Goal: Task Accomplishment & Management: Manage account settings

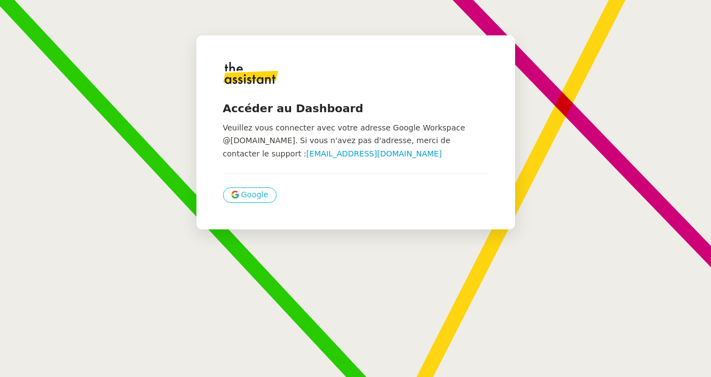
click at [254, 202] on button "Google" at bounding box center [250, 194] width 54 height 15
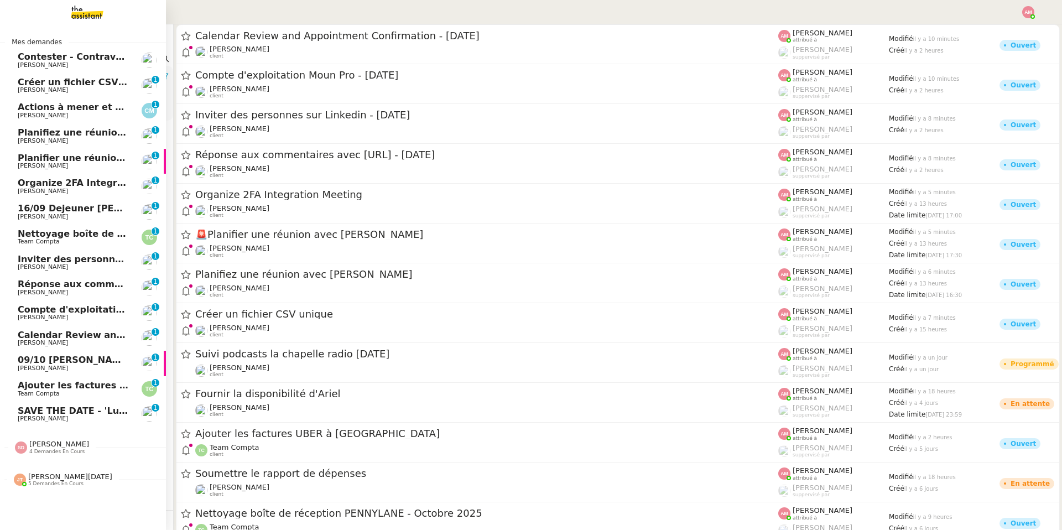
click at [82, 340] on span "[PERSON_NAME]" at bounding box center [74, 343] width 112 height 7
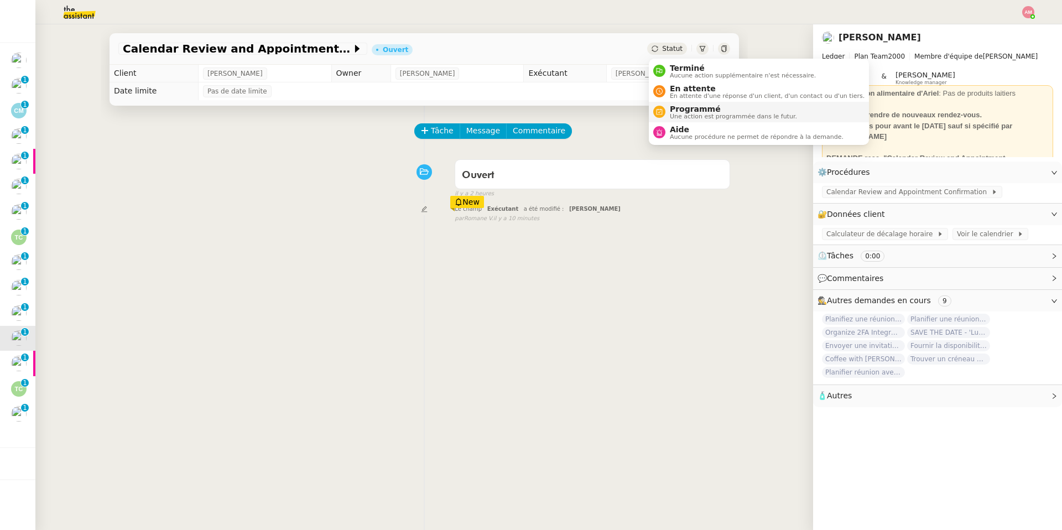
click at [678, 113] on span "Une action est programmée dans le futur." at bounding box center [733, 116] width 127 height 6
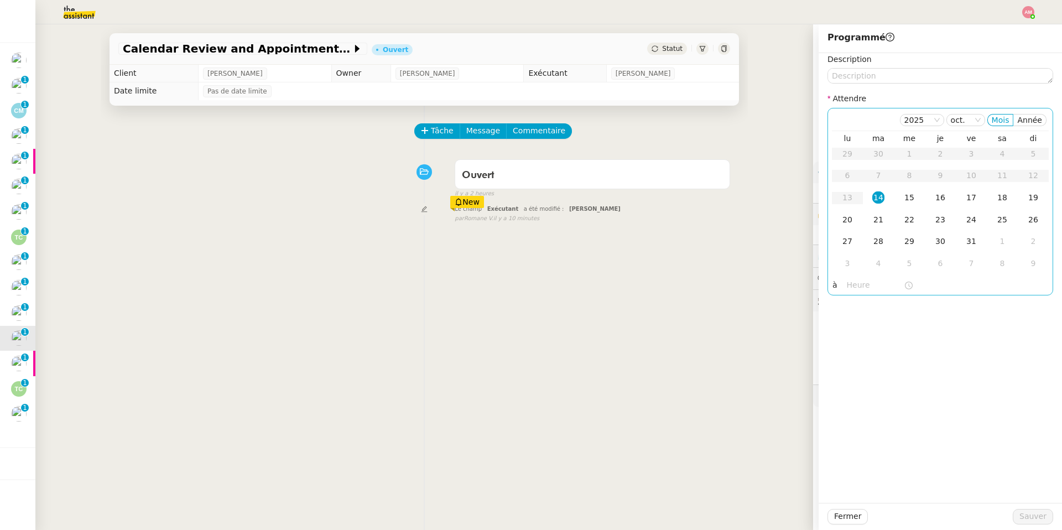
click at [710, 284] on input "text" at bounding box center [875, 285] width 57 height 13
click at [710, 377] on div "16" at bounding box center [856, 404] width 31 height 13
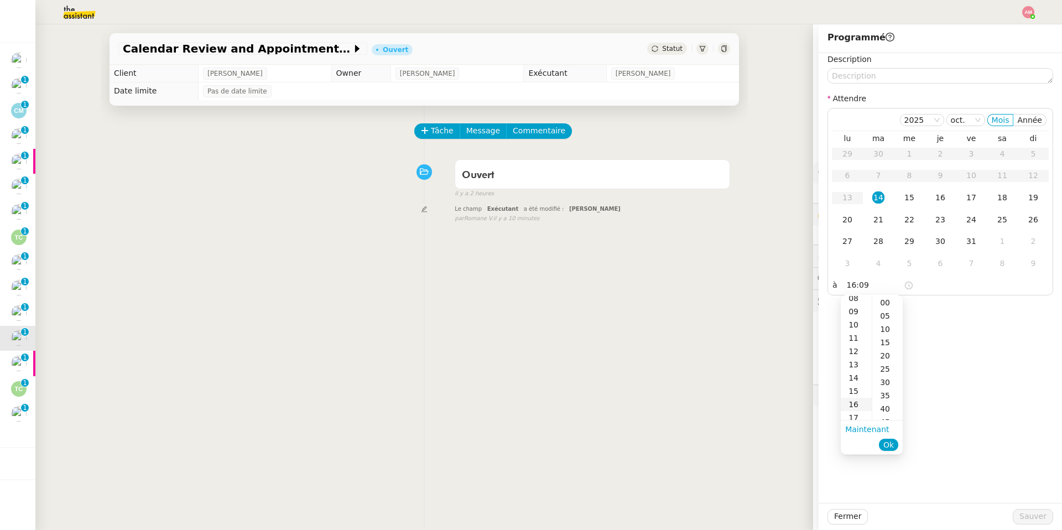
scroll to position [212, 0]
click at [710, 310] on div "05" at bounding box center [887, 315] width 30 height 13
click at [710, 297] on div "00" at bounding box center [887, 302] width 30 height 13
type input "16:00"
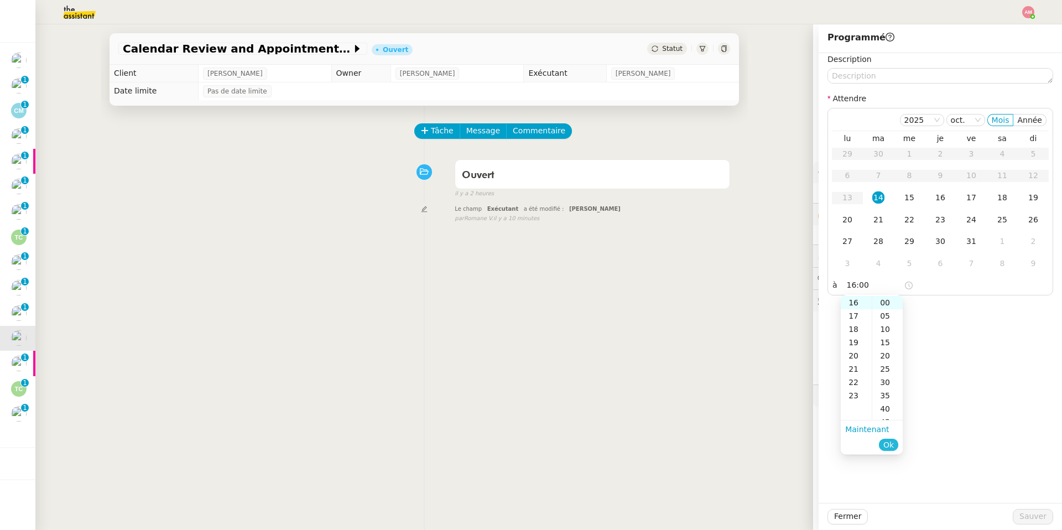
click at [710, 377] on span "Ok" at bounding box center [888, 444] width 11 height 11
click at [710, 199] on div "14" at bounding box center [878, 197] width 12 height 12
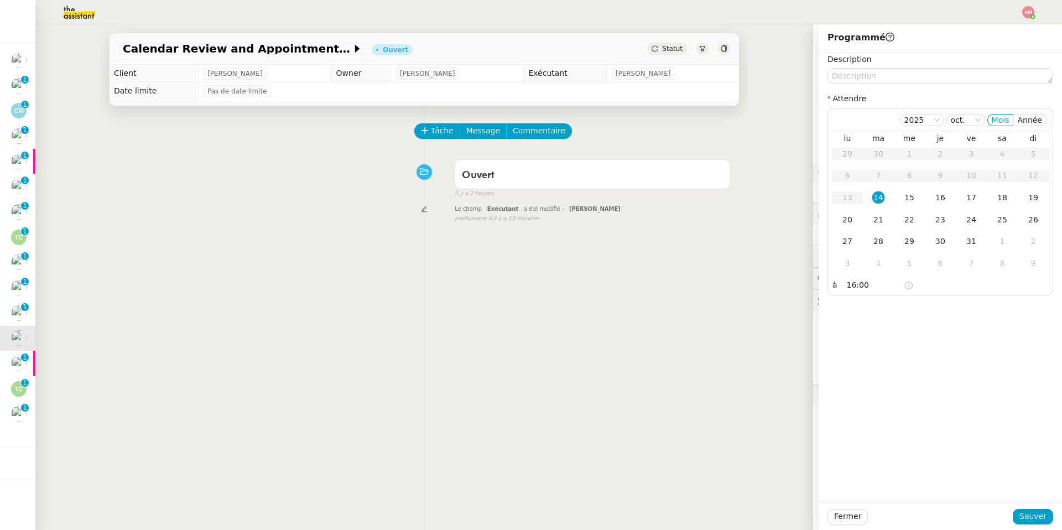
click at [710, 377] on div "Fermer Sauver" at bounding box center [940, 516] width 243 height 27
click at [710, 377] on span "Sauver" at bounding box center [1032, 516] width 27 height 13
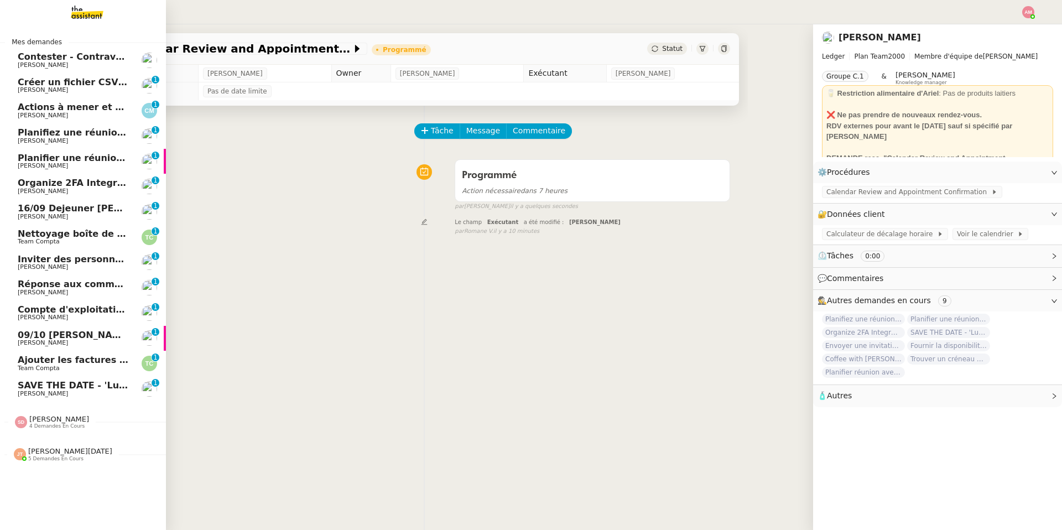
click at [66, 377] on span "4 demandes en cours" at bounding box center [56, 426] width 55 height 6
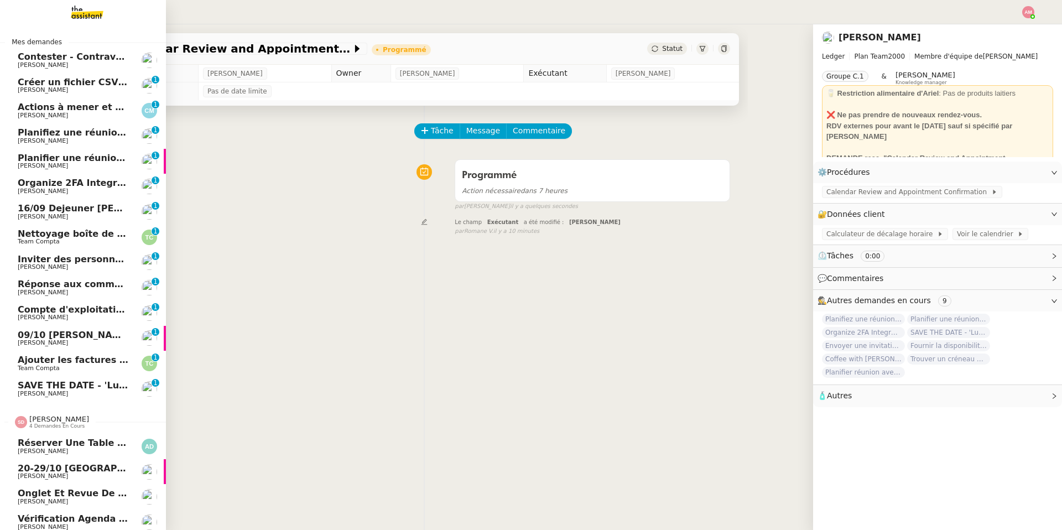
scroll to position [37, 0]
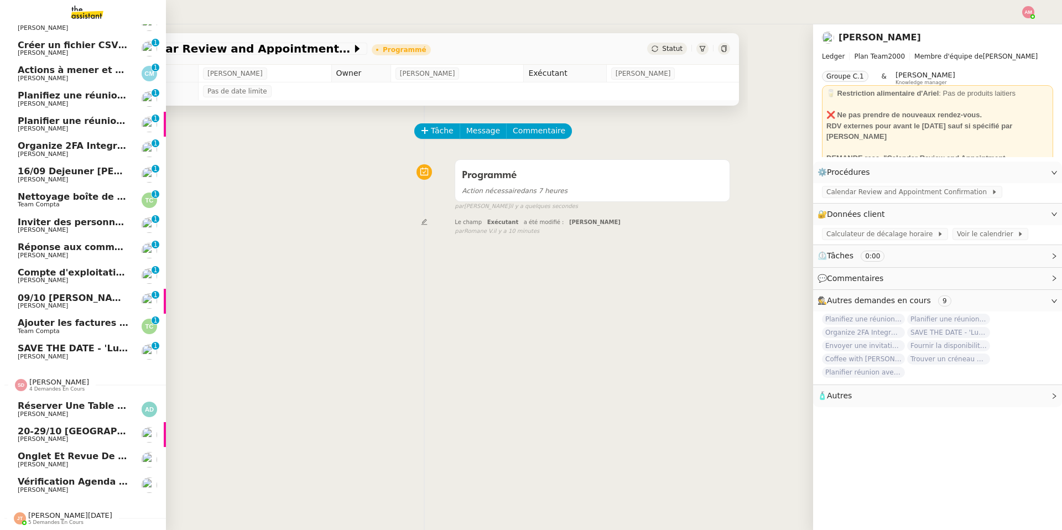
click at [85, 377] on span "Onglet et revue de littérature - 13 octobre 2025" at bounding box center [141, 456] width 247 height 11
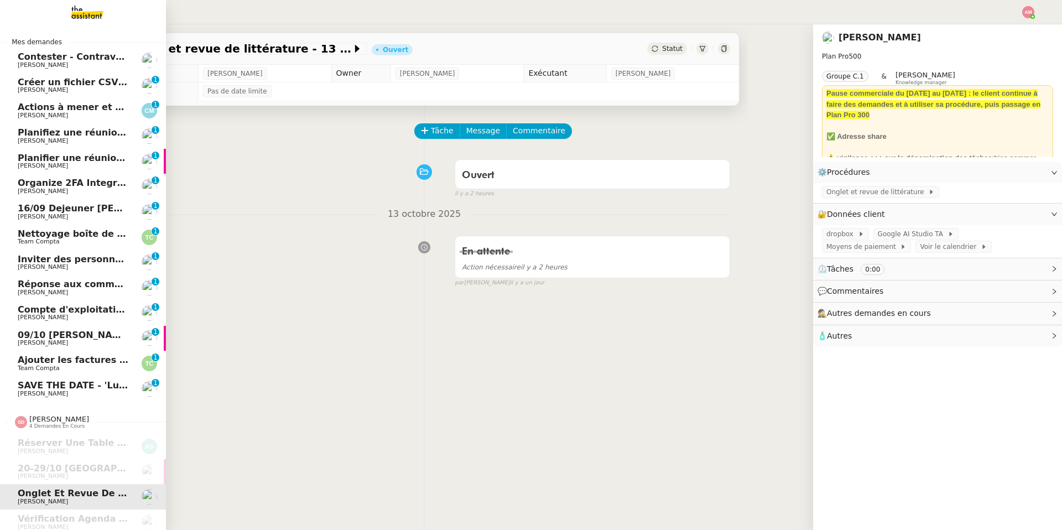
scroll to position [37, 0]
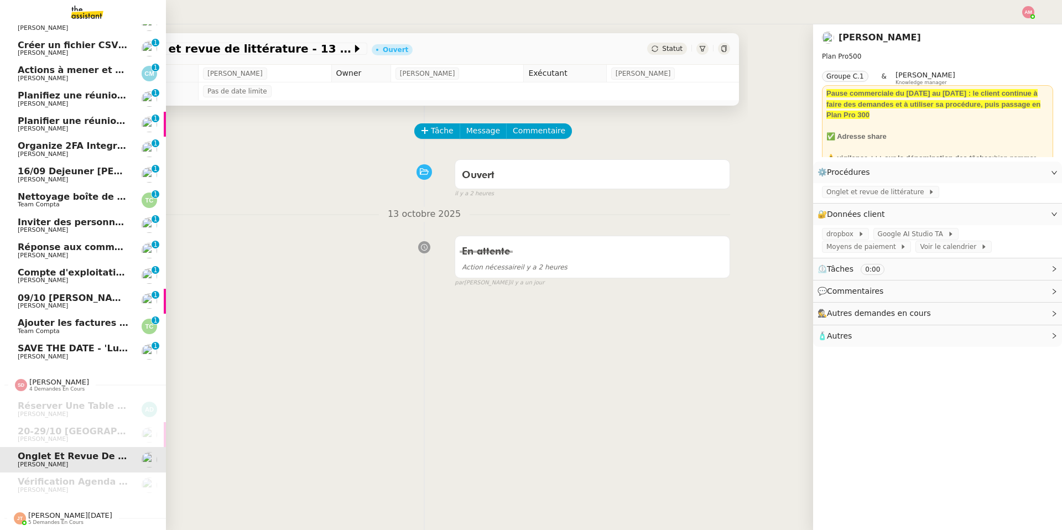
click at [51, 377] on span "Jean-Noël De Tinguy 5 demandes en cours" at bounding box center [87, 513] width 166 height 23
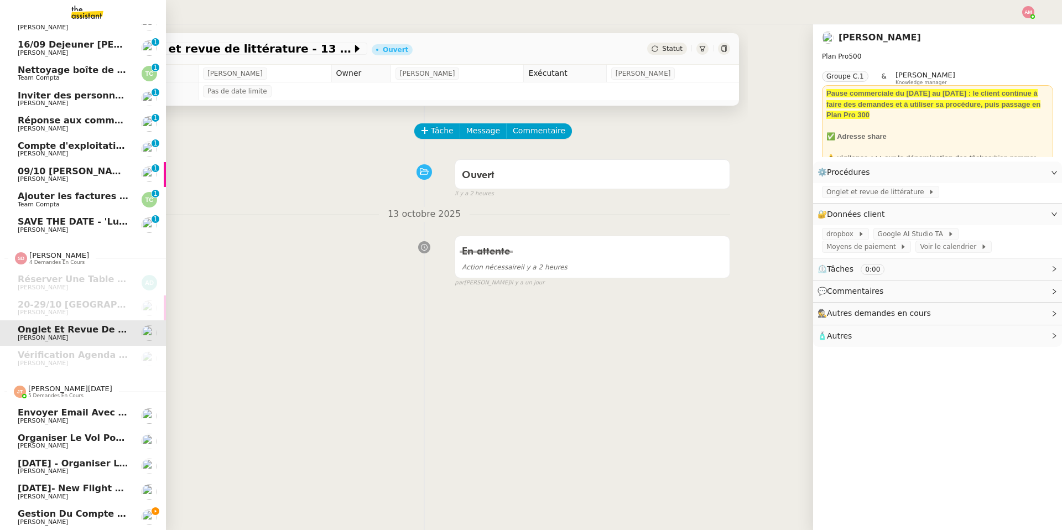
click at [90, 377] on link "Envoyer email avec adresse Hugo Hugo Bentz" at bounding box center [83, 415] width 166 height 25
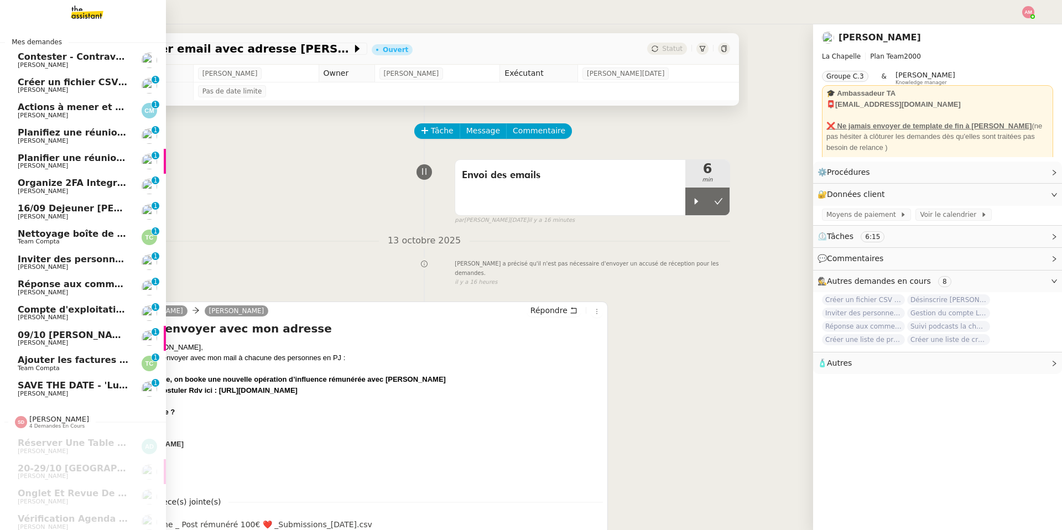
click at [84, 204] on span "16/09 Dejeuner Mickael Finel" at bounding box center [98, 208] width 161 height 11
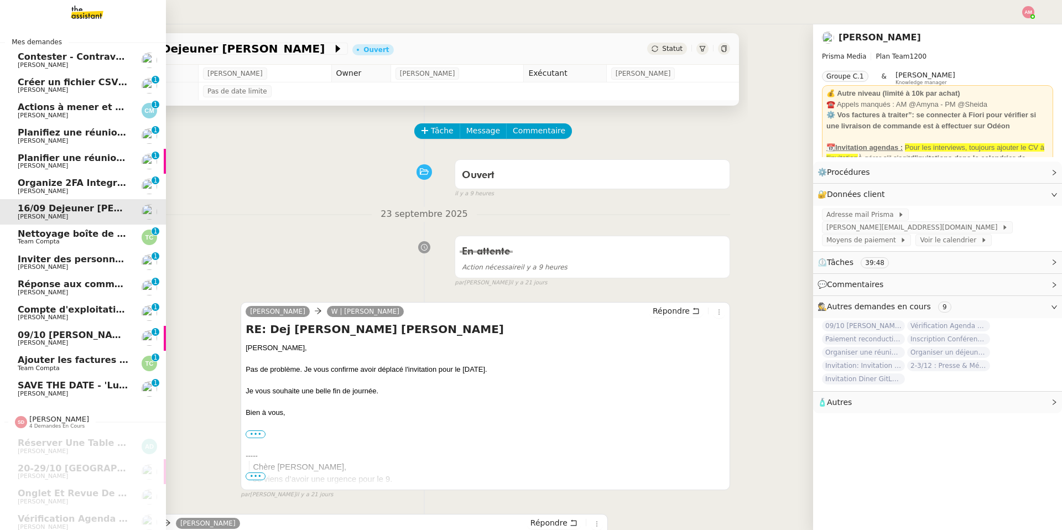
click at [31, 188] on span "[PERSON_NAME]" at bounding box center [43, 190] width 50 height 7
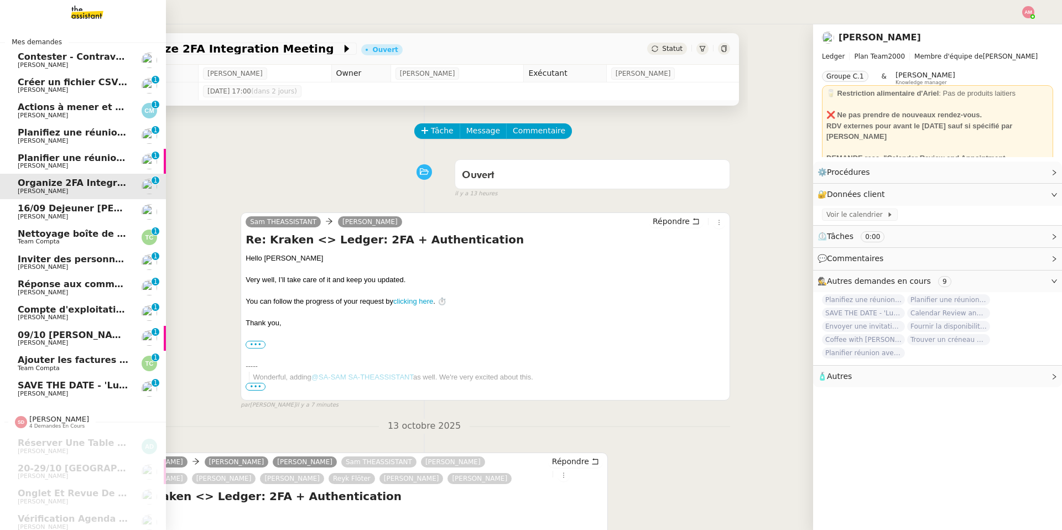
click at [31, 168] on span "[PERSON_NAME]" at bounding box center [43, 165] width 50 height 7
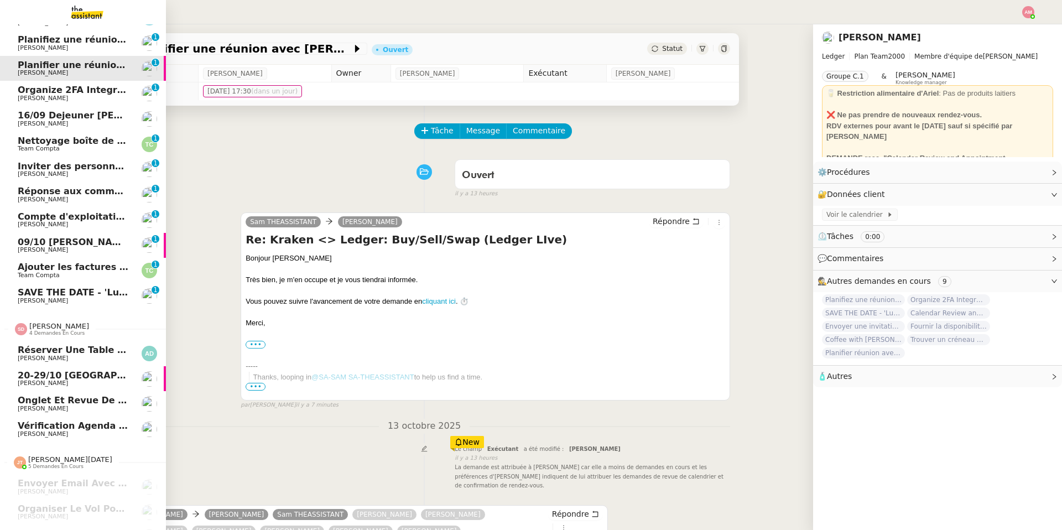
scroll to position [94, 0]
click at [64, 377] on span "Vérification Agenda + Chat + Wagram (9h et 14h)" at bounding box center [142, 424] width 248 height 11
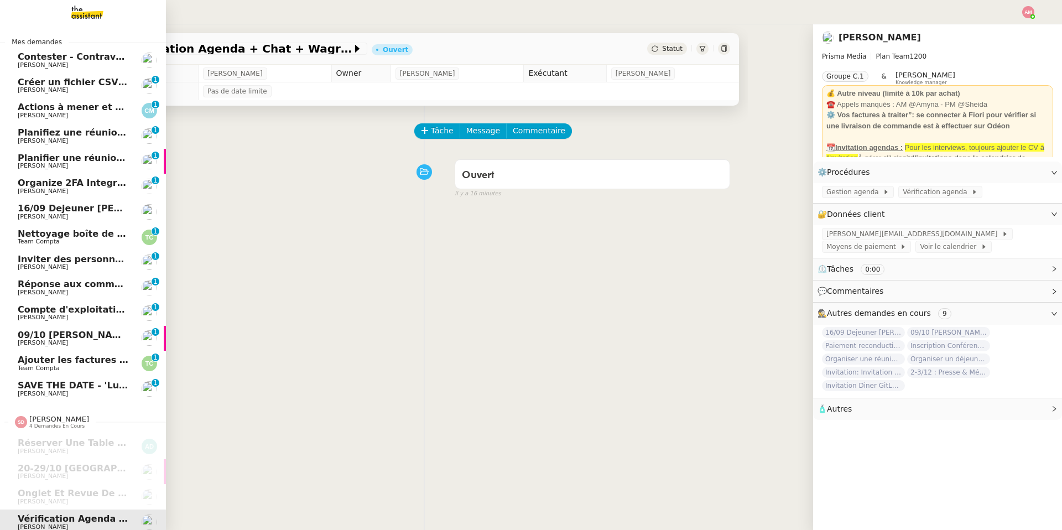
click at [70, 245] on span "Team Compta" at bounding box center [74, 241] width 112 height 7
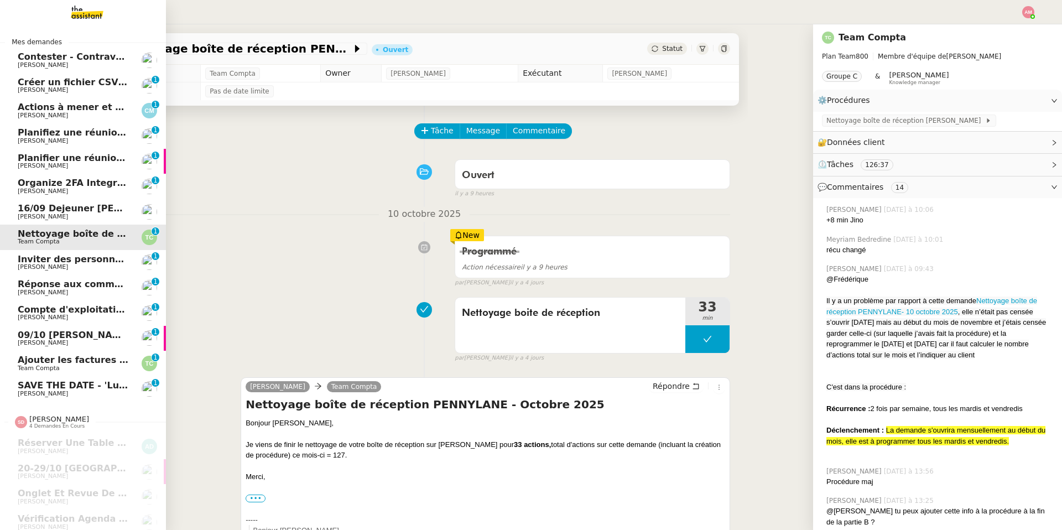
click at [81, 365] on span "Team Compta" at bounding box center [74, 368] width 112 height 7
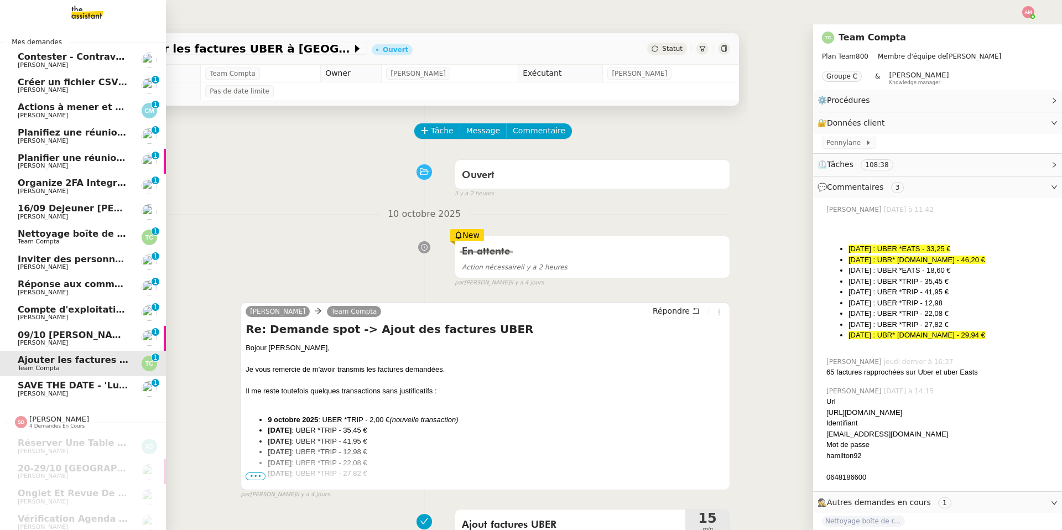
click at [34, 111] on span "Actions à mener et suivi du base du rapport" at bounding box center [128, 107] width 220 height 11
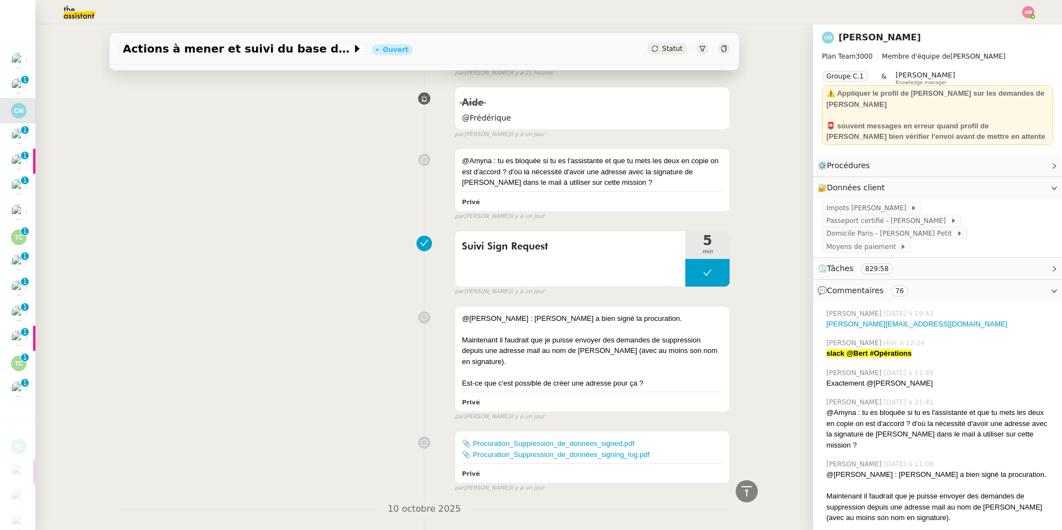
scroll to position [183, 0]
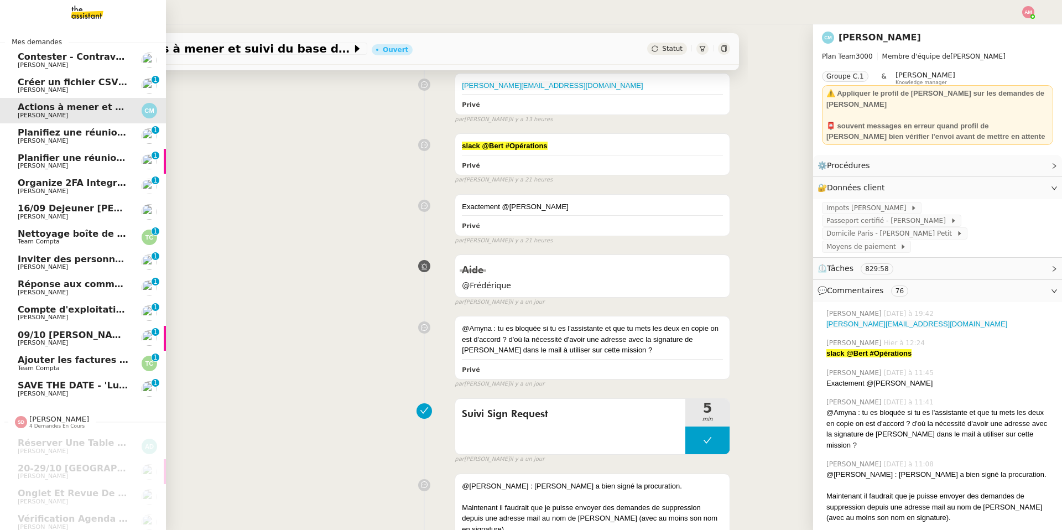
click at [30, 217] on span "[PERSON_NAME]" at bounding box center [43, 216] width 50 height 7
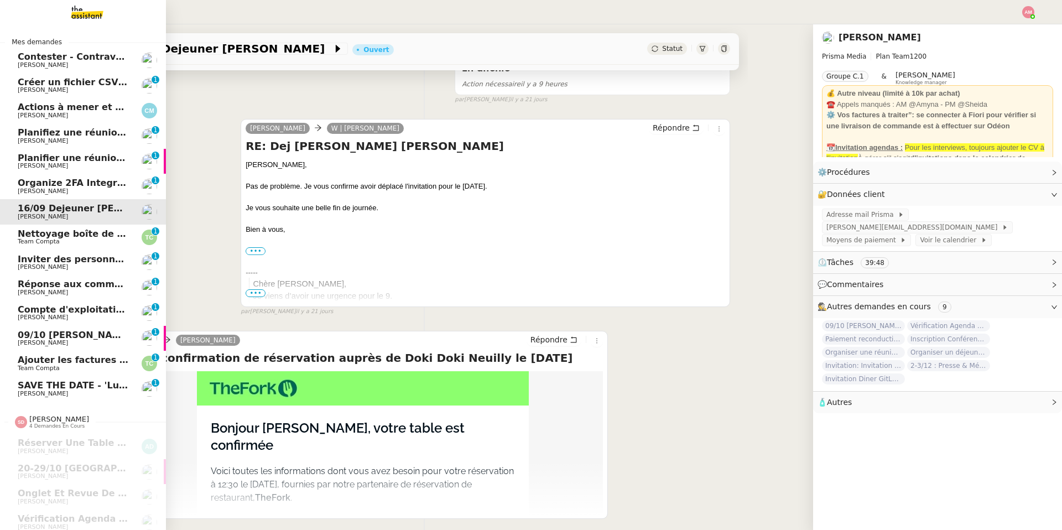
click at [30, 227] on link "Nettoyage boîte de réception PENNYLANE - Octobre 2025 Team Compta 0 1 2 3 4 5 6…" at bounding box center [83, 237] width 166 height 25
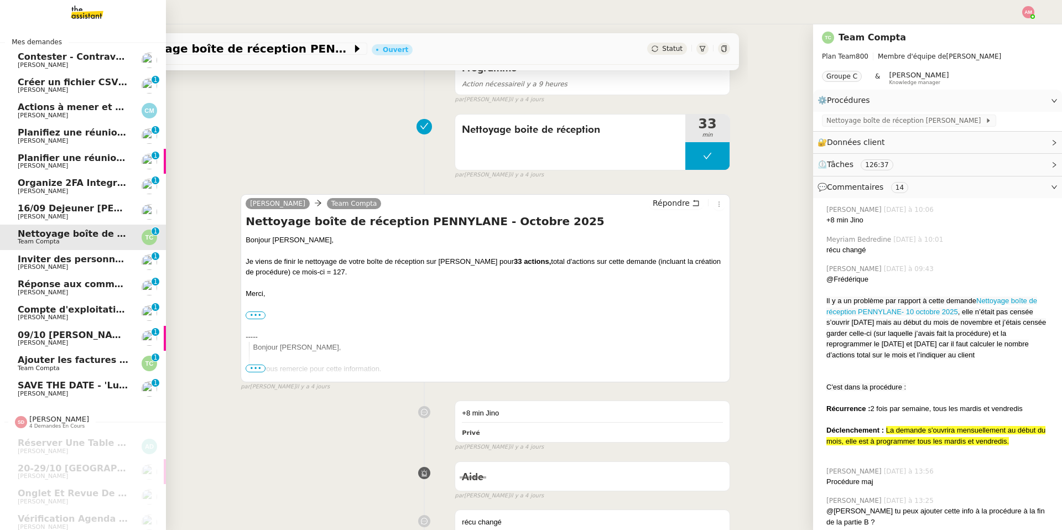
click at [36, 250] on link "Inviter des personnes sur Linkedin - 14 octobre 2025 Hugo Bentz 0 1 2 3 4 5 6 7…" at bounding box center [83, 262] width 166 height 25
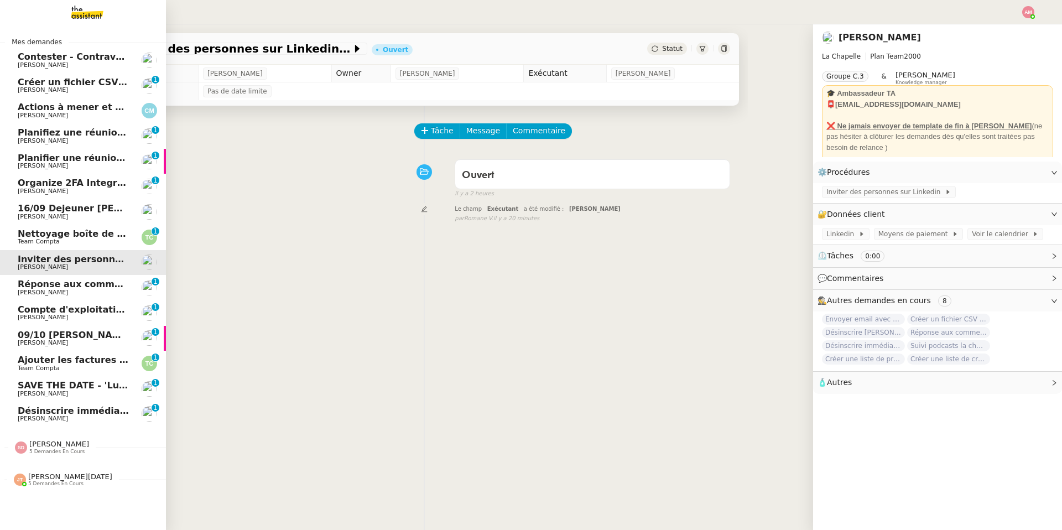
click at [66, 377] on span "[PERSON_NAME]" at bounding box center [59, 444] width 60 height 8
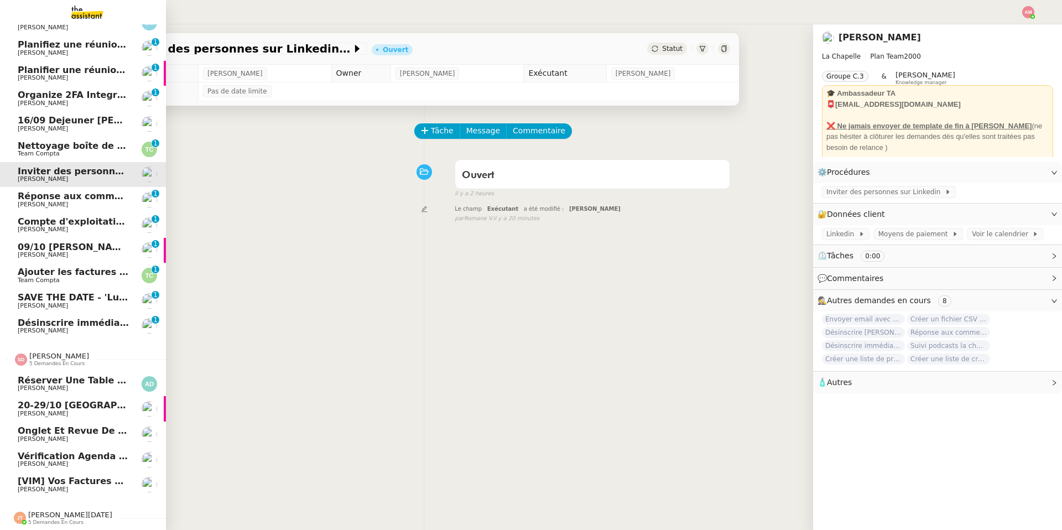
scroll to position [86, 0]
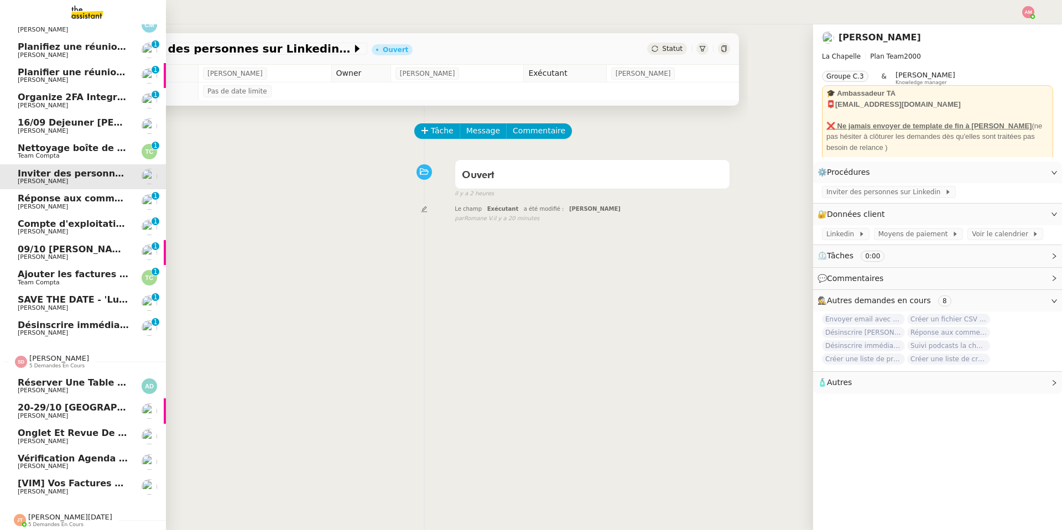
click at [43, 377] on span "Vérification Agenda + Chat + Wagram (9h et 14h)" at bounding box center [142, 458] width 248 height 11
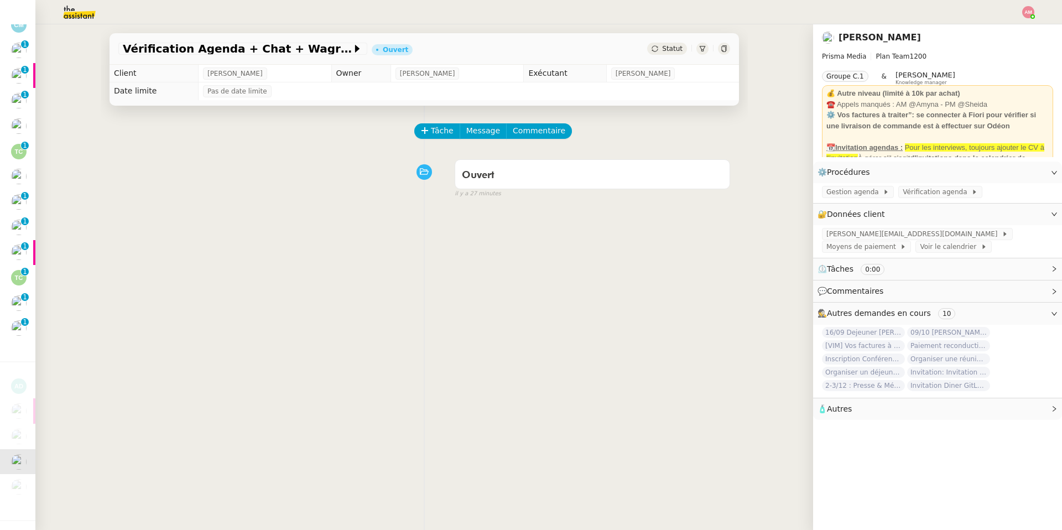
click at [558, 121] on div "Tâche Message Commentaire Veuillez patienter une erreur s'est produite 👌👌👌 mess…" at bounding box center [424, 371] width 647 height 530
click at [559, 133] on button "Commentaire" at bounding box center [539, 130] width 66 height 15
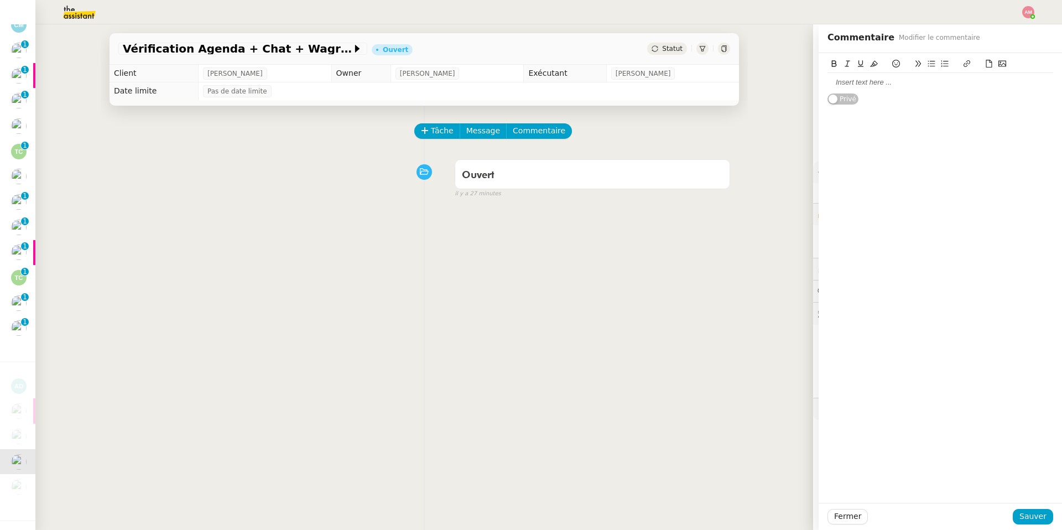
click at [710, 84] on div at bounding box center [940, 82] width 226 height 10
click at [710, 86] on div "@Sheida, tu as" at bounding box center [940, 82] width 226 height 10
drag, startPoint x: 862, startPoint y: 83, endPoint x: 895, endPoint y: 82, distance: 32.6
click at [710, 82] on div "@Sheida, tu as" at bounding box center [940, 82] width 226 height 10
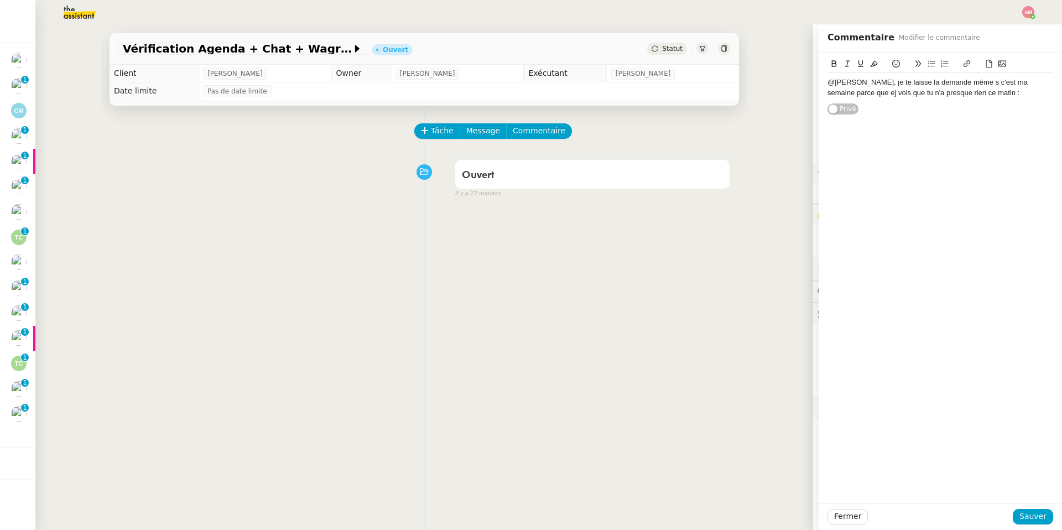
click at [710, 84] on div "@Sheida, je te laisse la demande même s c'est ma semaine parce que ej vois que …" at bounding box center [940, 87] width 226 height 20
click at [710, 81] on div "@Sheida, je te laisse la demande même si c'est ma semaine parce que ej vois que…" at bounding box center [940, 87] width 226 height 20
click at [710, 96] on div "@Sheida, je te laisse la demande même si c'est ma semaine parce que ej vois que…" at bounding box center [940, 87] width 226 height 20
click at [710, 91] on div "@Sheida, je te laisse la demande même si c'est ma semaine parce que ej vois que…" at bounding box center [940, 87] width 226 height 20
click at [710, 92] on div "@Sheida, je te laisse la demande même si c'est ma semaine parce que je vois que…" at bounding box center [940, 87] width 226 height 20
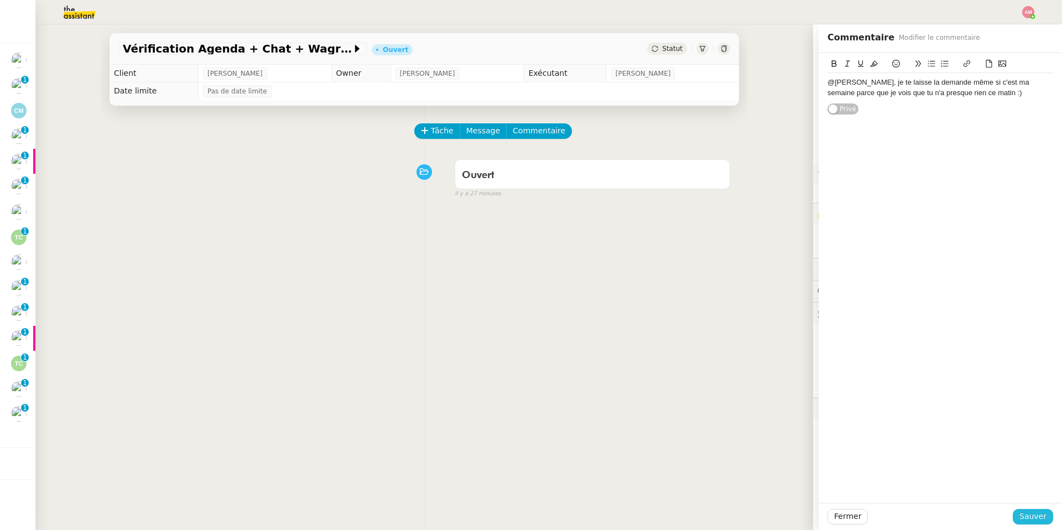
click at [710, 377] on span "Sauver" at bounding box center [1032, 516] width 27 height 13
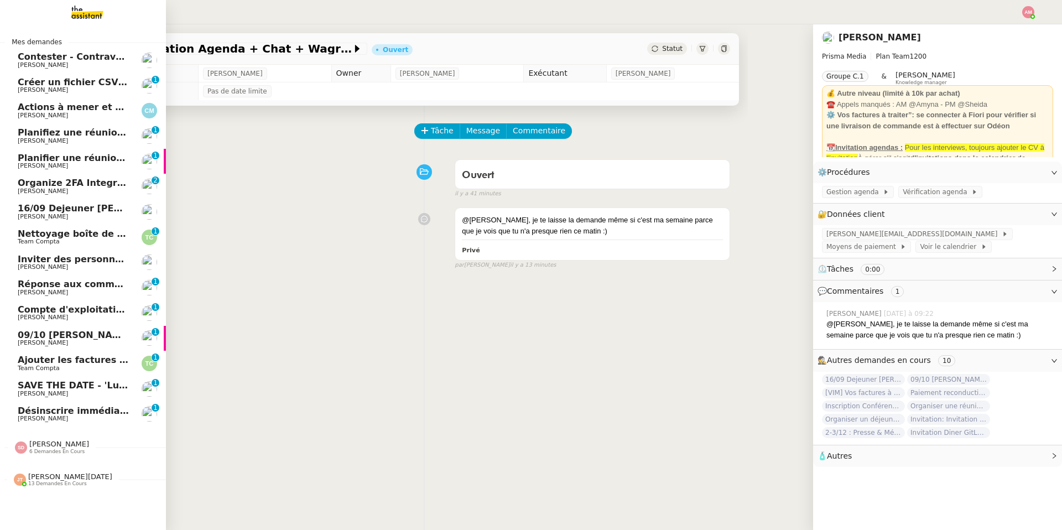
click at [79, 212] on span "16/09 Dejeuner Mickael Finel" at bounding box center [98, 208] width 161 height 11
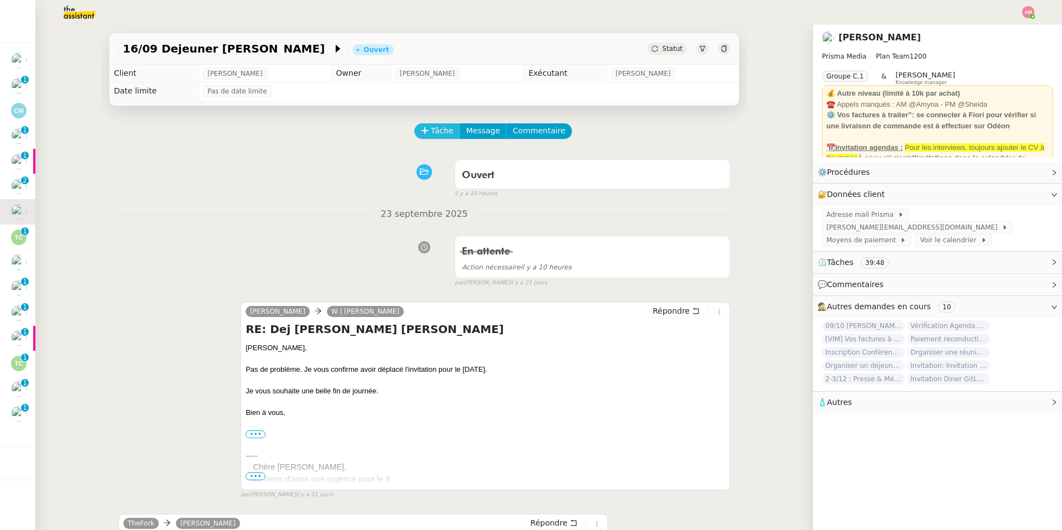
click at [425, 124] on button "Tâche" at bounding box center [437, 130] width 46 height 15
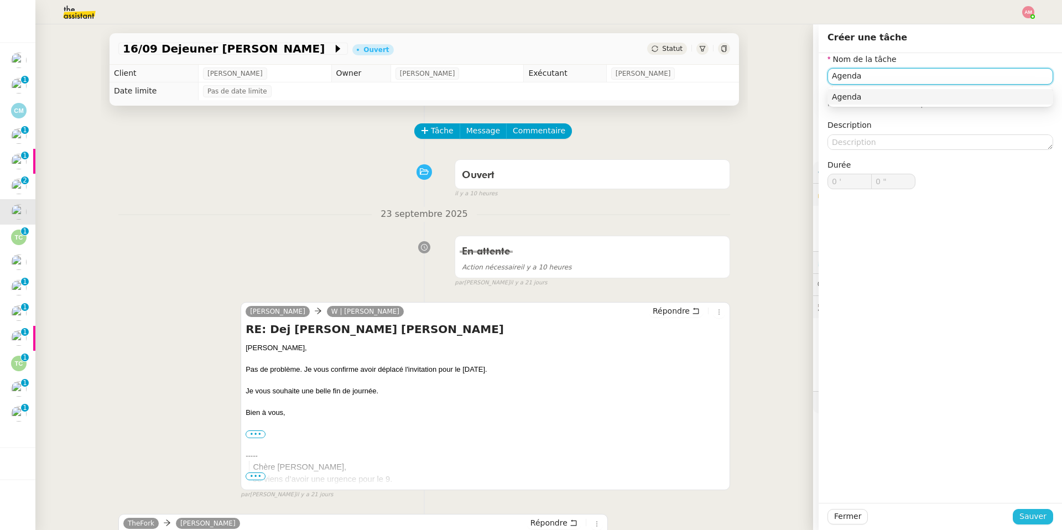
type input "Agenda"
click at [710, 377] on span "Sauver" at bounding box center [1032, 516] width 27 height 13
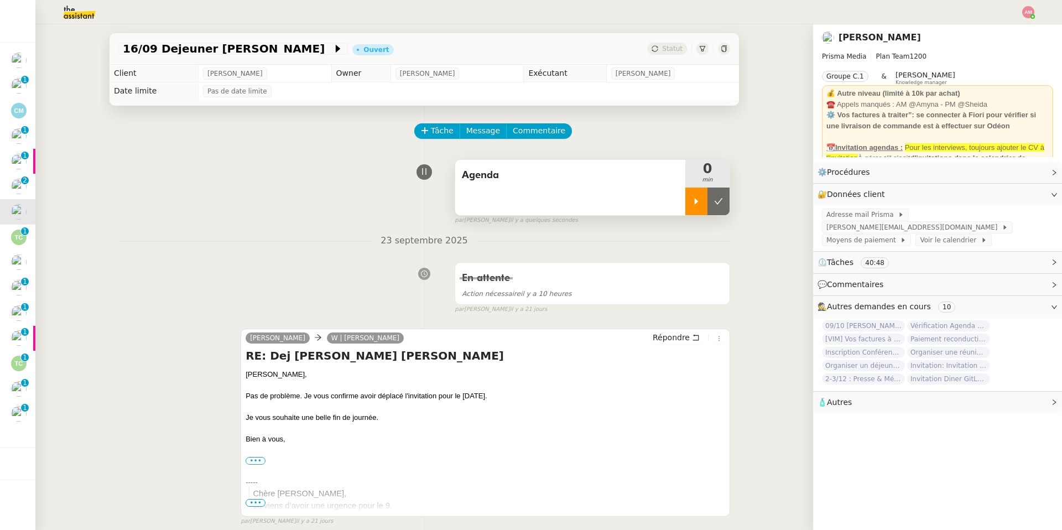
click at [691, 197] on div at bounding box center [696, 201] width 22 height 28
click at [692, 206] on div at bounding box center [707, 201] width 44 height 28
click at [710, 206] on icon at bounding box center [718, 201] width 9 height 9
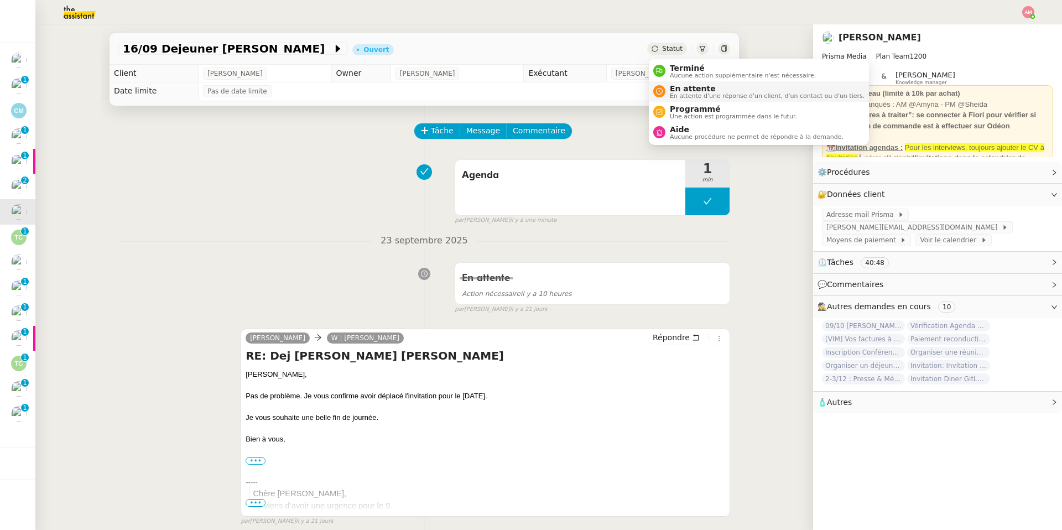
click at [678, 88] on span "En attente" at bounding box center [767, 88] width 195 height 9
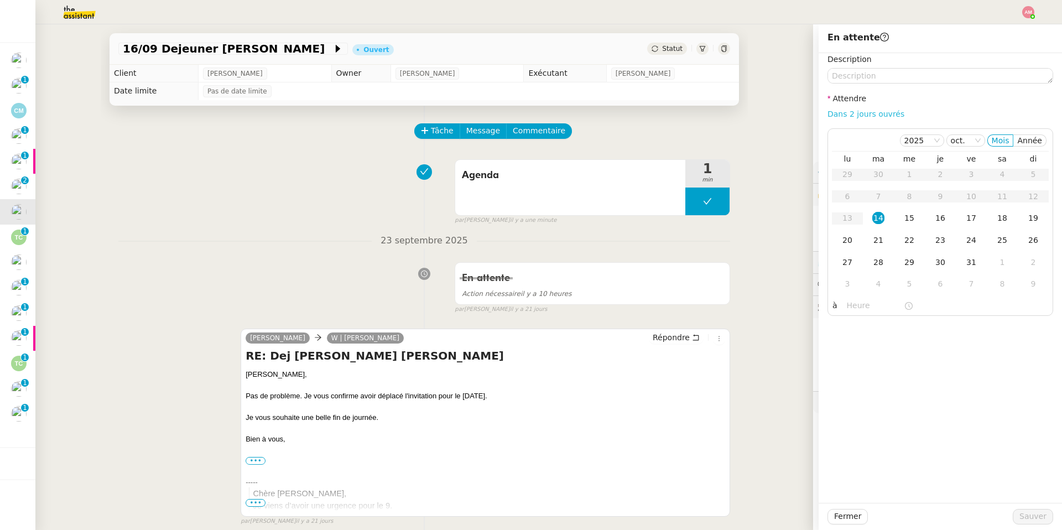
click at [710, 112] on link "Dans 2 jours ouvrés" at bounding box center [865, 114] width 77 height 9
type input "07:00"
click at [710, 377] on span "Sauver" at bounding box center [1032, 516] width 27 height 13
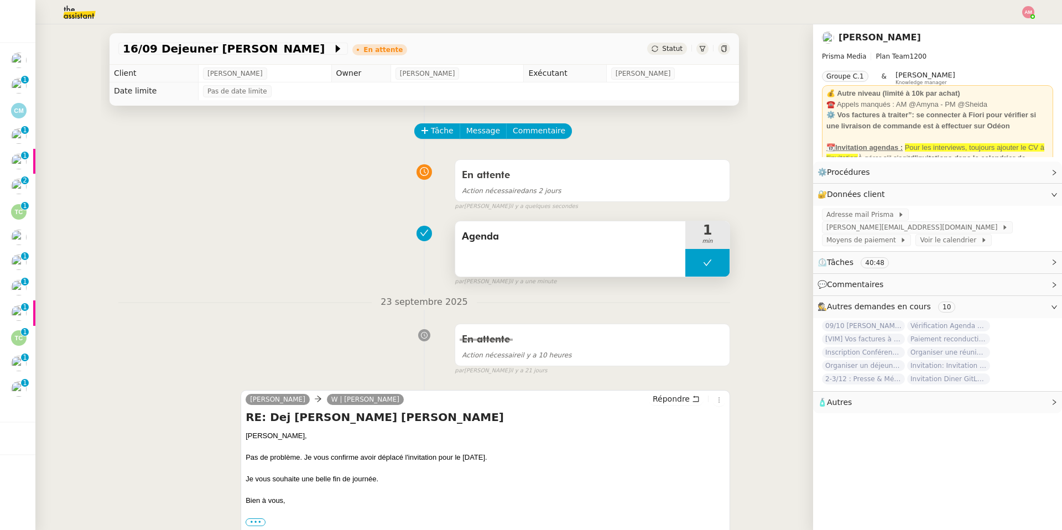
click at [692, 260] on button at bounding box center [707, 263] width 44 height 28
click at [692, 260] on icon at bounding box center [696, 262] width 9 height 9
click at [545, 263] on div "Agenda" at bounding box center [570, 248] width 230 height 55
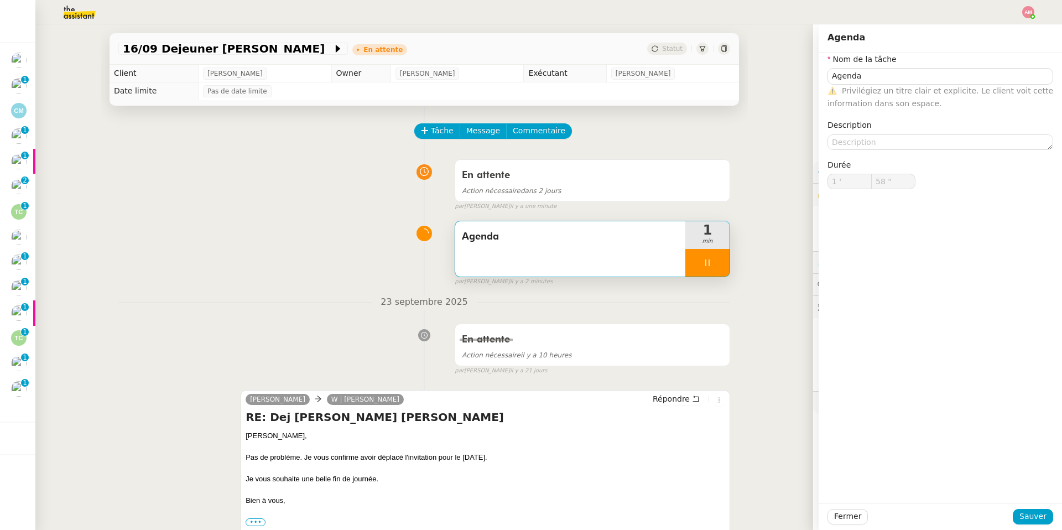
type input "59 ""
type input "2 '"
type input "1 ""
click at [699, 263] on div at bounding box center [707, 263] width 44 height 28
type input "Agenda"
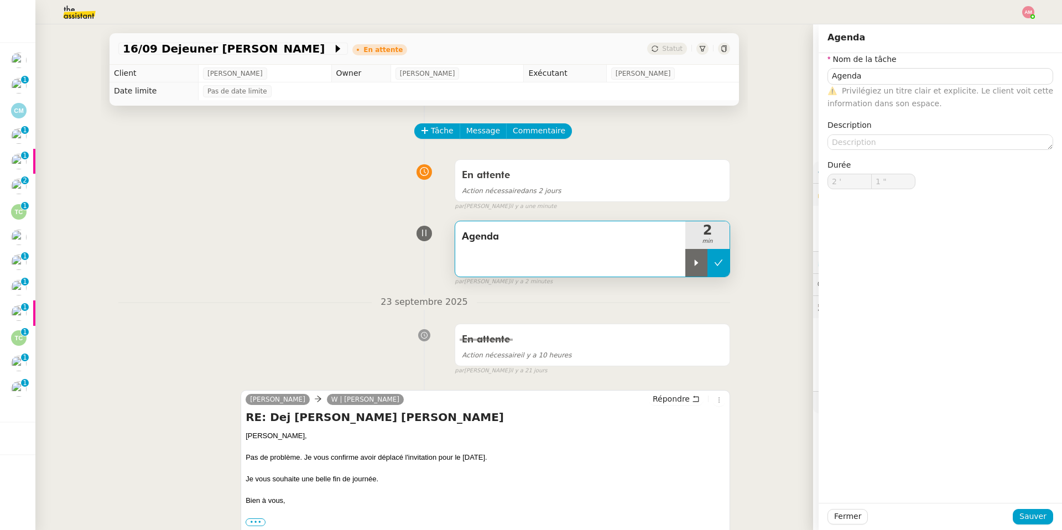
type input "2 '"
type input "2 ""
type input "Agenda"
type input "2 '"
type input "2 ""
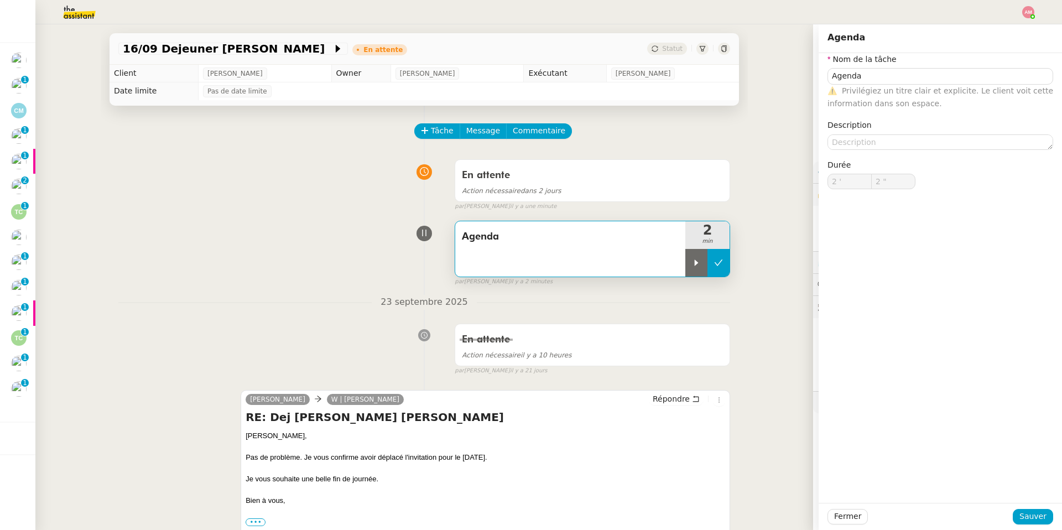
click at [710, 261] on icon at bounding box center [718, 262] width 9 height 9
type input "Agenda"
type input "2 '"
type input "2 ""
type input "Agenda"
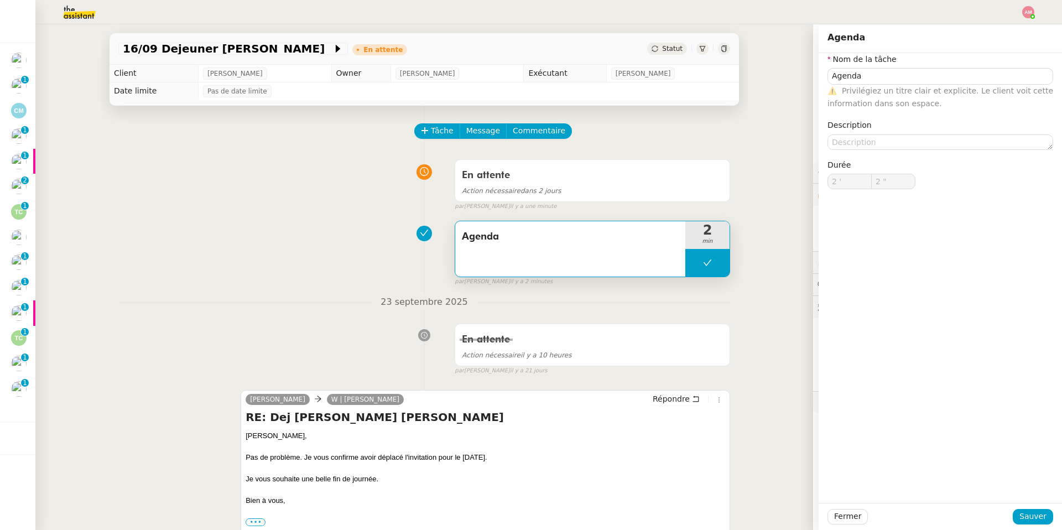
type input "2 '"
type input "2 ""
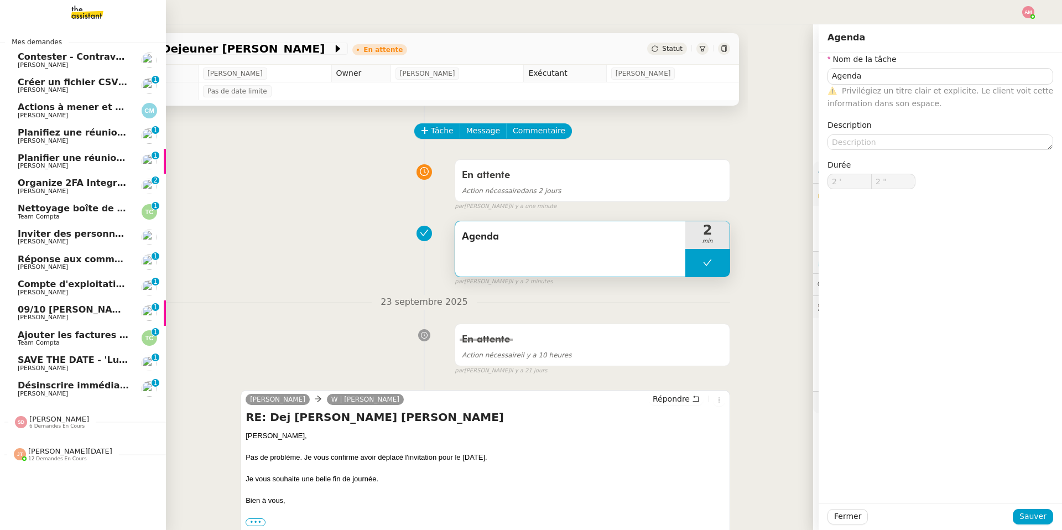
click at [25, 282] on span "Compte d'exploitation Moun Pro - mardi 14 octobre 2025" at bounding box center [120, 284] width 205 height 11
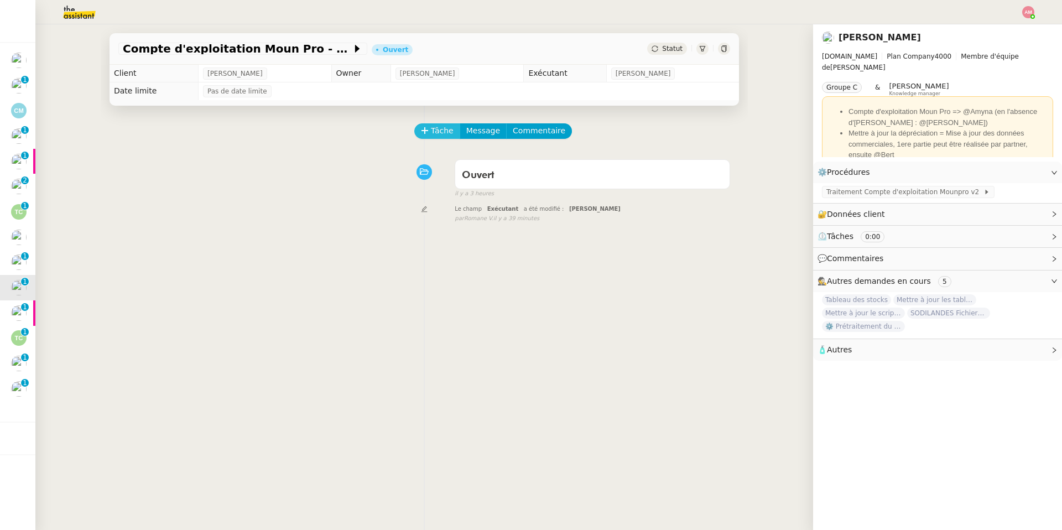
click at [421, 129] on icon at bounding box center [425, 131] width 8 height 8
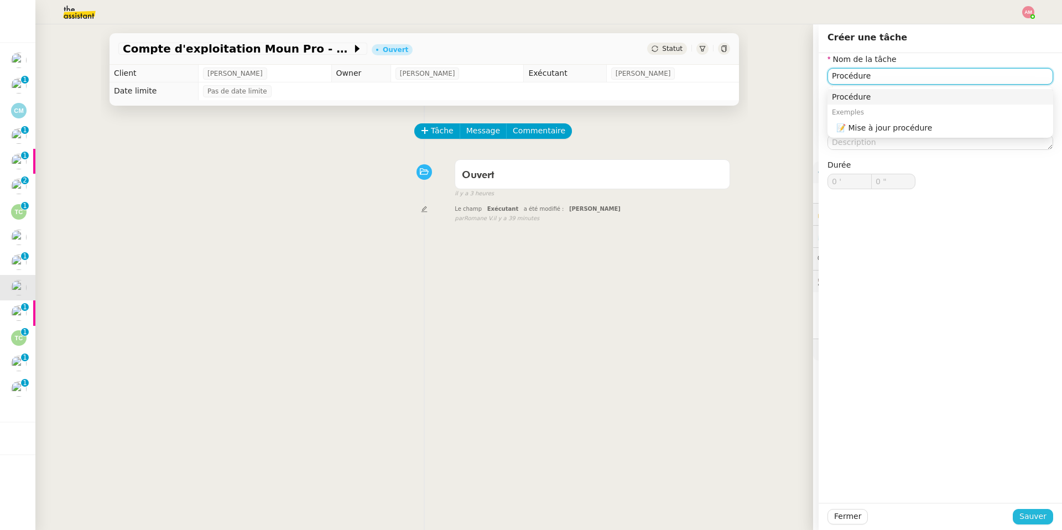
type input "Procédure"
click at [710, 377] on span "Sauver" at bounding box center [1032, 516] width 27 height 13
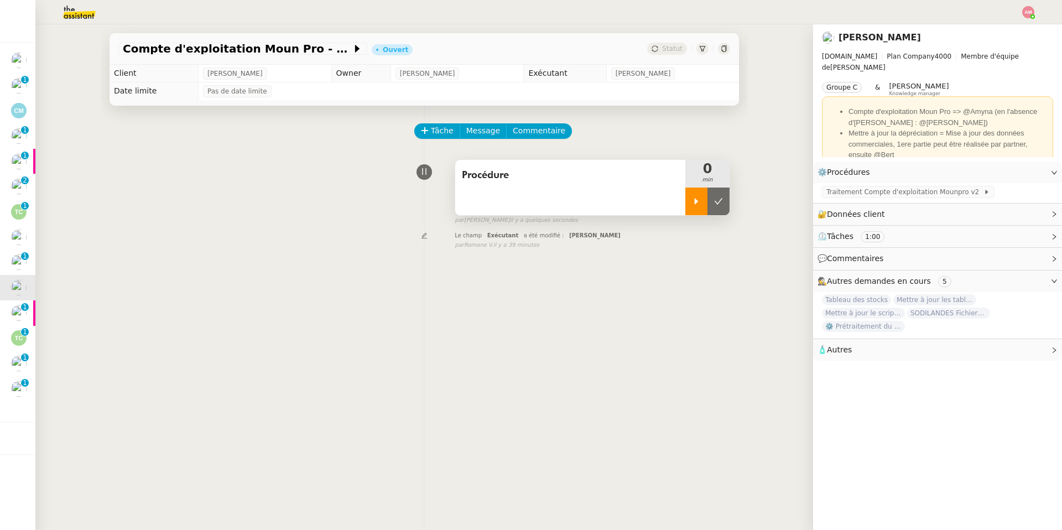
click at [685, 204] on div at bounding box center [696, 201] width 22 height 28
click at [710, 189] on span "Traitement Compte d'exploitation Mounpro v2" at bounding box center [904, 191] width 157 height 11
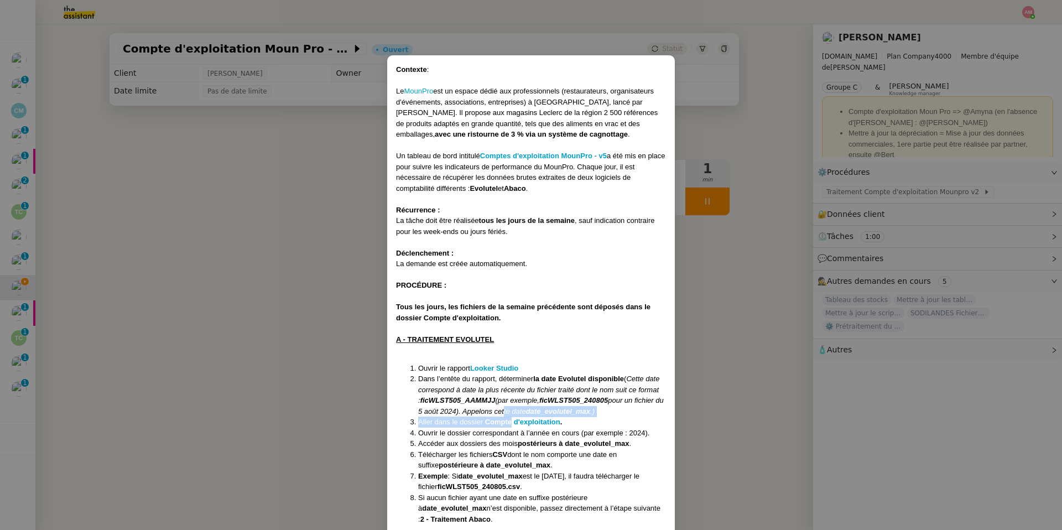
click at [510, 377] on li "Aller dans le dossier Compte d'exploitation ." at bounding box center [542, 421] width 248 height 11
click at [508, 377] on em "pour un fichier du 5 août 2024). Appelons cette date" at bounding box center [541, 405] width 246 height 19
click at [507, 377] on strong "Compte d'exploitation" at bounding box center [522, 422] width 75 height 8
click at [133, 165] on nz-modal-container "Contexte : Le MounPro est un espace dédié aux professionnels (restaurateurs, or…" at bounding box center [531, 265] width 1062 height 530
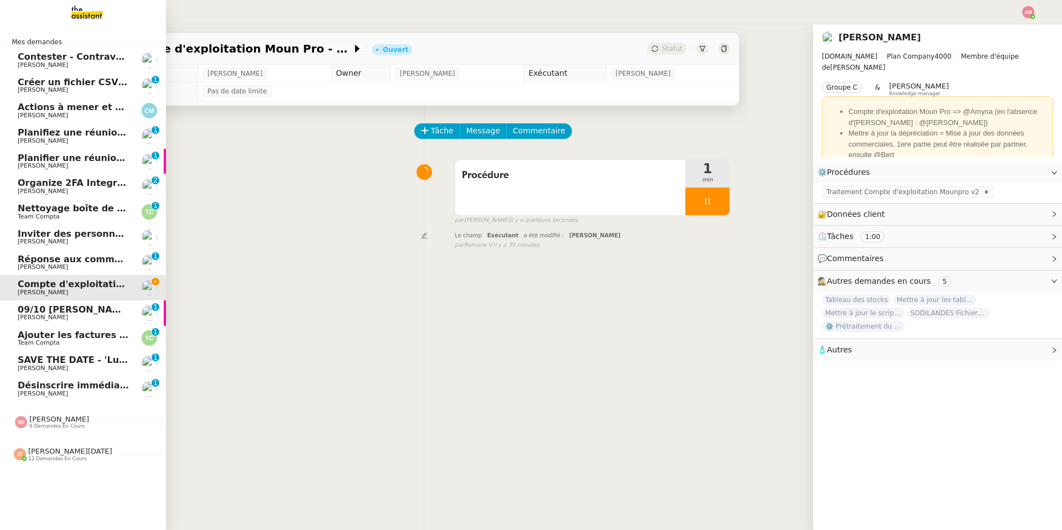
click at [56, 377] on span "Sheida Delpazir 6 demandes en cours" at bounding box center [87, 417] width 166 height 23
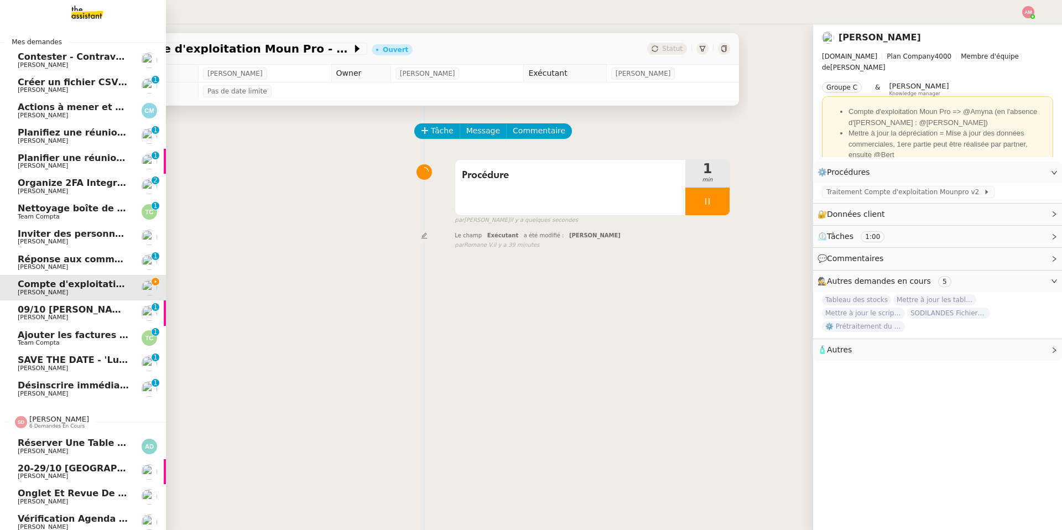
scroll to position [88, 0]
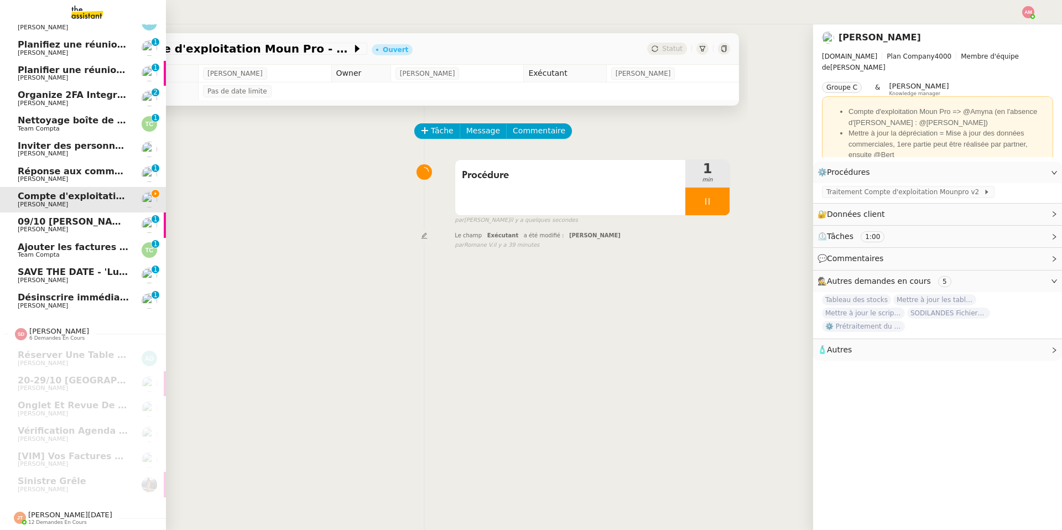
click at [40, 377] on span "12 demandes en cours" at bounding box center [57, 522] width 59 height 6
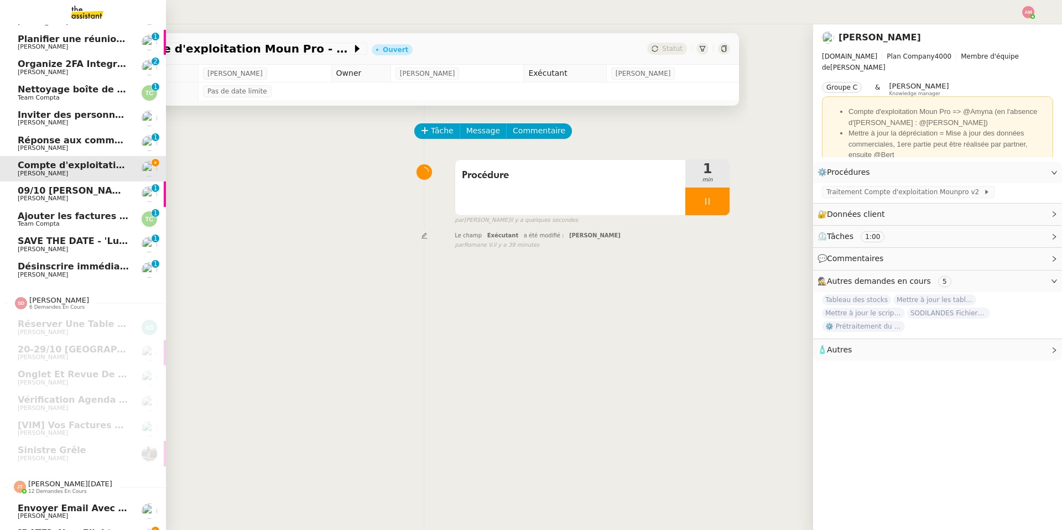
scroll to position [0, 0]
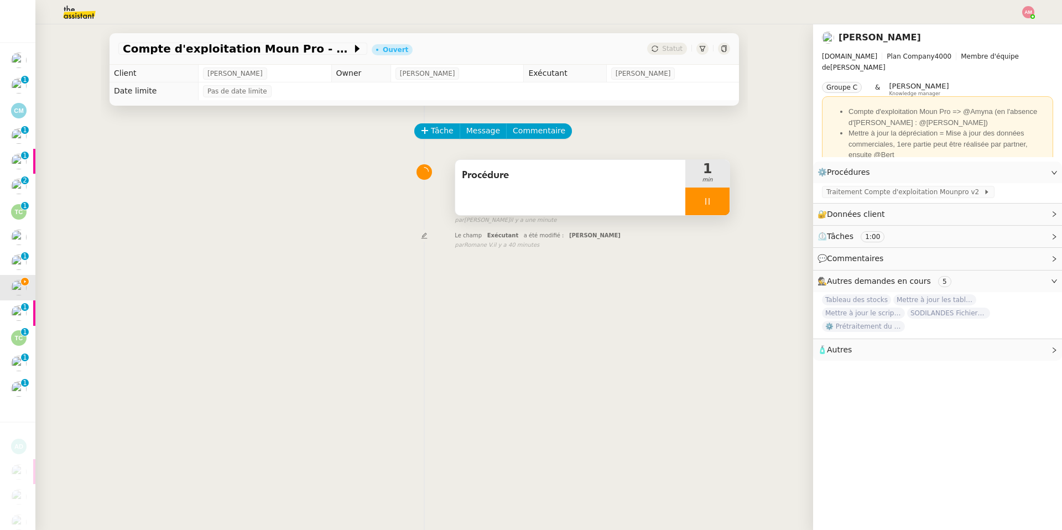
click at [489, 183] on span "Procédure" at bounding box center [570, 175] width 217 height 17
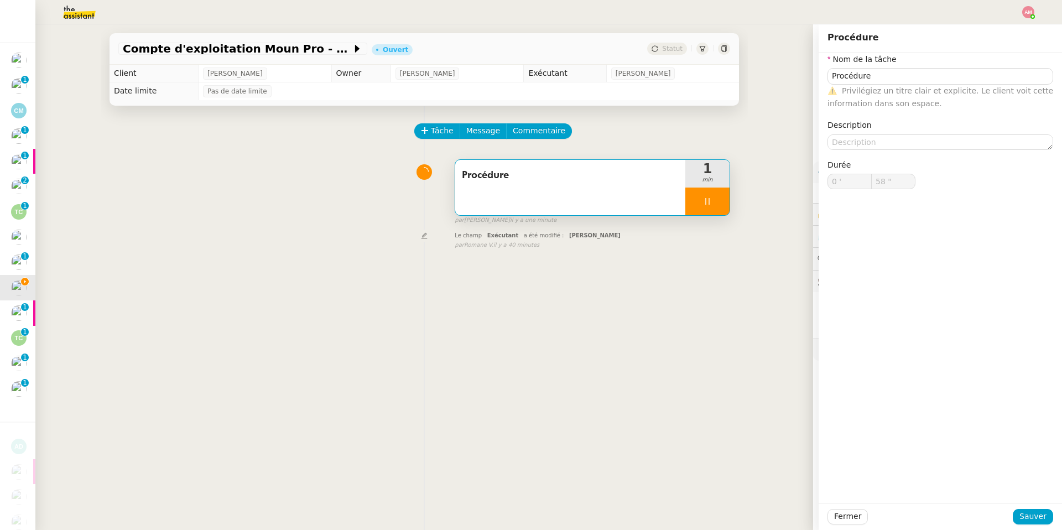
type input "59 ""
type input "1 '"
type input "59 ""
click at [707, 206] on icon at bounding box center [707, 201] width 9 height 9
type input "Procédure"
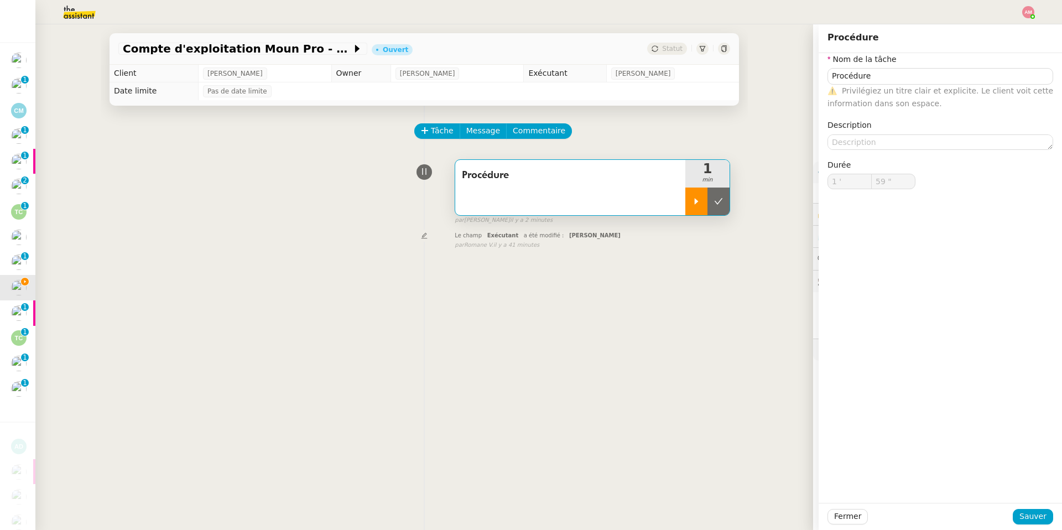
type input "1 '"
type input "59 ""
click at [710, 206] on icon at bounding box center [718, 201] width 9 height 9
type input "Procédure"
type input "1 '"
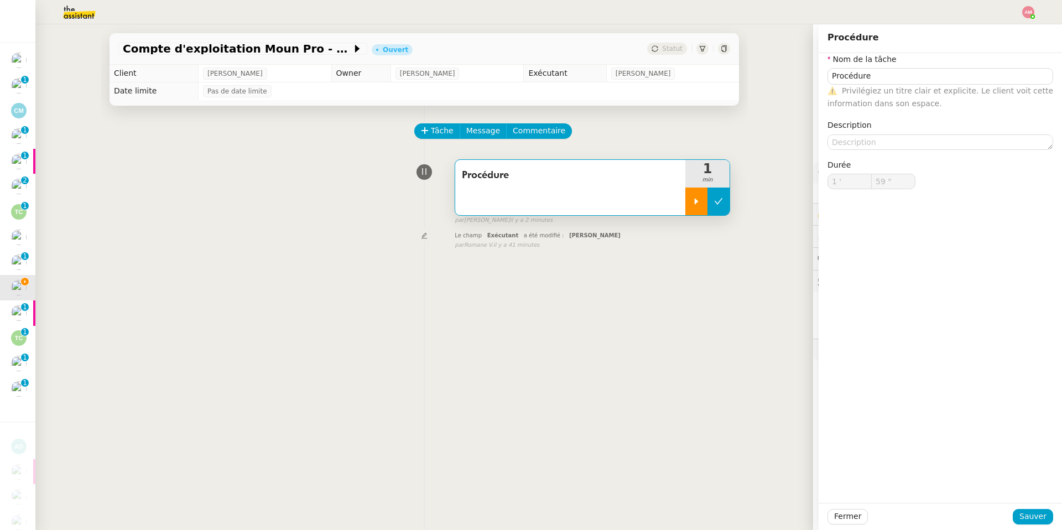
type input "59 ""
type input "Procédure"
type input "1 '"
type input "59 ""
type input "Procédure"
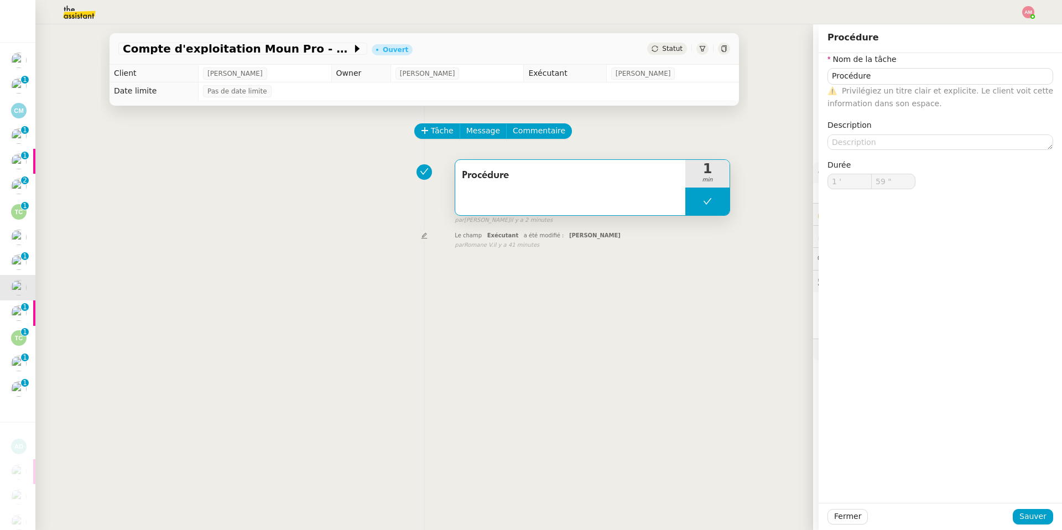
type input "1 '"
type input "59 ""
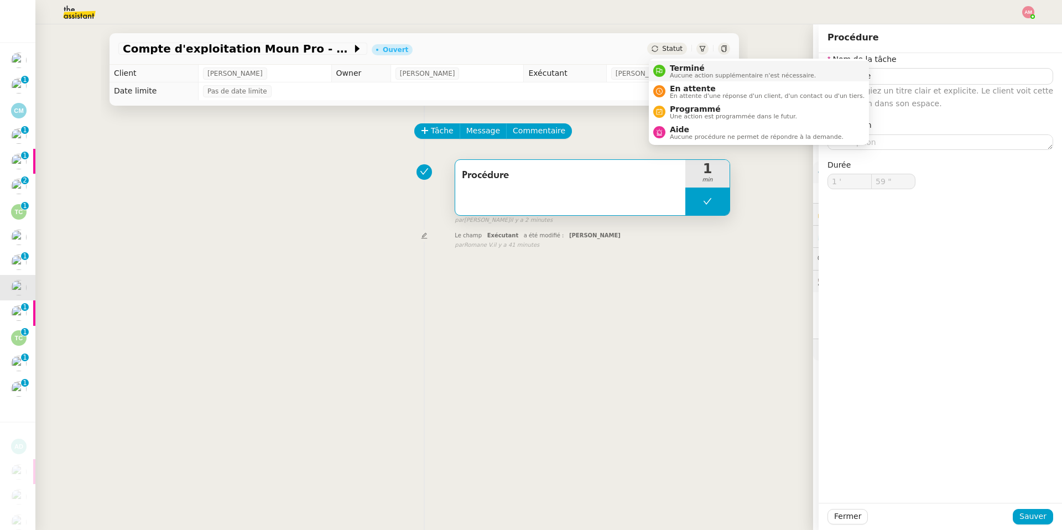
click at [686, 71] on span "Terminé" at bounding box center [743, 68] width 146 height 9
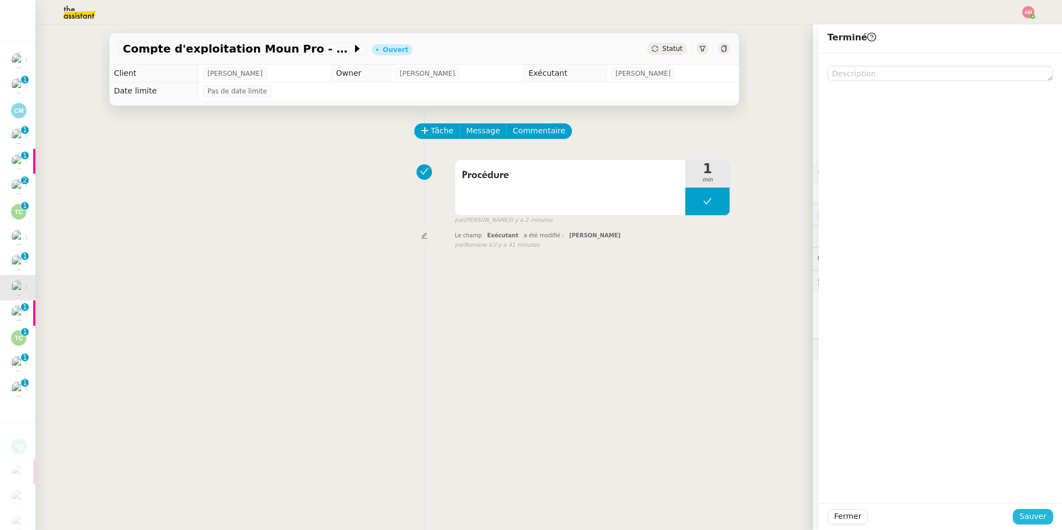
click at [710, 377] on button "Sauver" at bounding box center [1033, 516] width 40 height 15
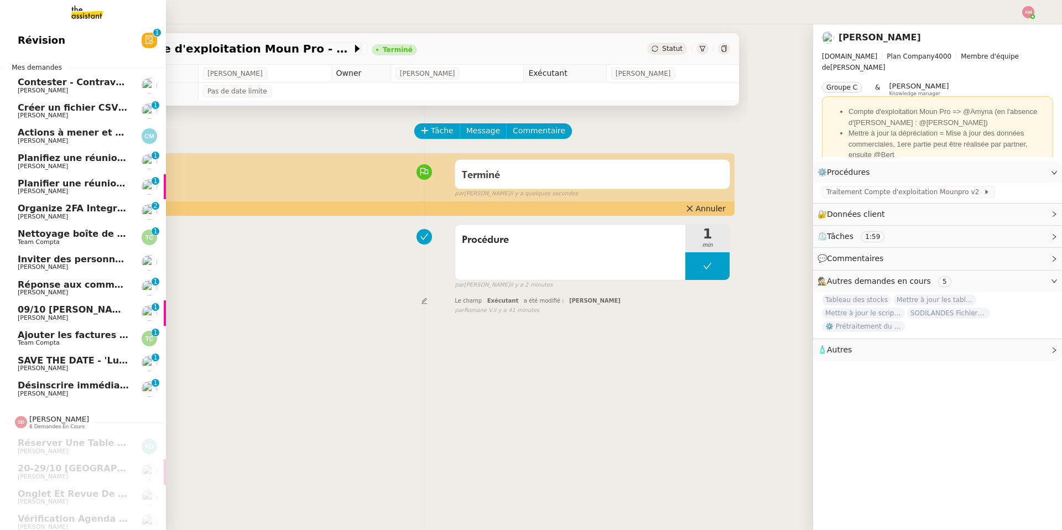
click at [42, 300] on link "09/10 Sidney Folbaum David Berrebi 0 1 2 3 4 5 6 7 8 9" at bounding box center [83, 312] width 166 height 25
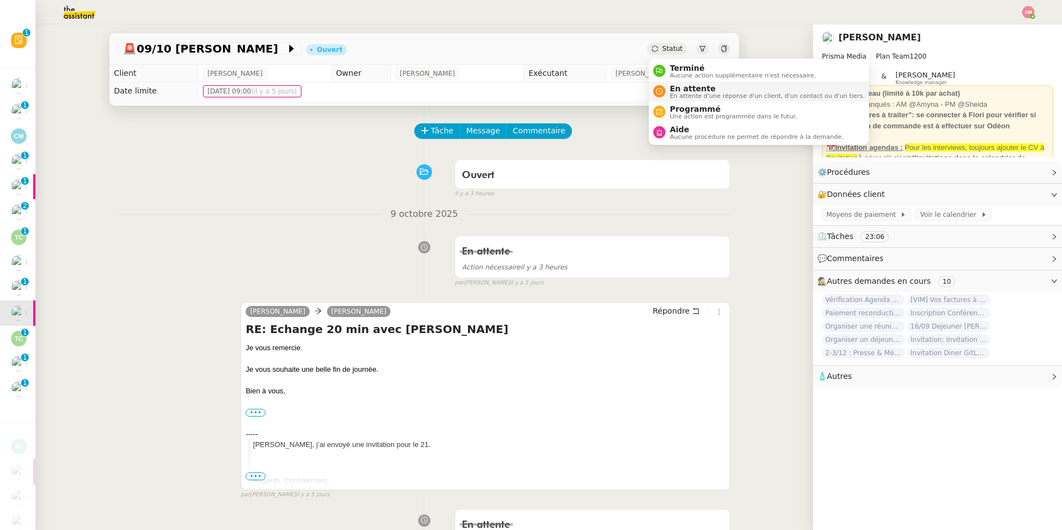
click at [671, 91] on span "En attente" at bounding box center [767, 88] width 195 height 9
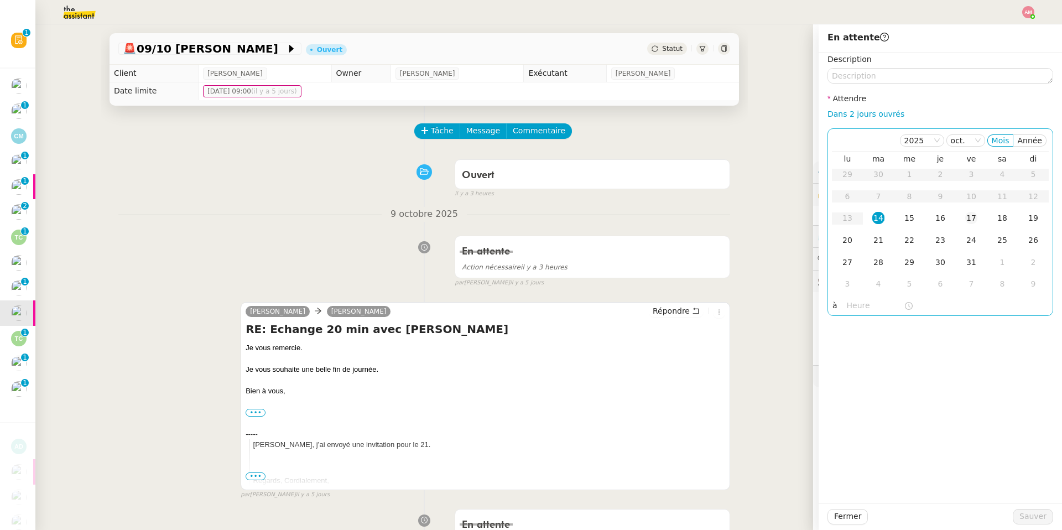
click at [710, 216] on div "17" at bounding box center [971, 218] width 12 height 12
click at [710, 377] on span "Sauver" at bounding box center [1032, 516] width 27 height 13
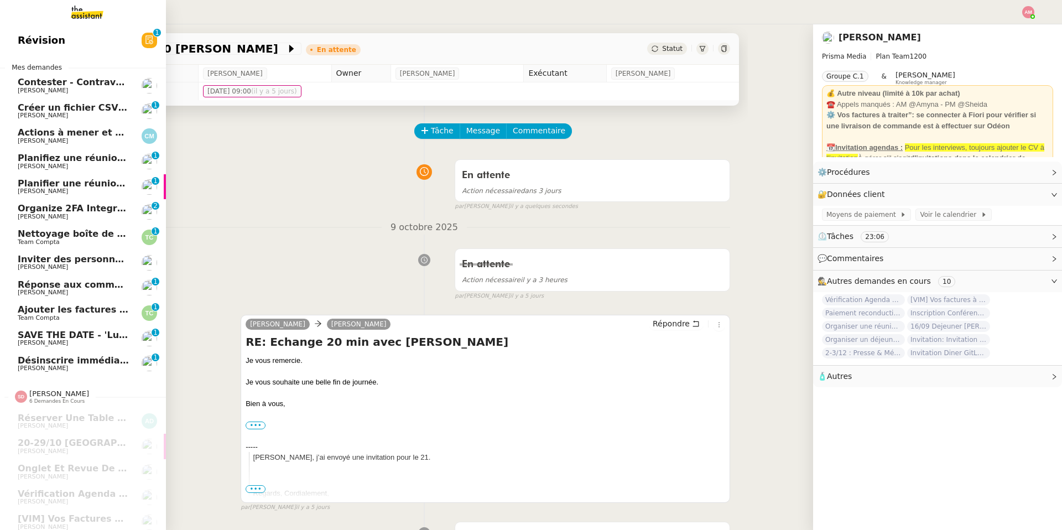
click at [75, 108] on span "Créer un fichier CSV unique" at bounding box center [87, 107] width 138 height 11
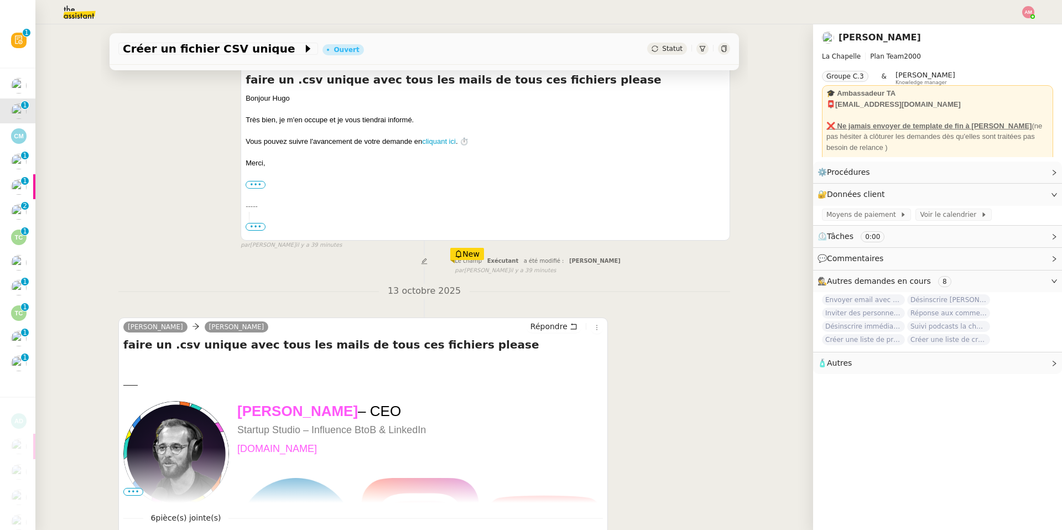
scroll to position [318, 0]
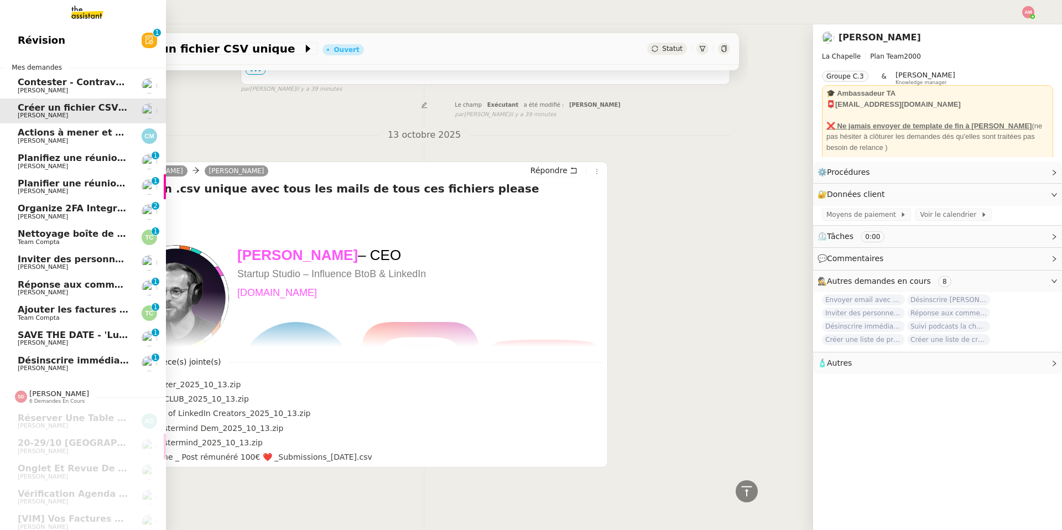
click at [66, 301] on link "Ajouter les factures UBER à Pennylane Team Compta 0 1 2 3 4 5 6 7 8 9" at bounding box center [83, 312] width 166 height 25
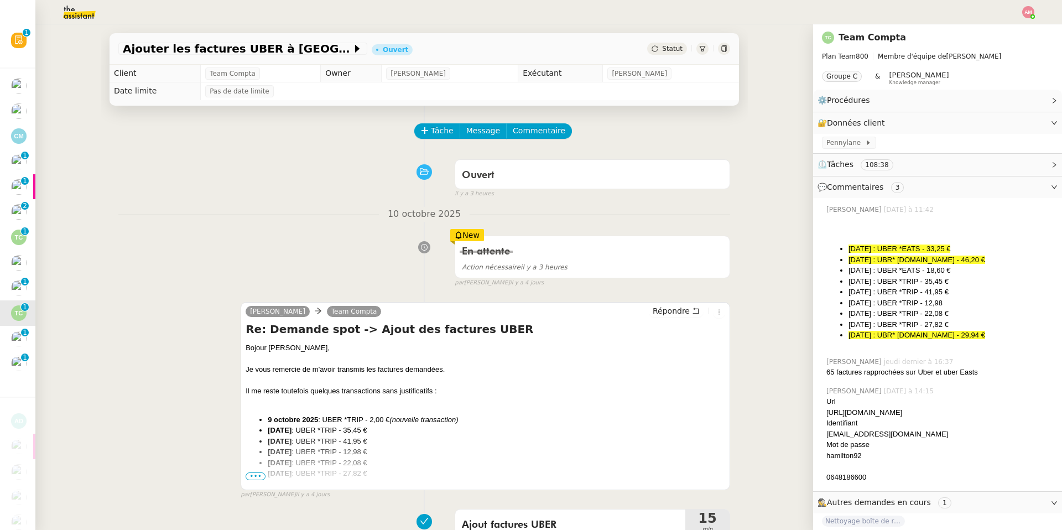
click at [248, 377] on span "•••" at bounding box center [256, 476] width 20 height 8
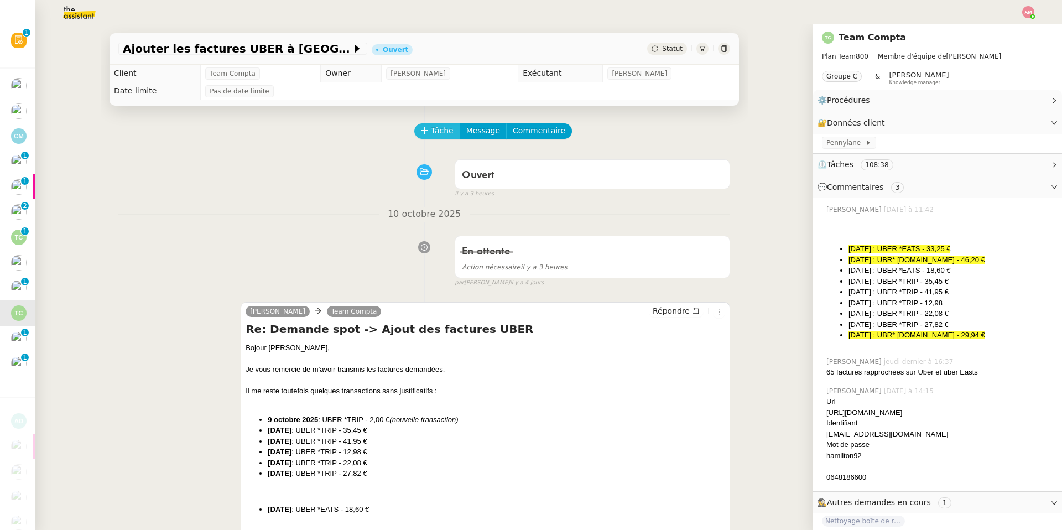
click at [428, 131] on icon at bounding box center [425, 131] width 8 height 8
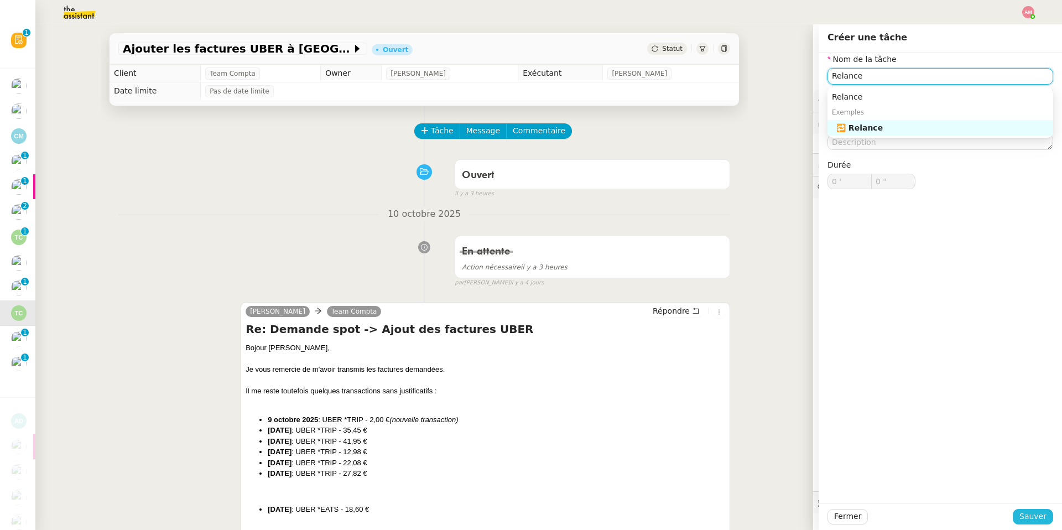
type input "Relance"
click at [710, 377] on span "Sauver" at bounding box center [1032, 516] width 27 height 13
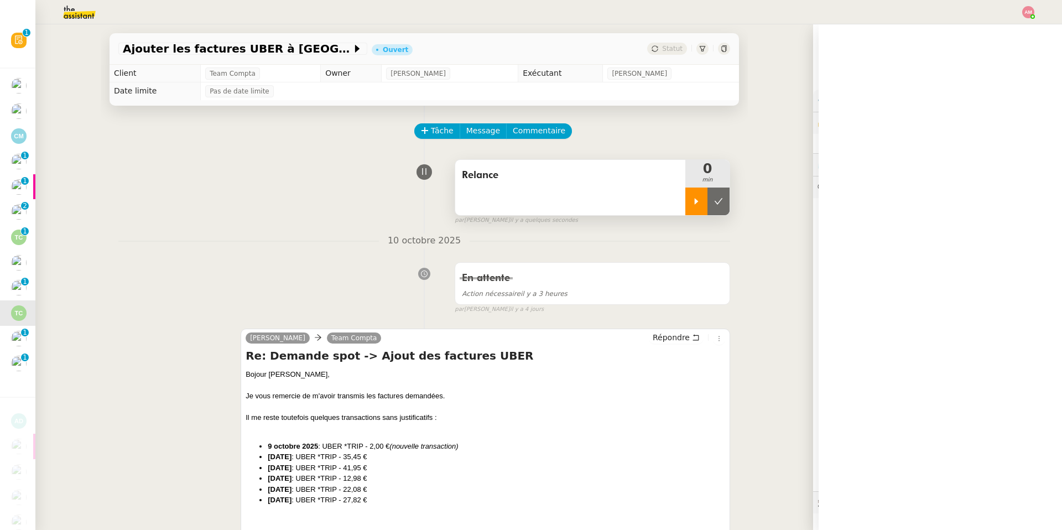
click at [689, 200] on div at bounding box center [696, 201] width 22 height 28
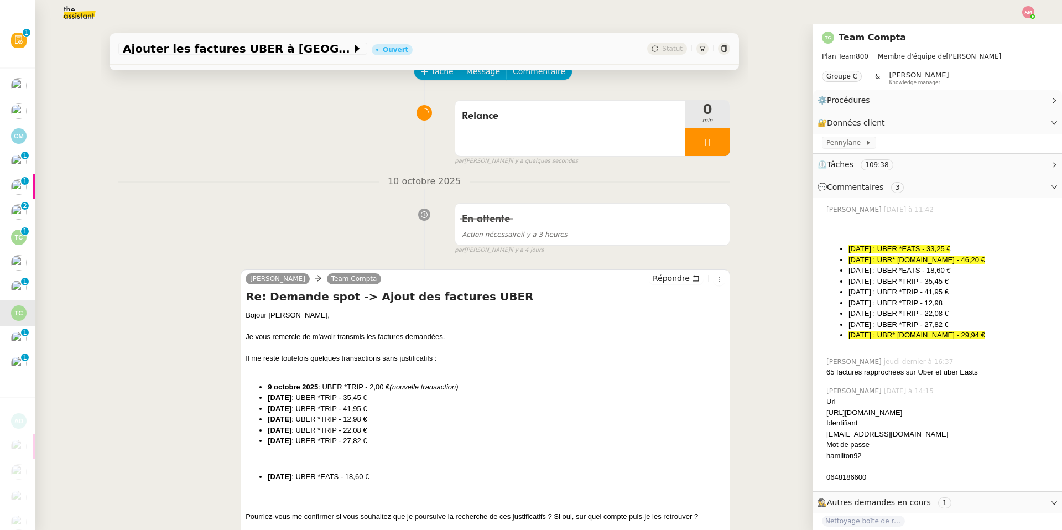
scroll to position [64, 0]
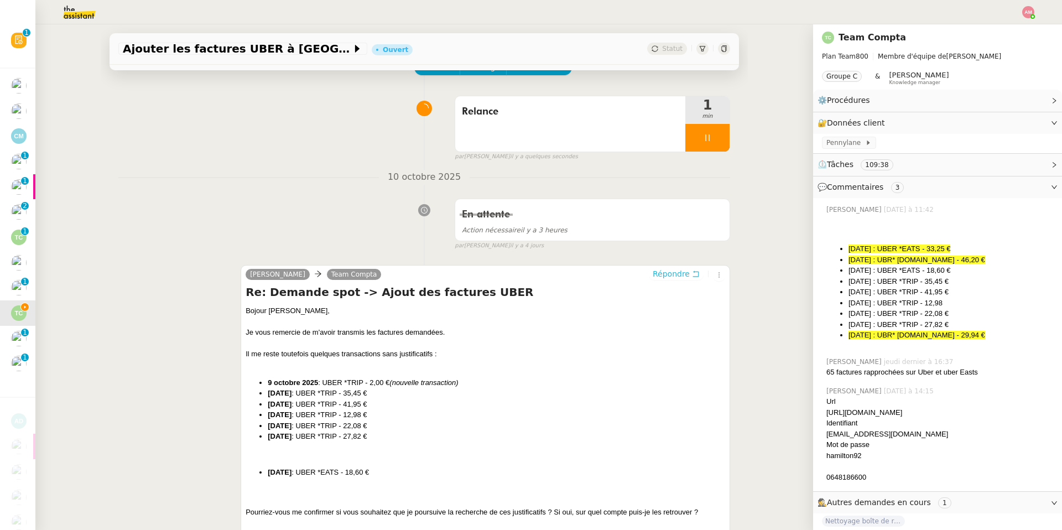
click at [669, 275] on span "Répondre" at bounding box center [671, 273] width 37 height 11
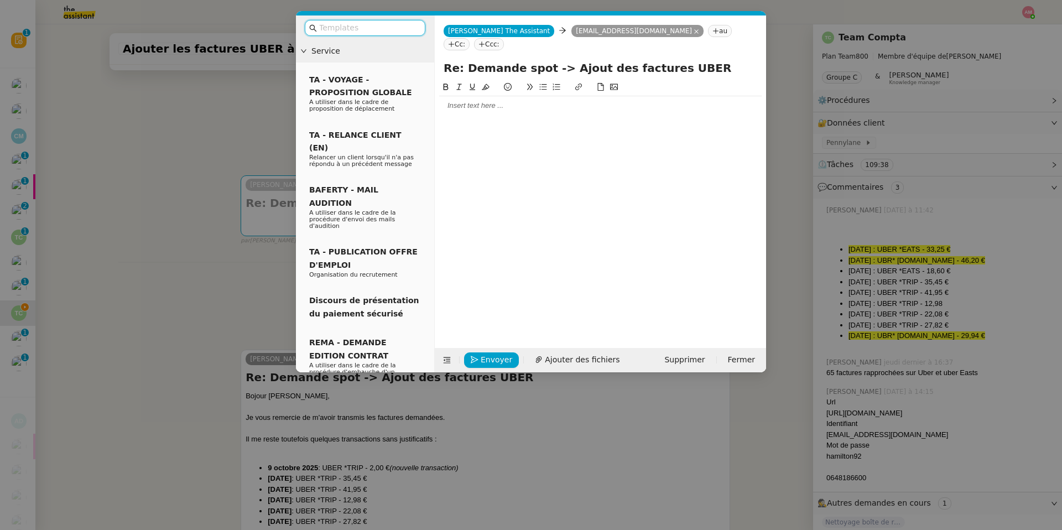
click at [185, 367] on nz-modal-container "Service TA - VOYAGE - PROPOSITION GLOBALE A utiliser dans le cadre de propositi…" at bounding box center [531, 265] width 1062 height 530
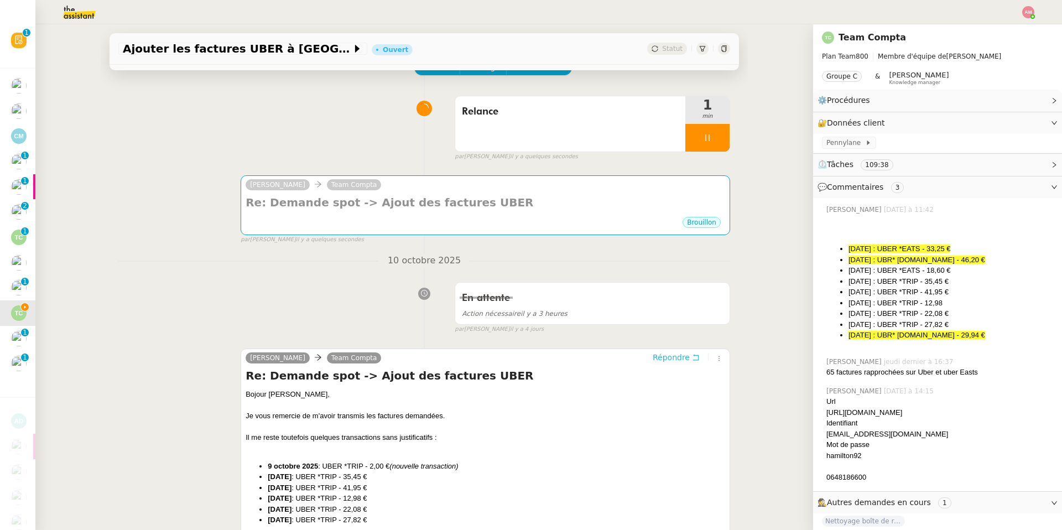
scroll to position [353, 0]
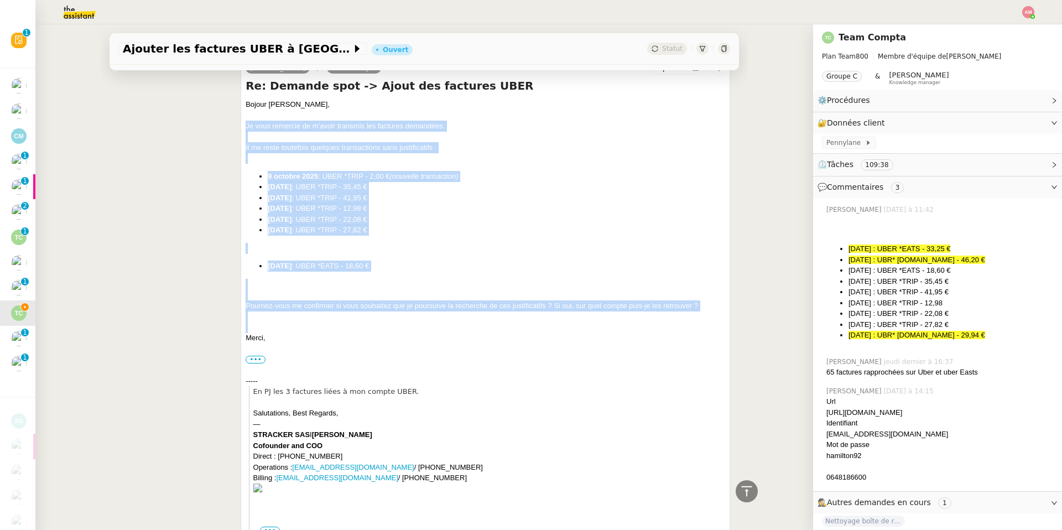
drag, startPoint x: 259, startPoint y: 325, endPoint x: 238, endPoint y: 127, distance: 199.1
click at [238, 127] on div "Charlie Team Compta Répondre Re: Demande spot -> Ajout des factures UBER Bojour…" at bounding box center [424, 298] width 612 height 499
copy div "Je vous remercie de m'avoir transmis les factures demandées. Il me reste toutef…"
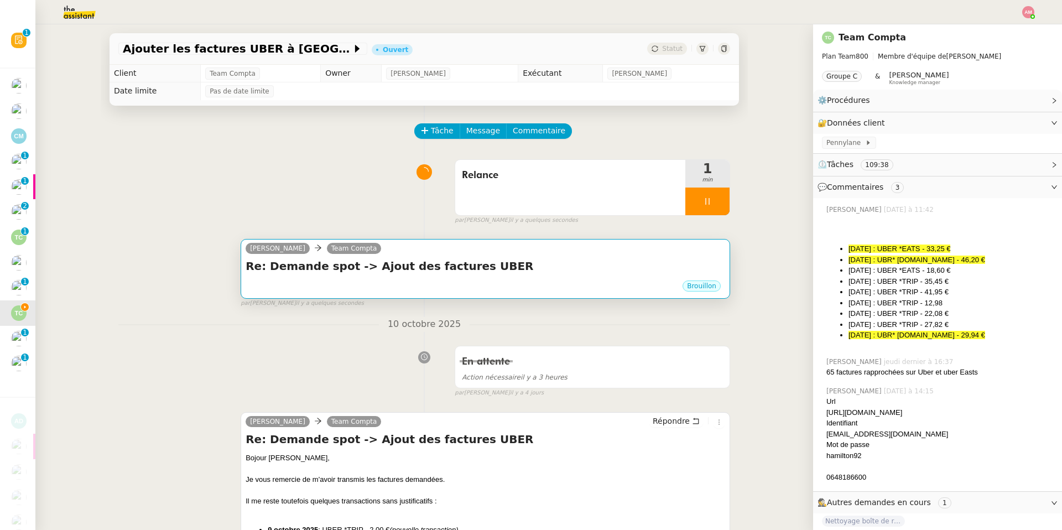
click at [532, 258] on div "Charlie Team Compta" at bounding box center [486, 250] width 480 height 17
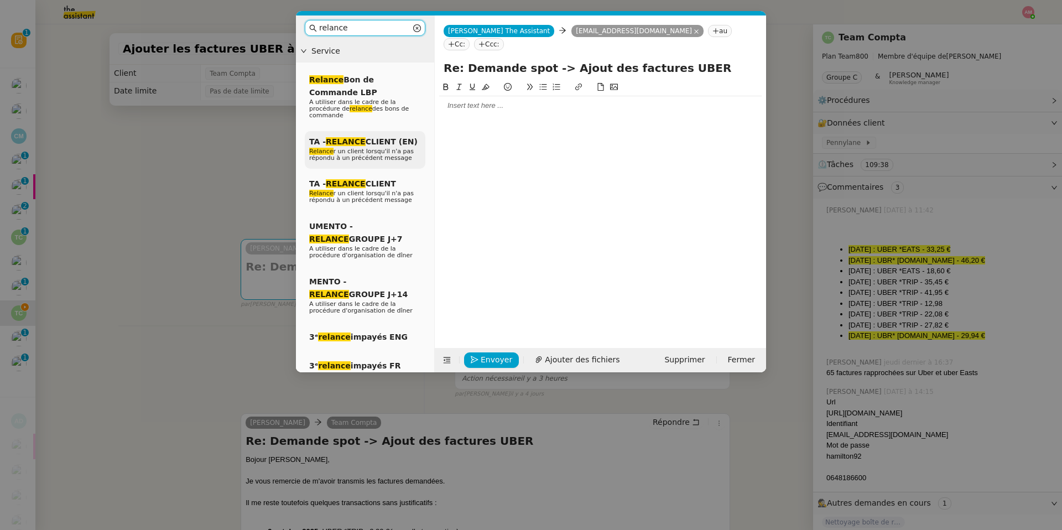
type input "relance"
click at [354, 159] on span "Relance r un client lorsqu'il n'a pas répondu à un précédent message" at bounding box center [361, 155] width 105 height 14
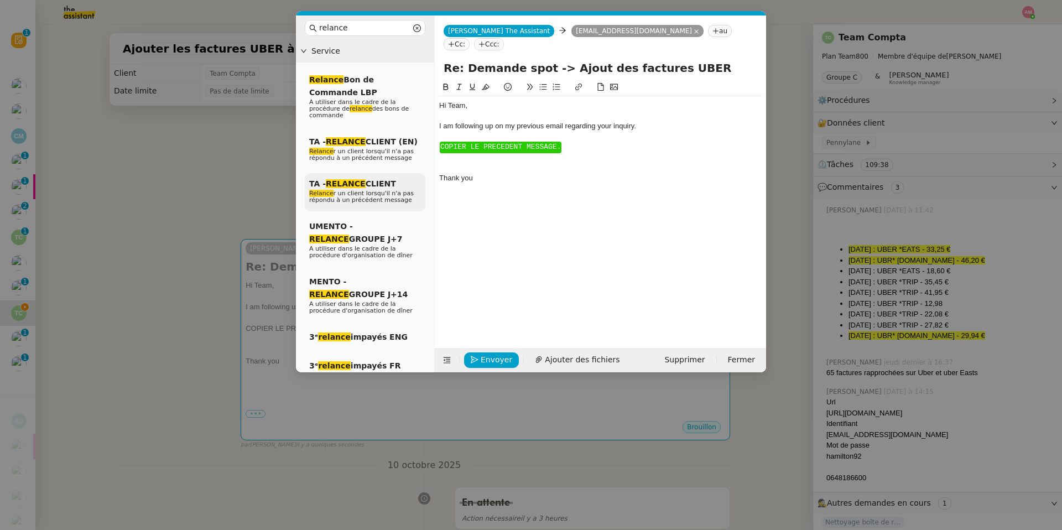
click at [340, 200] on span "Relance r un client lorsqu'il n'a pas répondu à un précédent message" at bounding box center [361, 197] width 105 height 14
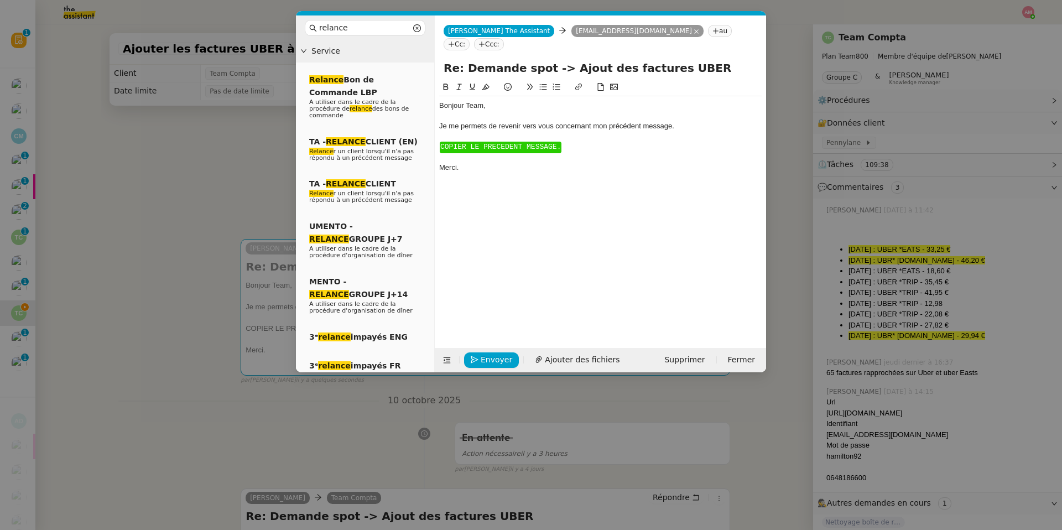
click at [451, 143] on div "﻿ COPIER LE PRECEDENT MESSAGE. ﻿" at bounding box center [600, 147] width 322 height 11
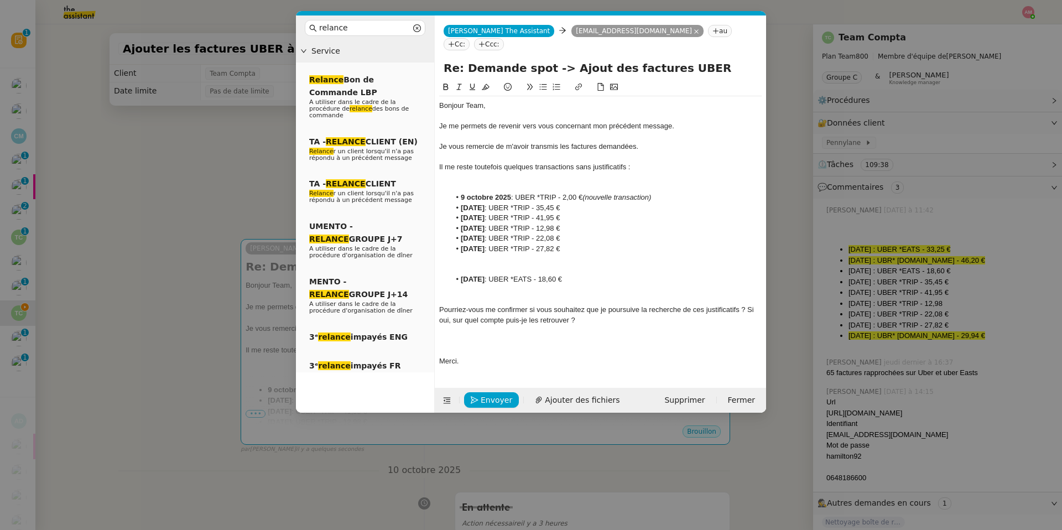
click at [459, 295] on div at bounding box center [600, 300] width 322 height 10
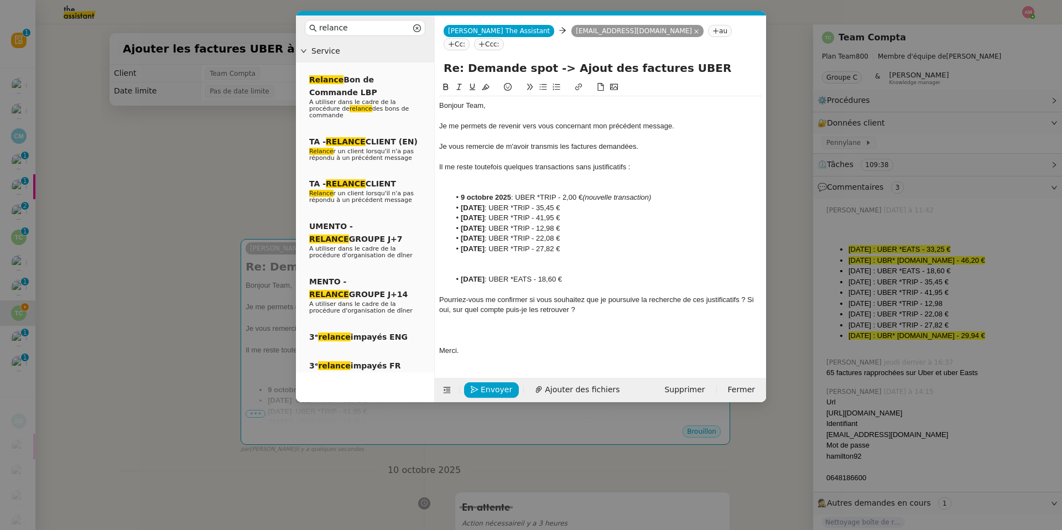
click at [460, 254] on div at bounding box center [600, 259] width 322 height 10
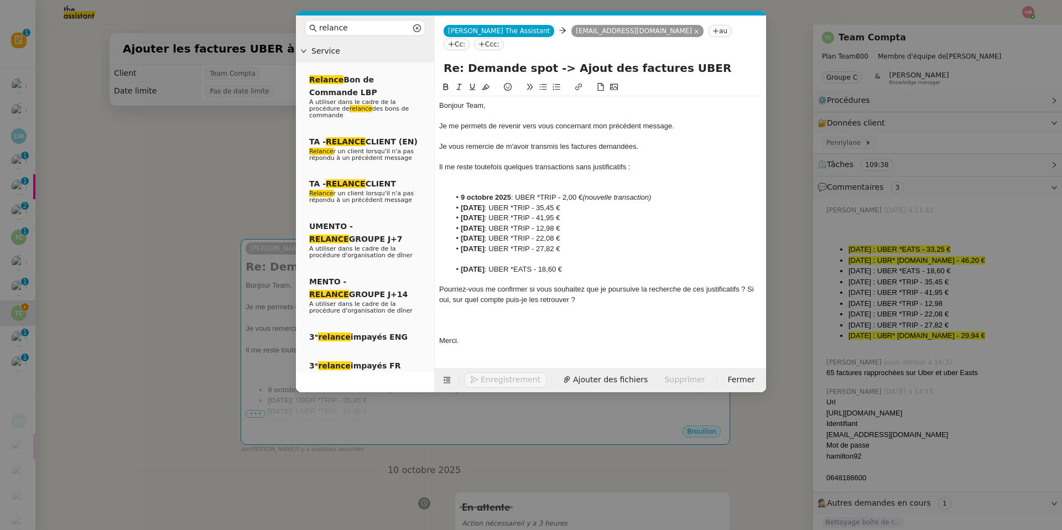
click at [251, 187] on nz-modal-container "relance Service Relance Bon de Commande LBP A utiliser dans le cadre de la proc…" at bounding box center [531, 265] width 1062 height 530
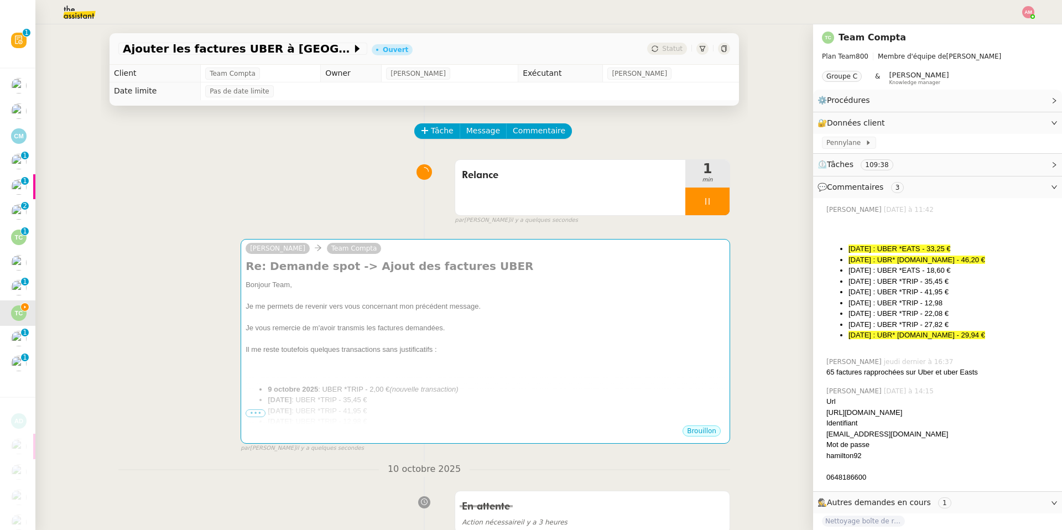
click at [700, 220] on div "par Amyna M. il y a quelques secondes" at bounding box center [592, 220] width 275 height 9
click at [703, 180] on span "min" at bounding box center [707, 179] width 44 height 9
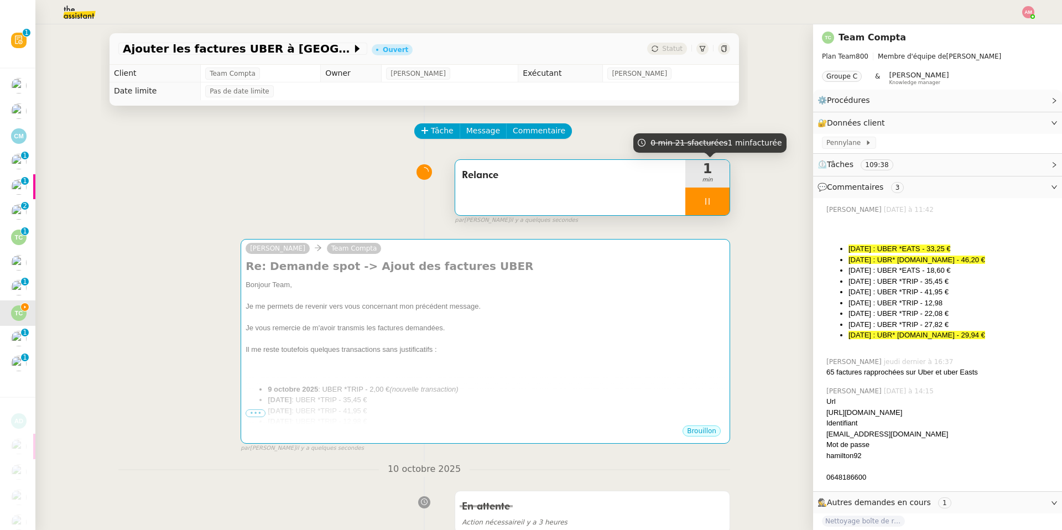
click at [710, 180] on span "min" at bounding box center [707, 179] width 44 height 9
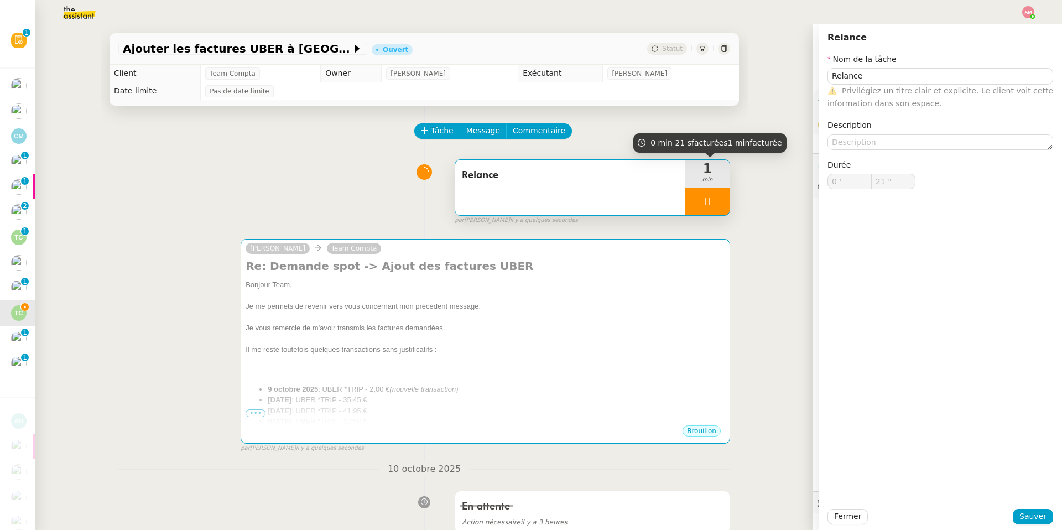
type input "22 ""
click at [710, 212] on div at bounding box center [707, 201] width 44 height 28
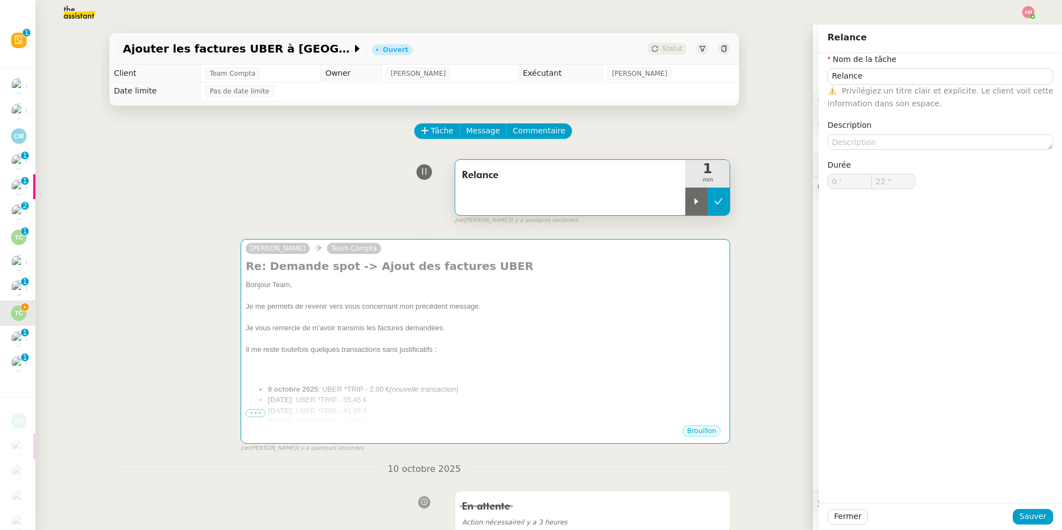
type input "Relance"
type input "0 '"
type input "22 ""
click at [710, 209] on button at bounding box center [718, 201] width 22 height 28
type input "Relance"
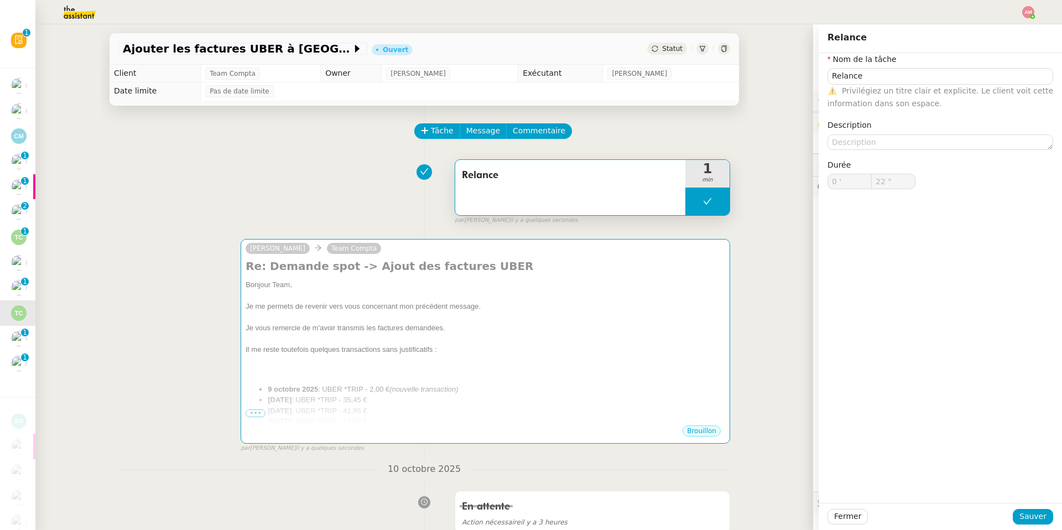
type input "0 '"
type input "22 ""
type input "Relance"
type input "0 '"
type input "22 ""
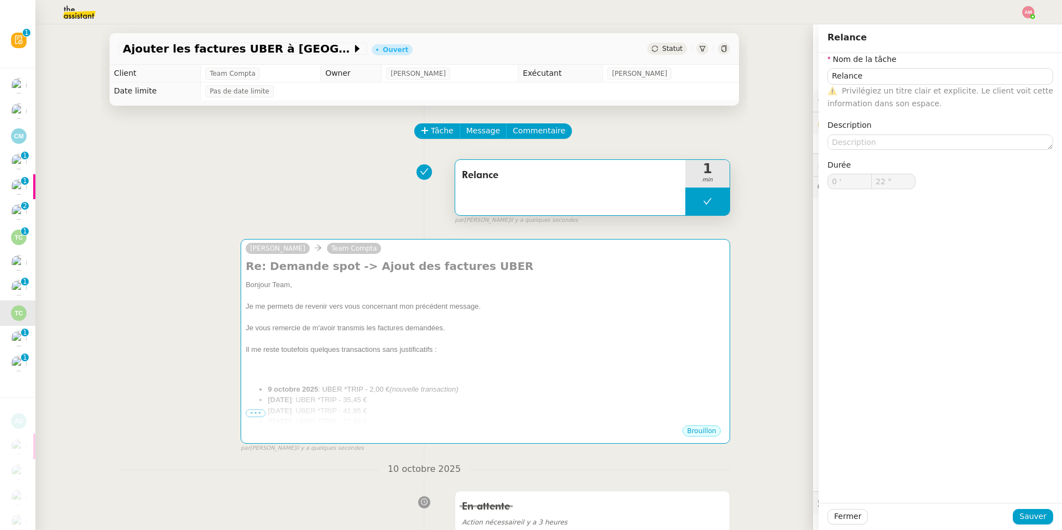
type input "Relance"
type input "0 '"
type input "22 ""
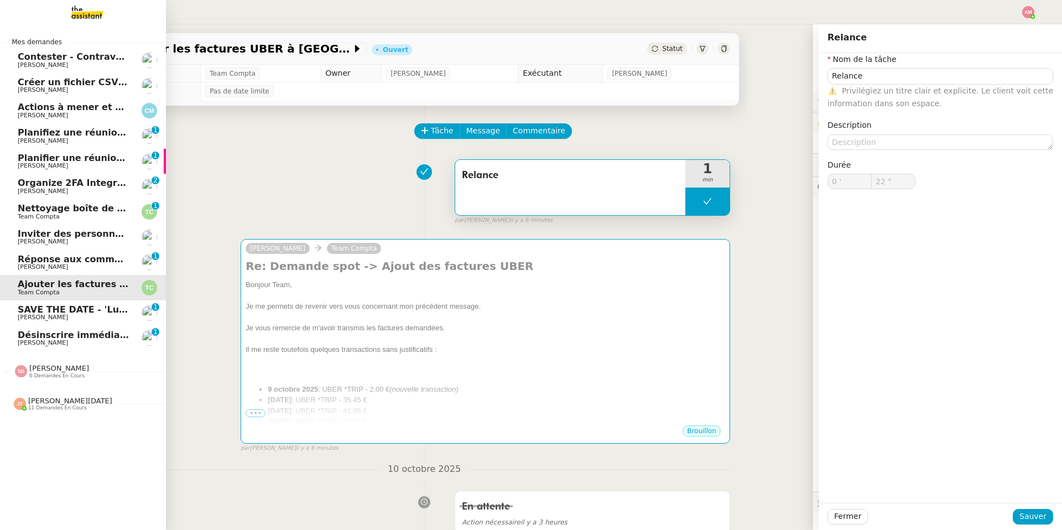
click at [55, 235] on span "Inviter des personnes sur Linkedin - 14 octobre 2025" at bounding box center [126, 233] width 217 height 11
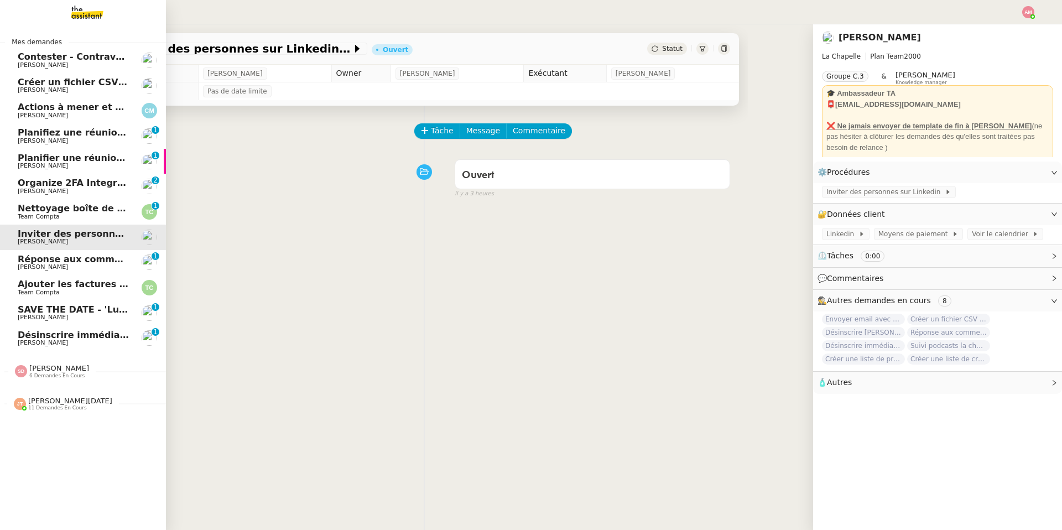
click at [66, 259] on span "Réponse aux commentaires avec blabla.ai - 14 octobre 2025" at bounding box center [137, 259] width 238 height 11
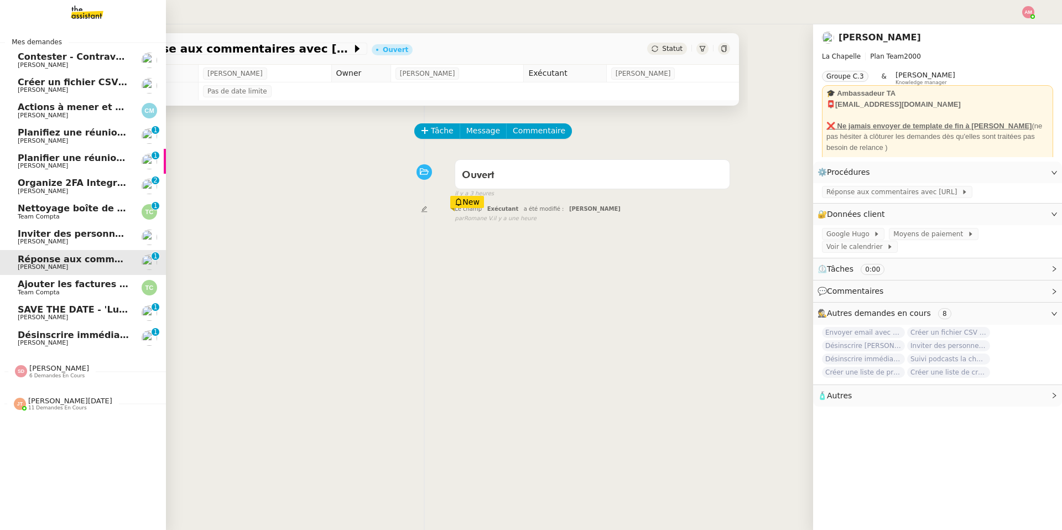
click at [39, 234] on span "Inviter des personnes sur Linkedin - 14 octobre 2025" at bounding box center [126, 233] width 217 height 11
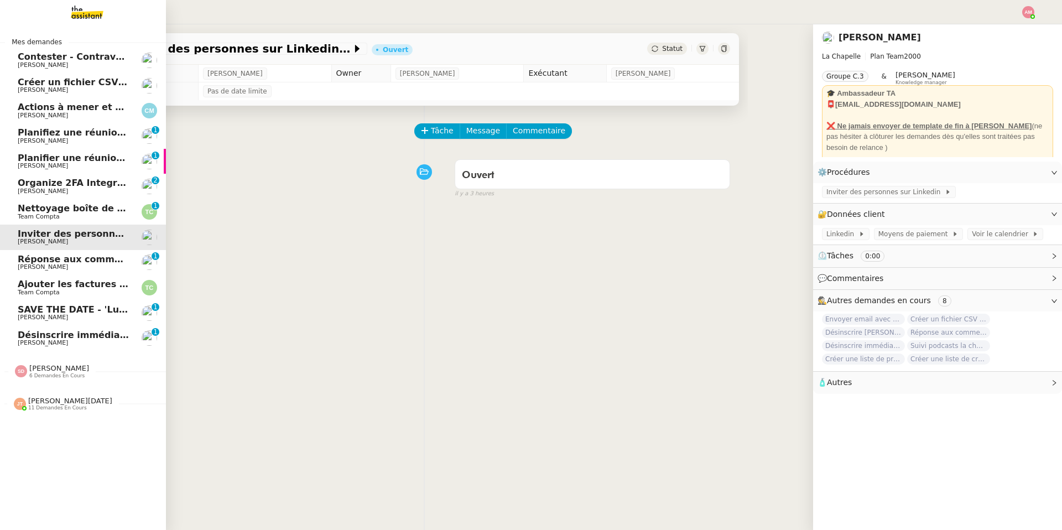
click at [38, 250] on link "Réponse aux commentaires avec blabla.ai - 14 octobre 2025 Hugo Bentz 0 1 2 3 4 …" at bounding box center [83, 262] width 166 height 25
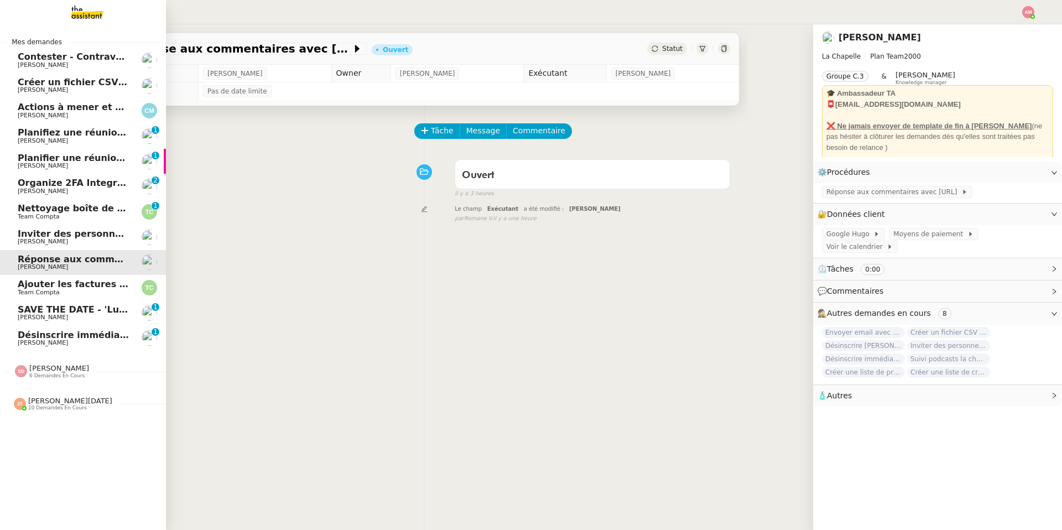
click at [27, 237] on span "Inviter des personnes sur Linkedin - 14 octobre 2025" at bounding box center [126, 233] width 217 height 11
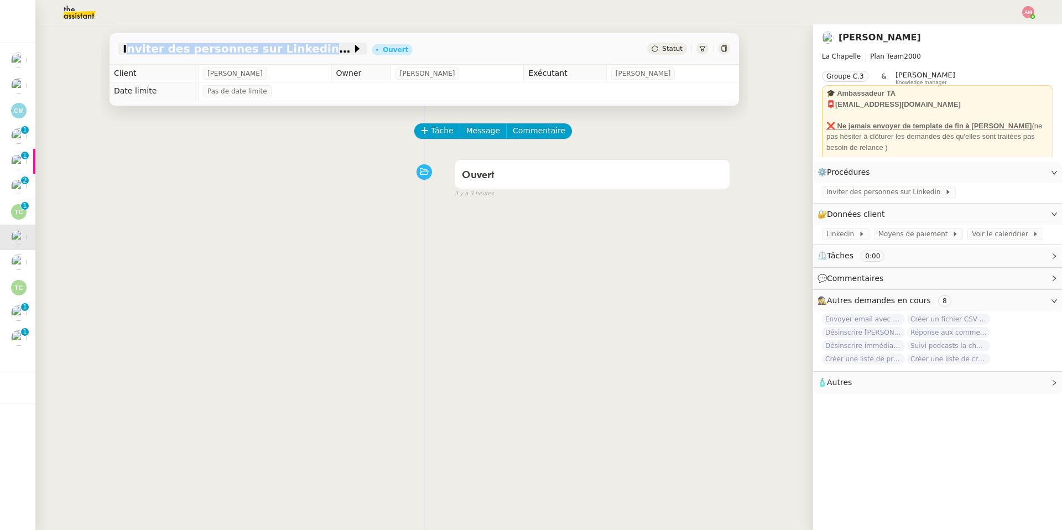
drag, startPoint x: 110, startPoint y: 50, endPoint x: 296, endPoint y: 52, distance: 186.4
click at [296, 52] on div "Inviter des personnes sur Linkedin - 14 octobre 2025 Ouvert Statut" at bounding box center [424, 49] width 629 height 32
copy span "Inviter des personnes sur Linkedin"
click at [710, 187] on span "Inviter des personnes sur Linkedin" at bounding box center [885, 191] width 118 height 11
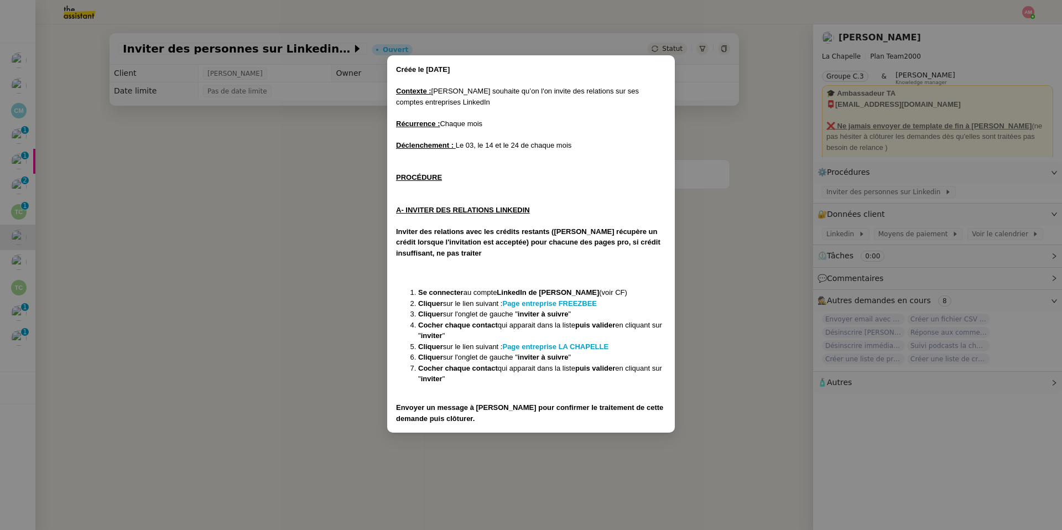
click at [0, 366] on nz-modal-container "Créée le 06/01/2025 Contexte : Hugo souhaite qu’on l'on invite des relations su…" at bounding box center [531, 265] width 1062 height 530
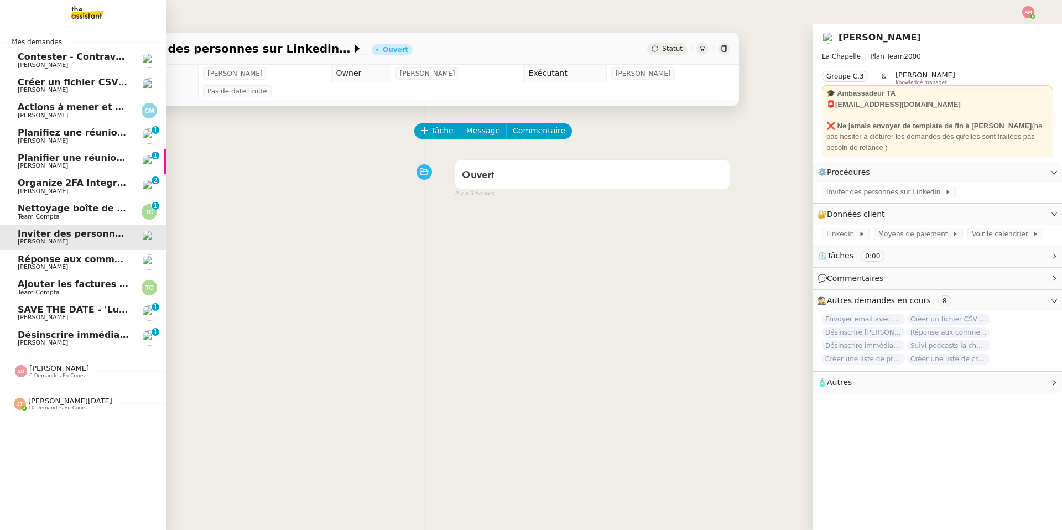
click at [15, 377] on img at bounding box center [20, 404] width 12 height 12
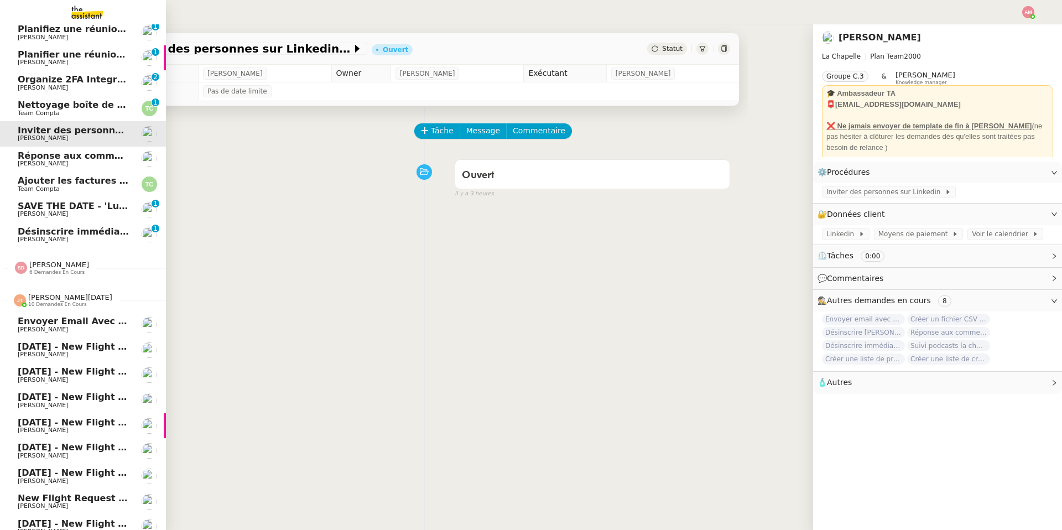
scroll to position [119, 0]
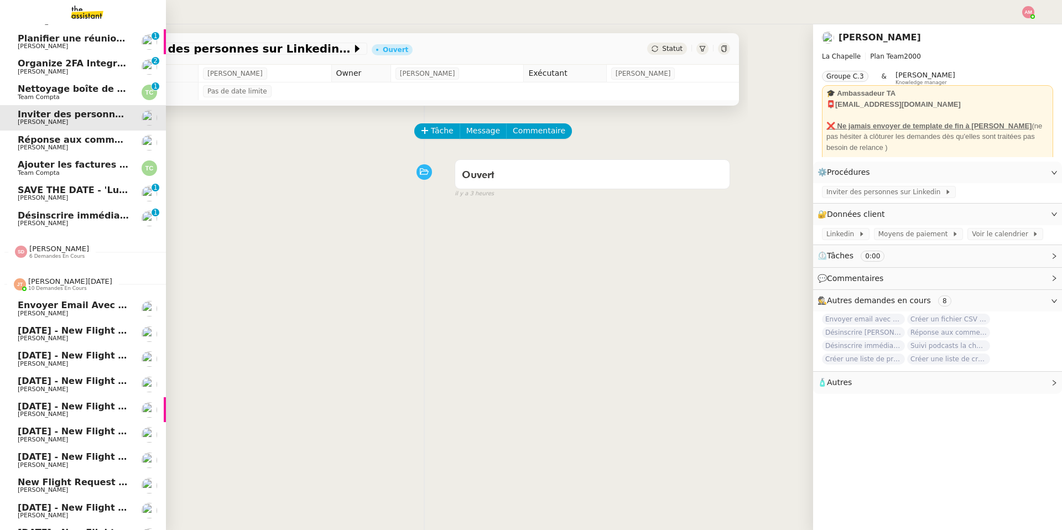
click at [69, 306] on span "Envoyer email avec adresse Hugo" at bounding box center [131, 305] width 226 height 11
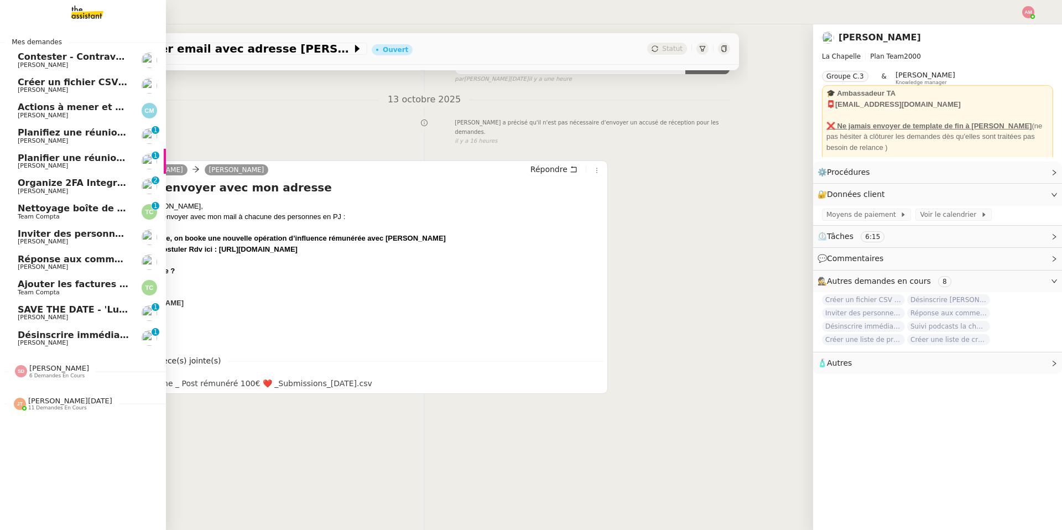
click at [80, 237] on span "Inviter des personnes sur Linkedin - 14 octobre 2025" at bounding box center [126, 233] width 217 height 11
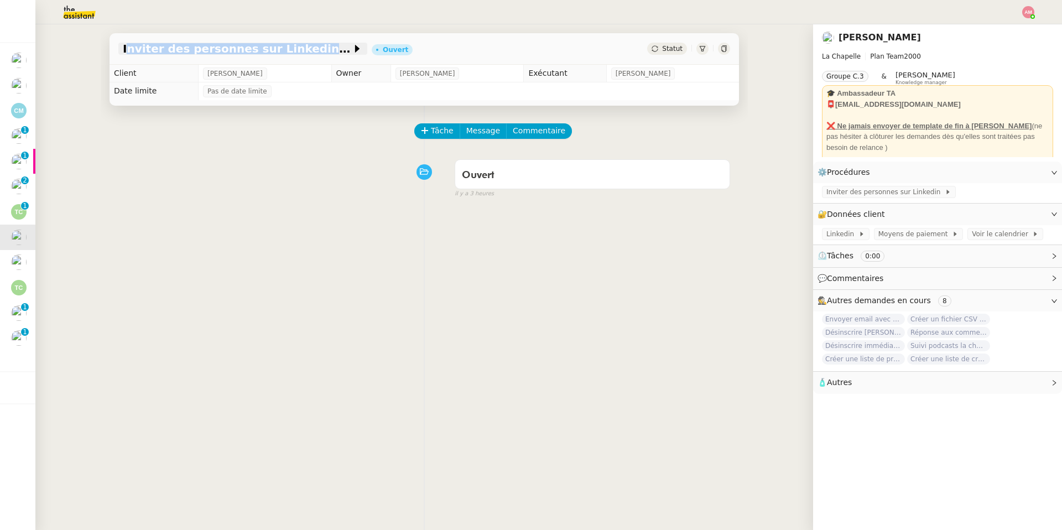
copy span "Inviter des personnes sur Linkedin"
drag, startPoint x: 91, startPoint y: 44, endPoint x: 512, endPoint y: 111, distance: 426.8
click at [512, 111] on div "Inviter des personnes sur Linkedin - 14 octobre 2025 Ouvert Statut Client Hugo …" at bounding box center [424, 277] width 778 height 506
click at [108, 37] on div "Inviter des personnes sur Linkedin - 14 octobre 2025 Ouvert Statut" at bounding box center [424, 44] width 647 height 40
copy span "Inviter des personnes sur Linkedin"
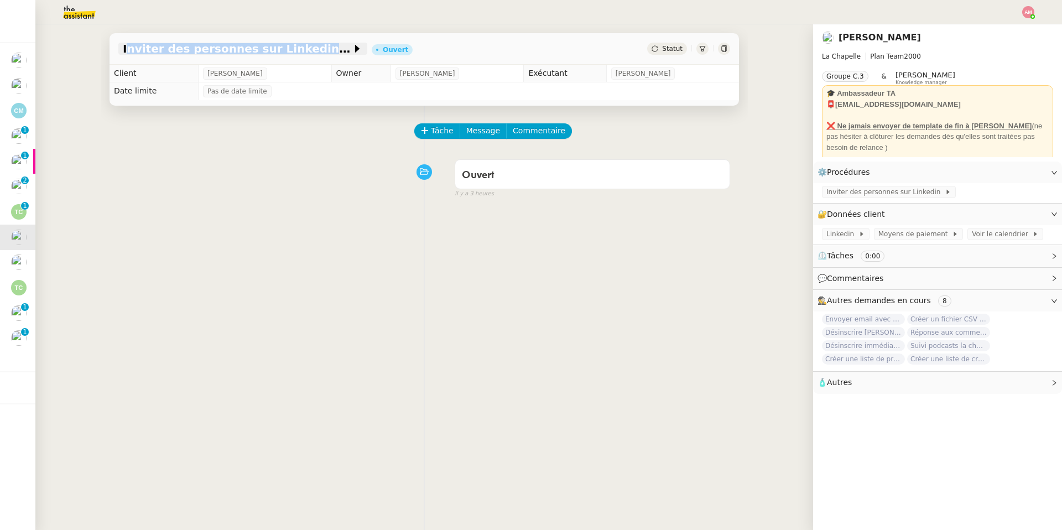
drag, startPoint x: 110, startPoint y: 42, endPoint x: 295, endPoint y: 50, distance: 184.9
click at [295, 50] on div "Inviter des personnes sur Linkedin - 14 octobre 2025 Ouvert Statut" at bounding box center [424, 49] width 629 height 32
click at [444, 139] on button "Tâche" at bounding box center [437, 130] width 46 height 15
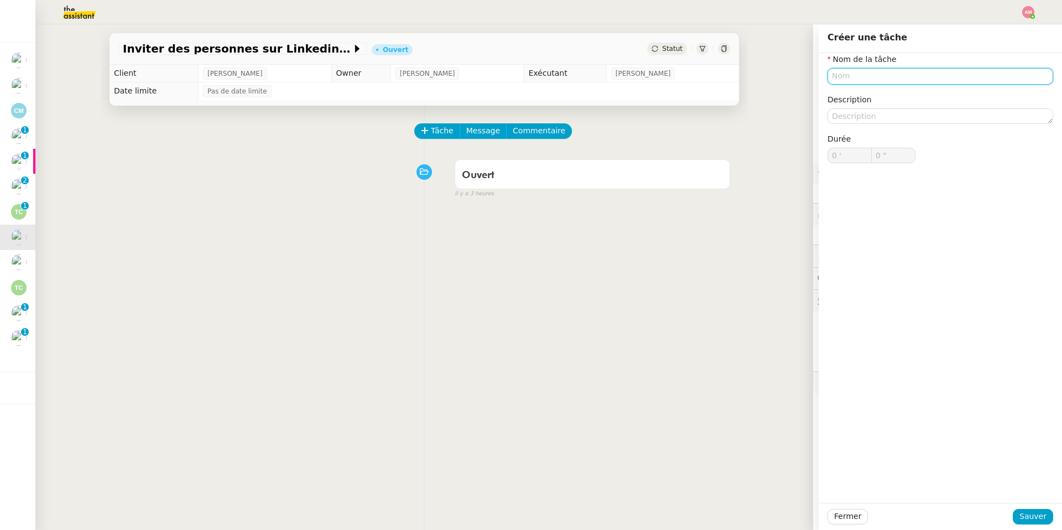
paste input "Inviter des personnes sur Linkedin"
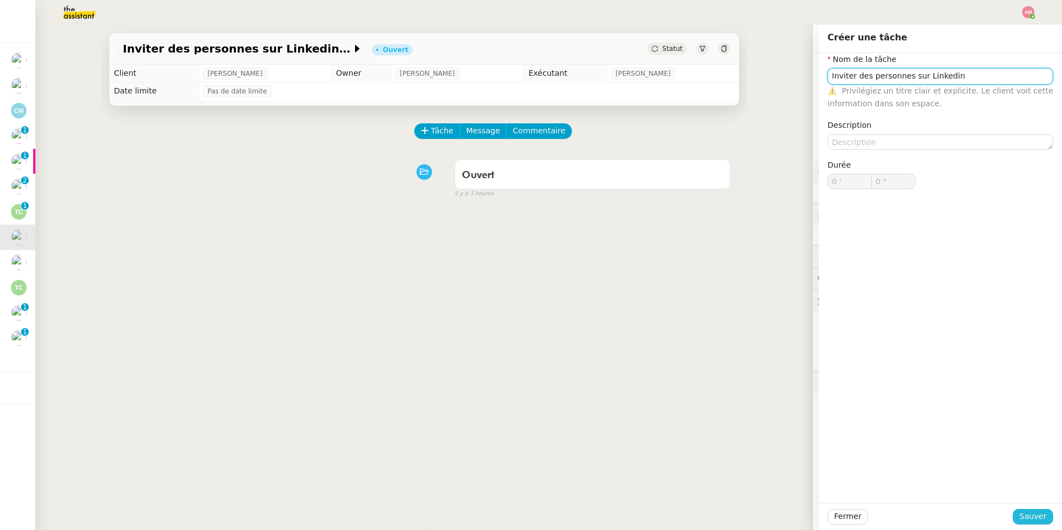
type input "Inviter des personnes sur Linkedin"
click at [710, 377] on span "Sauver" at bounding box center [1032, 516] width 27 height 13
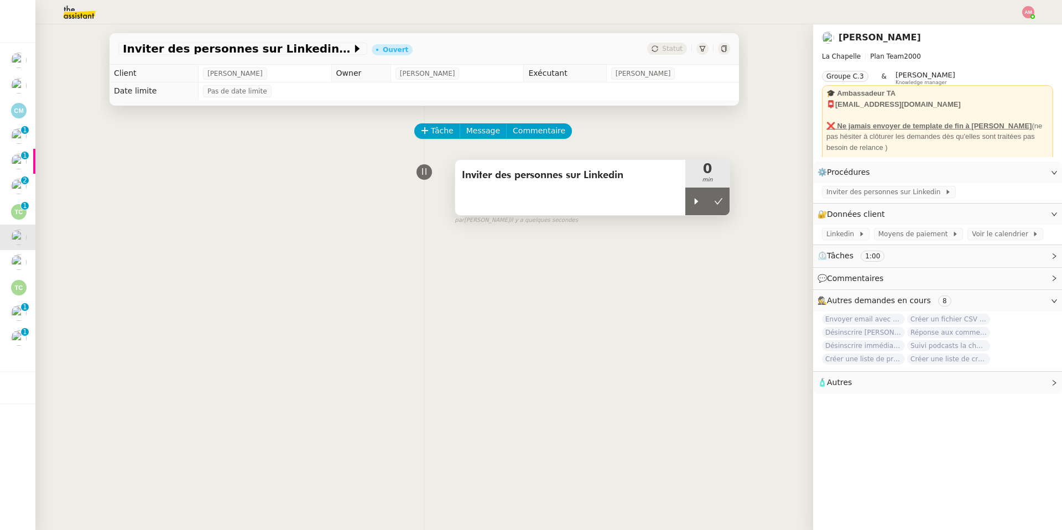
click at [673, 211] on div "Inviter des personnes sur Linkedin" at bounding box center [570, 187] width 230 height 55
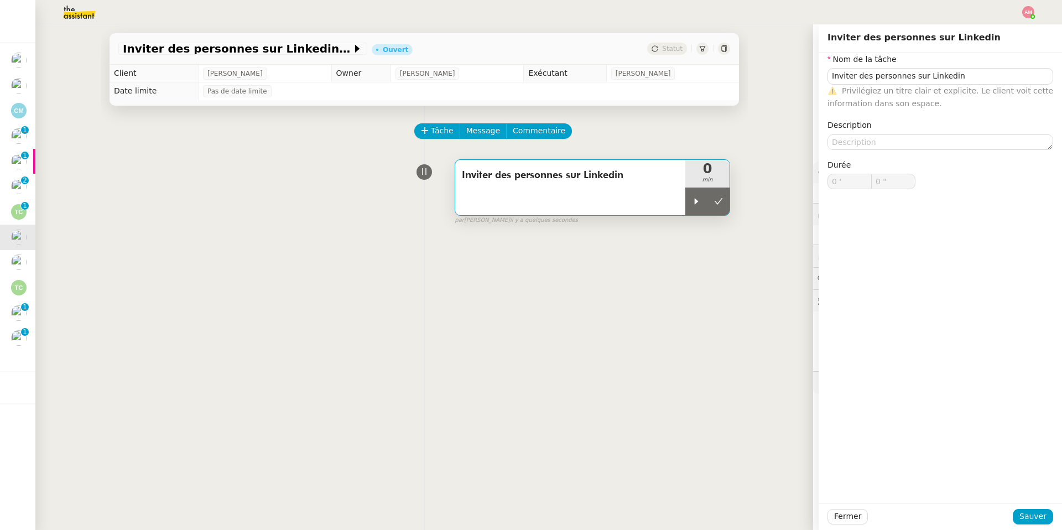
click at [683, 209] on div "Inviter des personnes sur Linkedin" at bounding box center [570, 187] width 230 height 55
click at [701, 201] on div at bounding box center [696, 201] width 22 height 28
type input "Inviter des personnes sur Linkedin"
type input "0 '"
type input "0 ""
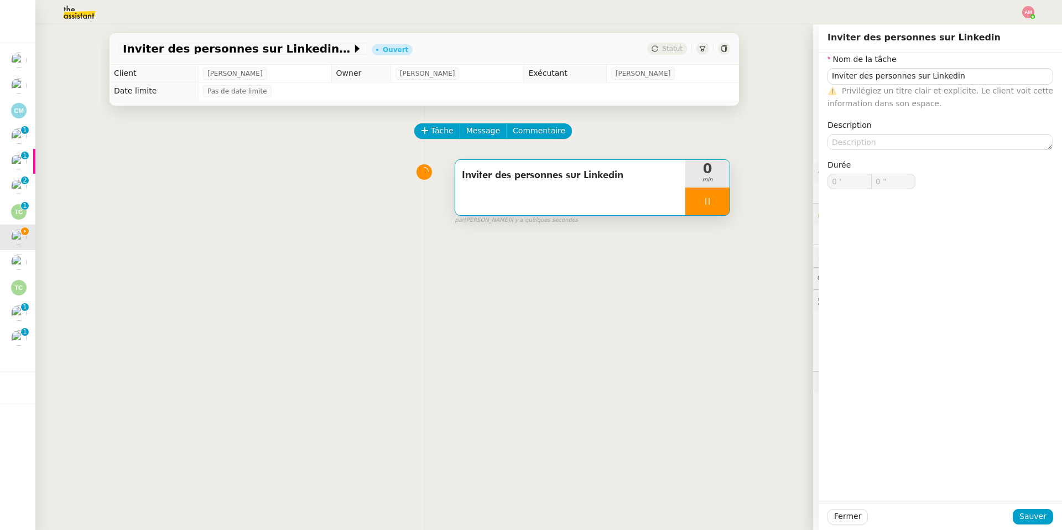
type input "Inviter des personnes sur Linkedin"
type input "0 '"
type input "0 ""
click at [710, 377] on button "Fermer" at bounding box center [847, 516] width 40 height 15
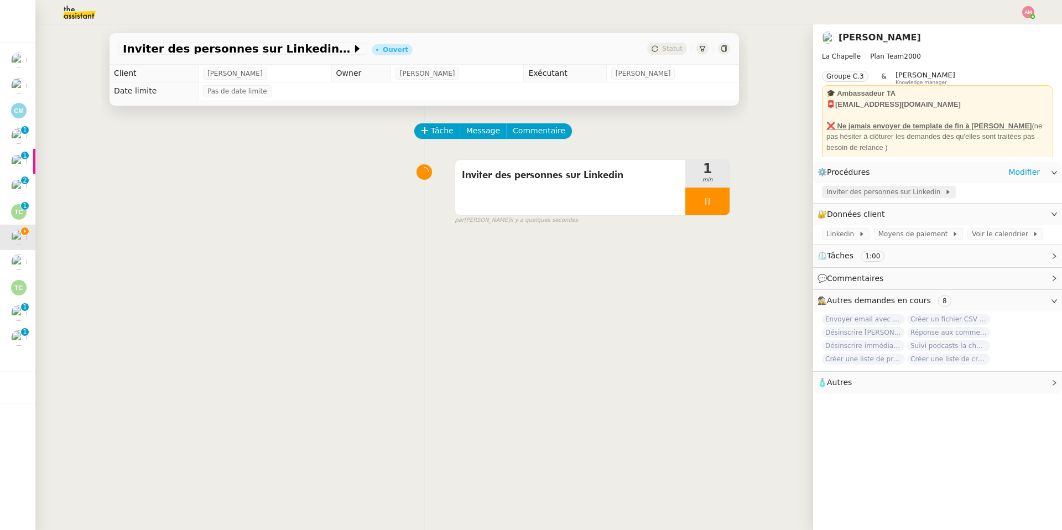
click at [710, 193] on span "Inviter des personnes sur Linkedin" at bounding box center [885, 191] width 118 height 11
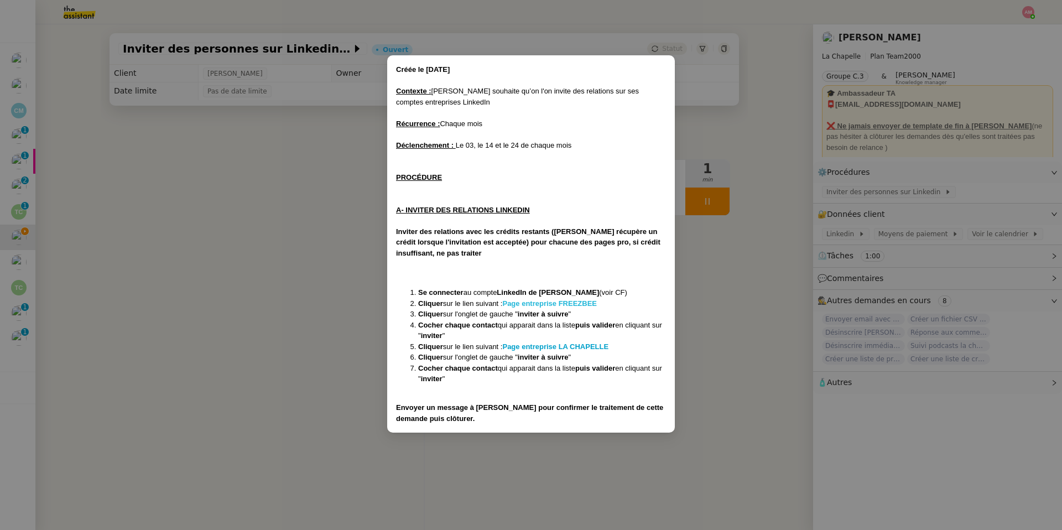
click at [559, 301] on strong "Page entreprise FREEZBEE" at bounding box center [549, 303] width 95 height 8
click at [560, 358] on strong "inviter à suivre" at bounding box center [543, 357] width 51 height 8
drag, startPoint x: 132, startPoint y: 40, endPoint x: 227, endPoint y: 46, distance: 95.3
click at [227, 46] on nz-modal-container "Créée le 06/01/2025 Contexte : Hugo souhaite qu’on l'on invite des relations su…" at bounding box center [531, 265] width 1062 height 530
click at [222, 49] on nz-modal-container "Créée le 06/01/2025 Contexte : Hugo souhaite qu’on l'on invite des relations su…" at bounding box center [531, 265] width 1062 height 530
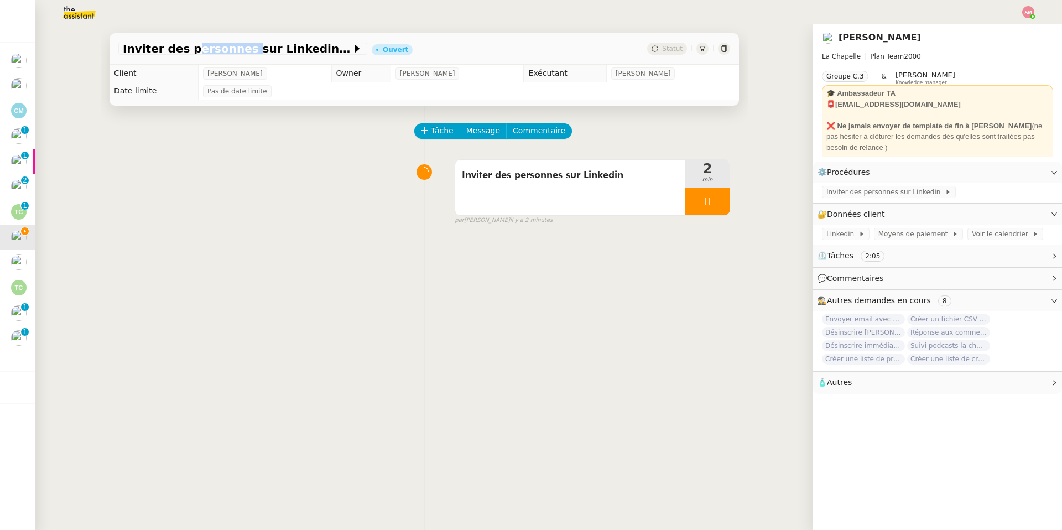
click at [222, 49] on span "Inviter des personnes sur Linkedin - 14 octobre 2025" at bounding box center [237, 48] width 229 height 11
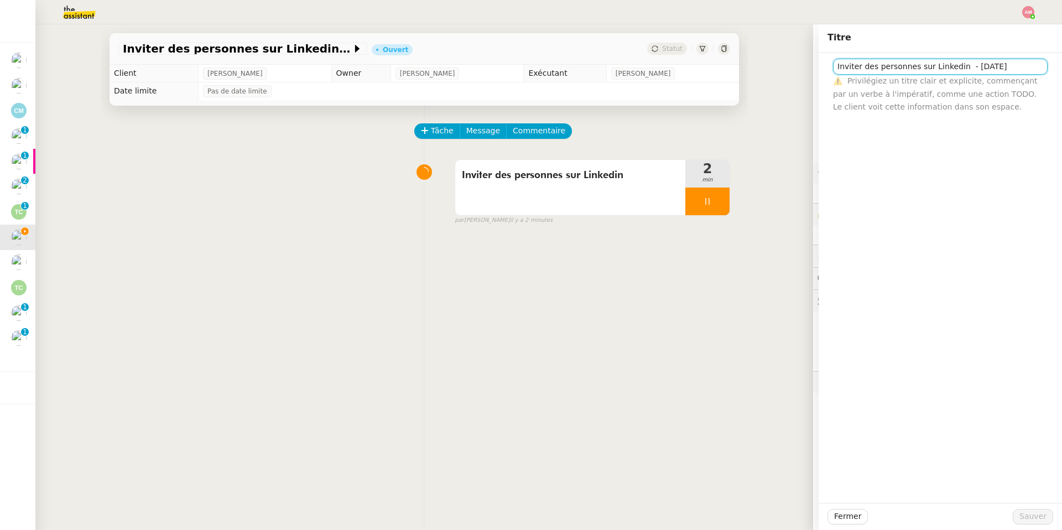
drag, startPoint x: 960, startPoint y: 69, endPoint x: 795, endPoint y: 66, distance: 165.4
click at [710, 66] on app-ticket "Inviter des personnes sur Linkedin - 14 octobre 2025 Ouvert Statut Client Hugo …" at bounding box center [548, 277] width 1027 height 506
click at [67, 23] on img at bounding box center [71, 12] width 86 height 24
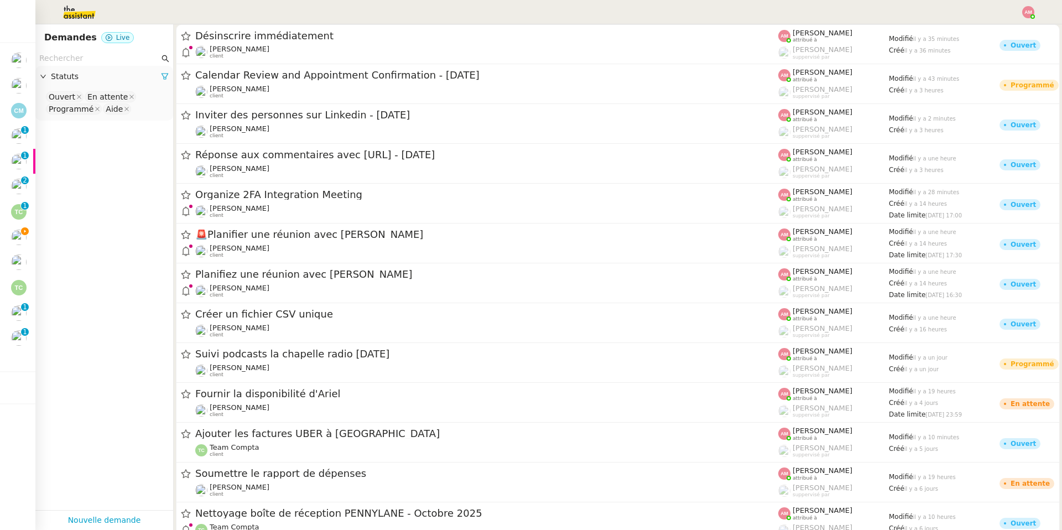
click at [98, 58] on input "text" at bounding box center [99, 58] width 120 height 13
paste input "Inviter des personnes sur Linkedin"
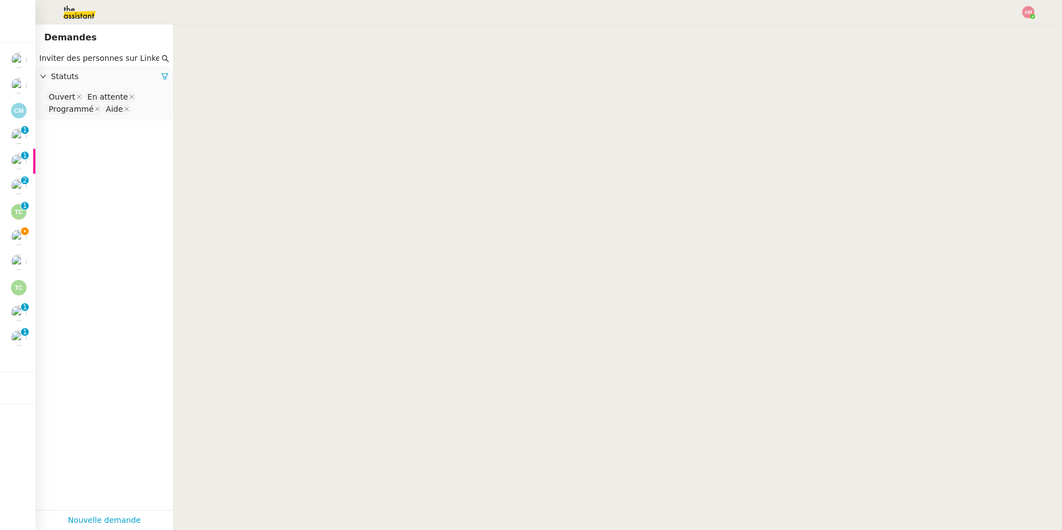
scroll to position [0, 2]
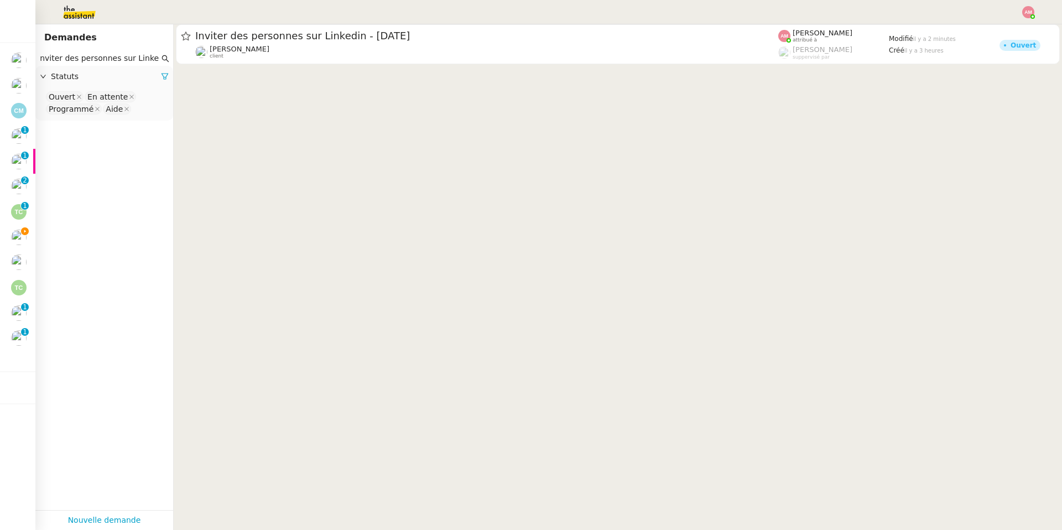
type input "Inviter des personnes sur Linkedin"
click at [136, 108] on nz-select-top-control "Ouvert En attente Programmé Aide" at bounding box center [104, 103] width 120 height 26
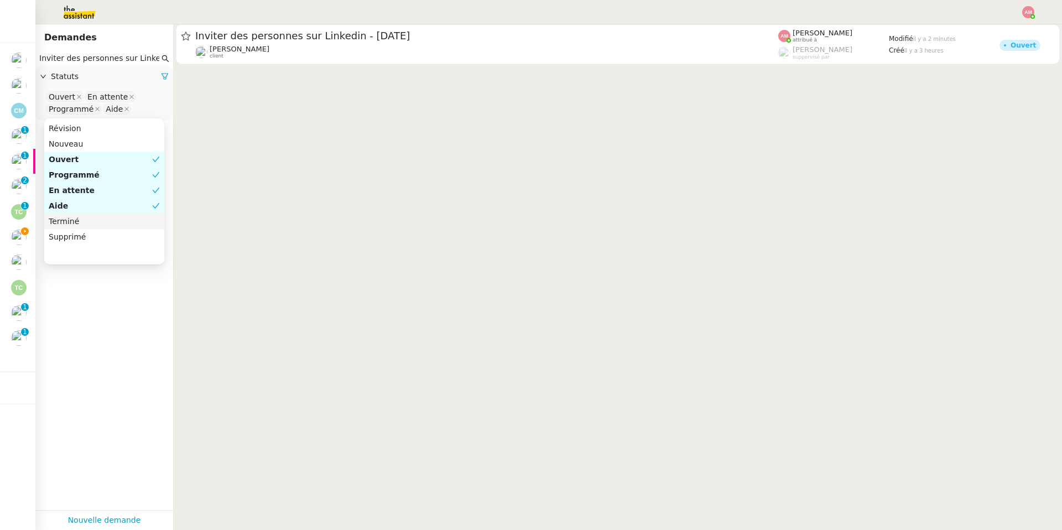
click at [92, 222] on div "Terminé" at bounding box center [104, 221] width 111 height 10
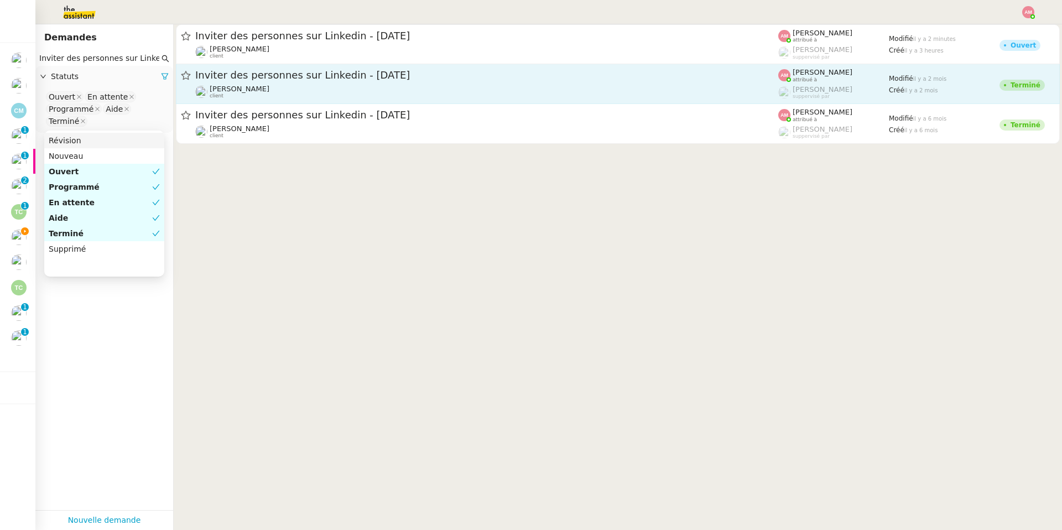
click at [259, 82] on div "Inviter des personnes sur Linkedin - 3 août 2025 Hugo Bentz client" at bounding box center [486, 84] width 583 height 30
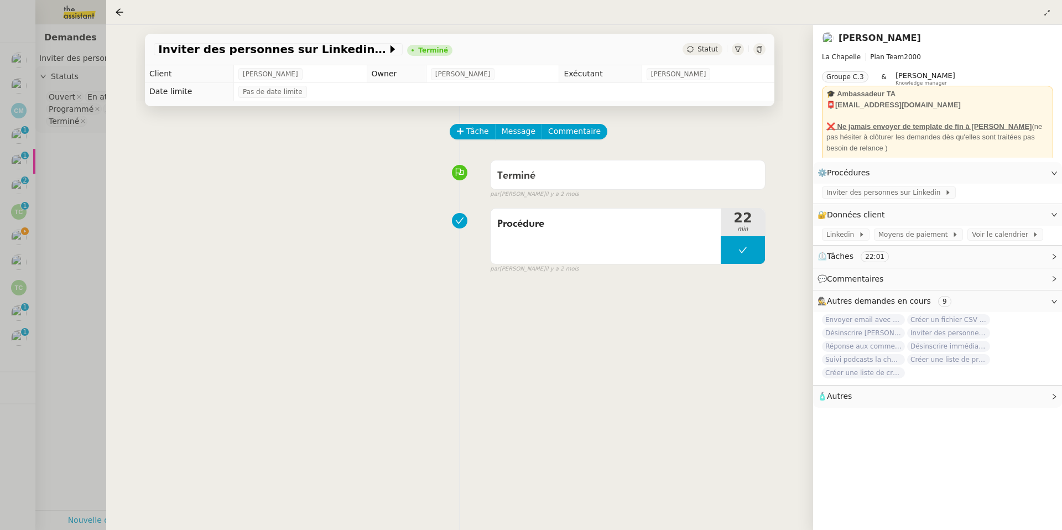
click at [40, 203] on div at bounding box center [531, 265] width 1062 height 530
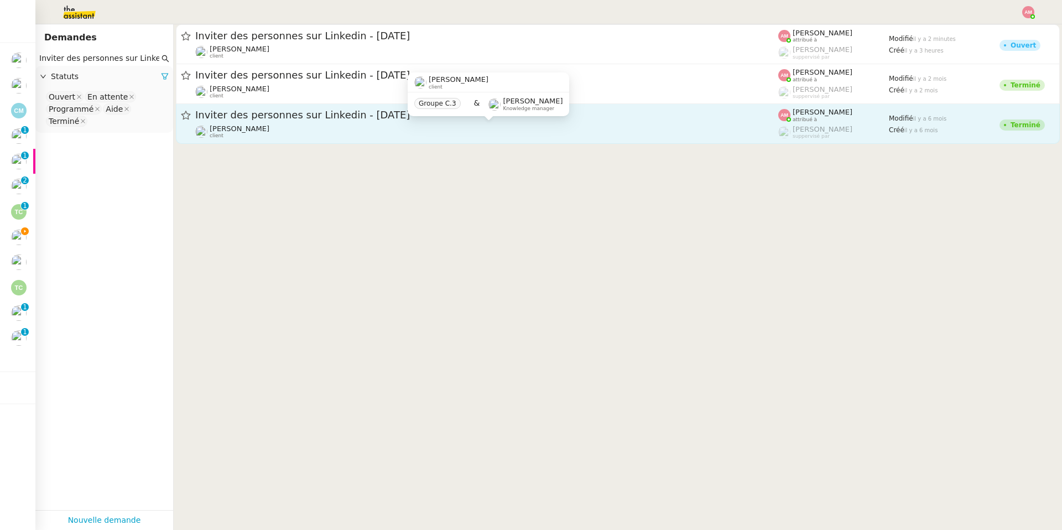
click at [254, 128] on div "Hugo Bentz client" at bounding box center [486, 131] width 583 height 14
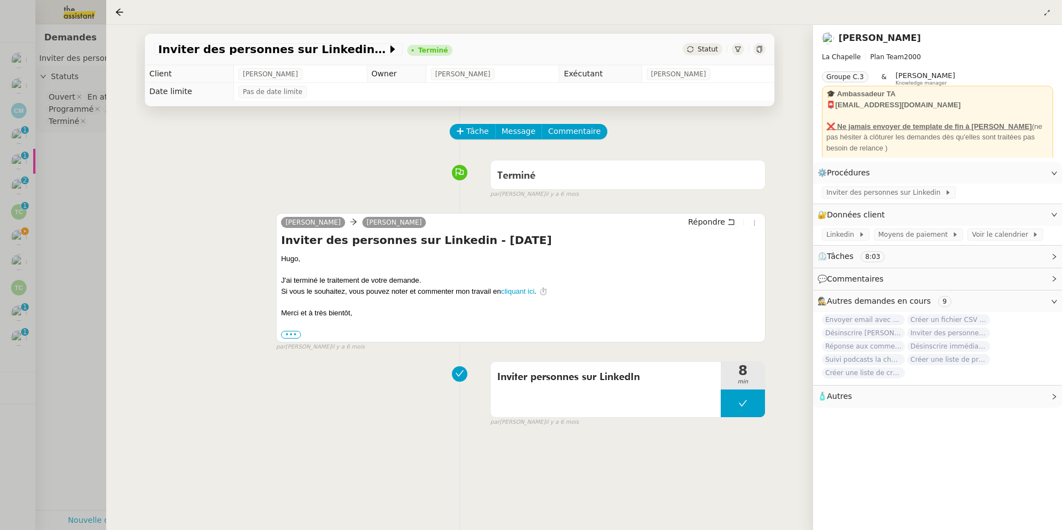
click at [65, 198] on div at bounding box center [531, 265] width 1062 height 530
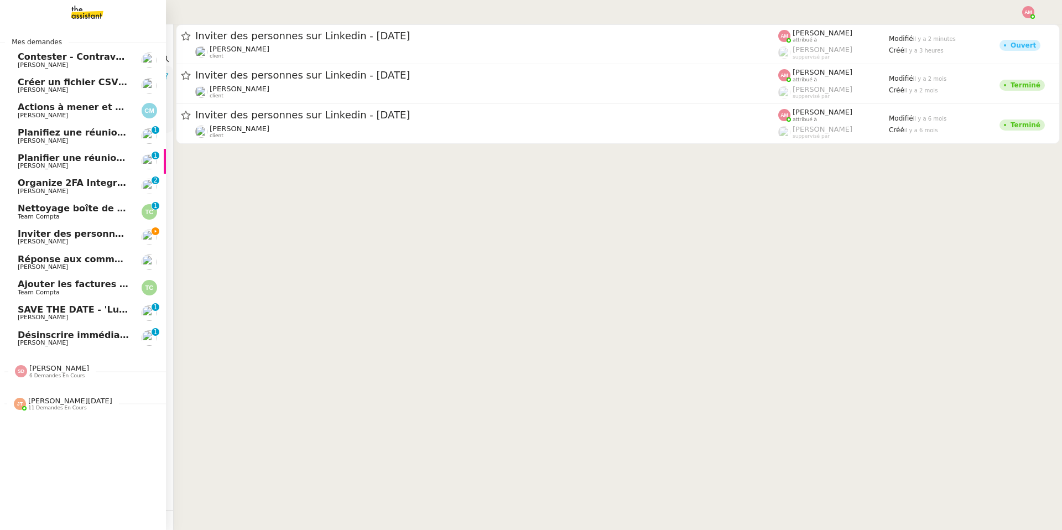
click at [7, 238] on link "Inviter des personnes sur Linkedin - 14 octobre 2025 Hugo Bentz" at bounding box center [83, 237] width 166 height 25
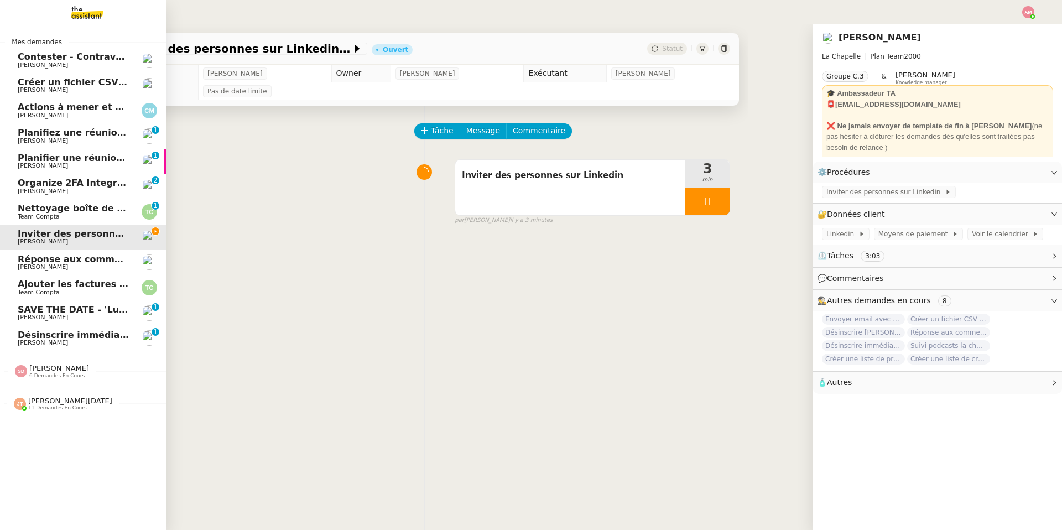
click at [45, 181] on span "Organize 2FA Integration Meeting" at bounding box center [102, 183] width 169 height 11
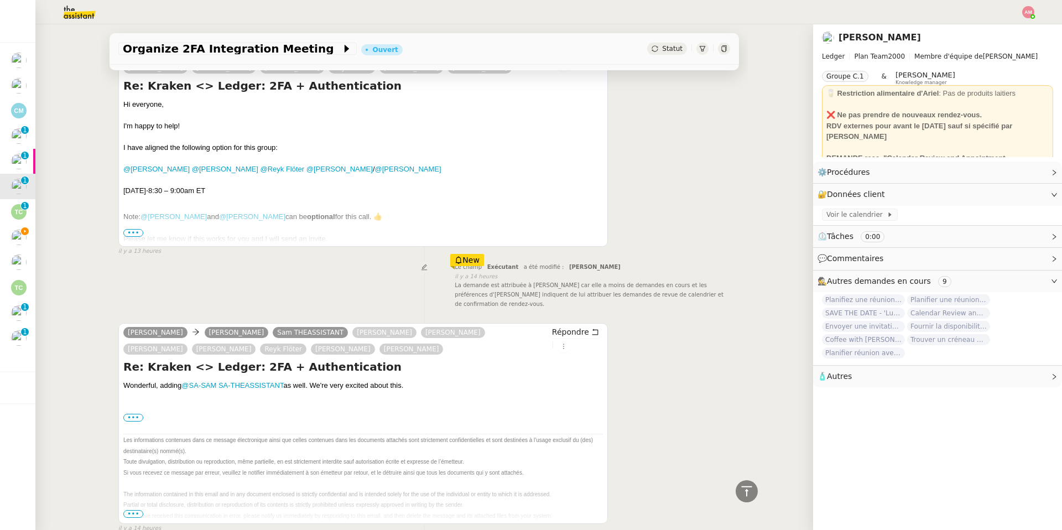
scroll to position [630, 0]
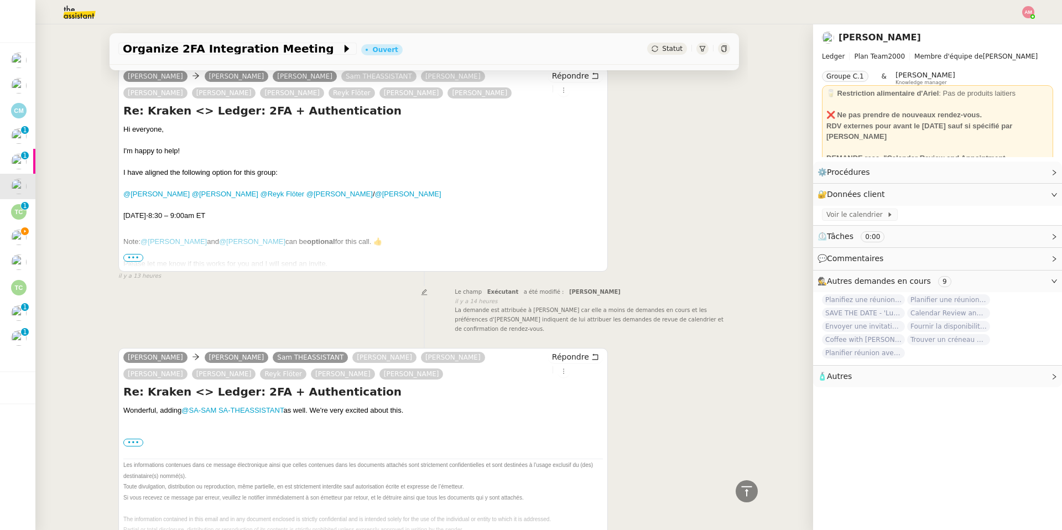
click at [128, 254] on span "•••" at bounding box center [133, 258] width 20 height 8
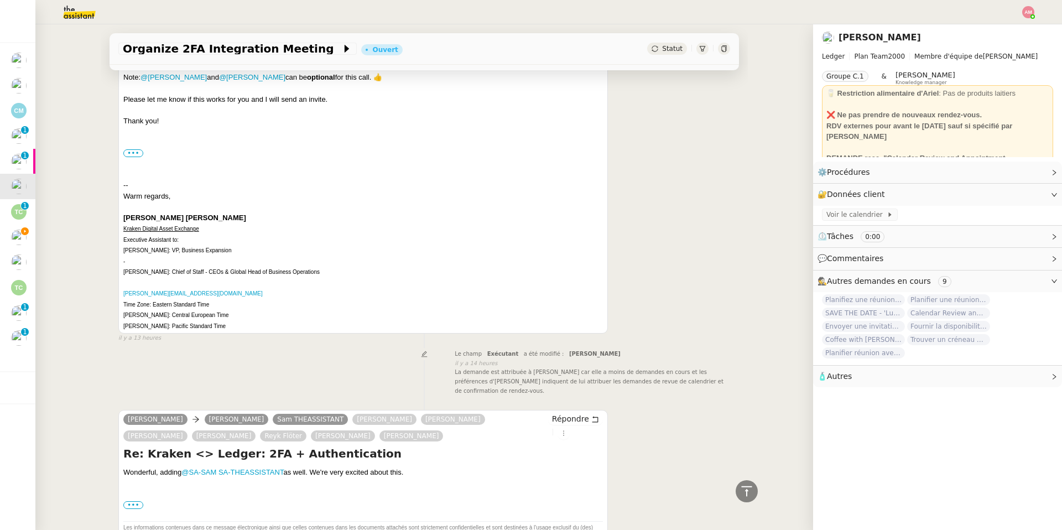
scroll to position [815, 0]
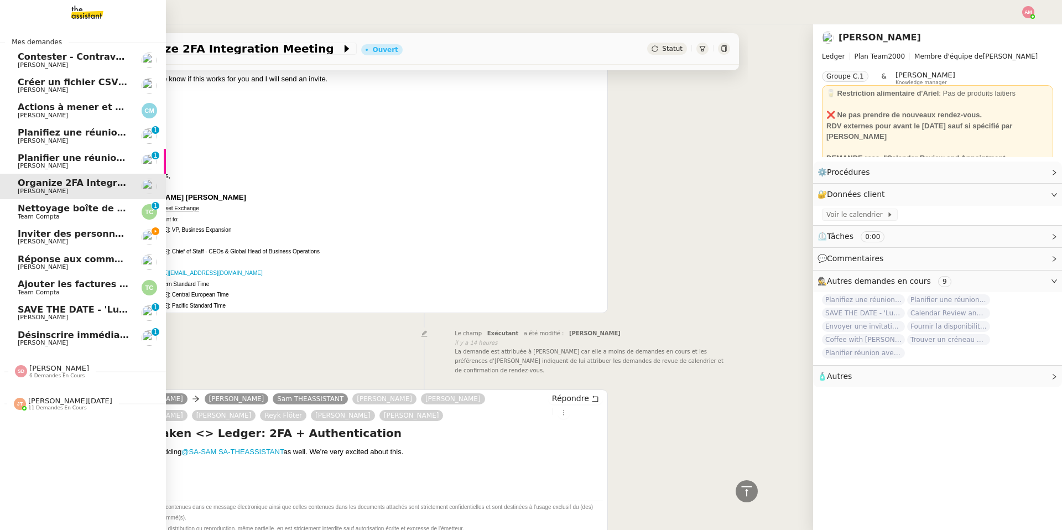
click at [38, 234] on span "Inviter des personnes sur Linkedin - 14 octobre 2025" at bounding box center [126, 233] width 217 height 11
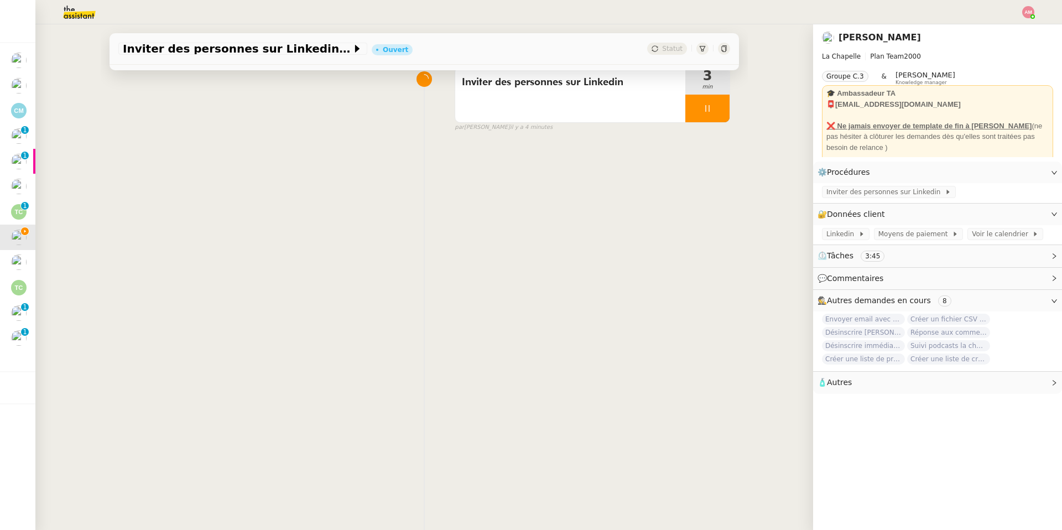
scroll to position [85, 0]
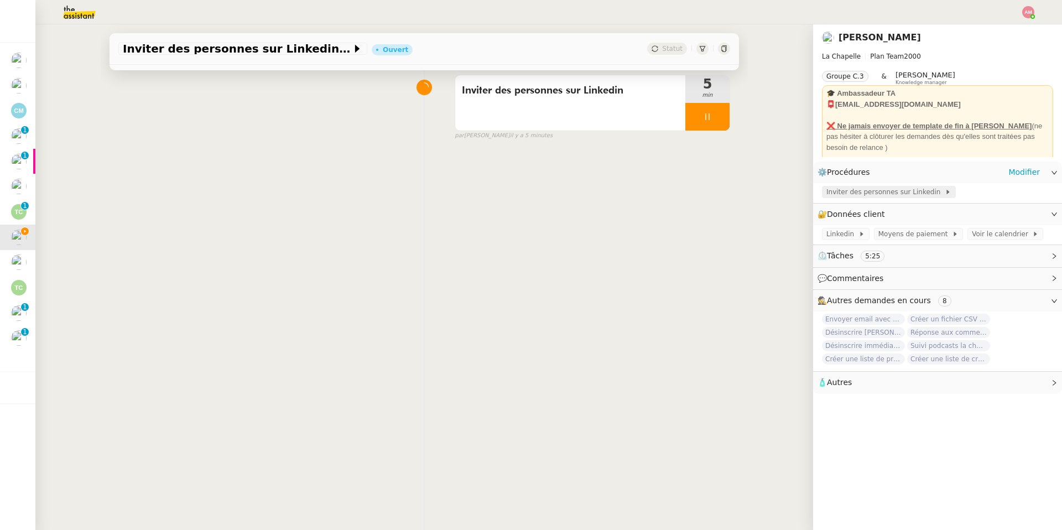
click at [710, 190] on span "Inviter des personnes sur Linkedin" at bounding box center [885, 191] width 118 height 11
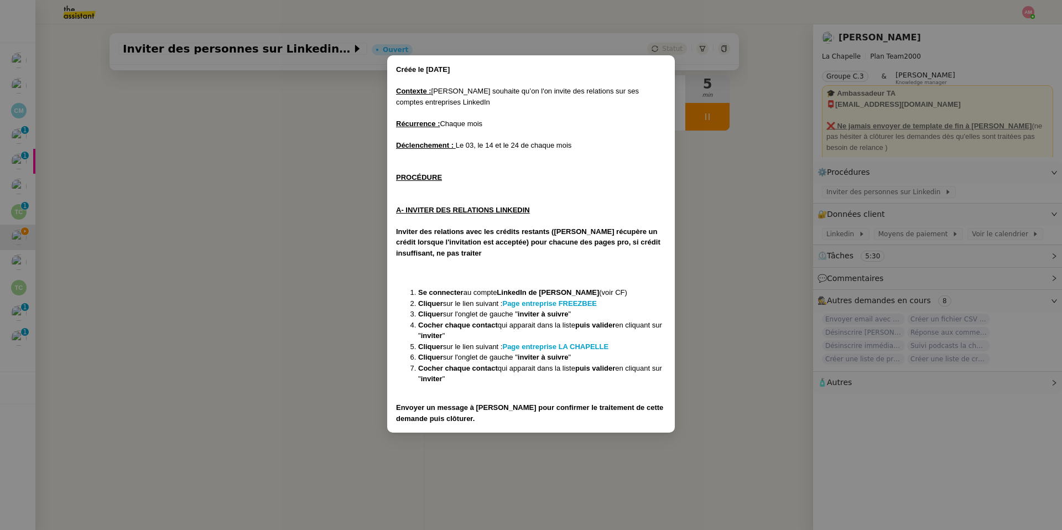
click at [346, 376] on nz-modal-container "Créée le 06/01/2025 Contexte : Hugo souhaite qu’on l'on invite des relations su…" at bounding box center [531, 265] width 1062 height 530
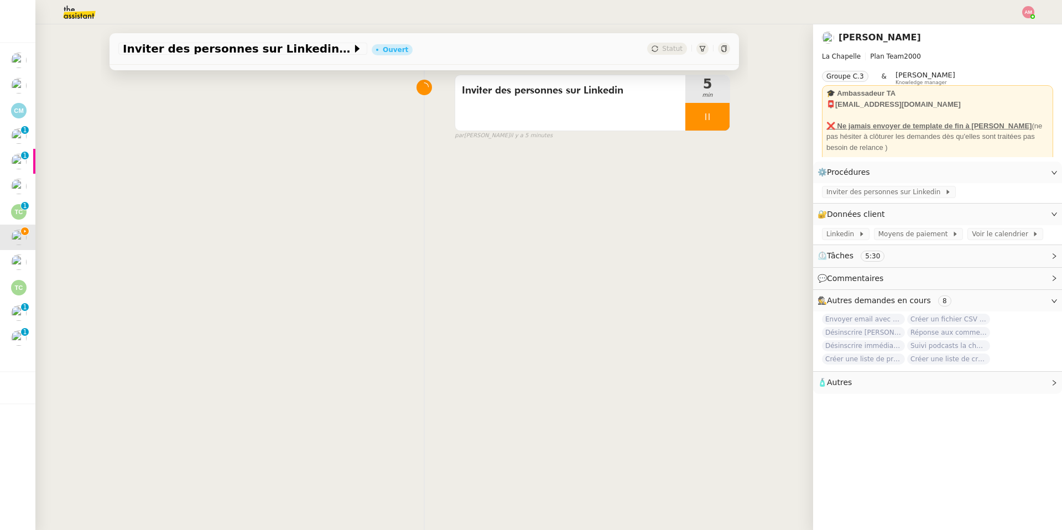
click at [63, 9] on img at bounding box center [71, 12] width 86 height 24
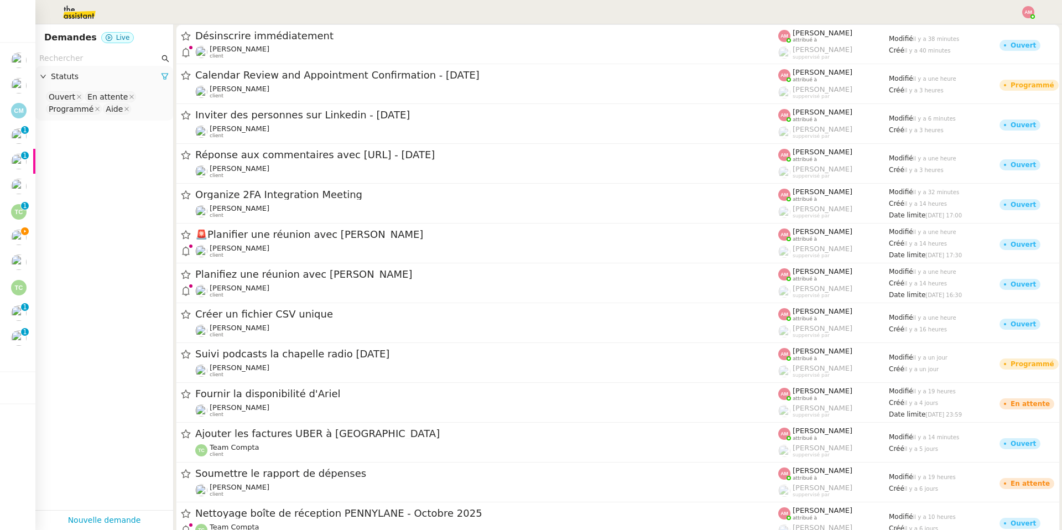
click at [62, 57] on input "text" at bounding box center [99, 58] width 120 height 13
paste input "Inviter des personnes sur Linkedin"
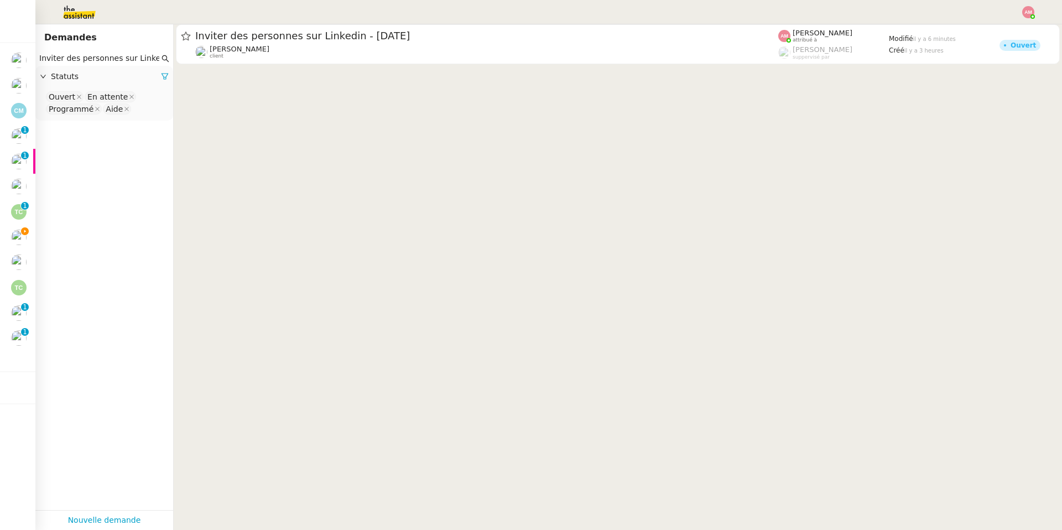
scroll to position [0, 2]
type input "Inviter des personnes sur Linkedin"
click at [137, 113] on nz-select-top-control "Ouvert En attente Programmé Aide" at bounding box center [104, 103] width 120 height 26
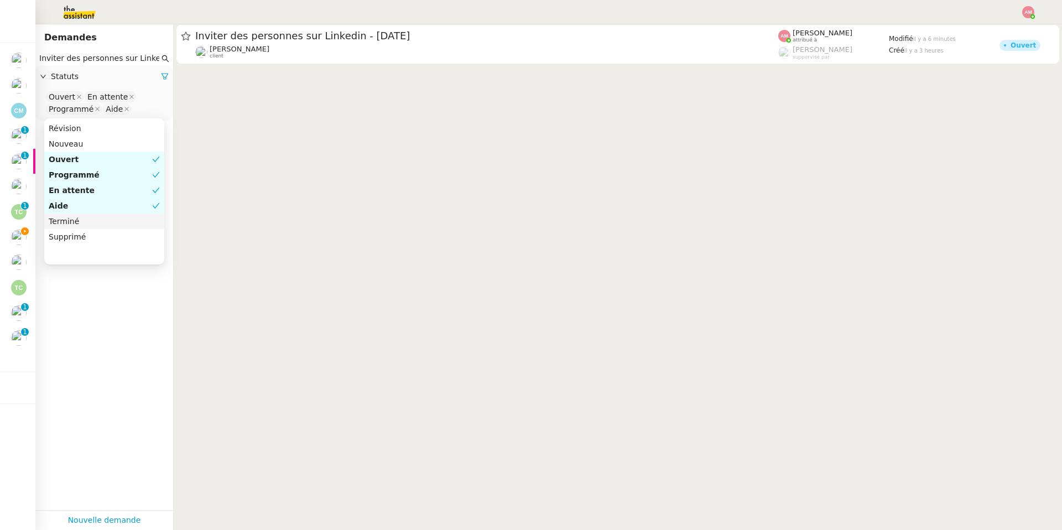
click at [88, 218] on div "Terminé" at bounding box center [104, 221] width 111 height 10
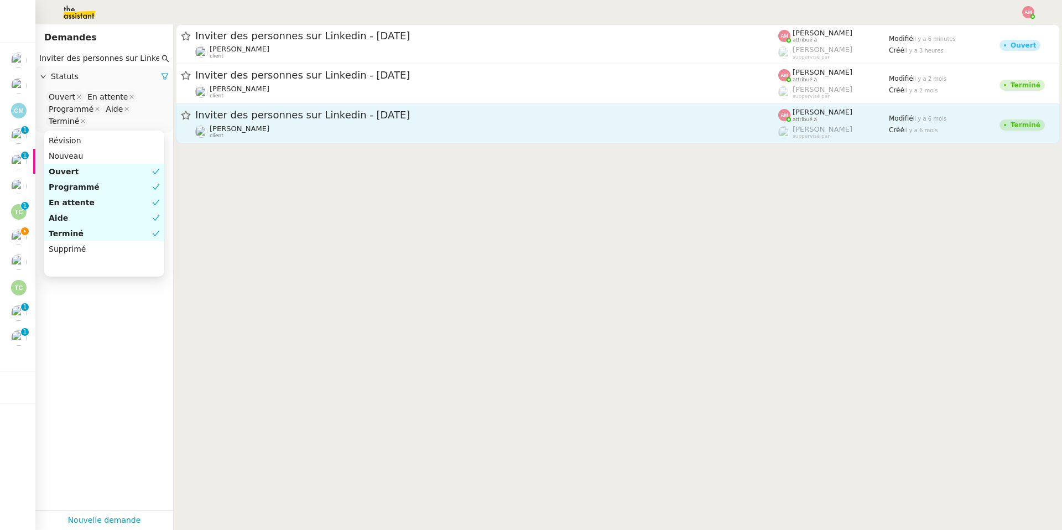
click at [315, 110] on span "Inviter des personnes sur Linkedin - 14 avril 2025" at bounding box center [486, 115] width 583 height 10
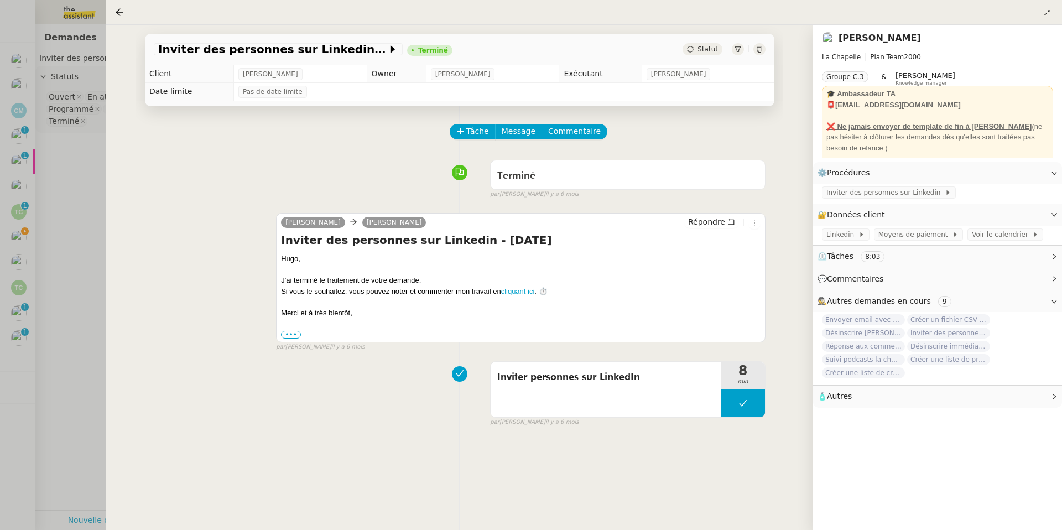
click at [65, 209] on div at bounding box center [531, 265] width 1062 height 530
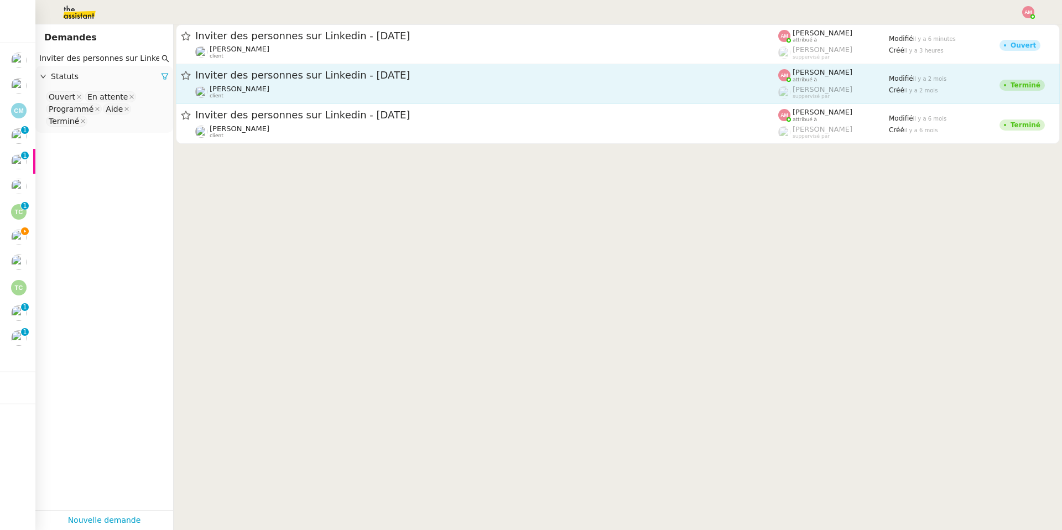
click at [260, 88] on div "Hugo Bentz client" at bounding box center [486, 92] width 583 height 14
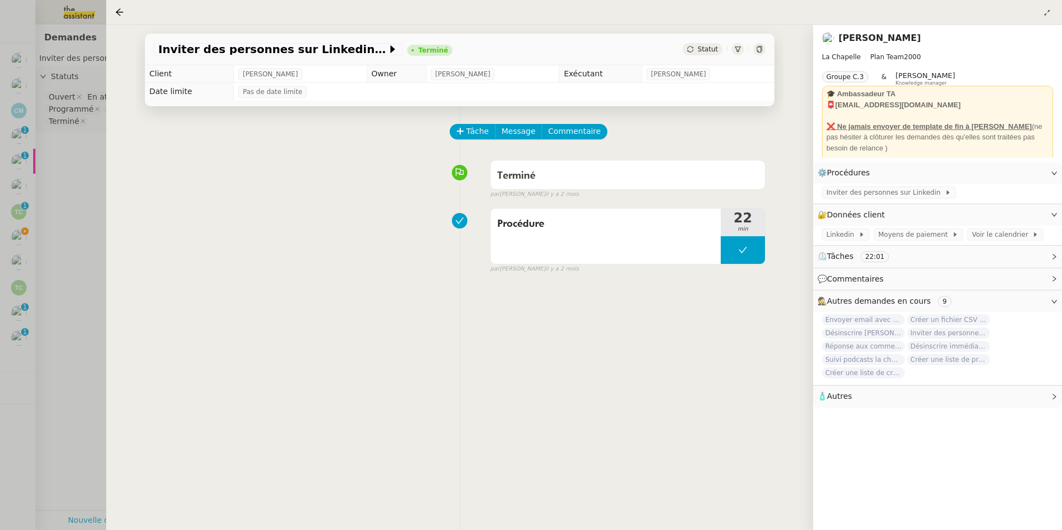
click at [58, 184] on div at bounding box center [531, 265] width 1062 height 530
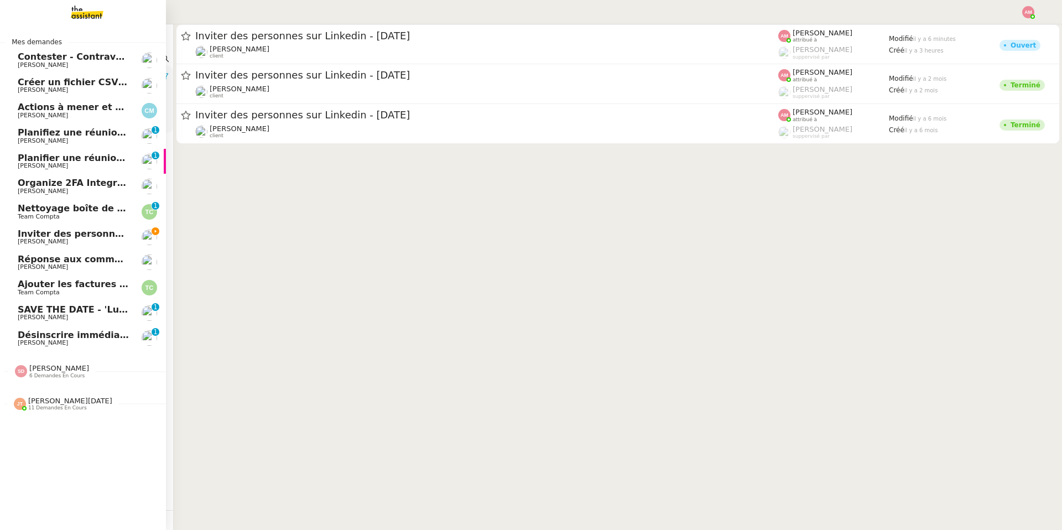
click at [26, 227] on link "Inviter des personnes sur Linkedin - 14 octobre 2025 Hugo Bentz" at bounding box center [83, 237] width 166 height 25
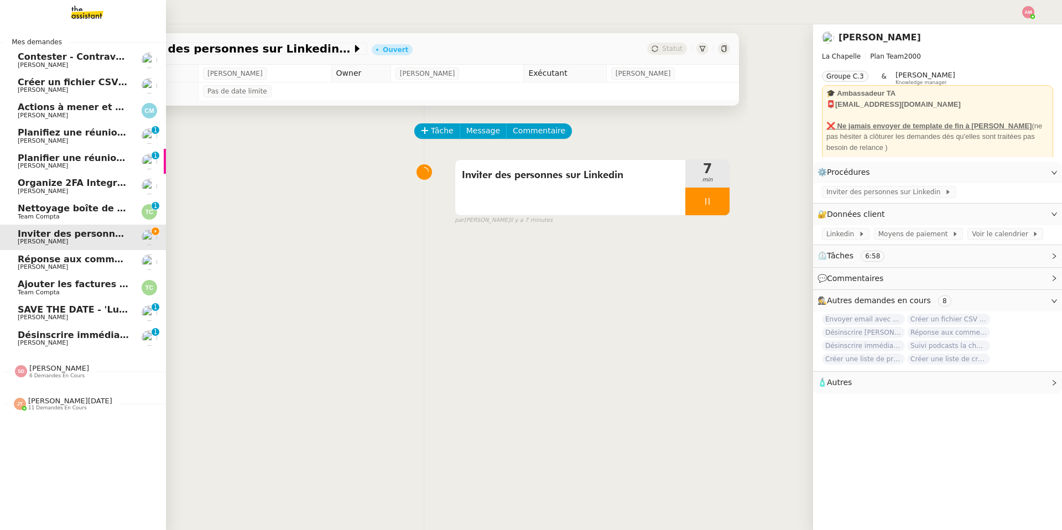
click at [75, 338] on span "Désinscrire immédiatement" at bounding box center [87, 335] width 138 height 11
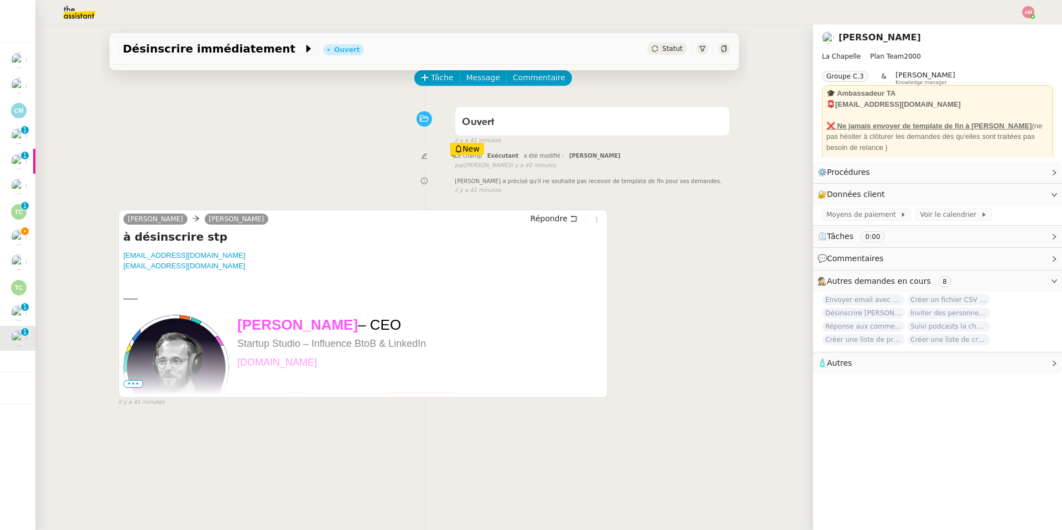
scroll to position [142, 0]
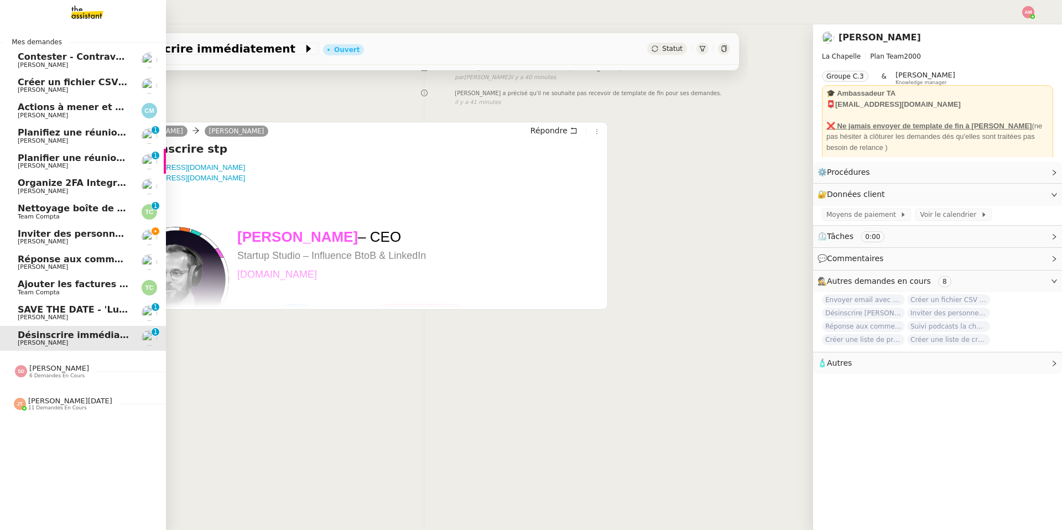
click at [18, 228] on link "Inviter des personnes sur Linkedin - 14 octobre 2025 Hugo Bentz" at bounding box center [83, 237] width 166 height 25
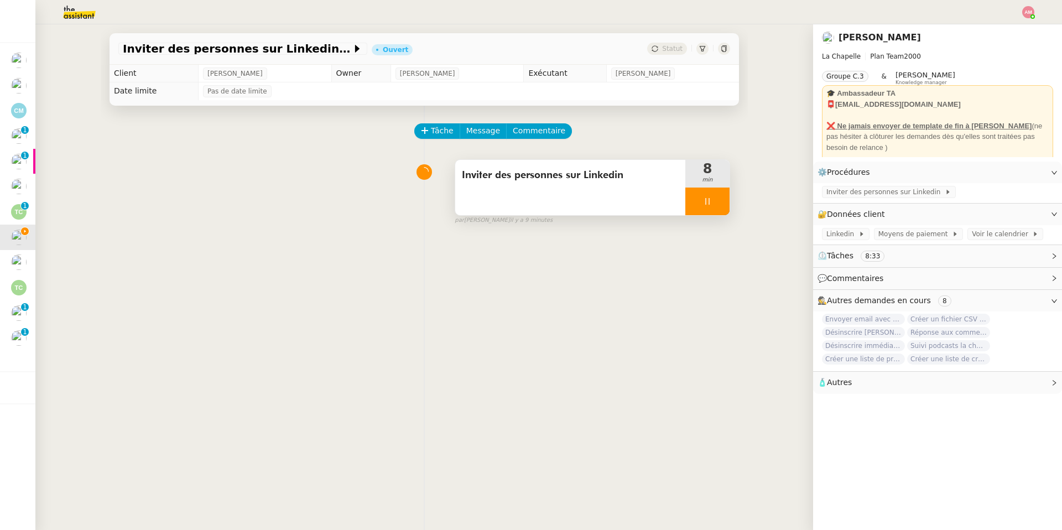
click at [674, 200] on div "Inviter des personnes sur Linkedin" at bounding box center [570, 187] width 230 height 55
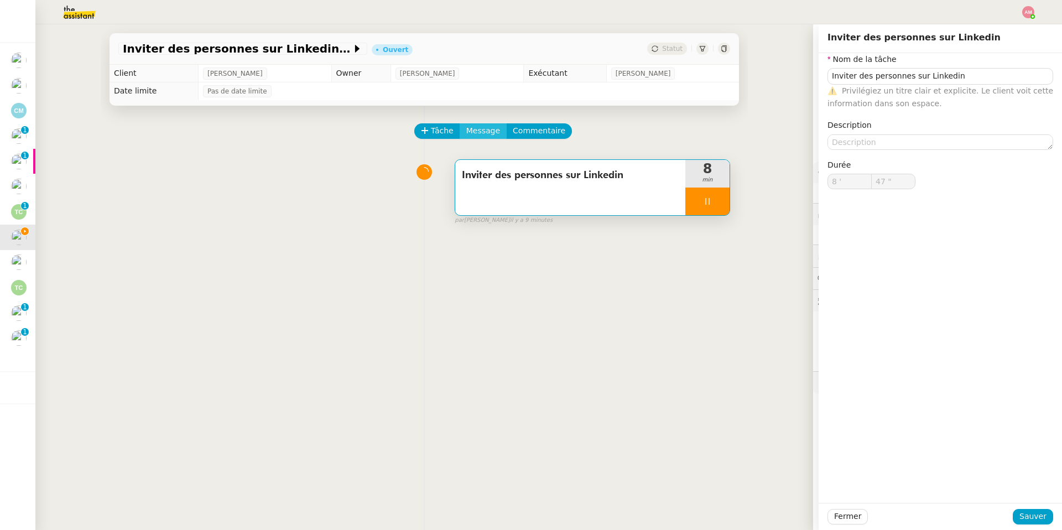
click at [469, 128] on span "Message" at bounding box center [483, 130] width 34 height 13
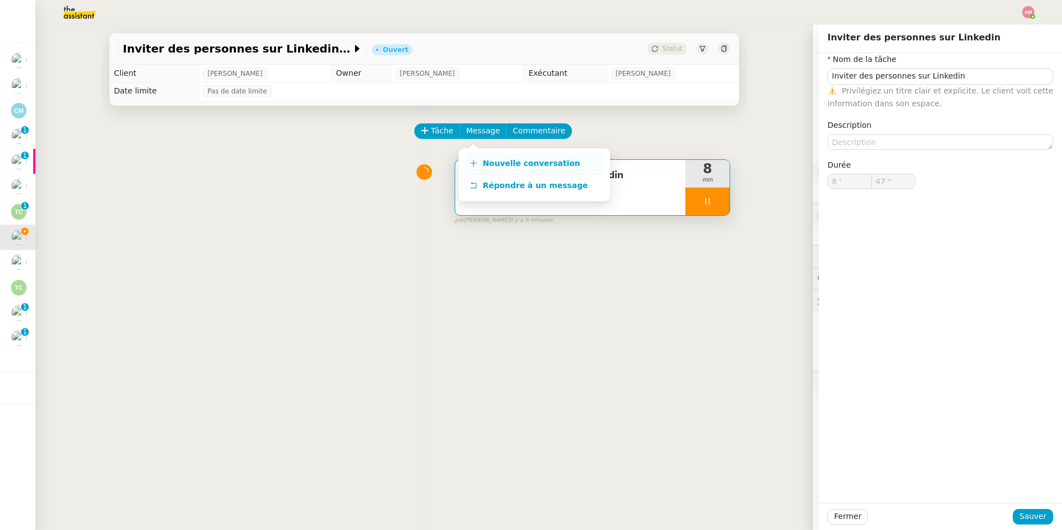
type input "48 ""
click at [491, 163] on span "Nouvelle conversation" at bounding box center [531, 163] width 97 height 9
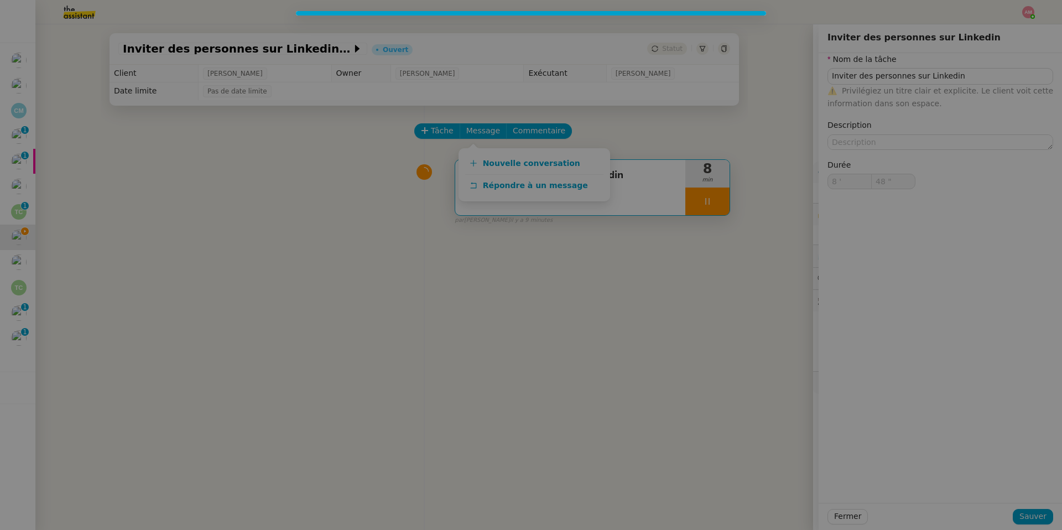
type input "Inviter des personnes sur Linkedin"
type input "8 '"
type input "49 ""
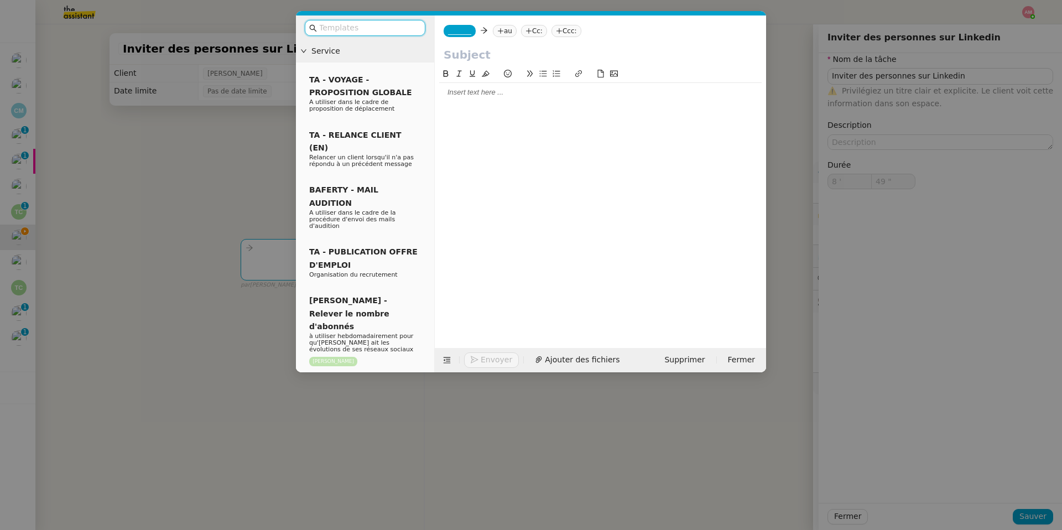
type input "Inviter des personnes sur Linkedin"
type input "8 '"
type input "50 ""
type input "Inviter des personnes sur Linkedin"
type input "8 '"
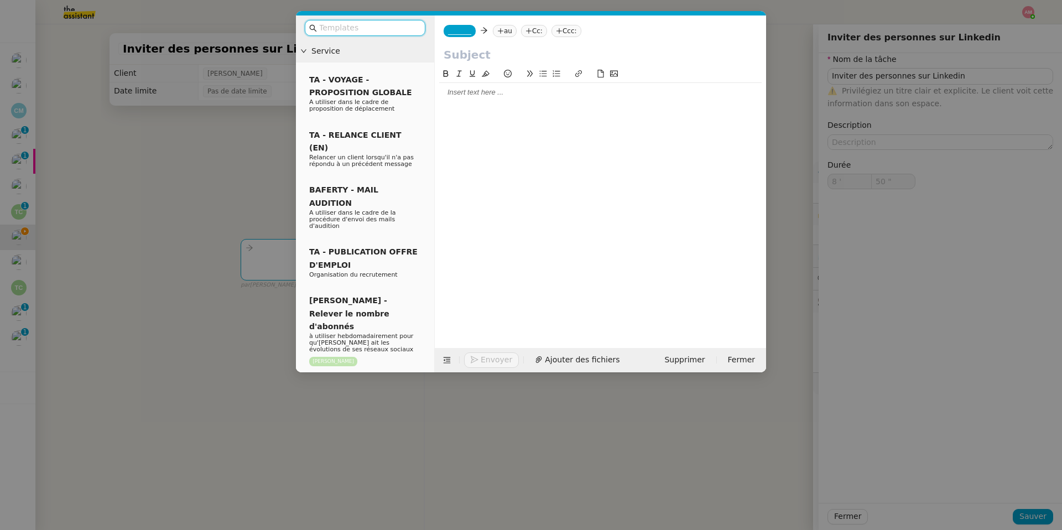
type input "50 ""
type input "Inviter des personnes sur Linkedin"
type input "8 '"
type input "50 ""
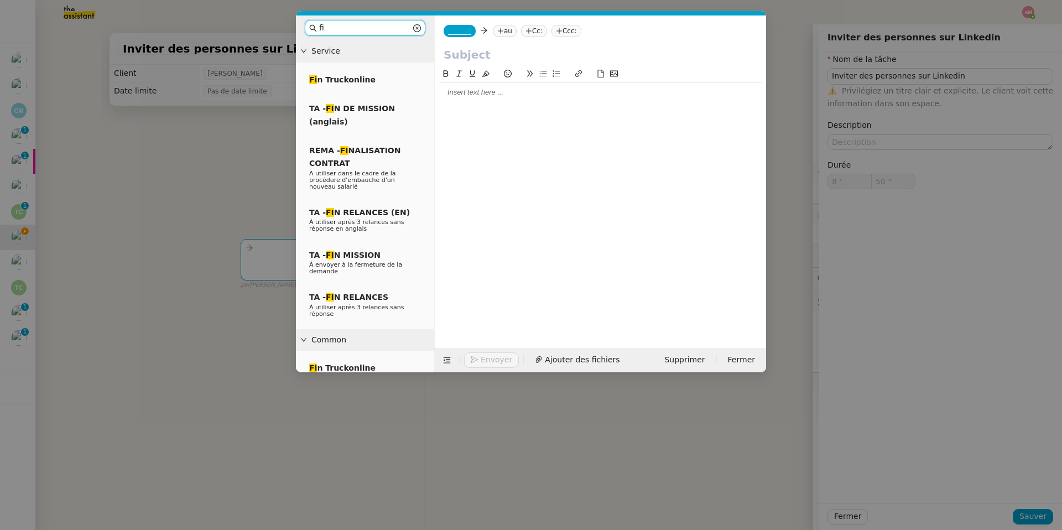
type input "fin"
type input "52 ""
type input "fin"
click at [375, 259] on div "TA - FIN MISSION À envoyer à la fermeture de la demande" at bounding box center [365, 263] width 121 height 38
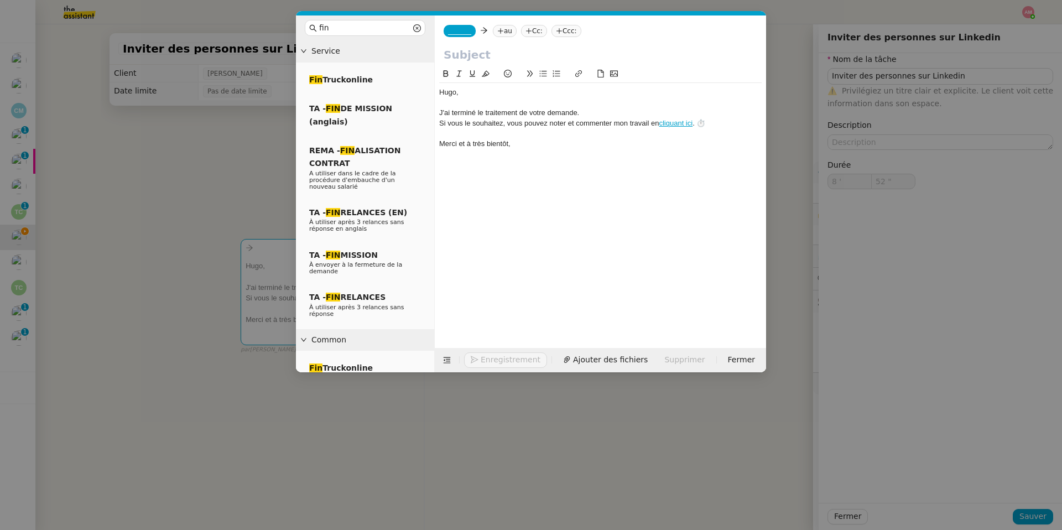
type input "53 ""
click at [201, 54] on nz-modal-container "fin Service Fin Truckonline TA - FIN DE MISSION (anglais) REMA - FIN ALISATION …" at bounding box center [531, 265] width 1062 height 530
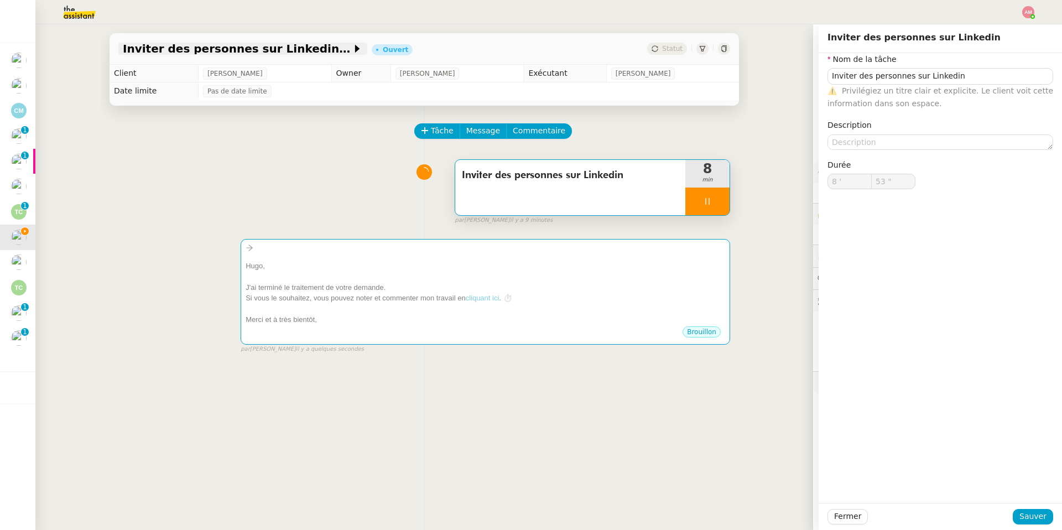
click at [209, 49] on span "Inviter des personnes sur Linkedin - 14 octobre 2025" at bounding box center [237, 48] width 229 height 11
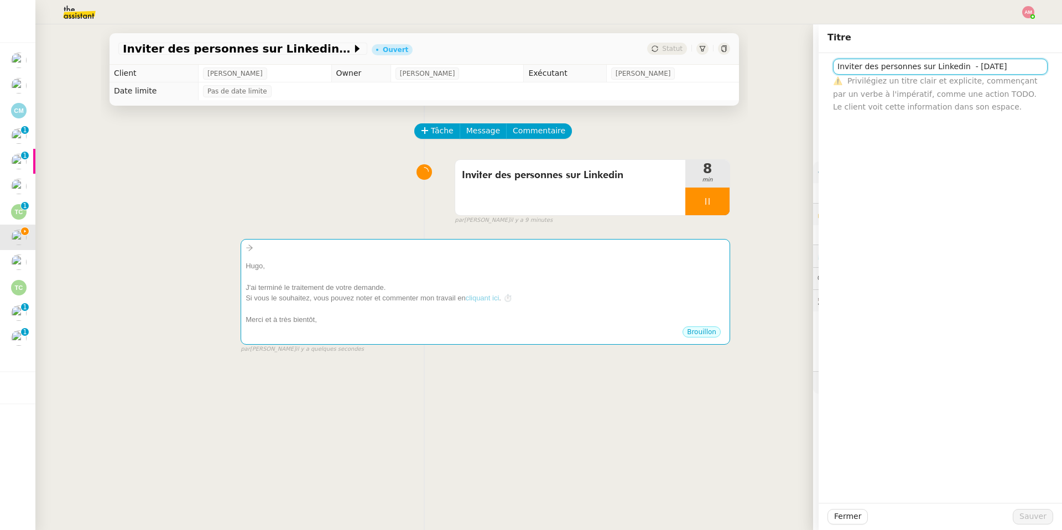
click at [710, 67] on input "Inviter des personnes sur Linkedin - 14 octobre 2025" at bounding box center [940, 67] width 215 height 16
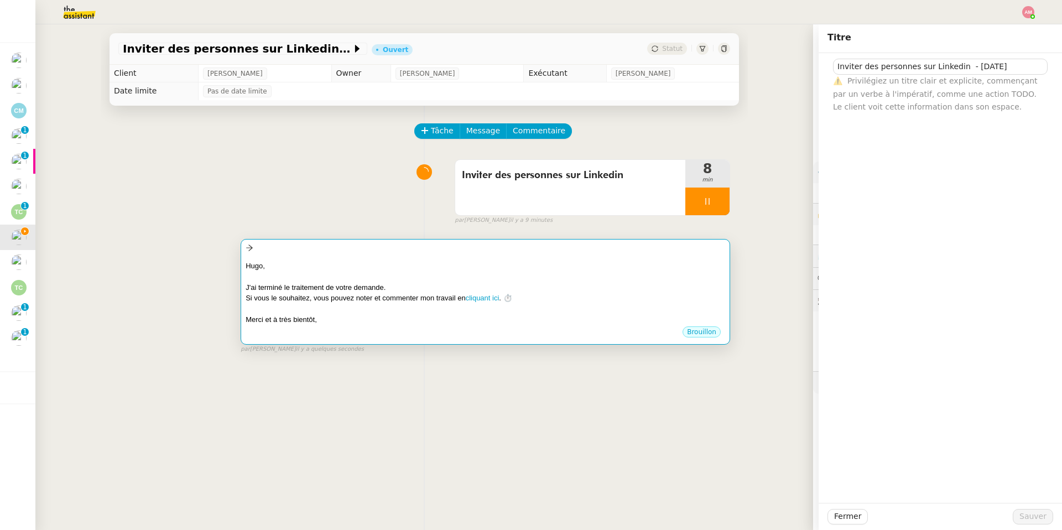
click at [698, 273] on div at bounding box center [486, 276] width 480 height 11
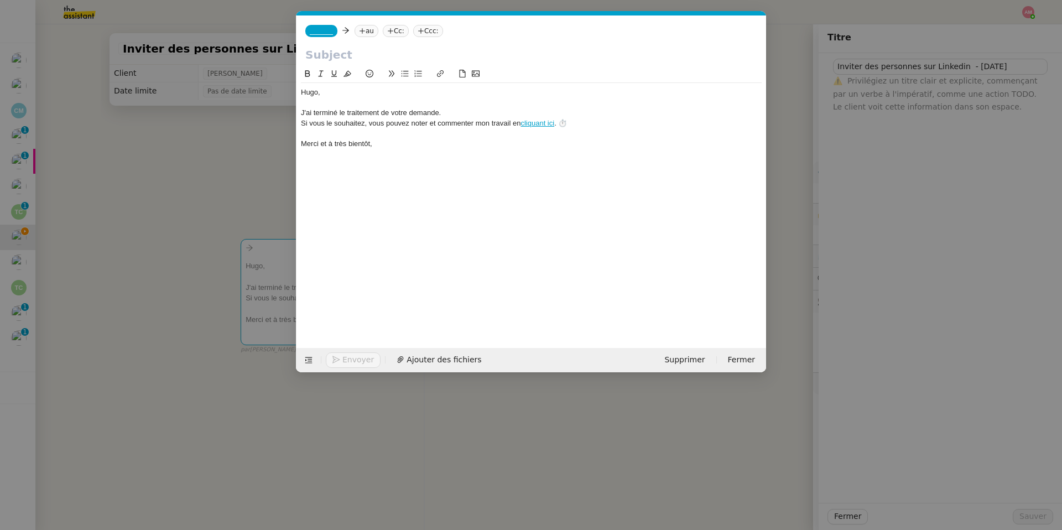
scroll to position [0, 32]
click at [502, 56] on input "text" at bounding box center [531, 54] width 452 height 17
paste input "Inviter des personnes sur Linkedin - 14 octobre 2025"
type input "Inviter des personnes sur Linkedin - 14 octobre 2025"
click at [309, 33] on nz-tag "_______" at bounding box center [321, 31] width 32 height 12
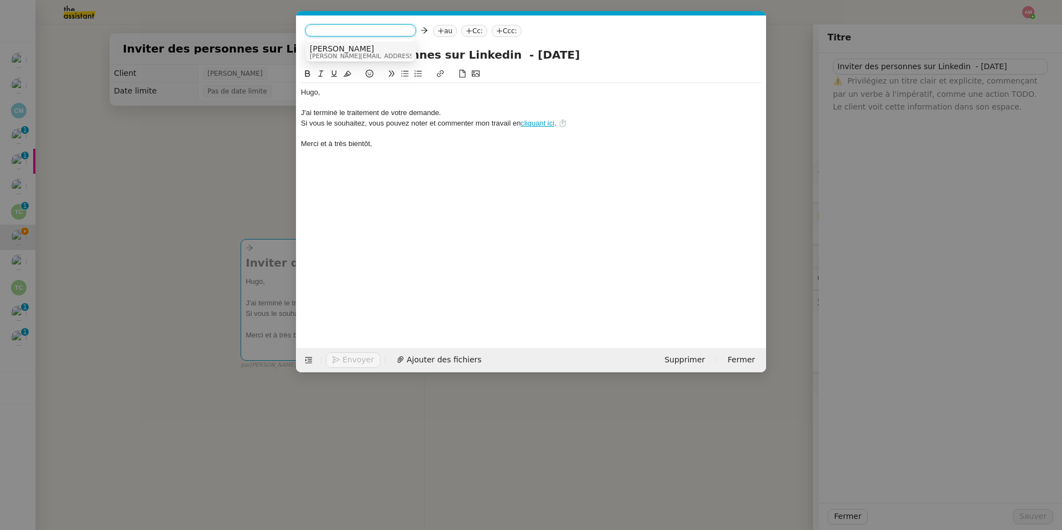
click at [317, 54] on span "camille@theassistant.com" at bounding box center [388, 56] width 157 height 6
click at [391, 33] on icon at bounding box center [394, 31] width 7 height 7
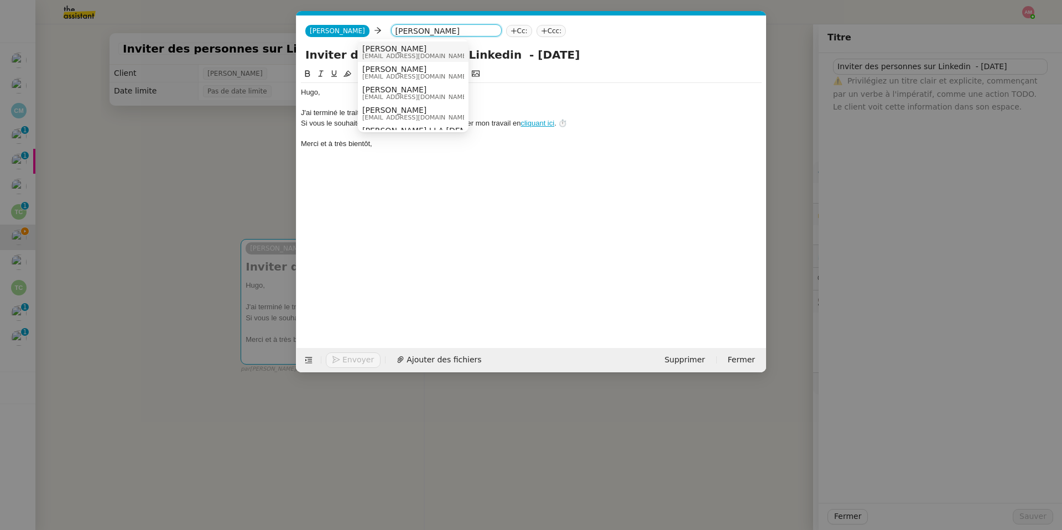
type input "hugo bent"
click at [375, 59] on span "hugo@lachapelle.club" at bounding box center [415, 56] width 106 height 6
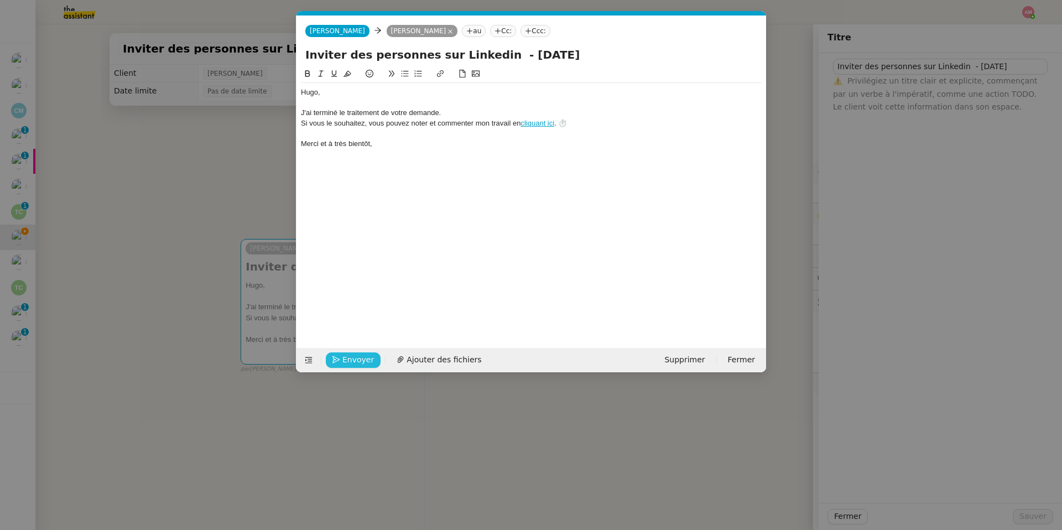
click at [343, 356] on span "Envoyer" at bounding box center [358, 359] width 32 height 13
click at [343, 356] on span "Confirmer l'envoi" at bounding box center [375, 359] width 66 height 13
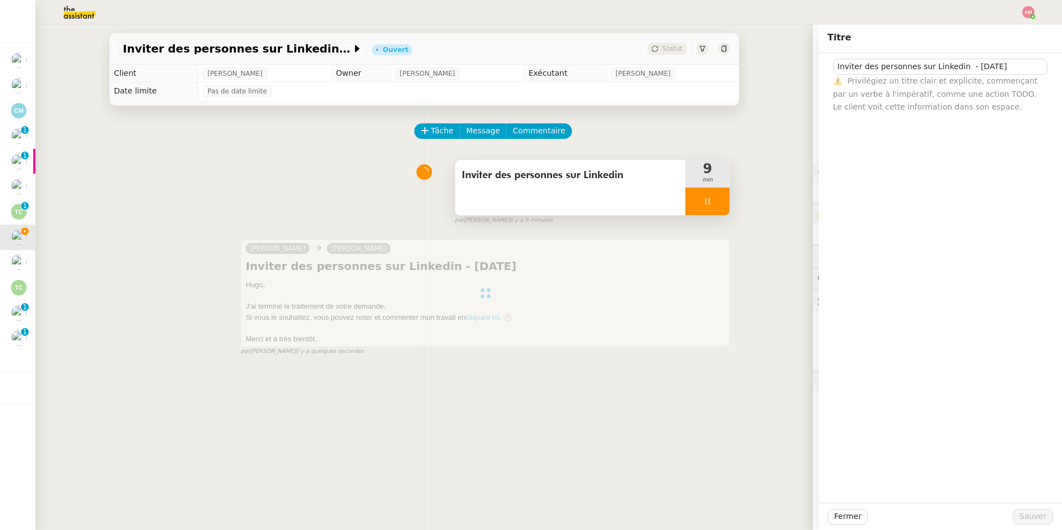
click at [659, 194] on div "Inviter des personnes sur Linkedin" at bounding box center [570, 187] width 230 height 55
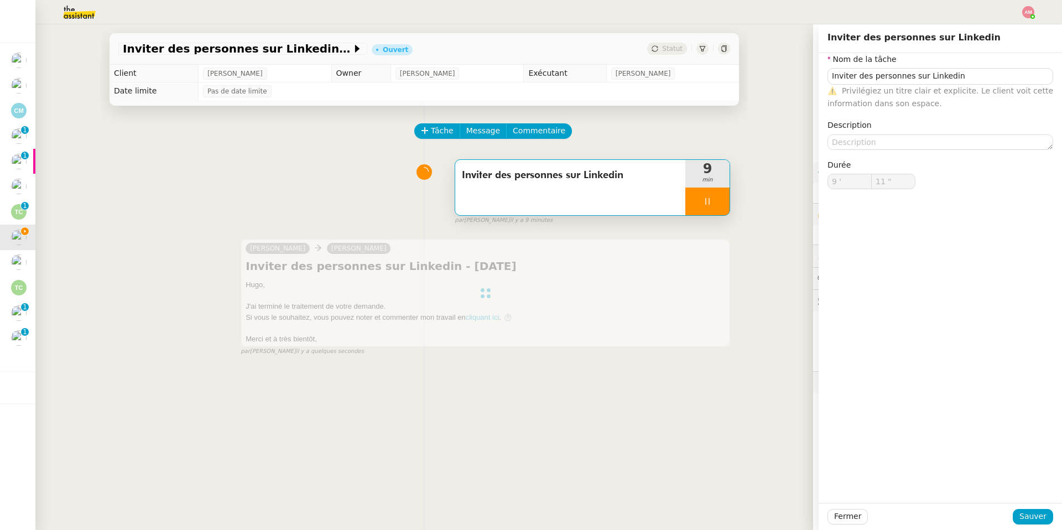
click at [689, 207] on div at bounding box center [707, 201] width 44 height 28
type input "Inviter des personnes sur Linkedin"
type input "9 '"
type input "11 ""
click at [710, 205] on icon at bounding box center [718, 201] width 9 height 9
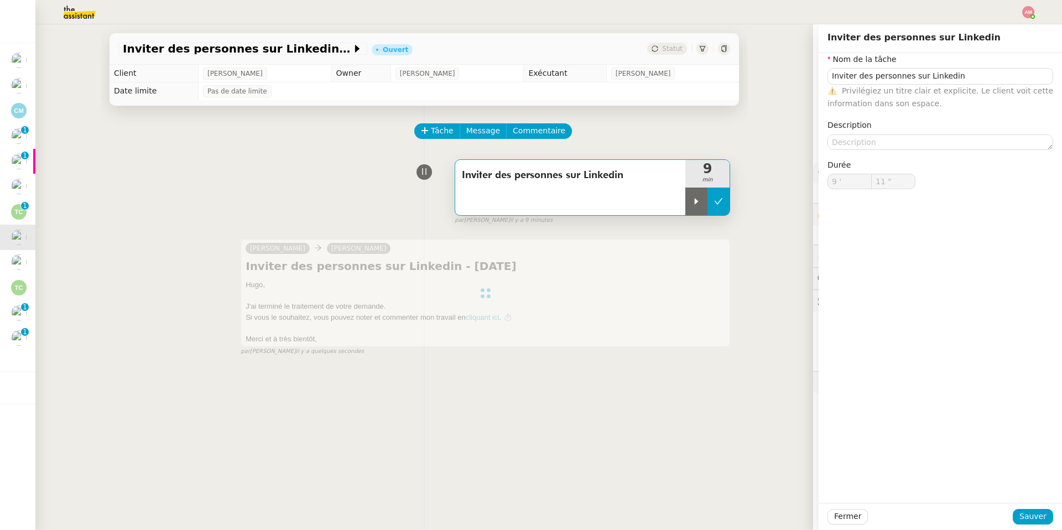
type input "Inviter des personnes sur Linkedin"
type input "9 '"
type input "11 ""
type input "Inviter des personnes sur Linkedin"
type input "9 '"
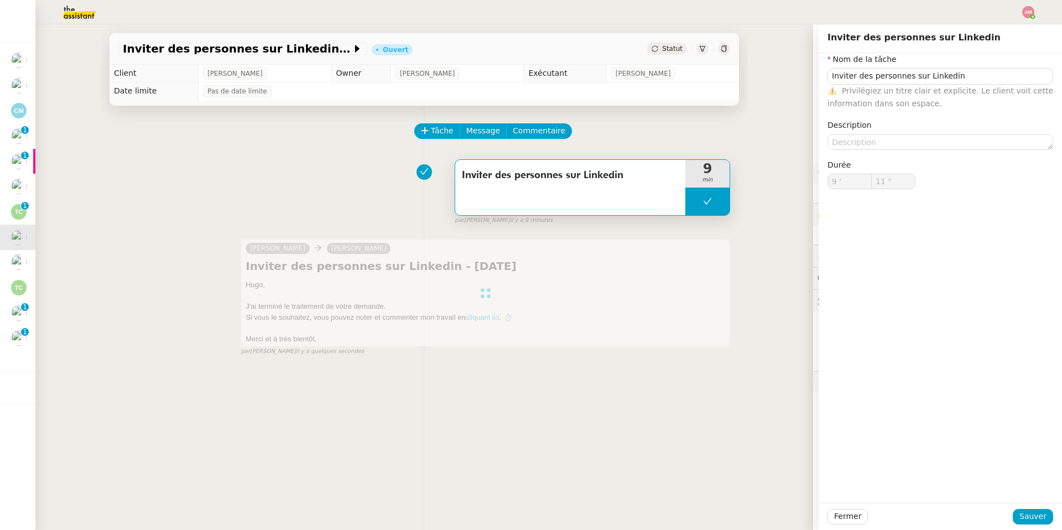
type input "11 ""
type input "Inviter des personnes sur Linkedin"
type input "9 '"
type input "11 ""
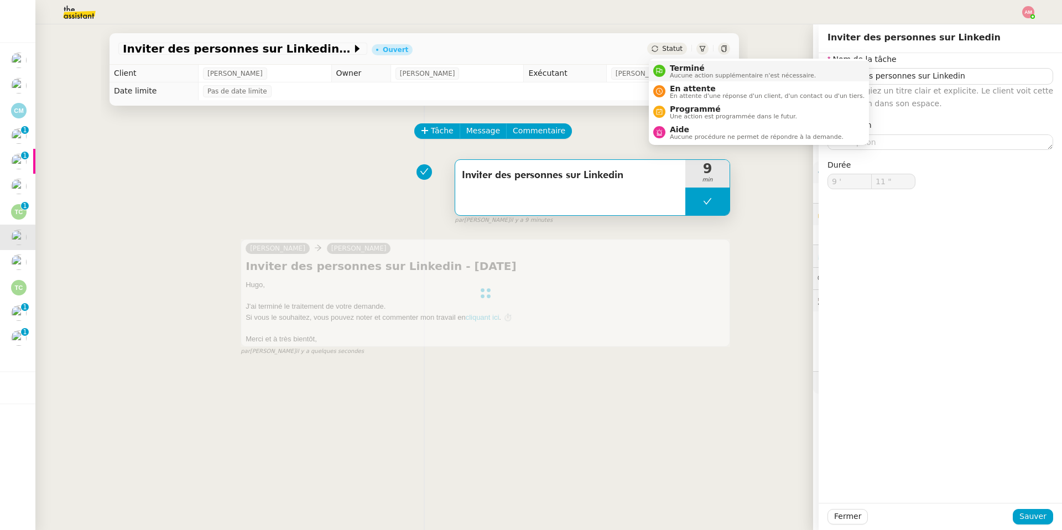
click at [681, 62] on li "Terminé Aucune action supplémentaire n'est nécessaire." at bounding box center [759, 71] width 220 height 20
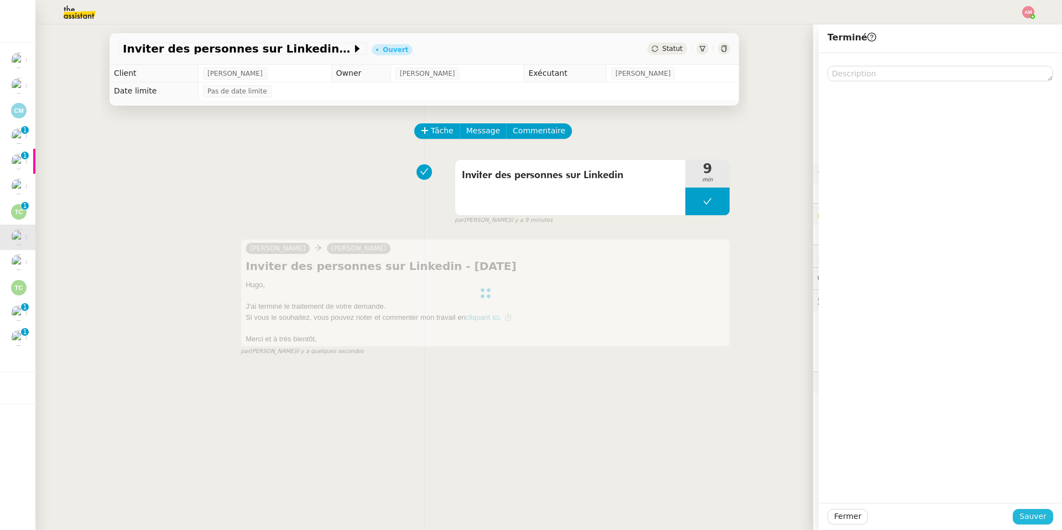
click at [710, 377] on span "Sauver" at bounding box center [1032, 516] width 27 height 13
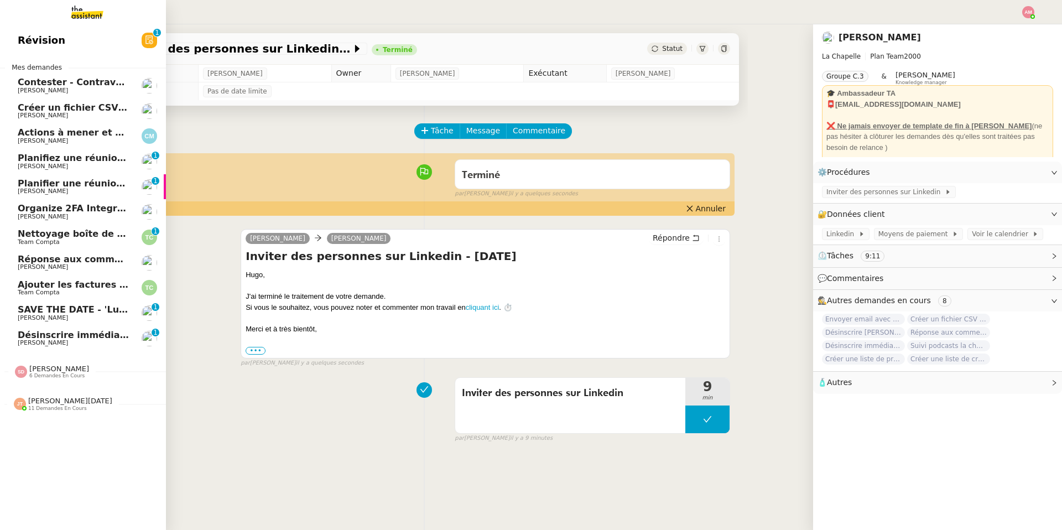
click at [56, 273] on link "Réponse aux commentaires avec blabla.ai - 14 octobre 2025 Hugo Bentz" at bounding box center [83, 262] width 166 height 25
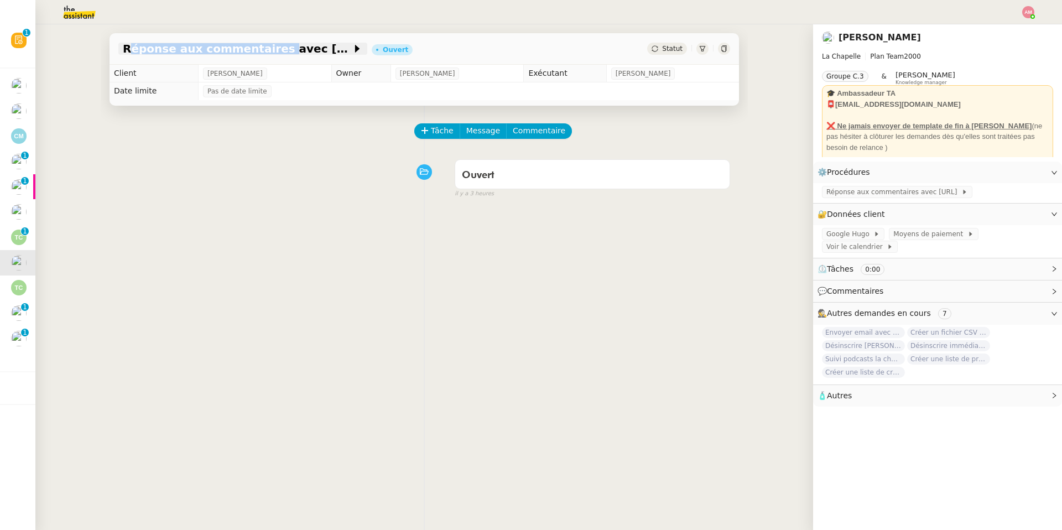
copy span "Réponse aux commentaires"
drag, startPoint x: 114, startPoint y: 38, endPoint x: 263, endPoint y: 53, distance: 149.5
click at [263, 53] on div "Réponse aux commentaires avec blabla.ai - 14 octobre 2025 Ouvert Statut" at bounding box center [424, 49] width 629 height 32
click at [452, 136] on button "Tâche" at bounding box center [437, 130] width 46 height 15
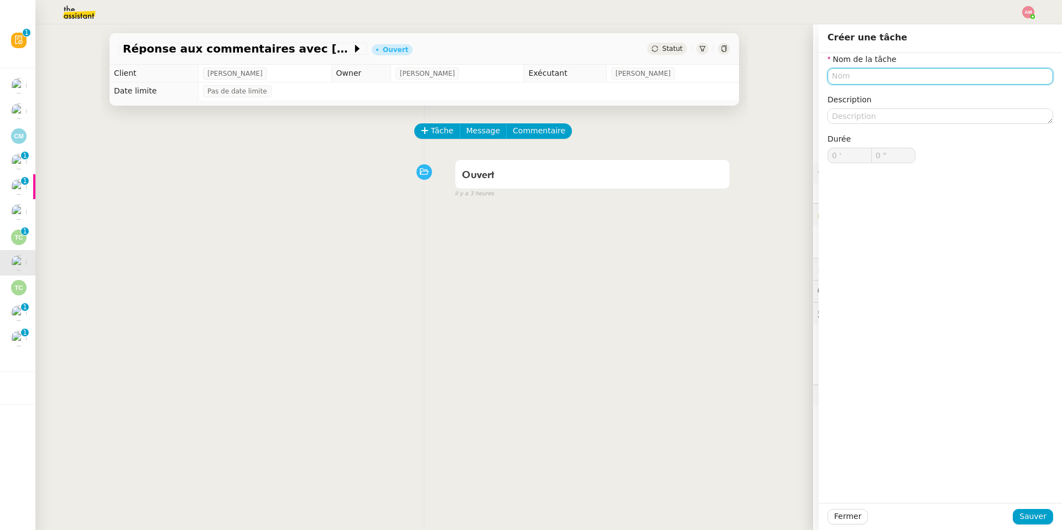
paste input "Réponse aux commentaires"
type input "Réponse aux commentaires"
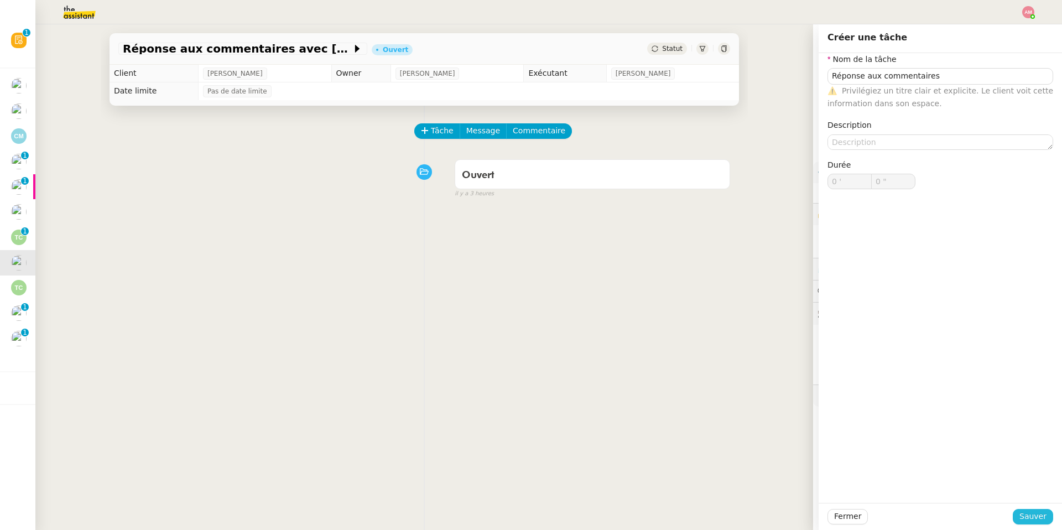
click at [710, 377] on button "Sauver" at bounding box center [1033, 516] width 40 height 15
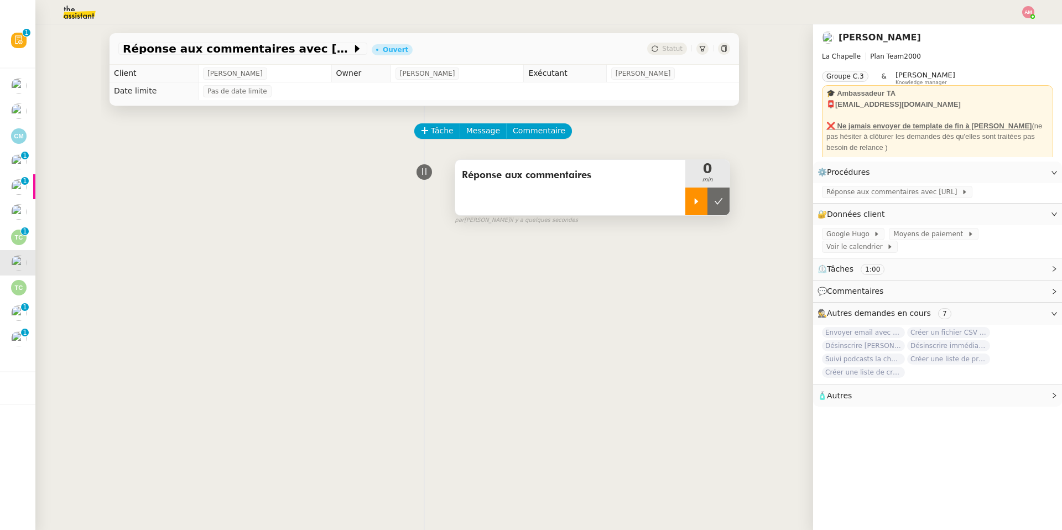
click at [700, 202] on icon at bounding box center [696, 201] width 9 height 9
click at [77, 18] on img at bounding box center [71, 12] width 86 height 24
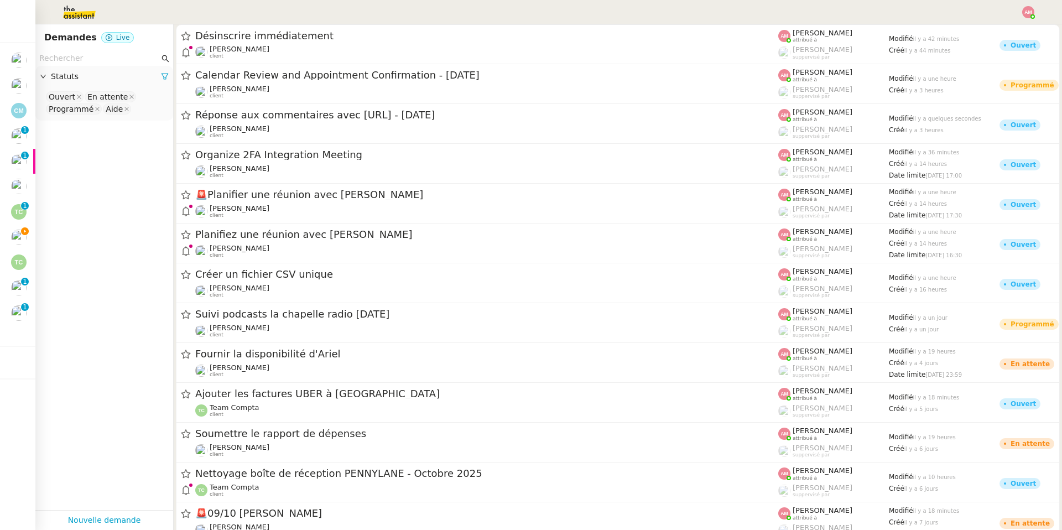
click at [127, 55] on input "text" at bounding box center [99, 58] width 120 height 13
paste input "Réponse aux commentaires"
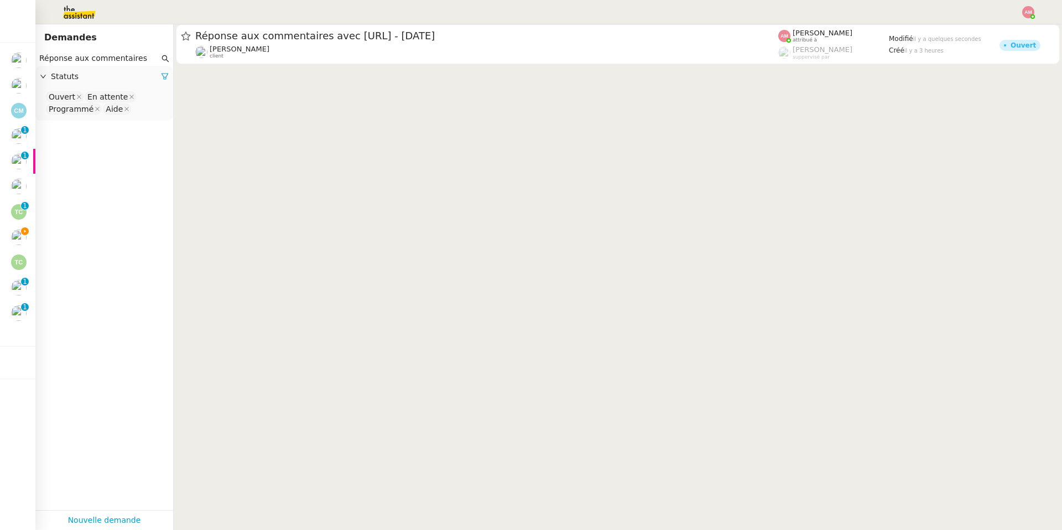
type input "Réponse aux commentaires"
click at [141, 119] on div "Ouvert En attente Programmé Aide" at bounding box center [104, 104] width 138 height 33
click at [137, 111] on nz-select-top-control "Ouvert En attente Programmé Aide" at bounding box center [104, 103] width 120 height 26
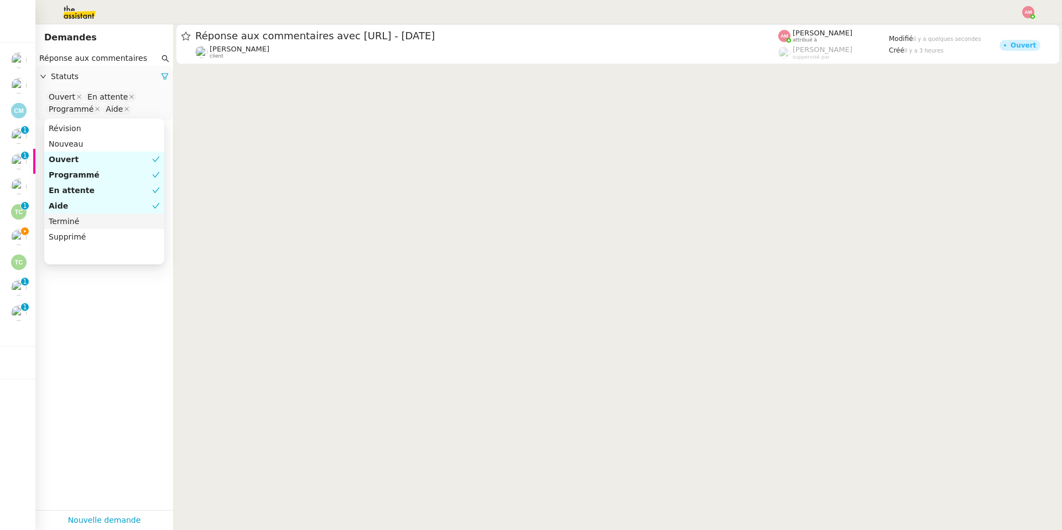
click at [87, 215] on nz-option-item "Terminé" at bounding box center [104, 220] width 120 height 15
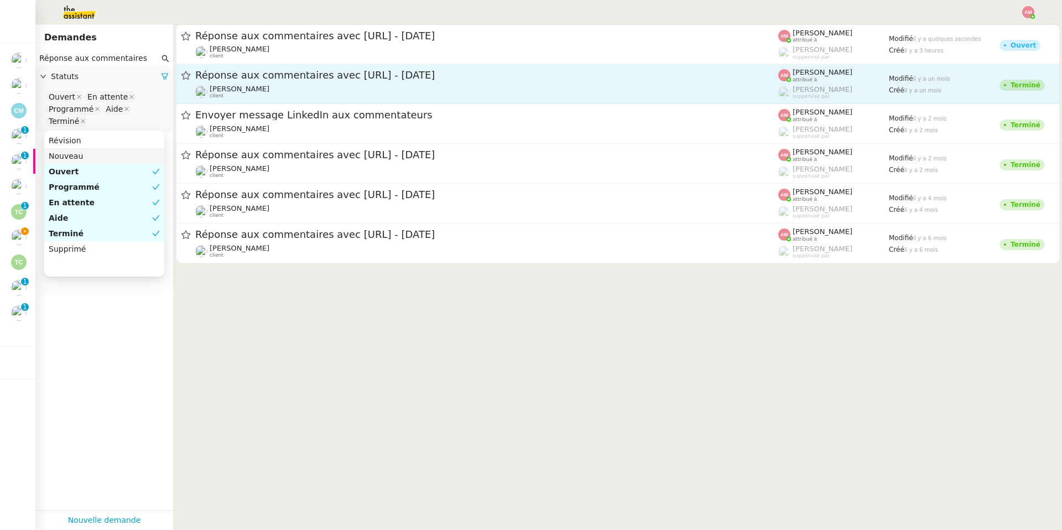
click at [252, 80] on span "Réponse aux commentaires avec blabla.ai - 2 septembre 2025" at bounding box center [486, 75] width 583 height 10
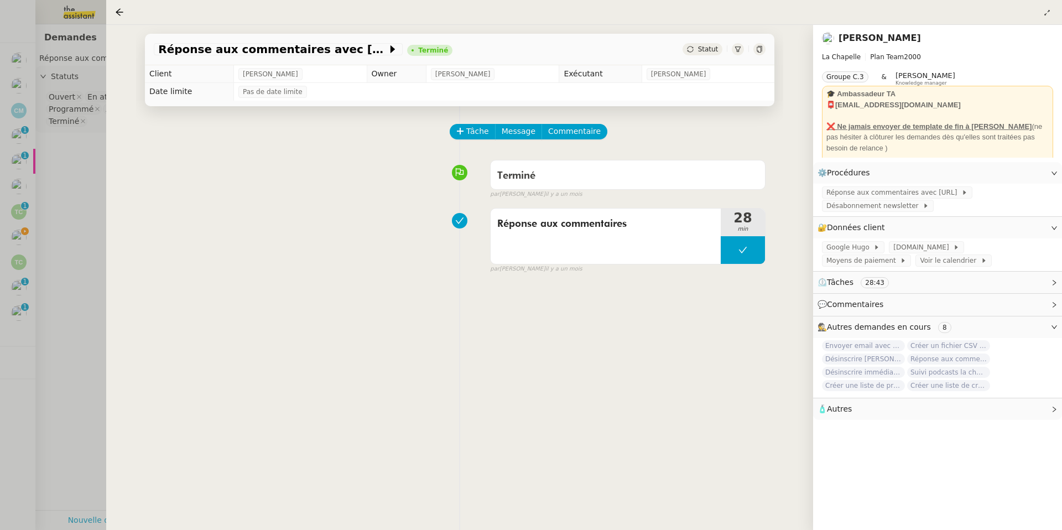
click at [55, 213] on div at bounding box center [531, 265] width 1062 height 530
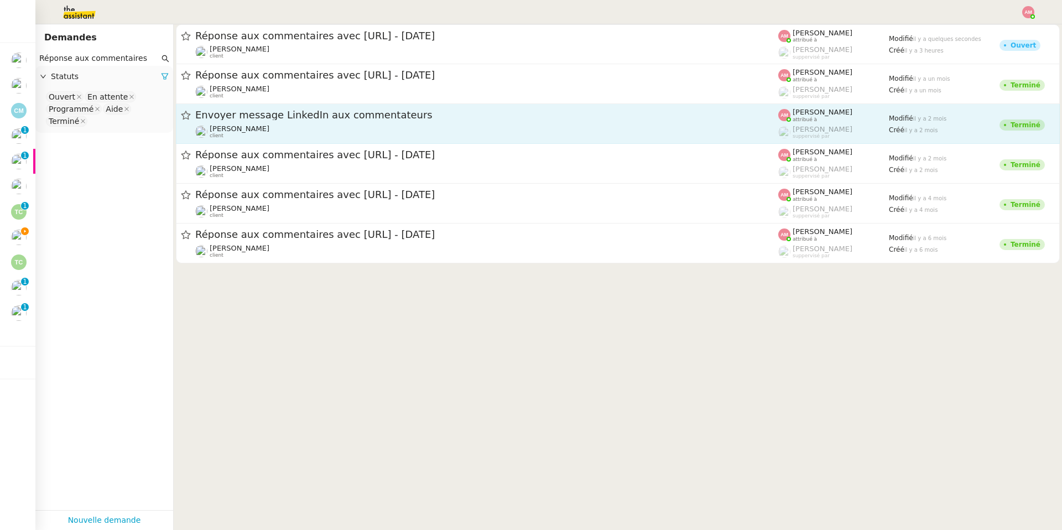
click at [257, 124] on div "Hugo Bentz client" at bounding box center [486, 131] width 583 height 14
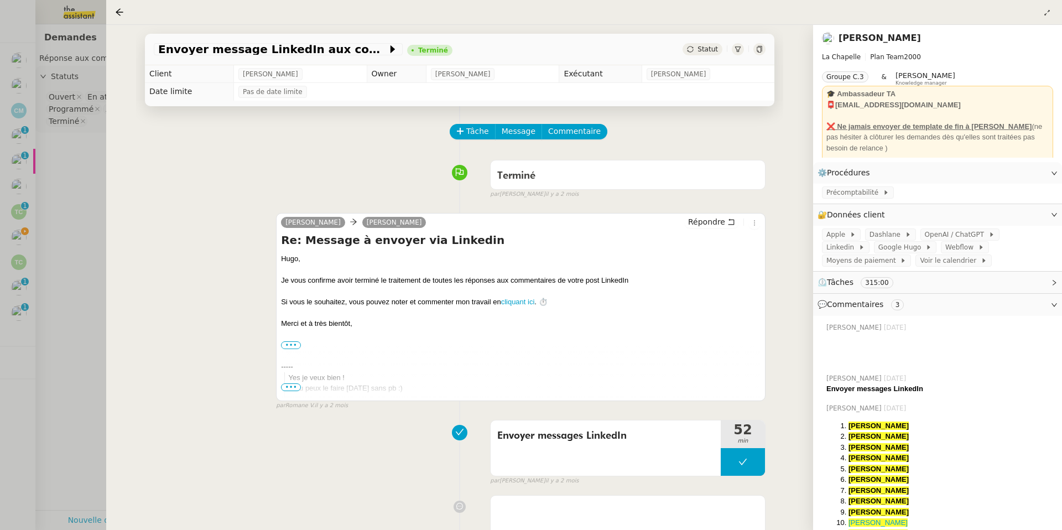
click at [38, 194] on div at bounding box center [531, 265] width 1062 height 530
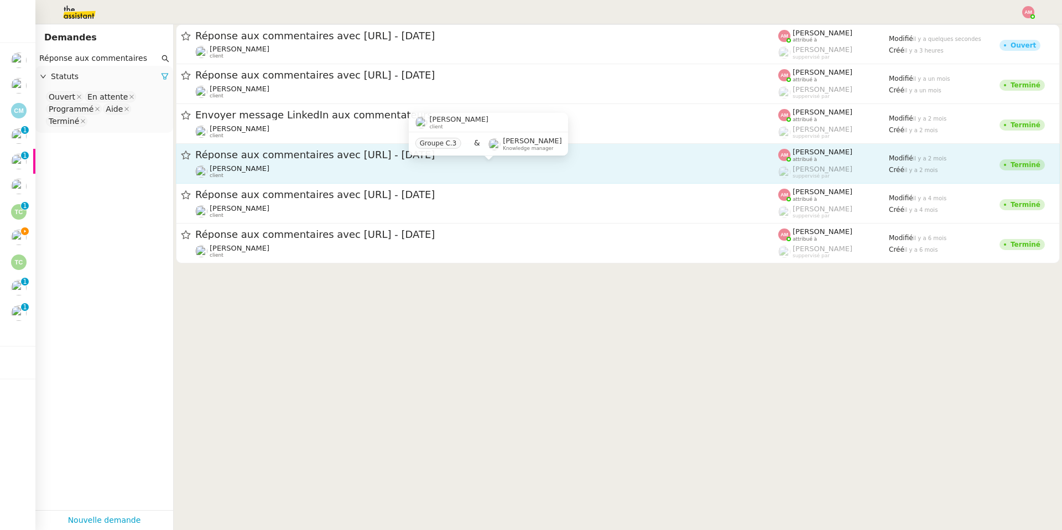
click at [279, 169] on div "Hugo Bentz client" at bounding box center [486, 171] width 583 height 14
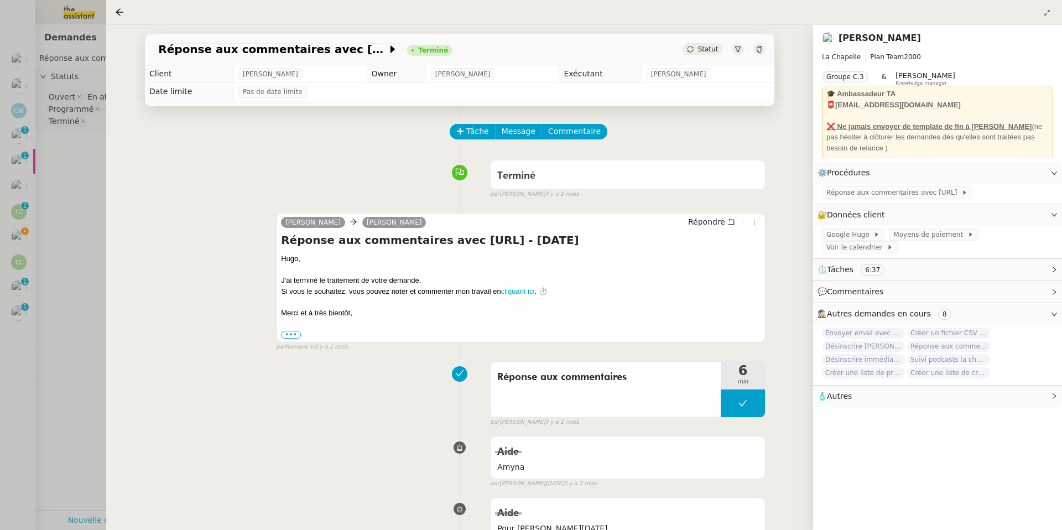
click at [101, 236] on div at bounding box center [531, 265] width 1062 height 530
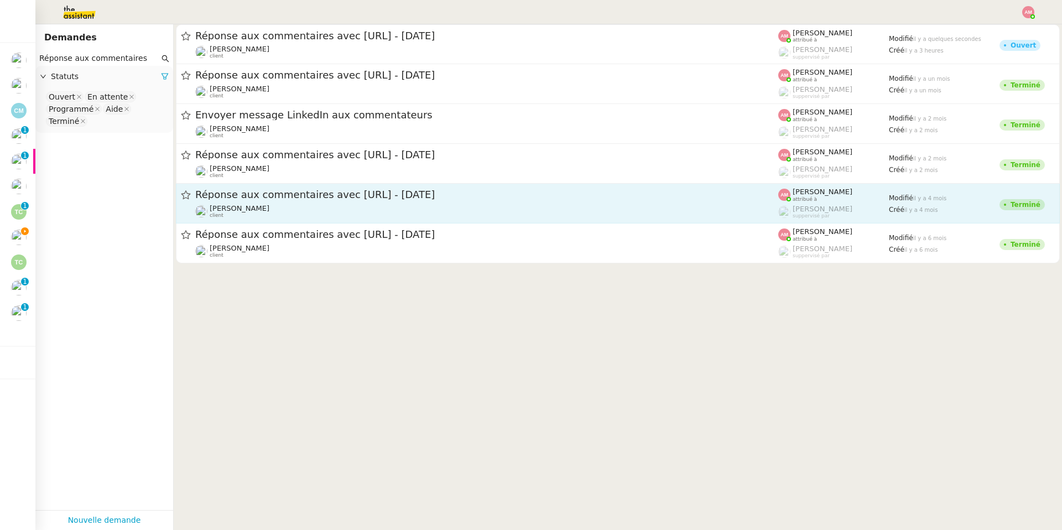
click at [356, 205] on div "Hugo Bentz client" at bounding box center [486, 211] width 583 height 14
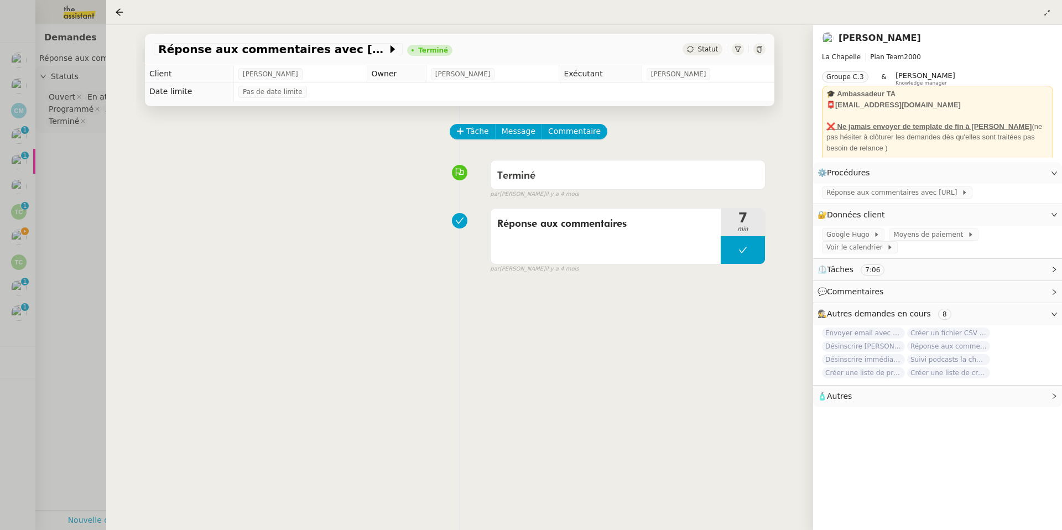
click at [37, 249] on div at bounding box center [531, 265] width 1062 height 530
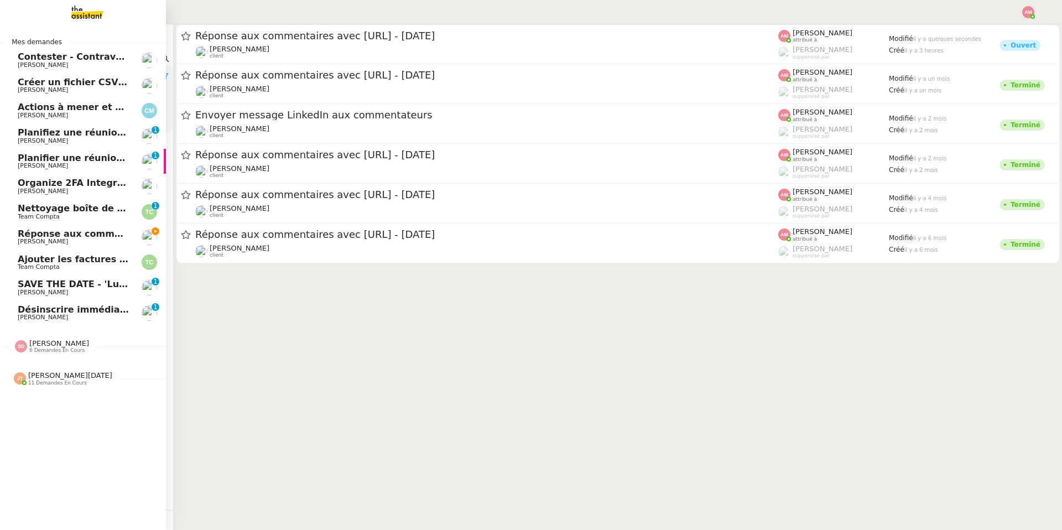
click at [106, 233] on span "Réponse aux commentaires avec blabla.ai - 14 octobre 2025" at bounding box center [137, 233] width 238 height 11
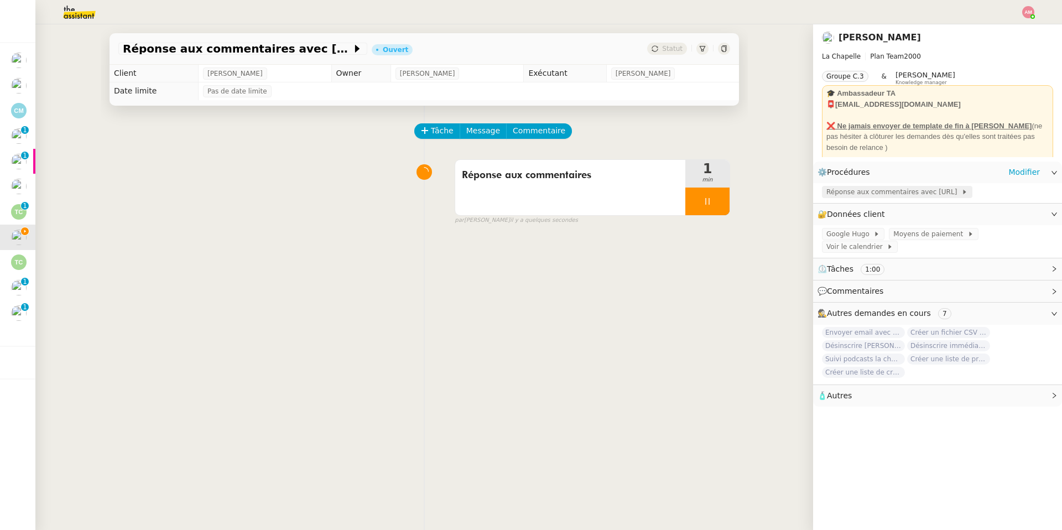
click at [710, 198] on div "Réponse aux commentaires avec blabla.ai" at bounding box center [897, 192] width 150 height 12
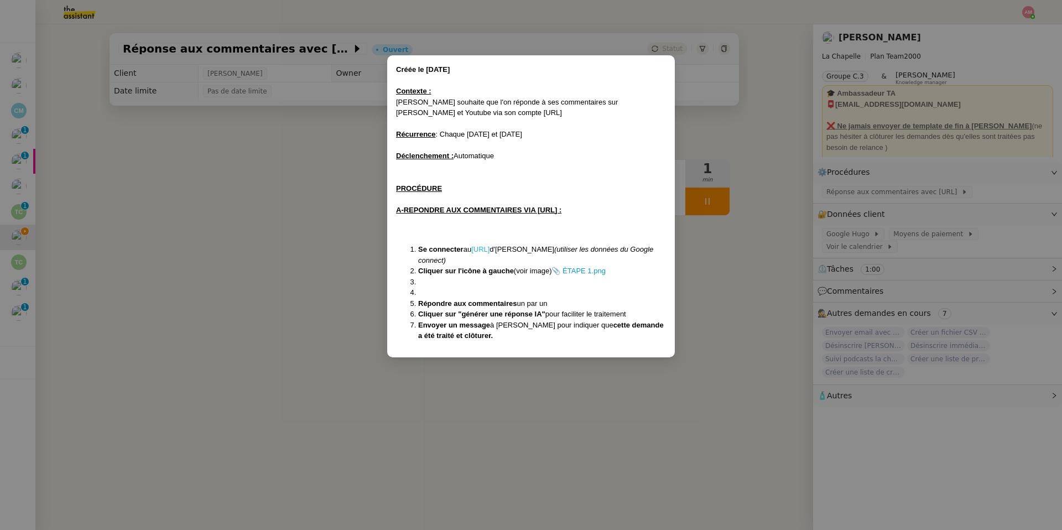
click at [489, 247] on link "BLABLA.AI" at bounding box center [480, 249] width 18 height 8
click at [710, 237] on nz-modal-container "Créée le 24/03/2025 Contexte : Hugo souhaite que l'on réponde à ses commentaire…" at bounding box center [531, 265] width 1062 height 530
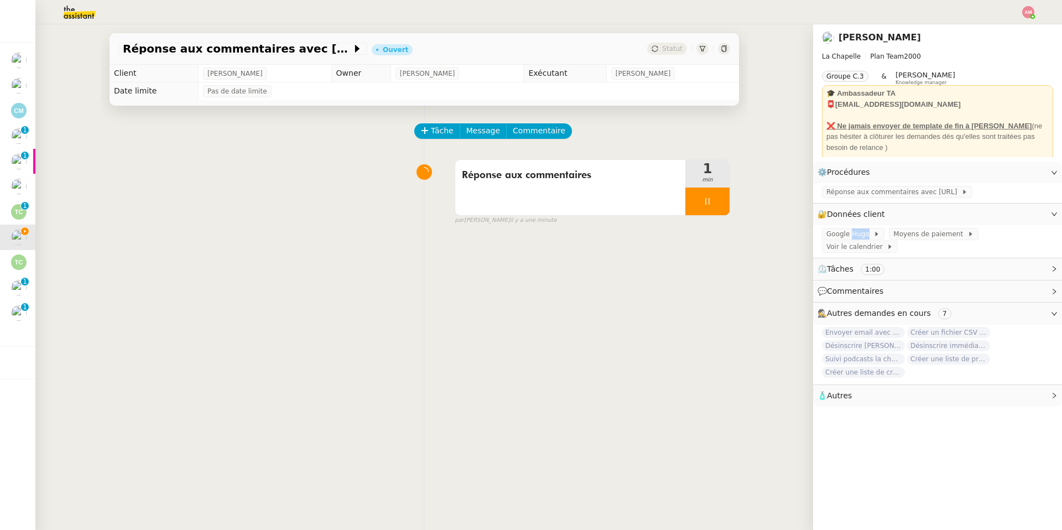
click at [710, 237] on span "Google Hugo" at bounding box center [849, 233] width 47 height 11
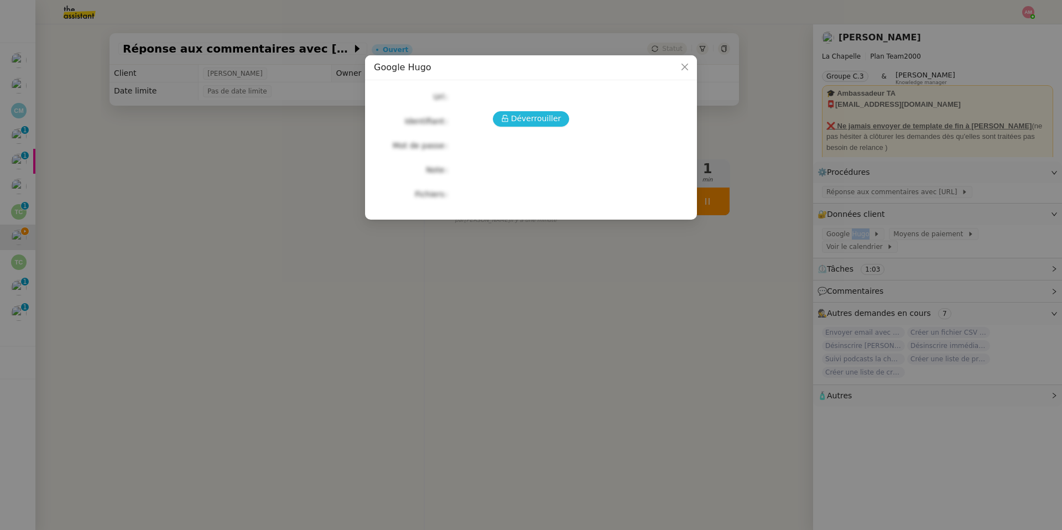
click at [541, 119] on span "Déverrouiller" at bounding box center [536, 118] width 50 height 13
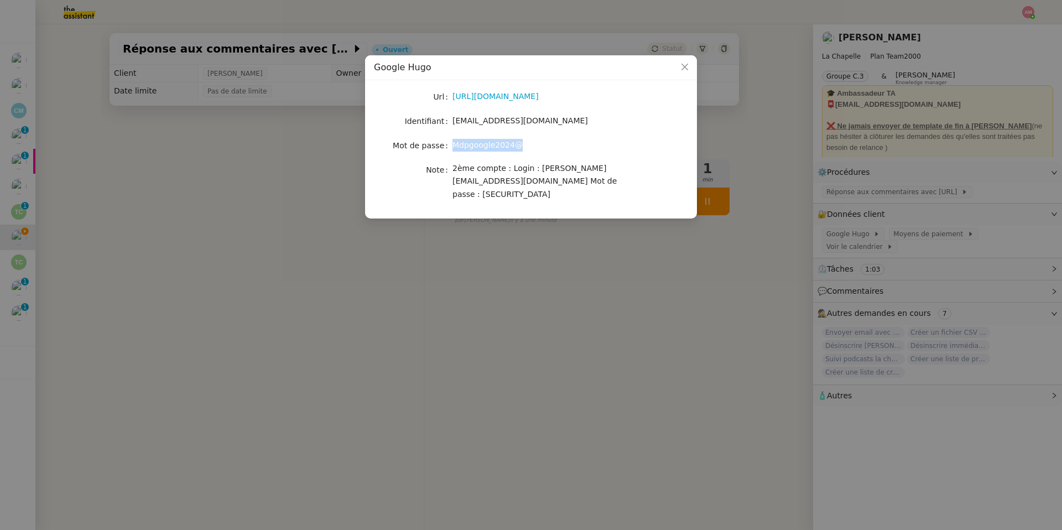
drag, startPoint x: 452, startPoint y: 147, endPoint x: 573, endPoint y: 149, distance: 120.6
click at [573, 149] on div "Mdpgoogle2024@" at bounding box center [543, 145] width 183 height 13
copy span "Mdpgoogle2024@"
click at [710, 192] on nz-modal-container "Google Hugo Url https://admin.google.com/u/1/ac/billing/accounts/WySyVq5qFVteMk…" at bounding box center [531, 265] width 1062 height 530
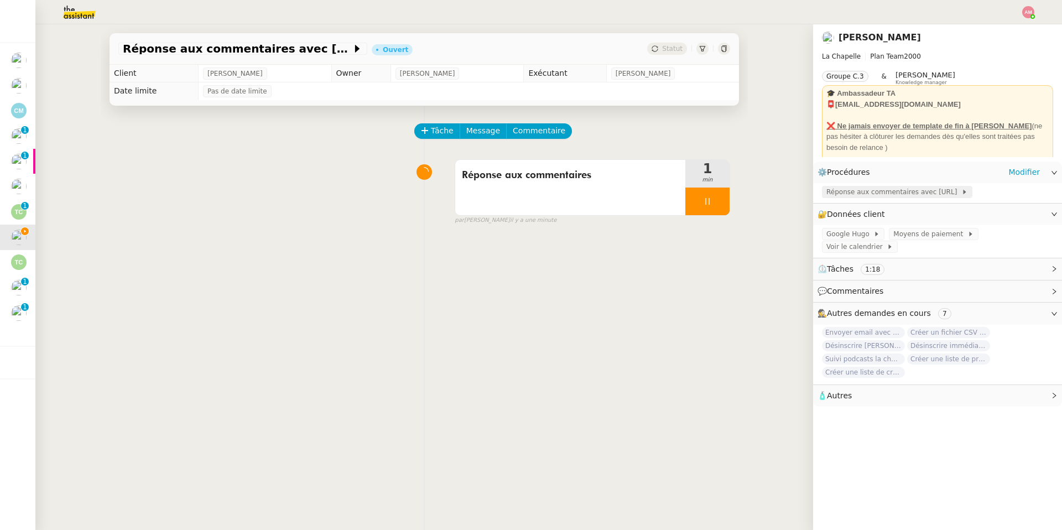
click at [710, 192] on span "Réponse aux commentaires avec blabla.ai" at bounding box center [893, 191] width 135 height 11
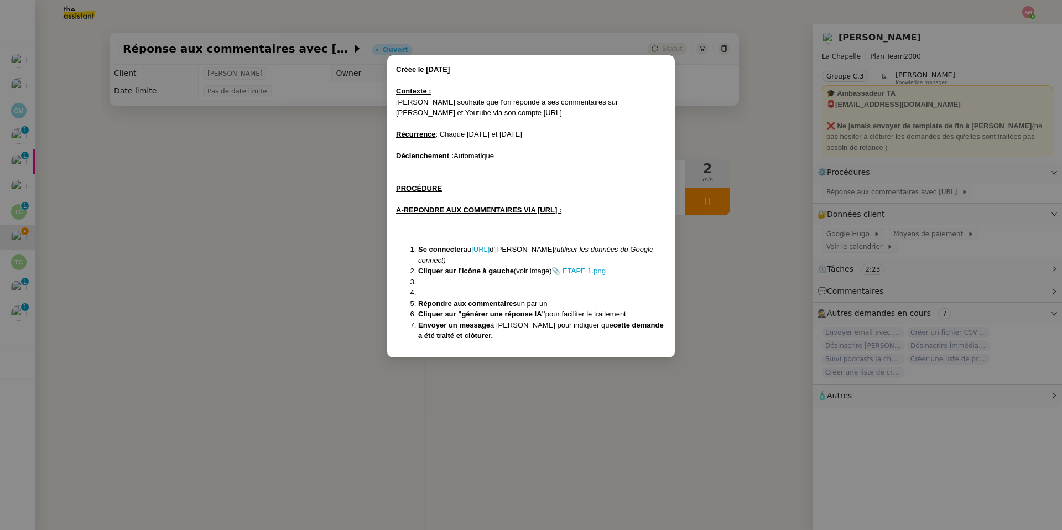
click at [246, 242] on nz-modal-container "Créée le 24/03/2025 Contexte : Hugo souhaite que l'on réponde à ses commentaire…" at bounding box center [531, 265] width 1062 height 530
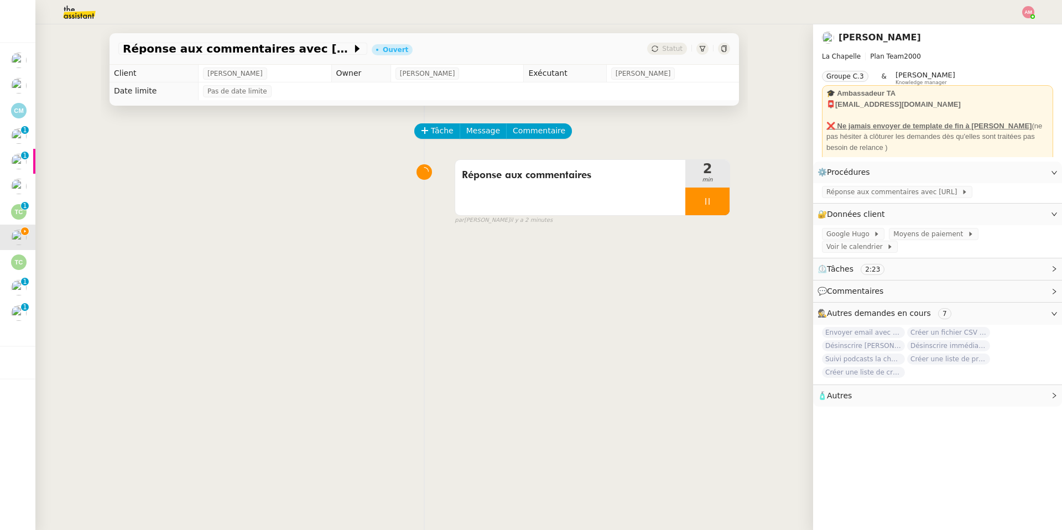
click at [477, 118] on div "Tâche Message Commentaire Veuillez patienter une erreur s'est produite 👌👌👌 mess…" at bounding box center [424, 371] width 647 height 530
click at [477, 128] on span "Message" at bounding box center [483, 130] width 34 height 13
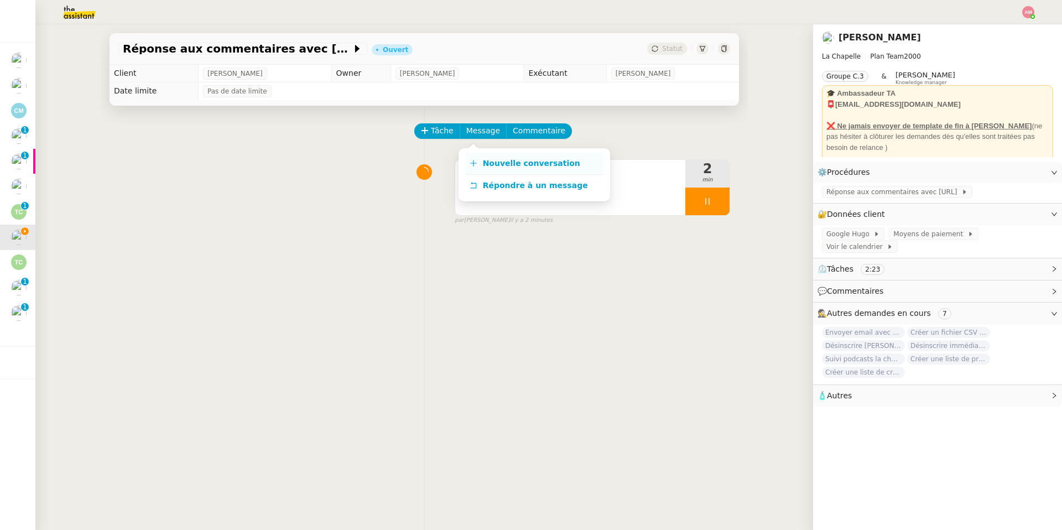
click at [505, 155] on link "Nouvelle conversation" at bounding box center [534, 164] width 138 height 22
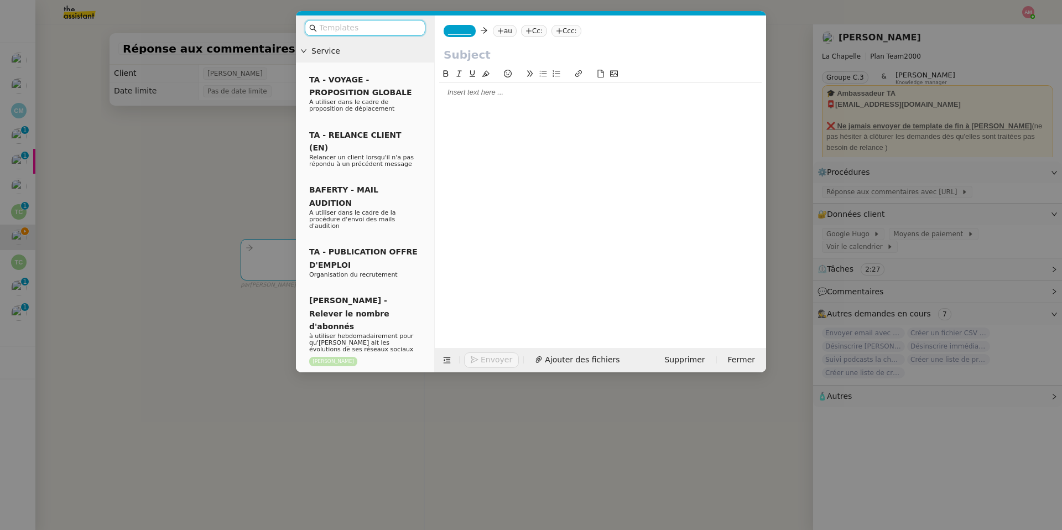
click at [499, 61] on input "text" at bounding box center [601, 54] width 314 height 17
click at [460, 52] on input "text" at bounding box center [601, 54] width 314 height 17
type input "Plan Blabla IA"
click at [457, 97] on div at bounding box center [600, 92] width 322 height 10
click at [503, 90] on div "Bonjour Hugo," at bounding box center [600, 92] width 322 height 10
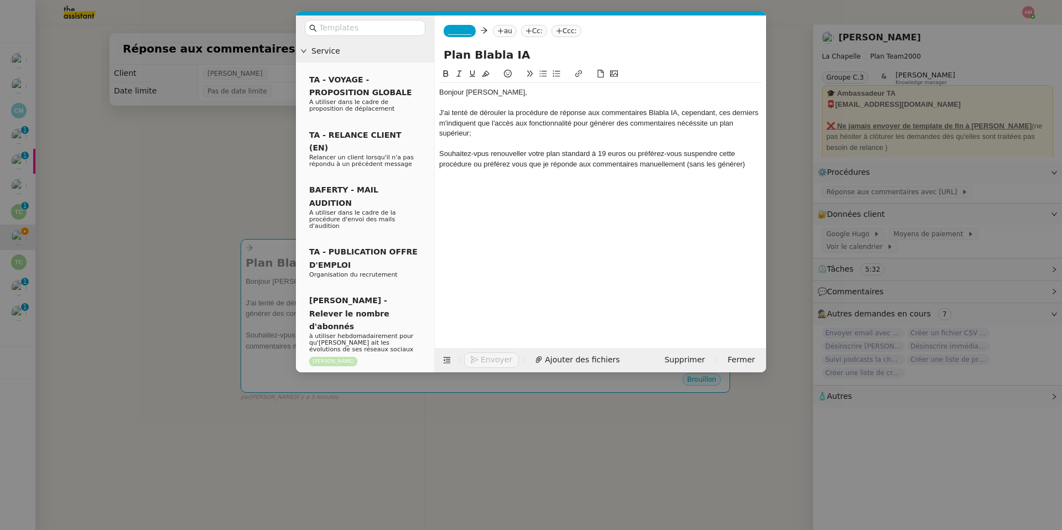
click at [637, 155] on div "Souhaitez-vpus renouveller votre plan standard à 19 euros ou préférez-vous susp…" at bounding box center [600, 159] width 322 height 20
click at [710, 170] on div at bounding box center [600, 174] width 322 height 10
click at [710, 167] on div "Souhaitez-vpus renouveller votre plan standard à 19 euros ou préférez-vous susp…" at bounding box center [600, 159] width 322 height 20
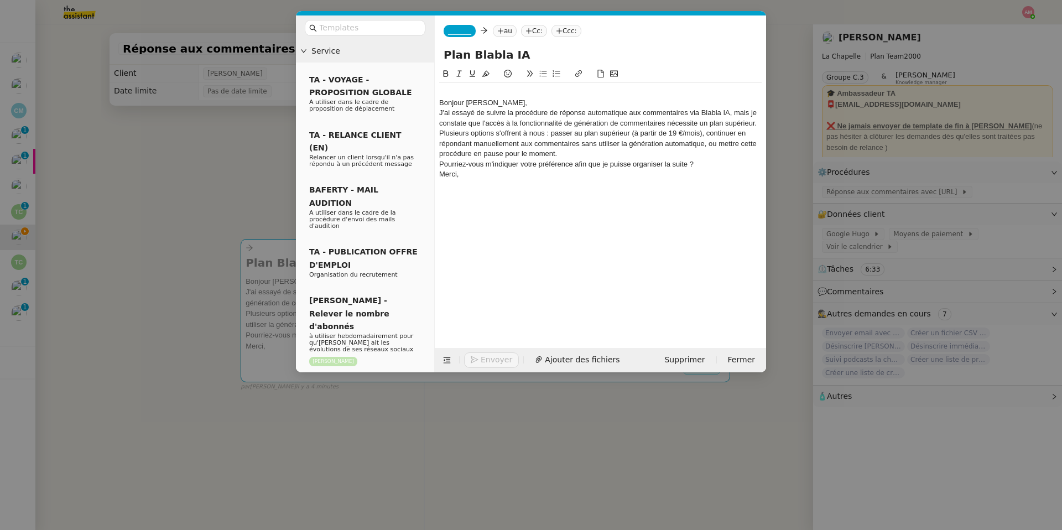
click at [440, 104] on div "Bonjour Hugo," at bounding box center [600, 103] width 322 height 10
click at [710, 121] on div "J'ai essayé de suivre la procédure de réponse automatique aux commentaires via …" at bounding box center [600, 118] width 322 height 20
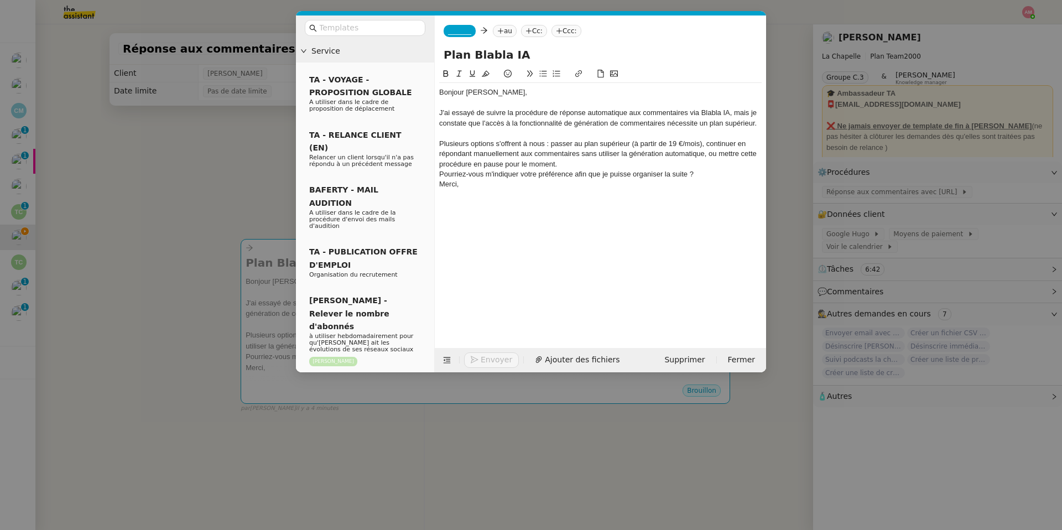
click at [549, 145] on div "Plusieurs options s'offrent à nous : passer au plan supérieur (à partir de 19 €…" at bounding box center [600, 154] width 322 height 30
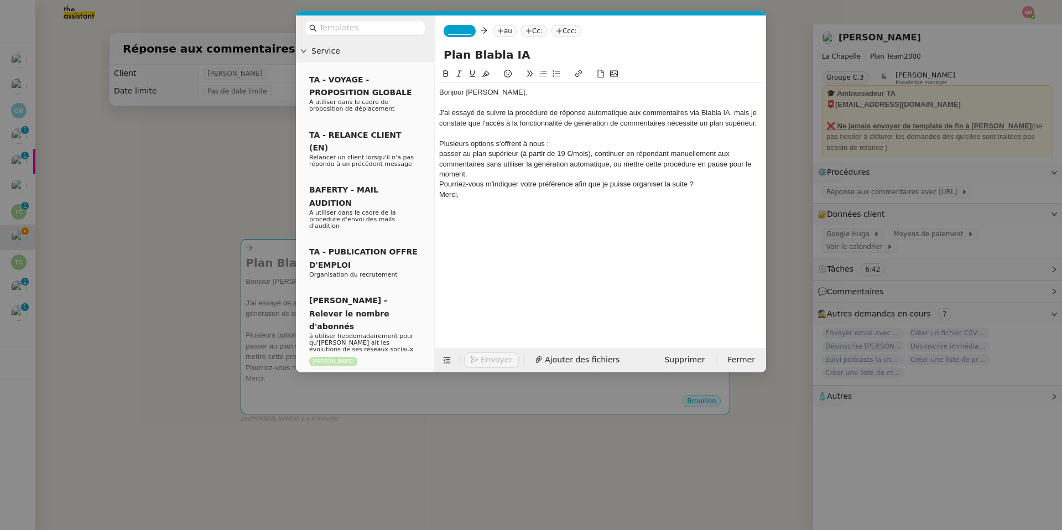
click at [545, 75] on icon at bounding box center [543, 74] width 7 height 6
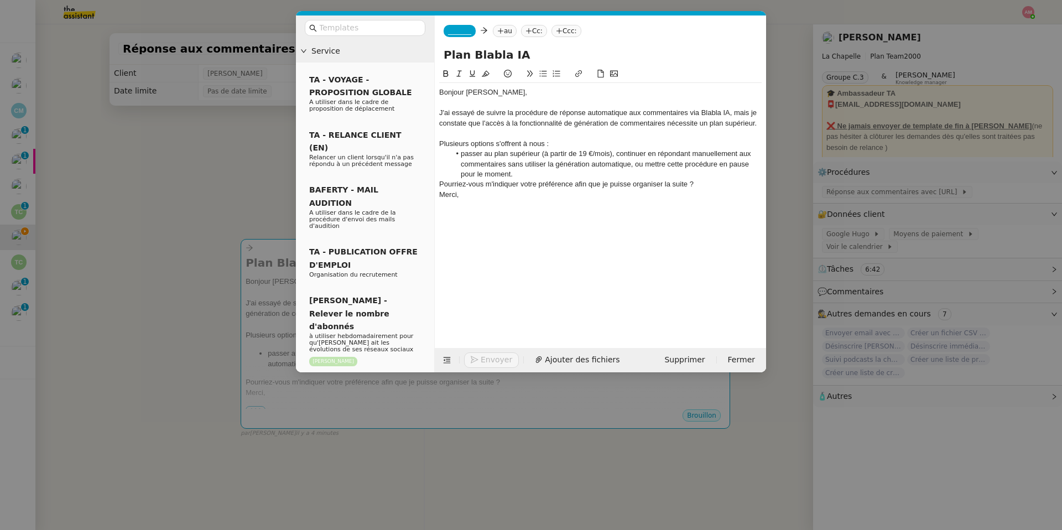
click at [621, 152] on li "passer au plan supérieur (à partir de 19 €/mois), continuer en répondant manuel…" at bounding box center [606, 164] width 312 height 30
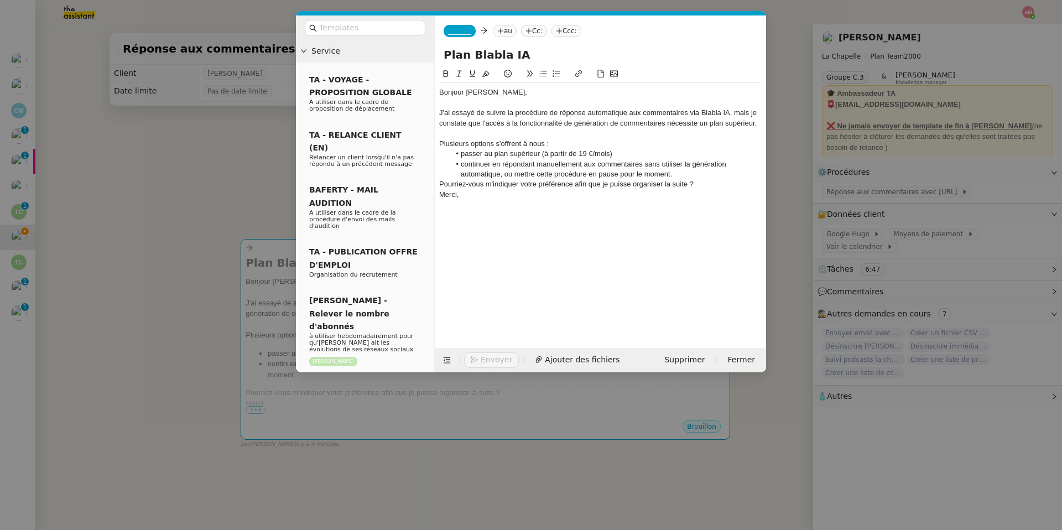
click at [504, 175] on li "continuer en répondant manuellement aux commentaires sans utiliser la génératio…" at bounding box center [606, 169] width 312 height 20
click at [511, 172] on li "continuer en répondant manuellement aux commentaires sans utiliser la génératio…" at bounding box center [606, 169] width 312 height 20
drag, startPoint x: 465, startPoint y: 165, endPoint x: 459, endPoint y: 166, distance: 5.8
click at [459, 166] on li "continuer en répondant manuellement aux commentaires sans utiliser la génératio…" at bounding box center [606, 169] width 312 height 20
click at [461, 153] on li "passer au plan supérieur (à partir de 19 €/mois)" at bounding box center [606, 154] width 312 height 10
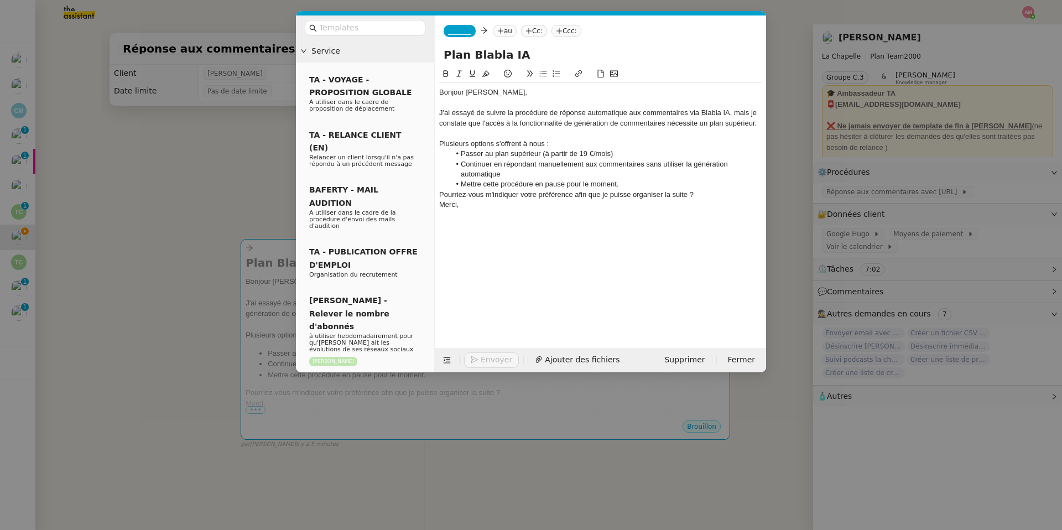
click at [645, 190] on div "Pourriez-vous m'indiquer votre préférence afin que je puisse organiser la suite…" at bounding box center [600, 195] width 322 height 10
click at [630, 189] on li "Mettre cette procédure en pause pour le moment." at bounding box center [606, 184] width 312 height 10
drag, startPoint x: 580, startPoint y: 209, endPoint x: 684, endPoint y: 206, distance: 104.6
click at [684, 206] on div "Pourriez-vous m'indiquer votre préférence afin que je puisse organiser la suite…" at bounding box center [600, 205] width 322 height 10
drag, startPoint x: 685, startPoint y: 206, endPoint x: 574, endPoint y: 206, distance: 111.2
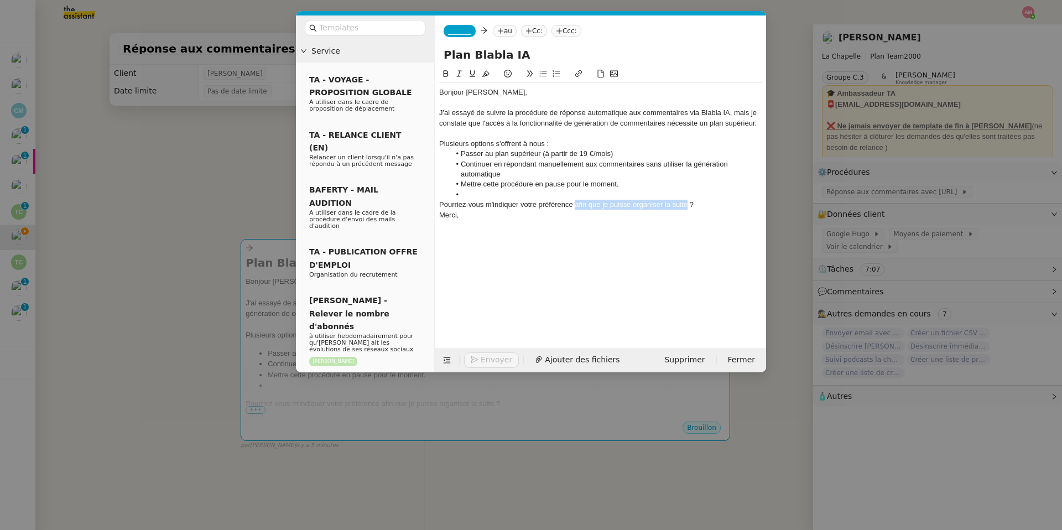
click at [574, 206] on div "Pourriez-vous m'indiquer votre préférence afin que je puisse organiser la suite…" at bounding box center [600, 205] width 322 height 10
click at [582, 207] on div "Pourriez-vous m'indiquer votre préférence ?" at bounding box center [600, 205] width 322 height 10
click at [493, 199] on li at bounding box center [606, 195] width 312 height 10
click at [597, 132] on div at bounding box center [600, 133] width 322 height 10
click at [589, 139] on div "Plusieurs options s'offrent à nous :" at bounding box center [600, 144] width 322 height 10
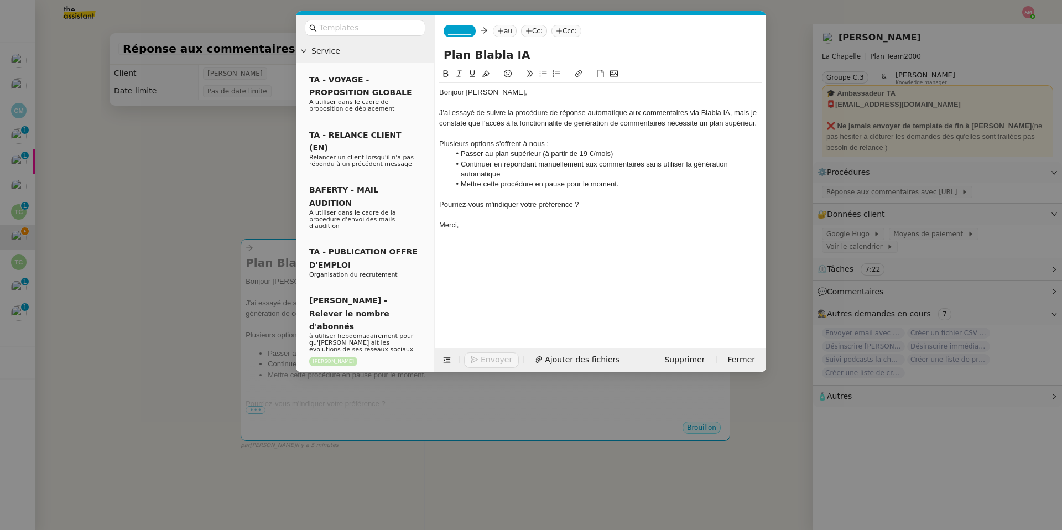
click at [589, 144] on div "Plusieurs options s'offrent à nous :" at bounding box center [600, 144] width 322 height 10
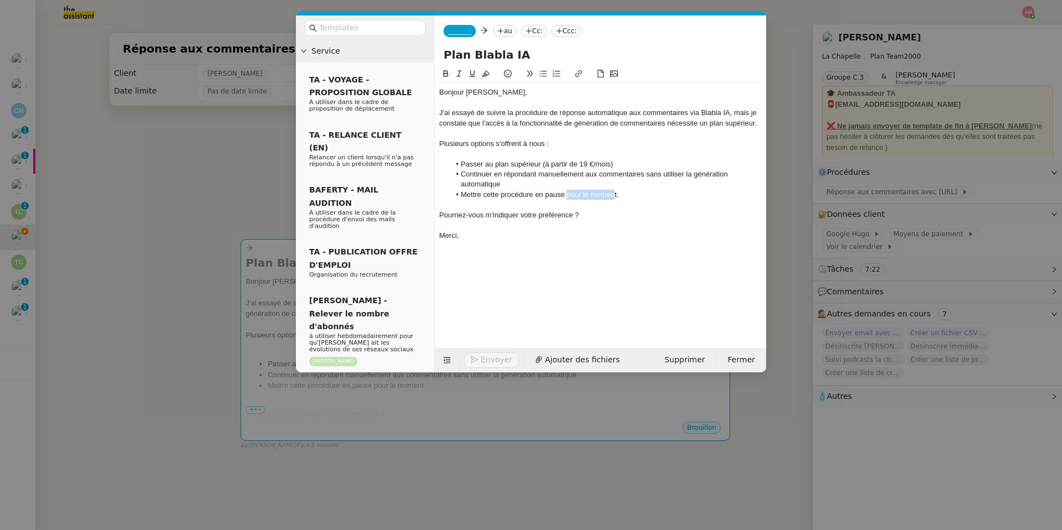
drag, startPoint x: 566, startPoint y: 196, endPoint x: 614, endPoint y: 197, distance: 48.1
click at [614, 197] on li "Mettre cette procédure en pause pour le moment." at bounding box center [606, 195] width 312 height 10
click at [615, 197] on li "Mettre cette procédure en pause pour le moment." at bounding box center [606, 195] width 312 height 10
click at [602, 181] on li "Continuer en répondant manuellement aux commentaires sans utiliser la génératio…" at bounding box center [606, 179] width 312 height 20
click at [627, 201] on div at bounding box center [600, 205] width 322 height 10
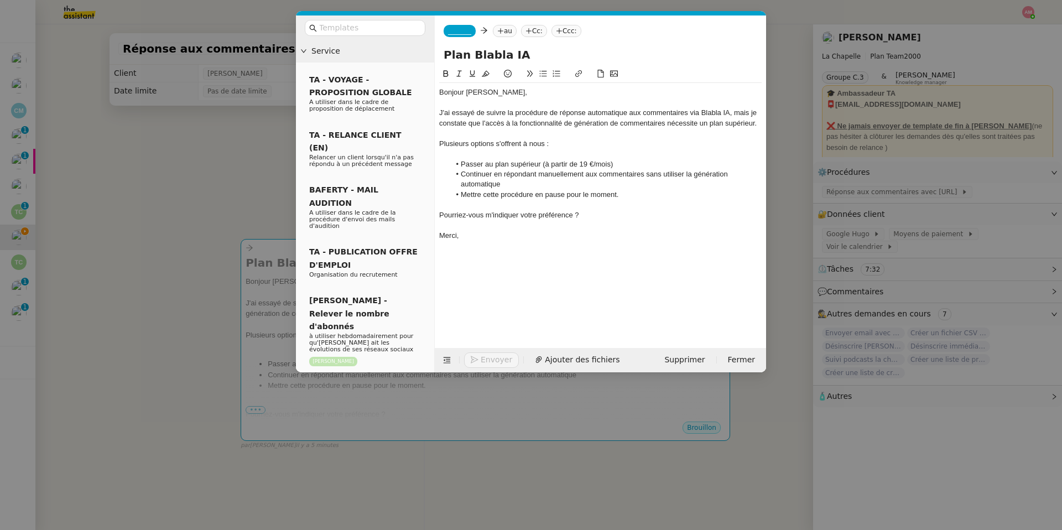
click at [625, 195] on li "Mettre cette procédure en pause pour le moment." at bounding box center [606, 195] width 312 height 10
drag, startPoint x: 560, startPoint y: 115, endPoint x: 730, endPoint y: 115, distance: 169.8
click at [710, 115] on div "J'ai essayé de suivre la procédure de réponse automatique aux commentaires via …" at bounding box center [600, 118] width 322 height 20
click at [445, 79] on button at bounding box center [445, 73] width 13 height 13
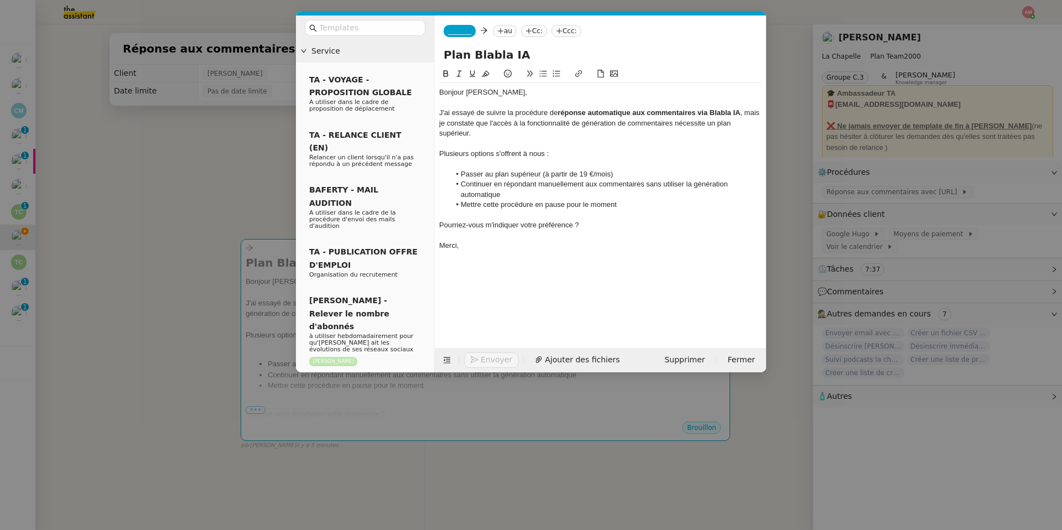
click at [467, 121] on div "J'ai essayé de suivre la procédure de réponse automatique aux commentaires via …" at bounding box center [600, 123] width 322 height 30
click at [451, 36] on nz-tag "_______" at bounding box center [460, 31] width 32 height 12
click at [459, 53] on span "camille@theassistant.com" at bounding box center [526, 56] width 157 height 6
click at [525, 32] on nz-tag "au" at bounding box center [537, 31] width 24 height 12
type input "G"
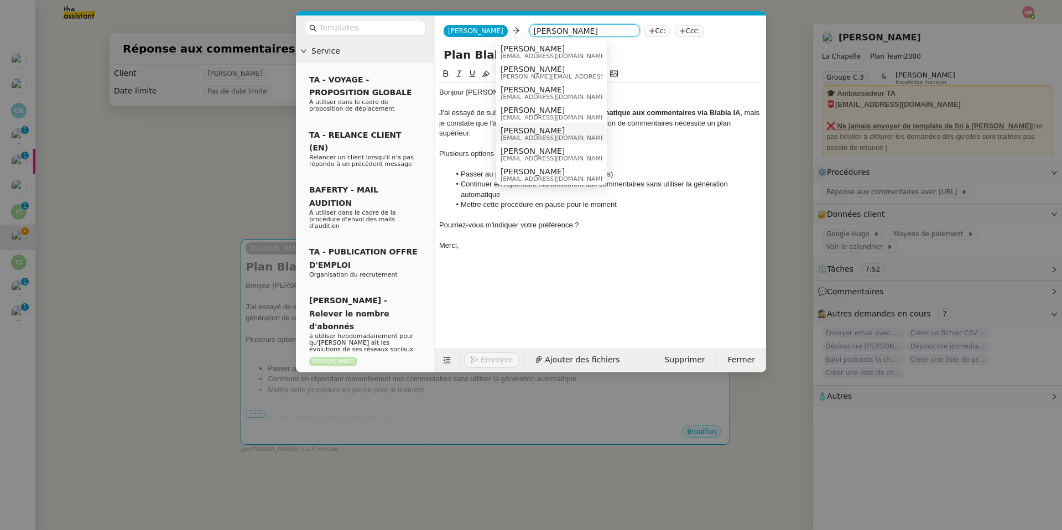
type input "HUGO"
click at [557, 139] on span "hugo@lachapelle.club" at bounding box center [554, 138] width 106 height 6
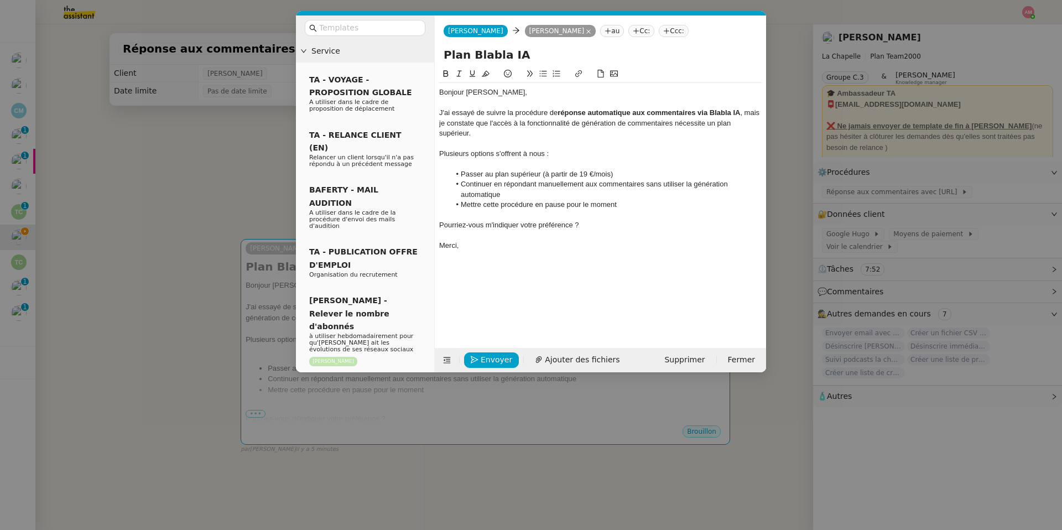
click at [245, 157] on nz-modal-container "Service TA - VOYAGE - PROPOSITION GLOBALE A utiliser dans le cadre de propositi…" at bounding box center [531, 265] width 1062 height 530
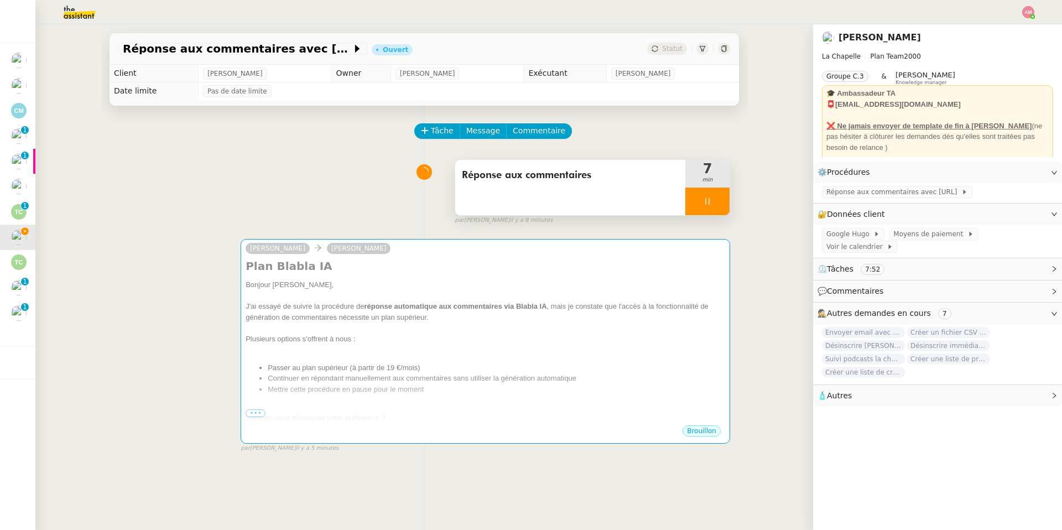
click at [581, 196] on div "Réponse aux commentaires" at bounding box center [570, 187] width 230 height 55
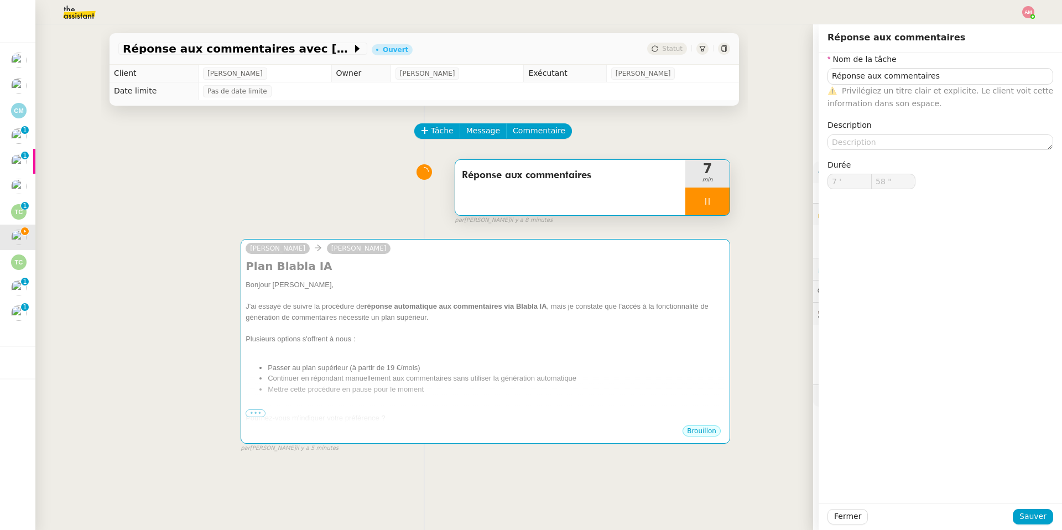
type input "59 ""
type input "8 '"
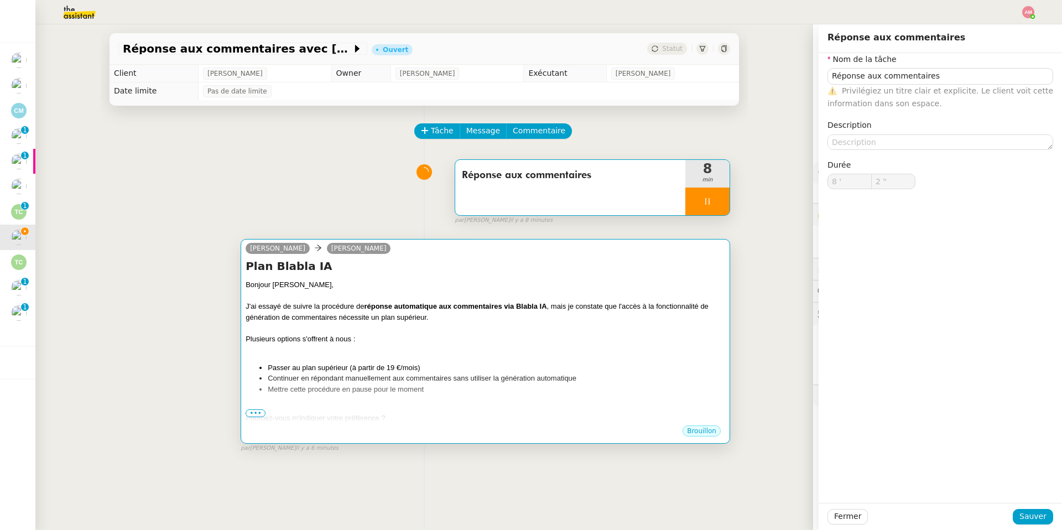
click at [555, 322] on div "J'ai essayé de suivre la procédure de réponse automatique aux commentaires via …" at bounding box center [486, 312] width 480 height 22
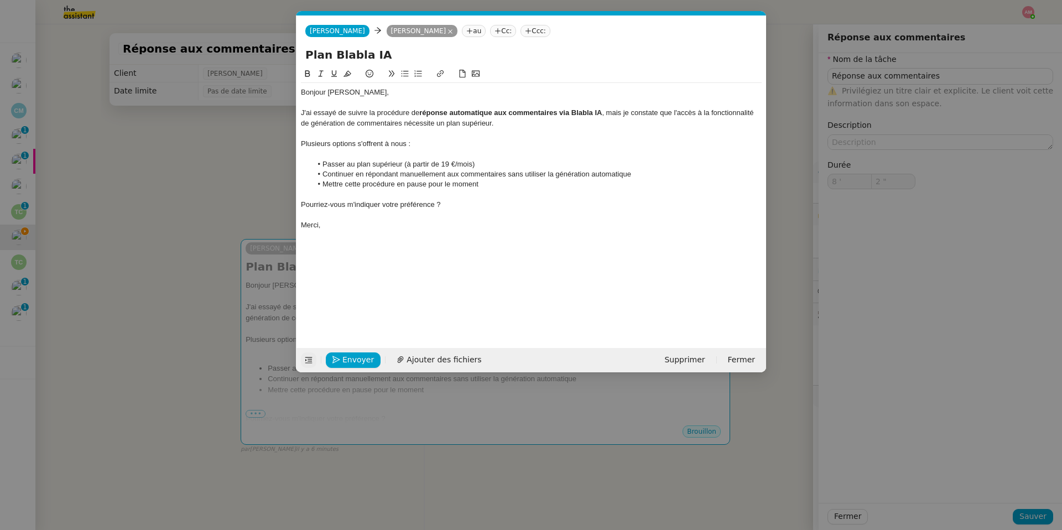
scroll to position [0, 23]
click at [329, 362] on button "Envoyer" at bounding box center [353, 359] width 55 height 15
click at [329, 362] on button "Confirmer l'envoi" at bounding box center [371, 359] width 90 height 15
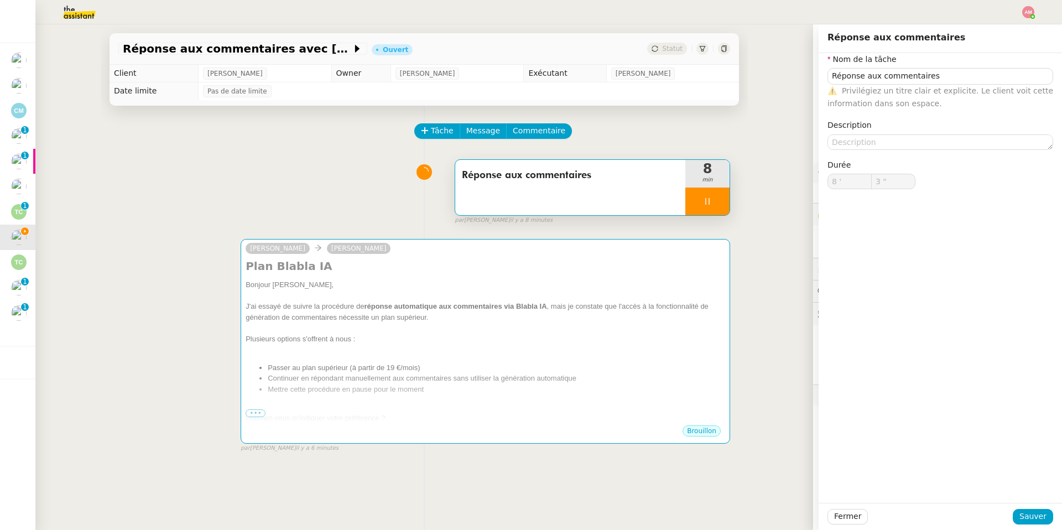
type input "4 ""
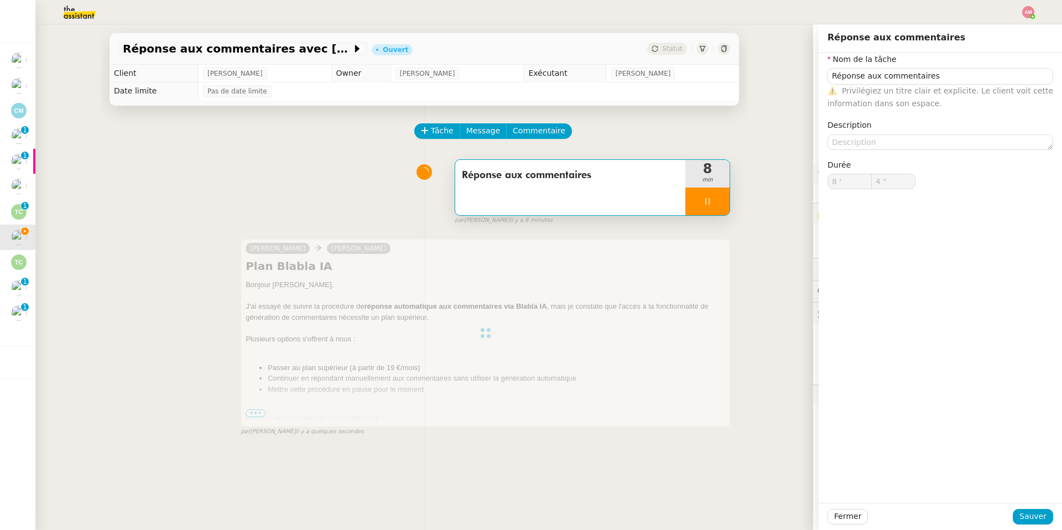
click at [700, 205] on div at bounding box center [707, 201] width 44 height 28
type input "Réponse aux commentaires"
type input "8 '"
type input "4 ""
click at [710, 205] on icon at bounding box center [718, 201] width 9 height 9
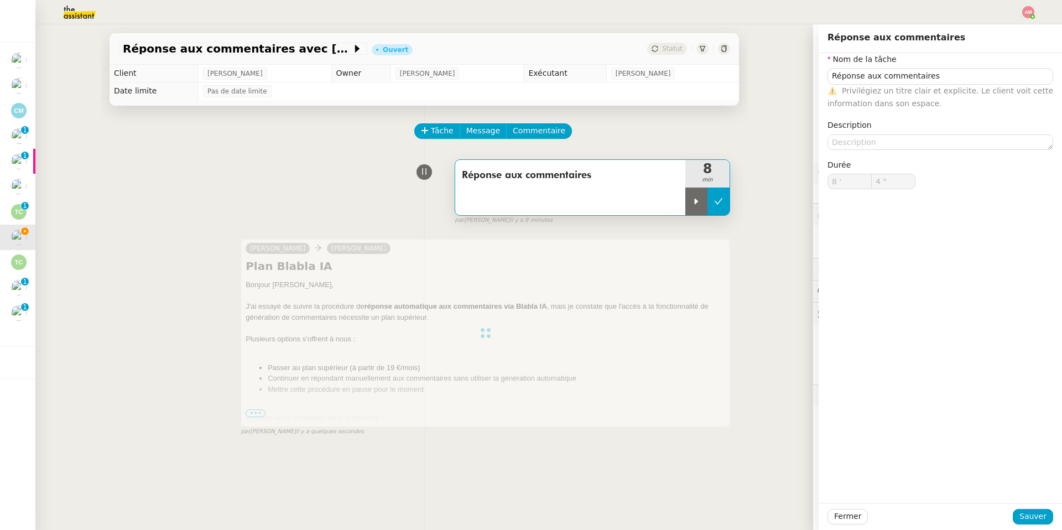
type input "Réponse aux commentaires"
type input "8 '"
type input "3 ""
type input "Réponse aux commentaires"
type input "8 '"
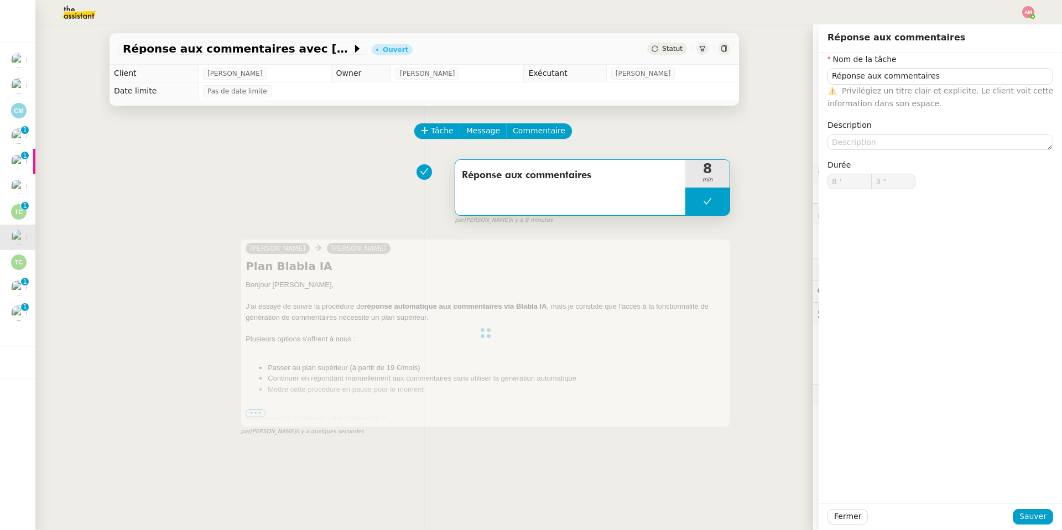
type input "3 ""
type input "Réponse aux commentaires"
type input "8 '"
type input "3 ""
type input "Réponse aux commentaires"
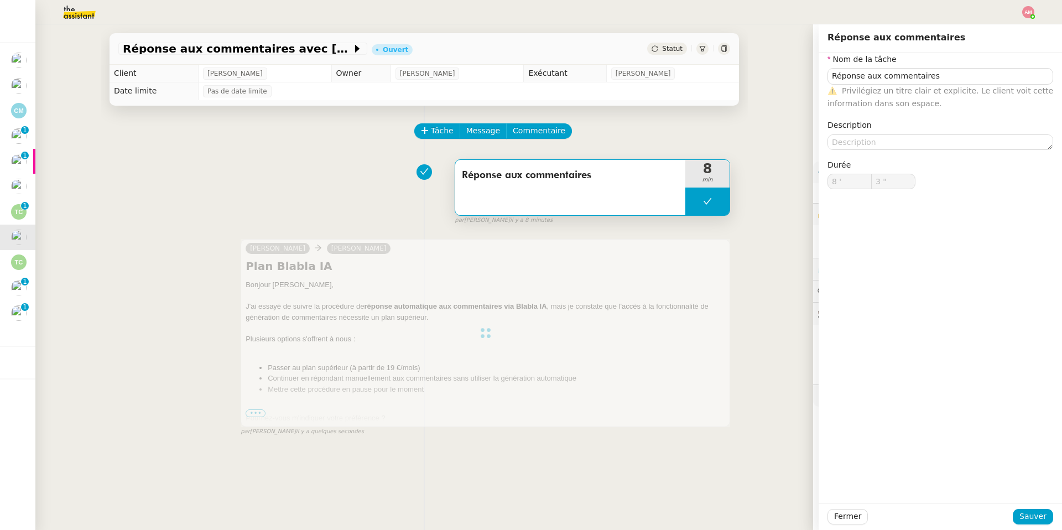
type input "8 '"
type input "3 ""
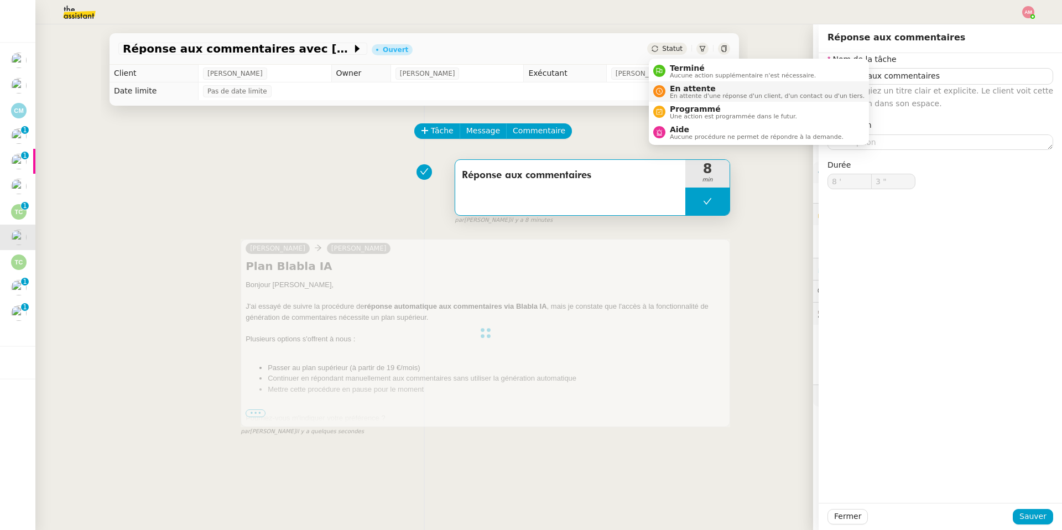
click at [679, 89] on span "En attente" at bounding box center [767, 88] width 195 height 9
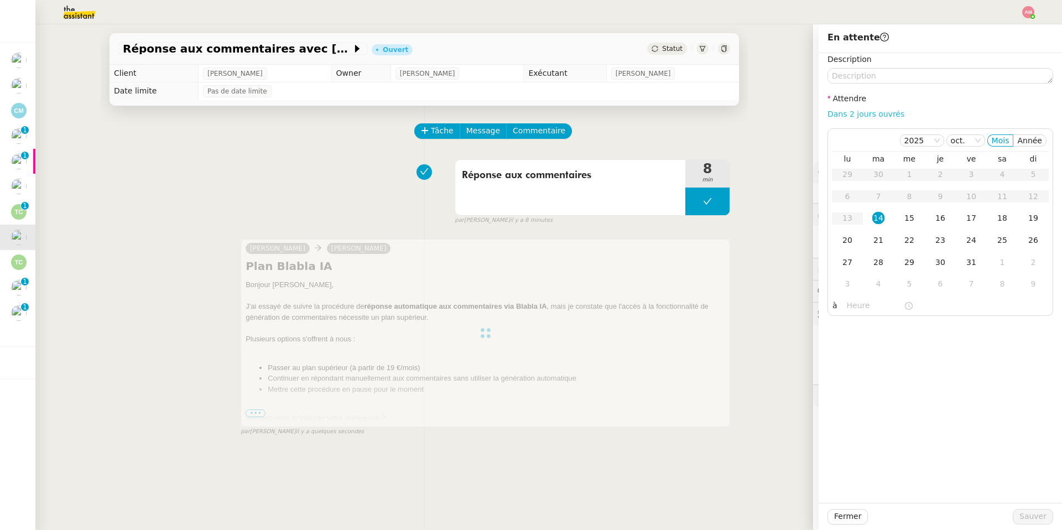
click at [710, 116] on link "Dans 2 jours ouvrés" at bounding box center [865, 114] width 77 height 9
type input "07:00"
click at [710, 377] on span "Sauver" at bounding box center [1032, 516] width 27 height 13
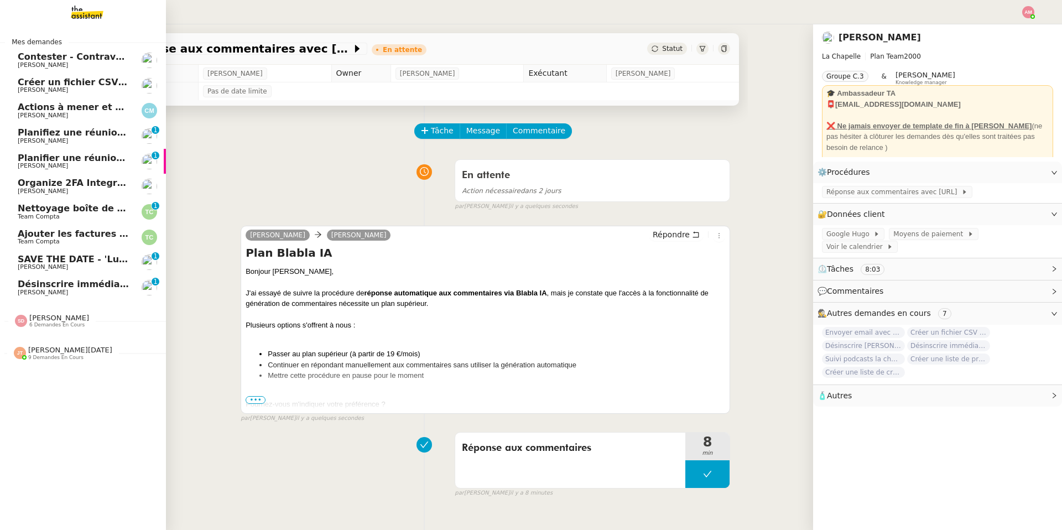
click at [62, 302] on div "Sheida Delpazir 6 demandes en cours" at bounding box center [83, 316] width 166 height 32
click at [60, 288] on span "Désinscrire immédiatement" at bounding box center [87, 284] width 138 height 11
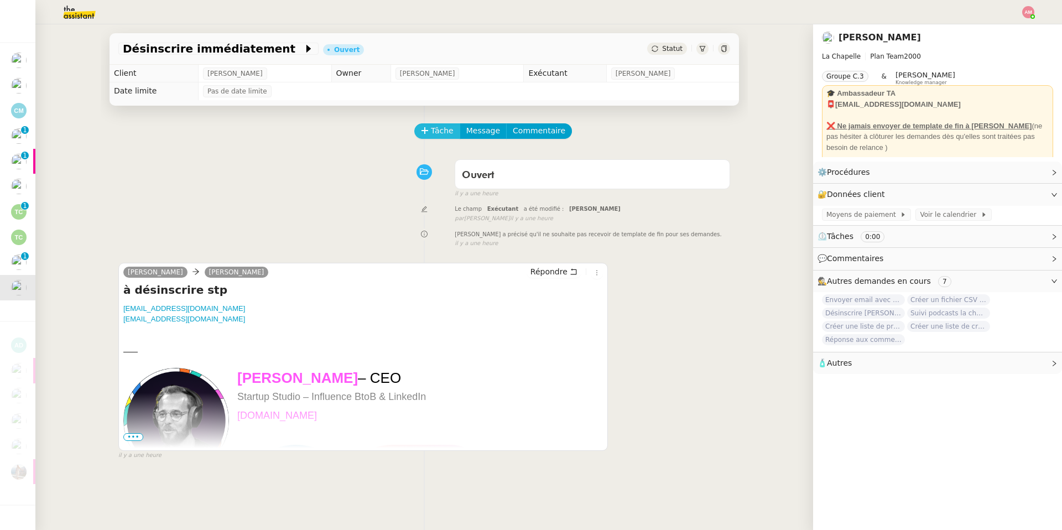
click at [426, 131] on icon at bounding box center [424, 130] width 6 height 1
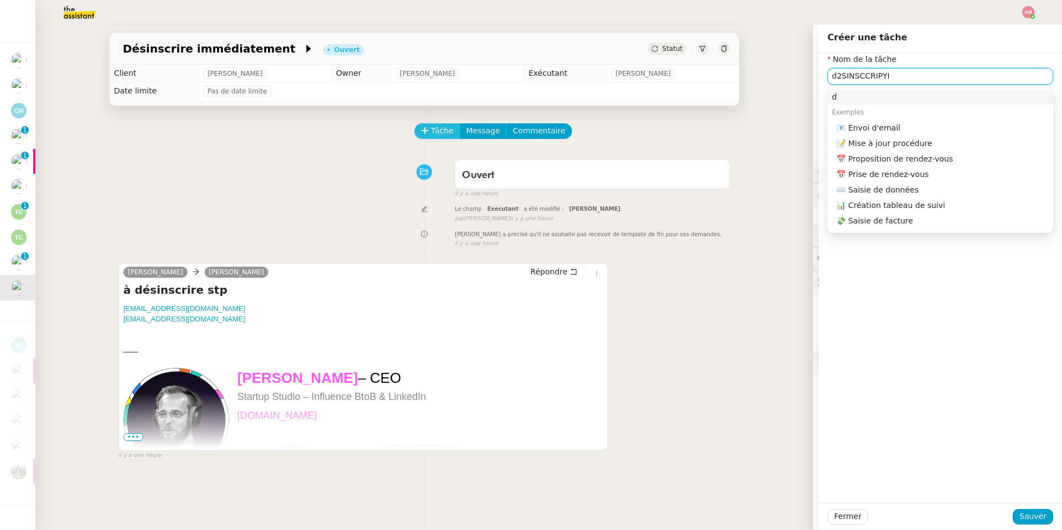
type input "d"
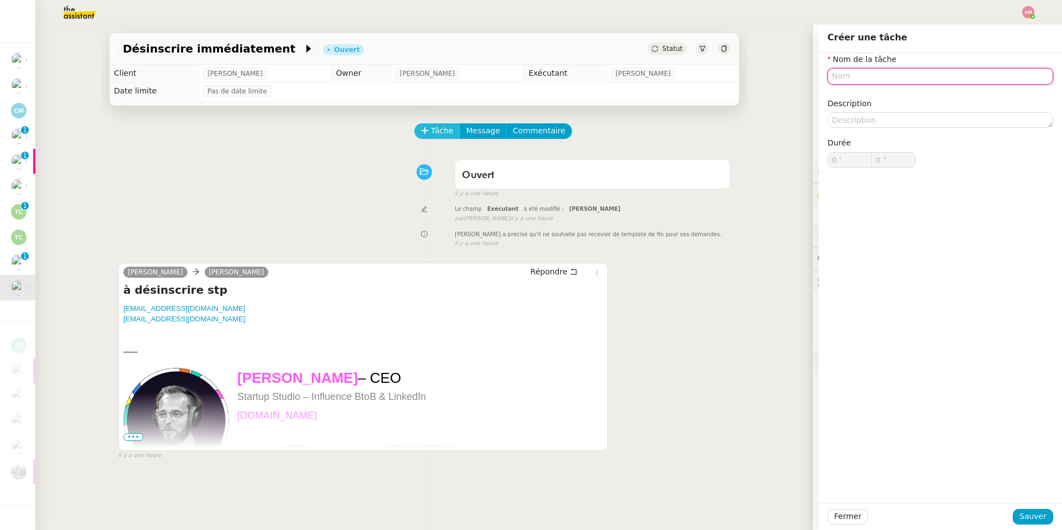
type input "d"
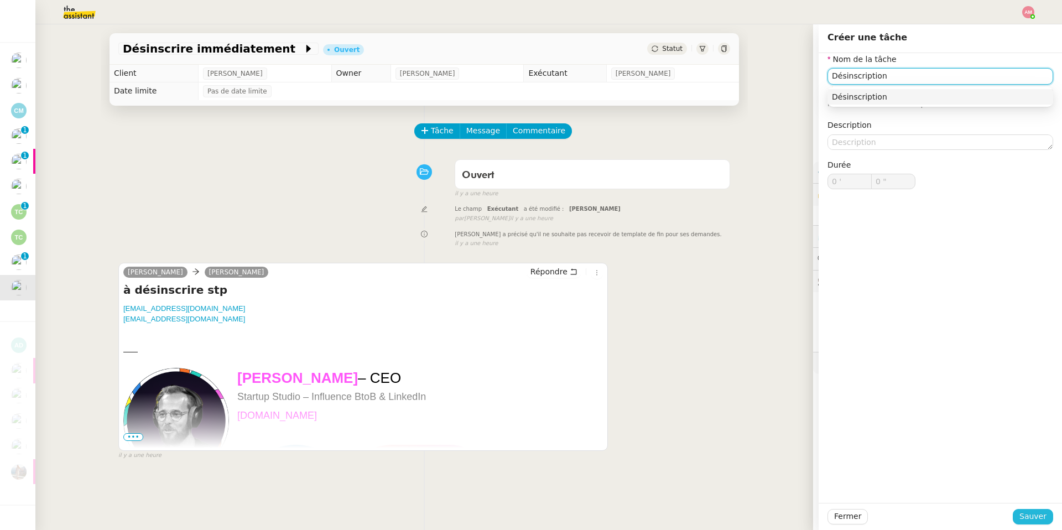
type input "Désinscription"
click at [710, 377] on span "Sauver" at bounding box center [1032, 516] width 27 height 13
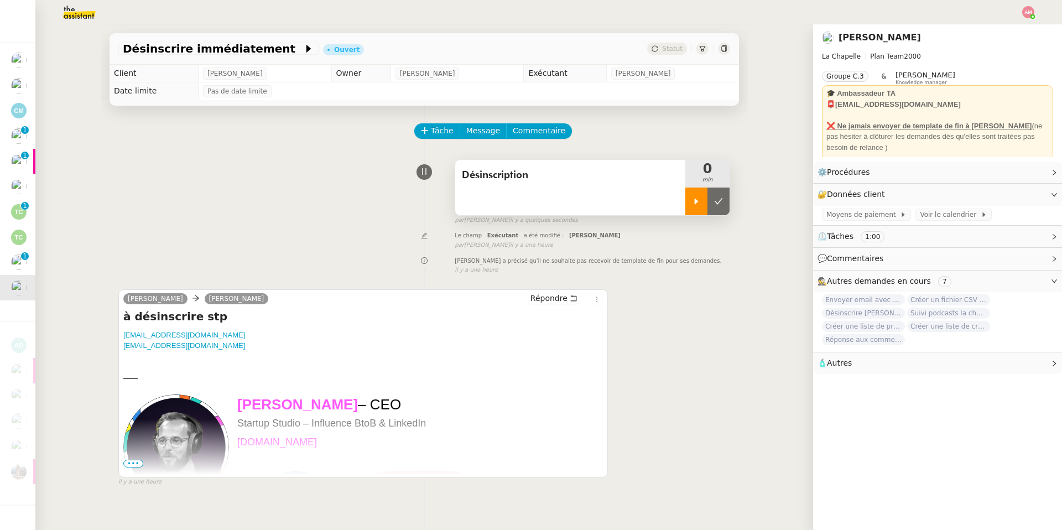
click at [690, 202] on div at bounding box center [696, 201] width 22 height 28
click at [710, 173] on div "⚙️ Procédures Modifier" at bounding box center [928, 172] width 222 height 13
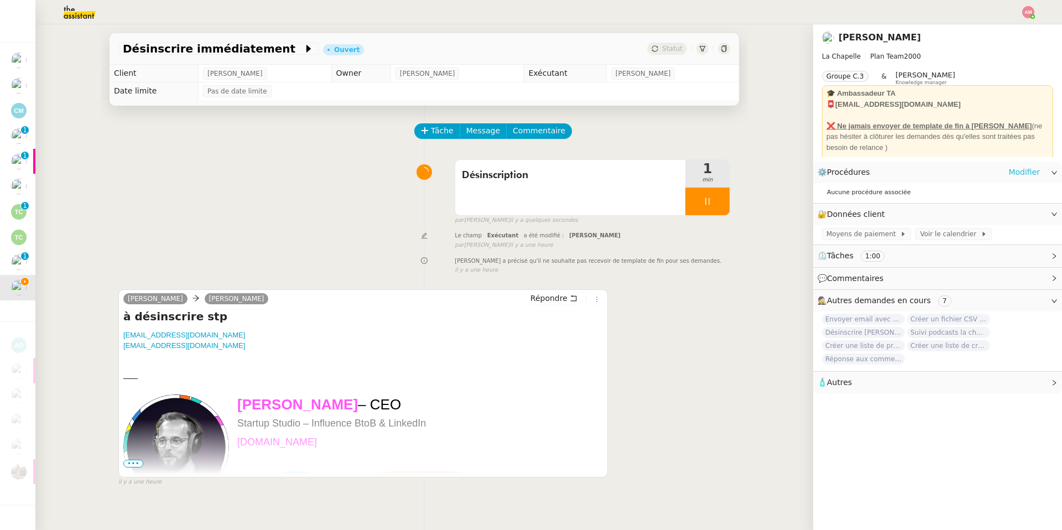
click at [710, 168] on link "Modifier" at bounding box center [1024, 172] width 32 height 13
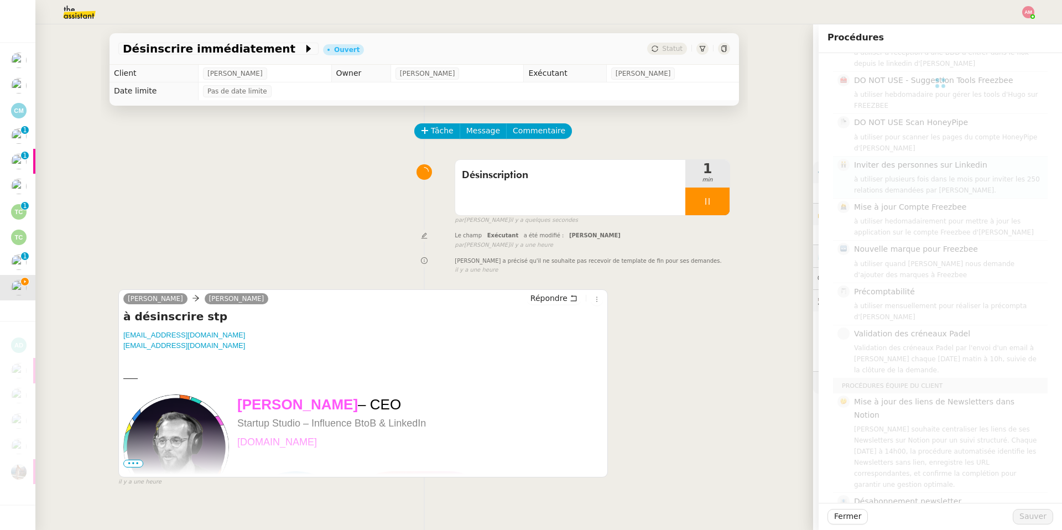
scroll to position [8, 0]
type input "d"
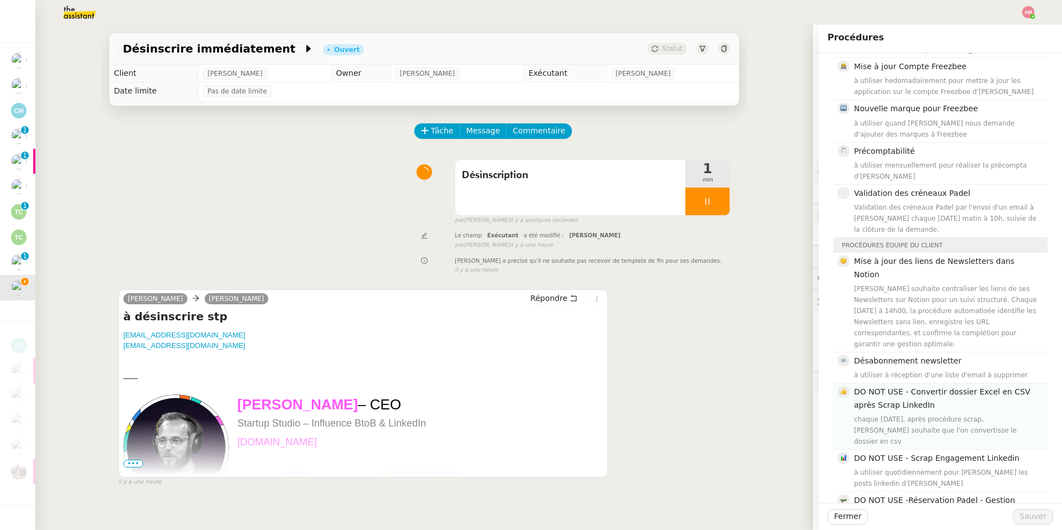
scroll to position [252, 0]
click at [710, 355] on span "Désabonnement newsletter" at bounding box center [907, 359] width 107 height 9
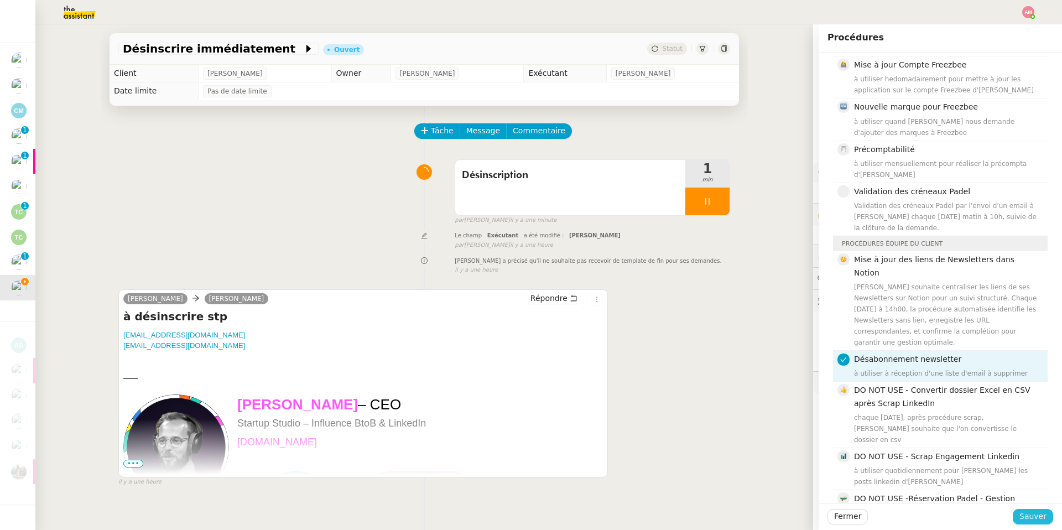
click at [710, 377] on span "Sauver" at bounding box center [1032, 516] width 27 height 13
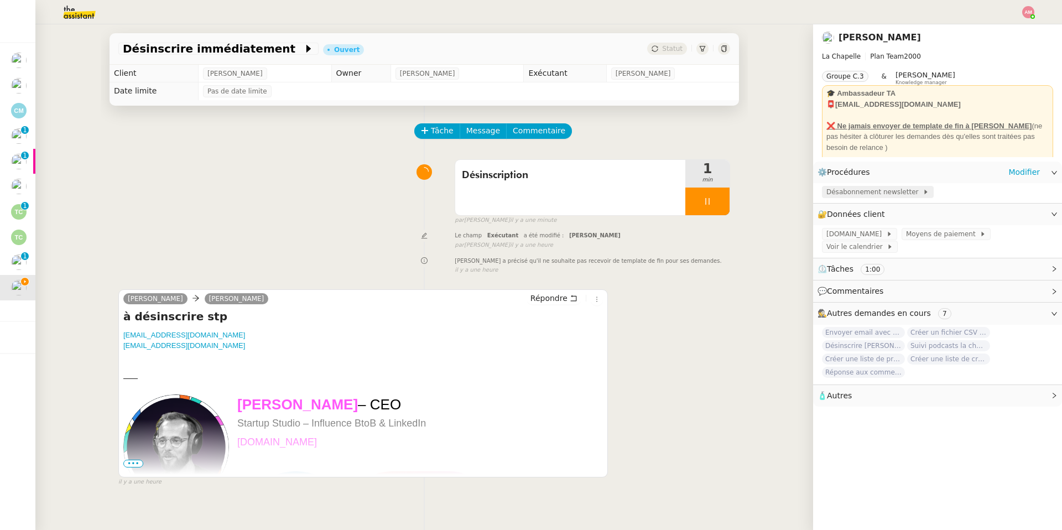
click at [710, 193] on span "Désabonnement newsletter" at bounding box center [874, 191] width 96 height 11
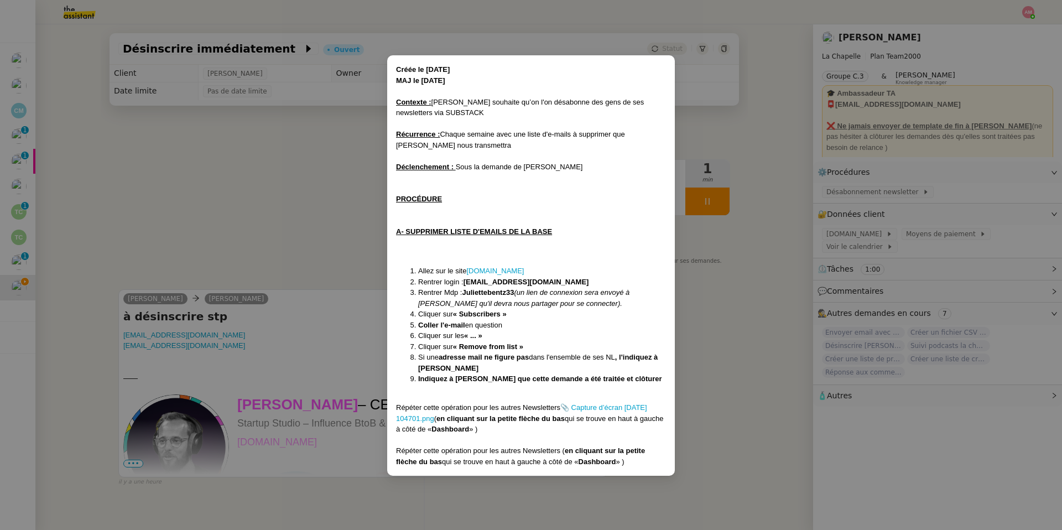
click at [289, 343] on nz-modal-container "Créée le 04/11/24 MAJ le 20/03/2025 Contexte : Hugo souhaite qu’on l'on désabon…" at bounding box center [531, 265] width 1062 height 530
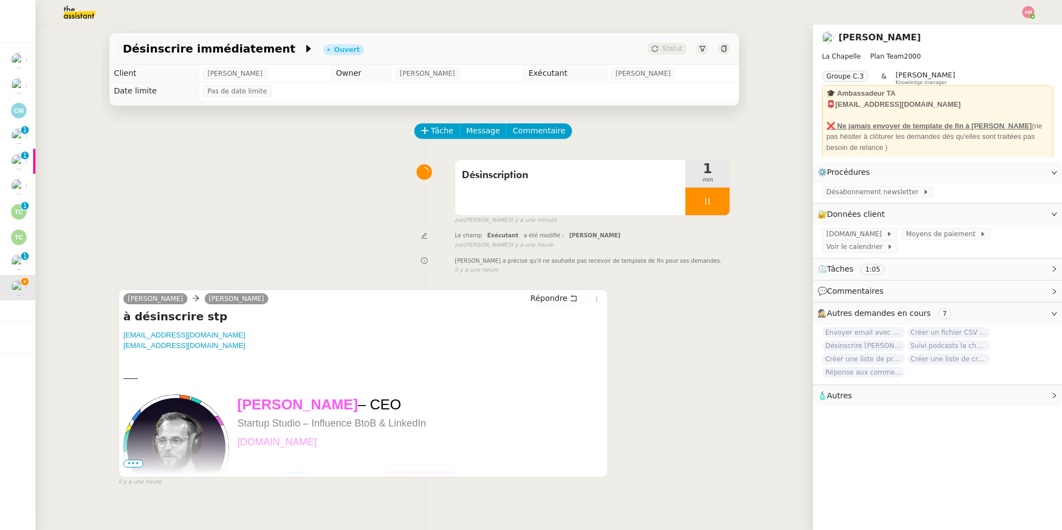
drag, startPoint x: 248, startPoint y: 334, endPoint x: 113, endPoint y: 337, distance: 135.0
click at [113, 337] on div "Tâche Message Commentaire Veuillez patienter une erreur s'est produite 👌👌👌 mess…" at bounding box center [424, 371] width 647 height 530
copy link "achille.coenegracht@gmail.com"
click at [219, 364] on div at bounding box center [363, 367] width 480 height 11
drag, startPoint x: 220, startPoint y: 353, endPoint x: 115, endPoint y: 350, distance: 104.6
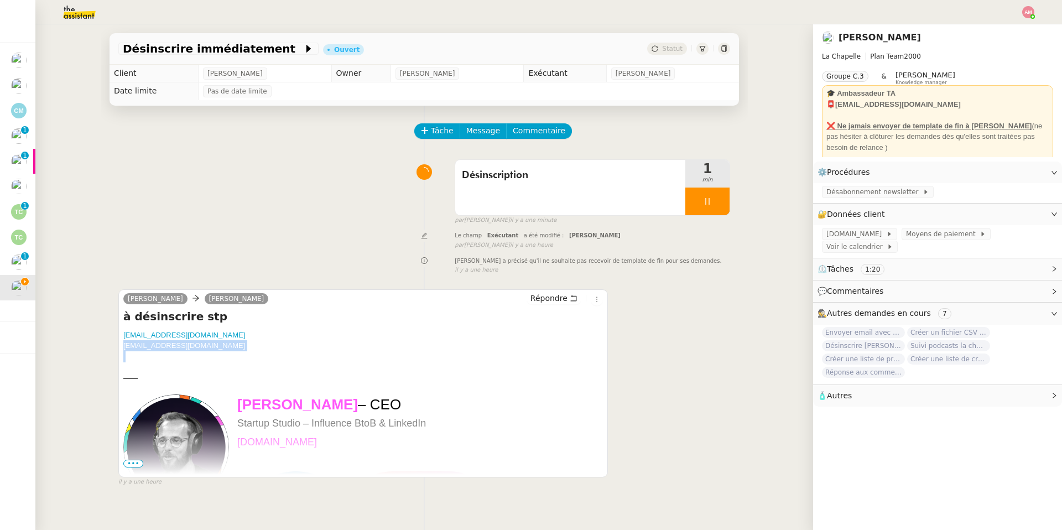
click at [115, 350] on div "Tâche Message Commentaire Veuillez patienter une erreur s'est produite 👌👌👌 mess…" at bounding box center [424, 371] width 647 height 530
copy div "contact@kalisport.com"
drag, startPoint x: 243, startPoint y: 335, endPoint x: 110, endPoint y: 330, distance: 133.9
click at [110, 330] on div "Tâche Message Commentaire Veuillez patienter une erreur s'est produite 👌👌👌 mess…" at bounding box center [424, 371] width 647 height 530
copy link "achille.coenegracht@gmail.com"
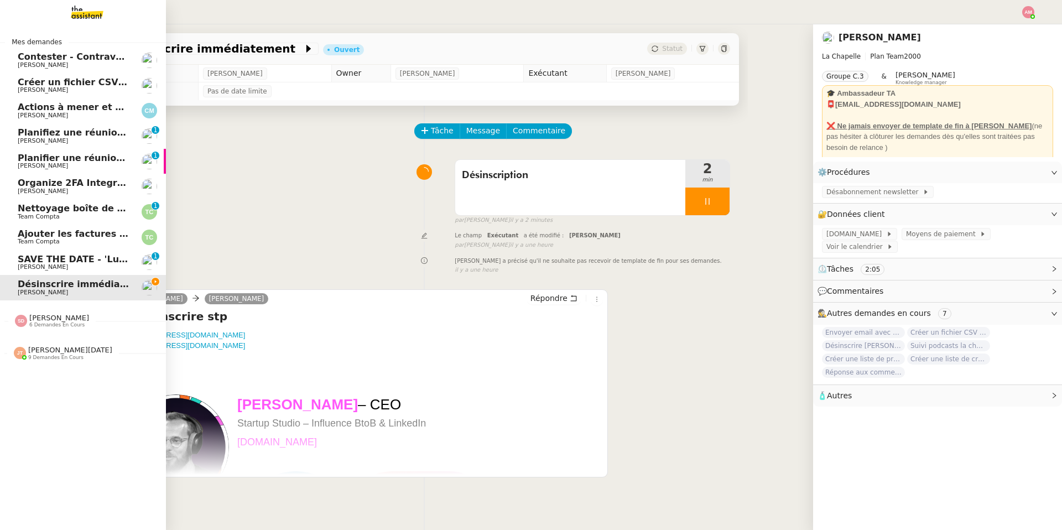
click at [28, 321] on div "Sheida Delpazir 6 demandes en cours" at bounding box center [52, 321] width 74 height 14
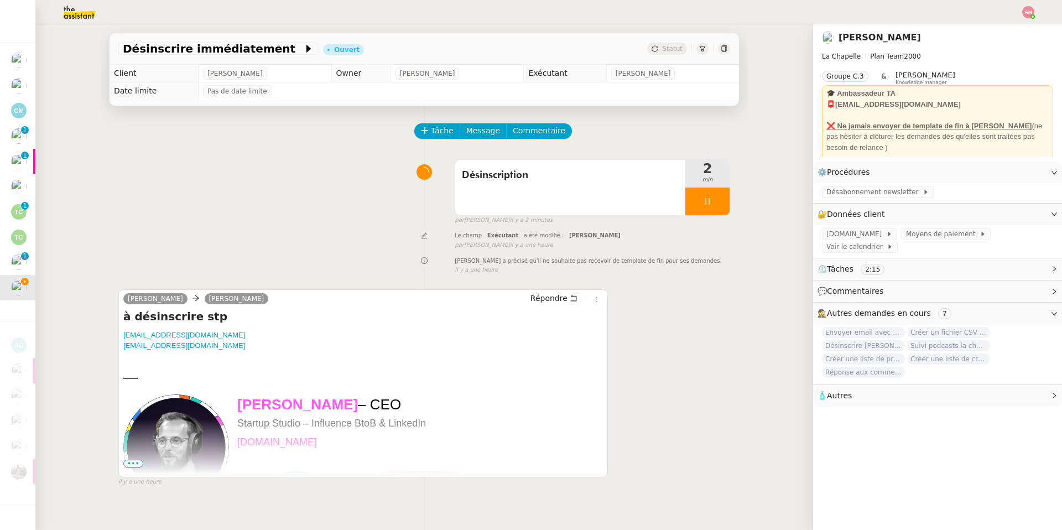
click at [257, 359] on div "—— Hugo Bentz – CEO Startup Studio – Influence BtoB & LinkedIn www.lachapelle.c…" at bounding box center [363, 500] width 480 height 299
drag, startPoint x: 233, startPoint y: 356, endPoint x: 108, endPoint y: 351, distance: 124.5
click at [108, 351] on div "Tâche Message Commentaire Veuillez patienter une erreur s'est produite 👌👌👌 mess…" at bounding box center [424, 371] width 647 height 530
copy div "contact@kalisport.com"
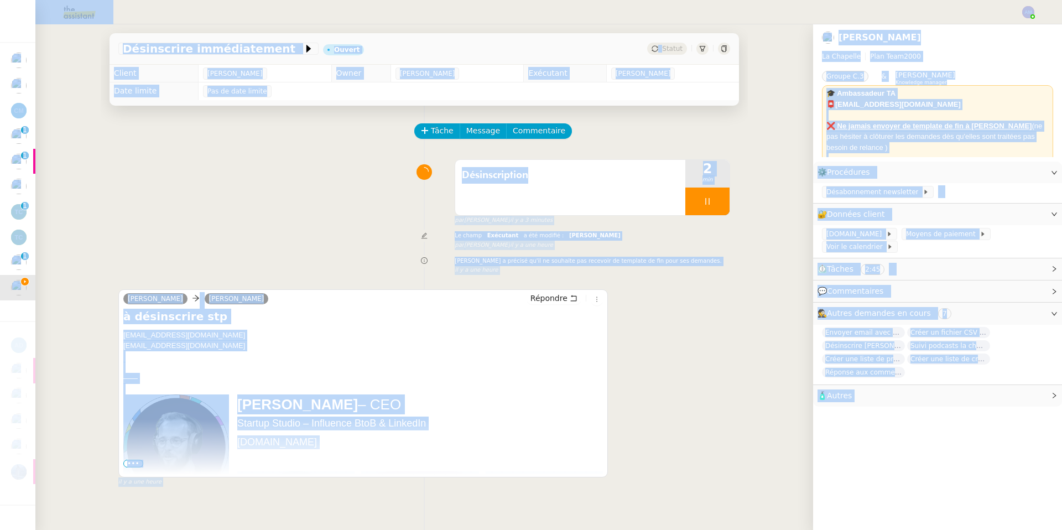
click at [296, 368] on div at bounding box center [363, 367] width 480 height 11
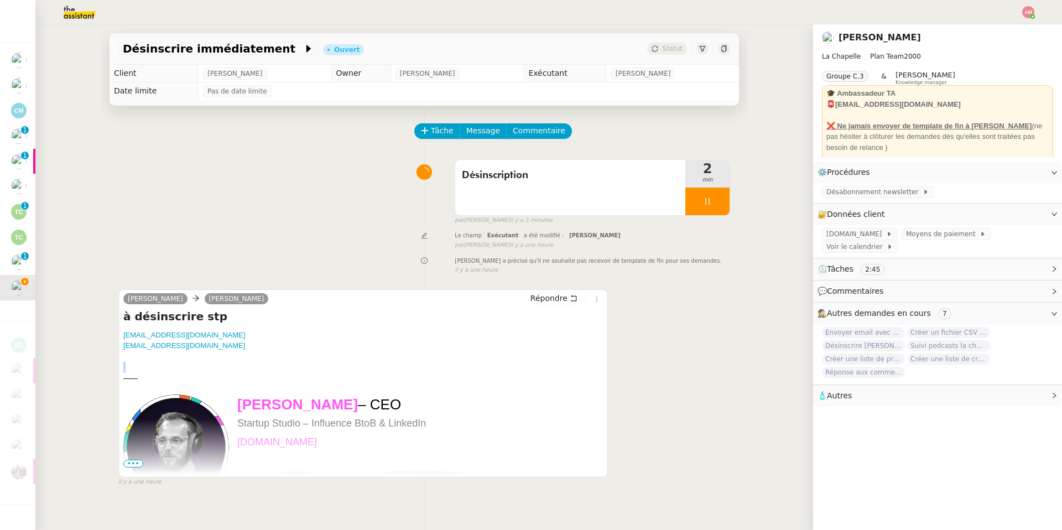
click at [296, 368] on div at bounding box center [363, 367] width 480 height 11
drag, startPoint x: 240, startPoint y: 335, endPoint x: 119, endPoint y: 334, distance: 120.6
click at [119, 334] on div "Hugo Bentz camille Répondre à désinscrire stp achille.coenegracht@gmail.com con…" at bounding box center [362, 383] width 489 height 188
drag, startPoint x: 217, startPoint y: 350, endPoint x: 108, endPoint y: 350, distance: 108.4
click at [108, 350] on div "Tâche Message Commentaire Veuillez patienter une erreur s'est produite 👌👌👌 mess…" at bounding box center [424, 371] width 647 height 530
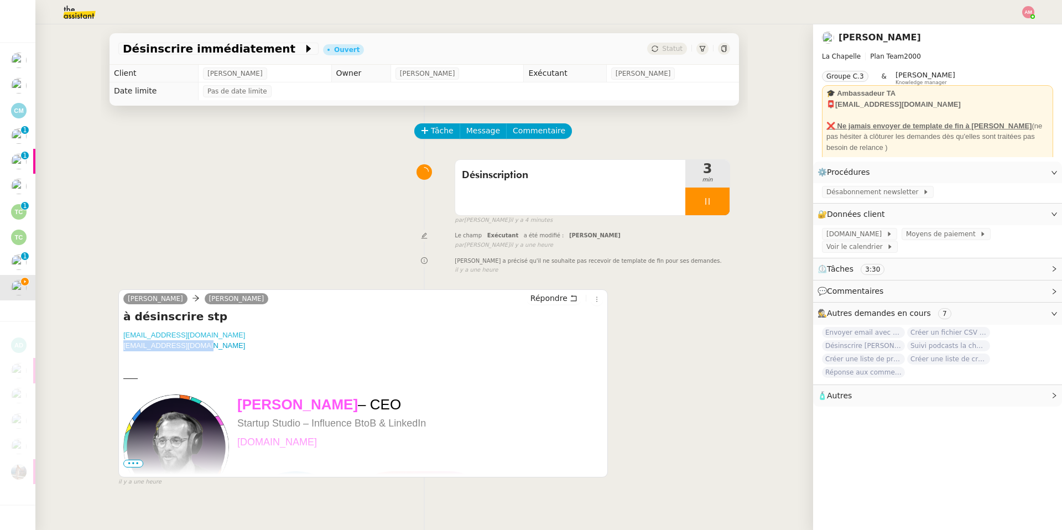
drag, startPoint x: 246, startPoint y: 340, endPoint x: 124, endPoint y: 334, distance: 121.3
click at [124, 332] on div "achille.coenegracht@gmail.com contact@kalisport.com" at bounding box center [363, 341] width 480 height 22
drag, startPoint x: 546, startPoint y: 295, endPoint x: 567, endPoint y: 235, distance: 63.8
click at [567, 235] on div "Tâche Message Commentaire Veuillez patienter une erreur s'est produite 👌👌👌 mess…" at bounding box center [424, 371] width 647 height 530
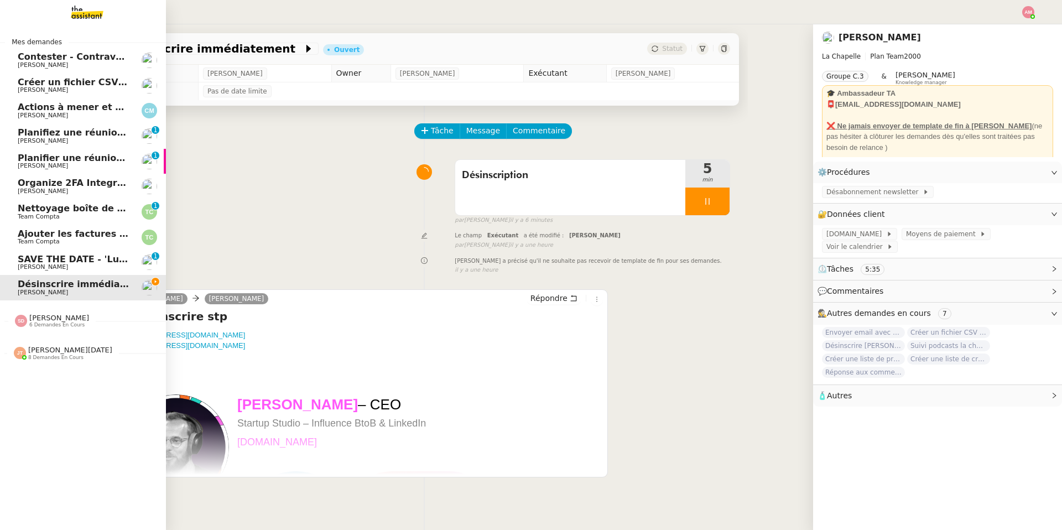
click at [31, 318] on span "[PERSON_NAME]" at bounding box center [59, 318] width 60 height 8
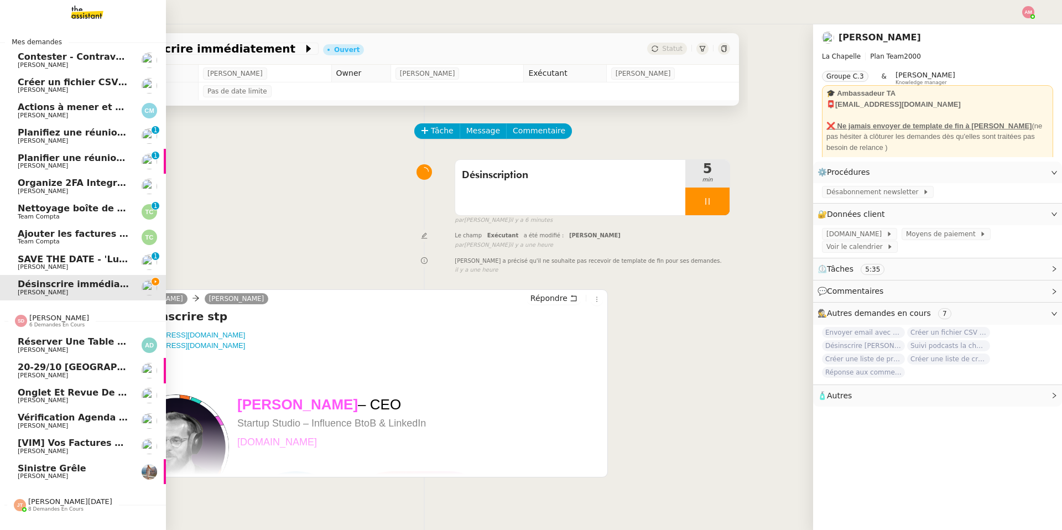
click at [31, 318] on span "[PERSON_NAME]" at bounding box center [59, 318] width 60 height 8
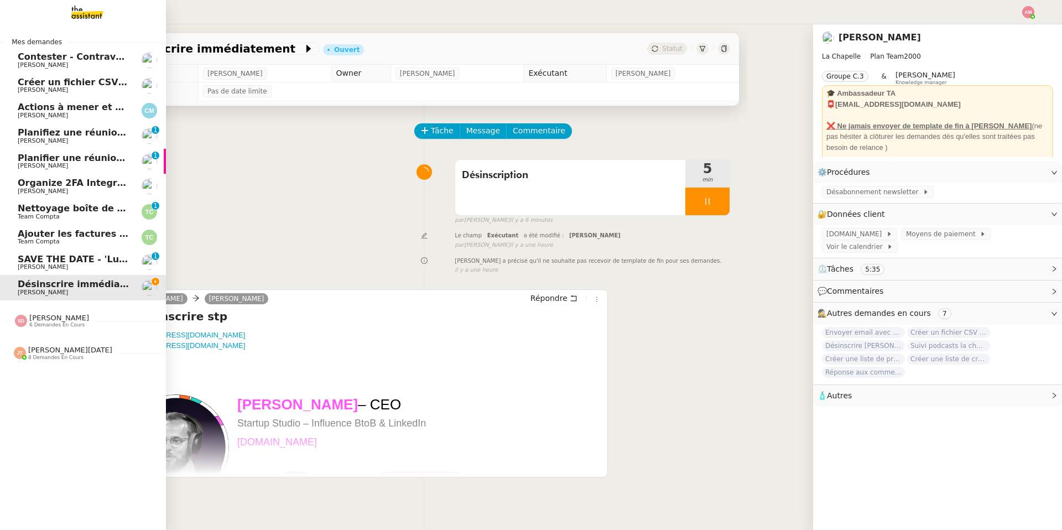
click at [32, 357] on span "8 demandes en cours" at bounding box center [55, 358] width 55 height 6
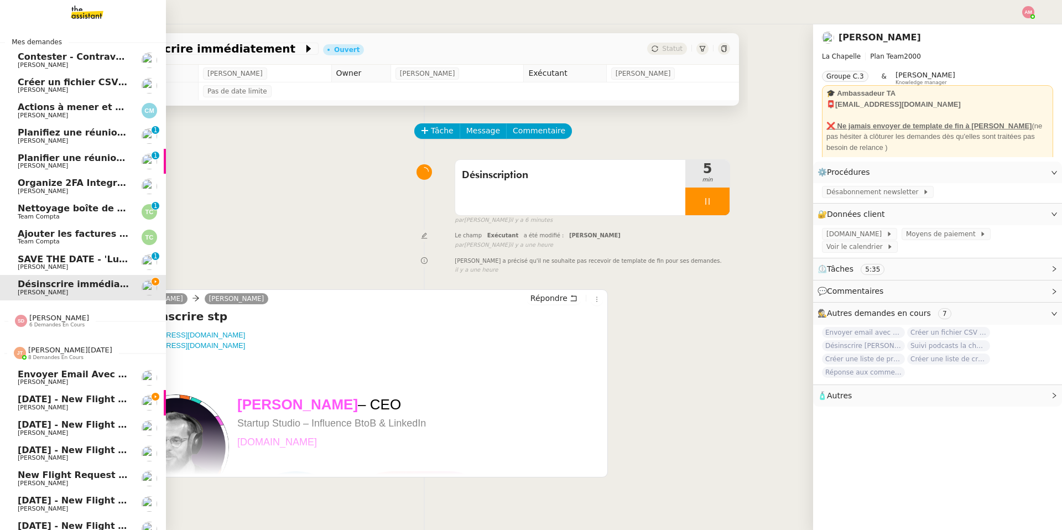
scroll to position [37, 0]
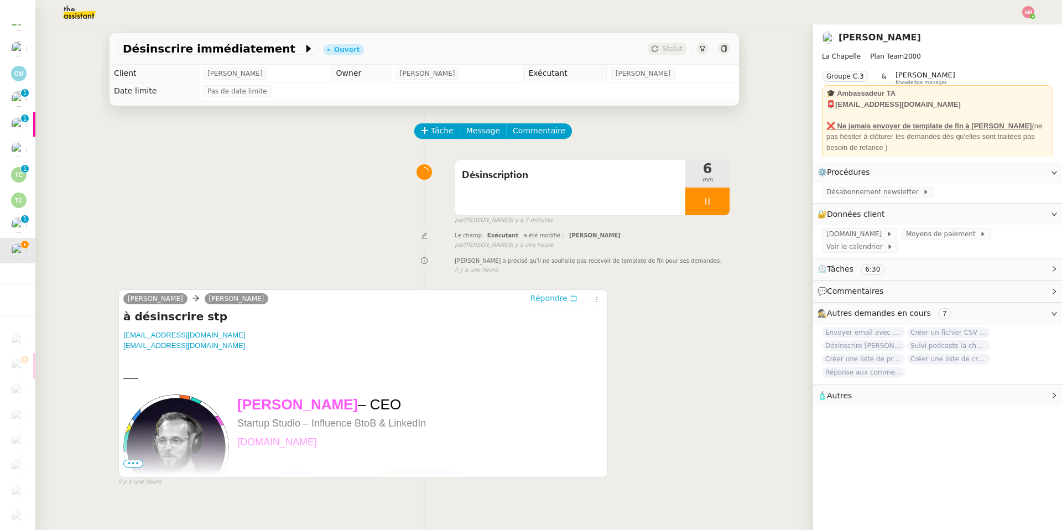
click at [547, 300] on span "Répondre" at bounding box center [548, 298] width 37 height 11
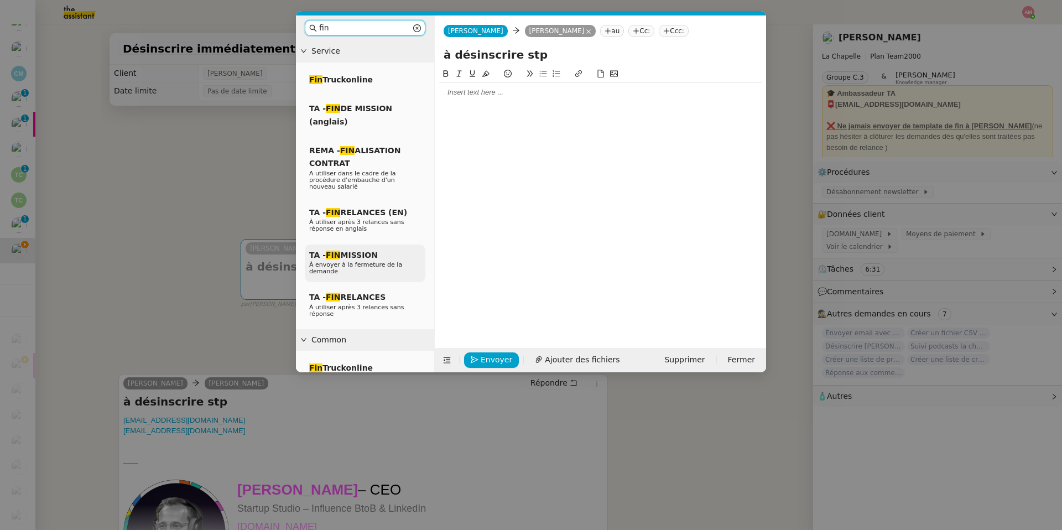
type input "fin"
click at [343, 255] on span "TA - FIN MISSION" at bounding box center [343, 255] width 69 height 9
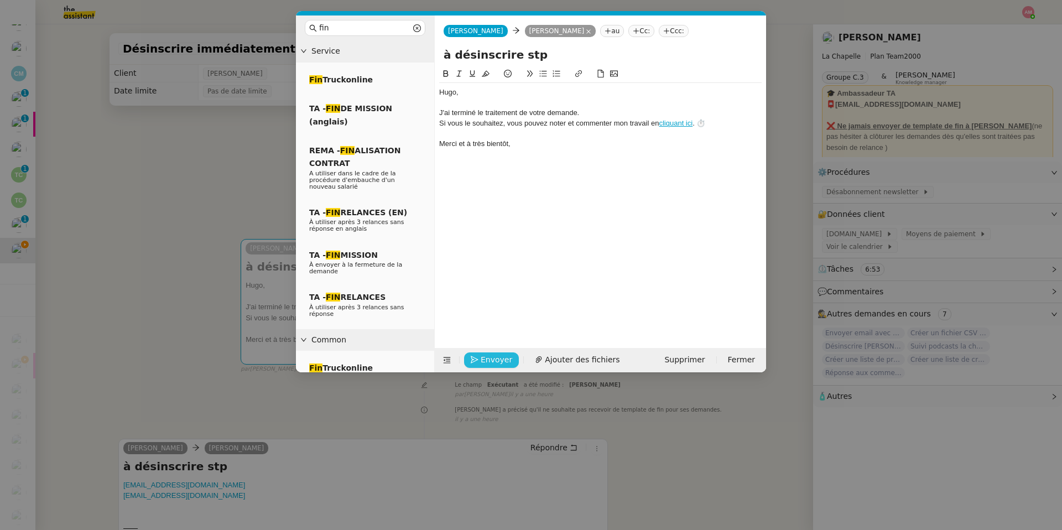
drag, startPoint x: 492, startPoint y: 363, endPoint x: 493, endPoint y: 332, distance: 31.0
click at [494, 332] on form "Camille Camille Hugo Bentz au Cc: Ccc: à désinscrire stp ﻿Hugo﻿, J'ai terminé l…" at bounding box center [600, 193] width 332 height 357
click at [490, 356] on span "Envoyer" at bounding box center [497, 359] width 32 height 13
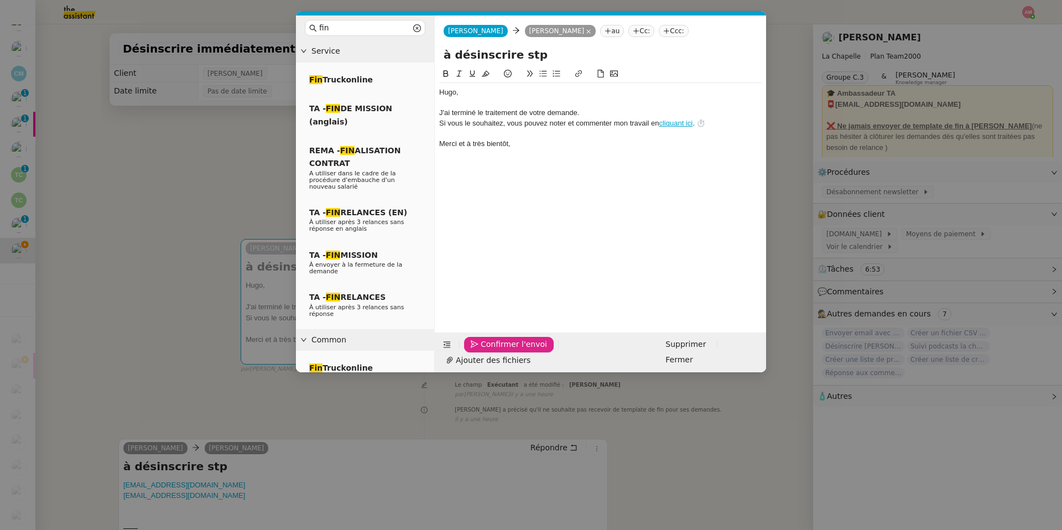
click at [490, 351] on span "Confirmer l'envoi" at bounding box center [514, 344] width 66 height 13
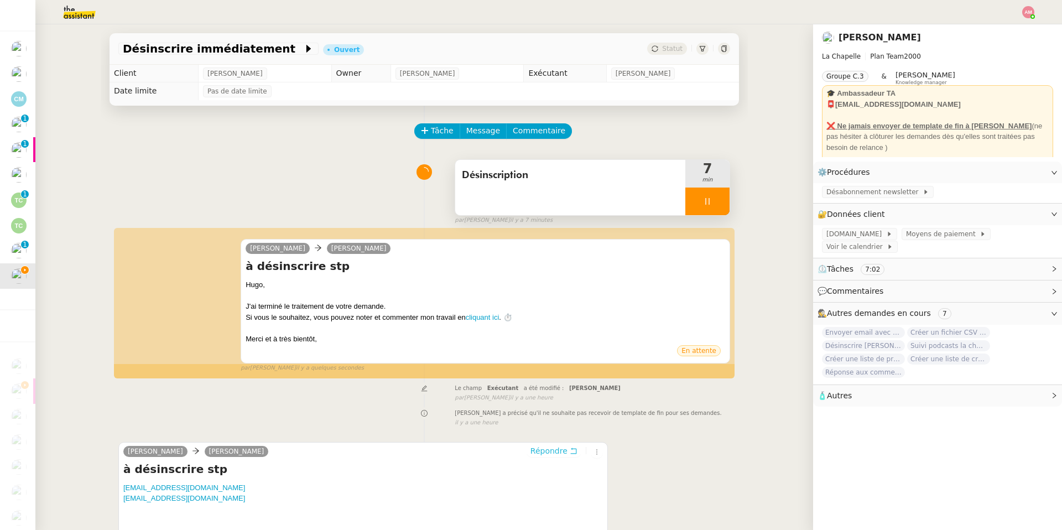
scroll to position [62, 0]
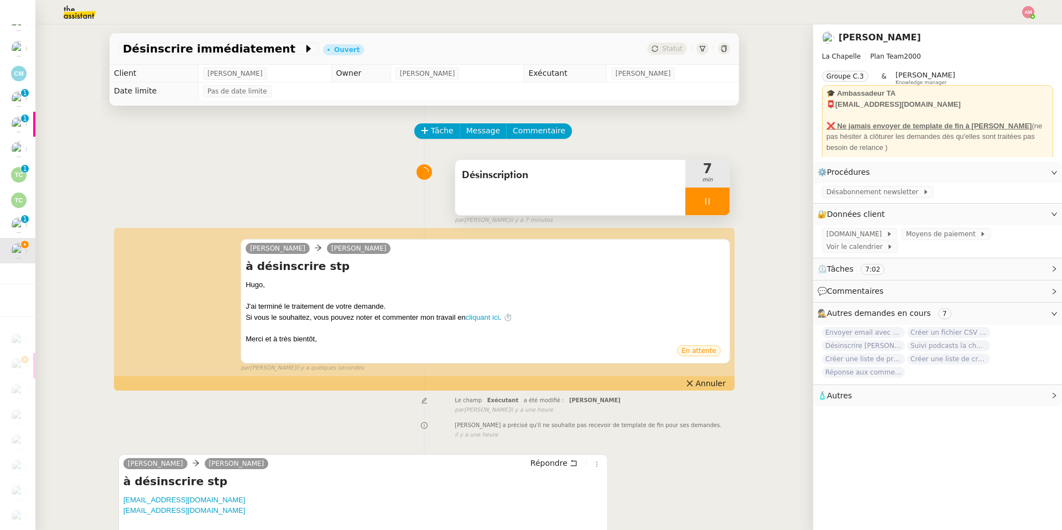
click at [701, 195] on div at bounding box center [707, 201] width 44 height 28
click at [710, 195] on button at bounding box center [718, 201] width 22 height 28
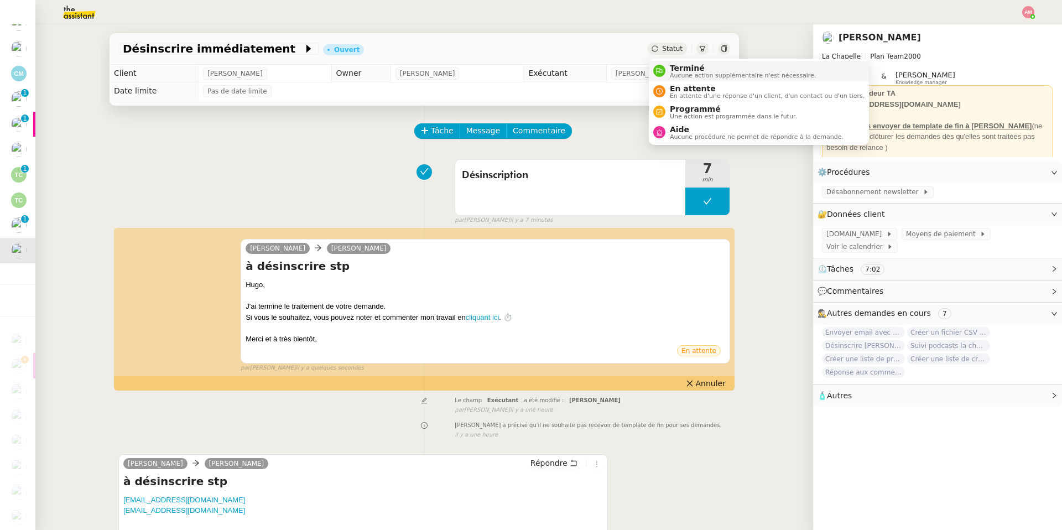
click at [683, 69] on span "Terminé" at bounding box center [743, 68] width 146 height 9
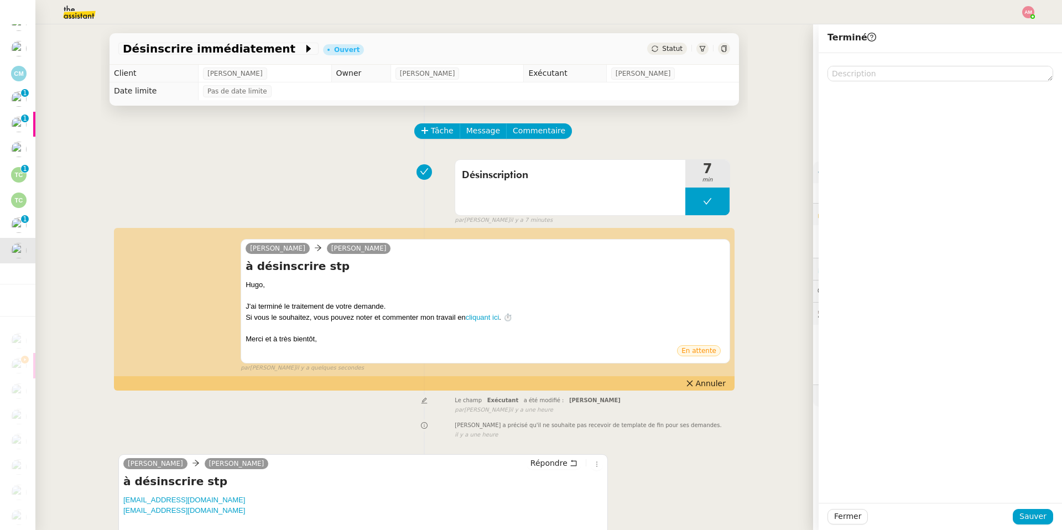
click at [710, 377] on div "Fermer Sauver" at bounding box center [940, 516] width 243 height 27
click at [710, 377] on span "Sauver" at bounding box center [1032, 516] width 27 height 13
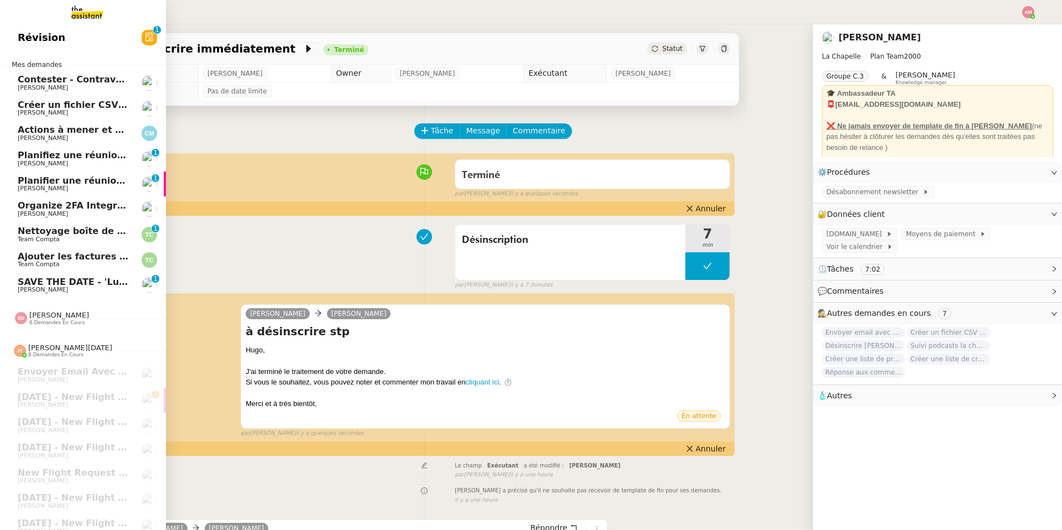
scroll to position [3, 0]
click at [37, 157] on span "Planifiez une réunion avec Kraken" at bounding box center [126, 154] width 217 height 11
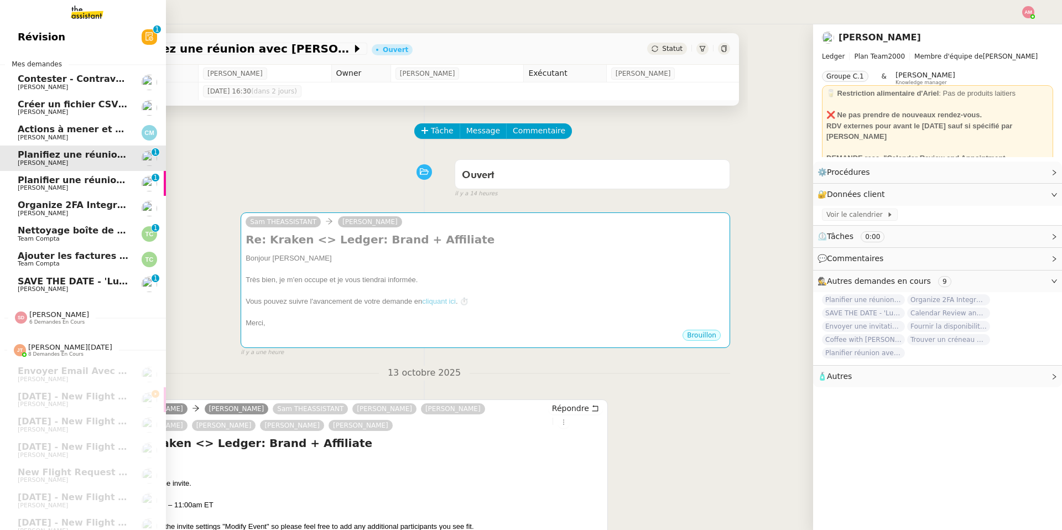
click at [58, 108] on span "Créer un fichier CSV unique" at bounding box center [87, 104] width 138 height 11
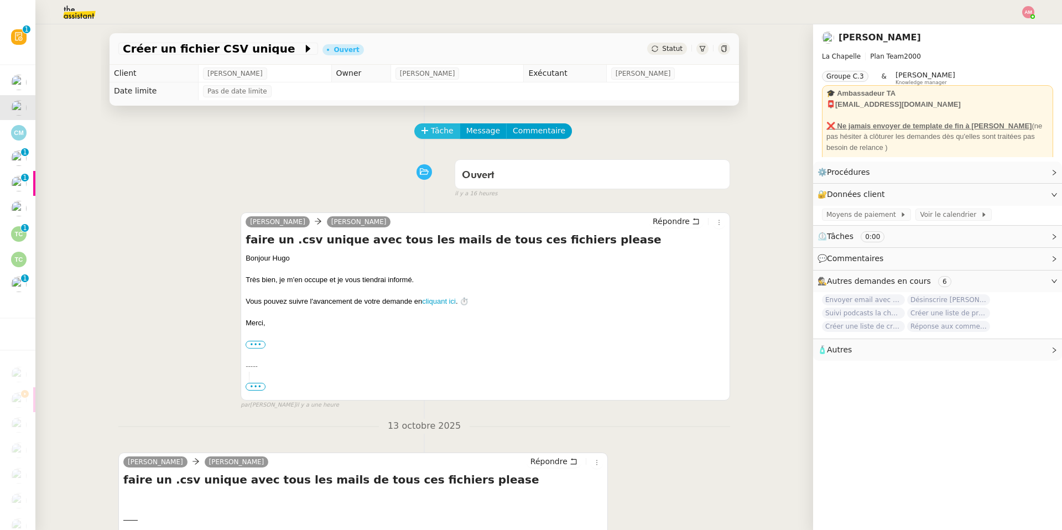
click at [441, 128] on span "Tâche" at bounding box center [442, 130] width 23 height 13
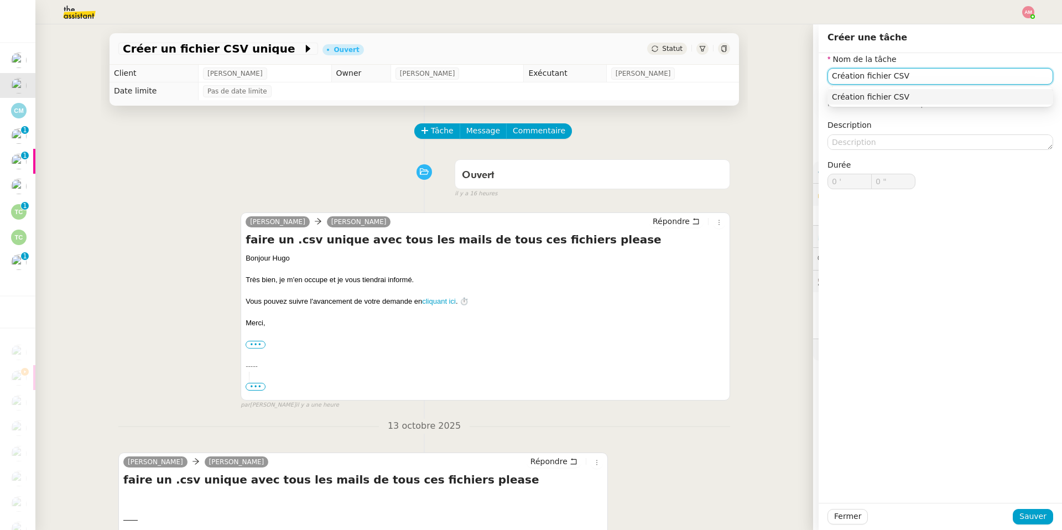
type input "Création fichier CSV"
click at [710, 377] on div "Fermer Sauver" at bounding box center [940, 516] width 243 height 27
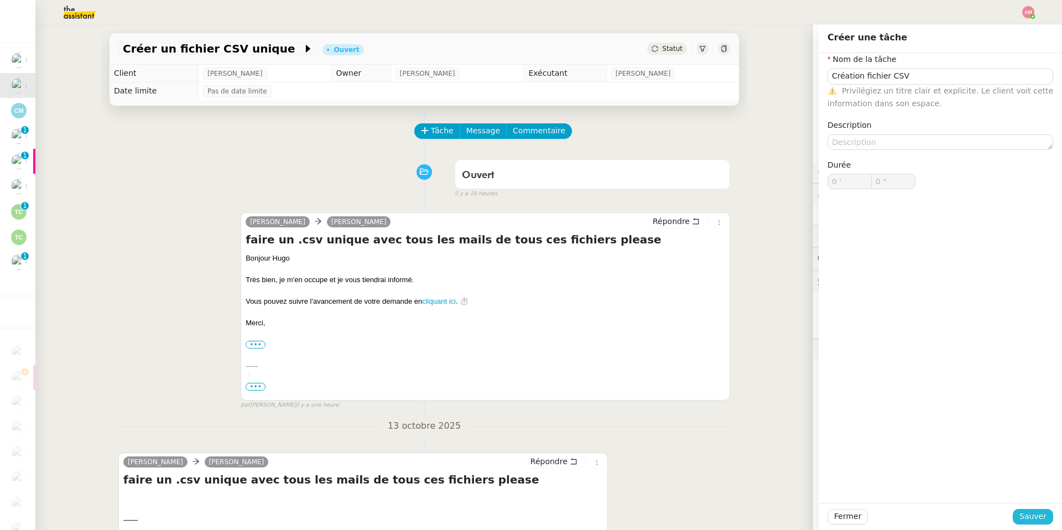
click at [710, 377] on span "Sauver" at bounding box center [1032, 516] width 27 height 13
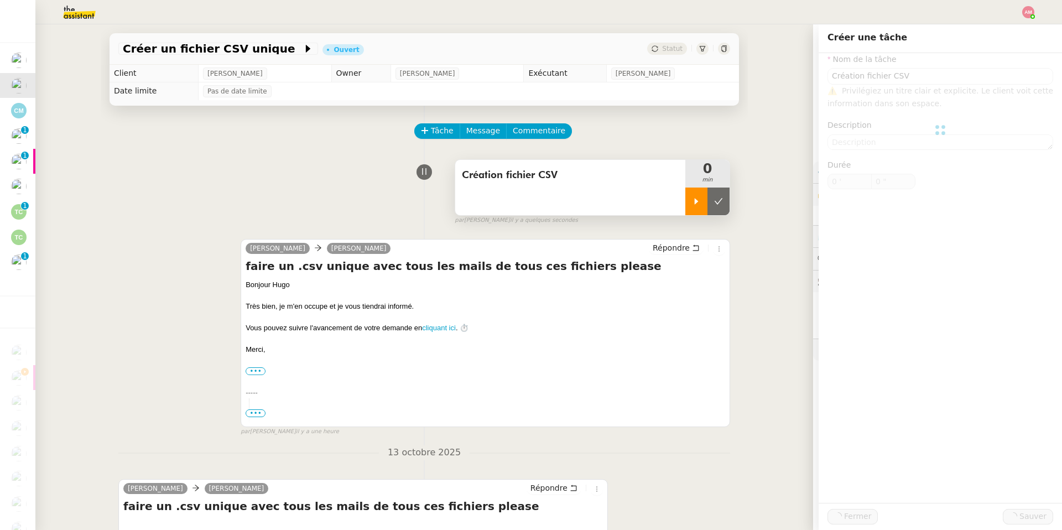
click at [696, 209] on div at bounding box center [696, 201] width 22 height 28
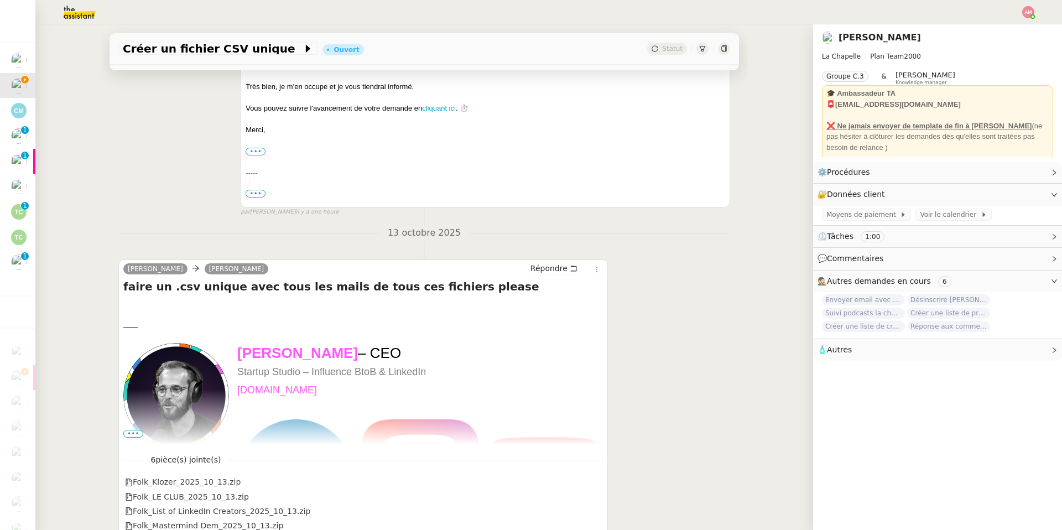
scroll to position [320, 0]
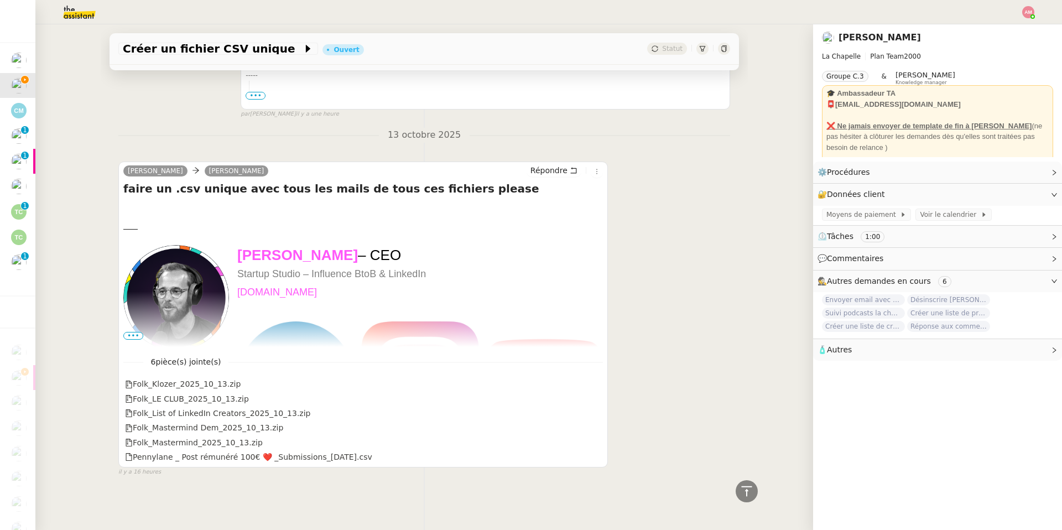
click at [597, 164] on div "Répondre" at bounding box center [565, 170] width 76 height 13
click at [597, 174] on icon at bounding box center [596, 171] width 7 height 7
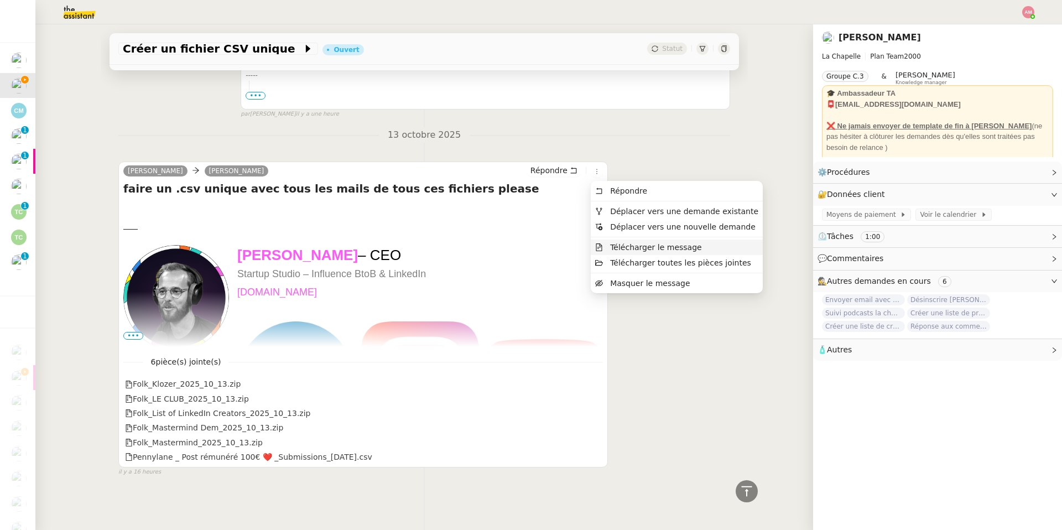
click at [603, 248] on span "Télécharger le message" at bounding box center [648, 247] width 107 height 9
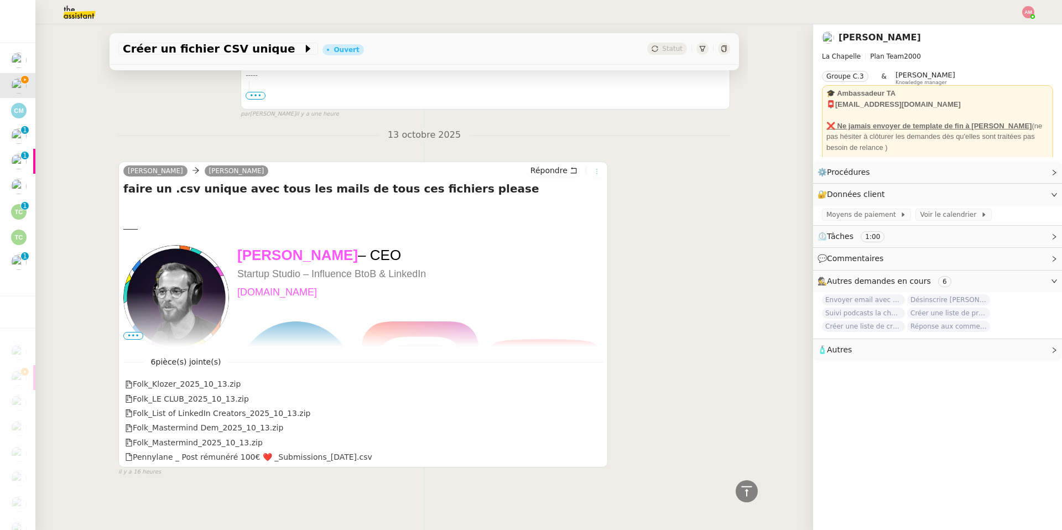
click at [595, 166] on button at bounding box center [597, 171] width 12 height 12
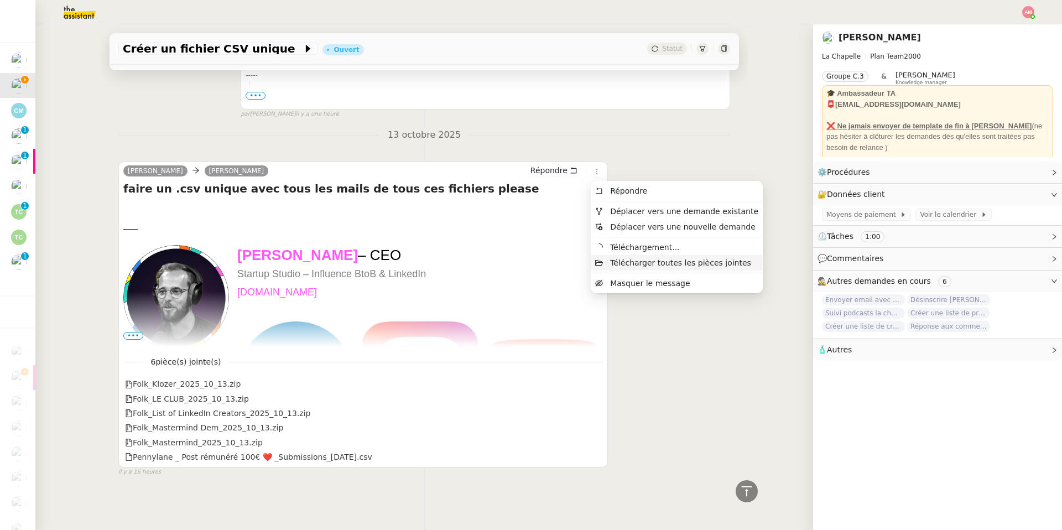
click at [623, 266] on span "Télécharger toutes les pièces jointes" at bounding box center [680, 262] width 141 height 9
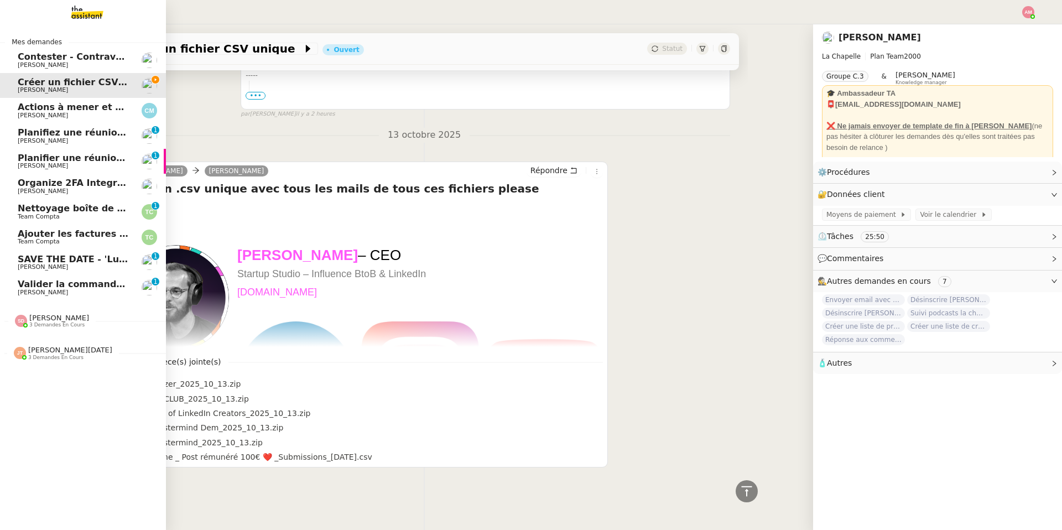
click at [49, 262] on span "SAVE THE DATE - 'Luxury Redefined' in Paris - 15th October 2025" at bounding box center [189, 259] width 342 height 11
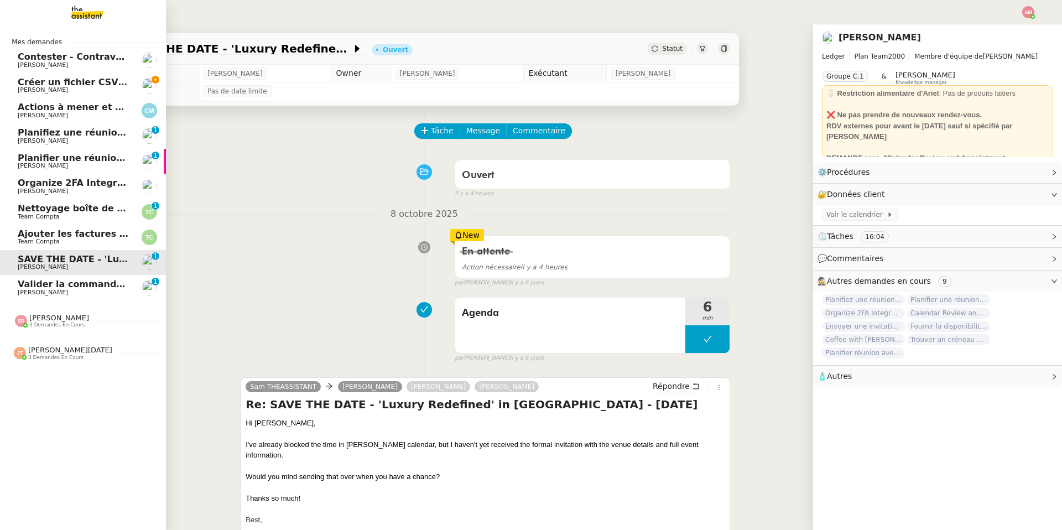
click at [49, 81] on span "Créer un fichier CSV unique" at bounding box center [87, 82] width 138 height 11
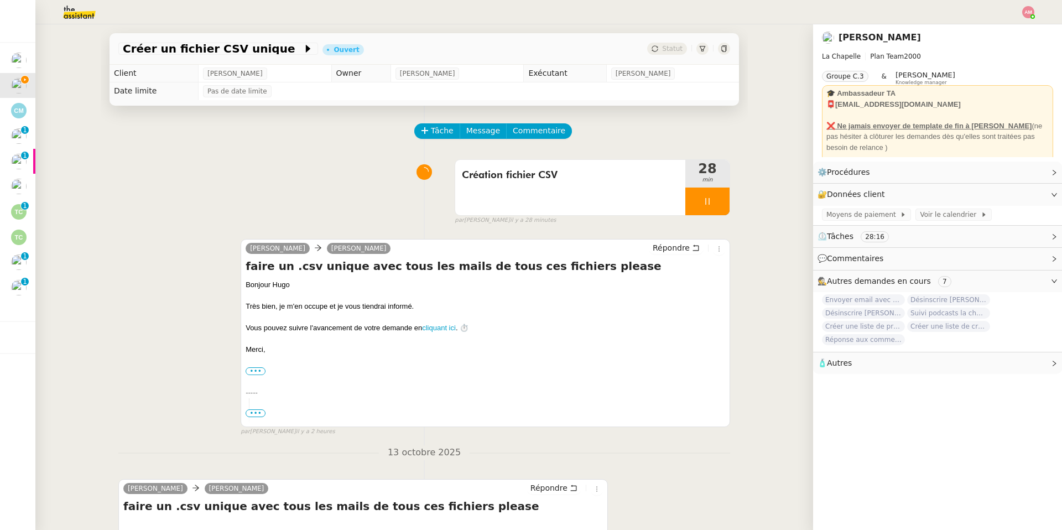
scroll to position [320, 0]
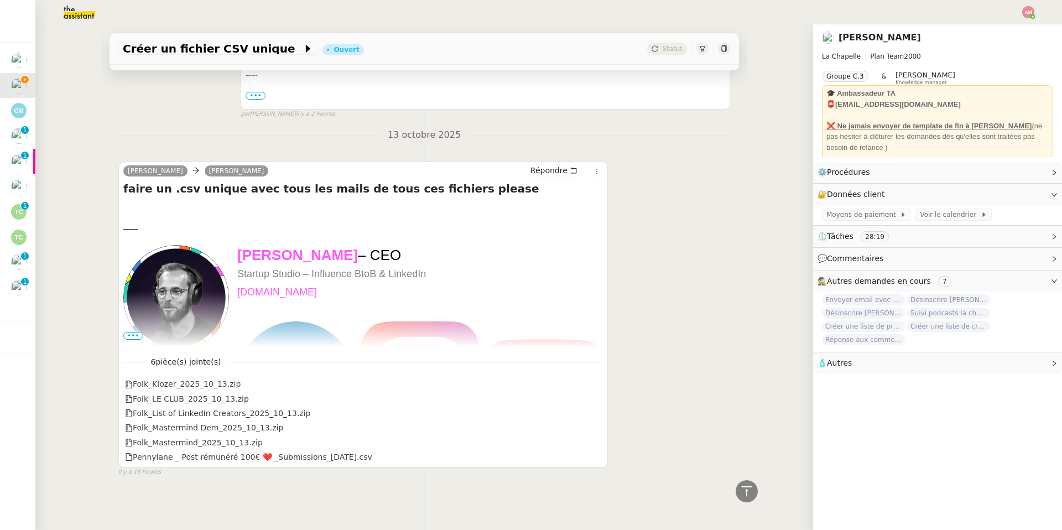
click at [133, 332] on span "•••" at bounding box center [133, 336] width 20 height 8
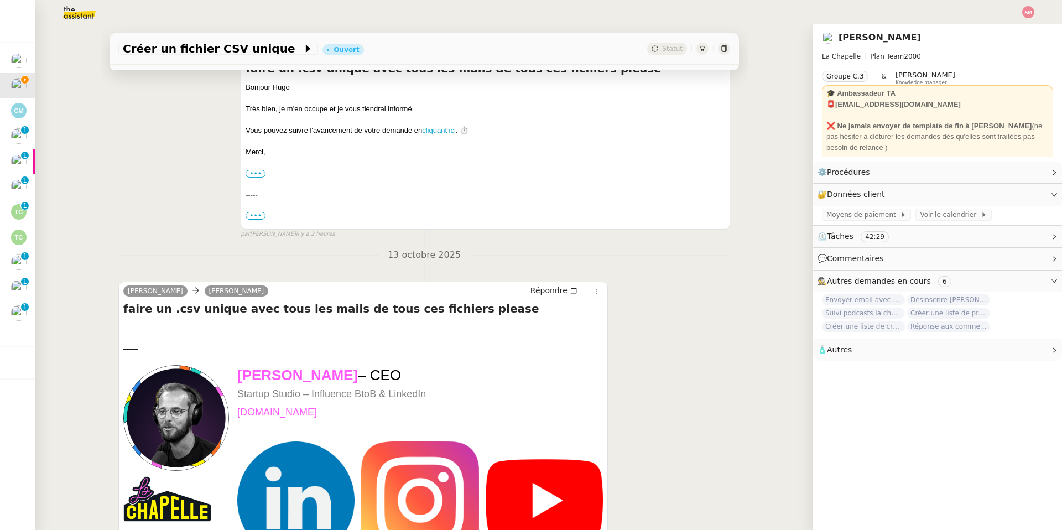
scroll to position [0, 0]
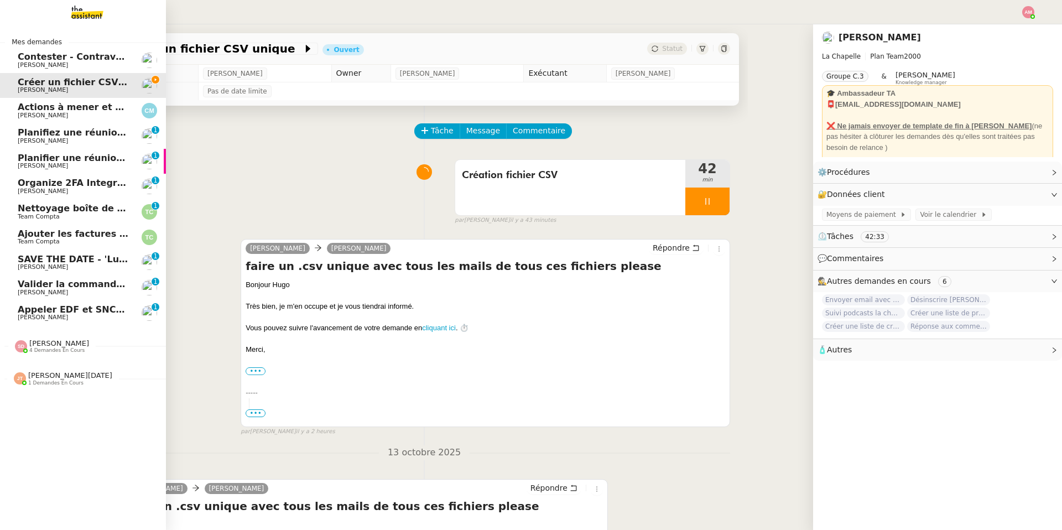
click at [40, 308] on span "Appeler EDF et SNCF pour confirmations" at bounding box center [119, 309] width 202 height 11
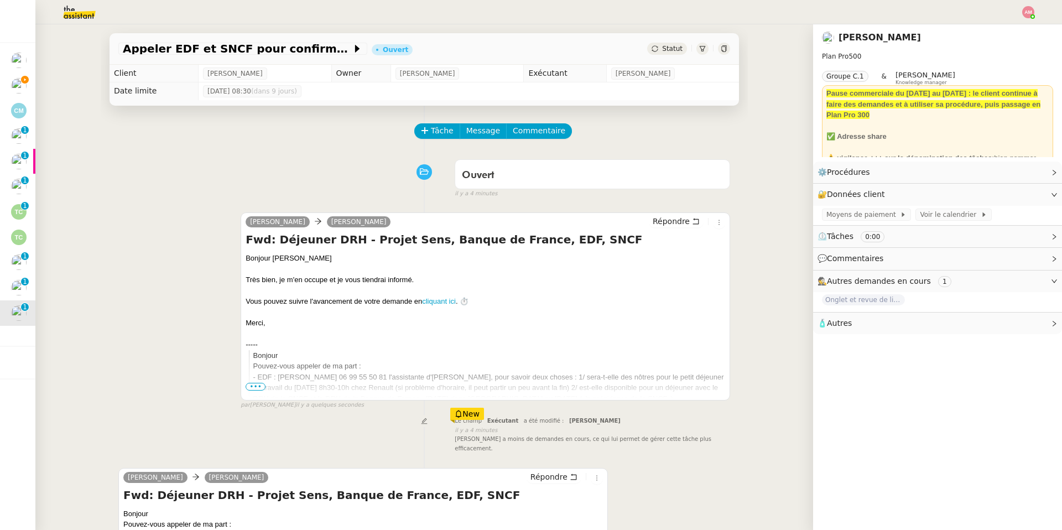
scroll to position [190, 0]
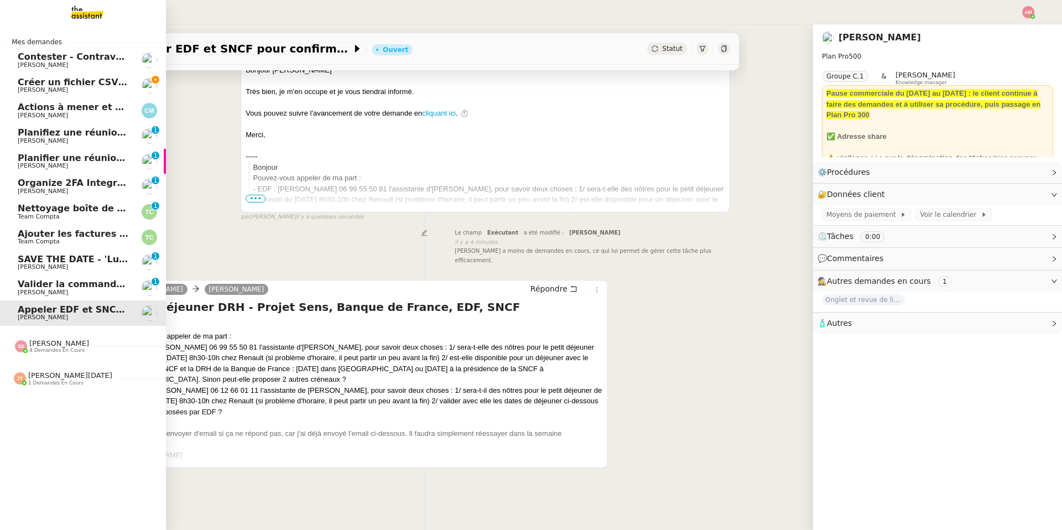
click at [33, 339] on span "[PERSON_NAME]" at bounding box center [59, 343] width 60 height 8
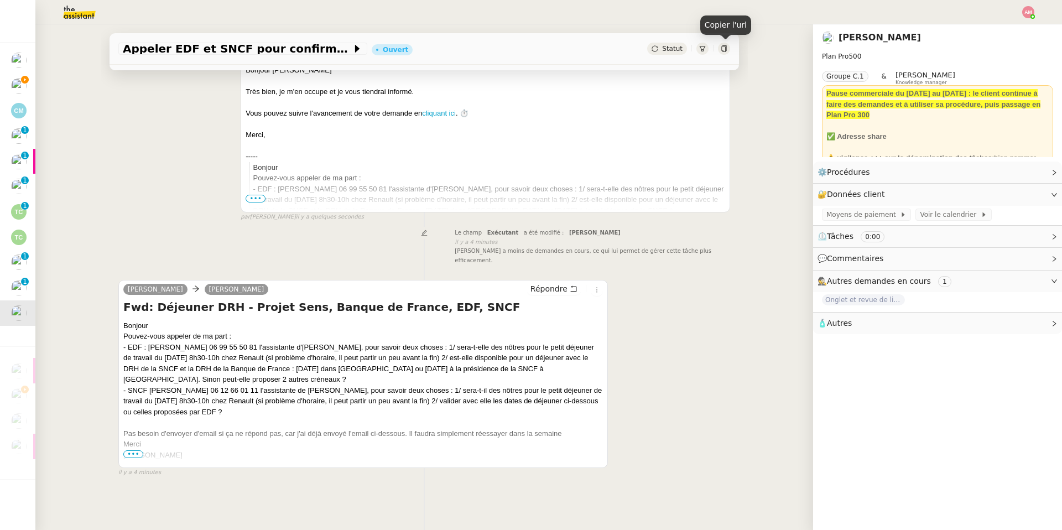
click at [710, 46] on icon at bounding box center [723, 48] width 5 height 7
click at [710, 49] on icon at bounding box center [724, 48] width 7 height 7
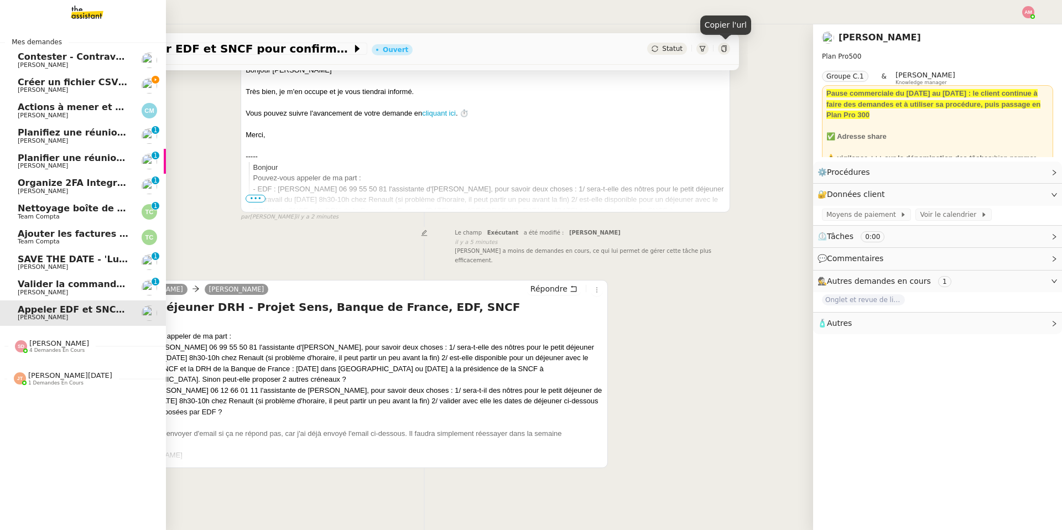
click at [58, 373] on span "Jean-Noël De Tinguy" at bounding box center [70, 375] width 84 height 8
click at [54, 348] on span "4 demandes en cours" at bounding box center [56, 350] width 55 height 6
click at [115, 92] on span "Hugo Bentz" at bounding box center [74, 90] width 112 height 7
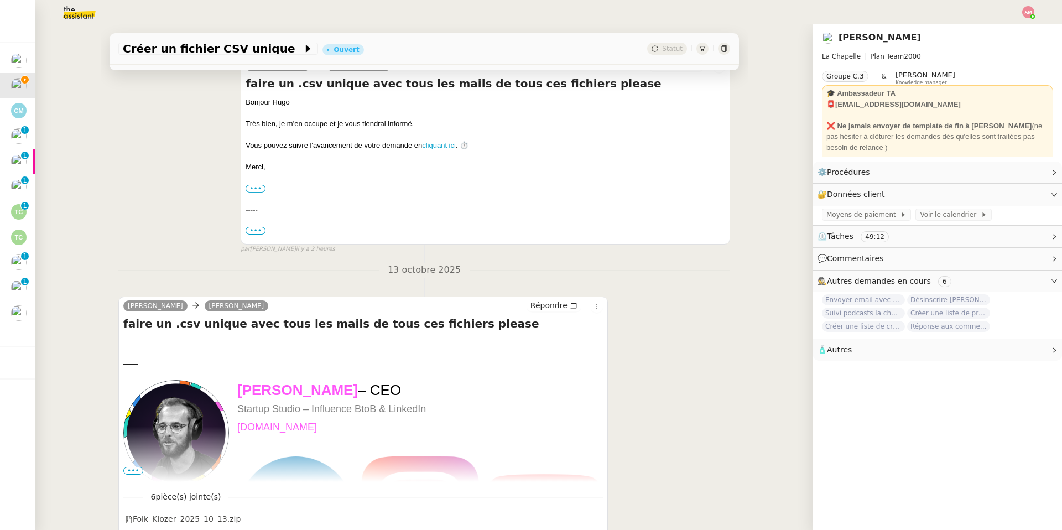
scroll to position [320, 0]
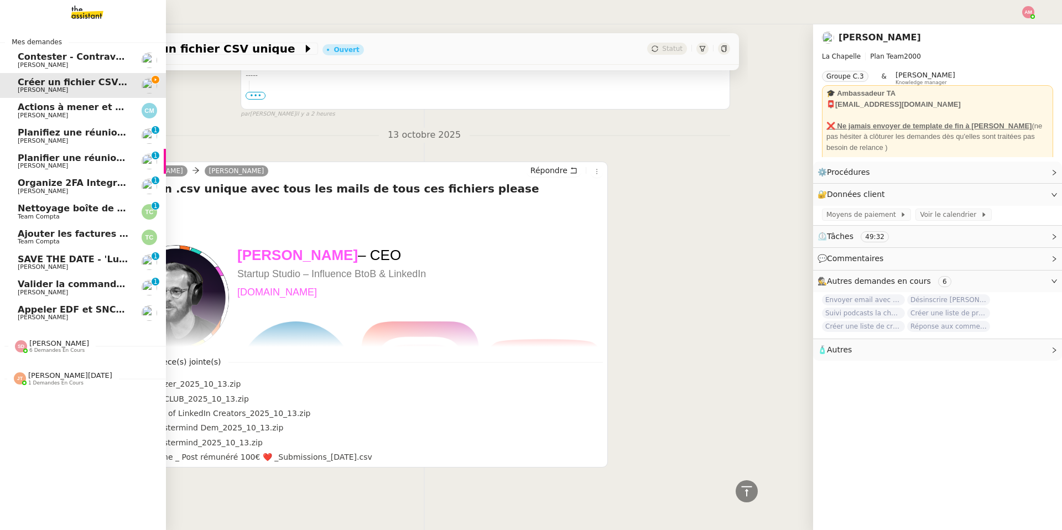
click at [31, 133] on span "Planifiez une réunion avec Kraken" at bounding box center [126, 132] width 217 height 11
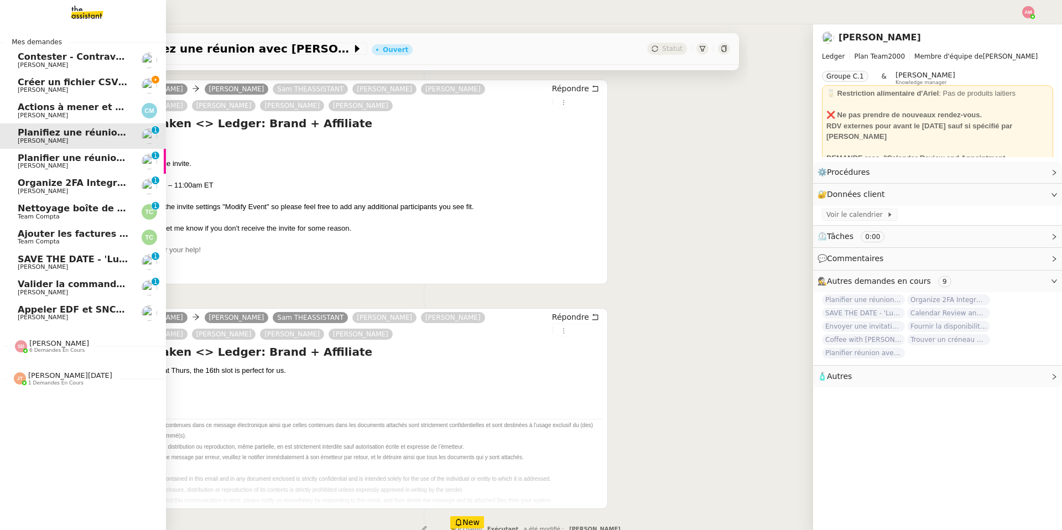
scroll to position [142, 0]
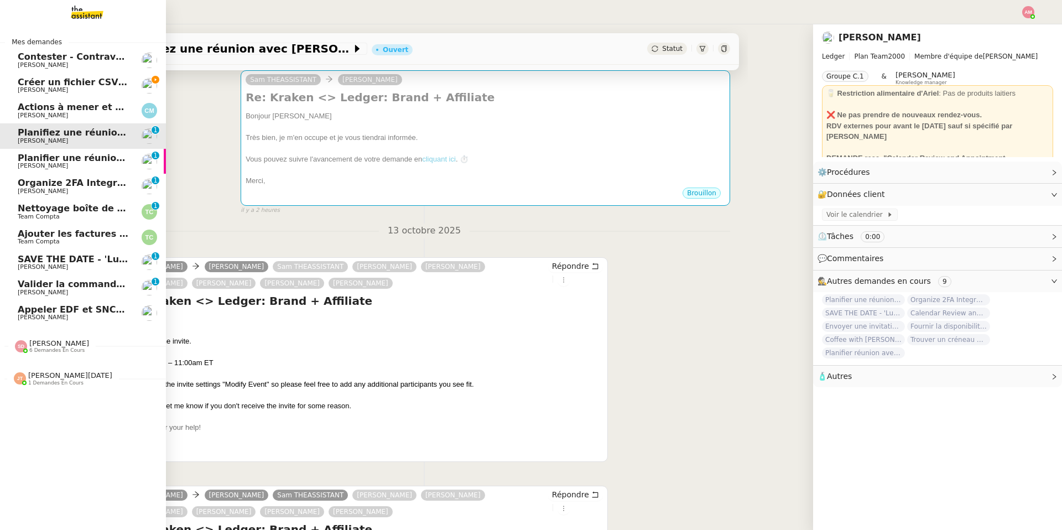
click at [77, 157] on span "Planifier une réunion avec Kraken" at bounding box center [126, 158] width 216 height 11
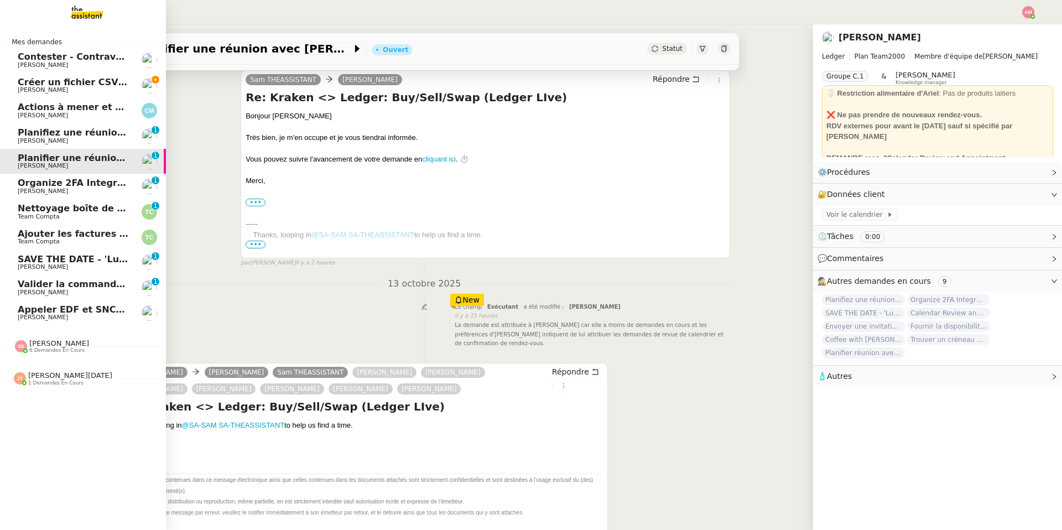
click at [21, 136] on span "Planifiez une réunion avec Kraken" at bounding box center [126, 132] width 217 height 11
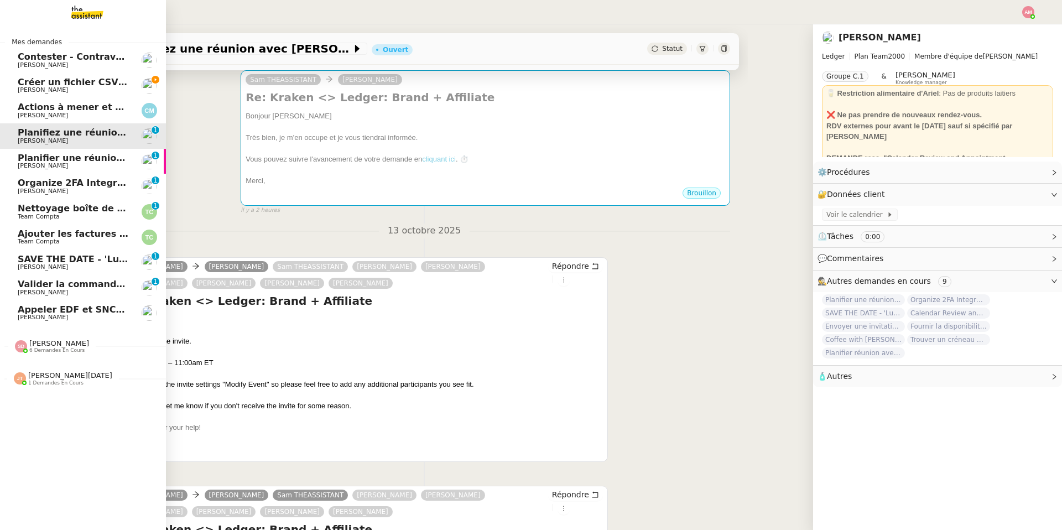
click at [35, 160] on span "Planifier une réunion avec Kraken" at bounding box center [126, 158] width 216 height 11
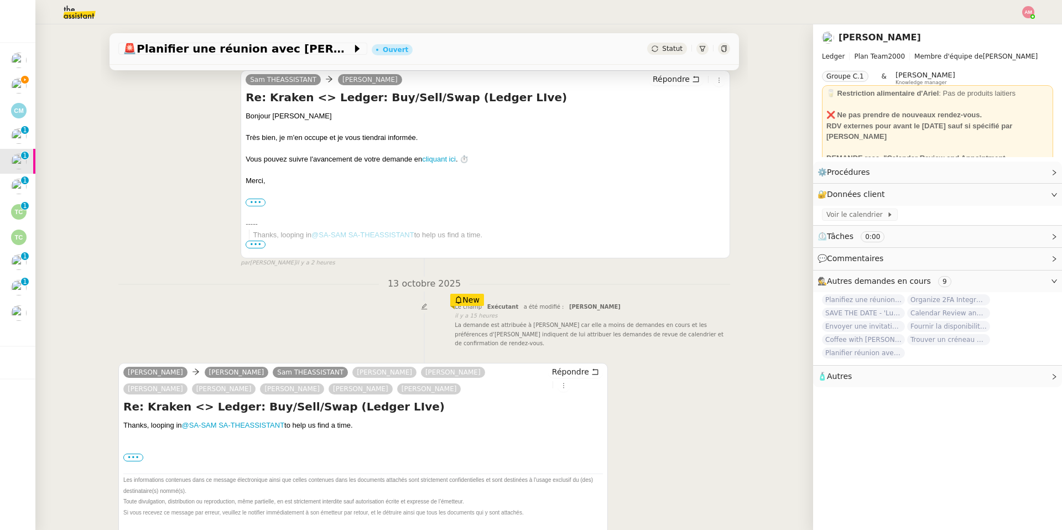
scroll to position [241, 0]
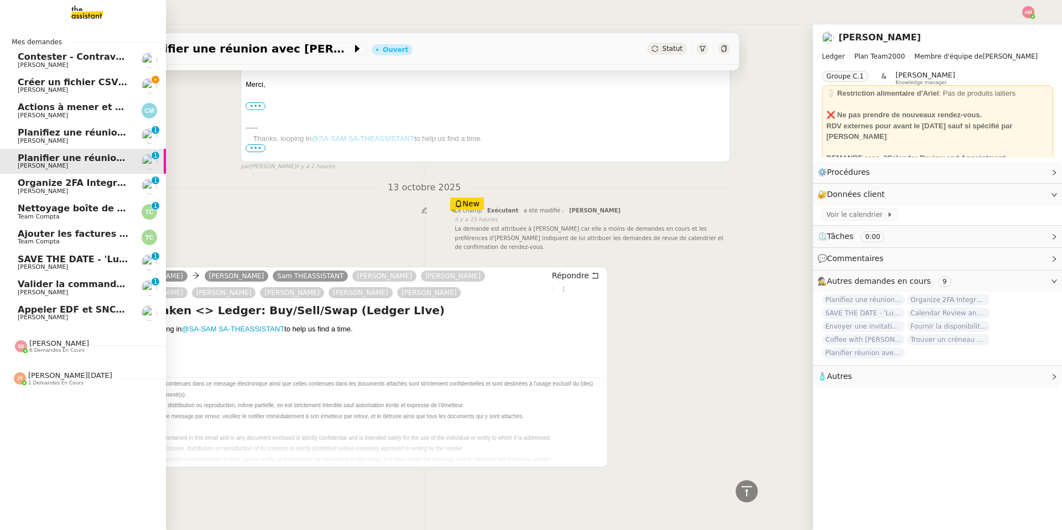
click at [21, 135] on span "Planifiez une réunion avec Kraken" at bounding box center [126, 132] width 217 height 11
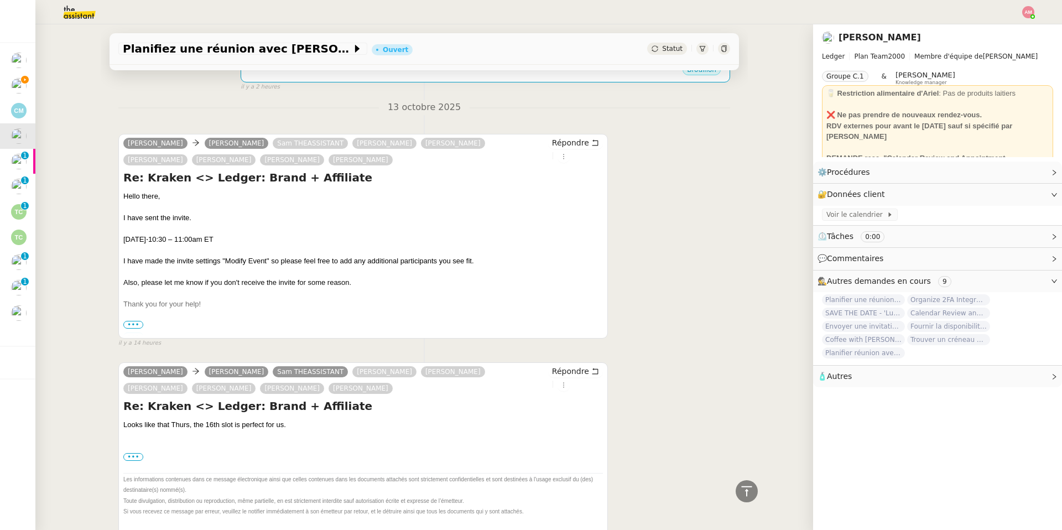
scroll to position [242, 0]
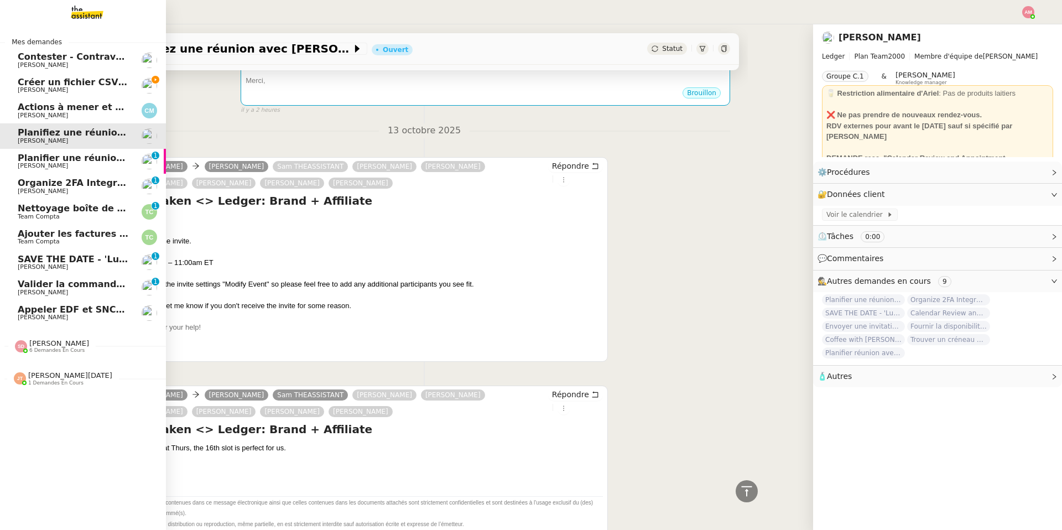
click at [25, 161] on span "Planifier une réunion avec Kraken" at bounding box center [126, 158] width 216 height 11
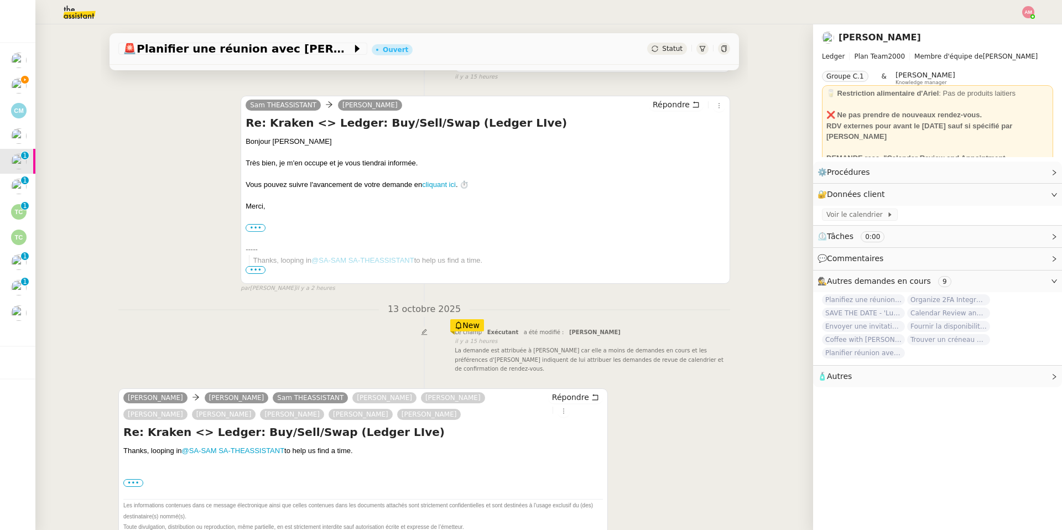
scroll to position [155, 0]
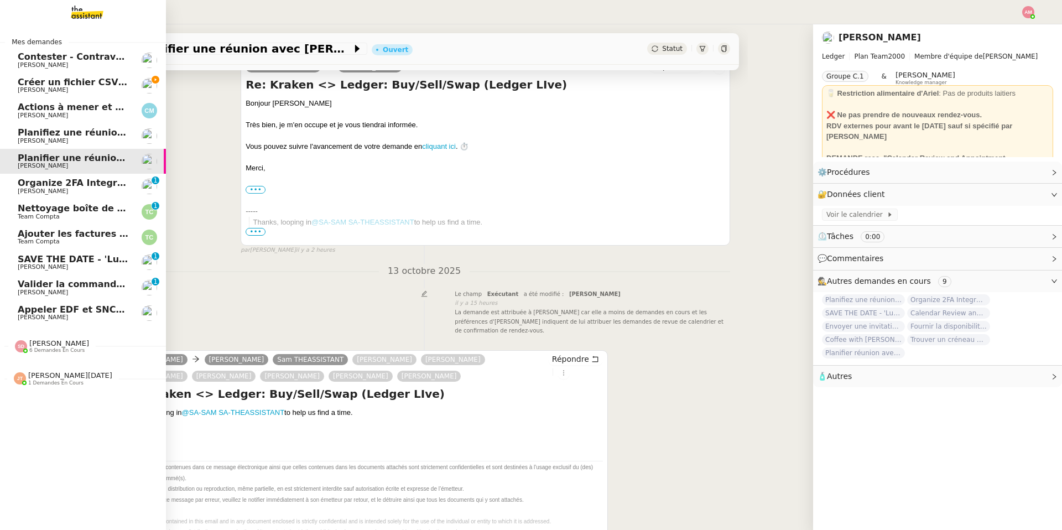
click at [20, 183] on span "Organize 2FA Integration Meeting" at bounding box center [102, 183] width 169 height 11
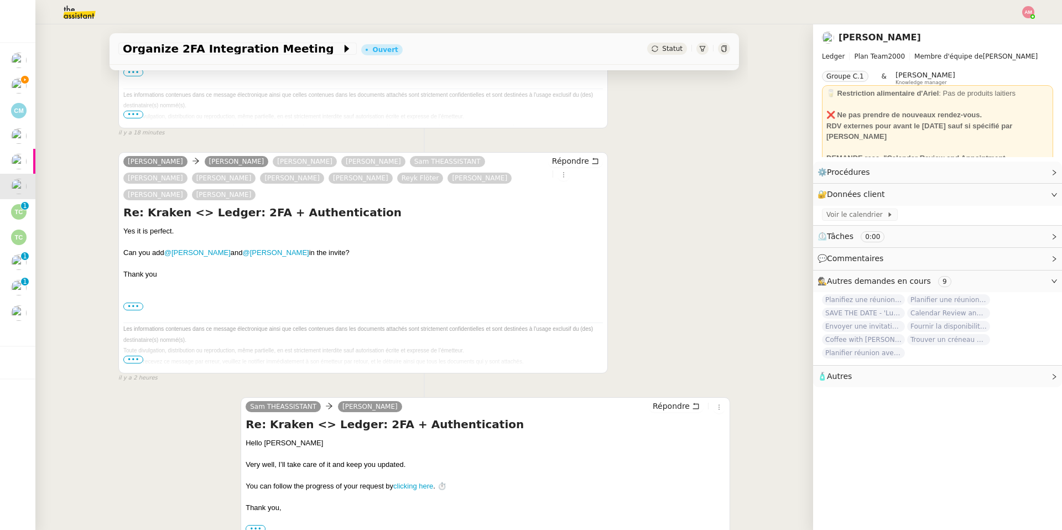
scroll to position [347, 0]
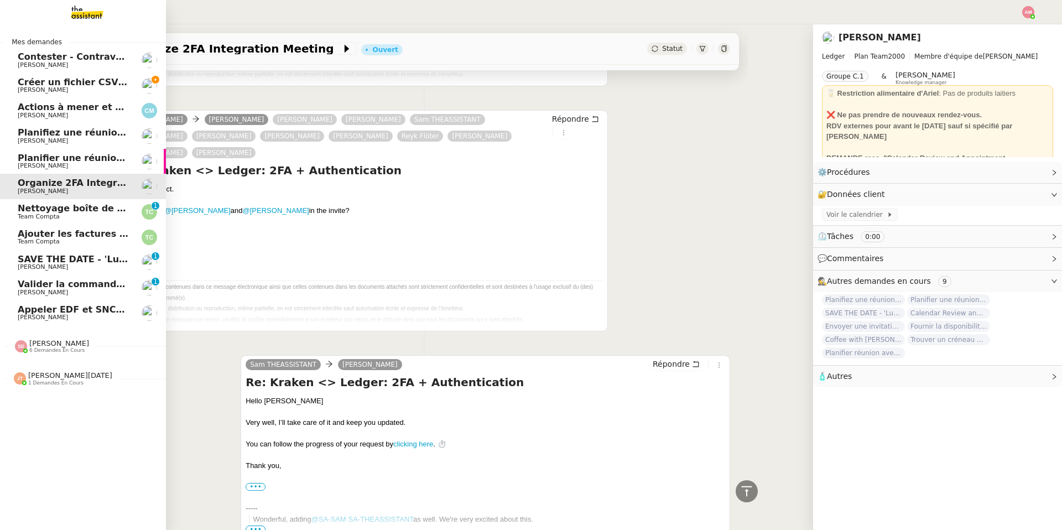
click at [43, 159] on span "Planifier une réunion avec Kraken" at bounding box center [126, 158] width 216 height 11
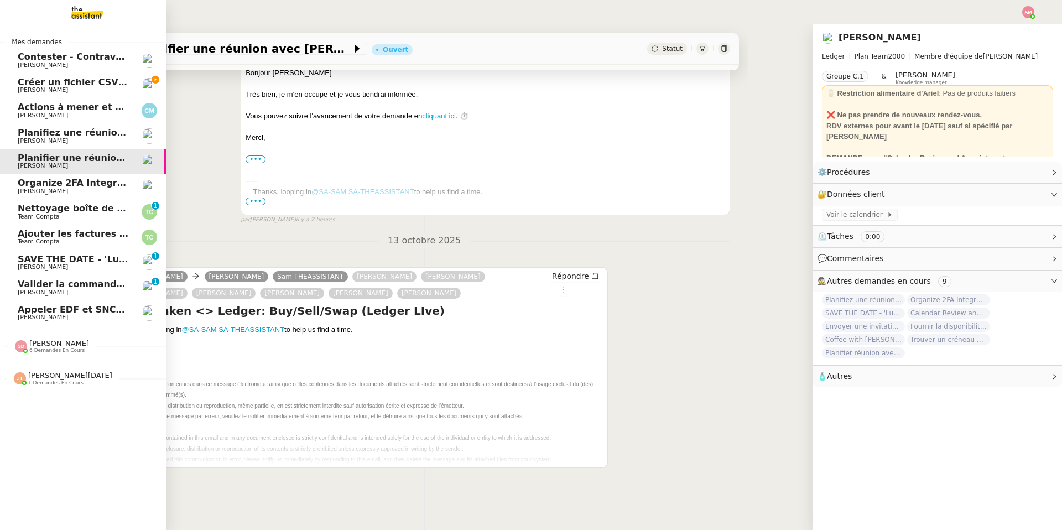
scroll to position [188, 0]
click at [90, 138] on span "[PERSON_NAME]" at bounding box center [74, 141] width 112 height 7
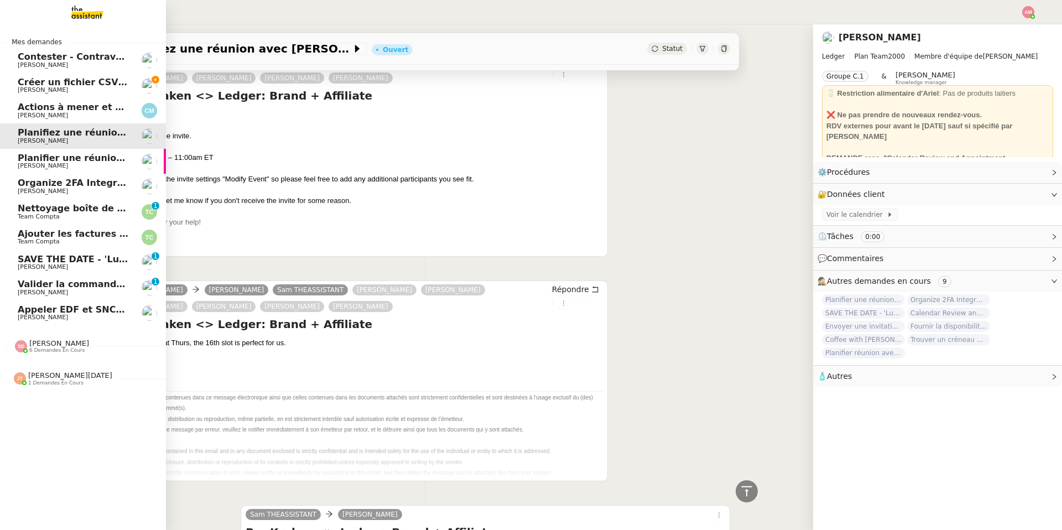
click at [88, 166] on span "[PERSON_NAME]" at bounding box center [74, 166] width 112 height 7
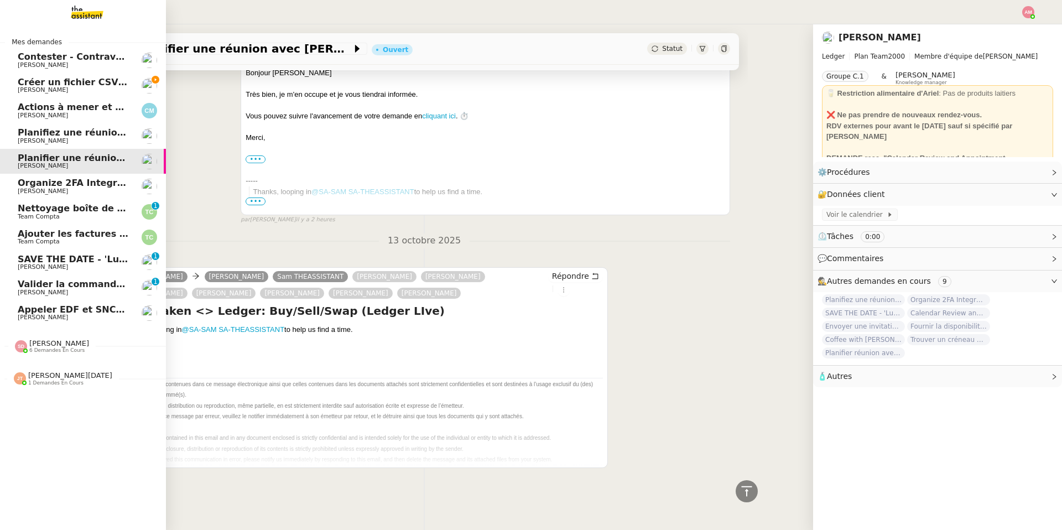
click at [86, 195] on link "Organize 2FA Integration Meeting Ariel Wengroff" at bounding box center [83, 186] width 166 height 25
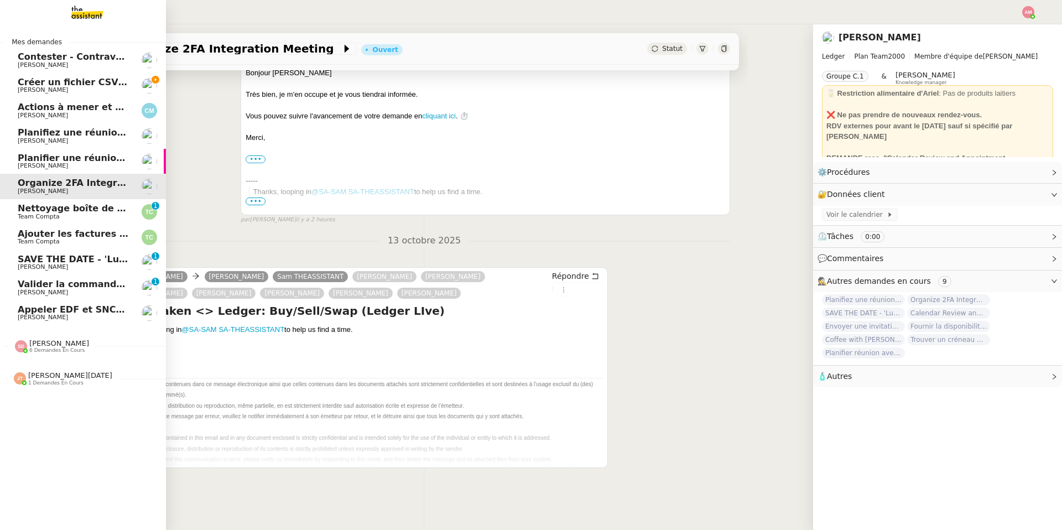
scroll to position [347, 0]
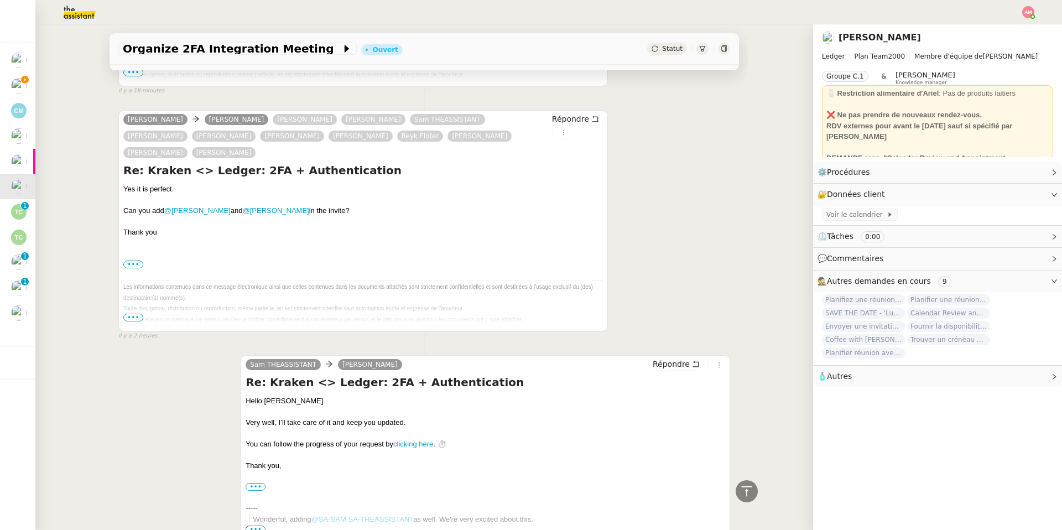
click at [238, 163] on h4 "Re: Kraken <> Ledger: 2FA + Authentication" at bounding box center [363, 170] width 480 height 15
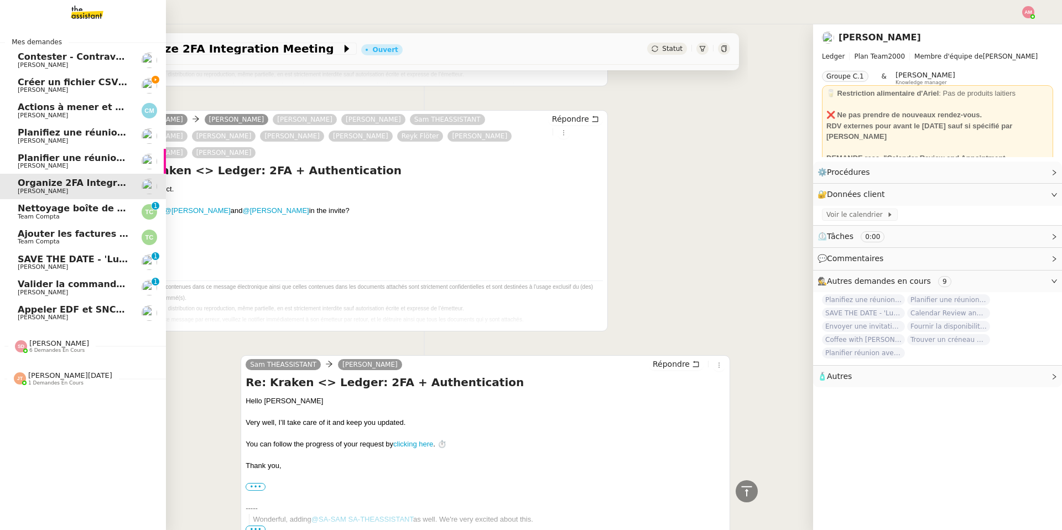
click at [1, 160] on link "Planifier une réunion avec Kraken Ariel Wengroff" at bounding box center [83, 161] width 166 height 25
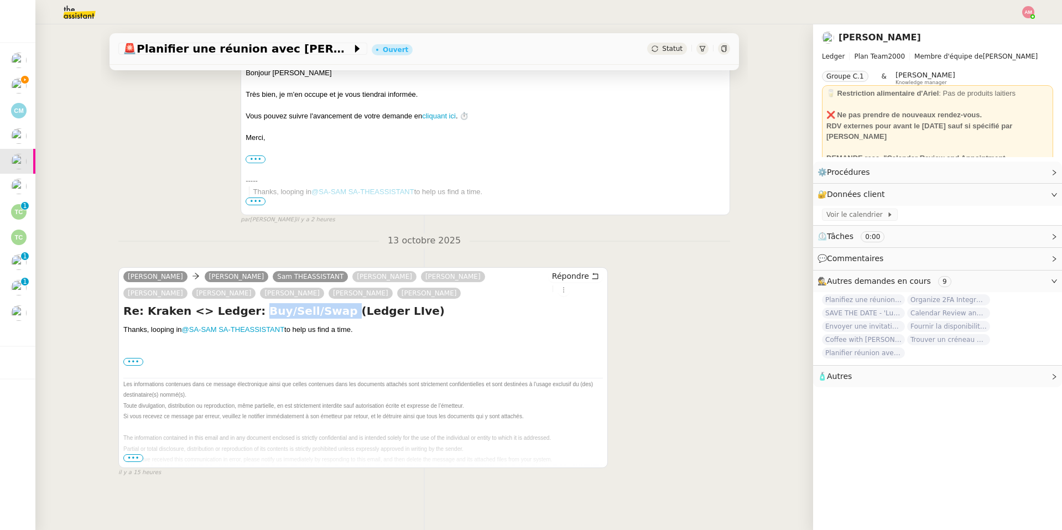
drag, startPoint x: 238, startPoint y: 309, endPoint x: 310, endPoint y: 309, distance: 72.5
click at [311, 309] on h4 "Re: Kraken <> Ledger: Buy/Sell/Swap (Ledger LIve)" at bounding box center [363, 310] width 480 height 15
click at [310, 309] on h4 "Re: Kraken <> Ledger: Buy/Sell/Swap (Ledger LIve)" at bounding box center [363, 310] width 480 height 15
drag, startPoint x: 313, startPoint y: 312, endPoint x: 140, endPoint y: 307, distance: 172.6
click at [140, 307] on h4 "Re: Kraken <> Ledger: Buy/Sell/Swap (Ledger LIve)" at bounding box center [363, 310] width 480 height 15
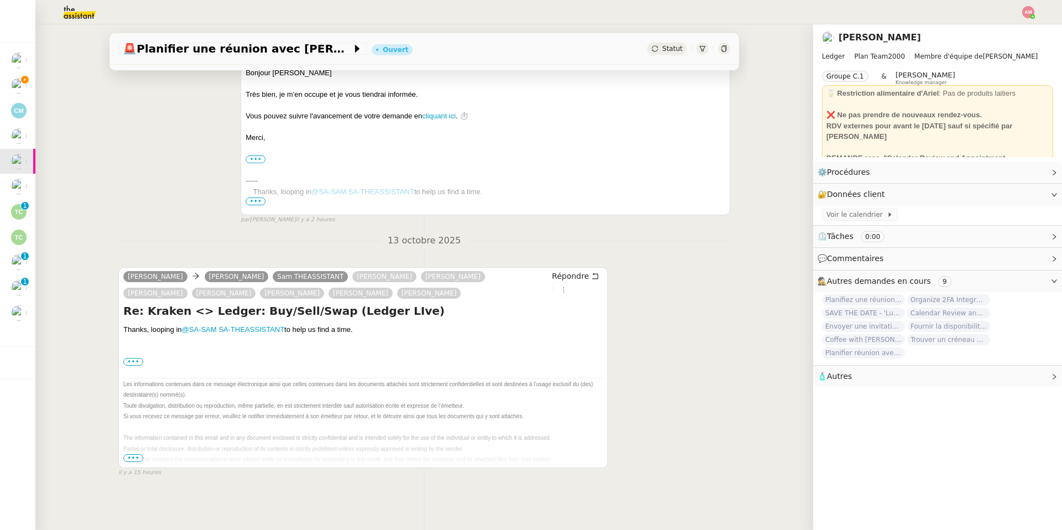
click at [253, 56] on div "🚨 Planifier une réunion avec Kraken Ouvert Statut" at bounding box center [424, 49] width 629 height 32
click at [252, 53] on span "🚨 Planifier une réunion avec Kraken" at bounding box center [237, 48] width 229 height 11
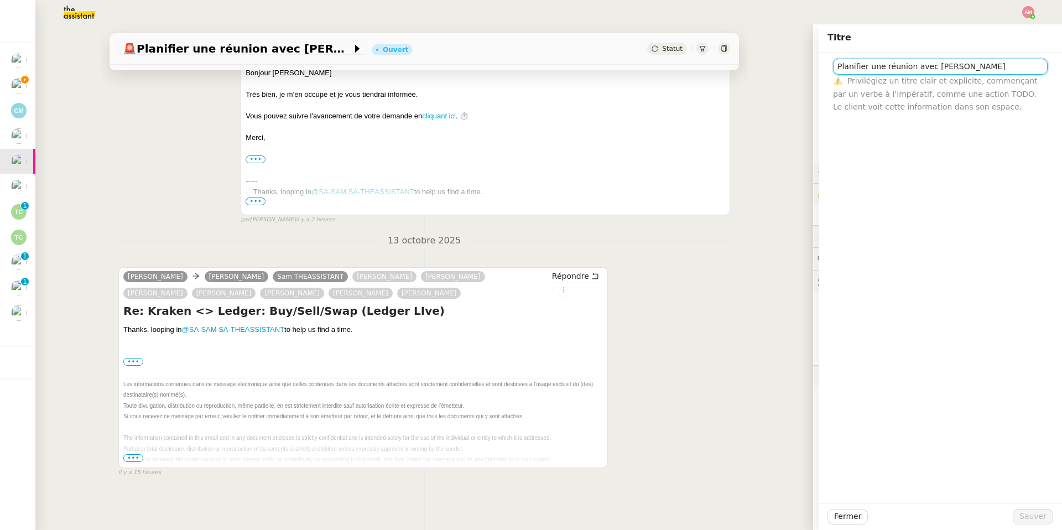
drag, startPoint x: 932, startPoint y: 61, endPoint x: 981, endPoint y: 71, distance: 49.7
click at [710, 71] on input "Planifier une réunion avec Kraken" at bounding box center [940, 67] width 215 height 16
paste input "Kraken <> Ledger: Buy/Sell/Swap"
type input "Planifier une réunion avec Kraken <> Ledger: Buy/Sell/Swap"
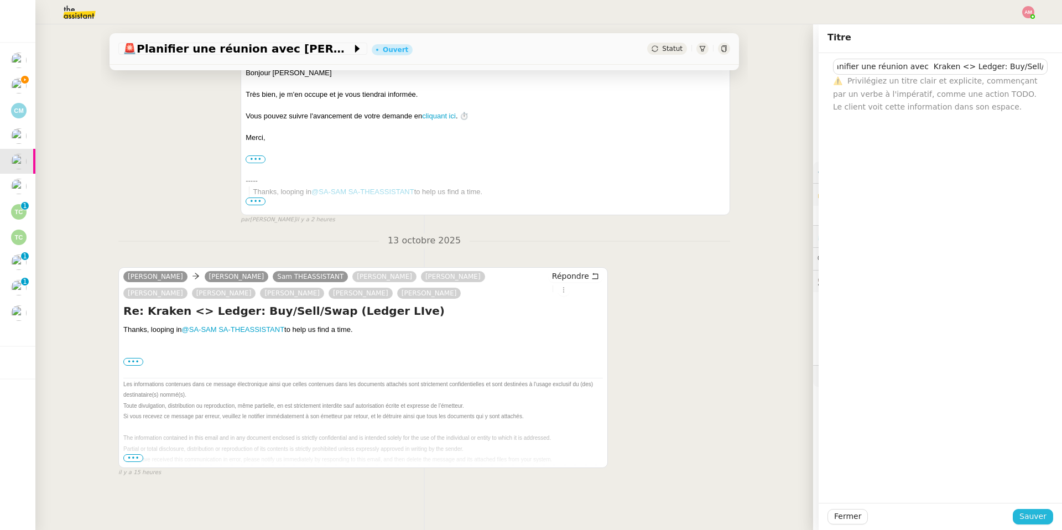
click at [710, 377] on span "Sauver" at bounding box center [1032, 516] width 27 height 13
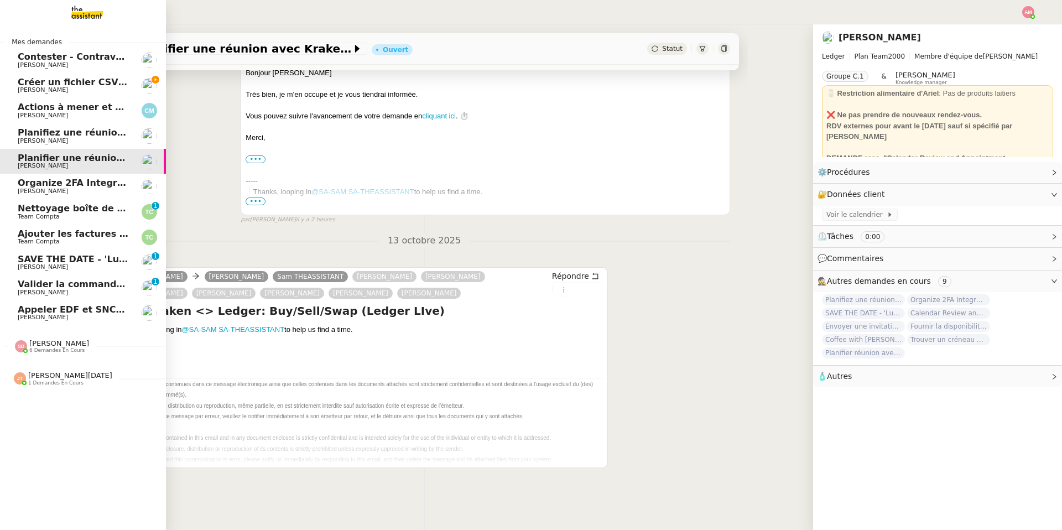
click at [26, 143] on span "[PERSON_NAME]" at bounding box center [43, 140] width 50 height 7
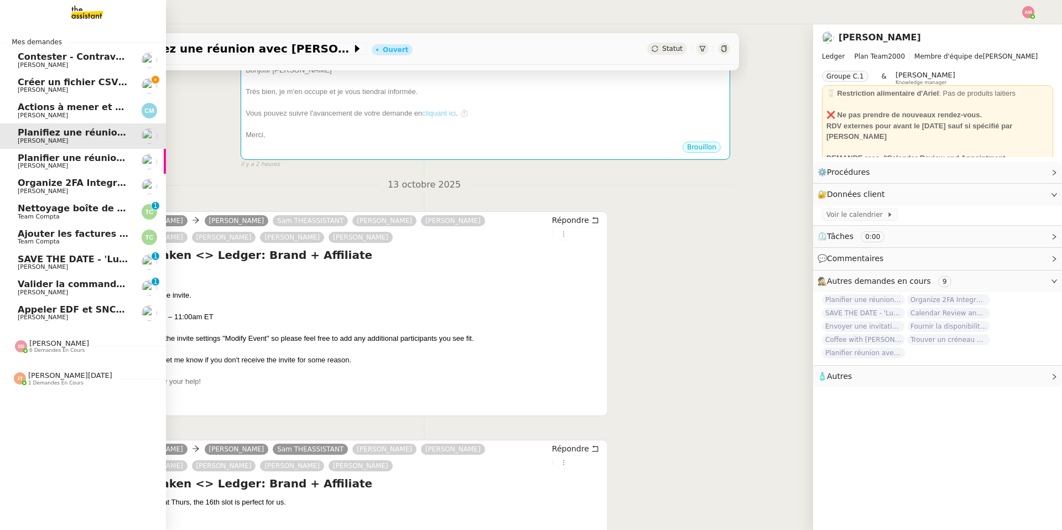
scroll to position [347, 0]
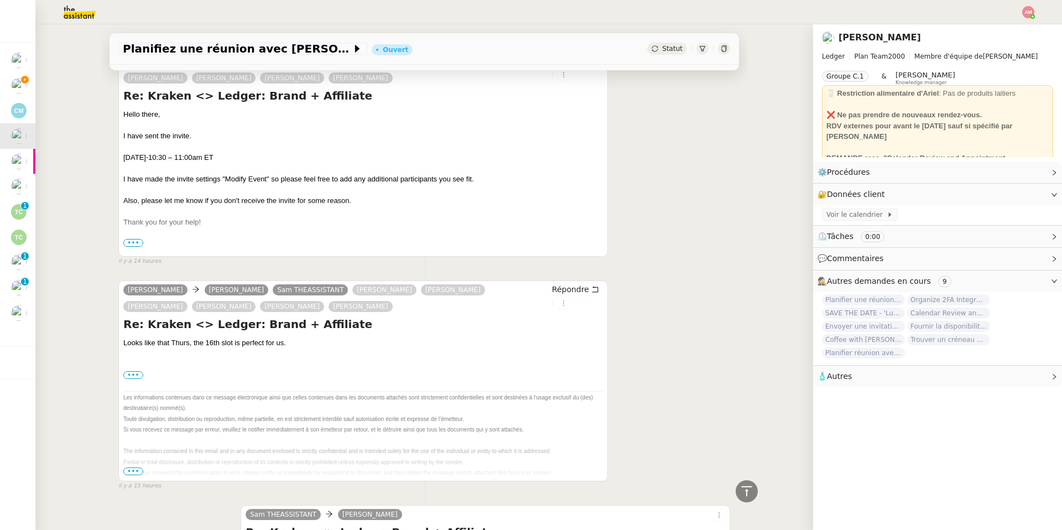
click at [194, 98] on h4 "Re: Kraken <> Ledger: Brand + Affiliate" at bounding box center [363, 95] width 480 height 15
drag, startPoint x: 178, startPoint y: 99, endPoint x: 340, endPoint y: 107, distance: 162.8
click at [340, 107] on div "Re: Kraken <> Ledger: Brand + Affiliate Hello there, I have sent the invite. Th…" at bounding box center [363, 171] width 480 height 166
click at [274, 54] on span "Planifiez une réunion avec Kraken" at bounding box center [237, 48] width 229 height 11
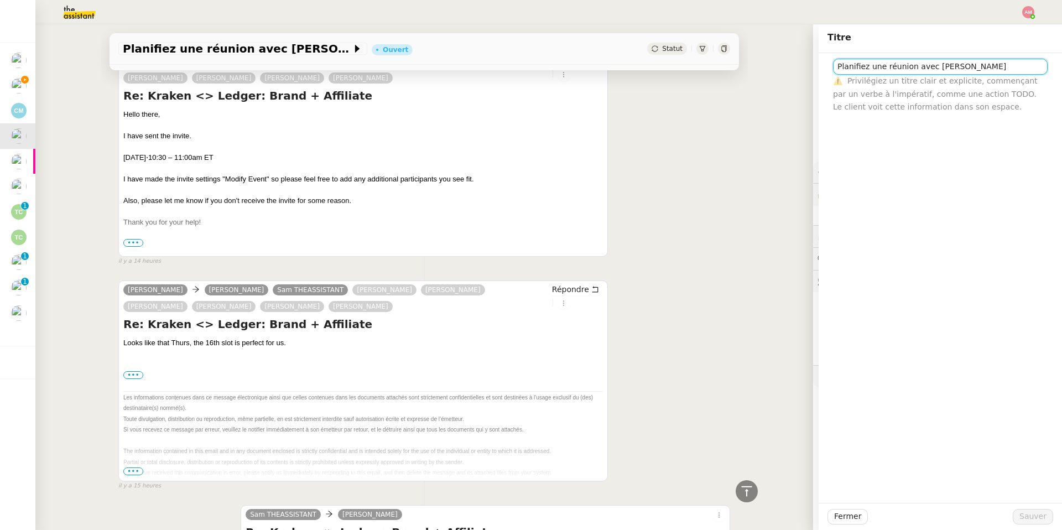
drag, startPoint x: 906, startPoint y: 66, endPoint x: 813, endPoint y: 52, distance: 94.5
click at [710, 52] on app-ticket "Planifiez une réunion avec Kraken Ouvert Statut Client Ariel Wengroff Owner Fré…" at bounding box center [548, 277] width 1027 height 506
click at [710, 71] on input "Meeting Kraken" at bounding box center [940, 67] width 215 height 16
paste input "<> Ledger: Brand + Affiliate"
click at [710, 64] on input "Meeting Kraken <> Ledger: Brand + Affiliate" at bounding box center [940, 67] width 215 height 16
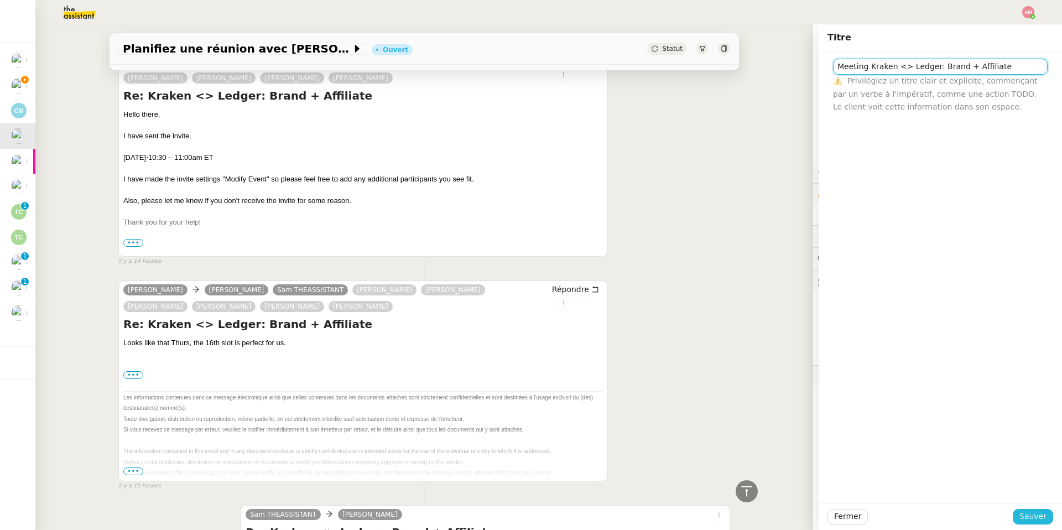
type input "Meeting Kraken <> Ledger: Brand + Affiliate"
click at [710, 377] on span "Sauver" at bounding box center [1032, 516] width 27 height 13
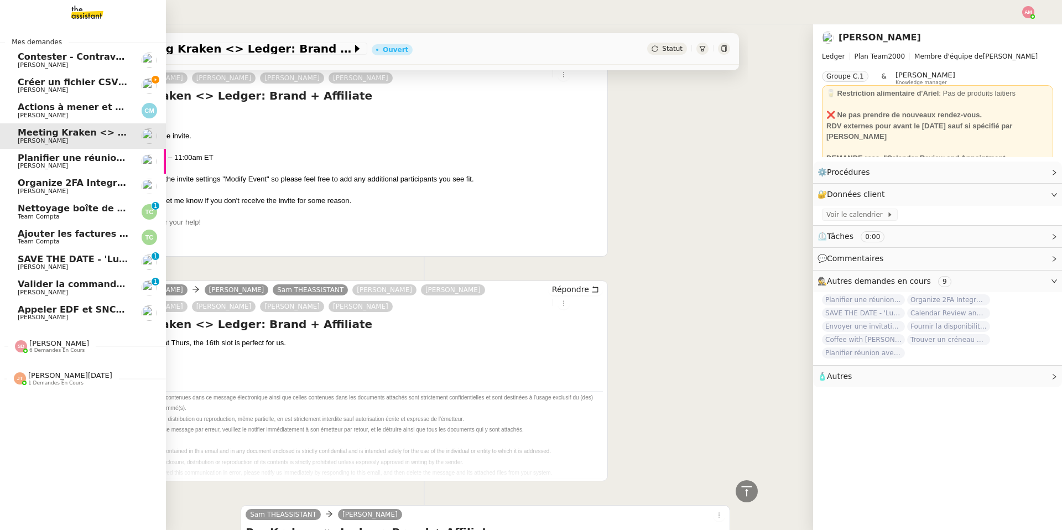
click at [42, 158] on span "Planifier une réunion avec Kraken <> Ledger: Buy/Sell/Swap" at bounding box center [169, 158] width 302 height 11
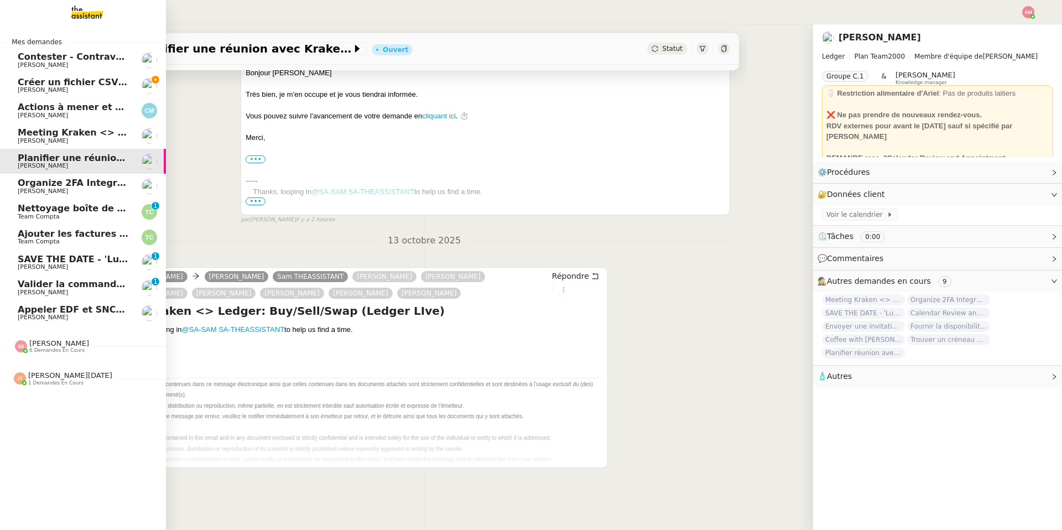
scroll to position [188, 0]
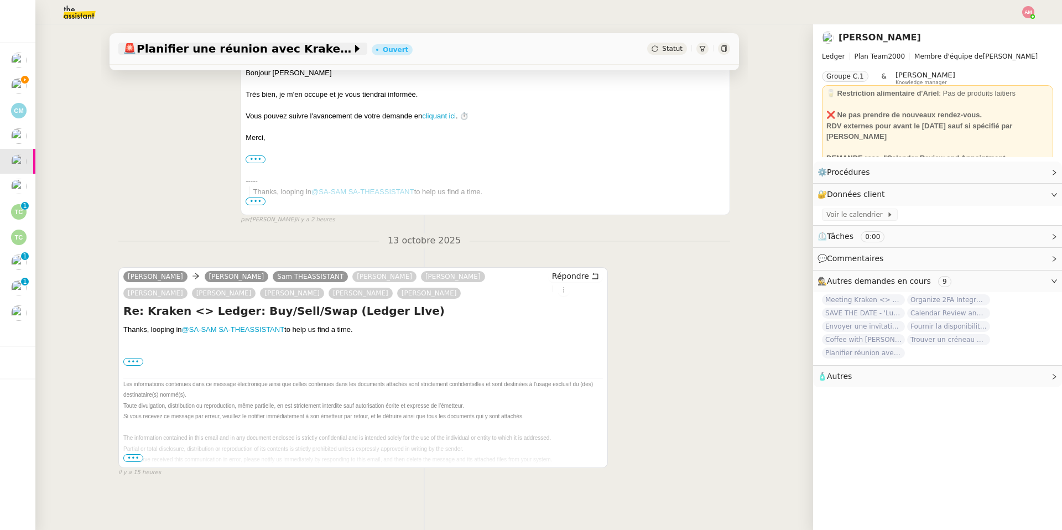
click at [257, 53] on span "🚨 Planifier une réunion avec Kraken <> Ledger: Buy/Sell/Swap" at bounding box center [237, 48] width 229 height 11
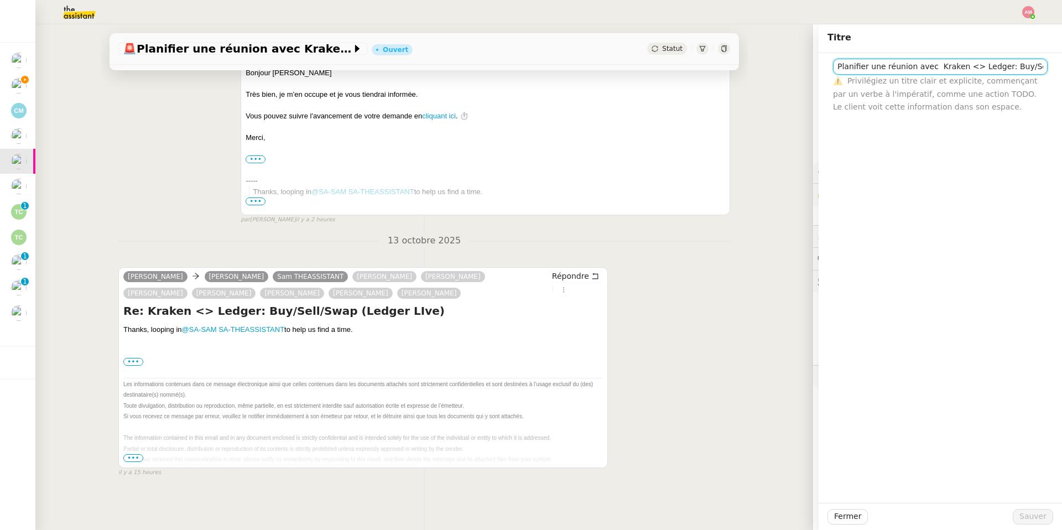
drag, startPoint x: 918, startPoint y: 66, endPoint x: 755, endPoint y: 65, distance: 163.2
click at [710, 65] on app-ticket "🚨 Planifier une réunion avec Kraken <> Ledger: Buy/Sell/Swap Ouvert Statut Clie…" at bounding box center [548, 277] width 1027 height 506
type input "Meeting Kraken <> Ledger: Buy/Sell/Swap"
click at [710, 377] on span "Sauver" at bounding box center [1032, 516] width 27 height 13
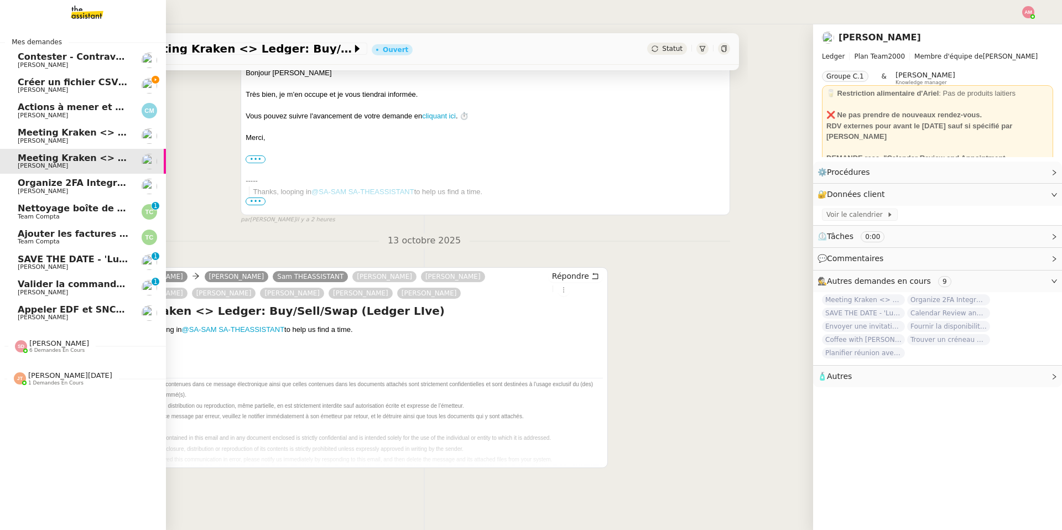
click at [29, 190] on span "[PERSON_NAME]" at bounding box center [43, 190] width 50 height 7
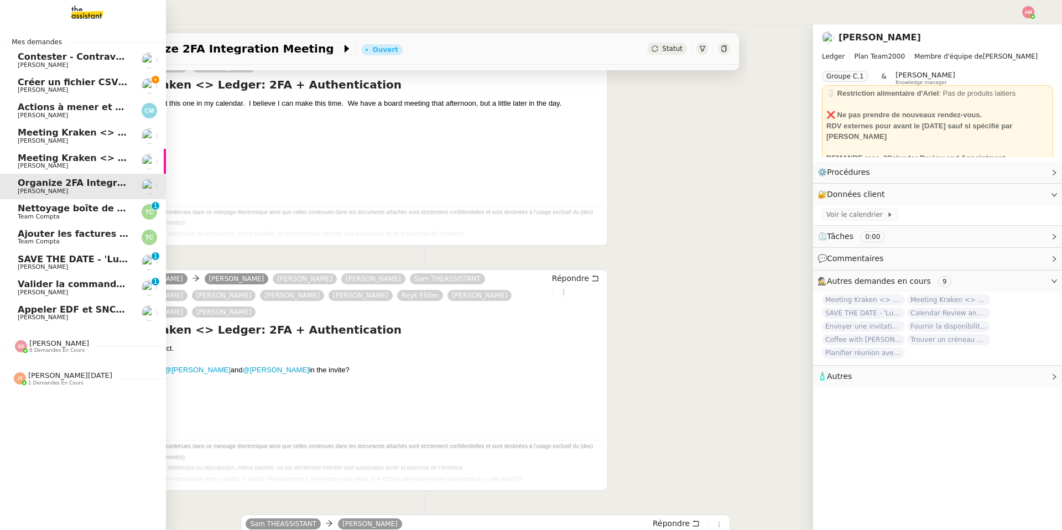
scroll to position [347, 0]
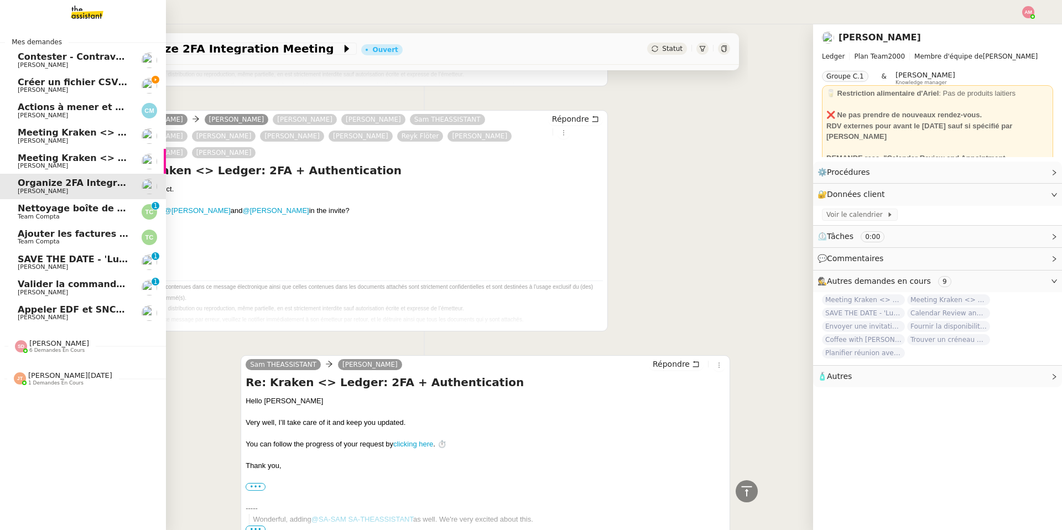
click at [20, 256] on span "SAVE THE DATE - 'Luxury Redefined' in Paris - 15th October 2025" at bounding box center [189, 259] width 342 height 11
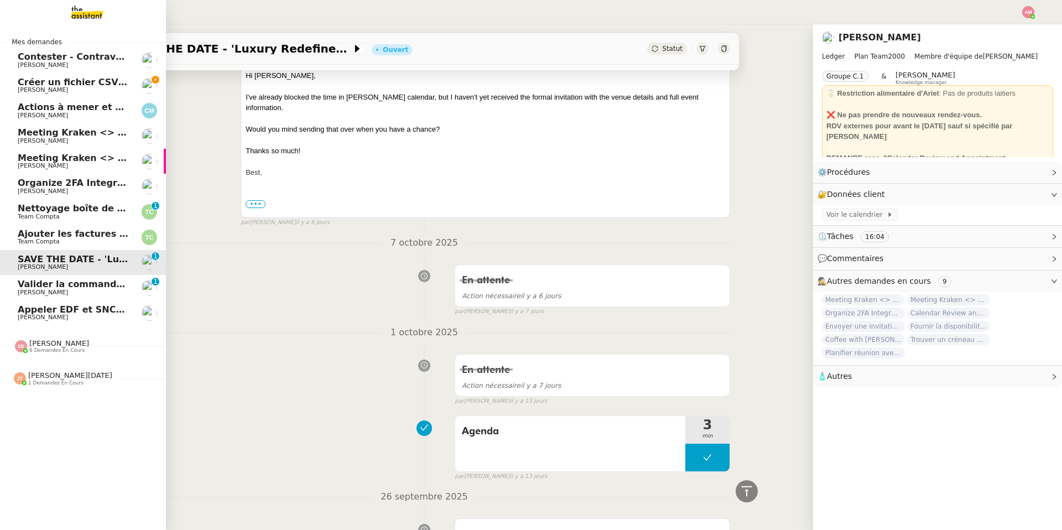
click at [62, 87] on span "Hugo Bentz" at bounding box center [74, 90] width 112 height 7
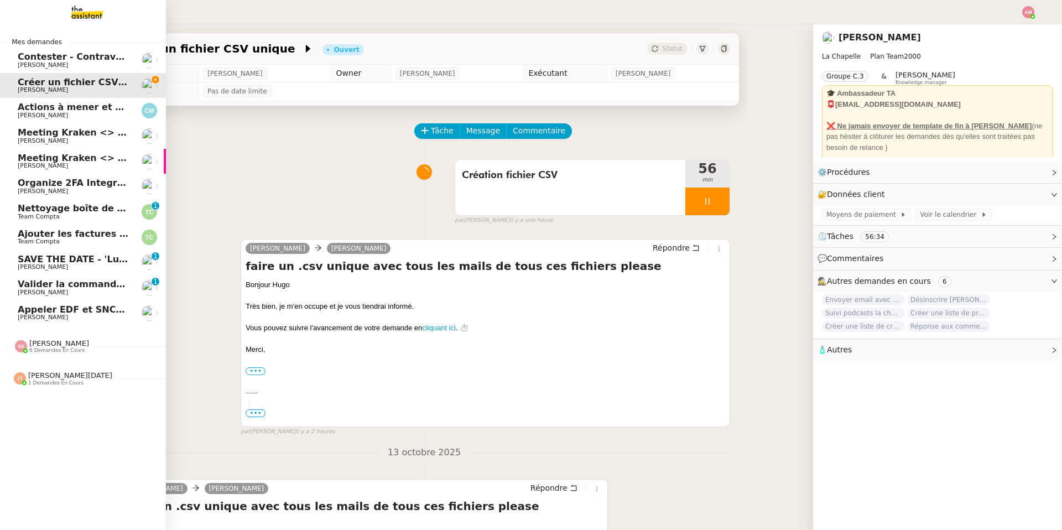
click at [97, 312] on span "Appeler EDF et SNCF pour confirmations" at bounding box center [119, 309] width 202 height 11
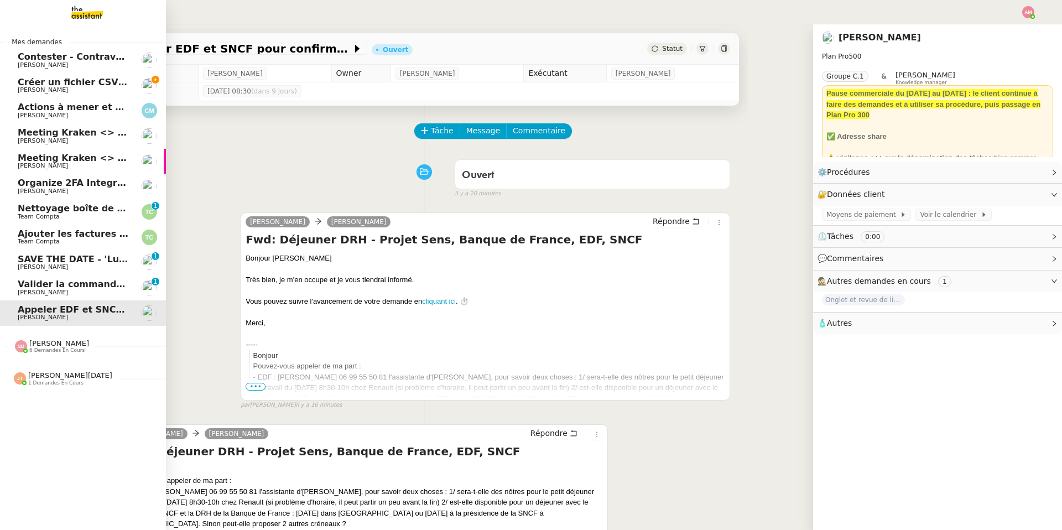
click at [17, 80] on link "Créer un fichier CSV unique Hugo Bentz" at bounding box center [83, 85] width 166 height 25
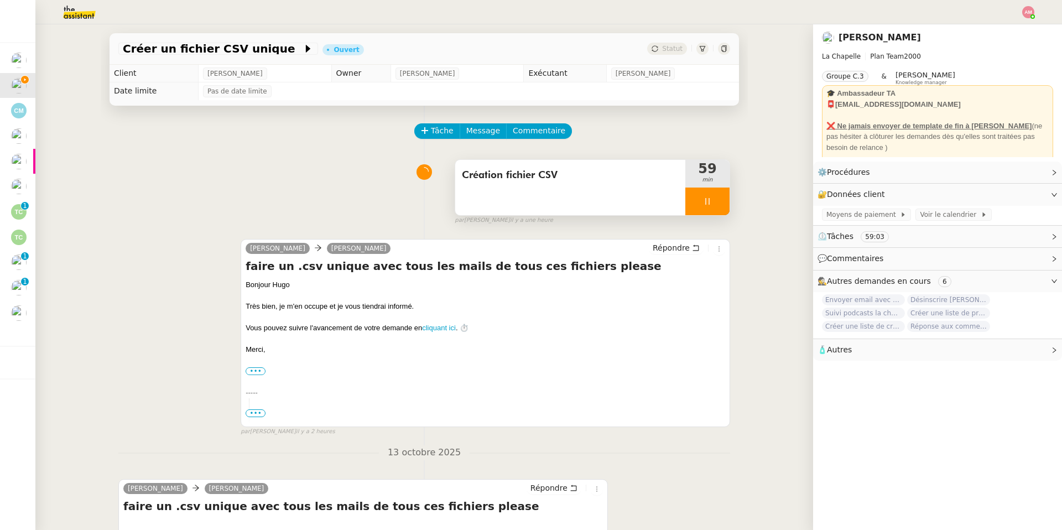
click at [471, 191] on div "Création fichier CSV" at bounding box center [570, 187] width 230 height 55
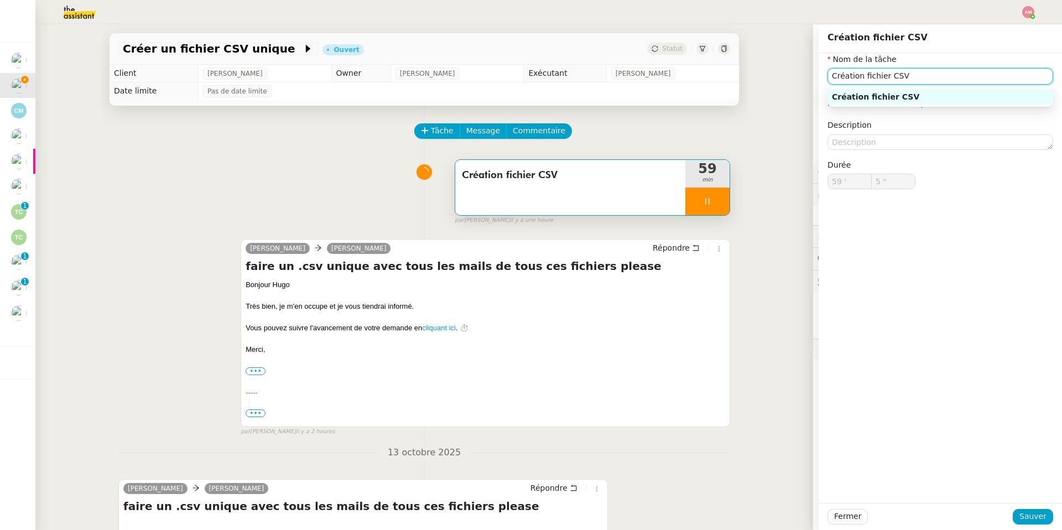
drag, startPoint x: 865, startPoint y: 75, endPoint x: 783, endPoint y: 74, distance: 81.9
click at [710, 74] on app-ticket "Créer un fichier CSV unique Ouvert Statut Client Hugo Bentz Owner Frédérique Al…" at bounding box center [548, 277] width 1027 height 506
type input "6 ""
type input "fUSIOfichier CSV"
type input "7 ""
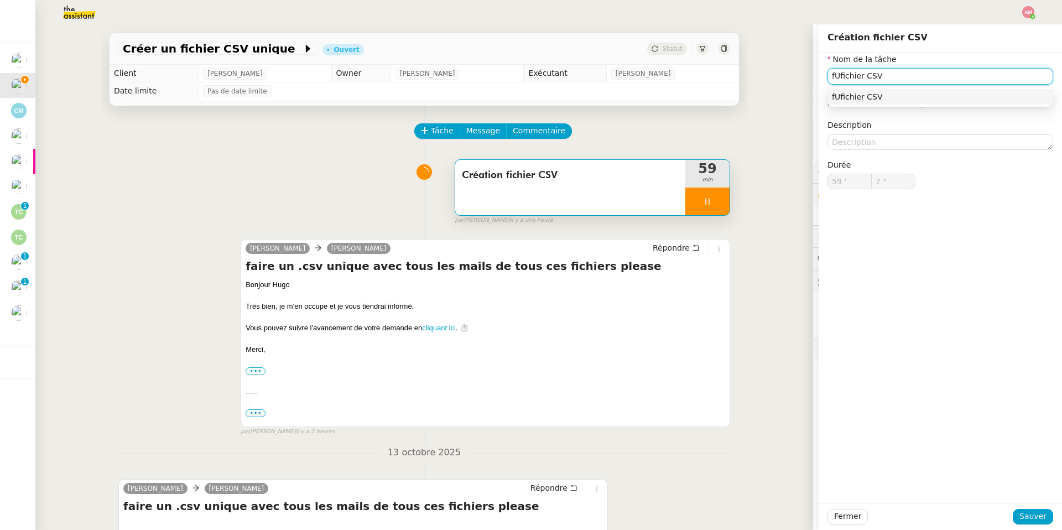
type input "ffichier CSV"
type input "8 ""
type input "Dufichier CSV"
type input "9 ""
type input "Ffichier CSV"
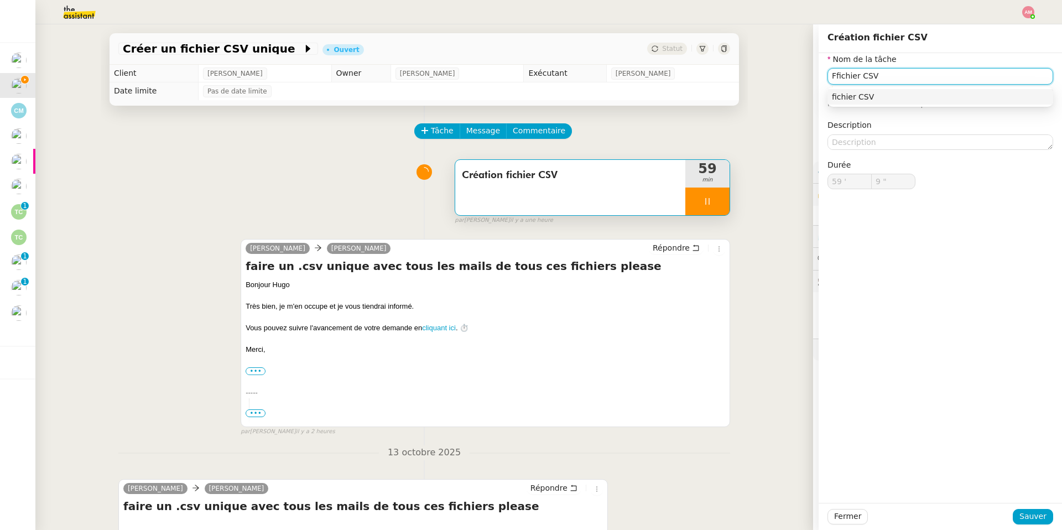
type input "10 ""
type input "Fusifichier CSV"
type input "11 ""
type input "Fusionfichier CSV"
type input "12 ""
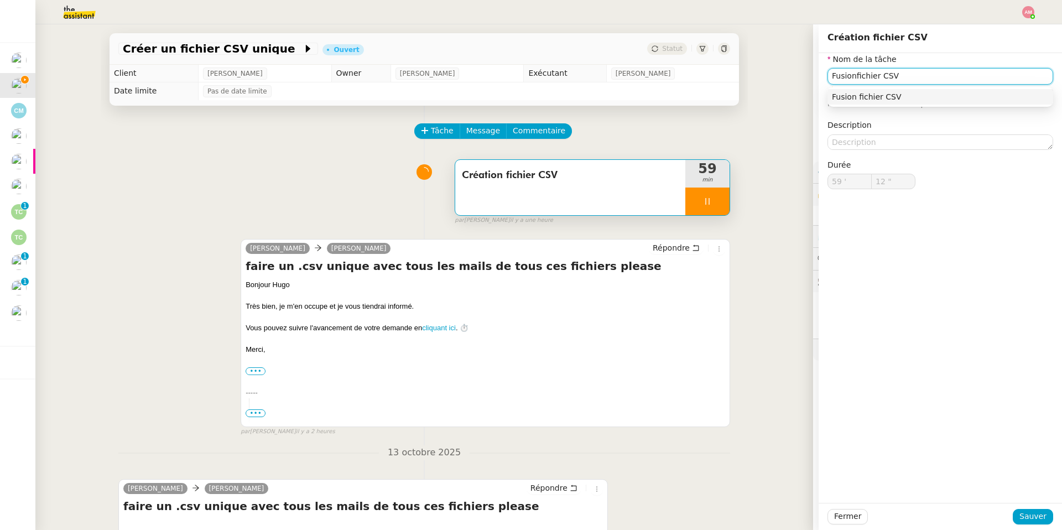
type input "Fusion fichier CSV"
click at [710, 78] on input "Fusion fichier CSV" at bounding box center [940, 76] width 226 height 16
click at [710, 75] on input "Fusion fichier CSV" at bounding box center [940, 76] width 226 height 16
type input "14 ""
type input "Fusion fichiers CSV"
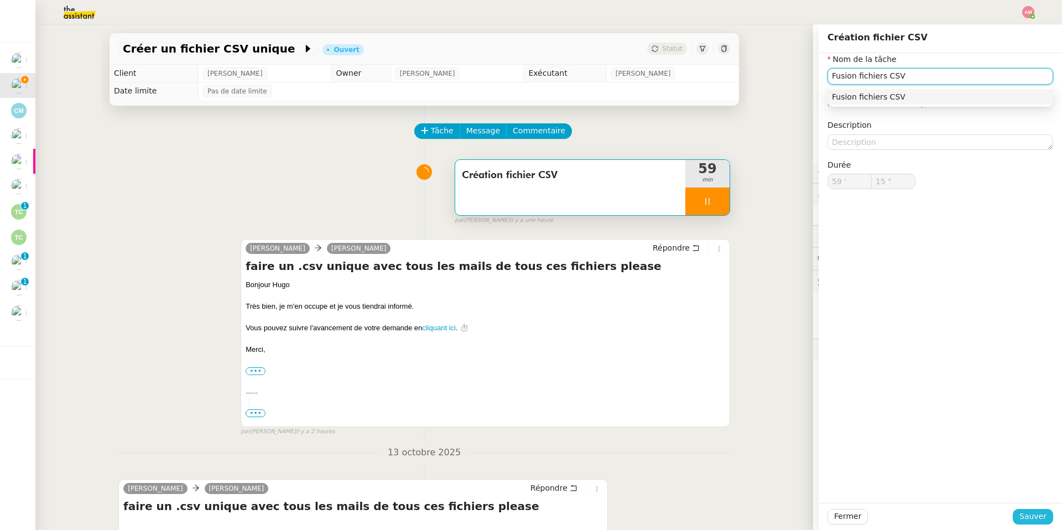
type input "16 ""
click at [710, 377] on span "Sauver" at bounding box center [1032, 516] width 27 height 13
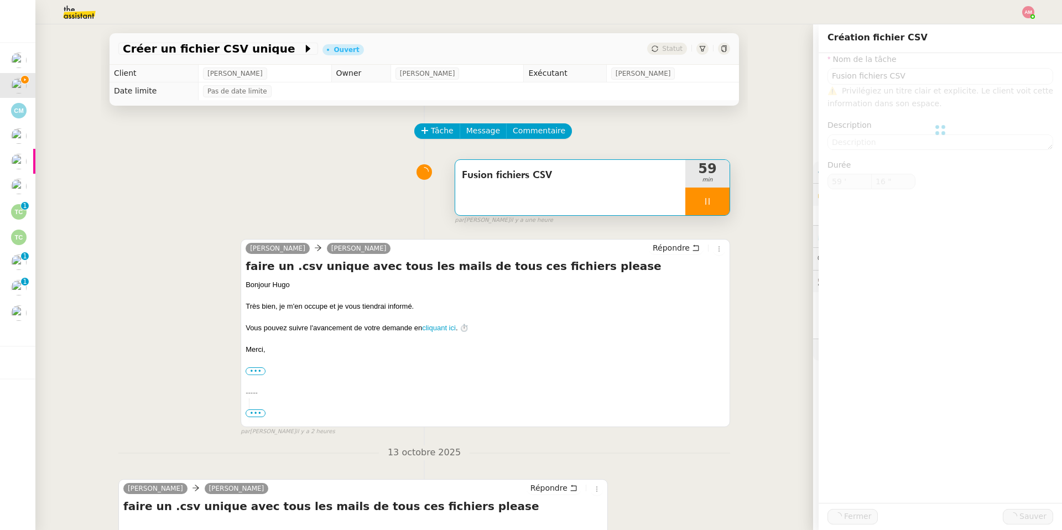
type input "Fusion fichiers CSV"
type input "59 '"
type input "17 ""
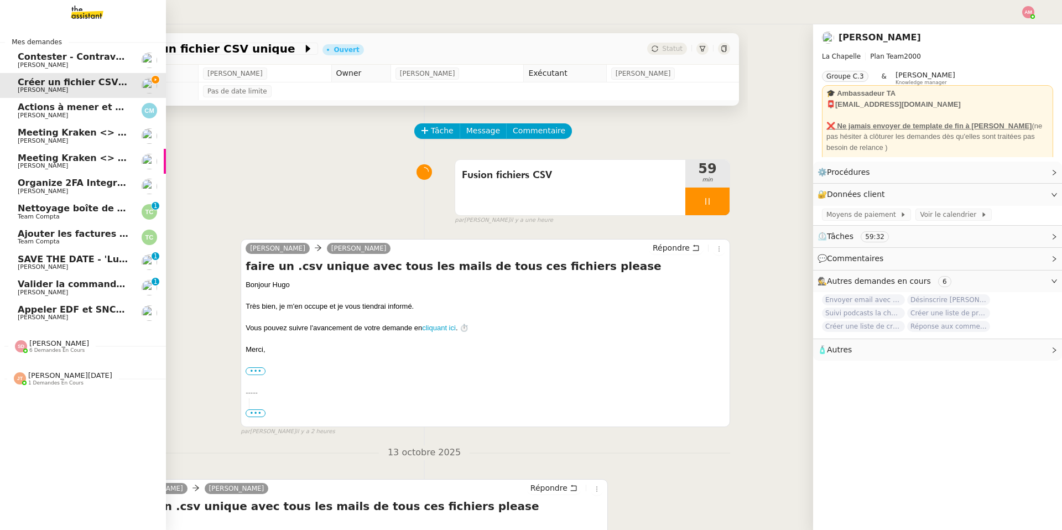
click at [43, 290] on span "[PERSON_NAME]" at bounding box center [43, 292] width 50 height 7
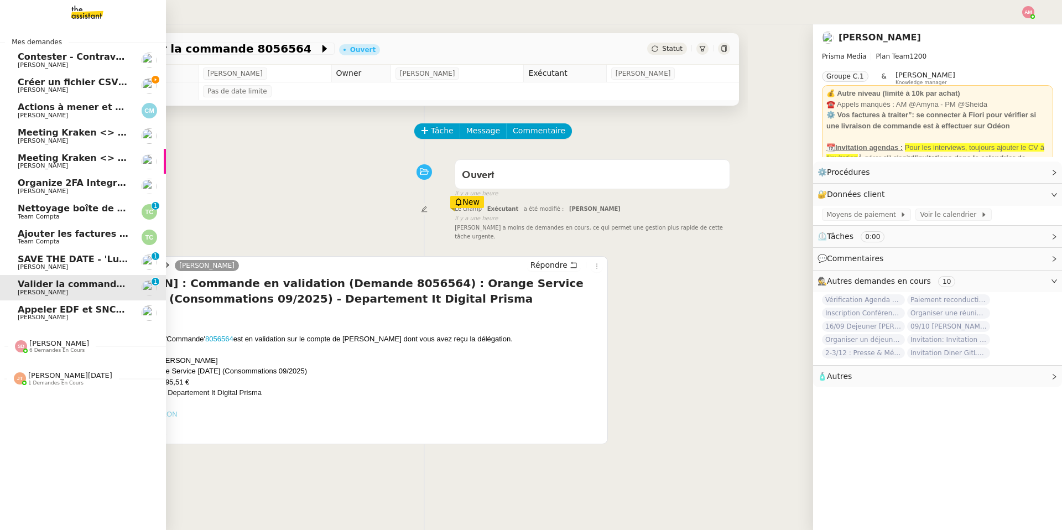
click at [24, 341] on img at bounding box center [21, 346] width 12 height 12
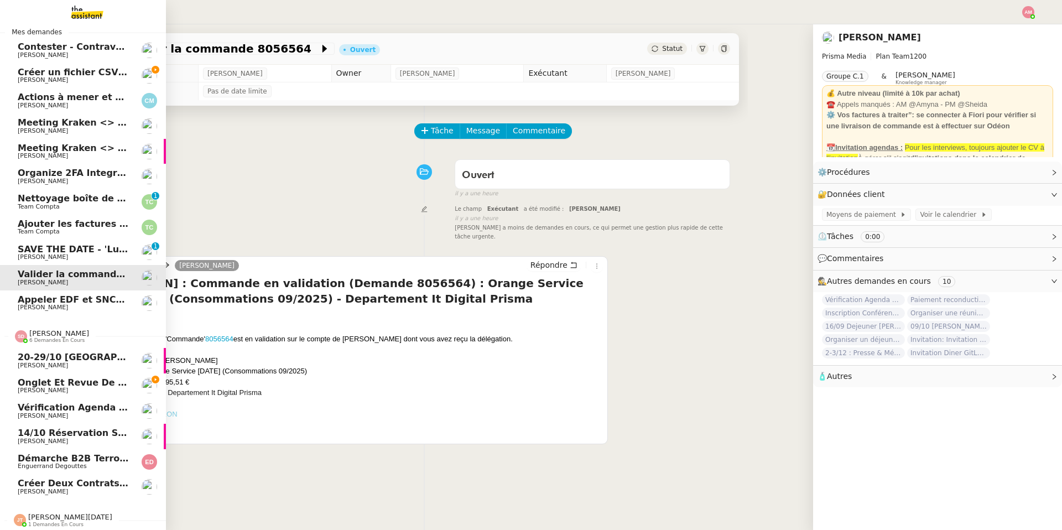
scroll to position [7, 0]
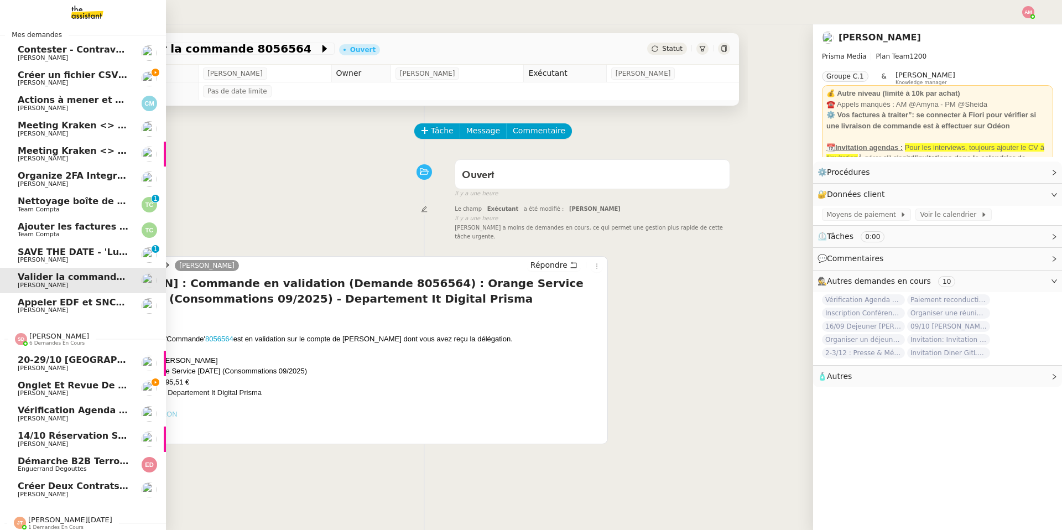
click at [29, 377] on span "[PERSON_NAME]" at bounding box center [43, 418] width 50 height 7
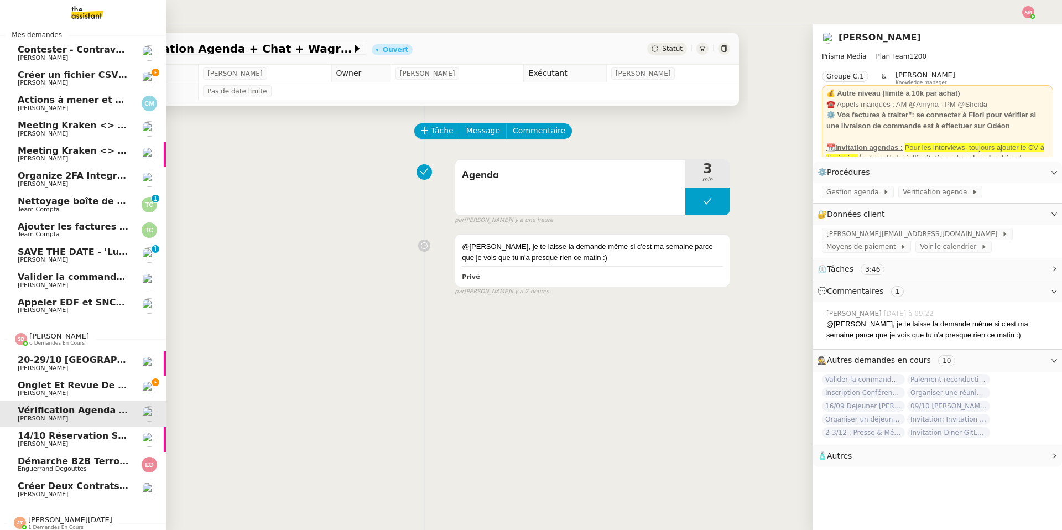
click at [54, 377] on link "Onglet et revue de littérature - 13 octobre 2025 Jean-Baptiste Barfety" at bounding box center [83, 388] width 166 height 25
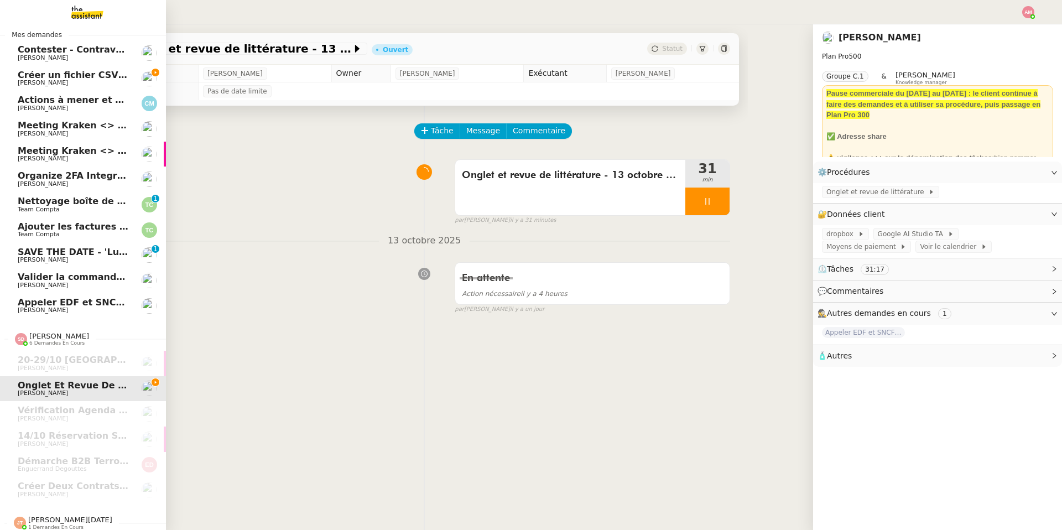
click at [75, 259] on span "[PERSON_NAME]" at bounding box center [74, 260] width 112 height 7
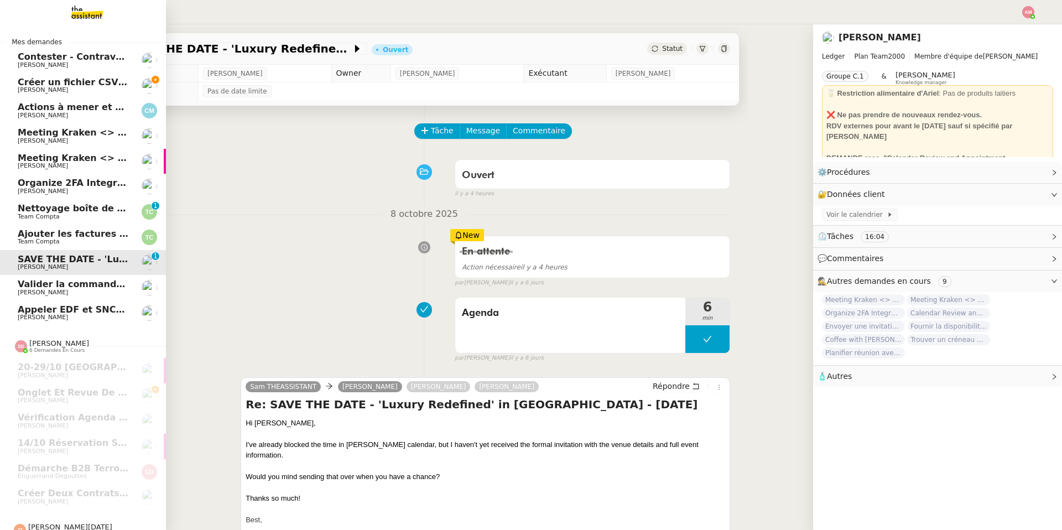
click at [82, 91] on span "Hugo Bentz" at bounding box center [74, 90] width 112 height 7
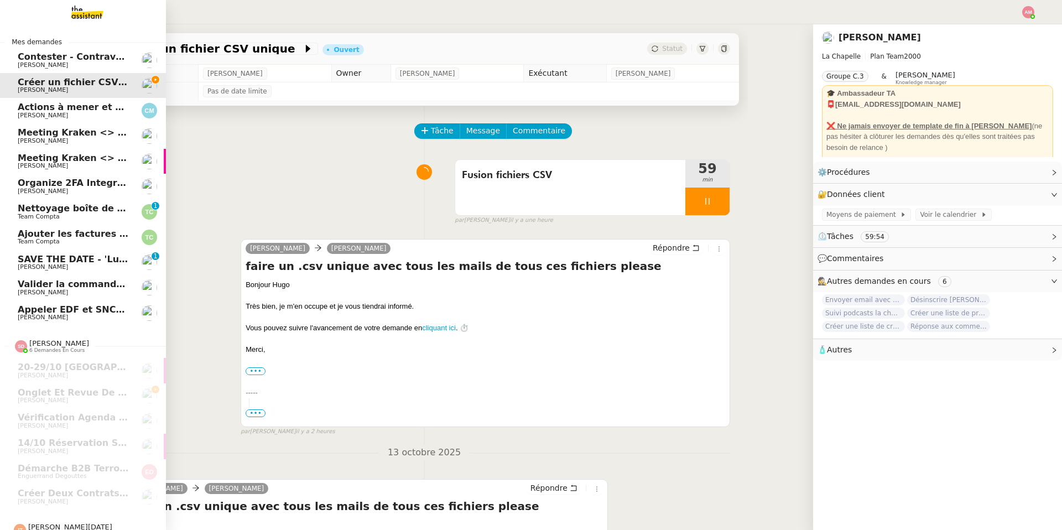
click at [68, 314] on span "[PERSON_NAME]" at bounding box center [43, 317] width 50 height 7
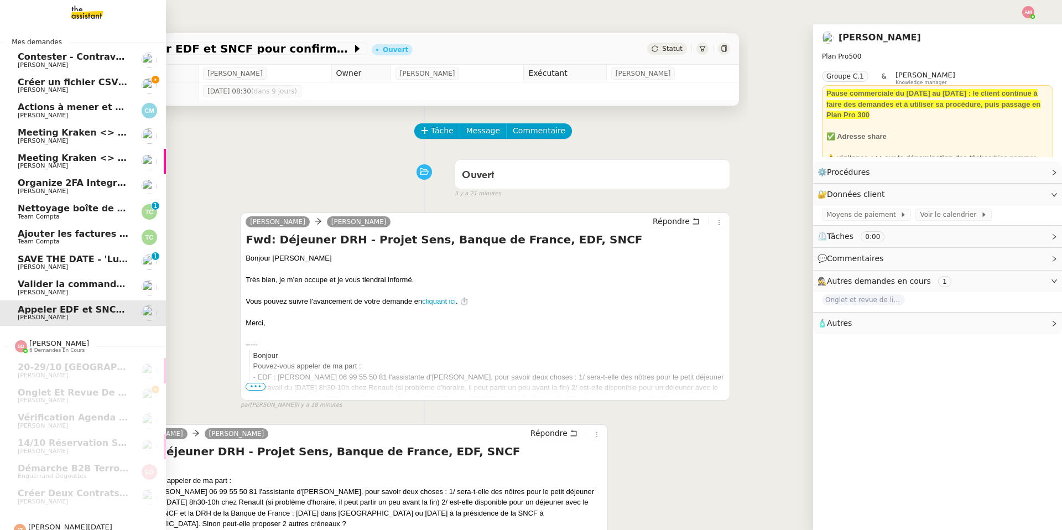
click at [9, 82] on link "Créer un fichier CSV unique Hugo Bentz" at bounding box center [83, 85] width 166 height 25
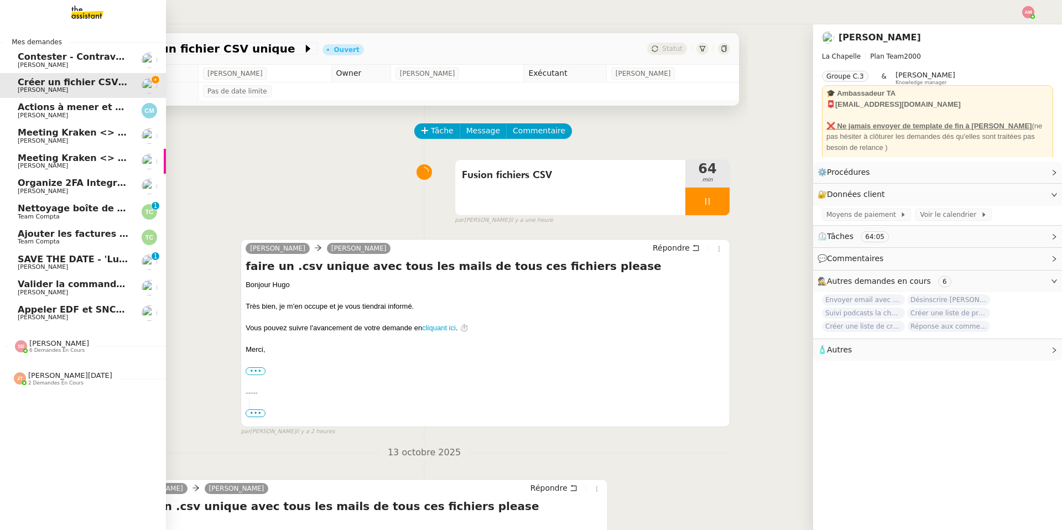
click at [47, 348] on span "6 demandes en cours" at bounding box center [56, 350] width 55 height 6
click at [47, 346] on span "[PERSON_NAME]" at bounding box center [59, 343] width 60 height 8
click at [48, 349] on span "6 demandes en cours" at bounding box center [56, 350] width 55 height 6
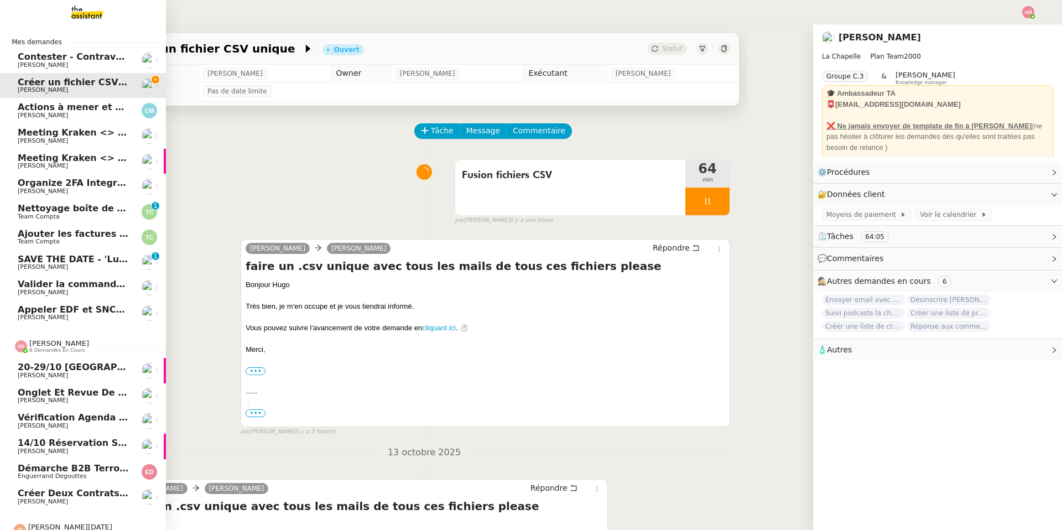
scroll to position [12, 0]
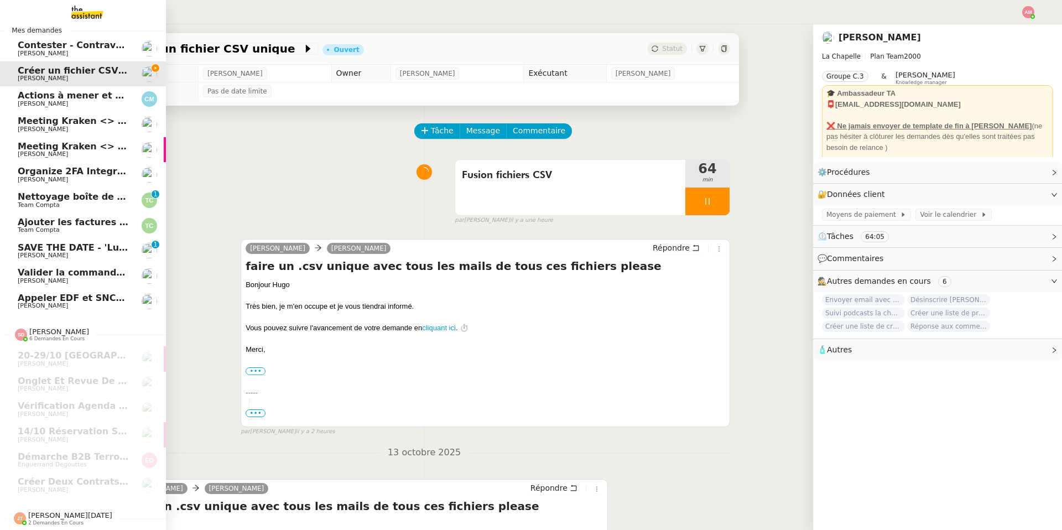
click at [23, 510] on span "Jean-Noël De Tinguy 2 demandes en cours" at bounding box center [87, 513] width 166 height 23
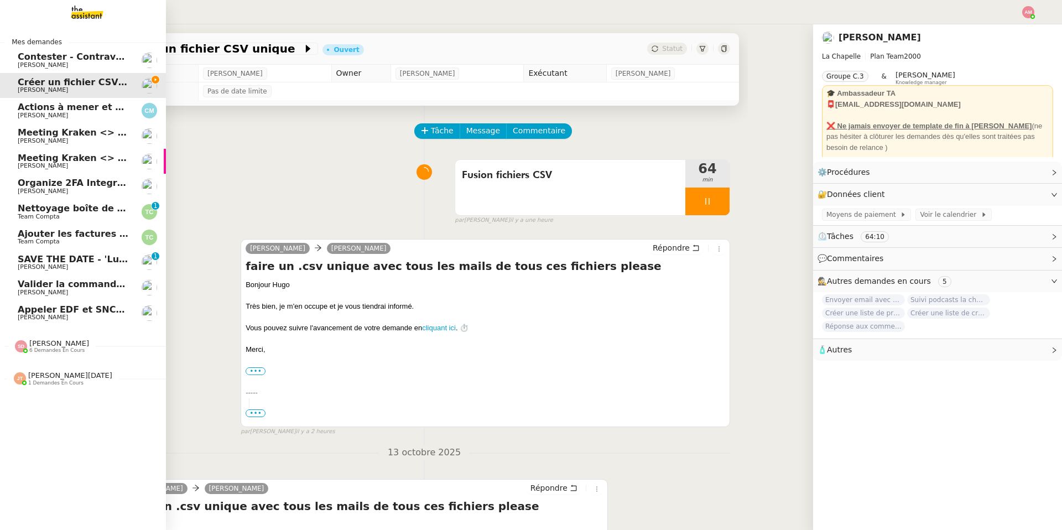
scroll to position [0, 0]
click at [31, 342] on span "[PERSON_NAME]" at bounding box center [59, 343] width 60 height 8
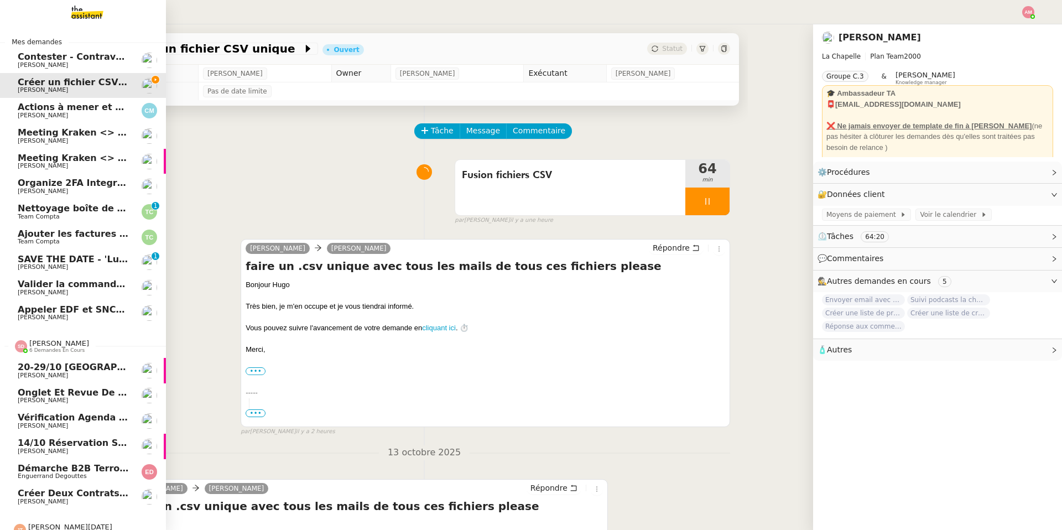
click at [31, 342] on span "[PERSON_NAME]" at bounding box center [59, 343] width 60 height 8
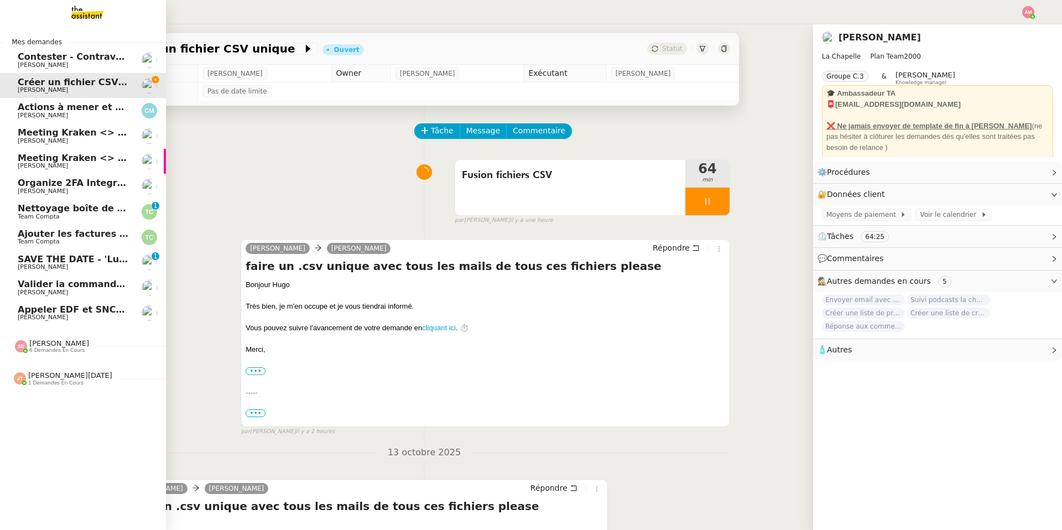
click at [27, 384] on div "Jean-Noël De Tinguy 1 demandes en cours" at bounding box center [63, 378] width 98 height 14
click at [27, 386] on div "Jean-Noël De Tinguy 1 demandes en cours" at bounding box center [83, 374] width 166 height 32
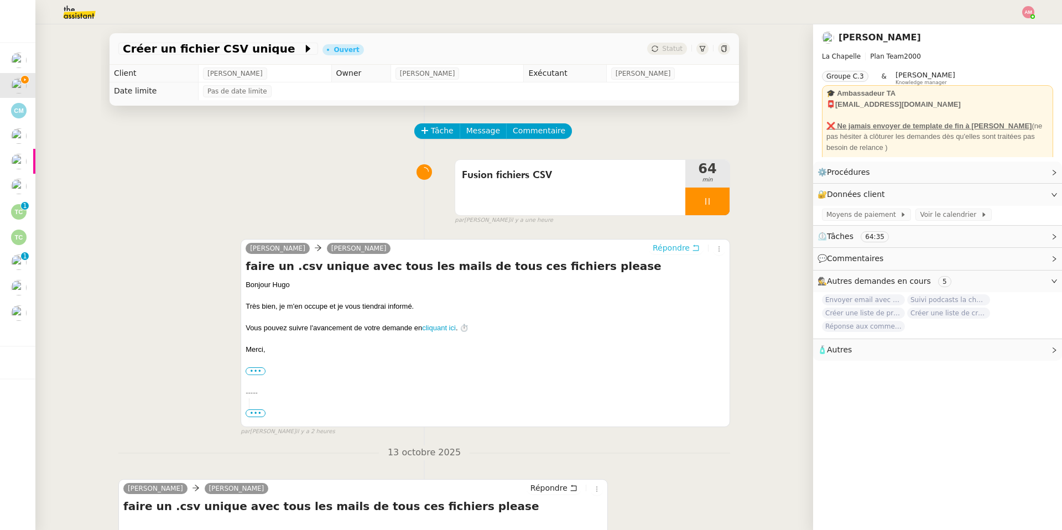
click at [667, 247] on span "Répondre" at bounding box center [671, 247] width 37 height 11
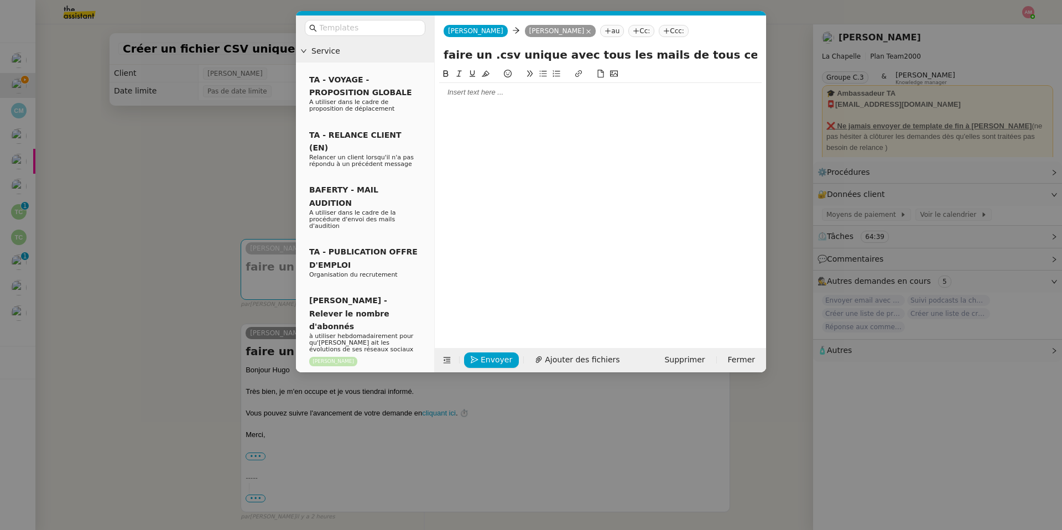
click at [567, 91] on div at bounding box center [600, 92] width 322 height 10
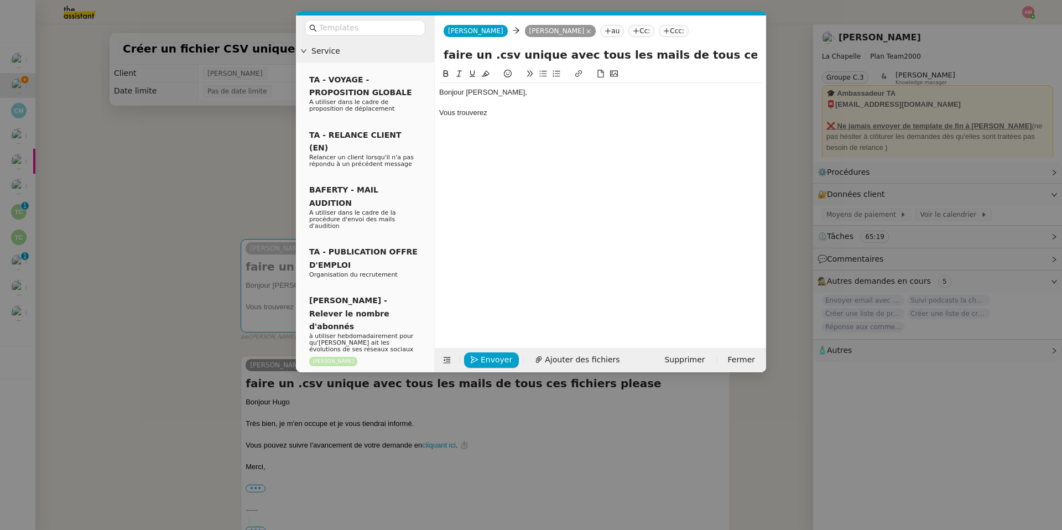
click at [506, 105] on div at bounding box center [600, 103] width 322 height 10
click at [506, 116] on div "Vous trouverez" at bounding box center [600, 113] width 322 height 10
click at [210, 133] on nz-modal-container "Service TA - VOYAGE - PROPOSITION GLOBALE A utiliser dans le cadre de propositi…" at bounding box center [531, 265] width 1062 height 530
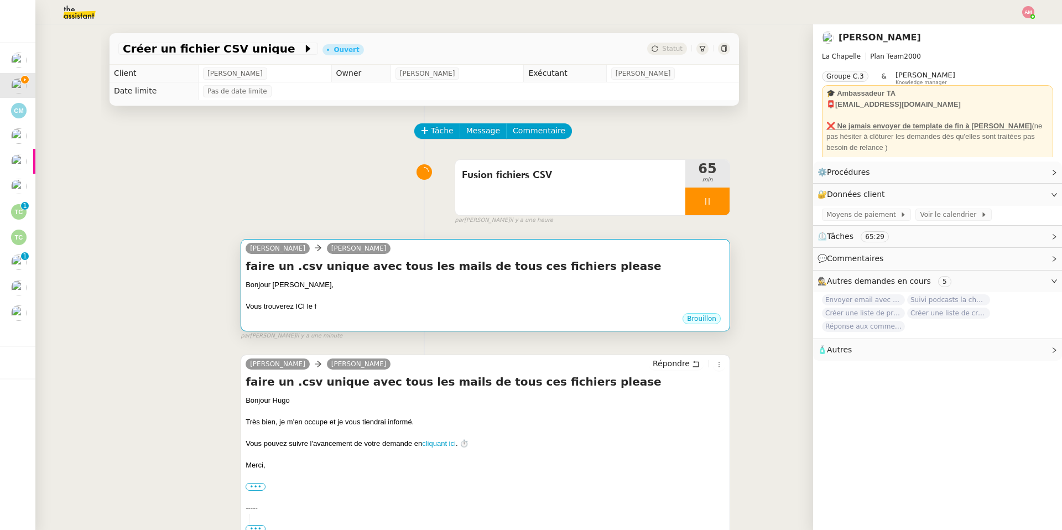
click at [403, 290] on div "Bonjour Hugo," at bounding box center [486, 284] width 480 height 11
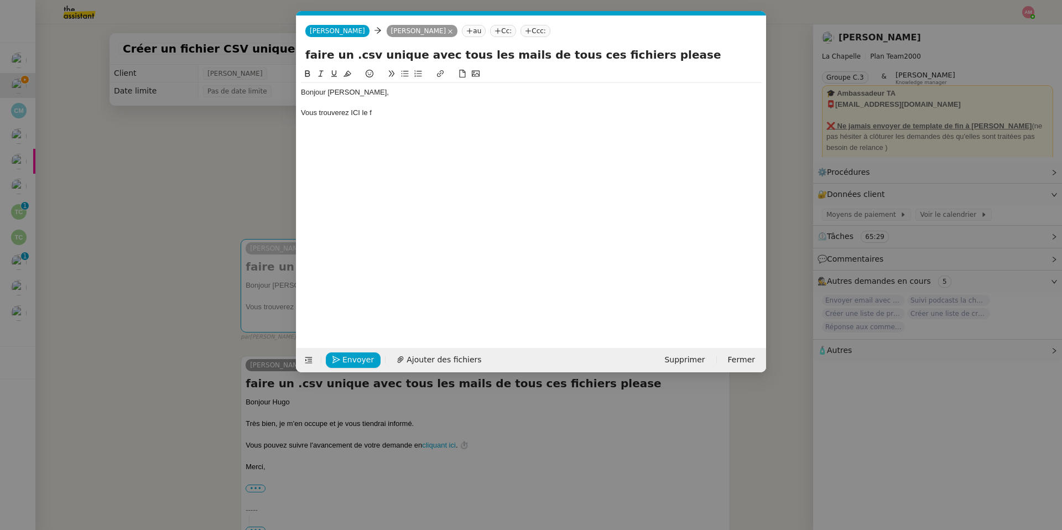
scroll to position [0, 23]
click at [132, 353] on nz-modal-container "Service TA - VOYAGE - PROPOSITION GLOBALE A utiliser dans le cadre de propositi…" at bounding box center [531, 265] width 1062 height 530
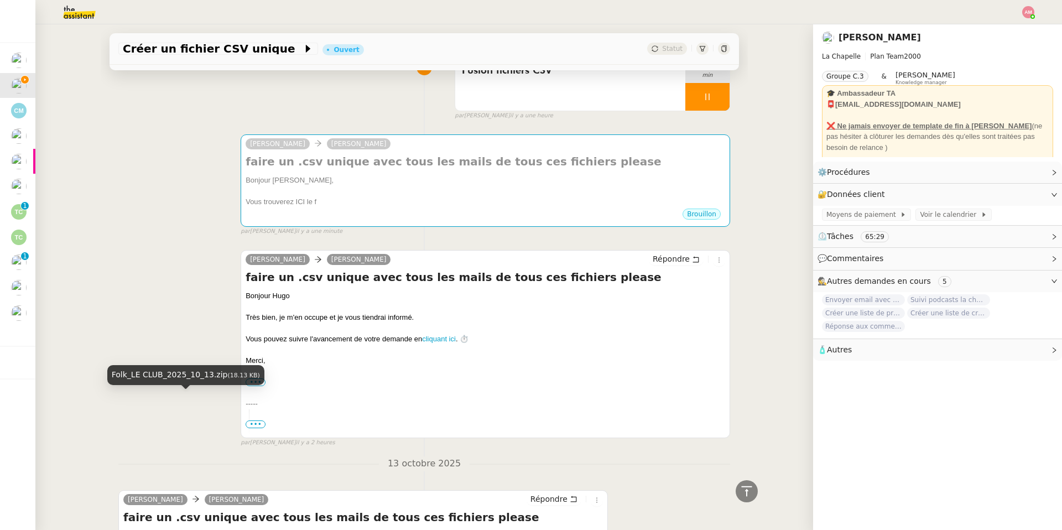
scroll to position [0, 0]
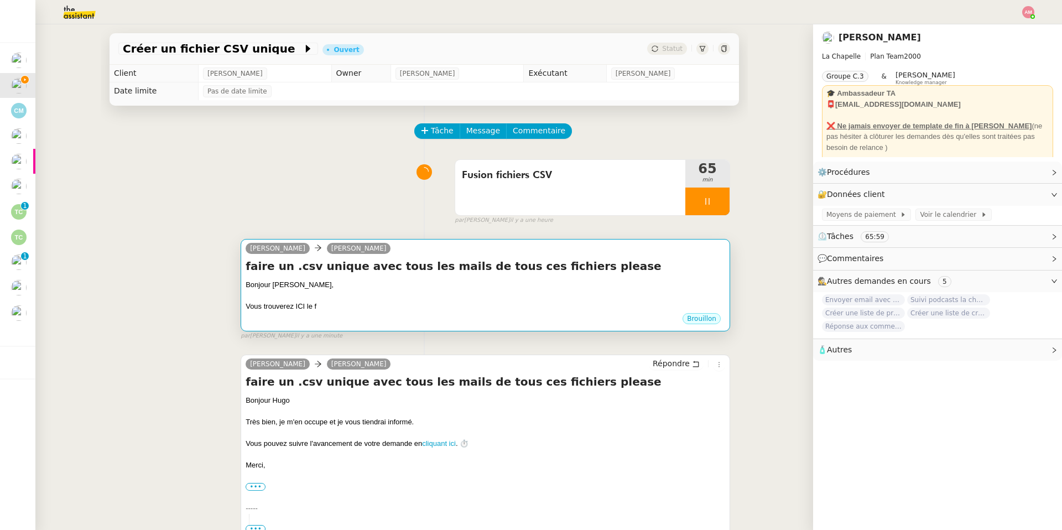
click at [461, 276] on div "faire un .csv unique avec tous les mails de tous ces fichiers please Bonjour Hu…" at bounding box center [486, 285] width 480 height 54
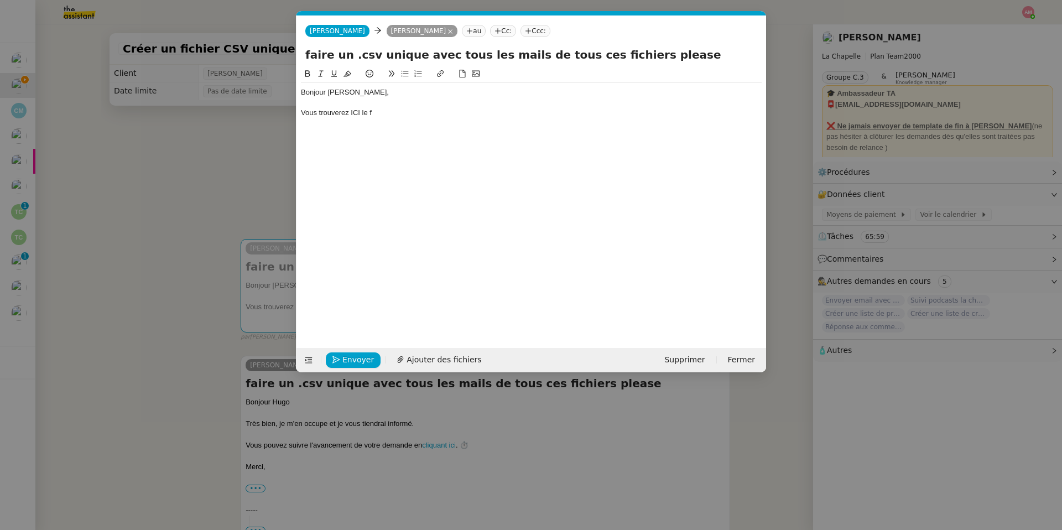
scroll to position [0, 23]
click at [392, 113] on div "Vous trouverez ICI le f" at bounding box center [531, 113] width 461 height 10
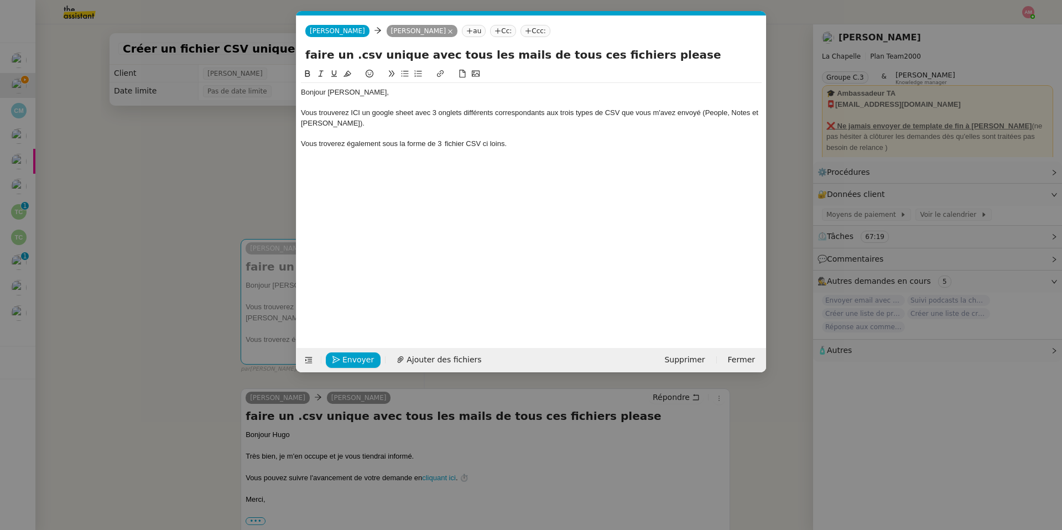
click at [387, 129] on div at bounding box center [531, 133] width 461 height 10
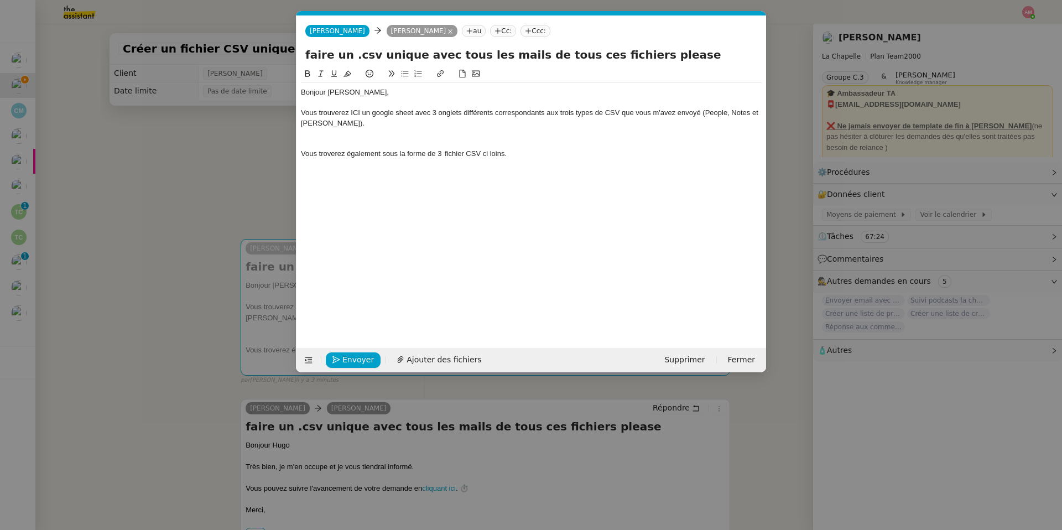
click at [385, 124] on div "Vous trouverez ICI un google sheet avec 3 onglets différents correspondants aux…" at bounding box center [531, 118] width 461 height 20
click at [383, 142] on div at bounding box center [531, 144] width 461 height 10
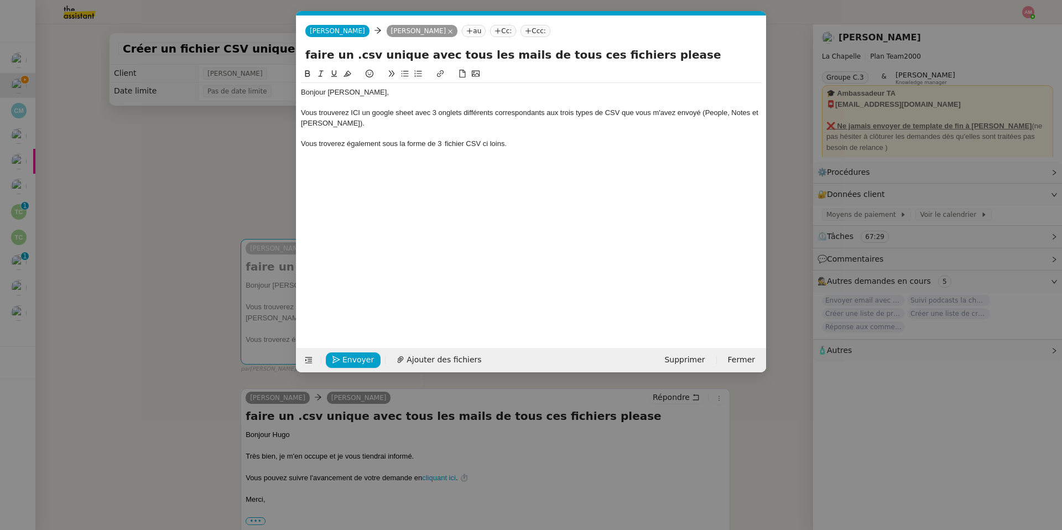
click at [491, 142] on div "Vous troverez également sous la forme de 3 fichier CSV ci loins." at bounding box center [531, 144] width 461 height 10
copy div "Bonjour Hugo, Vous trouverez ICI un google sheet avec 3 onglets différents corr…"
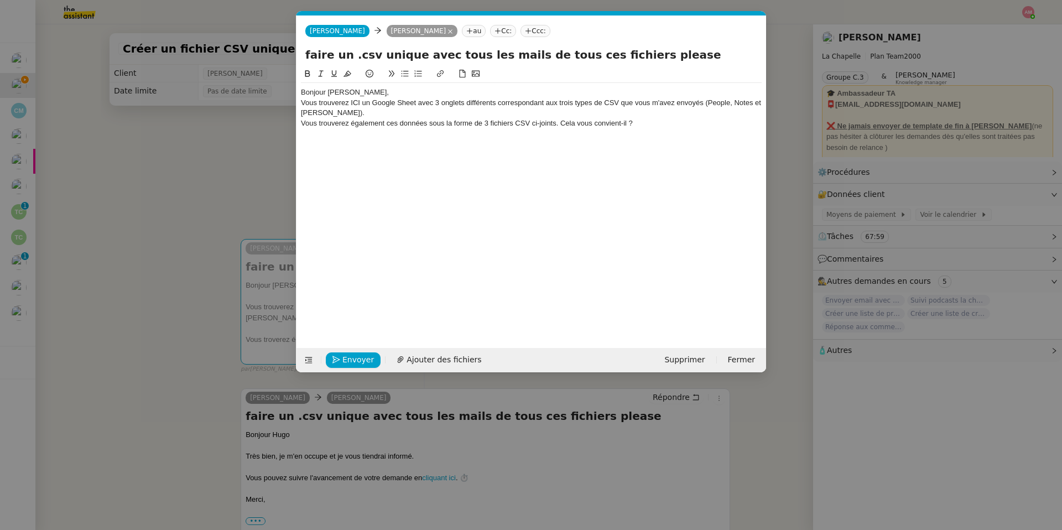
click at [358, 93] on div "Bonjour Hugo," at bounding box center [531, 92] width 461 height 10
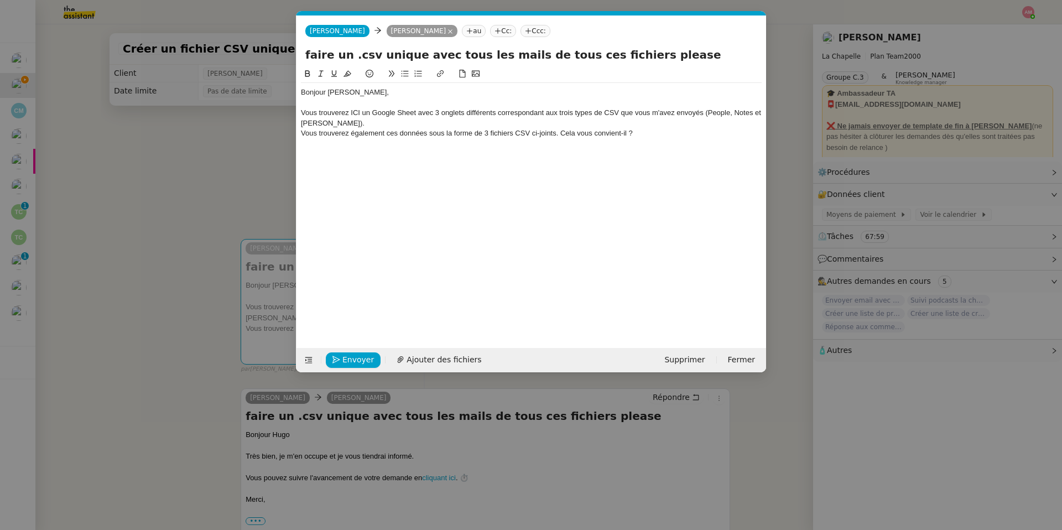
click at [352, 121] on div "Vous trouverez ICI un Google Sheet avec 3 onglets différents correspondant aux …" at bounding box center [531, 118] width 461 height 20
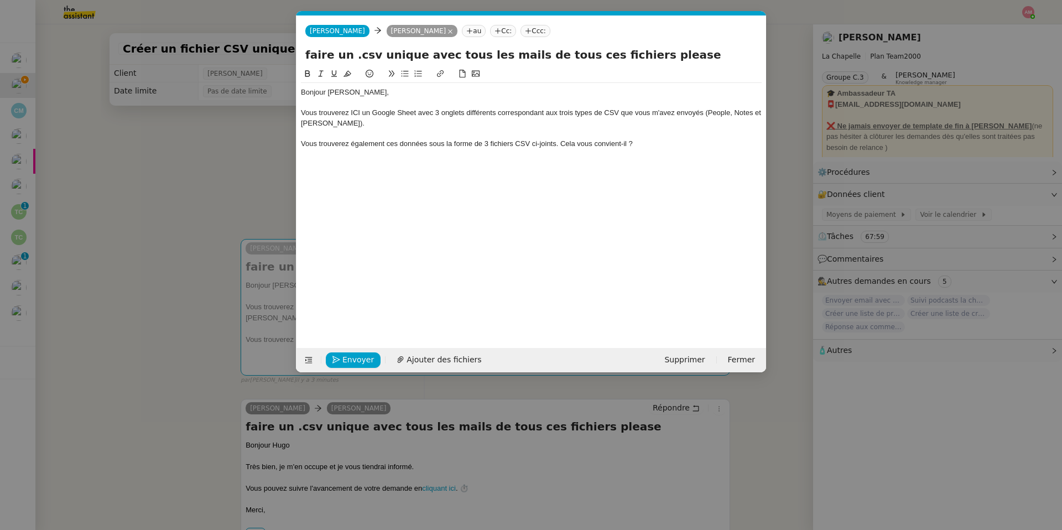
click at [560, 143] on div "Vous trouverez également ces données sous la forme de 3 fichiers CSV ci-joints.…" at bounding box center [531, 144] width 461 height 10
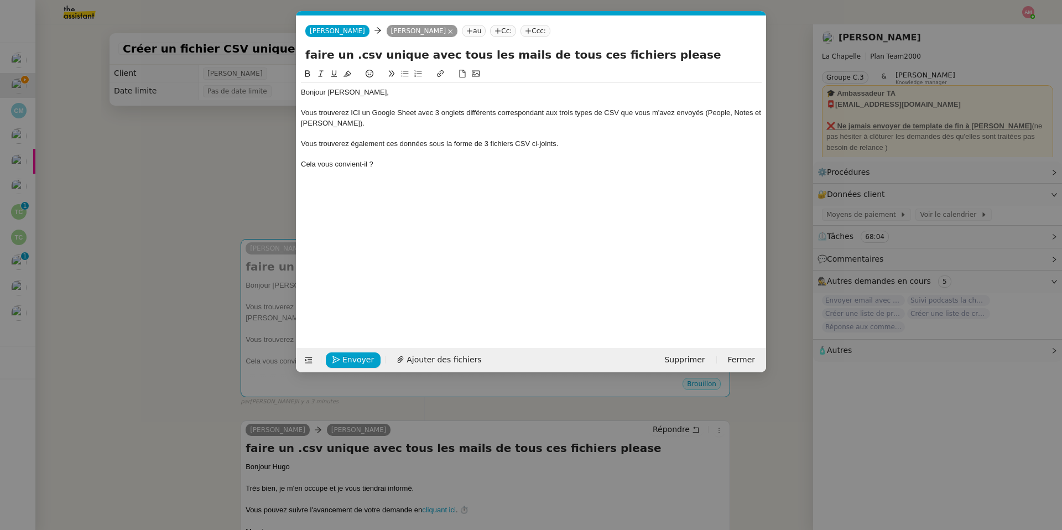
click at [401, 146] on div "Vous trouverez également ces données sous la forme de 3 fichiers CSV ci-joints." at bounding box center [531, 144] width 461 height 10
click at [379, 165] on div "Cela vous convient-il ?" at bounding box center [531, 164] width 461 height 10
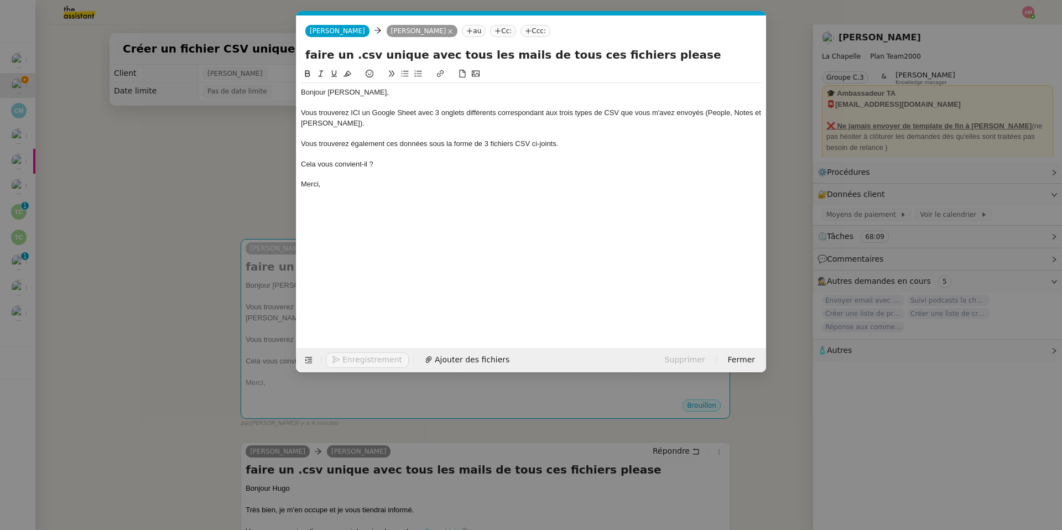
click at [337, 166] on div "Cela vous convient-il ?" at bounding box center [531, 164] width 461 height 10
click at [407, 77] on icon at bounding box center [405, 74] width 8 height 8
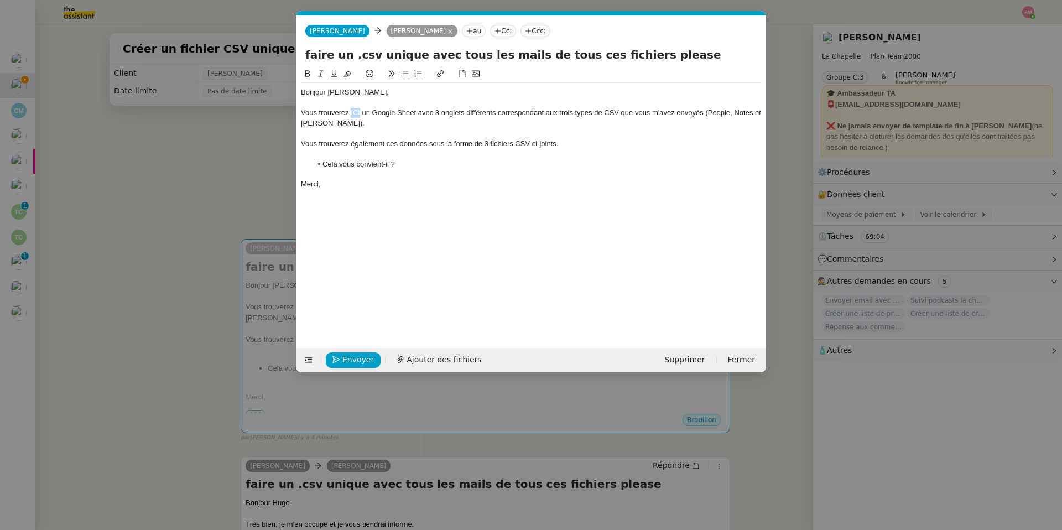
drag, startPoint x: 360, startPoint y: 113, endPoint x: 350, endPoint y: 113, distance: 10.0
click at [350, 113] on div "Vous trouverez ICI un Google Sheet avec 3 onglets différents correspondant aux …" at bounding box center [531, 118] width 461 height 20
click at [434, 72] on button at bounding box center [440, 73] width 13 height 13
paste input "https://docs.google.com/spreadsheets/d/1Emq9881Ac_3GxkuGW_oooI5R7kU62KO4TqW3OeR…"
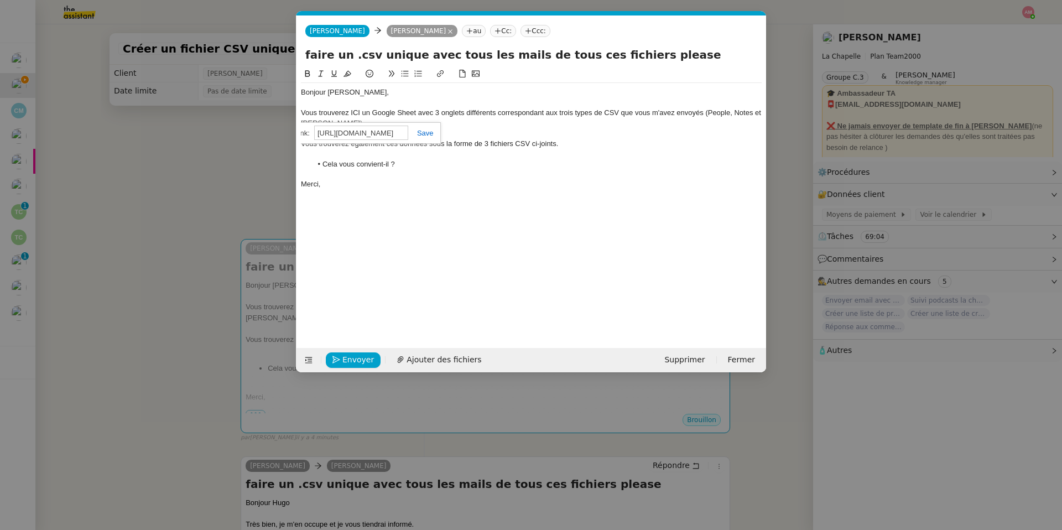
type input "https://docs.google.com/spreadsheets/d/1Emq9881Ac_3GxkuGW_oooI5R7kU62KO4TqW3OeR…"
click at [425, 132] on link at bounding box center [420, 133] width 25 height 8
click at [410, 256] on div "Bonjour Hugo, Vous trouverez ICI un Google Sheet avec 3 onglets différents corr…" at bounding box center [531, 198] width 461 height 263
click at [193, 213] on nz-modal-container "Service TA - VOYAGE - PROPOSITION GLOBALE A utiliser dans le cadre de propositi…" at bounding box center [531, 265] width 1062 height 530
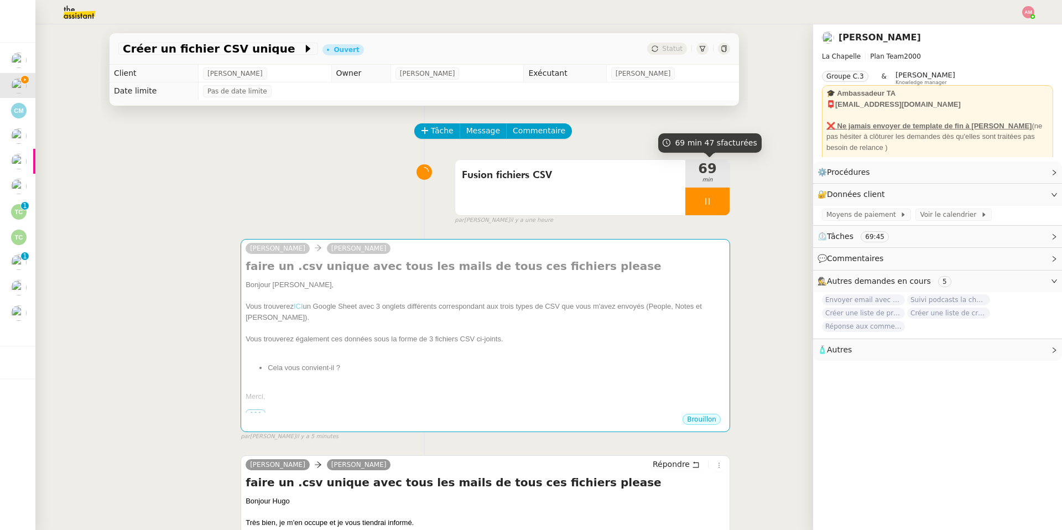
click at [722, 205] on div at bounding box center [707, 201] width 44 height 28
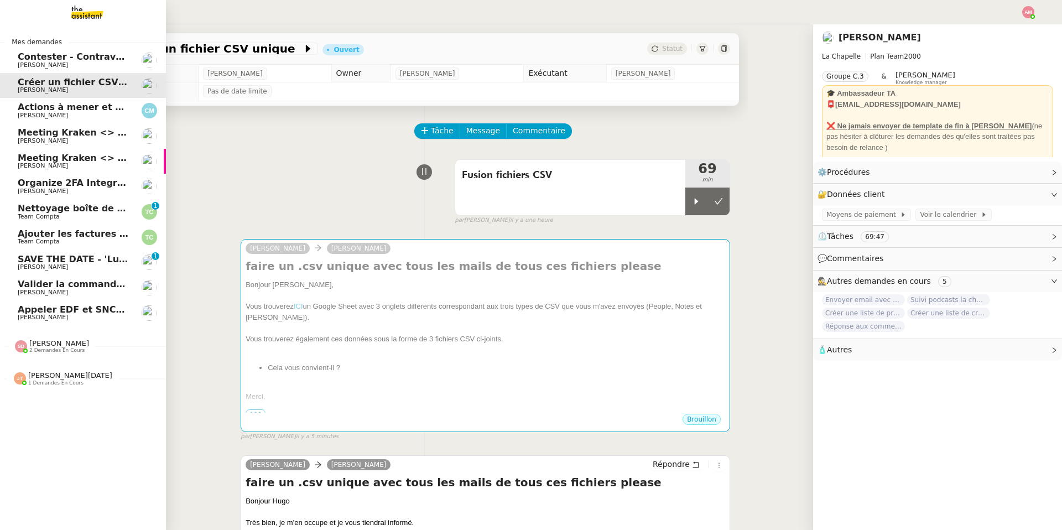
click at [29, 314] on span "[PERSON_NAME]" at bounding box center [43, 317] width 50 height 7
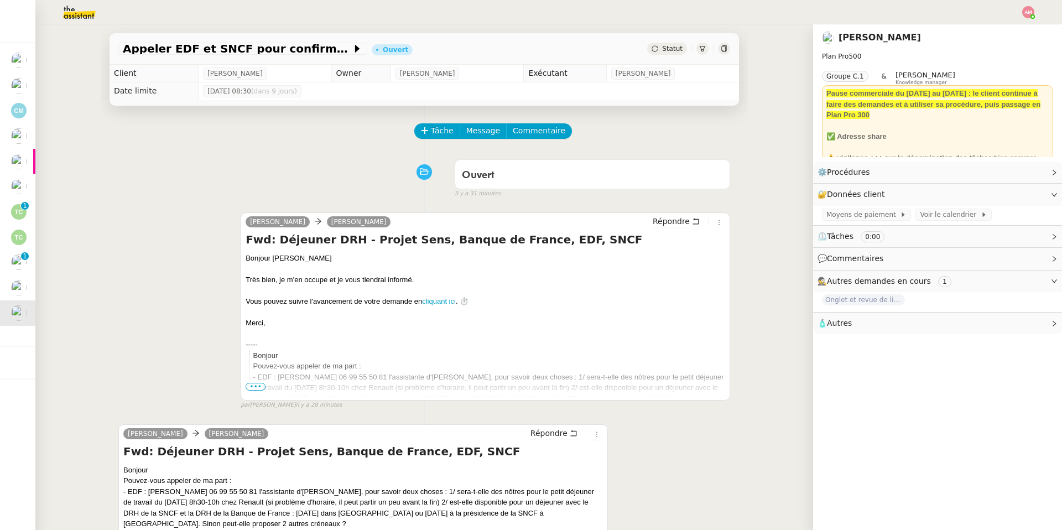
scroll to position [147, 0]
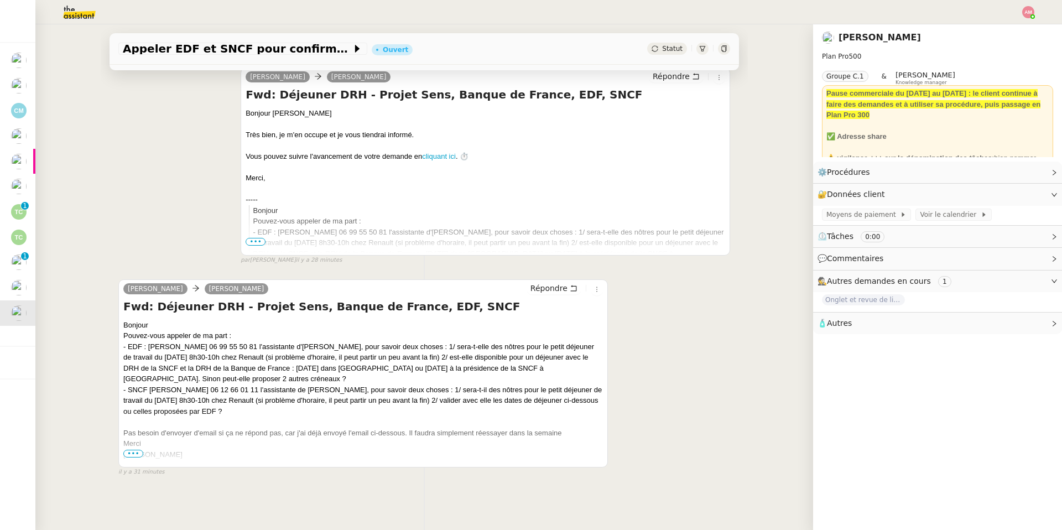
click at [139, 452] on span "•••" at bounding box center [133, 454] width 20 height 8
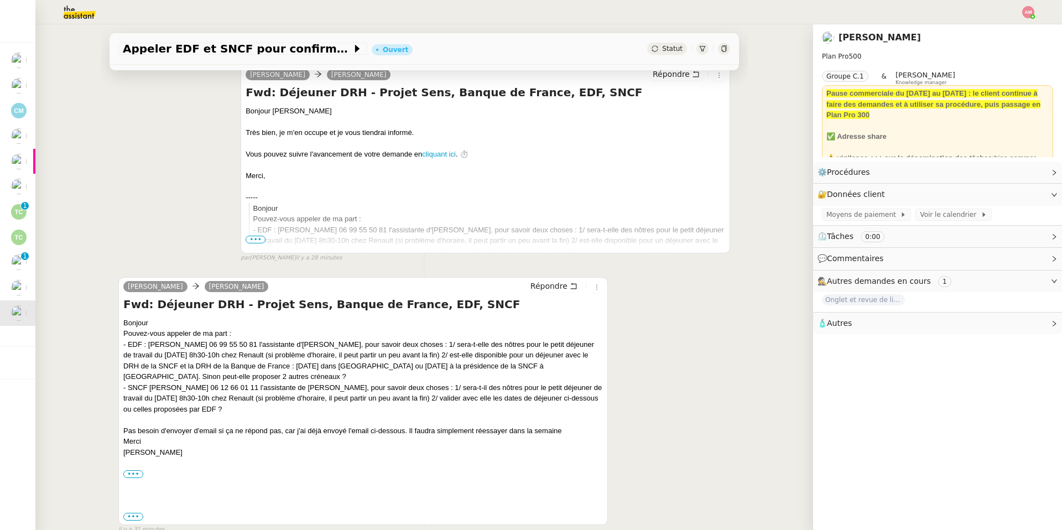
click at [730, 43] on div "Appeler EDF et SNCF pour confirmations Ouvert Statut" at bounding box center [424, 49] width 629 height 32
click at [726, 45] on icon at bounding box center [723, 48] width 5 height 7
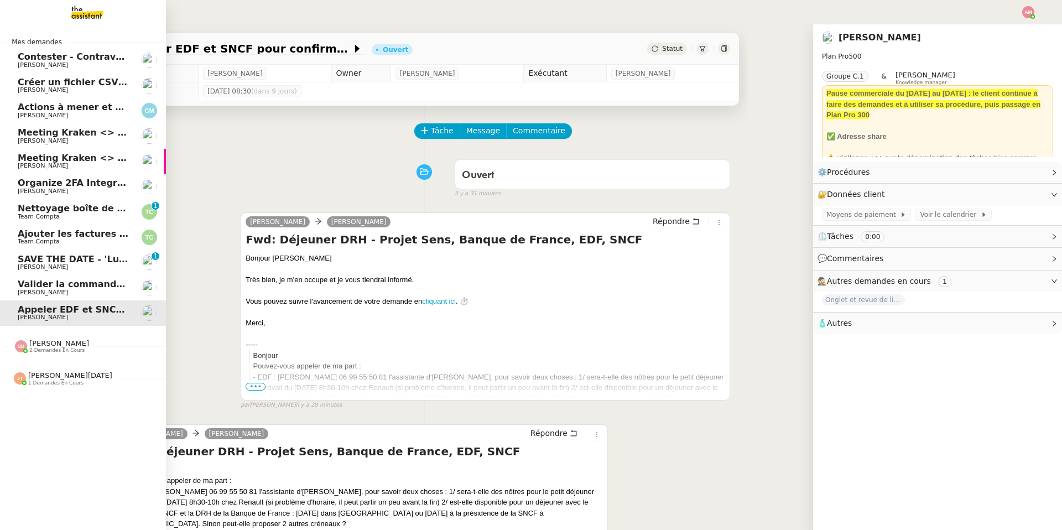
click at [84, 82] on span "Créer un fichier CSV unique" at bounding box center [87, 82] width 138 height 11
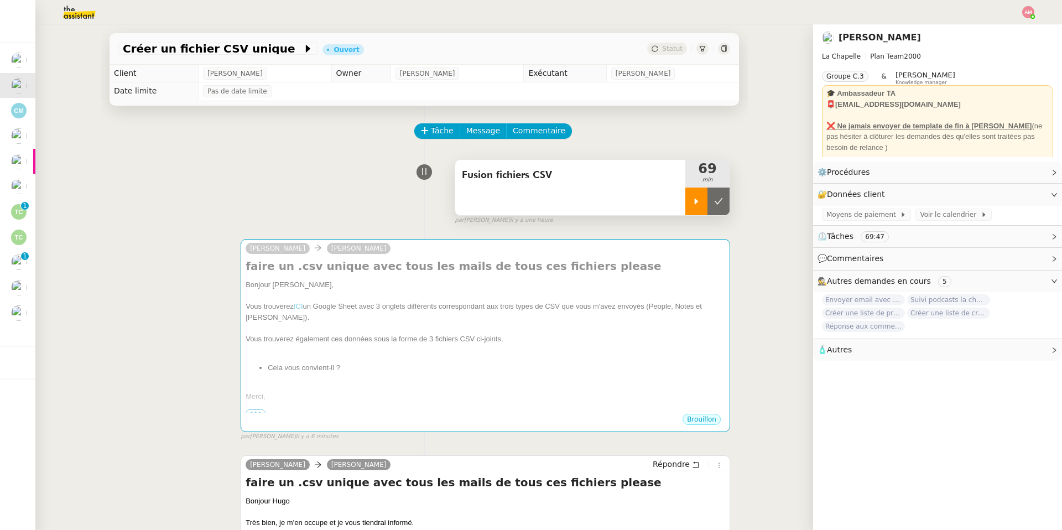
click at [692, 197] on div at bounding box center [696, 201] width 22 height 28
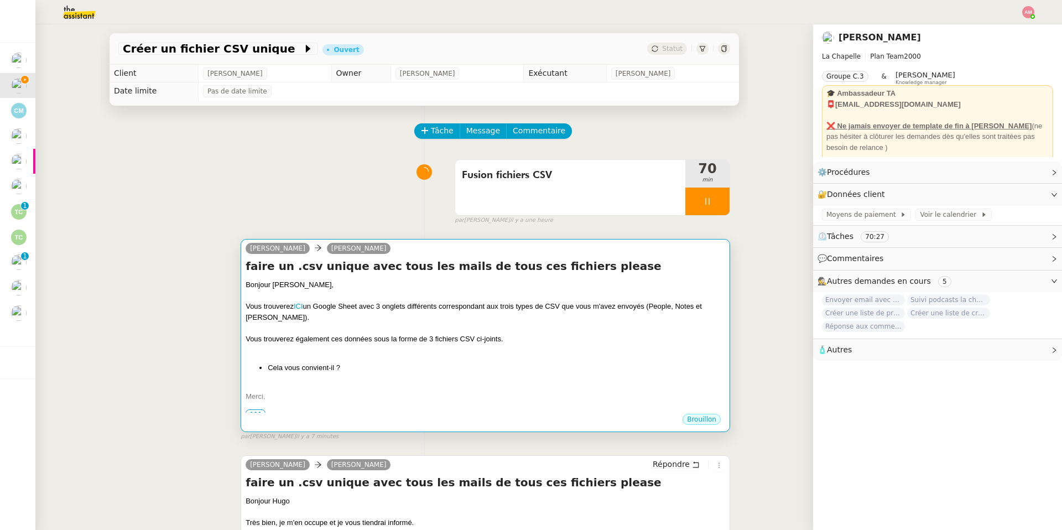
click at [548, 371] on li "Cela vous convient-il ?" at bounding box center [496, 367] width 457 height 11
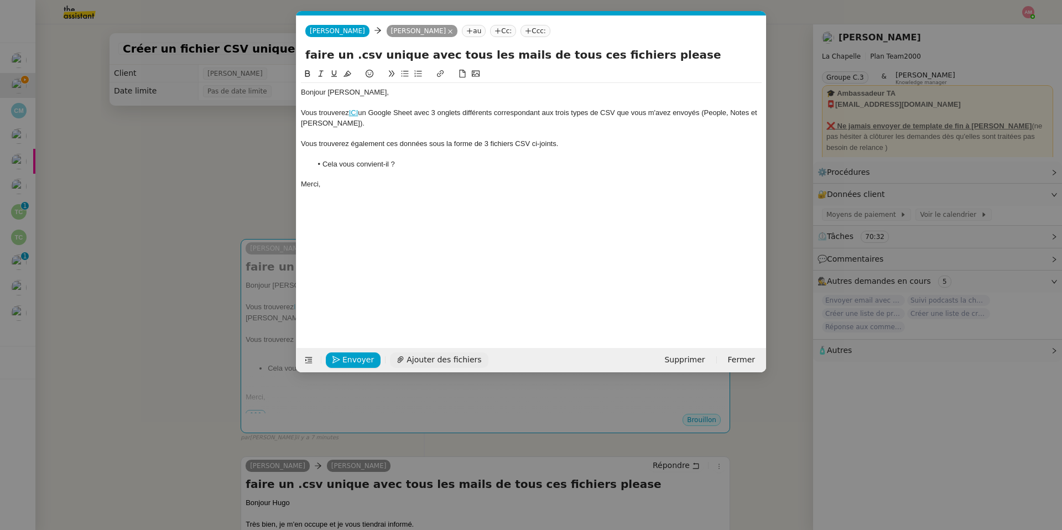
click at [444, 354] on span "Ajouter des fichiers" at bounding box center [444, 359] width 75 height 13
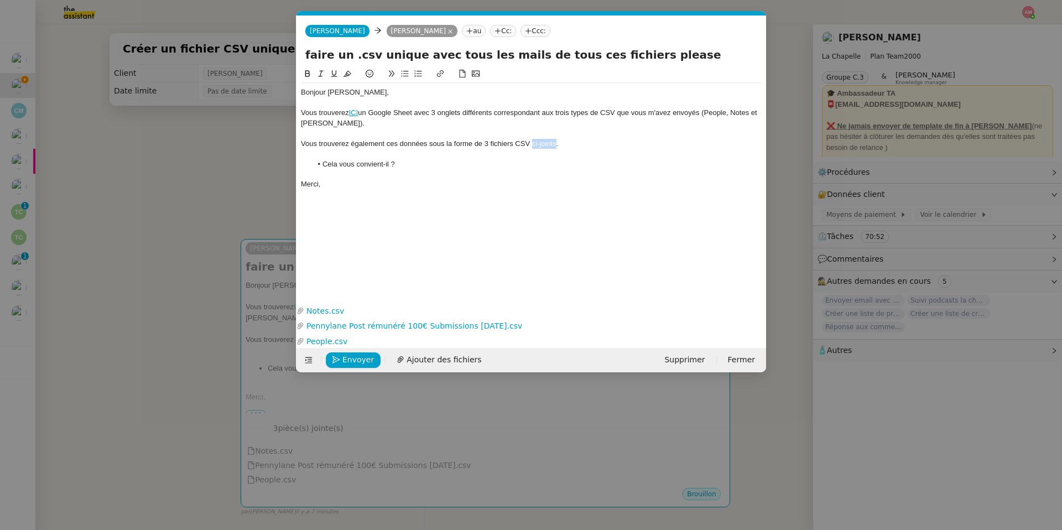
drag, startPoint x: 532, startPoint y: 145, endPoint x: 555, endPoint y: 142, distance: 23.4
click at [555, 142] on div "Vous trouverez également ces données sous la forme de 3 fichiers CSV ci-joints." at bounding box center [531, 144] width 461 height 10
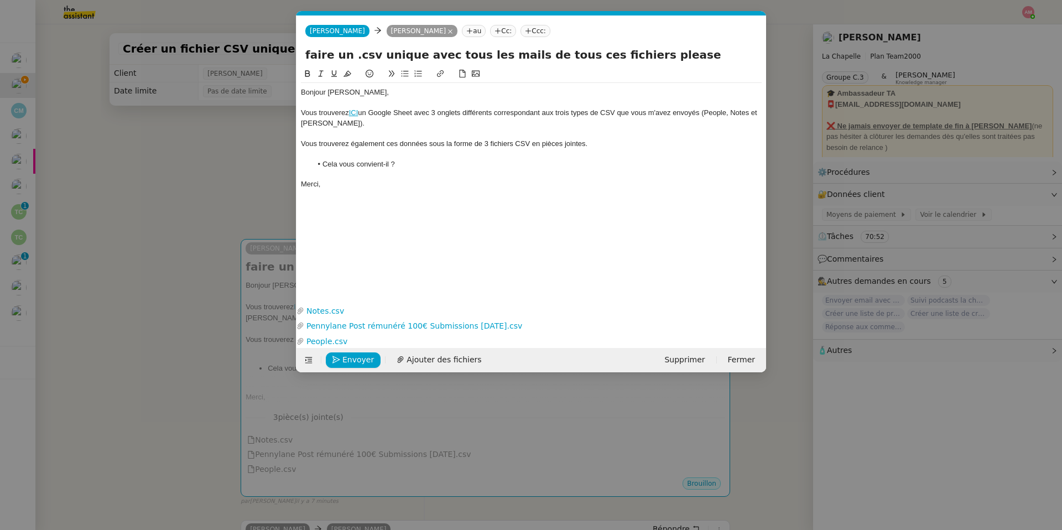
click at [595, 148] on div "Vous trouverez également ces données sous la forme de 3 fichiers CSV en pièces …" at bounding box center [531, 144] width 461 height 10
click at [593, 190] on div "Bonjour Hugo, Vous trouverez ICI un Google Sheet avec 3 onglets différents corr…" at bounding box center [531, 138] width 461 height 111
click at [353, 116] on link "ICI" at bounding box center [353, 112] width 9 height 8
click at [359, 128] on link "https://docs.google.com/spreadsheets/d/1Emq9881Ac_3GxkuGW_oooI5R7kU62KO4TqW3OeR…" at bounding box center [328, 133] width 76 height 14
click at [425, 192] on div "Bonjour Hugo, Vous trouverez ICI un Google Sheet avec 3 onglets différents corr…" at bounding box center [531, 138] width 461 height 111
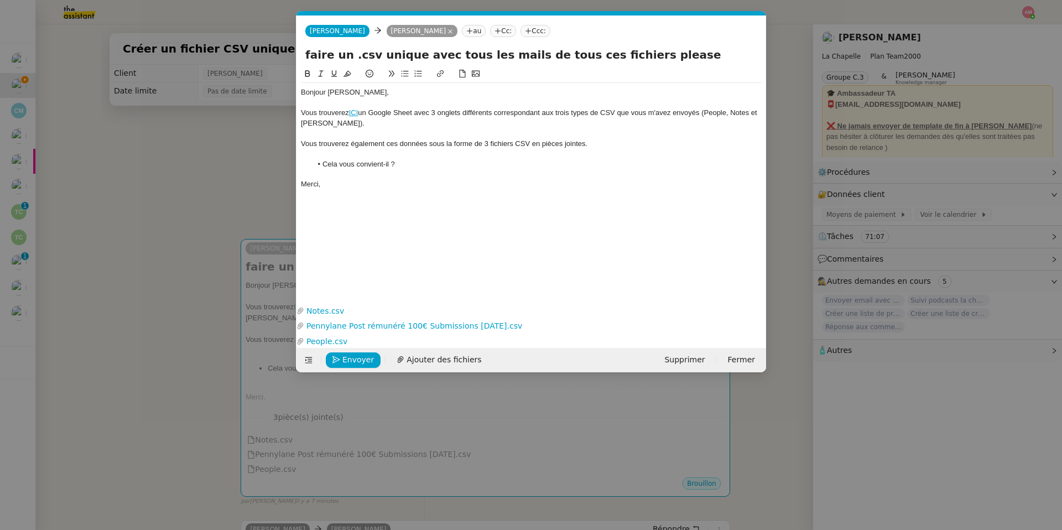
click at [398, 143] on div "Vous trouverez également ces données sous la forme de 3 fichiers CSV en pièces …" at bounding box center [531, 144] width 461 height 10
click at [439, 188] on div "Merci," at bounding box center [531, 184] width 461 height 10
drag, startPoint x: 671, startPoint y: 145, endPoint x: 670, endPoint y: 132, distance: 12.8
click at [670, 132] on div "Bonjour Hugo, Vous trouverez ICI un Google Sheet avec 3 onglets différents corr…" at bounding box center [531, 138] width 461 height 111
copy div "Vous trouverez également ces mêmes données sous la forme de 3 fichiers CSV en p…"
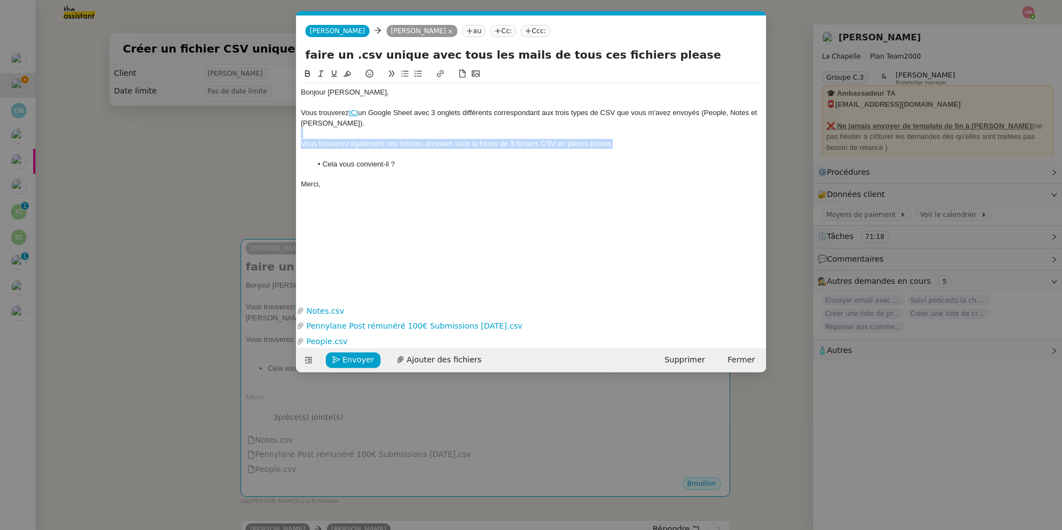
click at [398, 275] on div "Bonjour Hugo, Vous trouverez ICI un Google Sheet avec 3 onglets différents corr…" at bounding box center [531, 176] width 461 height 218
click at [337, 241] on div "Bonjour Hugo, Vous trouverez ICI un Google Sheet avec 3 onglets différents corr…" at bounding box center [531, 176] width 461 height 218
click at [340, 357] on button "Envoyer" at bounding box center [353, 359] width 55 height 15
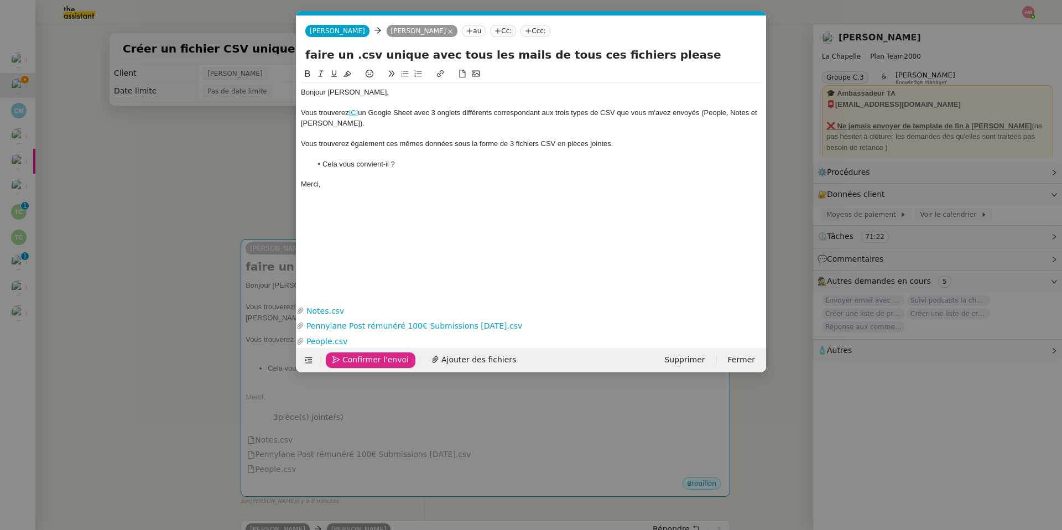
click at [340, 357] on button "Confirmer l'envoi" at bounding box center [371, 359] width 90 height 15
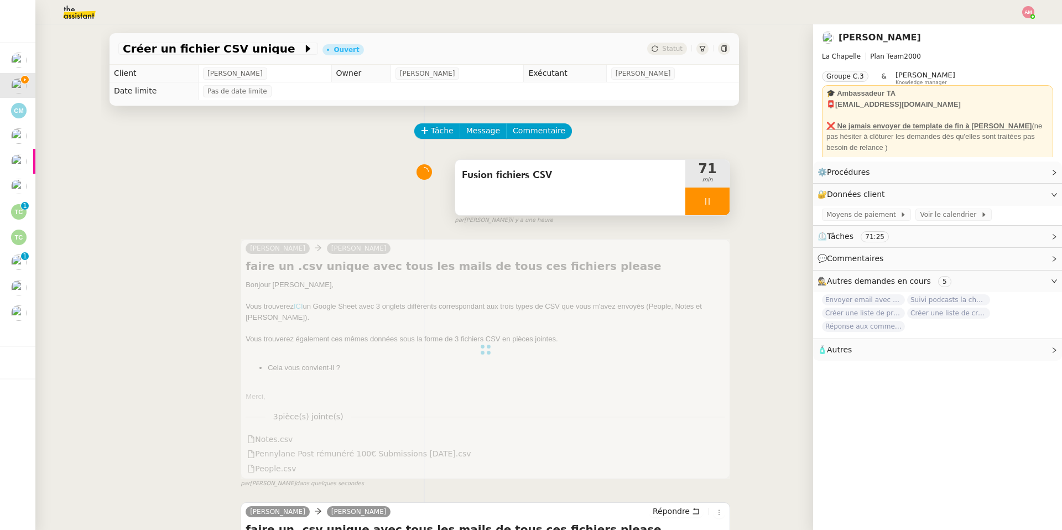
click at [599, 195] on div "Fusion fichiers CSV" at bounding box center [570, 187] width 230 height 55
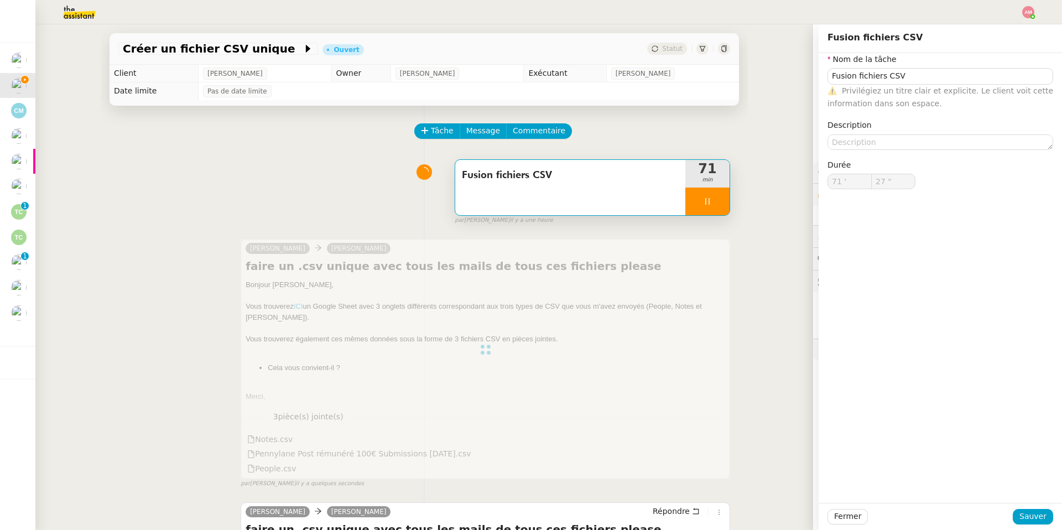
type input "28 ""
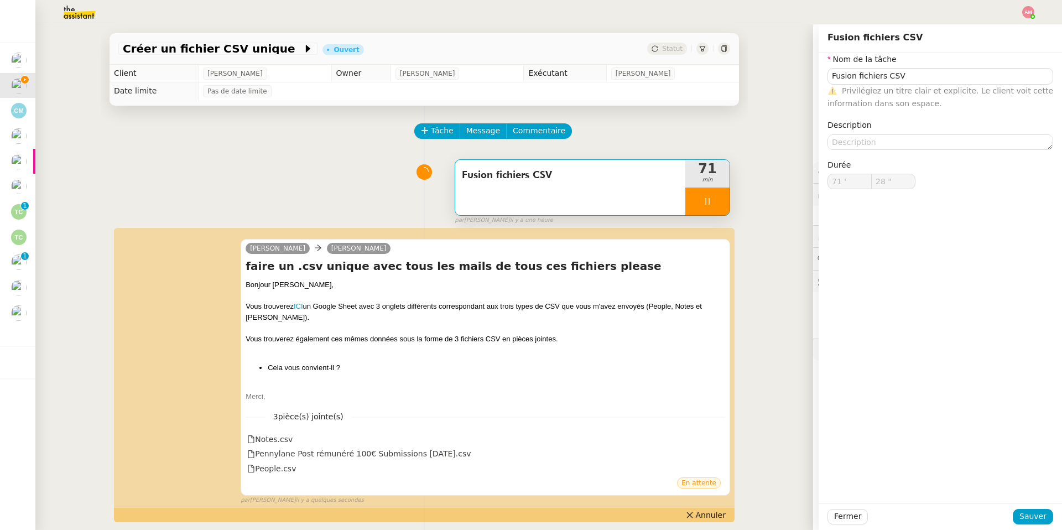
type input "Fusion fichiers CSV"
type input "71 '"
type input "28 ""
type input "Fusion fichiers CSV"
type input "71 '"
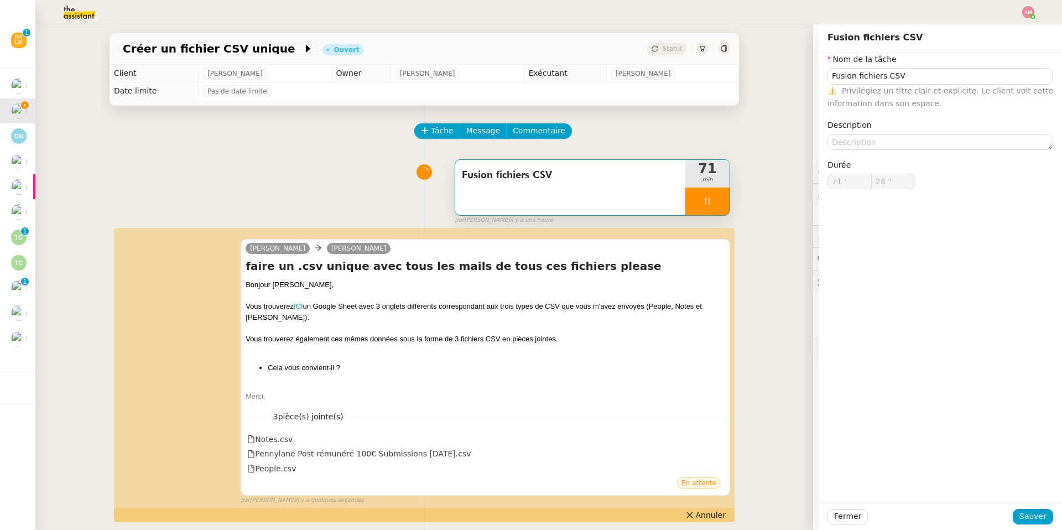
type input "29 ""
click at [704, 200] on icon at bounding box center [707, 201] width 9 height 9
type input "Fusion fichiers CSV"
type input "71 '"
drag, startPoint x: 721, startPoint y: 199, endPoint x: 763, endPoint y: 212, distance: 44.2
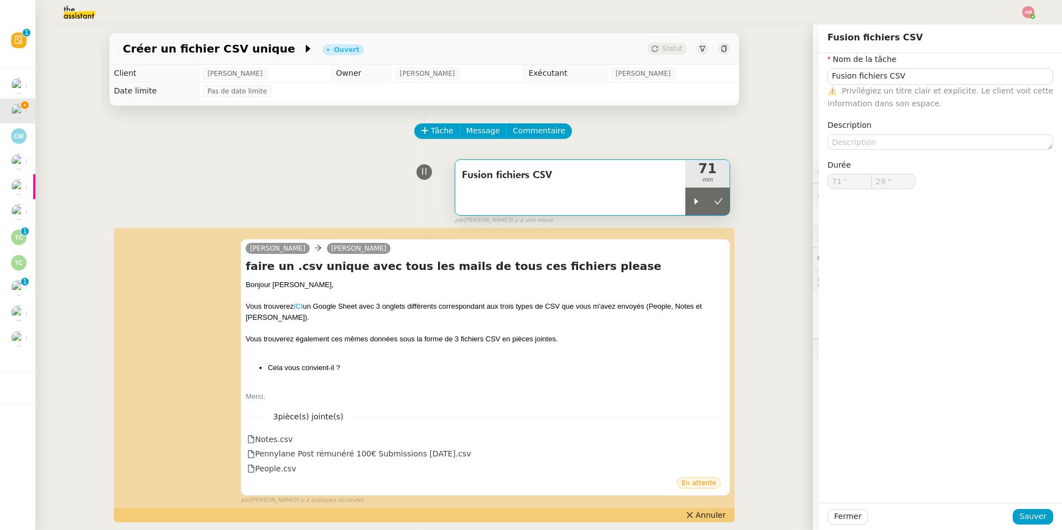
click at [707, 199] on div at bounding box center [696, 201] width 22 height 28
type input "28 ""
type input "Fusion fichiers CSV"
type input "71 '"
type input "28 ""
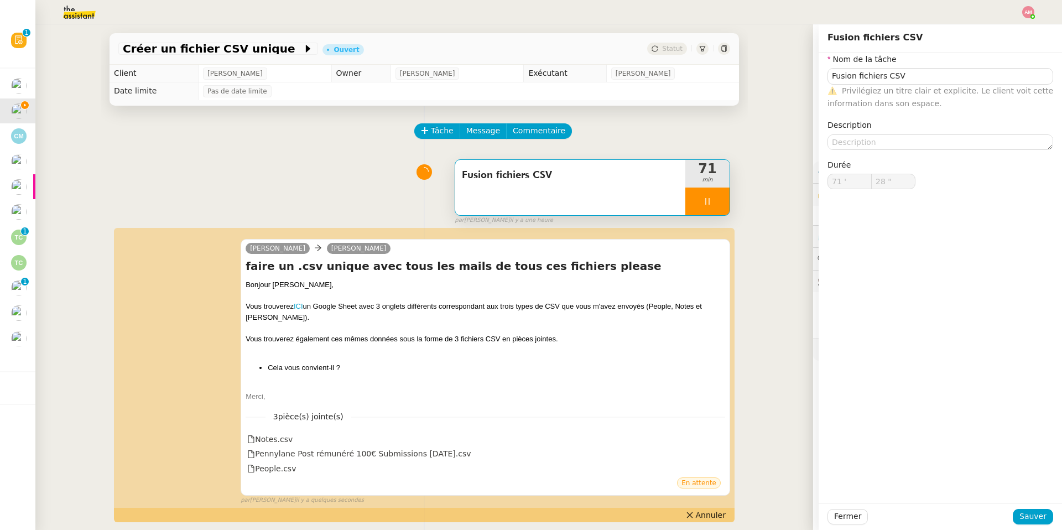
click at [700, 204] on div at bounding box center [707, 201] width 44 height 28
type input "Fusion fichiers CSV"
type input "71 '"
type input "29 ""
type input "Fusion fichiers CSV"
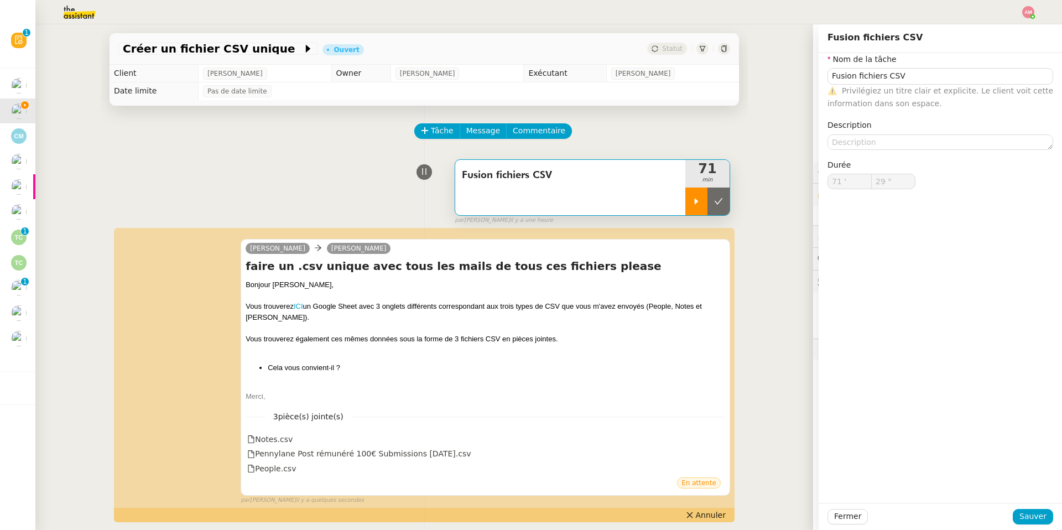
type input "71 '"
type input "28 ""
type input "Fusion fichiers CSV"
type input "71 '"
type input "28 ""
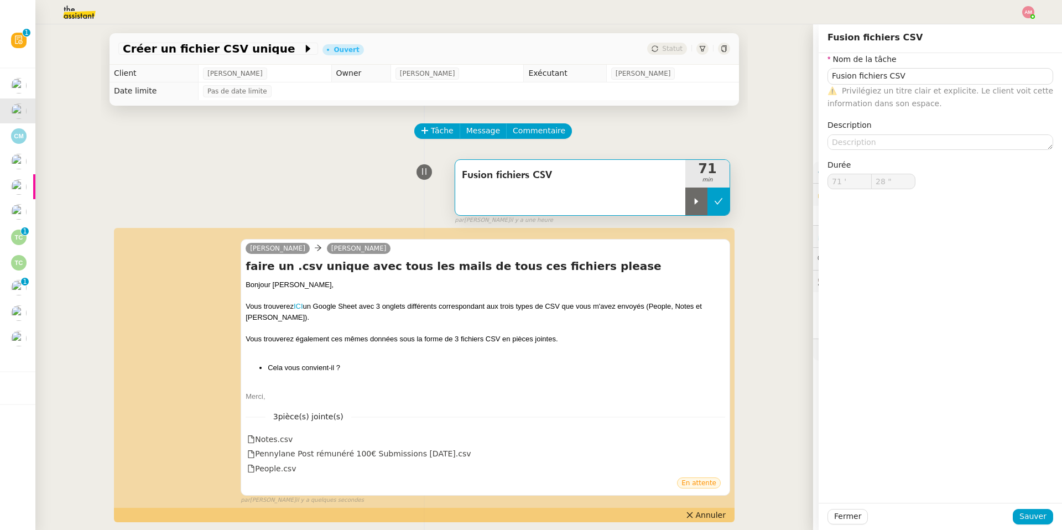
click at [715, 203] on icon at bounding box center [718, 201] width 9 height 9
type input "Fusion fichiers CSV"
type input "71 '"
type input "28 ""
type input "Fusion fichiers CSV"
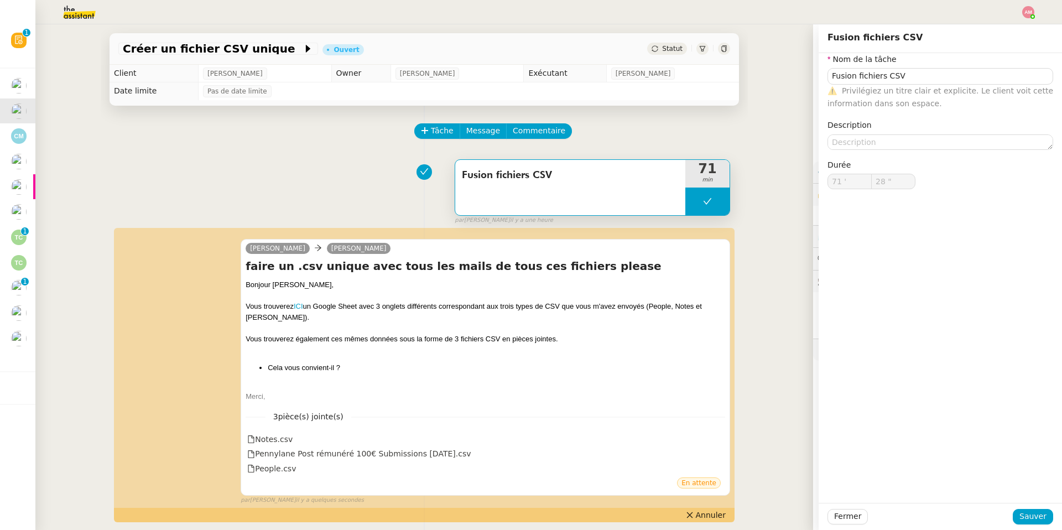
type input "71 '"
type input "28 ""
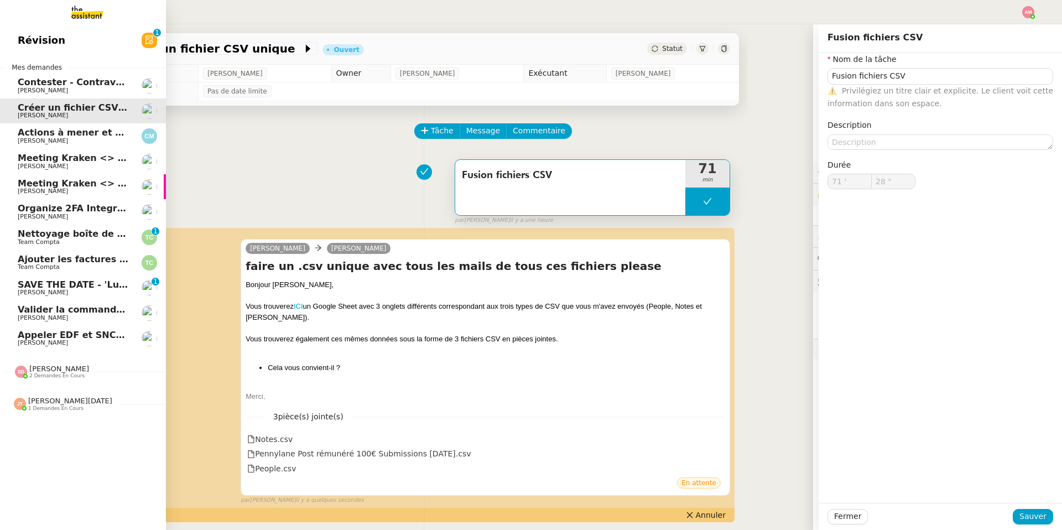
click at [32, 369] on span "[PERSON_NAME]" at bounding box center [59, 368] width 60 height 8
click at [61, 425] on span "[PERSON_NAME]" at bounding box center [74, 426] width 112 height 7
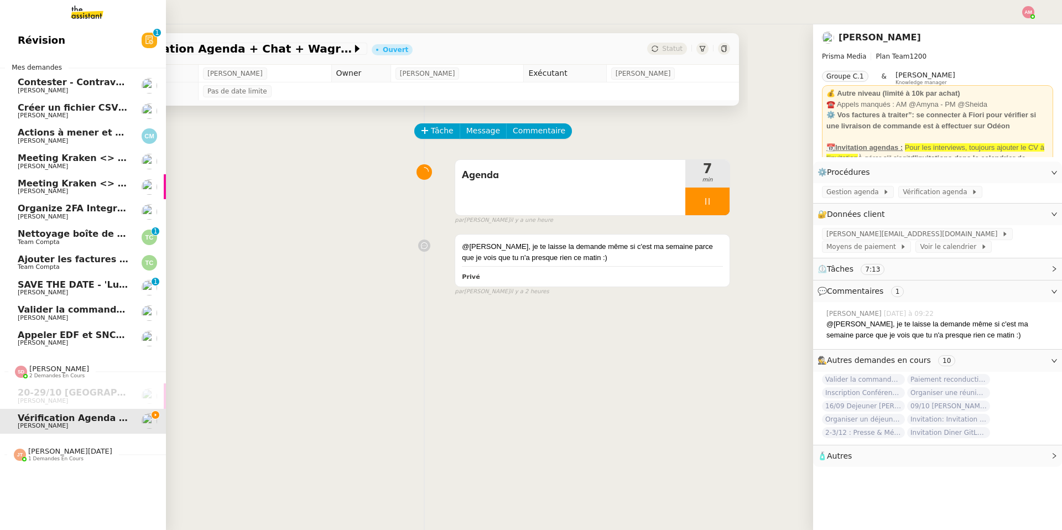
click at [60, 465] on div "Jean-Noël De Tinguy 1 demandes en cours" at bounding box center [83, 450] width 166 height 32
click at [105, 41] on link "Révision 0 1 2 3 4 5 6 7 8 9" at bounding box center [83, 40] width 166 height 25
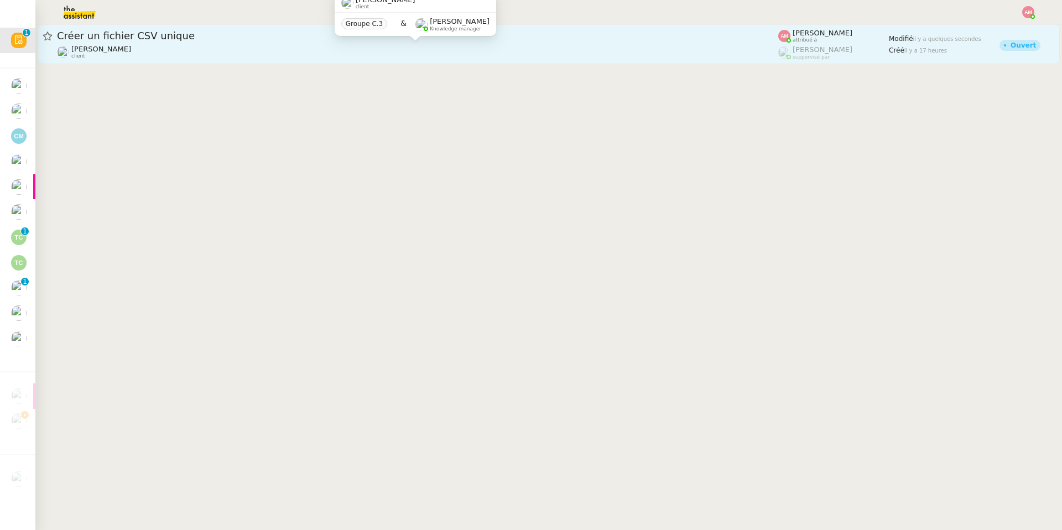
click at [253, 47] on div "Hugo Bentz client" at bounding box center [417, 52] width 721 height 14
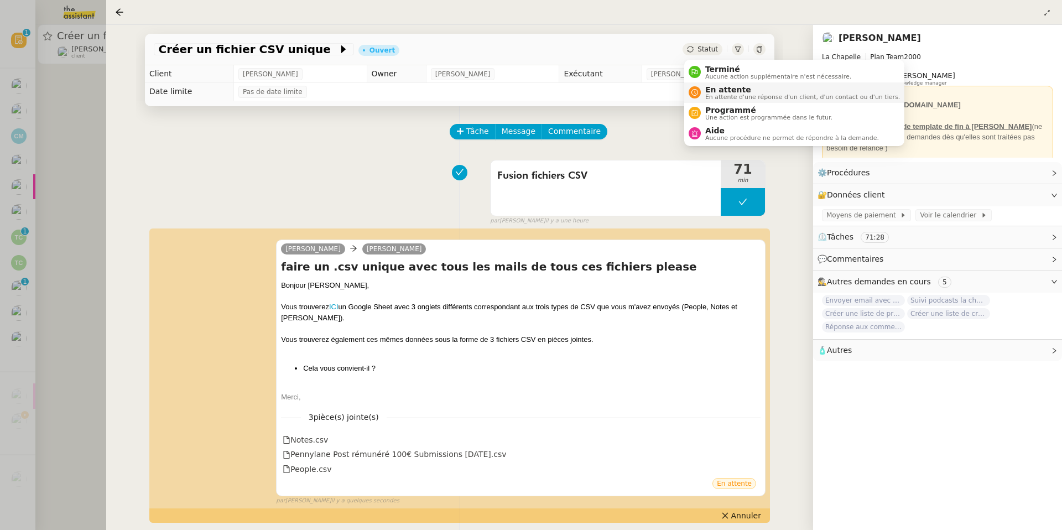
click at [720, 88] on span "En attente" at bounding box center [802, 89] width 195 height 9
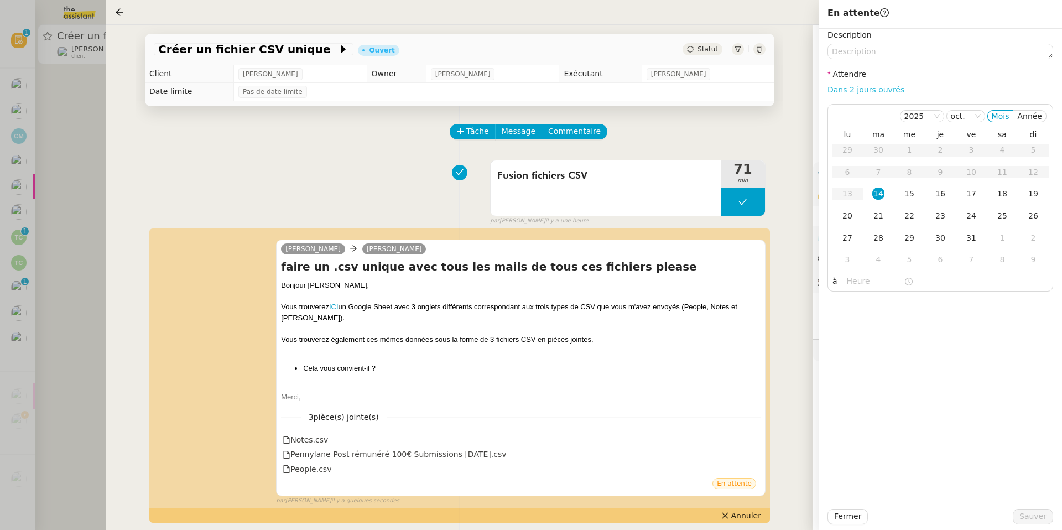
click at [831, 89] on link "Dans 2 jours ouvrés" at bounding box center [865, 89] width 77 height 9
type input "07:00"
click at [843, 90] on link "Dans 2 jours ouvrés" at bounding box center [865, 89] width 77 height 9
click at [1031, 516] on span "Sauver" at bounding box center [1032, 516] width 27 height 13
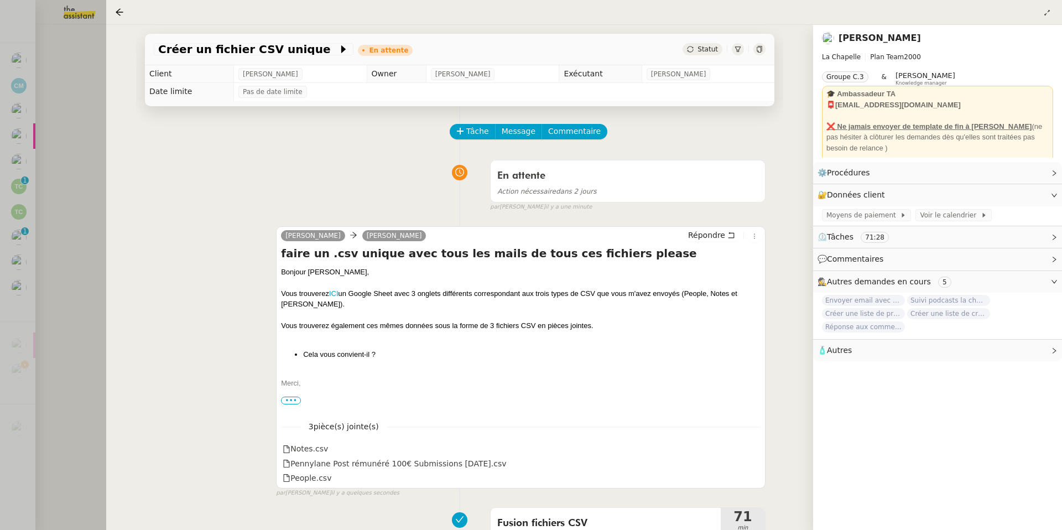
click at [269, 212] on div "En attente Action nécessaire dans 2 jours false par Amyna M. il y a une minute" at bounding box center [460, 183] width 612 height 57
copy div "hugo@lachapelle.club"
drag, startPoint x: 310, startPoint y: 213, endPoint x: 392, endPoint y: 214, distance: 81.9
click at [392, 214] on div "hugo@lachapelle.club" at bounding box center [380, 214] width 144 height 19
click at [216, 177] on div "En attente Action nécessaire dans 2 jours false par Amyna M. il y a une minute" at bounding box center [460, 183] width 612 height 57
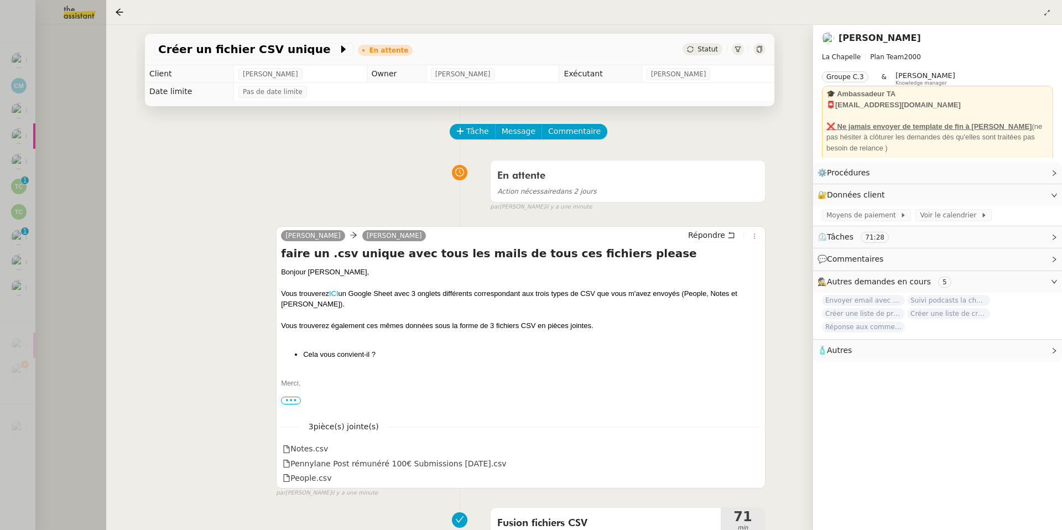
click at [84, 187] on div at bounding box center [531, 265] width 1062 height 530
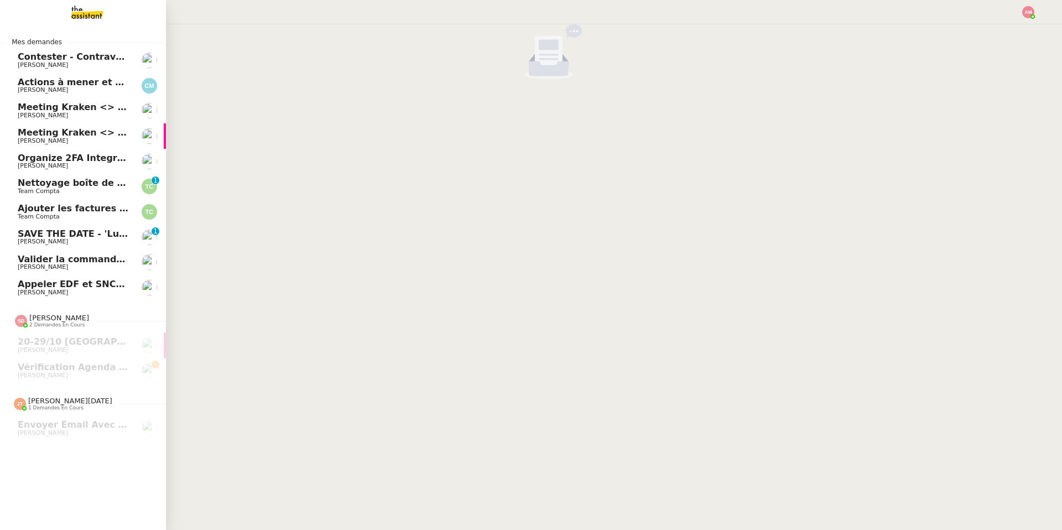
click at [70, 280] on span "Appeler EDF et SNCF pour confirmations" at bounding box center [119, 284] width 202 height 11
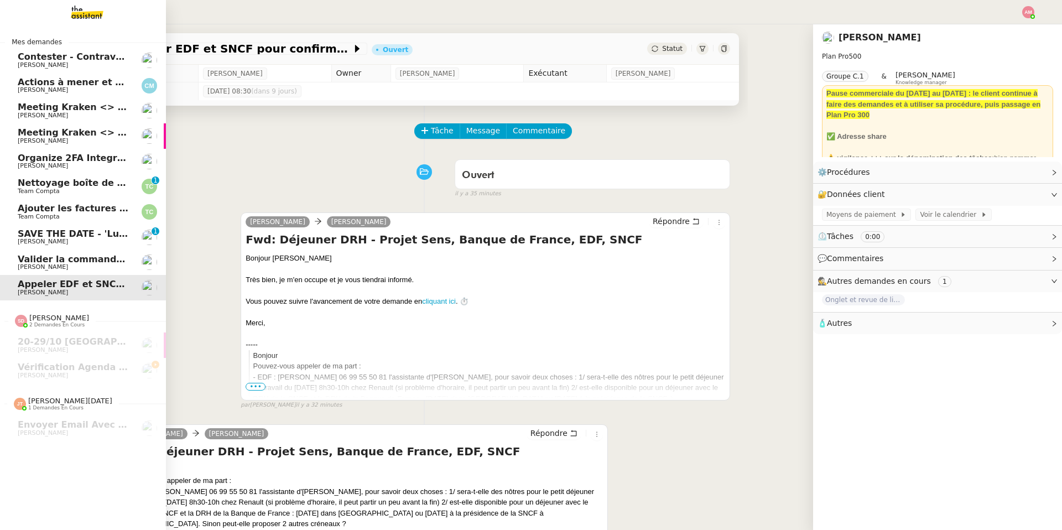
click at [79, 189] on span "Team Compta" at bounding box center [74, 191] width 112 height 7
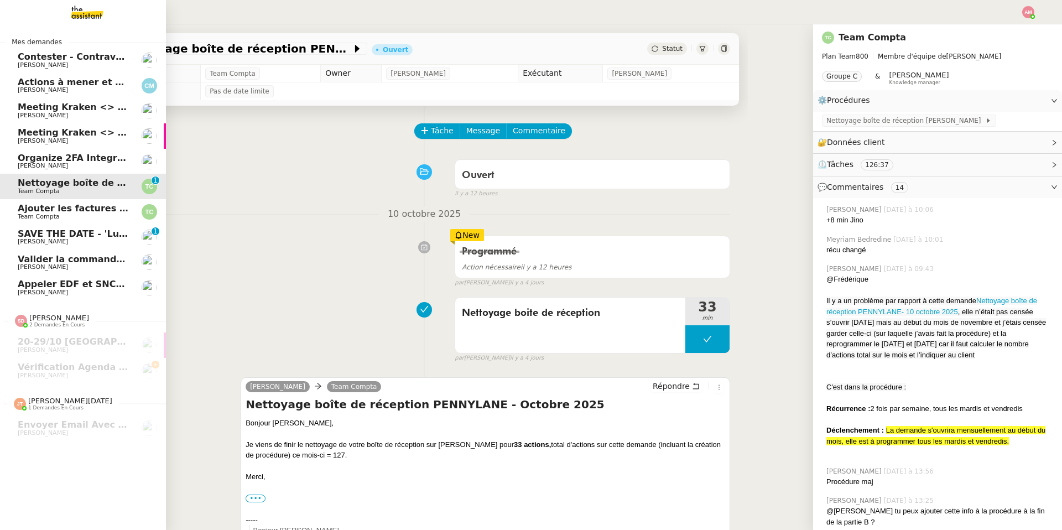
click at [77, 206] on span "Ajouter les factures UBER à [GEOGRAPHIC_DATA]" at bounding box center [140, 208] width 244 height 11
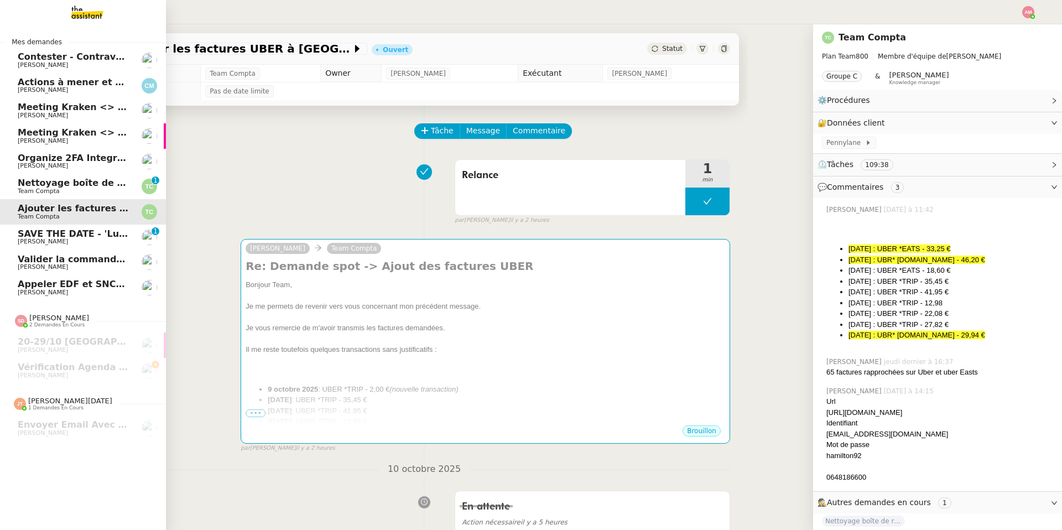
click at [3, 277] on link "Appeler EDF et SNCF pour confirmations Jean-Baptiste Barfety" at bounding box center [83, 287] width 166 height 25
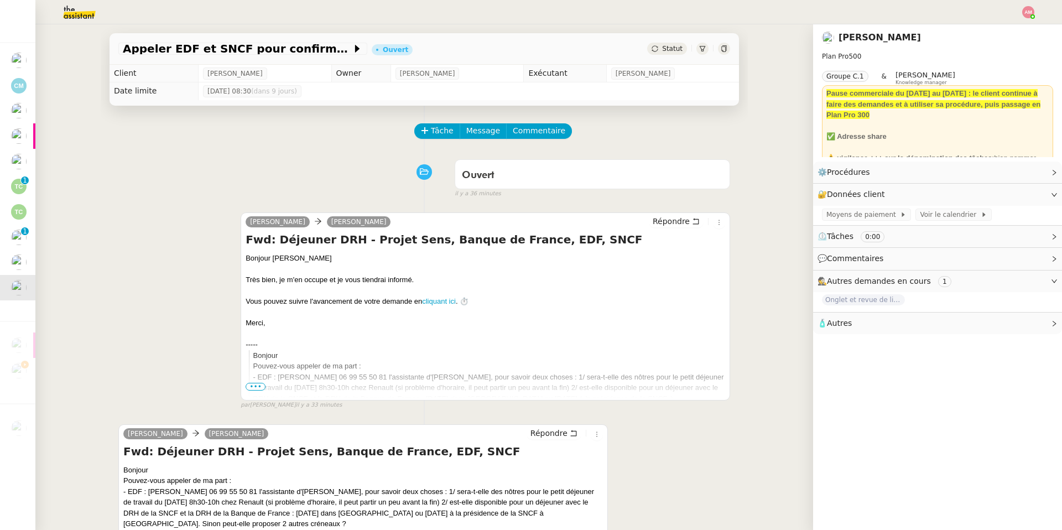
click at [716, 53] on div "Statut" at bounding box center [688, 49] width 83 height 12
click at [727, 48] on div at bounding box center [724, 49] width 12 height 12
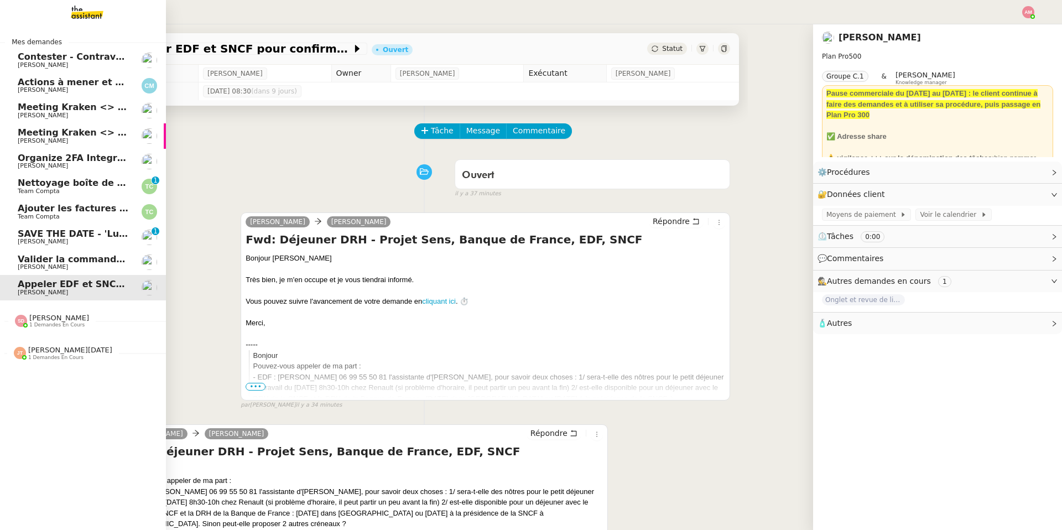
click at [53, 356] on span "1 demandes en cours" at bounding box center [55, 358] width 55 height 6
click at [82, 232] on span "SAVE THE DATE - 'Luxury Redefined' in Paris - 15th October 2025" at bounding box center [189, 233] width 342 height 11
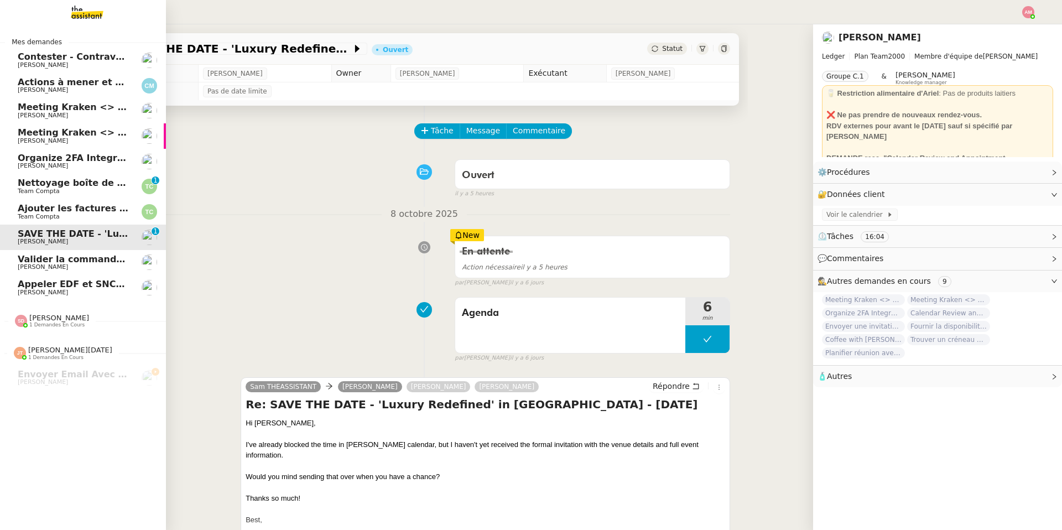
click at [38, 206] on span "Ajouter les factures UBER à [GEOGRAPHIC_DATA]" at bounding box center [140, 208] width 244 height 11
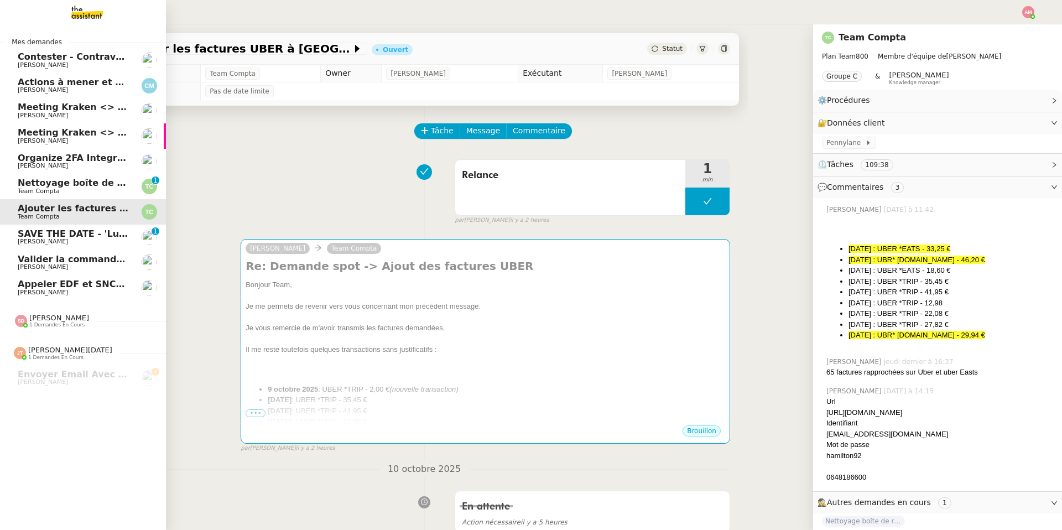
click at [56, 186] on span "Nettoyage boîte de réception PENNYLANE - Octobre 2025" at bounding box center [161, 183] width 287 height 11
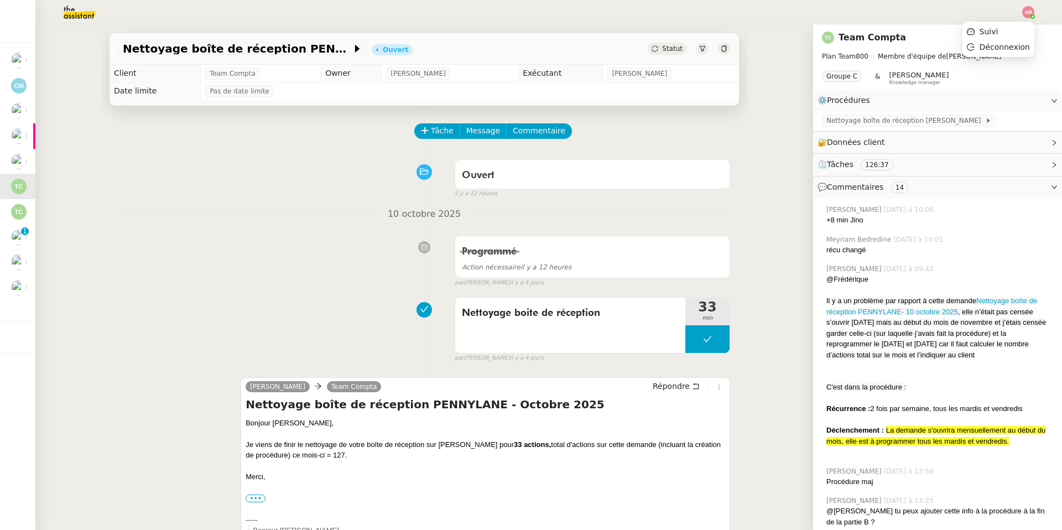
click at [1023, 8] on div at bounding box center [1028, 12] width 12 height 12
drag, startPoint x: 1015, startPoint y: 19, endPoint x: 1010, endPoint y: 28, distance: 10.6
click at [1010, 28] on div "Suivi Déconnexion" at bounding box center [998, 39] width 72 height 35
click at [1010, 28] on li "Suivi" at bounding box center [998, 31] width 72 height 15
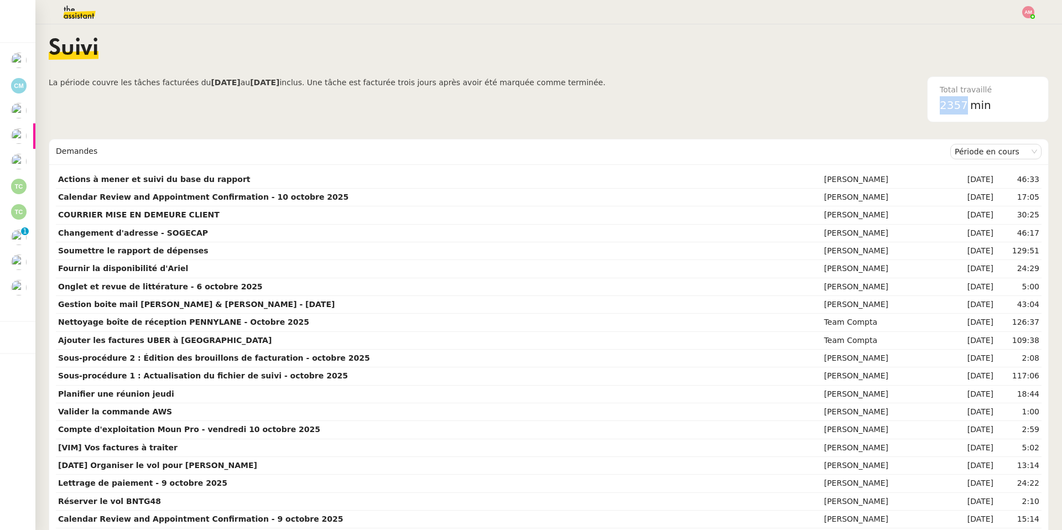
drag, startPoint x: 936, startPoint y: 101, endPoint x: 963, endPoint y: 104, distance: 27.3
click at [963, 104] on div "Total travaillé 2357 min" at bounding box center [988, 99] width 110 height 45
copy span "2357"
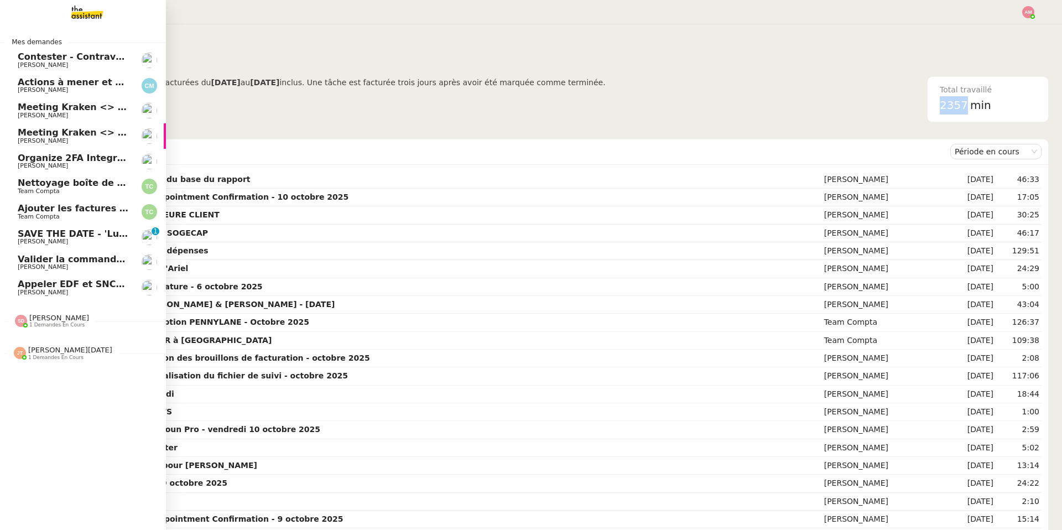
click at [48, 237] on span "SAVE THE DATE - 'Luxury Redefined' in Paris - 15th October 2025" at bounding box center [189, 233] width 342 height 11
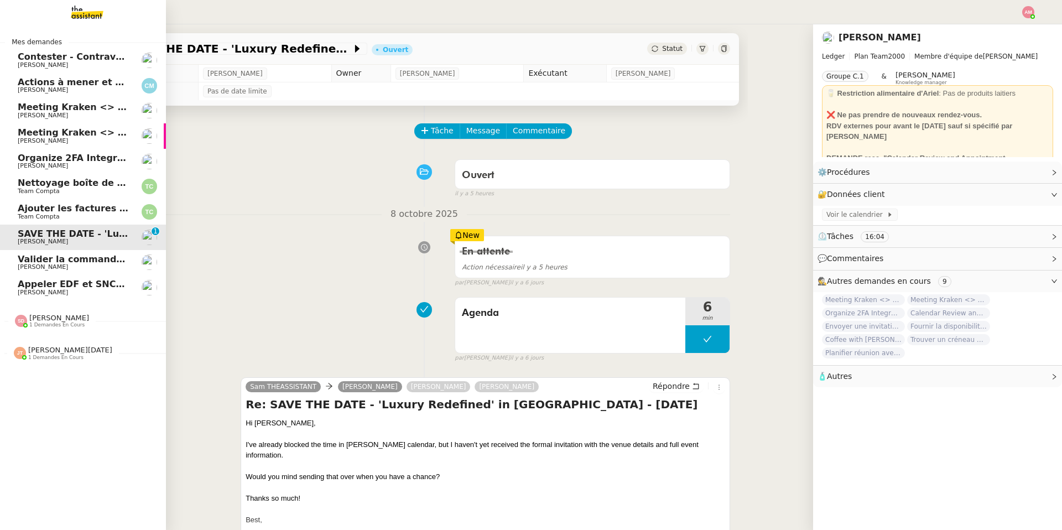
click at [62, 179] on span "Nettoyage boîte de réception PENNYLANE - Octobre 2025" at bounding box center [161, 183] width 287 height 11
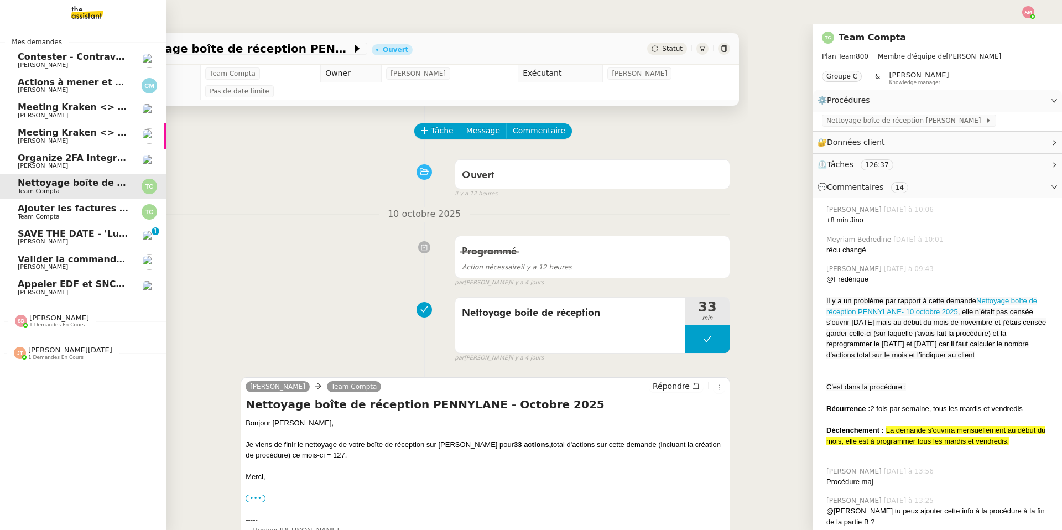
click at [67, 118] on span "[PERSON_NAME]" at bounding box center [74, 115] width 112 height 7
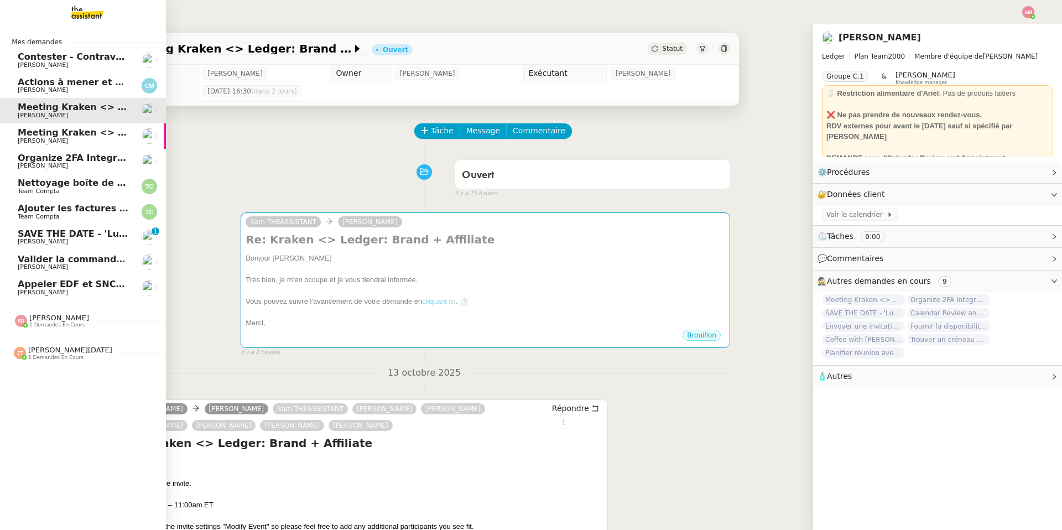
click at [68, 81] on span "Actions à mener et suivi du base du rapport" at bounding box center [128, 82] width 220 height 11
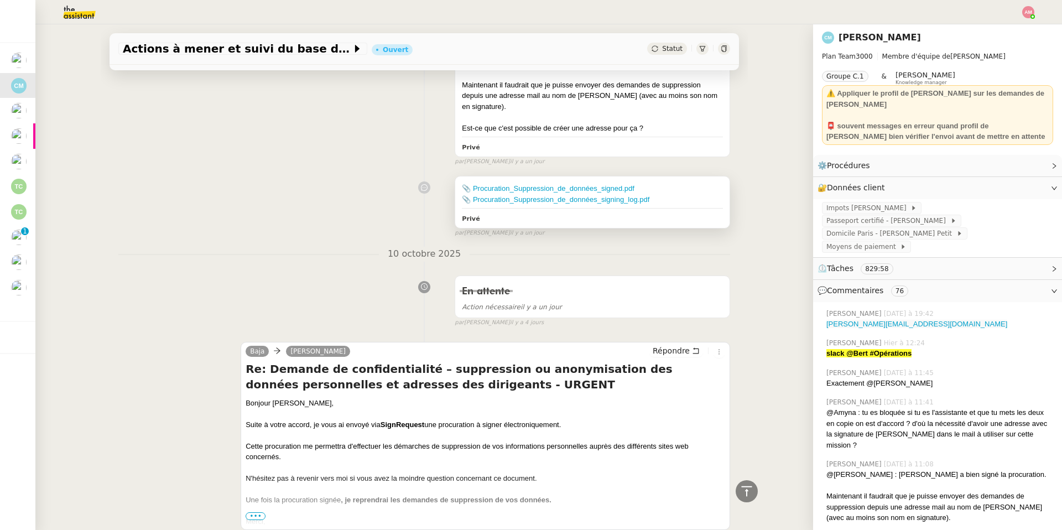
scroll to position [583, 0]
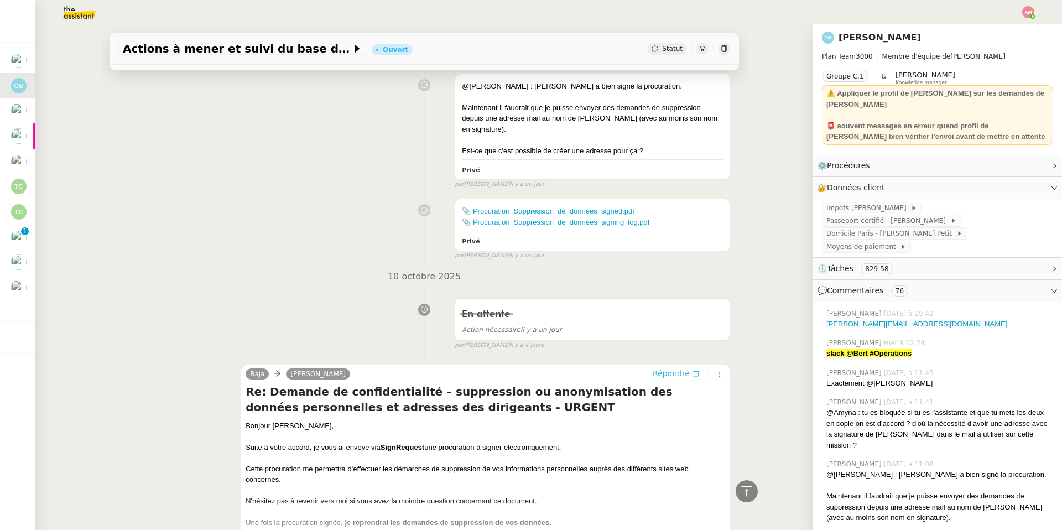
click at [658, 368] on span "Répondre" at bounding box center [671, 373] width 37 height 11
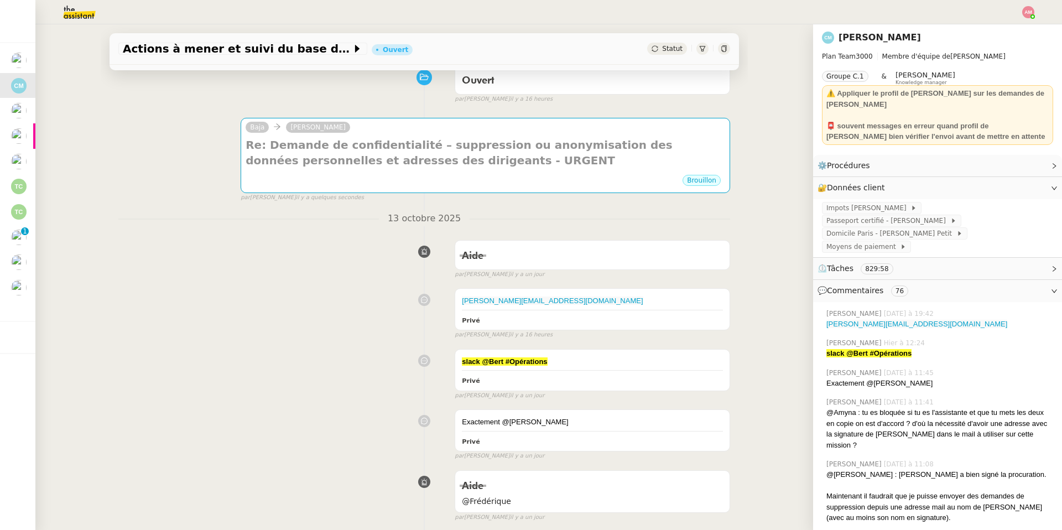
scroll to position [0, 0]
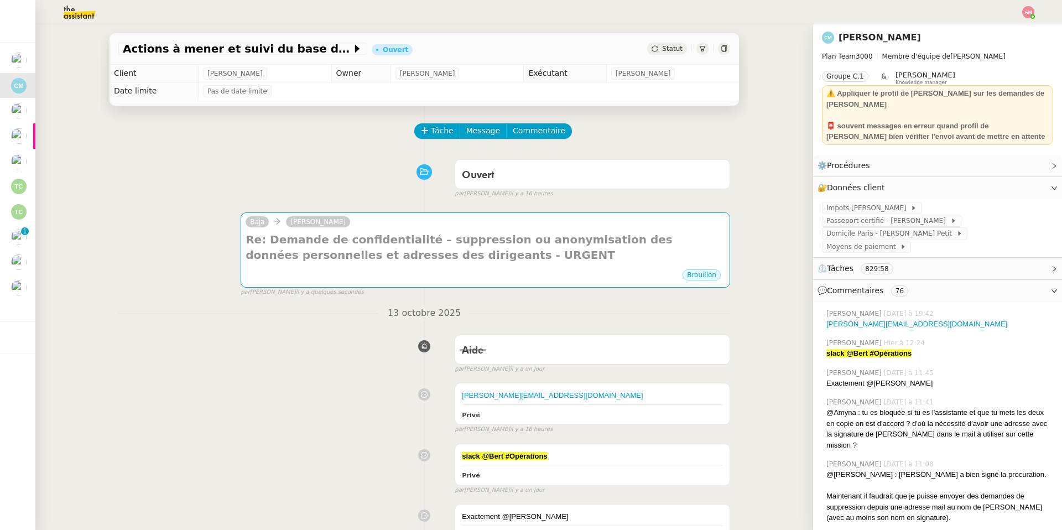
click at [374, 263] on h4 "Re: Demande de confidentialité – suppression ou anonymisation des données perso…" at bounding box center [486, 247] width 480 height 31
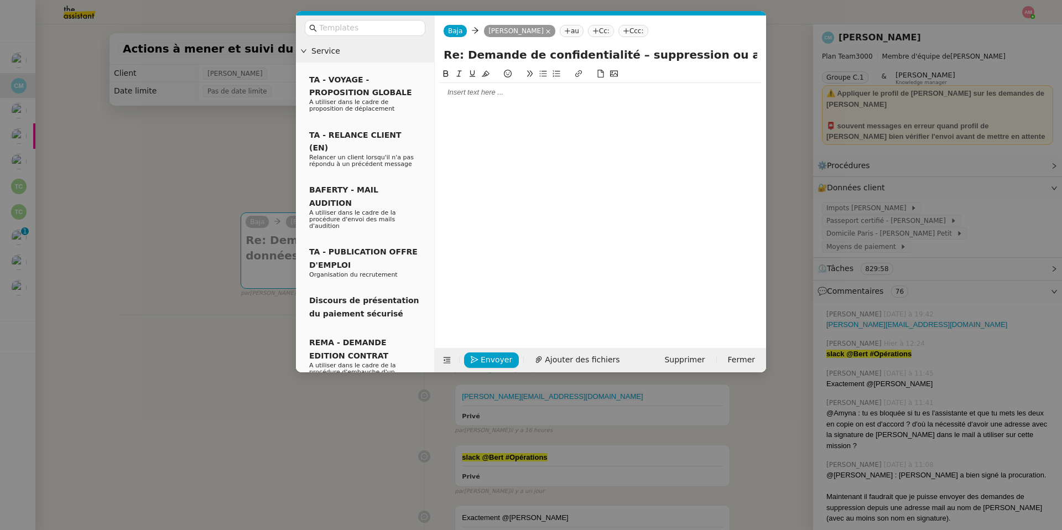
click at [452, 23] on div "Baja Baja Laurene Gauthier au Cc: Ccc:" at bounding box center [600, 30] width 331 height 31
click at [455, 30] on span "Baja" at bounding box center [455, 31] width 14 height 8
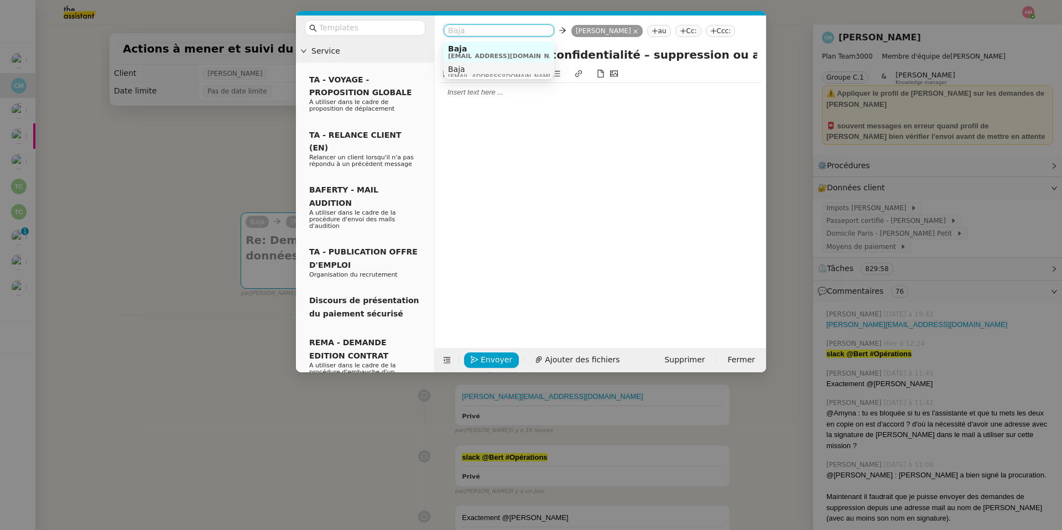
scroll to position [6, 0]
click at [683, 355] on span "Supprimer" at bounding box center [684, 359] width 40 height 13
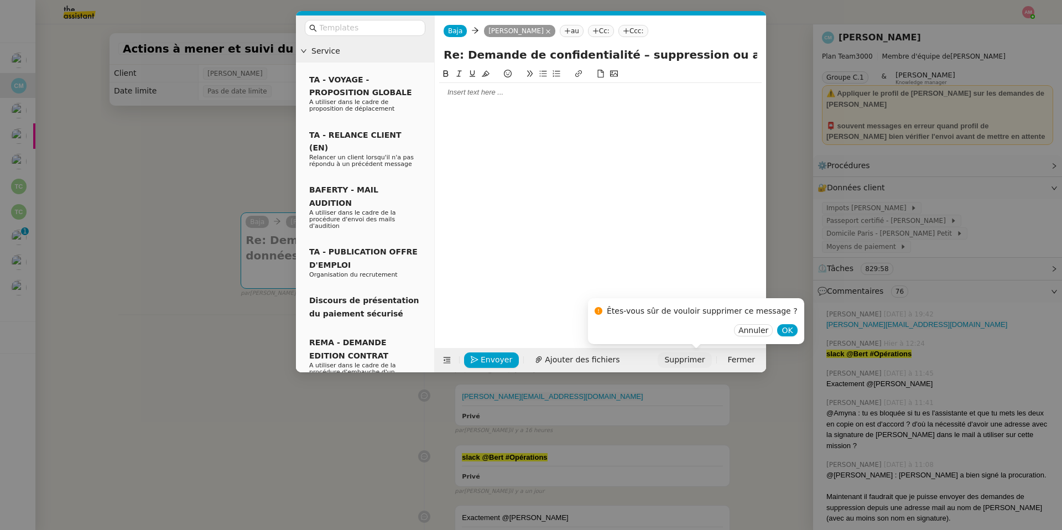
scroll to position [0, 0]
click at [782, 329] on span "OK" at bounding box center [787, 330] width 11 height 11
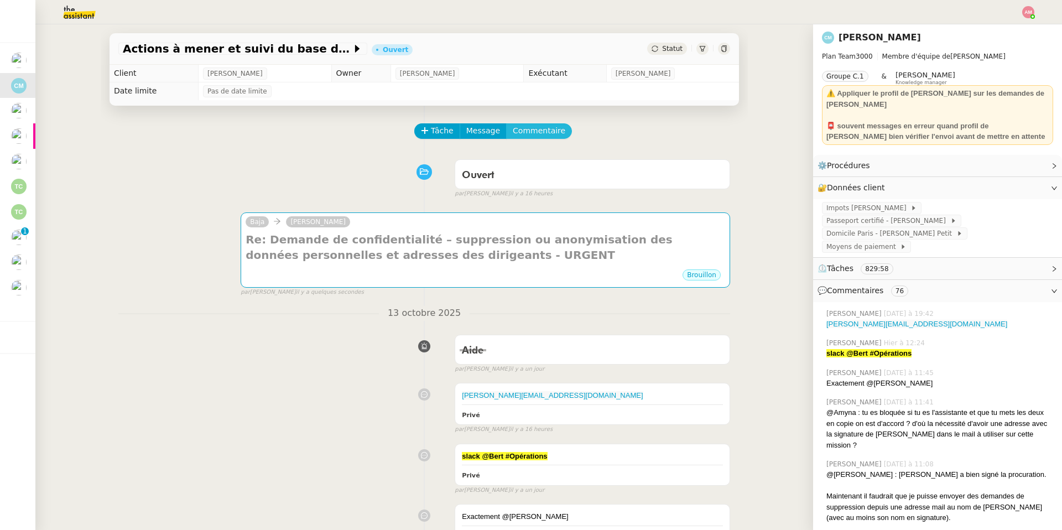
click at [535, 129] on span "Commentaire" at bounding box center [539, 130] width 53 height 13
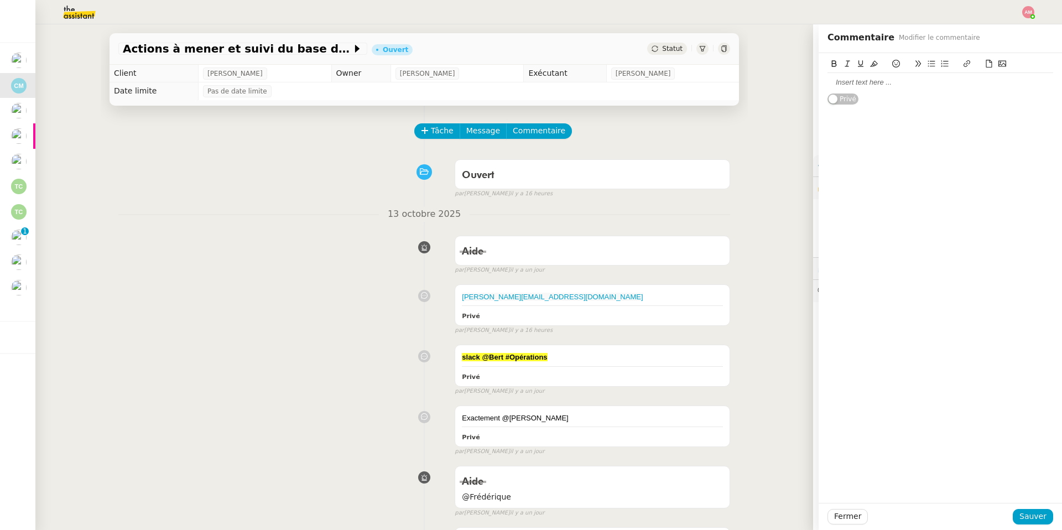
click at [904, 86] on div at bounding box center [940, 82] width 226 height 10
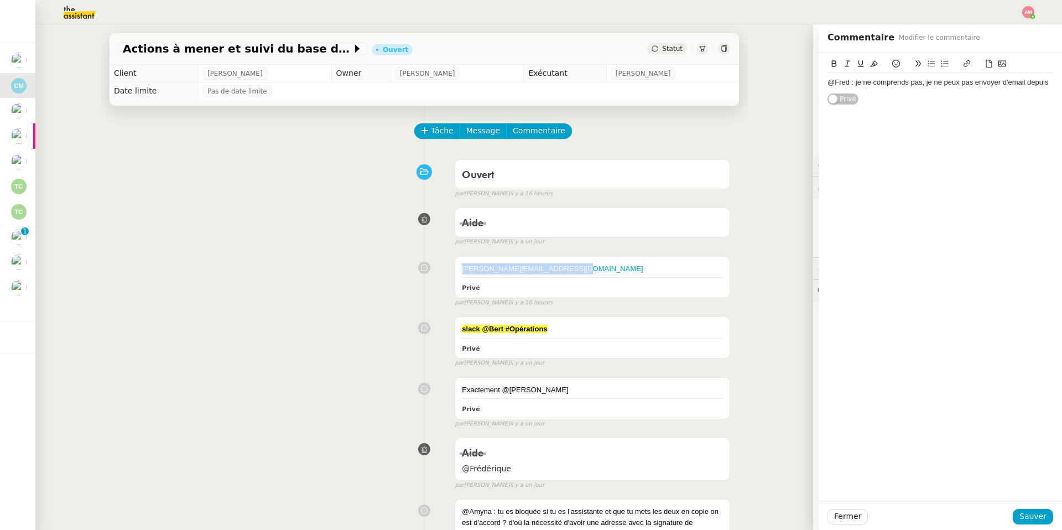
drag, startPoint x: 597, startPoint y: 269, endPoint x: 600, endPoint y: 252, distance: 17.4
click at [600, 252] on div "bertrand@team.theassistant.com Privé false par Camille T. il y a 16 heures" at bounding box center [424, 279] width 612 height 56
copy link "[PERSON_NAME][EMAIL_ADDRESS][DOMAIN_NAME]"
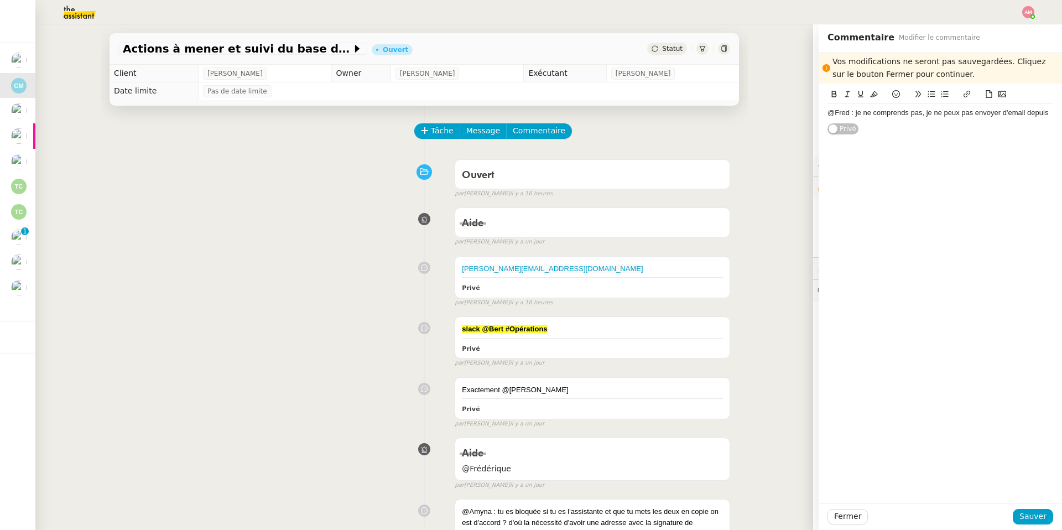
click at [1053, 108] on div "@Fred : je ne comprends pas, je ne peux pas envoyer d'email depuis" at bounding box center [940, 113] width 226 height 10
click at [1030, 514] on span "Sauver" at bounding box center [1032, 516] width 27 height 13
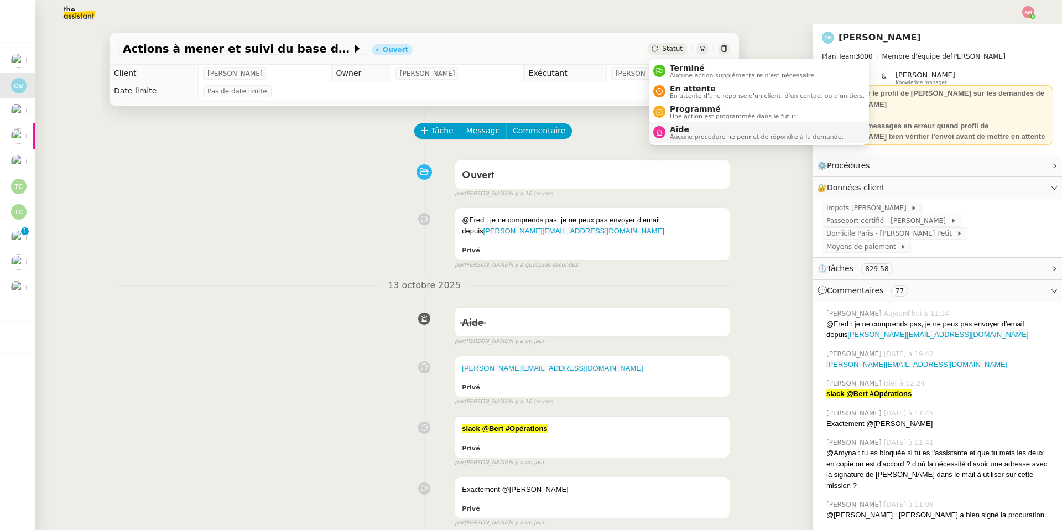
click at [676, 134] on span "Aucune procédure ne permet de répondre à la demande." at bounding box center [757, 137] width 174 height 6
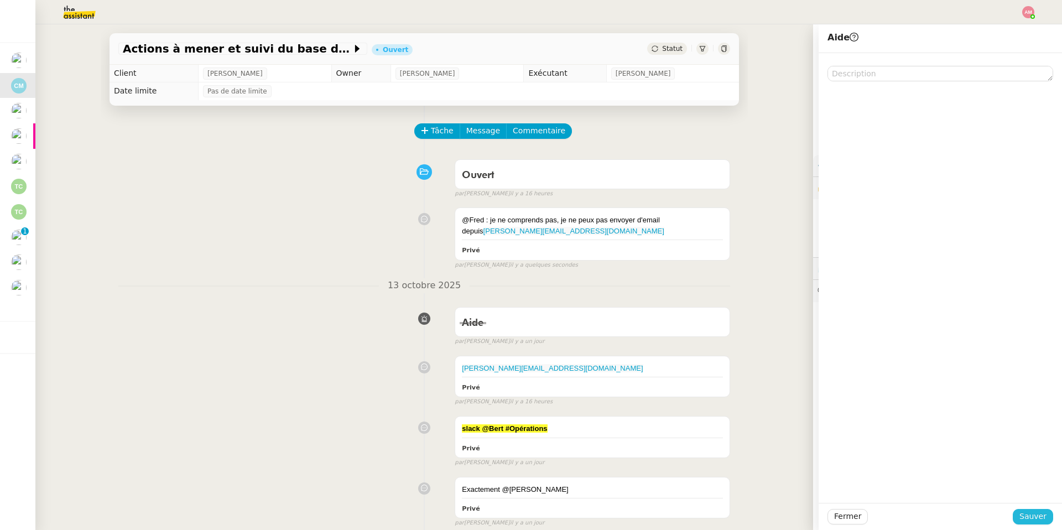
click at [1025, 510] on span "Sauver" at bounding box center [1032, 516] width 27 height 13
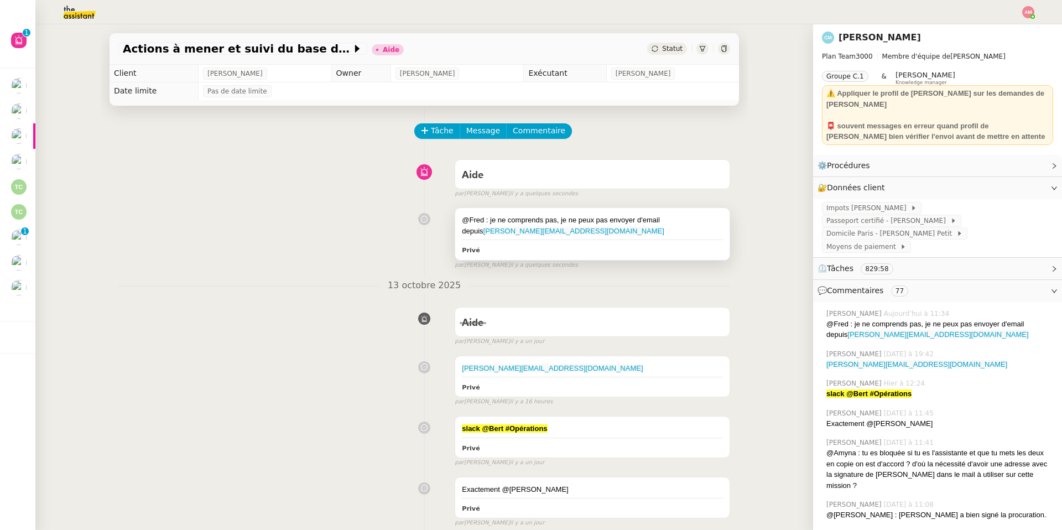
click at [548, 213] on div "@Fred : je ne comprends pas, je ne peux pas envoyer d'email depuis bertrand@tea…" at bounding box center [592, 233] width 274 height 51
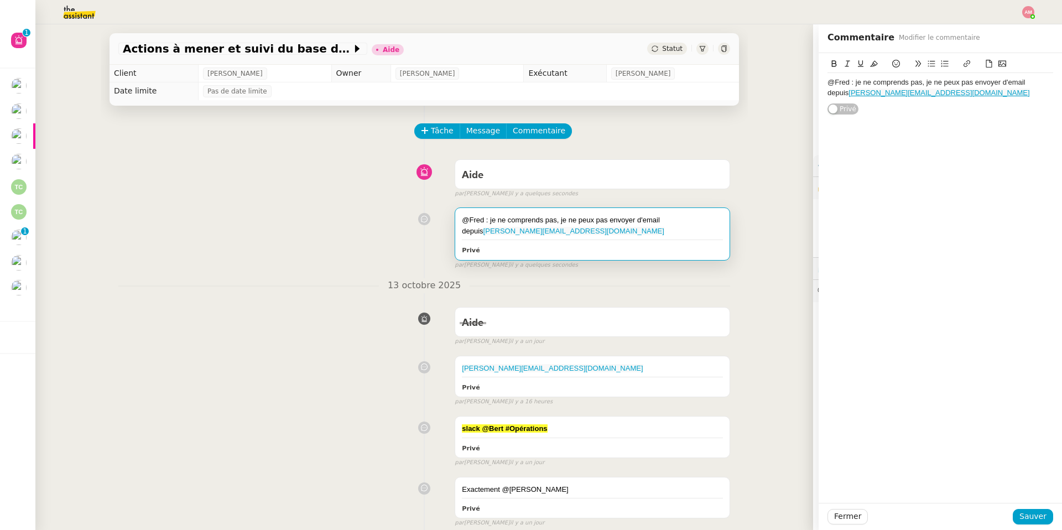
click at [848, 83] on div "@Fred : je ne comprends pas, je ne peux pas envoyer d'email depuis bertrand@tea…" at bounding box center [940, 87] width 226 height 20
click at [1021, 513] on button "Sauver" at bounding box center [1033, 516] width 40 height 15
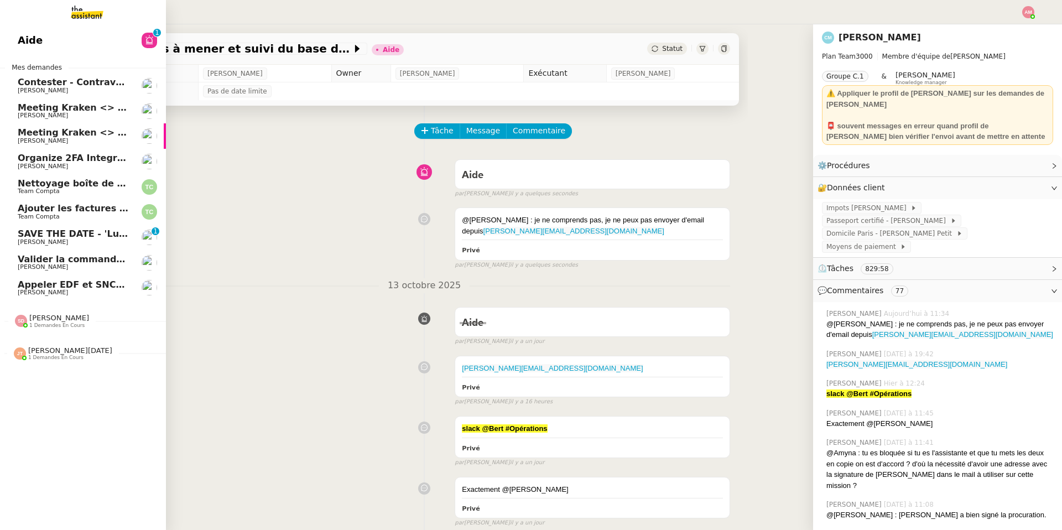
click at [61, 206] on span "Ajouter les factures UBER à [GEOGRAPHIC_DATA]" at bounding box center [140, 208] width 244 height 11
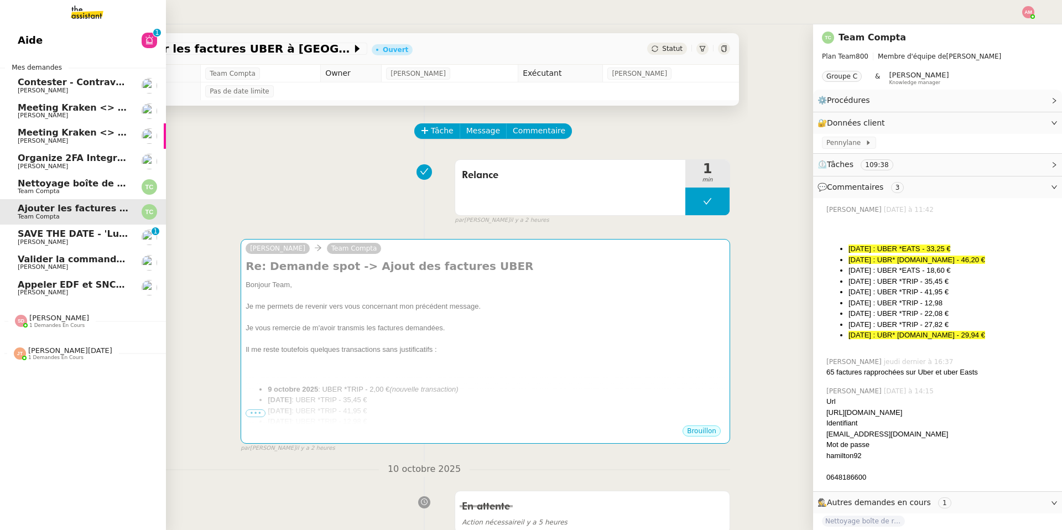
click at [63, 259] on span "Valider la commande 8056564" at bounding box center [93, 259] width 151 height 11
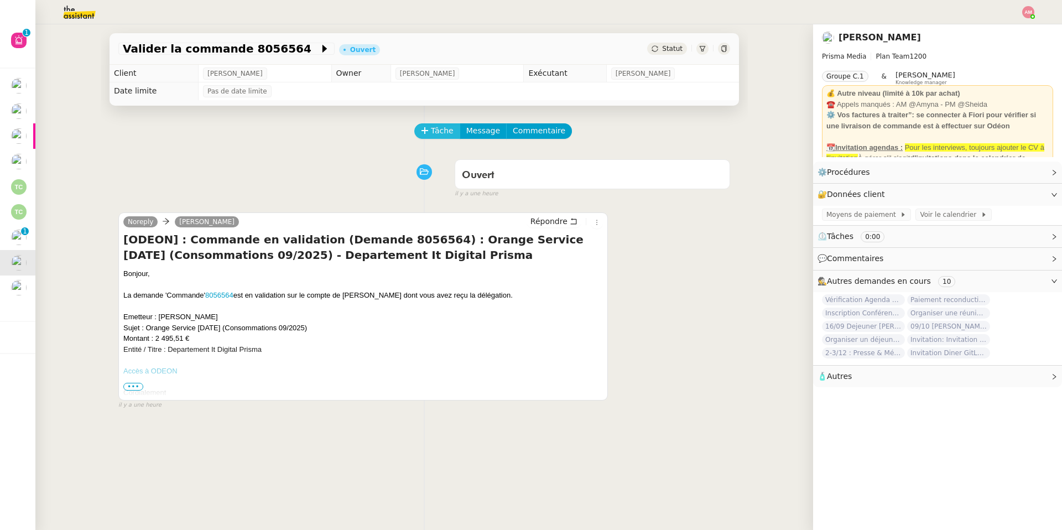
click at [431, 134] on span "Tâche" at bounding box center [442, 130] width 23 height 13
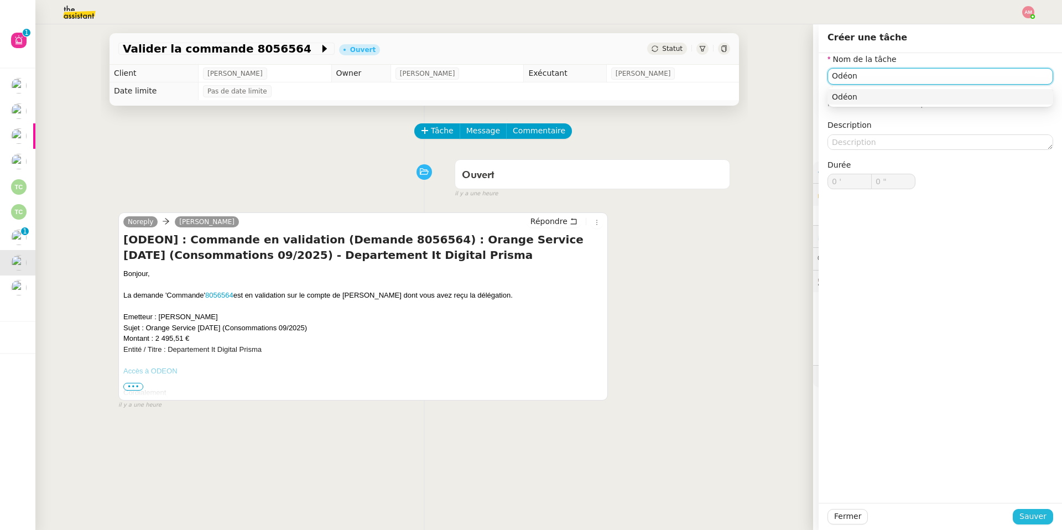
type input "Odéon"
click at [1020, 519] on button "Sauver" at bounding box center [1033, 516] width 40 height 15
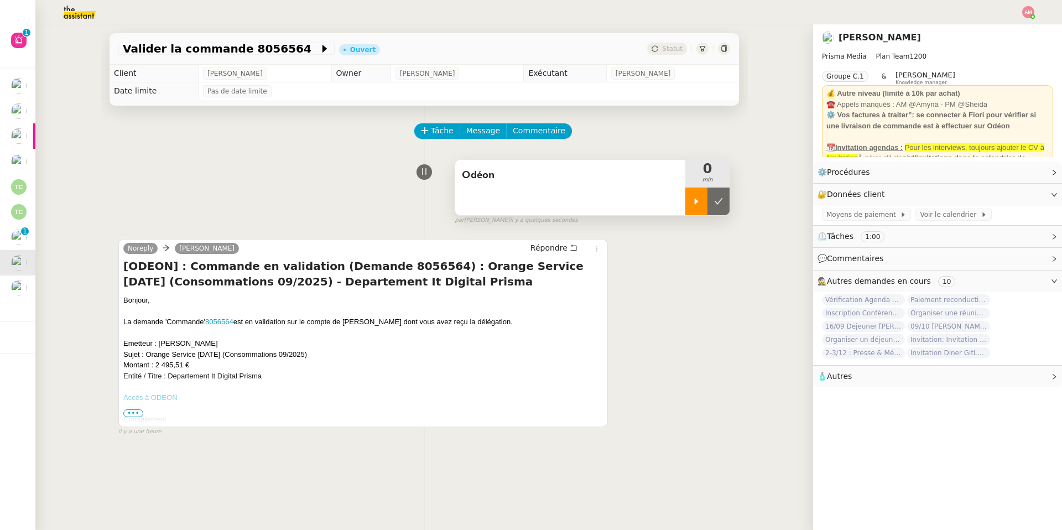
click at [704, 209] on div at bounding box center [696, 201] width 22 height 28
click at [704, 209] on div at bounding box center [707, 201] width 44 height 28
click at [715, 209] on button at bounding box center [718, 201] width 22 height 28
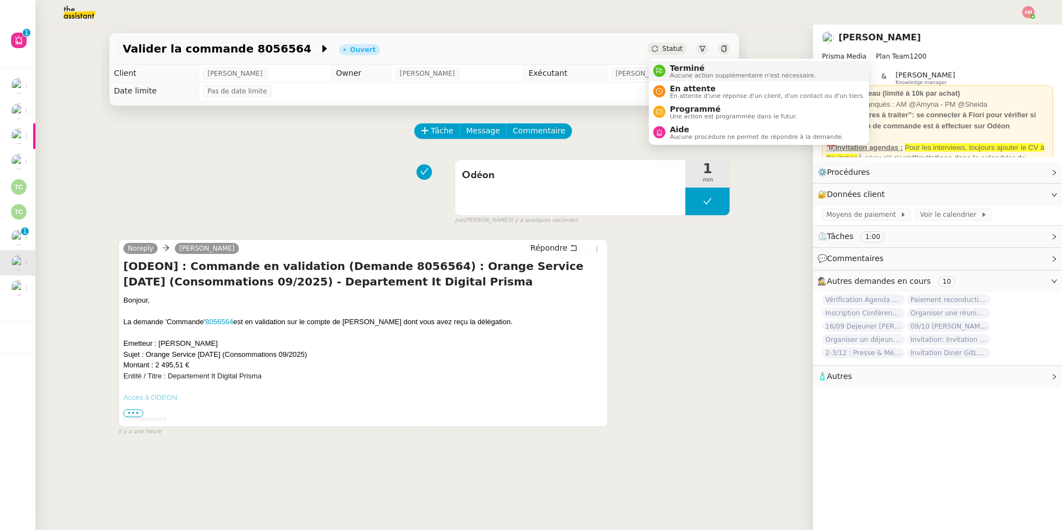
click at [681, 66] on span "Terminé" at bounding box center [743, 68] width 146 height 9
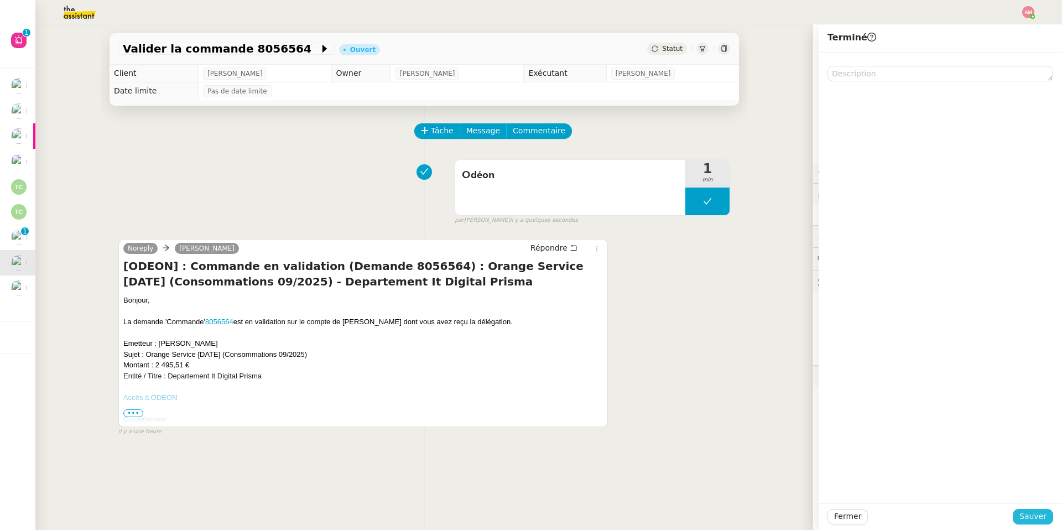
click at [1023, 516] on span "Sauver" at bounding box center [1032, 516] width 27 height 13
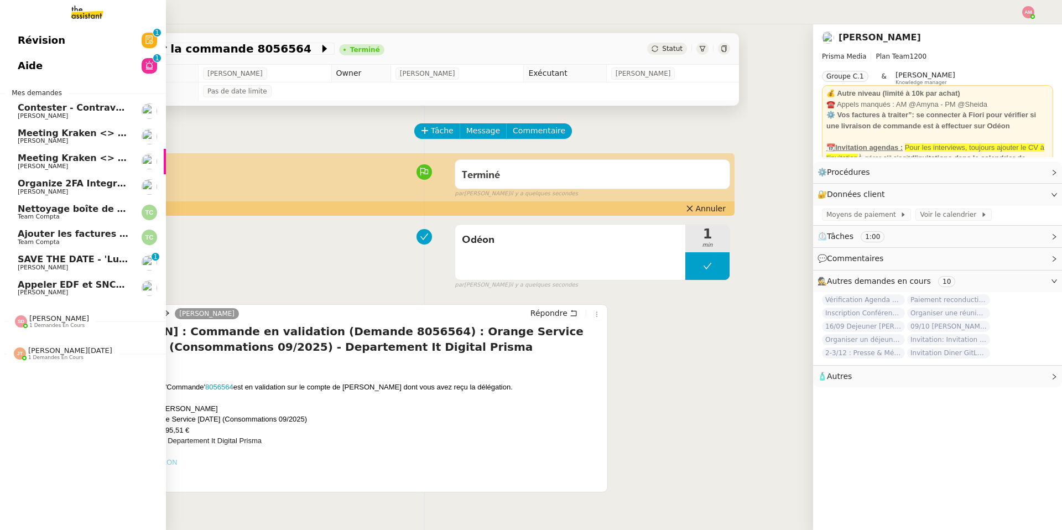
click at [54, 336] on div "Jean-Noël De Tinguy 1 demandes en cours" at bounding box center [83, 349] width 166 height 32
click at [48, 371] on span "Envoyer email avec adresse Hugo" at bounding box center [131, 374] width 226 height 11
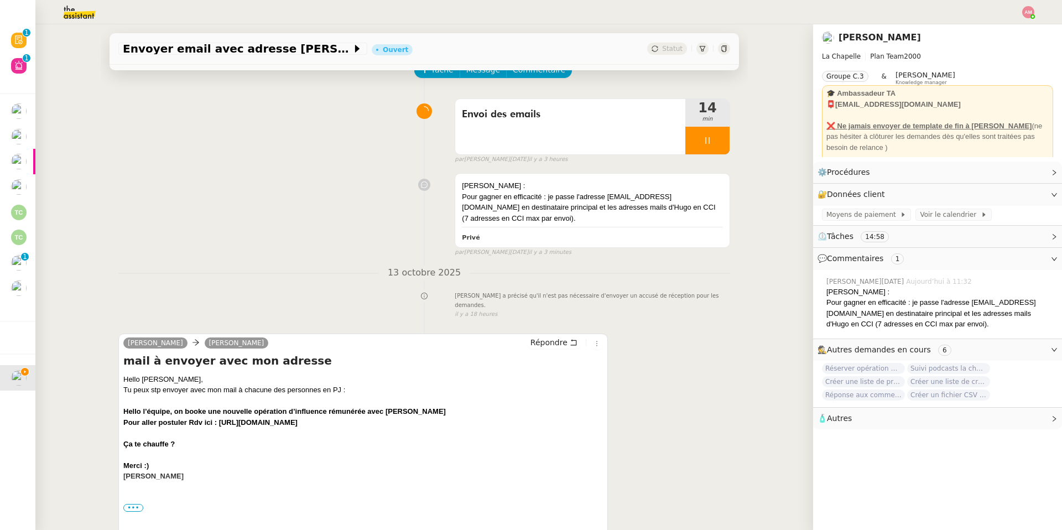
scroll to position [62, 0]
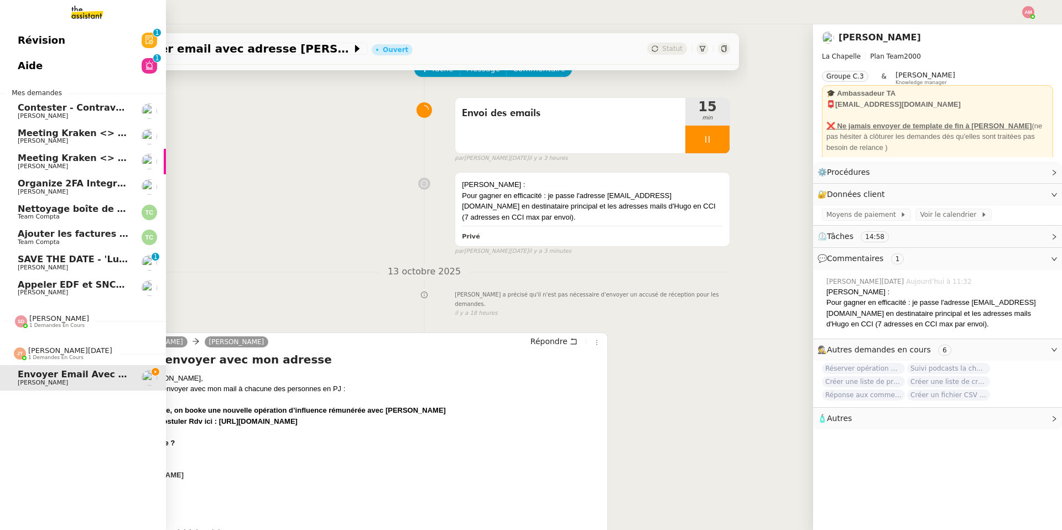
click at [7, 245] on link "Ajouter les factures UBER à Pennylane Team Compta" at bounding box center [83, 237] width 166 height 25
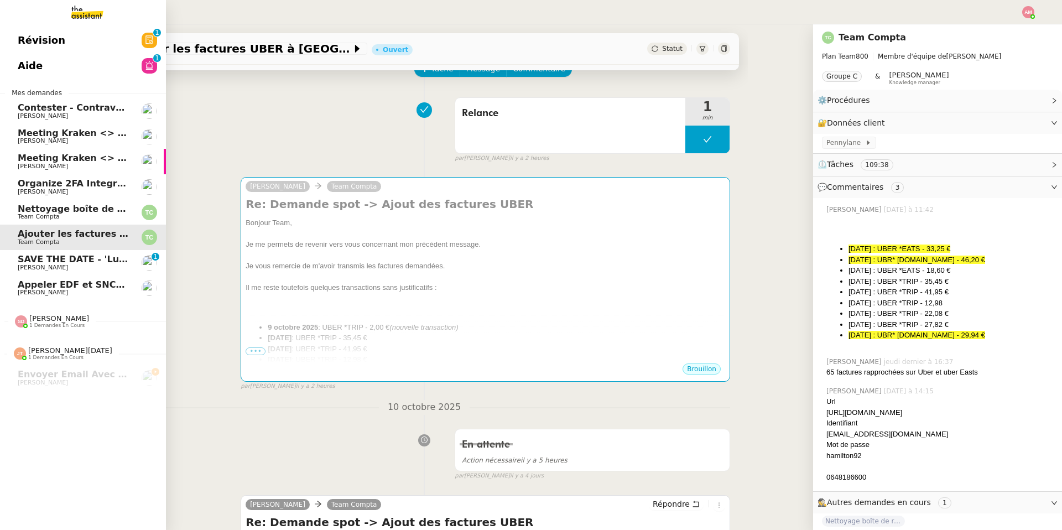
click at [51, 269] on span "[PERSON_NAME]" at bounding box center [43, 267] width 50 height 7
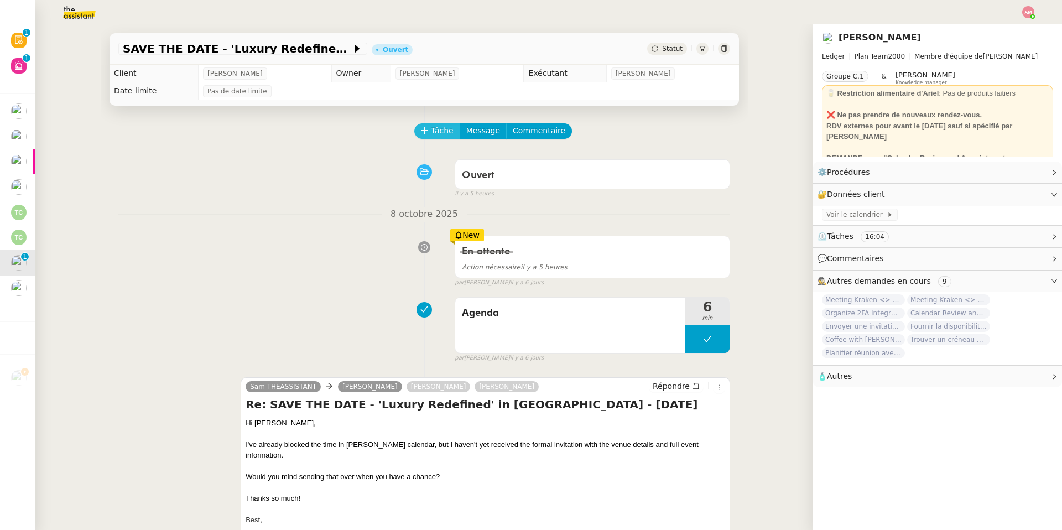
click at [441, 126] on span "Tâche" at bounding box center [442, 130] width 23 height 13
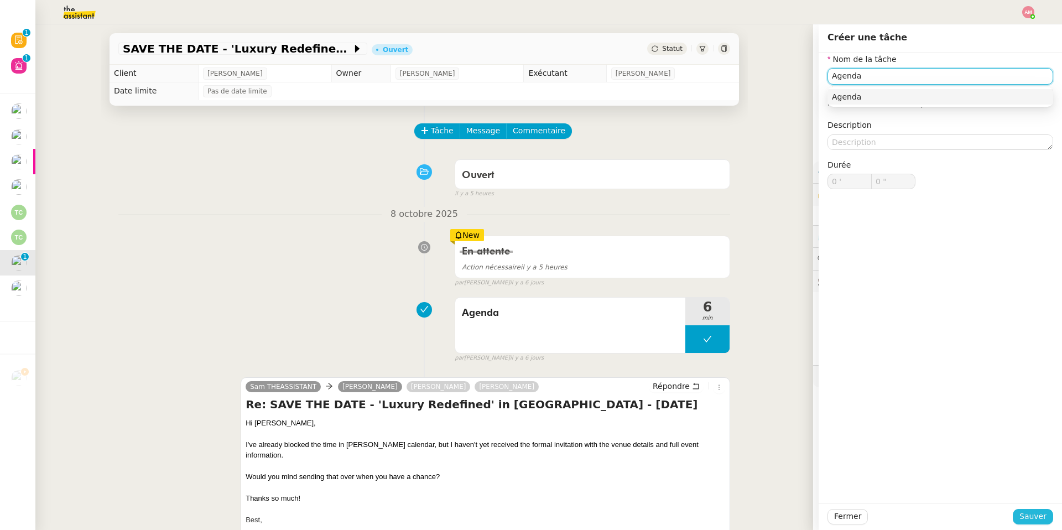
type input "Agenda"
click at [1019, 521] on button "Sauver" at bounding box center [1033, 516] width 40 height 15
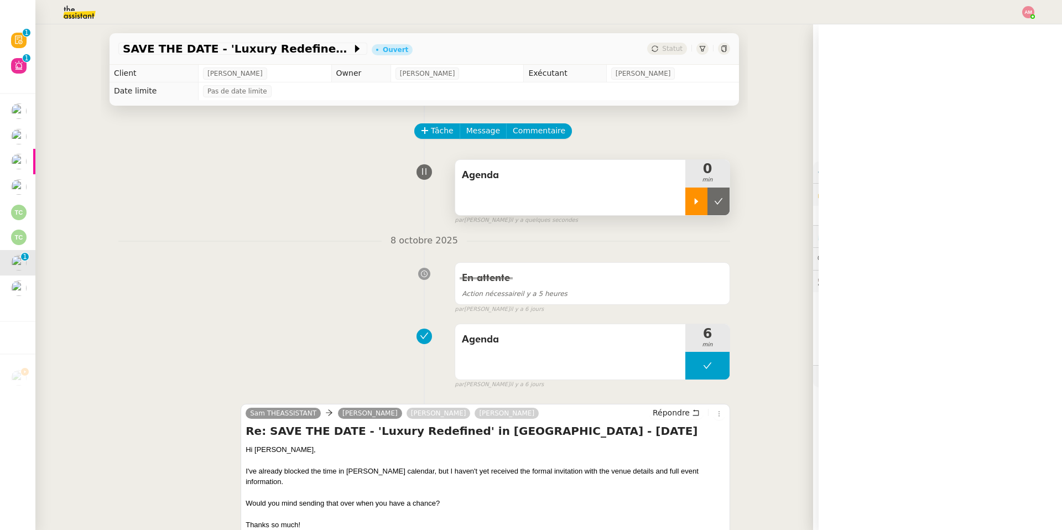
click at [696, 198] on icon at bounding box center [696, 201] width 9 height 9
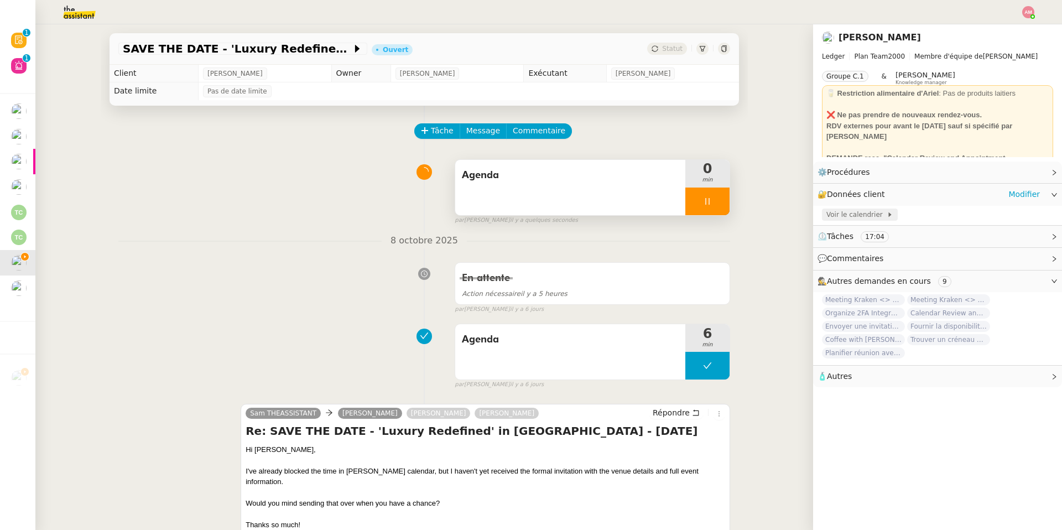
click at [837, 212] on span "Voir le calendrier" at bounding box center [856, 214] width 60 height 11
click at [629, 196] on div "Agenda" at bounding box center [570, 187] width 230 height 55
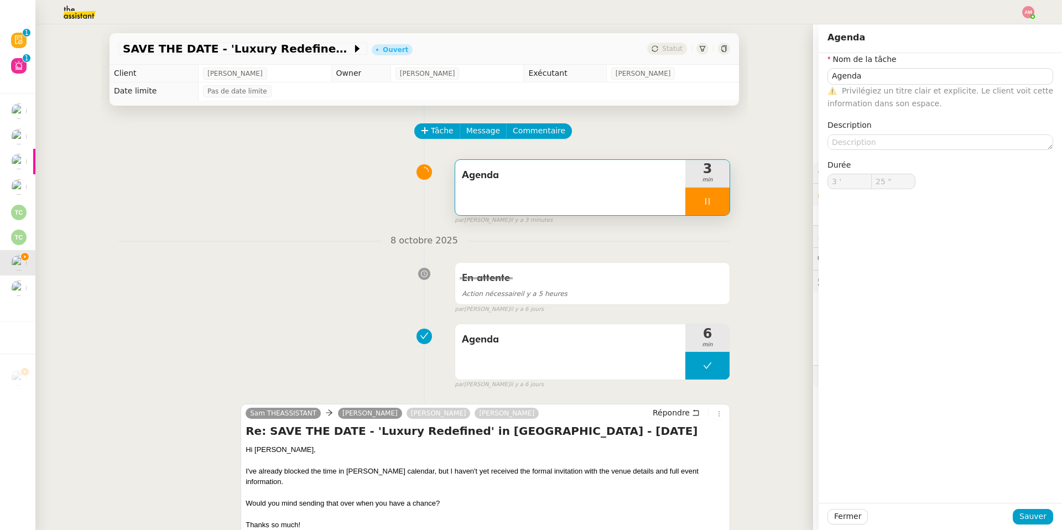
click at [640, 195] on div "Agenda" at bounding box center [570, 187] width 230 height 55
type input "30 ""
click at [707, 205] on icon at bounding box center [707, 201] width 9 height 9
type input "Agenda"
type input "3 '"
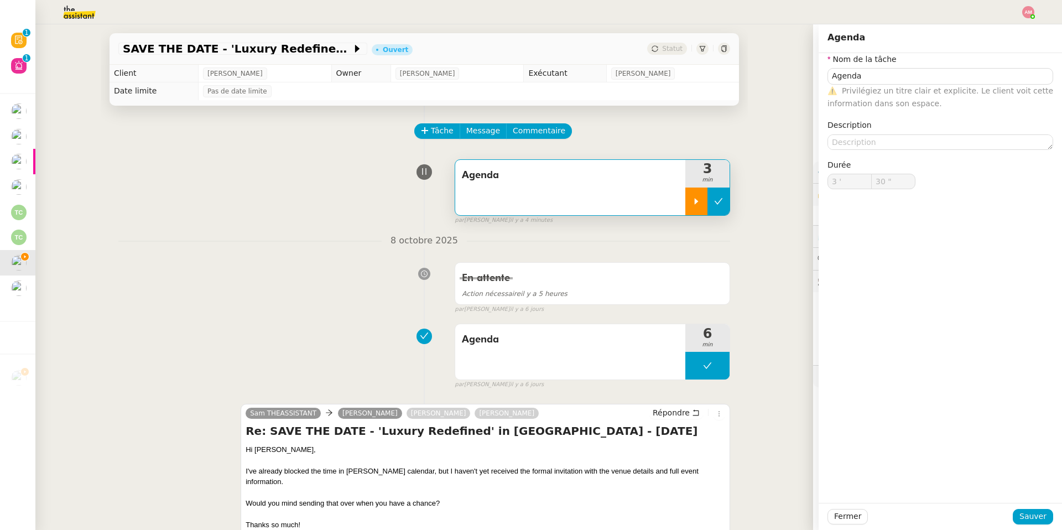
type input "30 ""
click at [718, 206] on icon at bounding box center [718, 201] width 9 height 9
type input "Agenda"
type input "3 '"
type input "30 ""
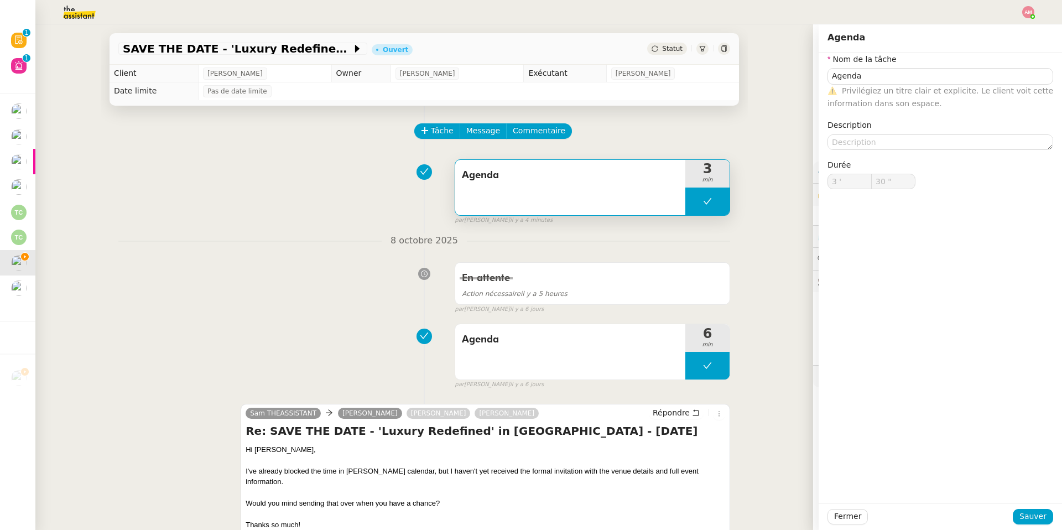
type input "Agenda"
type input "3 '"
type input "30 ""
type input "Agenda"
type input "3 '"
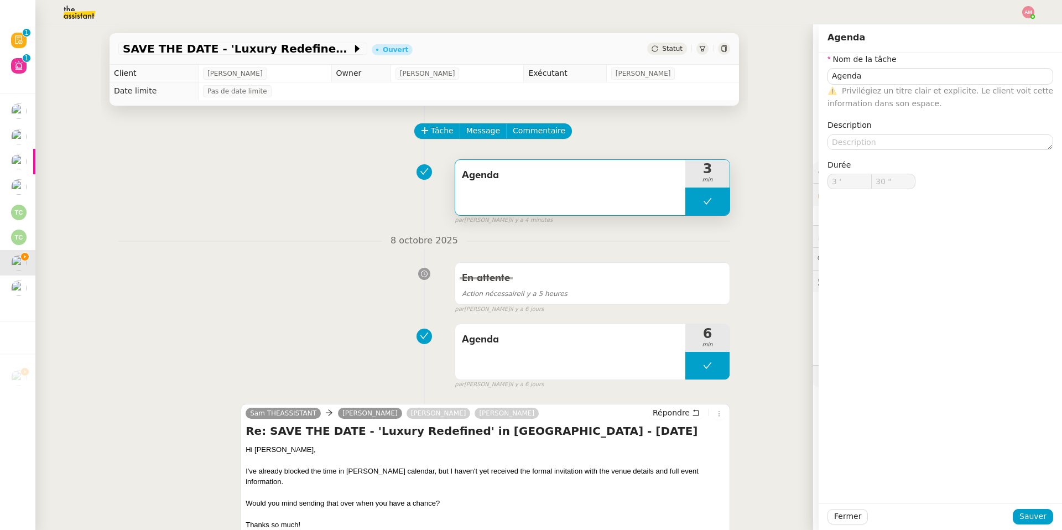
type input "30 ""
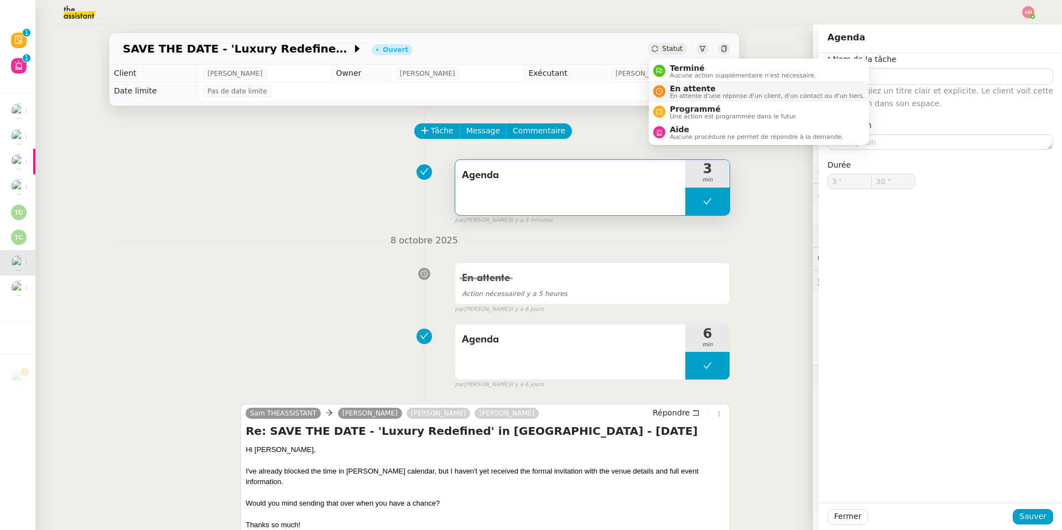
click at [688, 93] on span "En attente d'une réponse d'un client, d'un contact ou d'un tiers." at bounding box center [767, 96] width 195 height 6
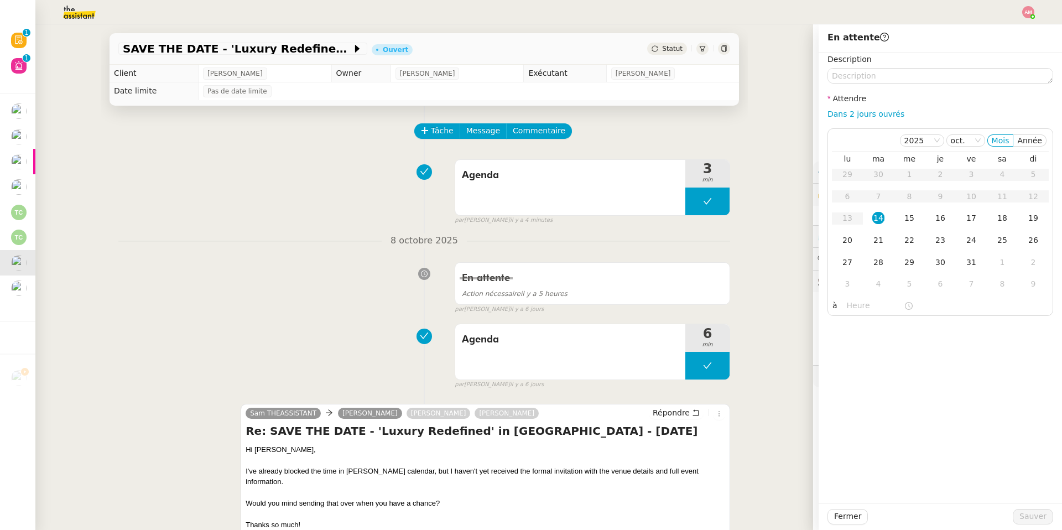
click at [845, 119] on div "Dans 2 jours ouvrés" at bounding box center [940, 114] width 226 height 13
click at [1031, 506] on div "Fermer Sauver" at bounding box center [940, 516] width 243 height 27
click at [895, 117] on link "Dans 2 jours ouvrés" at bounding box center [865, 114] width 77 height 9
type input "07:00"
click at [1027, 516] on span "Sauver" at bounding box center [1032, 516] width 27 height 13
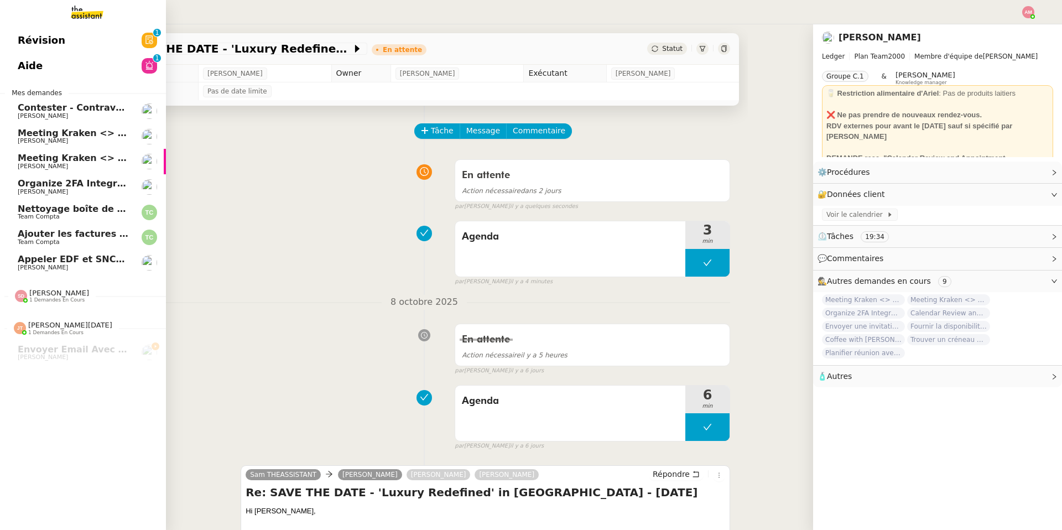
click at [79, 154] on span "Meeting Kraken <> Ledger: Buy/Sell/Swap" at bounding box center [124, 158] width 212 height 11
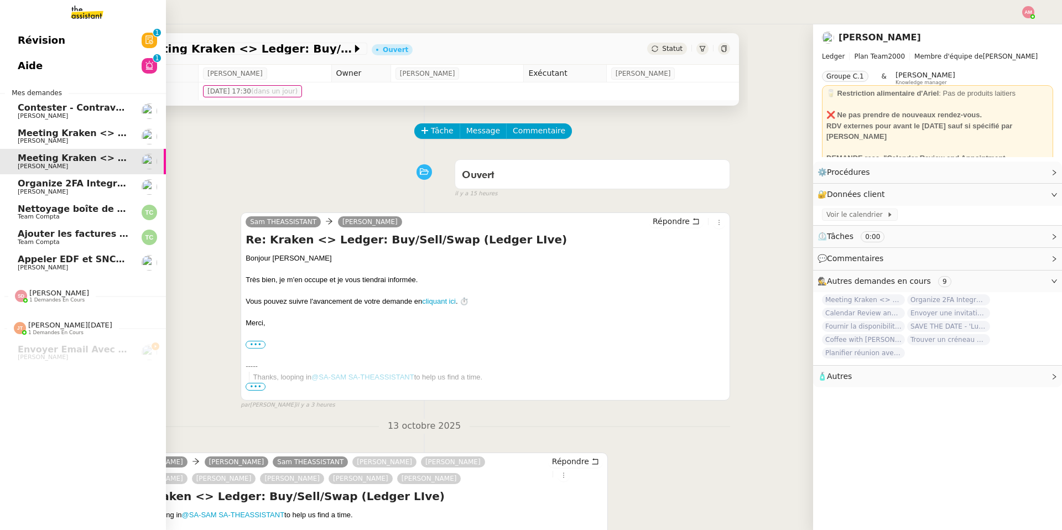
click at [75, 136] on span "Meeting Kraken <> Ledger: Brand + Affiliate" at bounding box center [129, 133] width 223 height 11
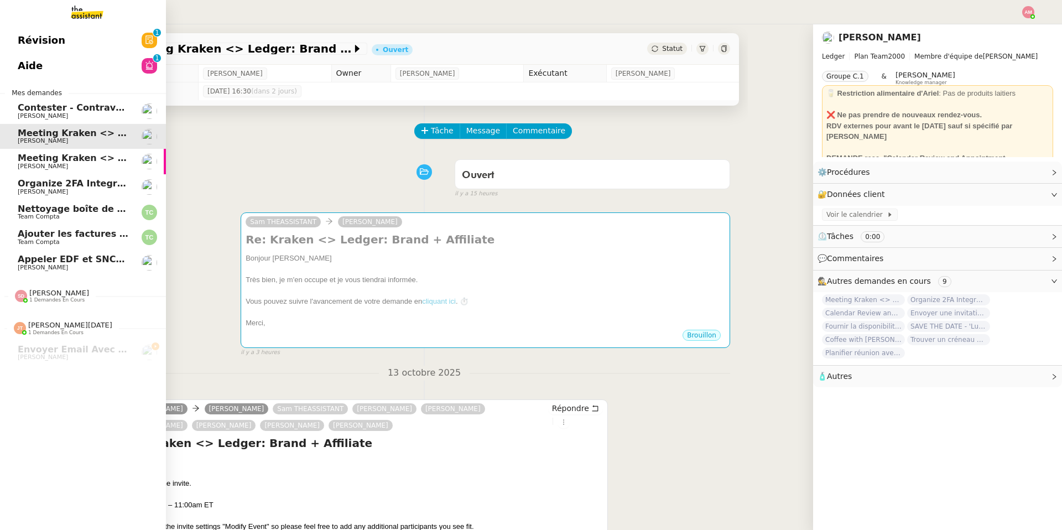
click at [84, 160] on span "Meeting Kraken <> Ledger: Buy/Sell/Swap" at bounding box center [124, 158] width 212 height 11
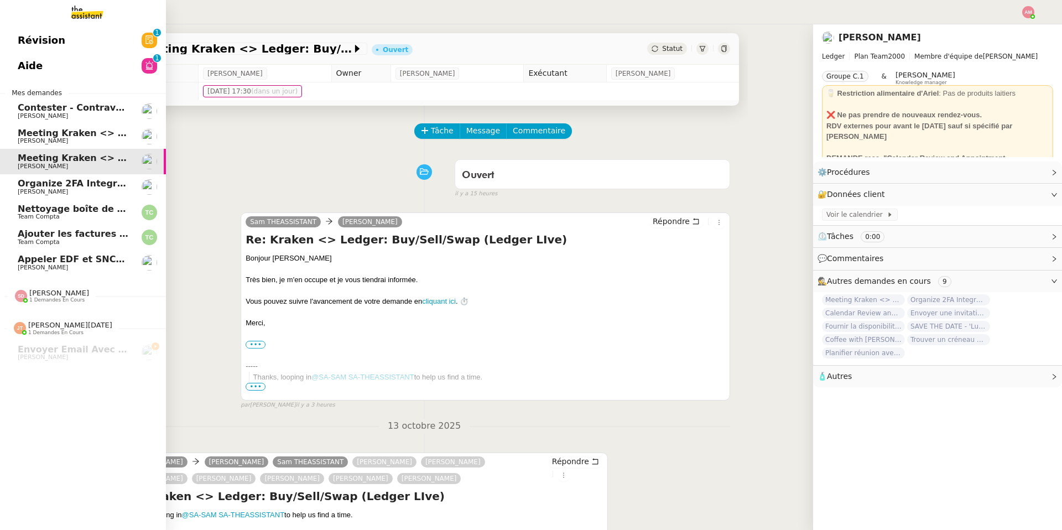
click at [80, 138] on span "[PERSON_NAME]" at bounding box center [74, 141] width 112 height 7
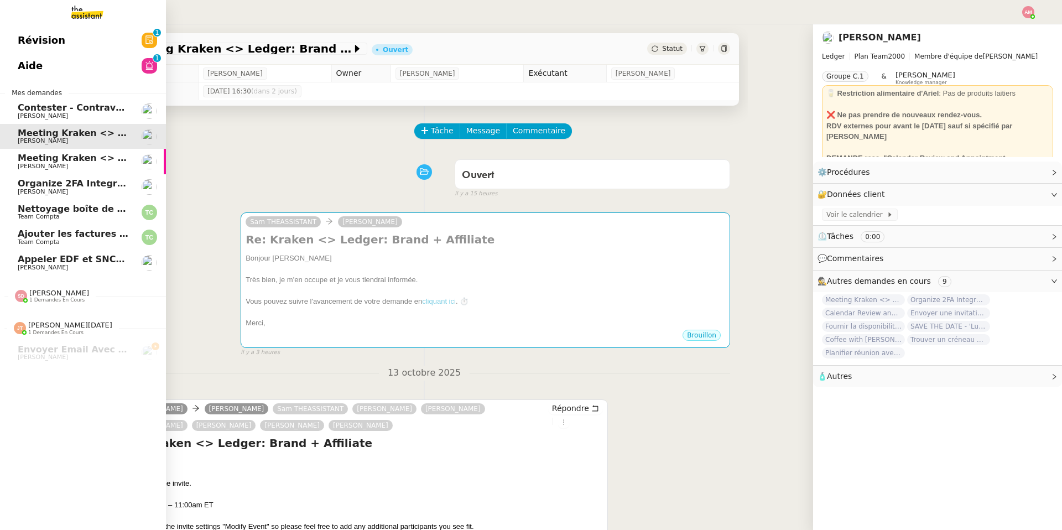
click at [82, 178] on link "Organize 2FA Integration Meeting Ariel Wengroff" at bounding box center [83, 186] width 166 height 25
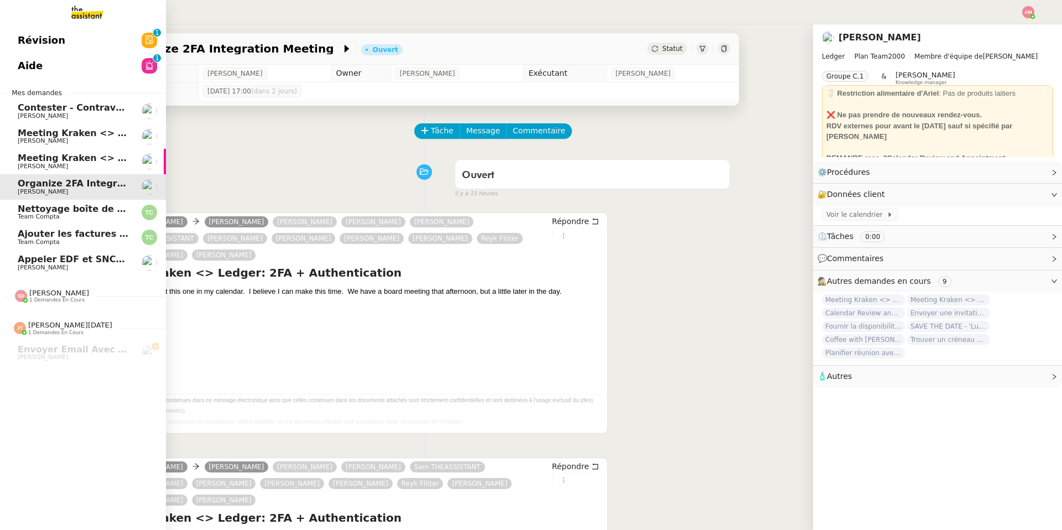
click at [81, 204] on span "Nettoyage boîte de réception PENNYLANE - Octobre 2025" at bounding box center [161, 209] width 287 height 11
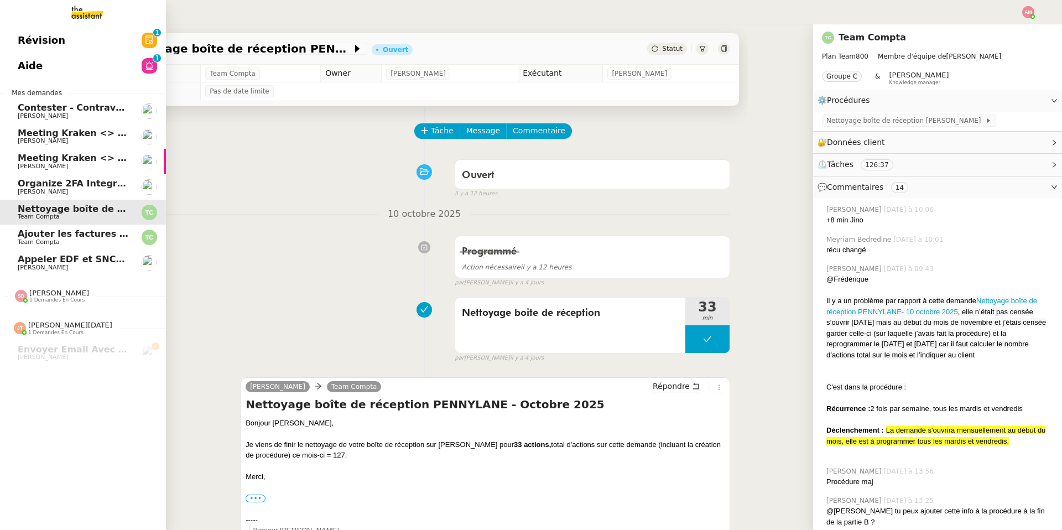
click at [72, 241] on span "Team Compta" at bounding box center [74, 242] width 112 height 7
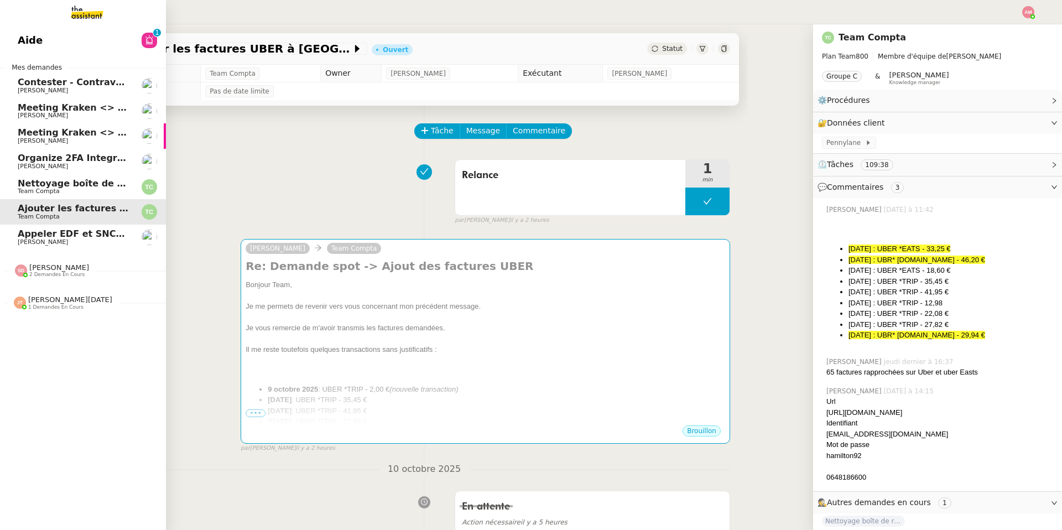
click at [26, 222] on link "Ajouter les factures UBER à Pennylane Team Compta" at bounding box center [83, 211] width 166 height 25
click at [34, 235] on span "Appeler EDF et SNCF pour confirmations" at bounding box center [119, 233] width 202 height 11
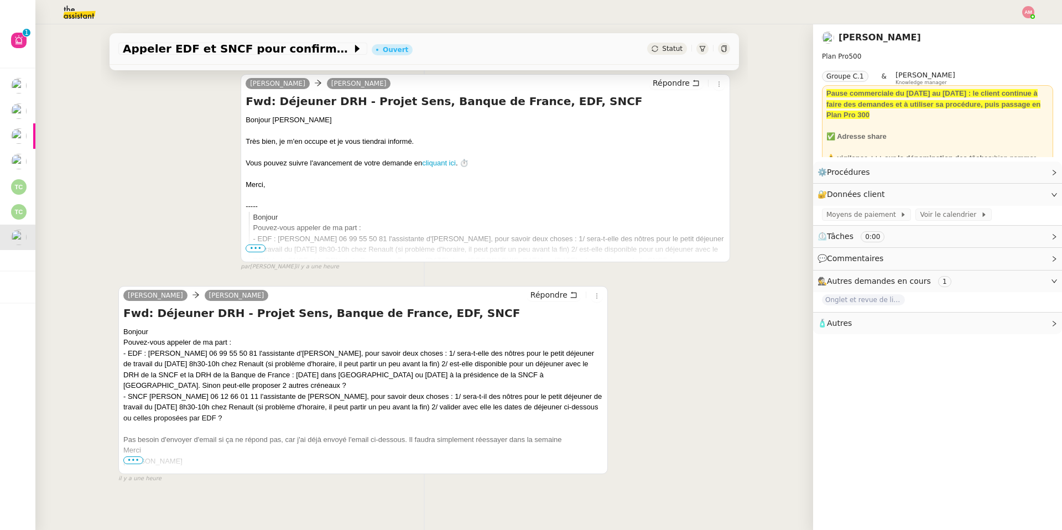
scroll to position [147, 0]
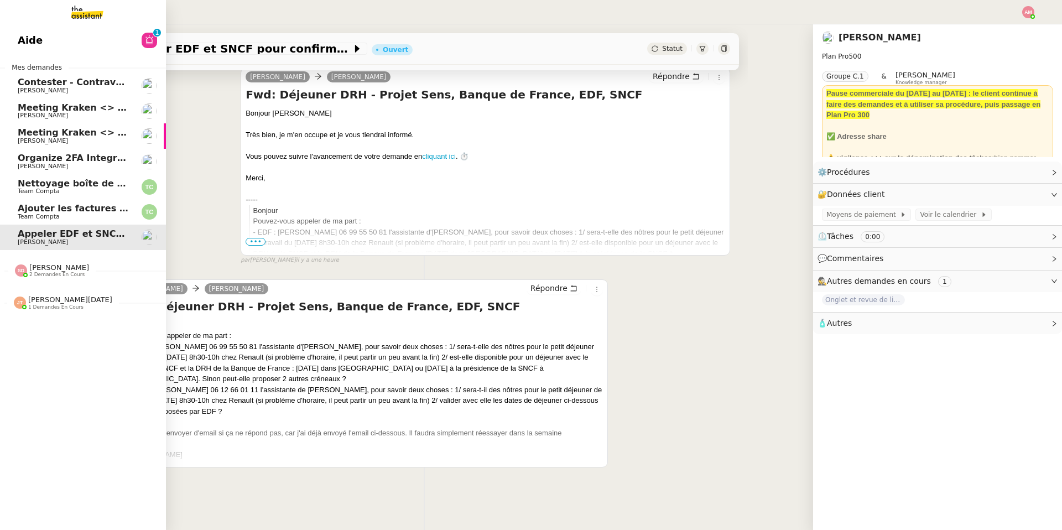
click at [25, 153] on span "Organize 2FA Integration Meeting" at bounding box center [102, 158] width 169 height 11
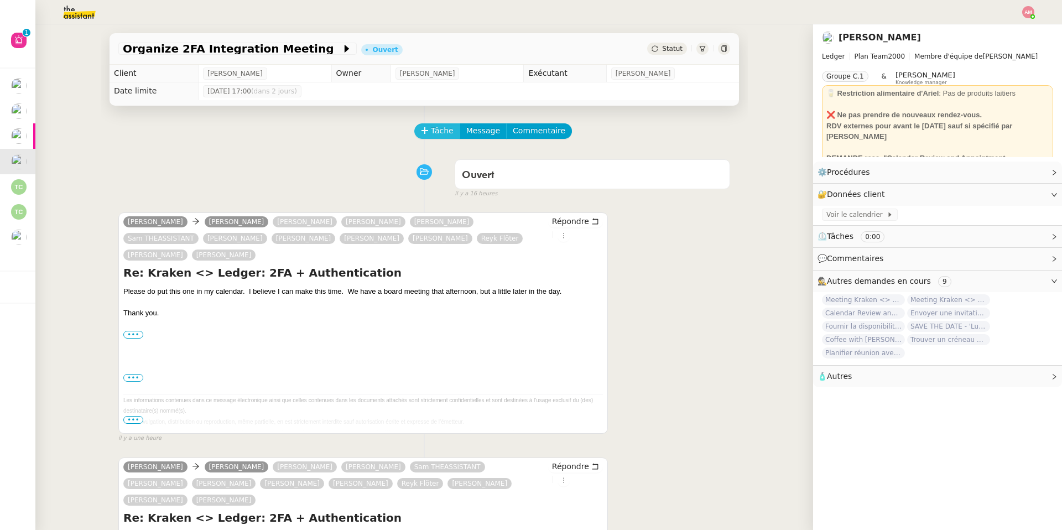
click at [445, 128] on span "Tâche" at bounding box center [442, 130] width 23 height 13
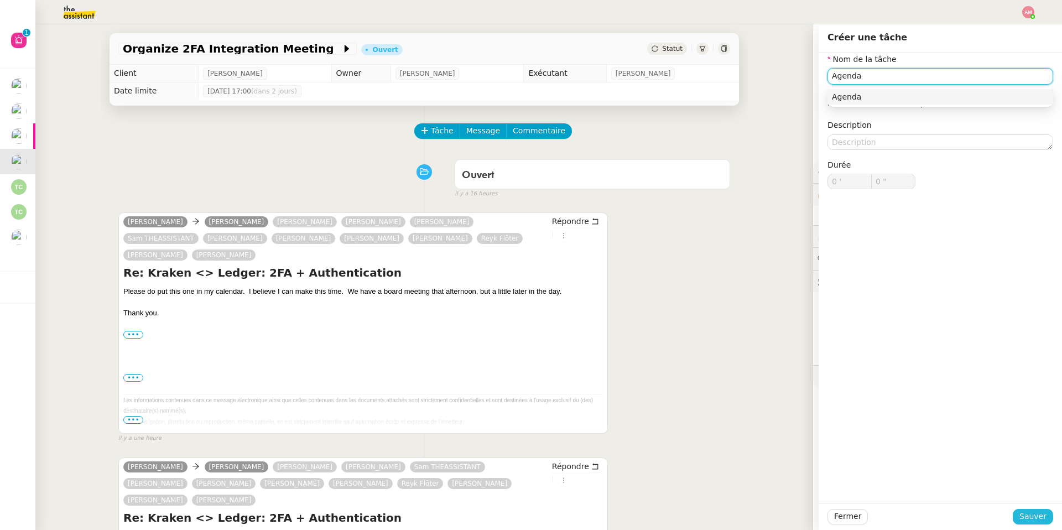
type input "Agenda"
click at [1048, 512] on button "Sauver" at bounding box center [1033, 516] width 40 height 15
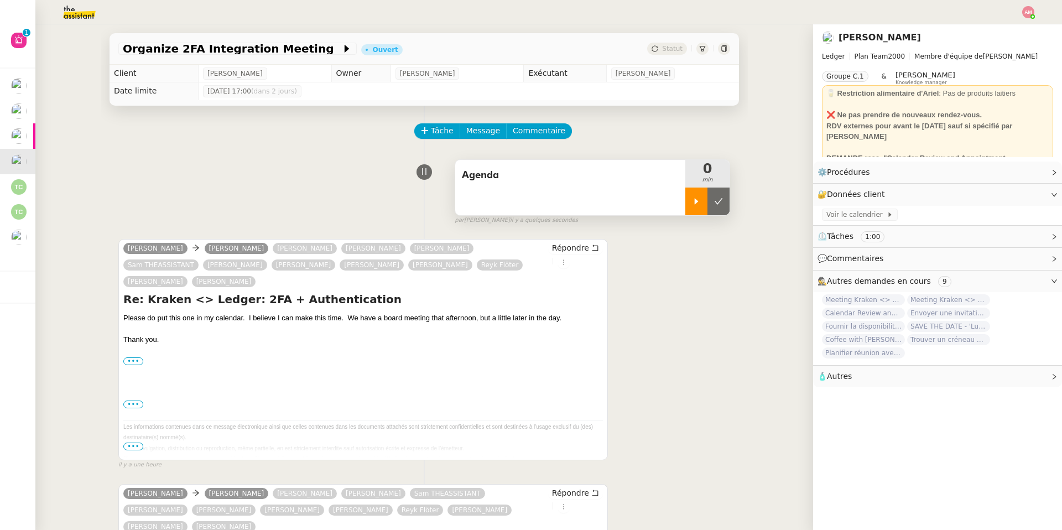
click at [699, 202] on icon at bounding box center [696, 201] width 9 height 9
click at [862, 210] on span "Voir le calendrier" at bounding box center [856, 214] width 60 height 11
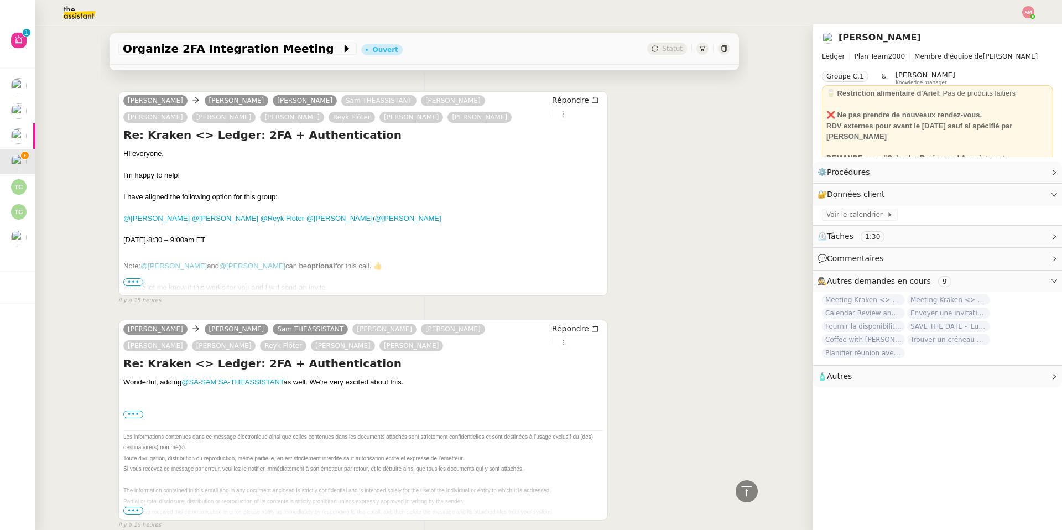
scroll to position [879, 0]
click at [127, 410] on div "Wonderful, adding @SA-SAM SA-THEASSISTANT as well. We're very excited about thi…" at bounding box center [363, 444] width 480 height 141
click at [131, 276] on span "•••" at bounding box center [133, 280] width 20 height 8
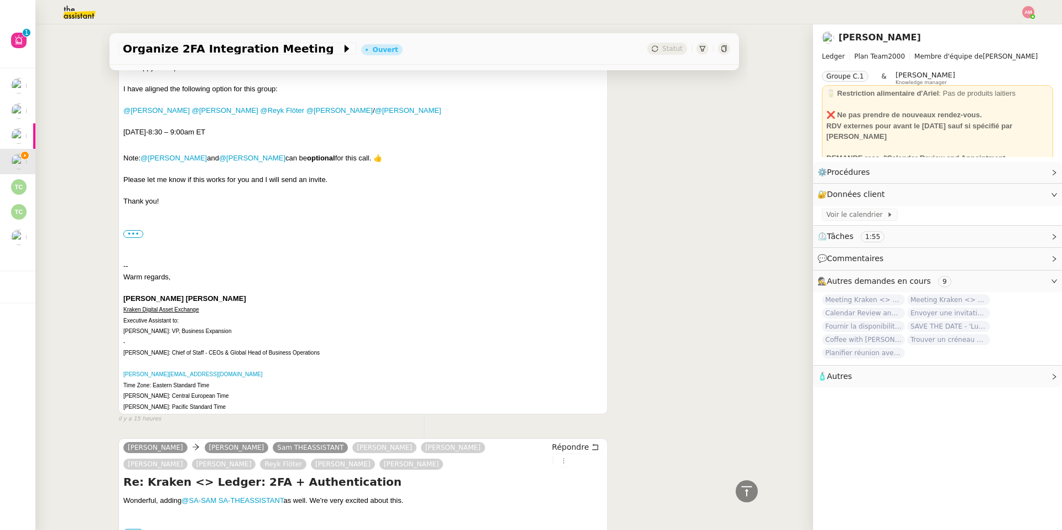
scroll to position [1085, 0]
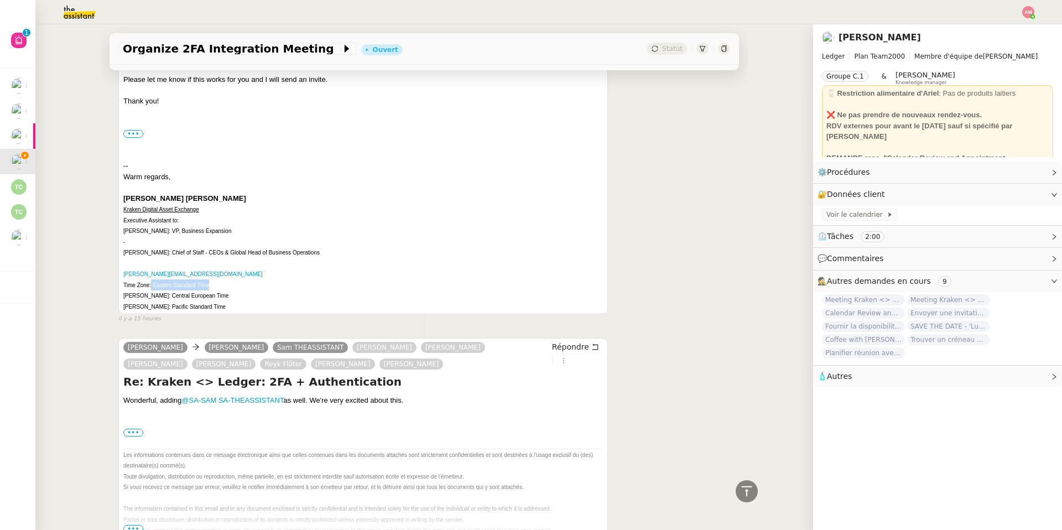
drag, startPoint x: 152, startPoint y: 273, endPoint x: 239, endPoint y: 273, distance: 87.4
click at [239, 279] on div "Time Zone: Eastern Standard Time" at bounding box center [363, 284] width 480 height 11
copy font "Eastern Standard Time"
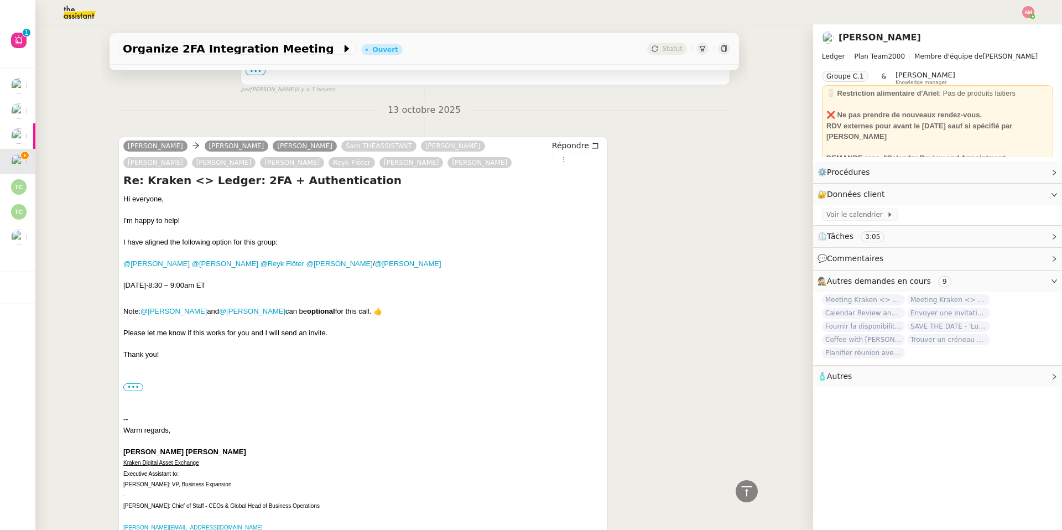
scroll to position [857, 0]
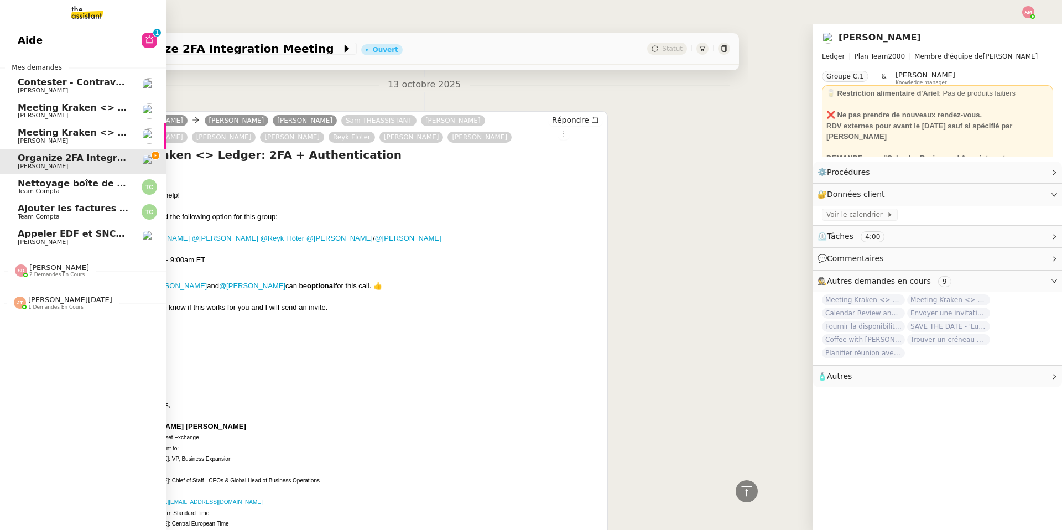
click at [19, 254] on span "Sheida Delpazir 2 demandes en cours" at bounding box center [87, 265] width 166 height 23
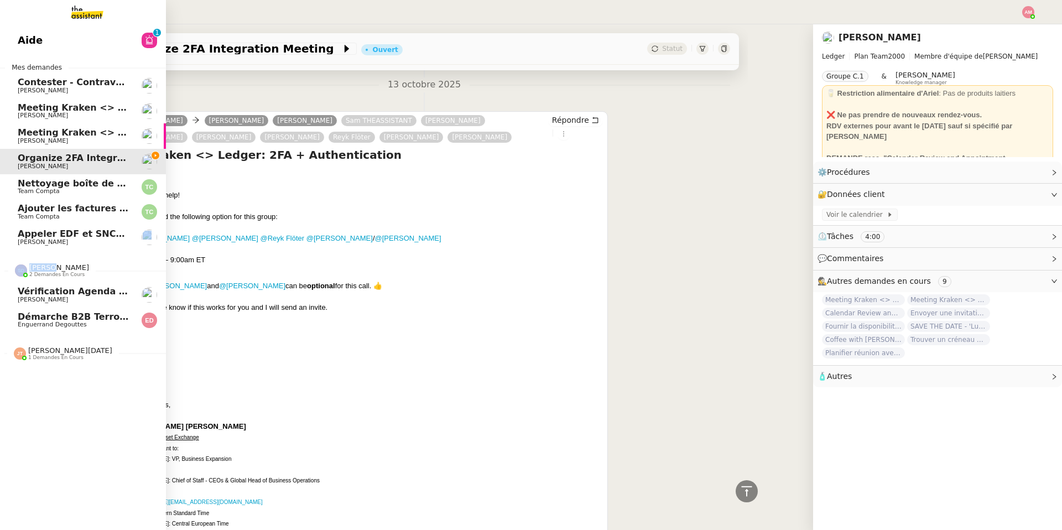
click at [19, 254] on span "Sheida Delpazir 2 demandes en cours" at bounding box center [87, 265] width 166 height 23
click at [20, 255] on span "Sheida Delpazir 2 demandes en cours" at bounding box center [87, 265] width 166 height 23
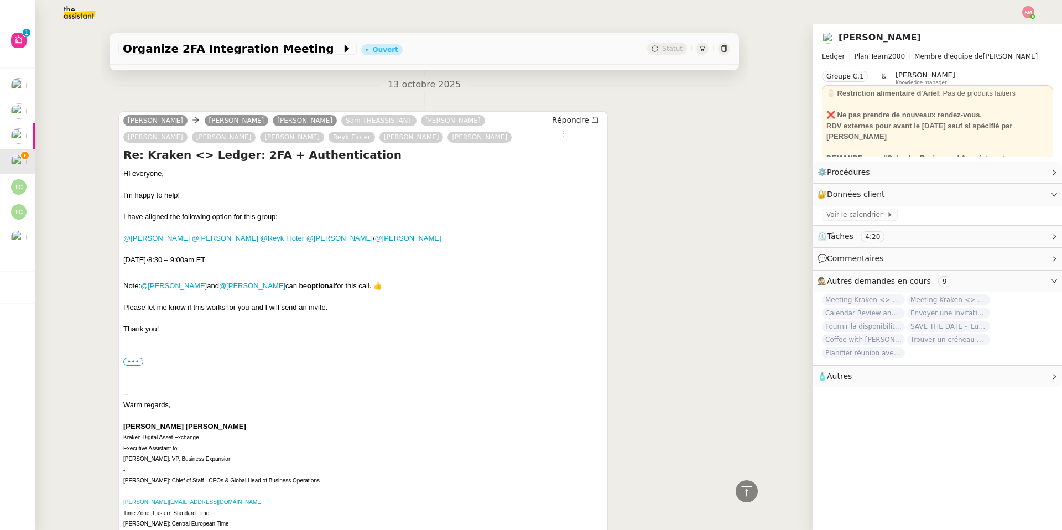
scroll to position [0, 0]
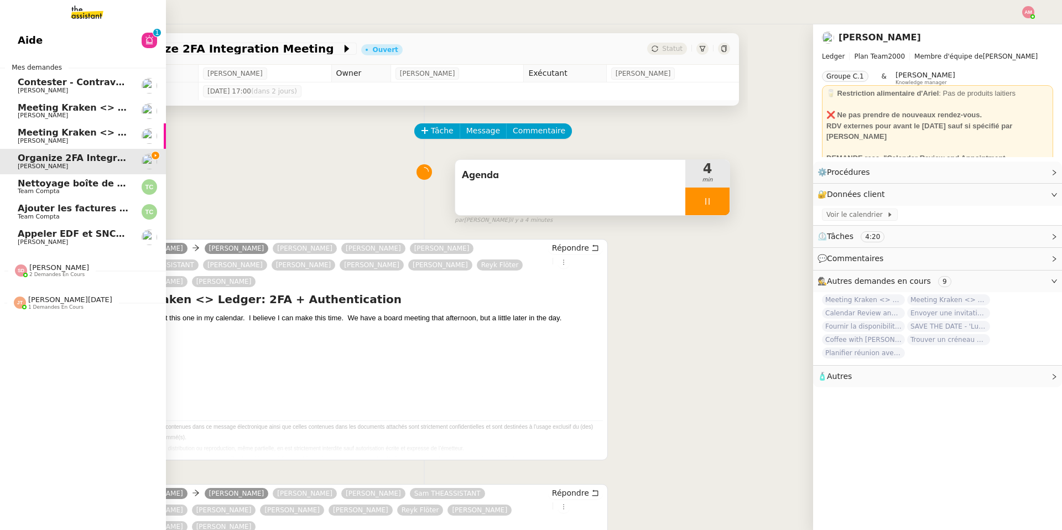
click at [14, 141] on link "Meeting Kraken <> Ledger: Buy/Sell/Swap Ariel Wengroff" at bounding box center [83, 135] width 166 height 25
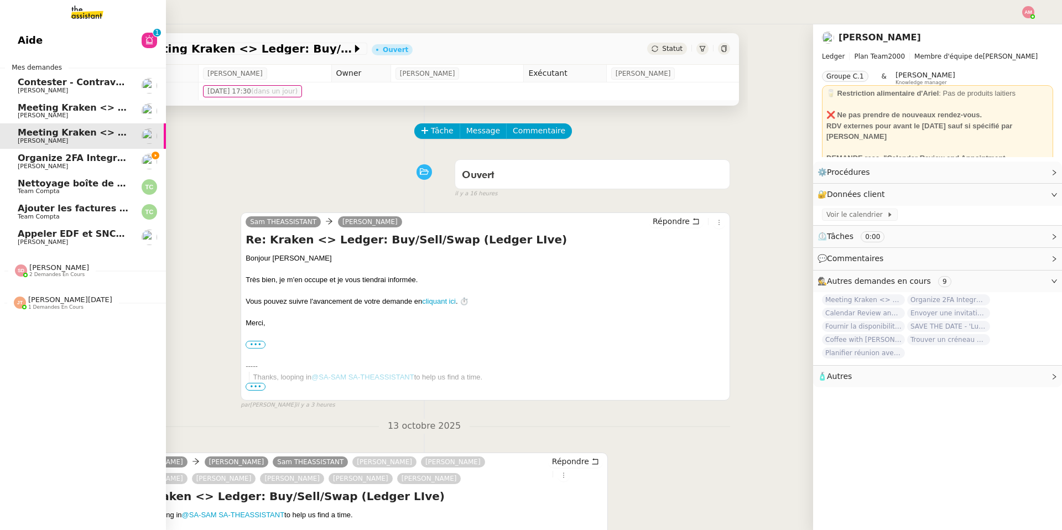
click at [38, 121] on link "Meeting Kraken <> Ledger: Brand + Affiliate Ariel Wengroff" at bounding box center [83, 110] width 166 height 25
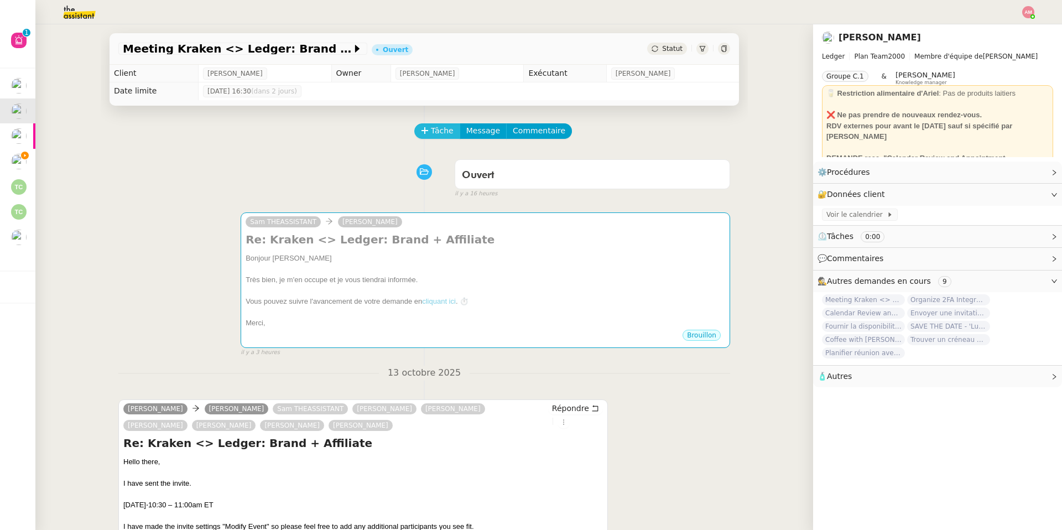
click at [428, 124] on button "Tâche" at bounding box center [437, 130] width 46 height 15
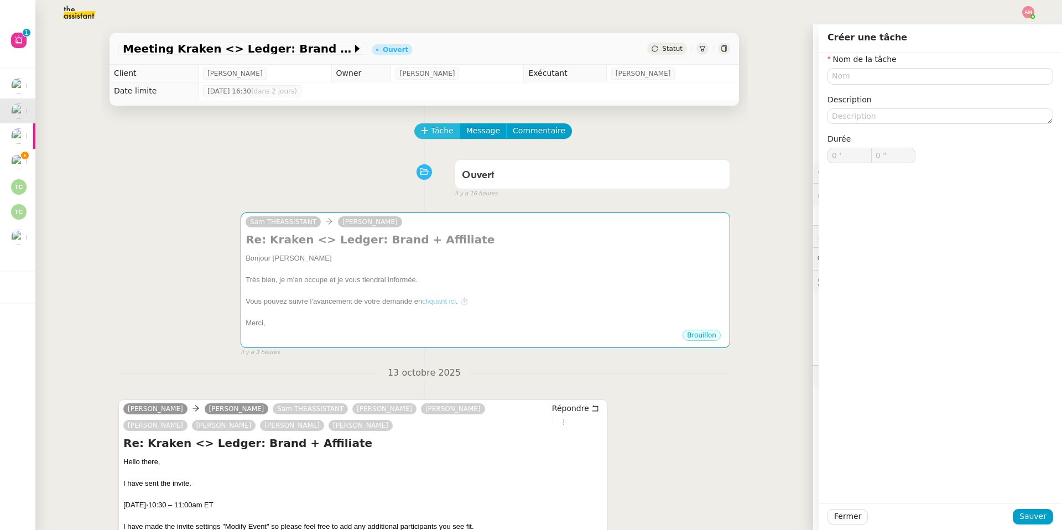
click at [431, 128] on span "Tâche" at bounding box center [442, 130] width 23 height 13
click at [841, 65] on nz-form-label "Nom de la tâche" at bounding box center [861, 60] width 69 height 15
click at [843, 82] on input "text" at bounding box center [940, 76] width 226 height 16
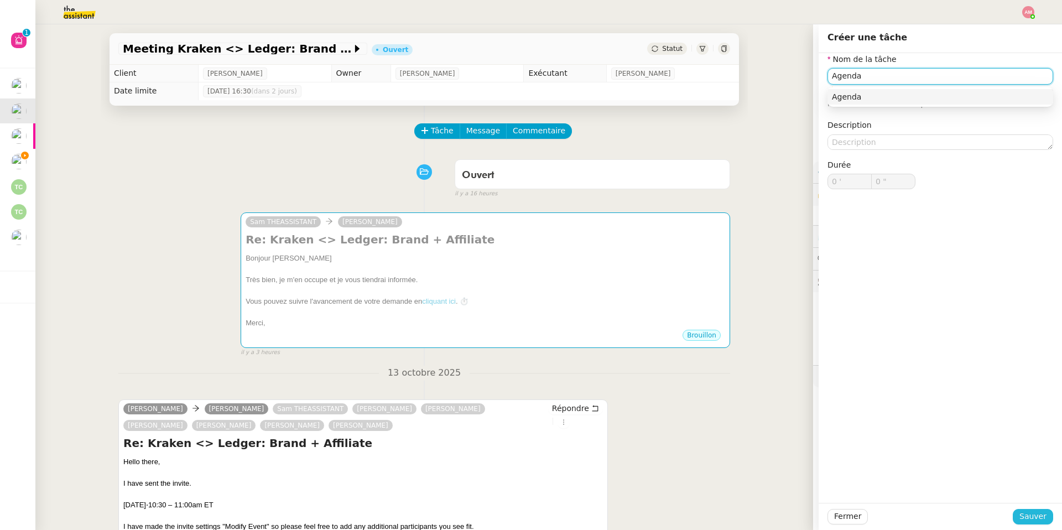
type input "Agenda"
click at [1028, 523] on button "Sauver" at bounding box center [1033, 516] width 40 height 15
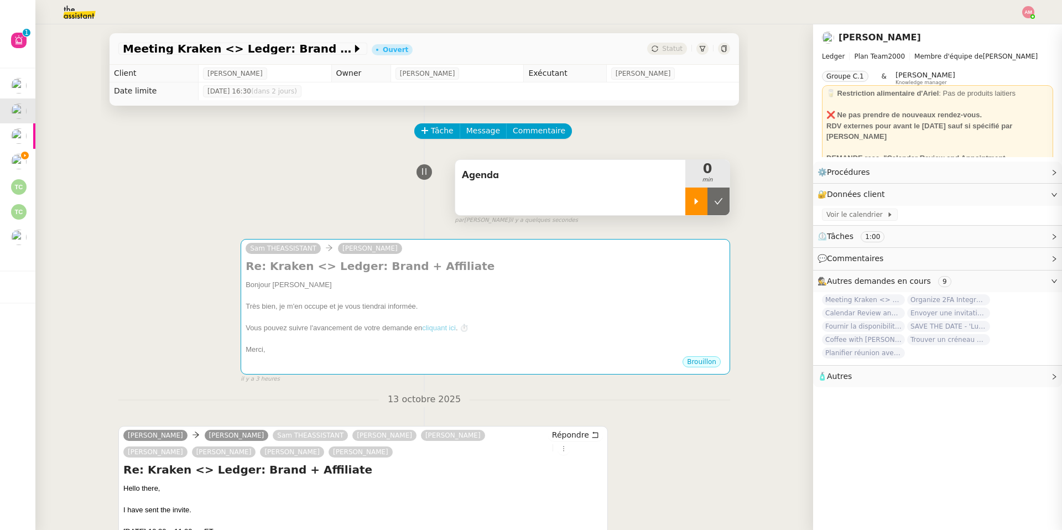
click at [692, 206] on icon at bounding box center [696, 201] width 9 height 9
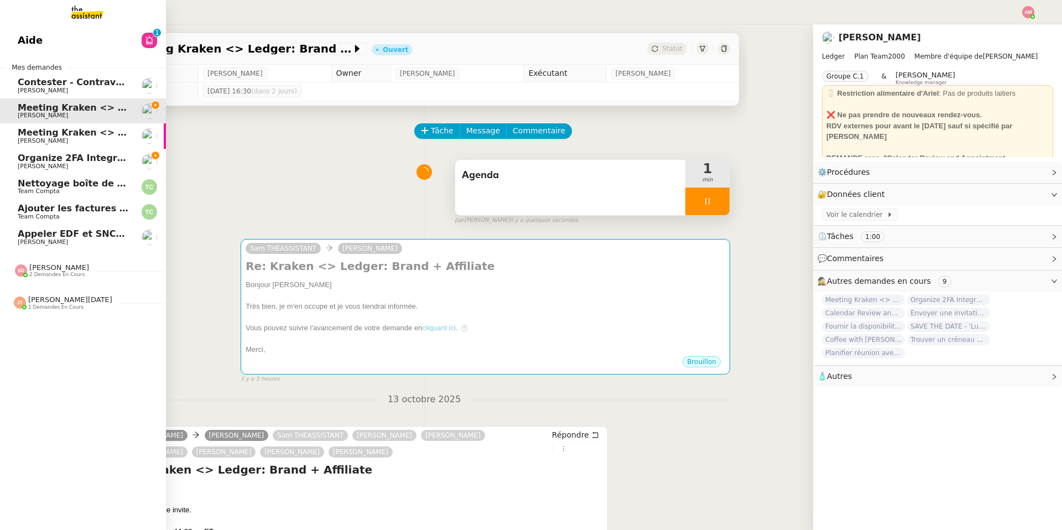
click at [23, 234] on span "Appeler EDF et SNCF pour confirmations" at bounding box center [119, 233] width 202 height 11
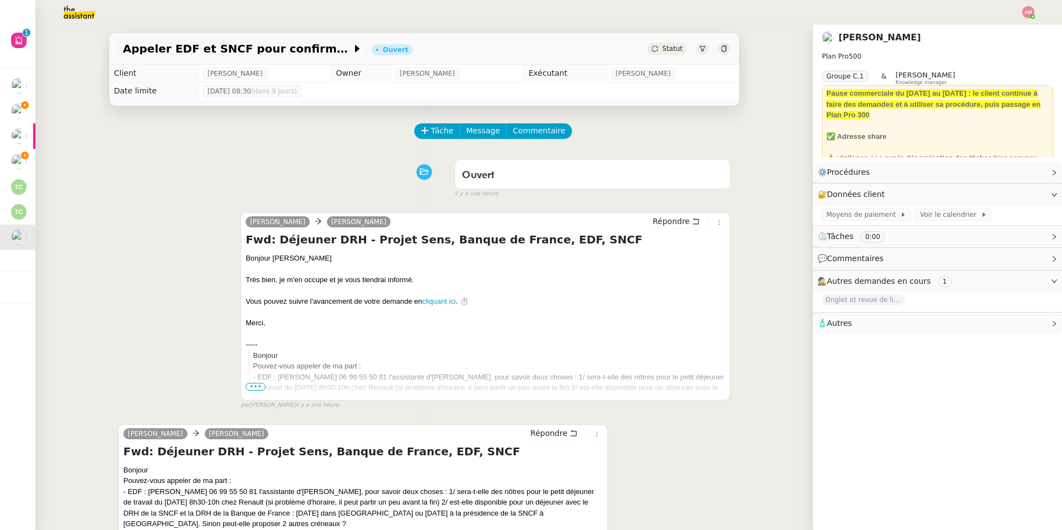
scroll to position [147, 0]
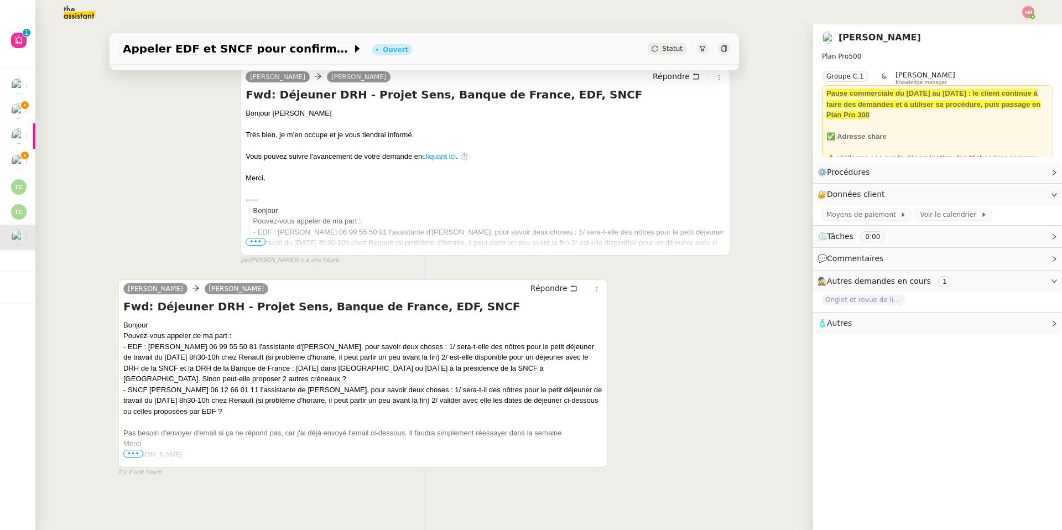
click at [133, 455] on span "•••" at bounding box center [133, 454] width 20 height 8
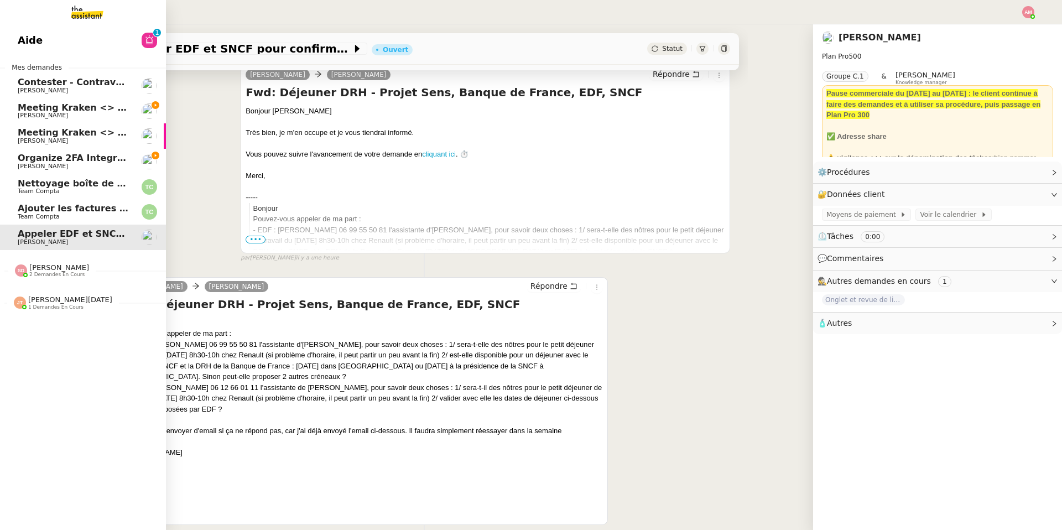
click at [24, 159] on span "Organize 2FA Integration Meeting" at bounding box center [102, 158] width 169 height 11
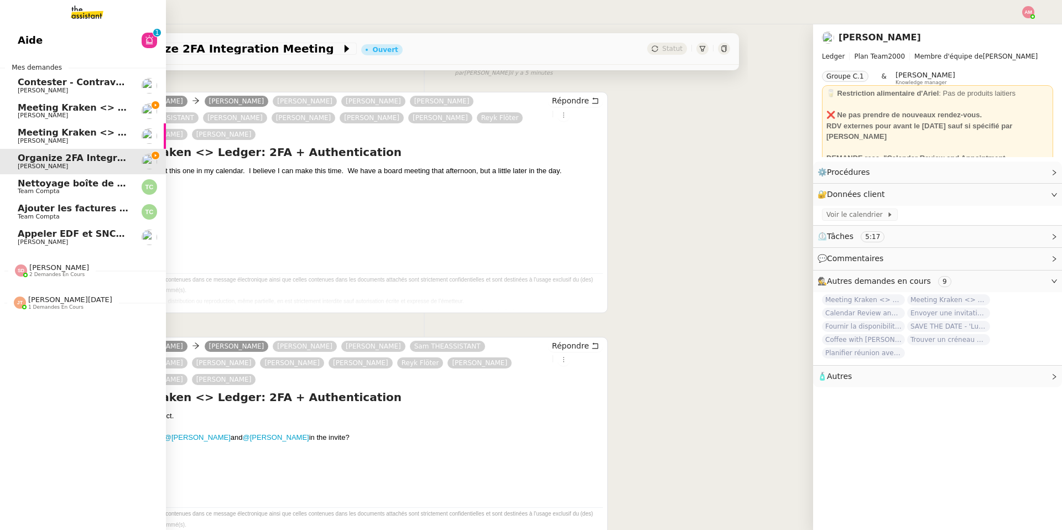
scroll to position [142, 0]
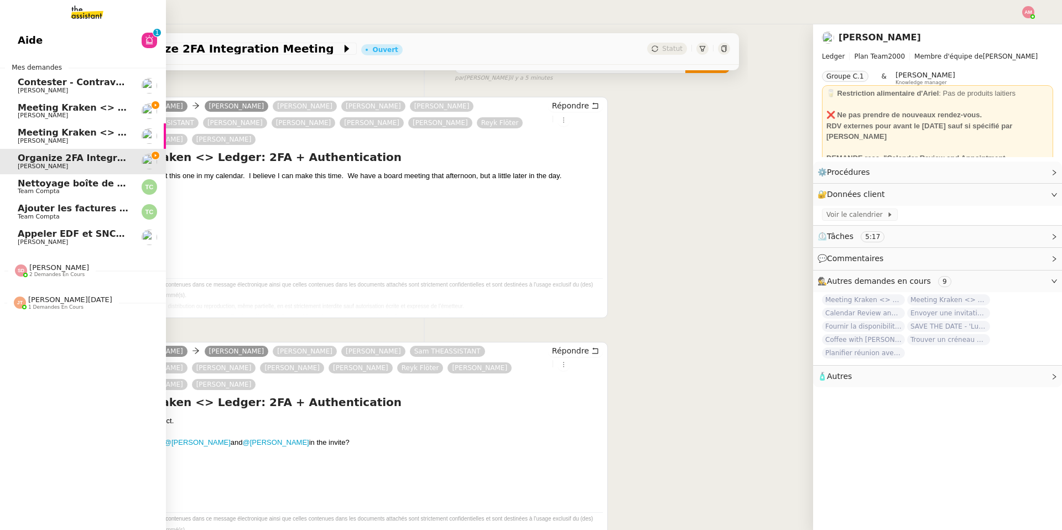
click at [26, 102] on span "Meeting Kraken <> Ledger: Brand + Affiliate" at bounding box center [129, 107] width 223 height 11
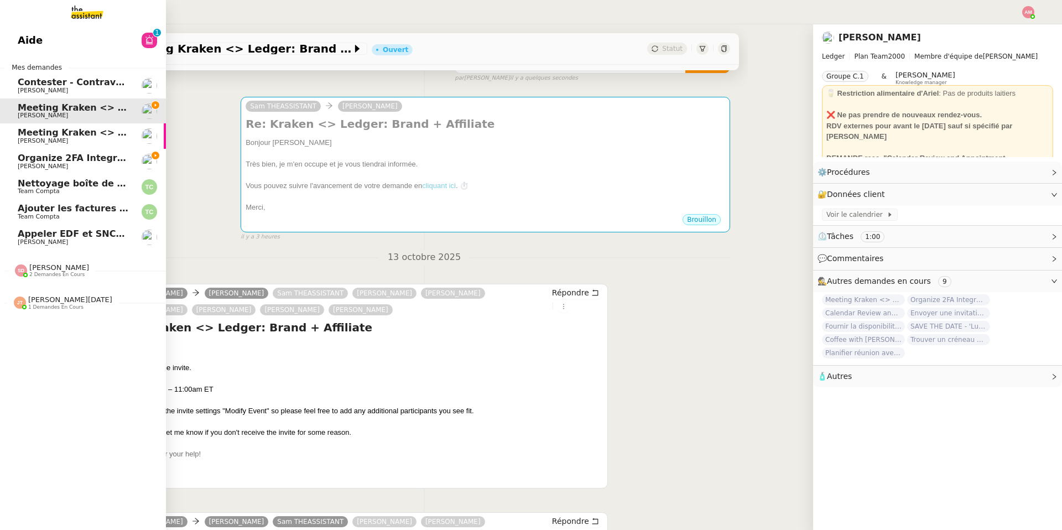
click at [49, 156] on span "Organize 2FA Integration Meeting" at bounding box center [102, 158] width 169 height 11
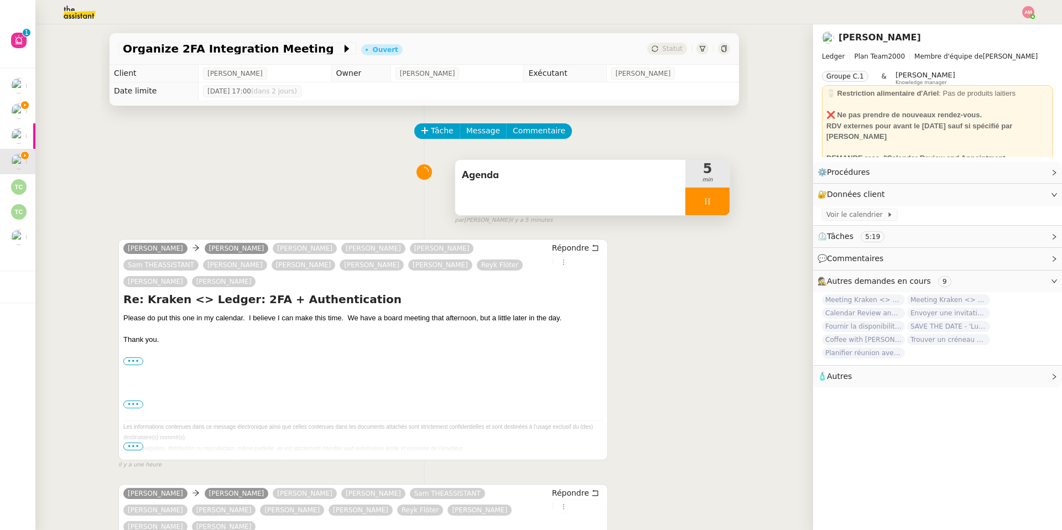
click at [695, 204] on div at bounding box center [707, 201] width 44 height 28
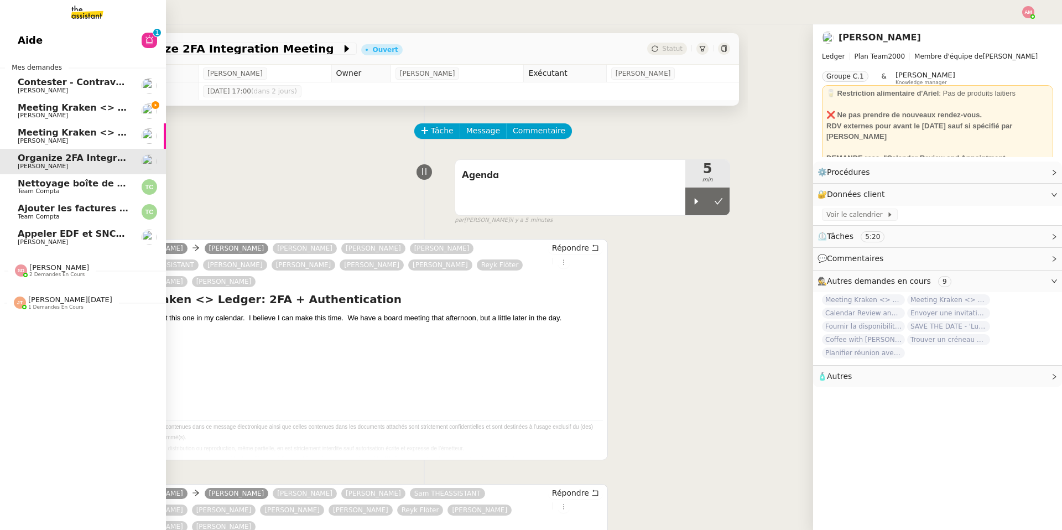
click at [17, 112] on link "Meeting Kraken <> Ledger: Brand + Affiliate Ariel Wengroff" at bounding box center [83, 110] width 166 height 25
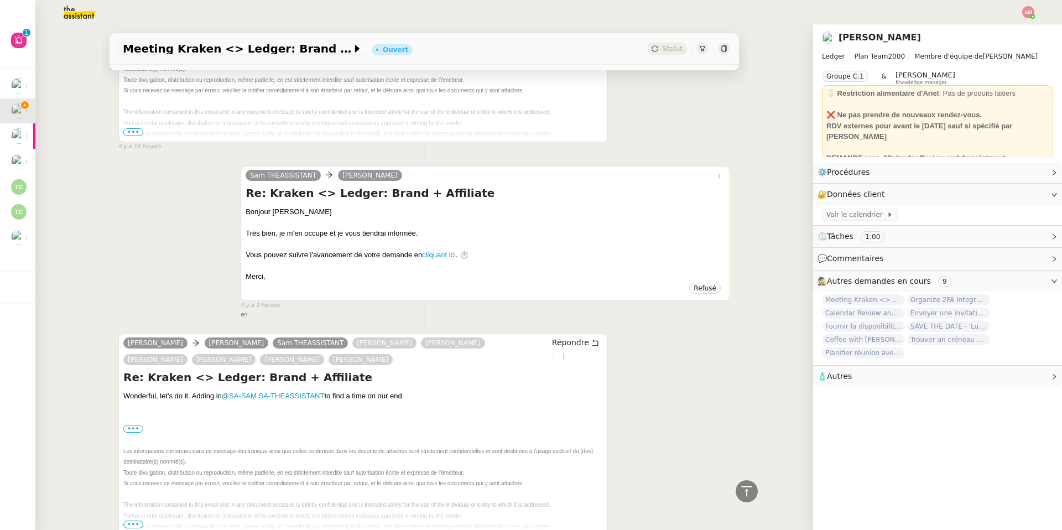
scroll to position [786, 0]
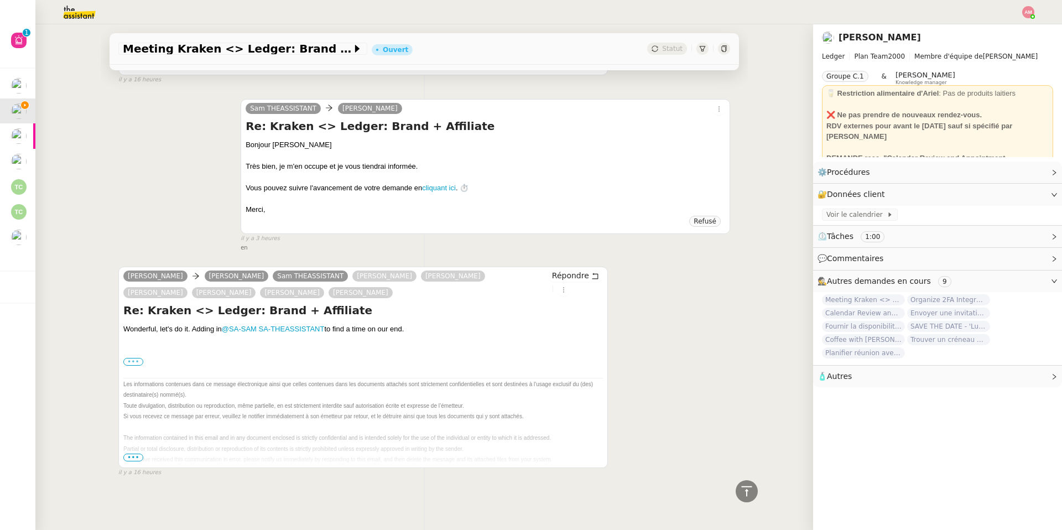
click at [140, 364] on label "•••" at bounding box center [133, 362] width 20 height 8
click at [0, 0] on input "•••" at bounding box center [0, 0] width 0 height 0
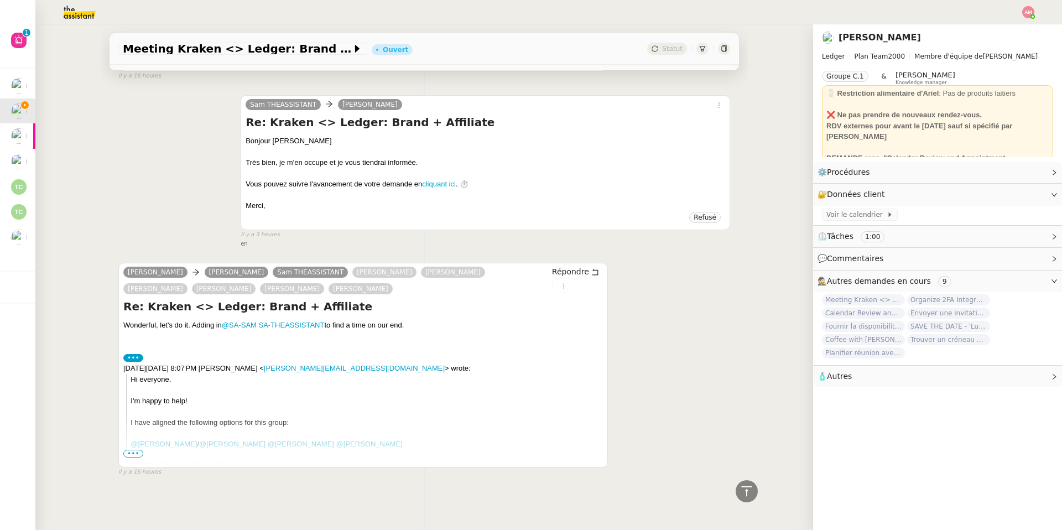
scroll to position [790, 0]
click at [133, 452] on span "•••" at bounding box center [133, 454] width 20 height 8
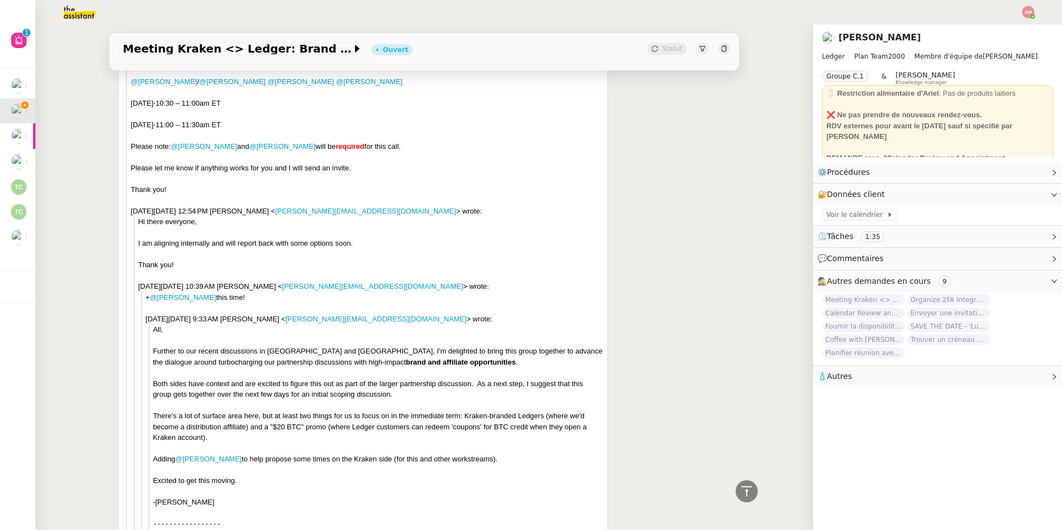
scroll to position [1105, 0]
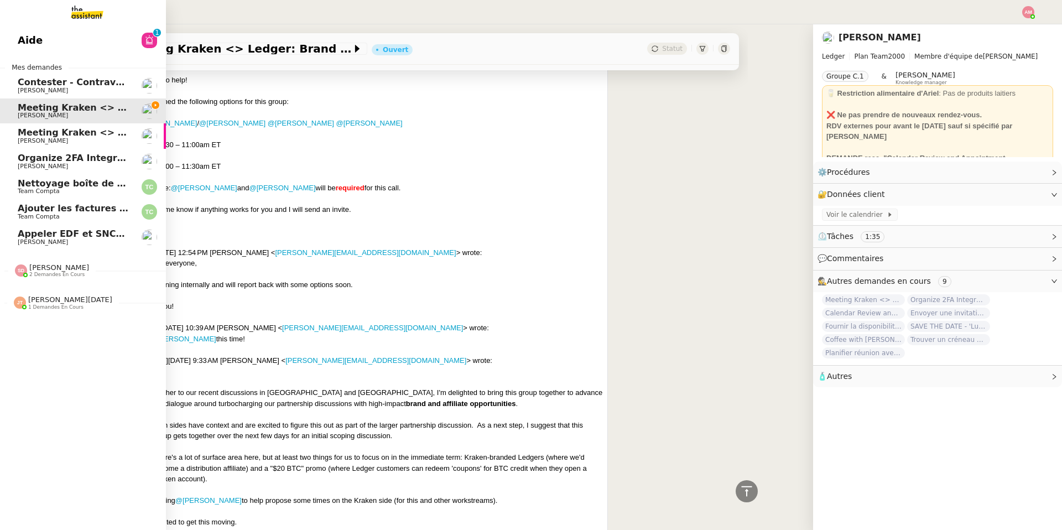
click at [24, 273] on div at bounding box center [21, 270] width 12 height 12
click at [41, 312] on span "Démarche B2B Terroir d'Eugénie" at bounding box center [99, 316] width 163 height 11
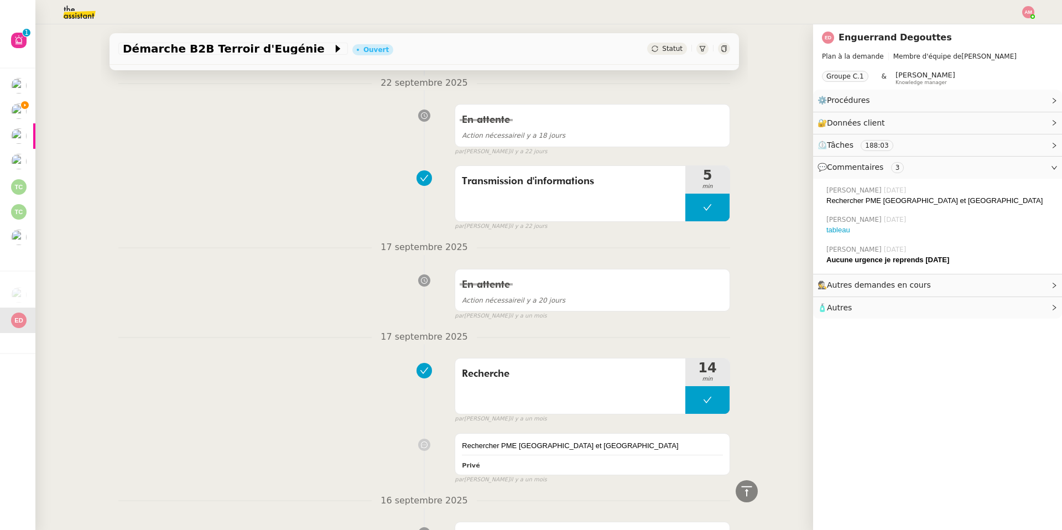
scroll to position [3479, 0]
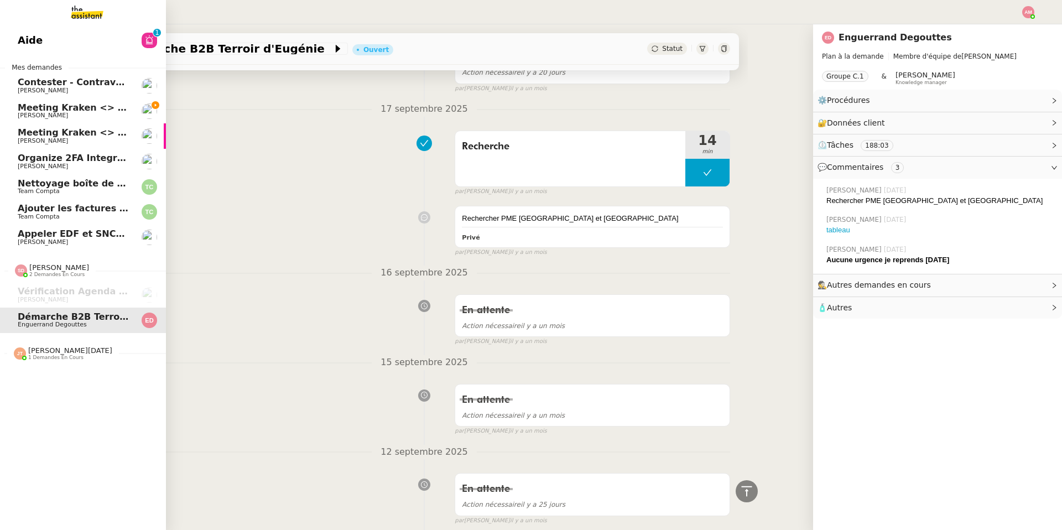
click at [28, 114] on span "[PERSON_NAME]" at bounding box center [43, 115] width 50 height 7
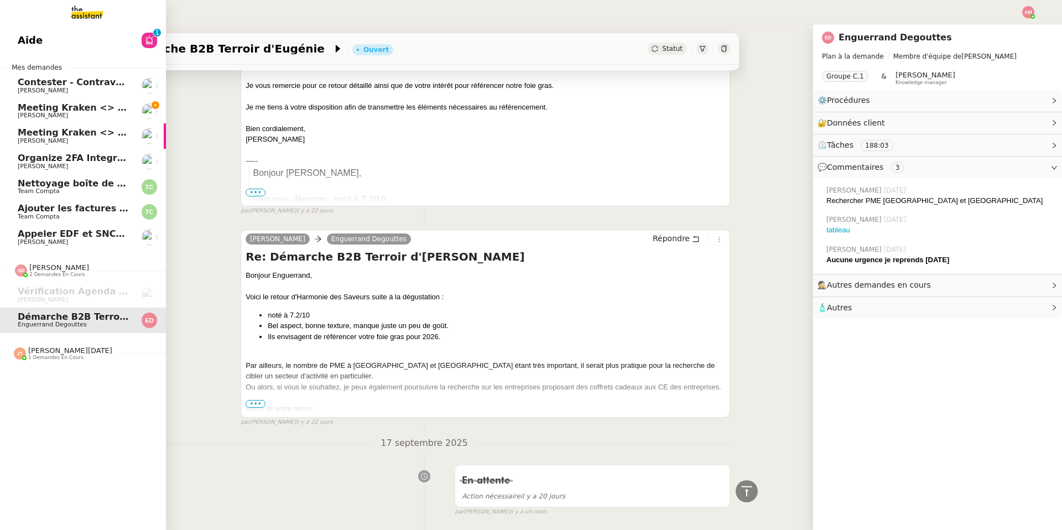
scroll to position [4236, 0]
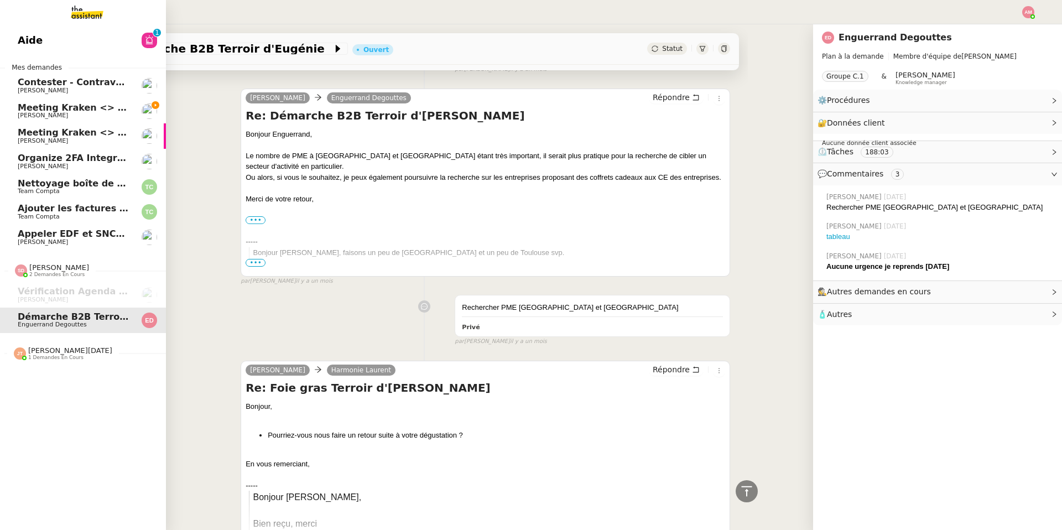
click at [28, 114] on span "[PERSON_NAME]" at bounding box center [43, 115] width 50 height 7
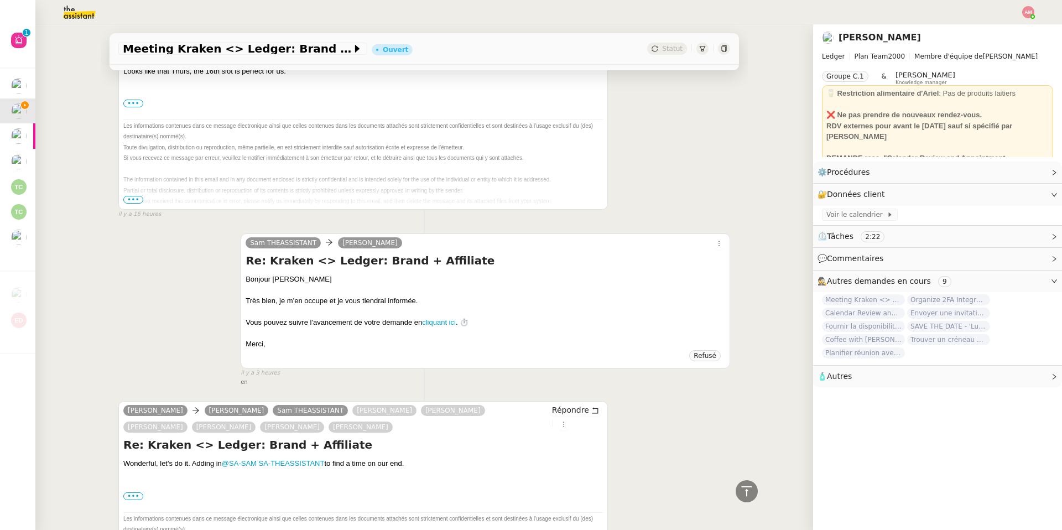
scroll to position [786, 0]
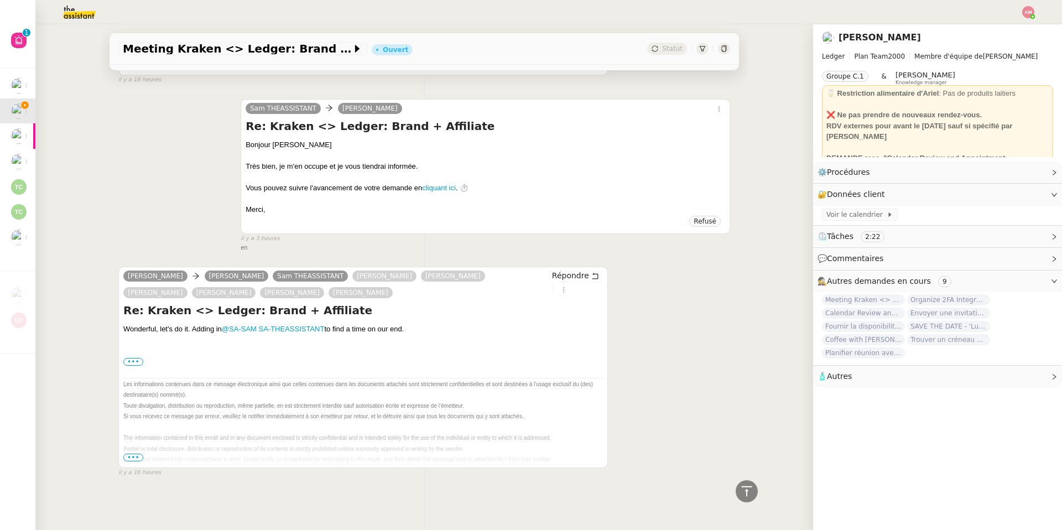
click at [121, 361] on div "Ariel Wengroff Korey Buecheler Sam THEASSISTANT Robert Moore Lou Frangella Aaro…" at bounding box center [362, 367] width 489 height 201
click at [128, 361] on label "•••" at bounding box center [133, 362] width 20 height 8
click at [0, 0] on input "•••" at bounding box center [0, 0] width 0 height 0
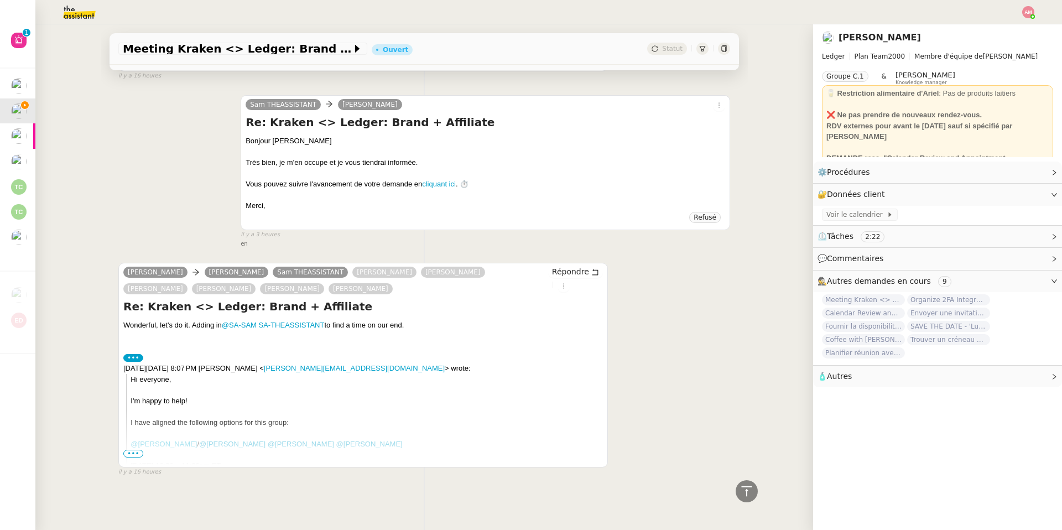
click at [136, 448] on link "@Robert Moore" at bounding box center [164, 444] width 66 height 8
click at [134, 454] on span "•••" at bounding box center [133, 454] width 20 height 8
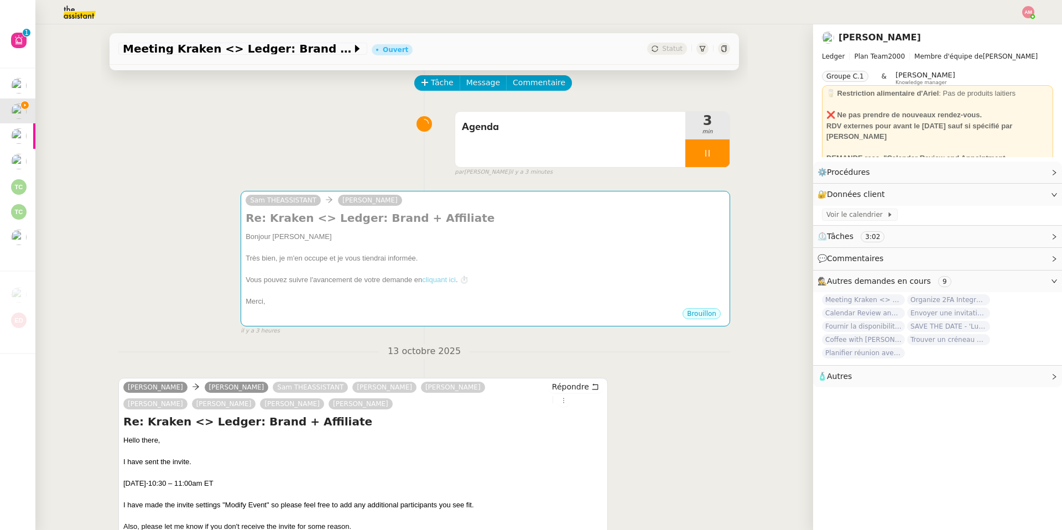
scroll to position [0, 0]
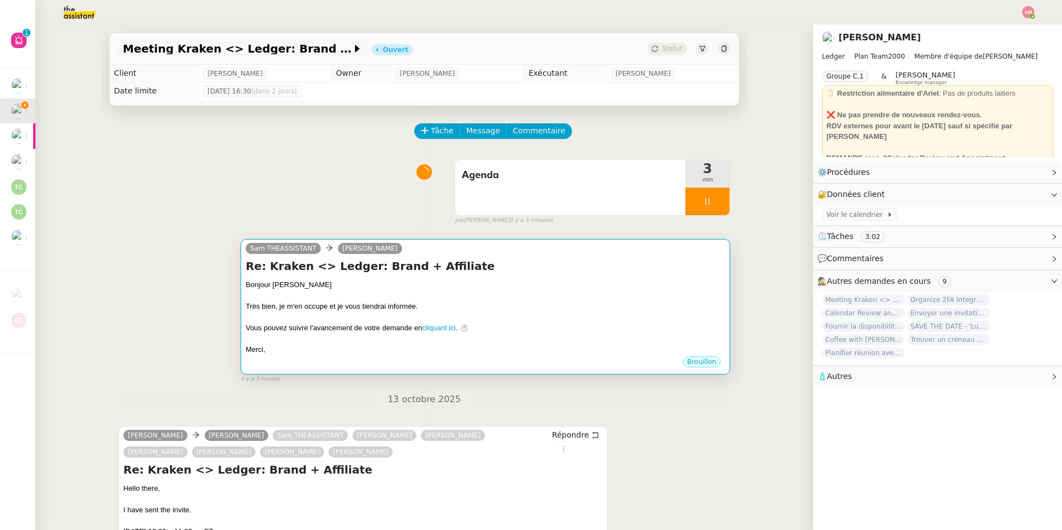
click at [621, 273] on h4 "Re: Kraken <> Ledger: Brand + Affiliate" at bounding box center [486, 265] width 480 height 15
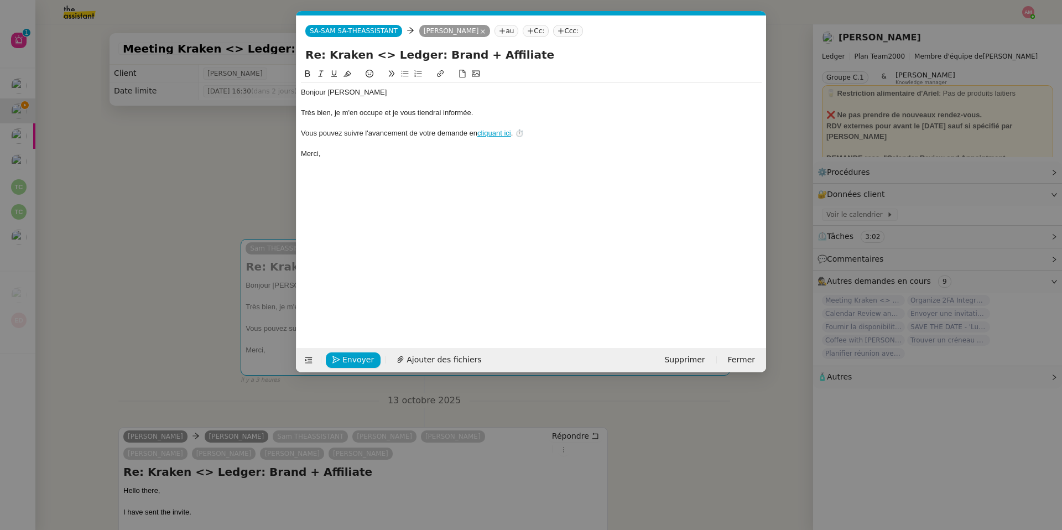
scroll to position [0, 23]
click at [691, 361] on span "Supprimer" at bounding box center [684, 359] width 40 height 13
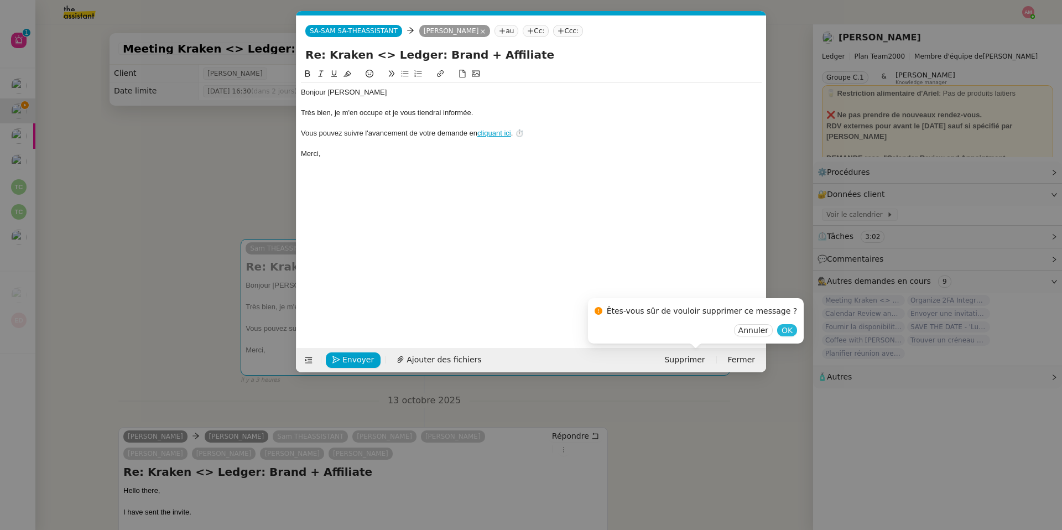
click at [782, 330] on span "OK" at bounding box center [787, 330] width 11 height 11
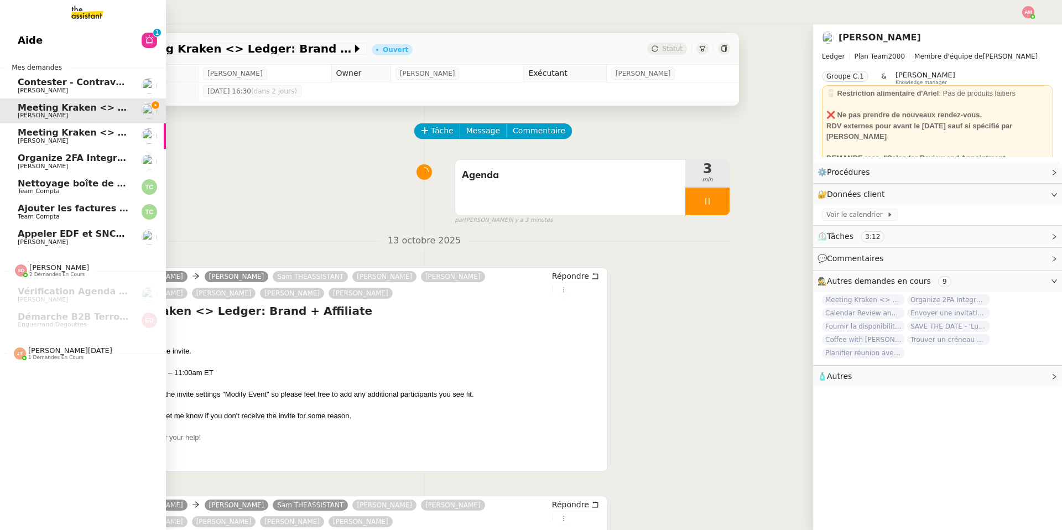
click at [24, 246] on link "Appeler EDF et SNCF pour confirmations Jean-Baptiste Barfety" at bounding box center [83, 237] width 166 height 25
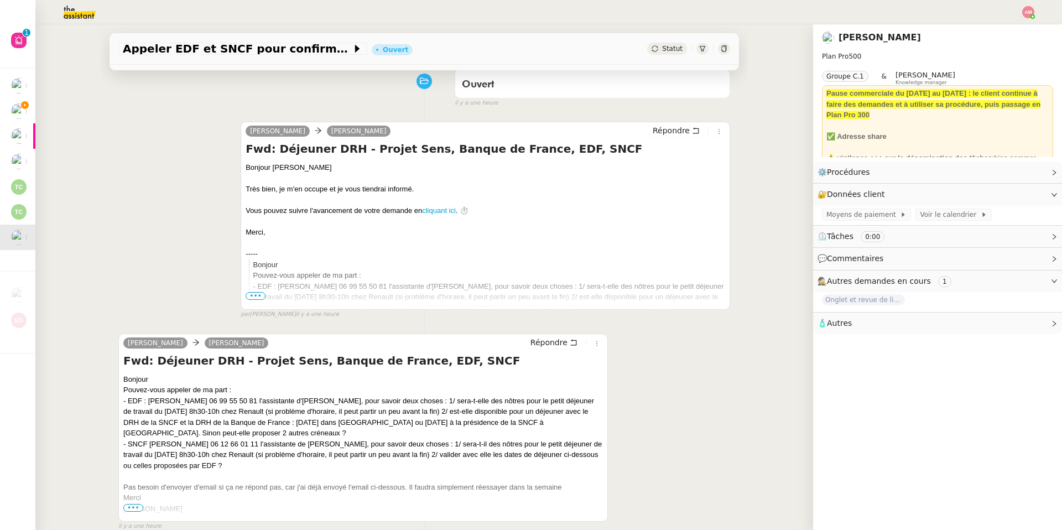
scroll to position [147, 0]
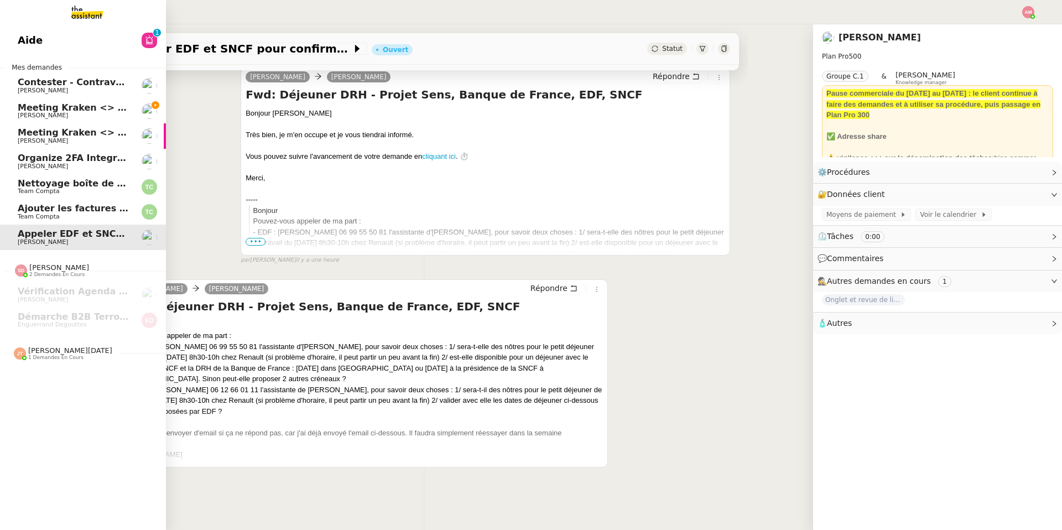
click at [21, 102] on span "Meeting Kraken <> Ledger: Brand + Affiliate" at bounding box center [129, 107] width 223 height 11
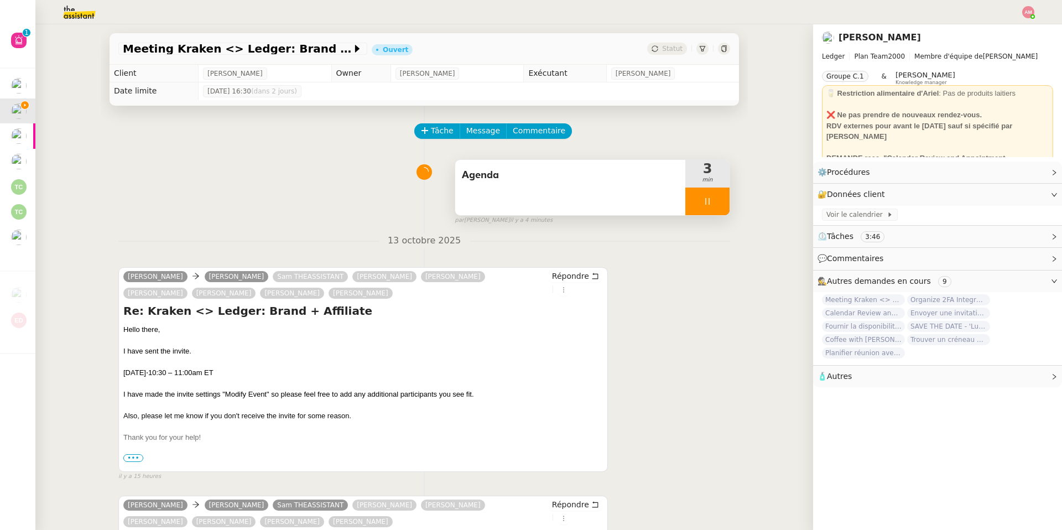
click at [515, 207] on div "Agenda" at bounding box center [570, 187] width 230 height 55
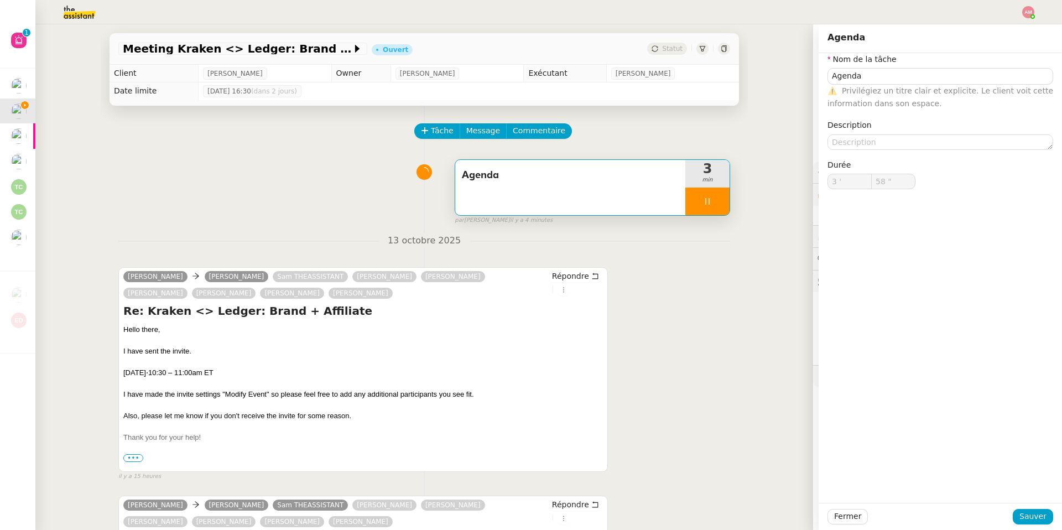
type input "59 ""
type input "4 '"
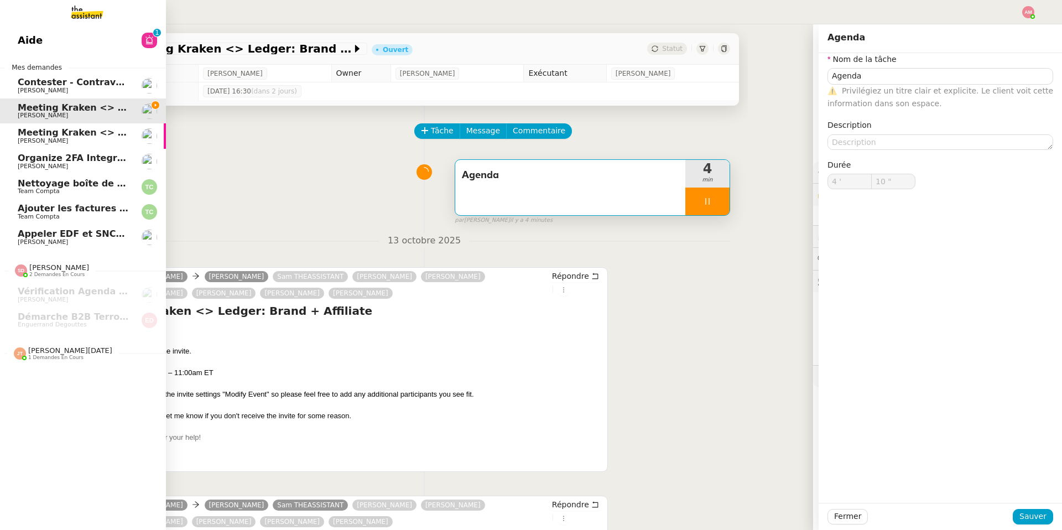
click at [46, 364] on div "Jean-Noël De Tinguy 1 demandes en cours" at bounding box center [83, 349] width 166 height 32
type input "11 ""
click at [42, 371] on span "[DATE] - Organiser le vol pour [PERSON_NAME]" at bounding box center [137, 374] width 238 height 11
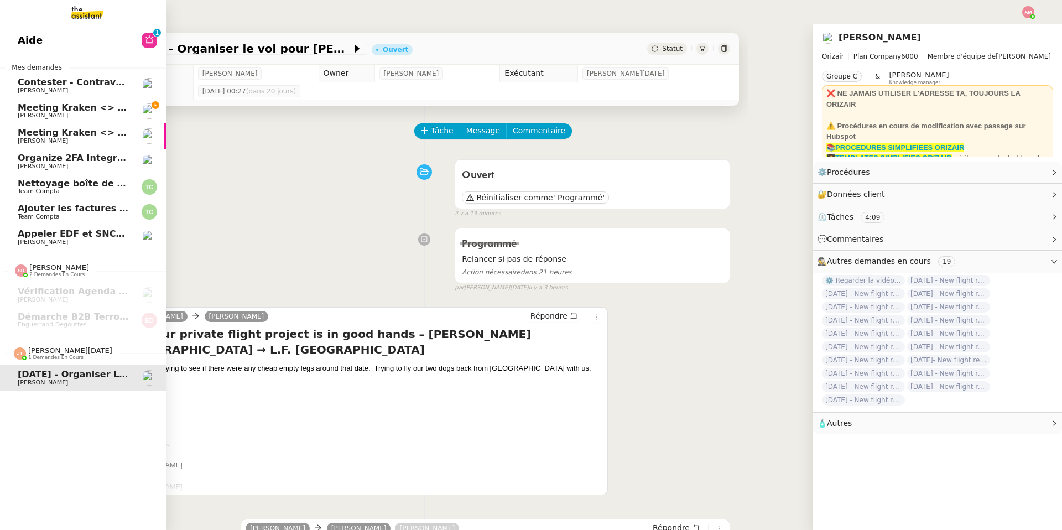
click at [21, 111] on span "Meeting Kraken <> Ledger: Brand + Affiliate" at bounding box center [129, 107] width 223 height 11
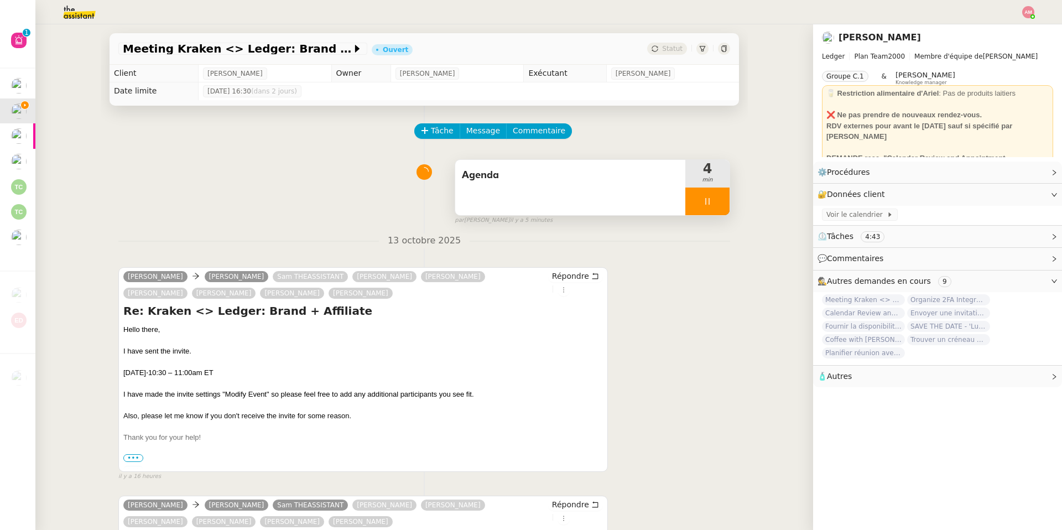
click at [572, 184] on div "Agenda" at bounding box center [570, 175] width 217 height 18
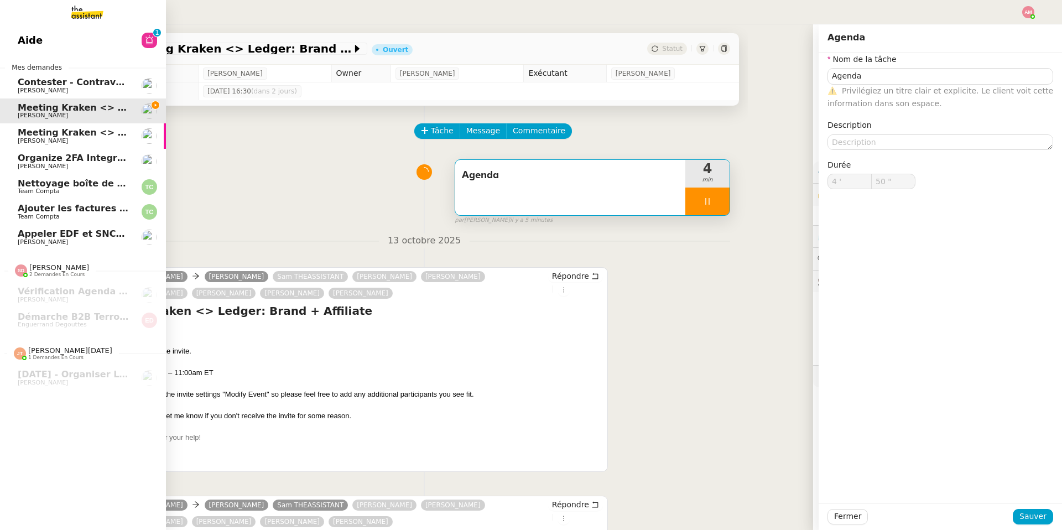
type input "51 ""
click at [47, 131] on span "Meeting Kraken <> Ledger: Buy/Sell/Swap" at bounding box center [124, 132] width 212 height 11
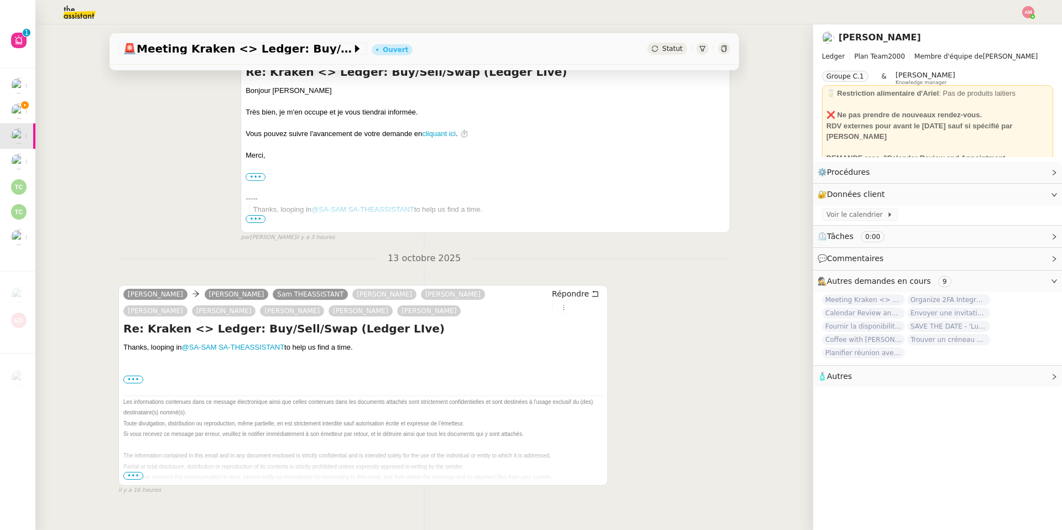
scroll to position [188, 0]
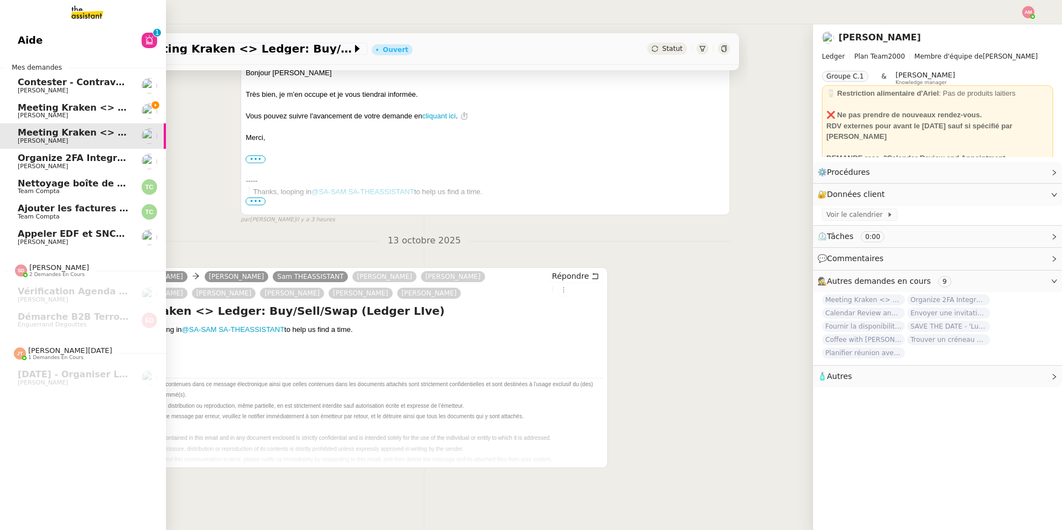
click at [25, 158] on span "Organize 2FA Integration Meeting" at bounding box center [102, 158] width 169 height 11
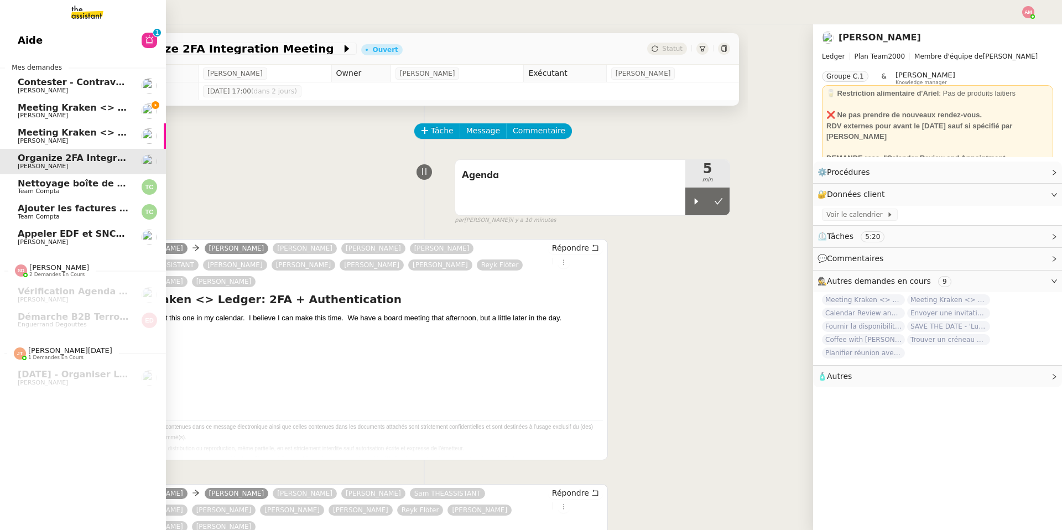
click at [27, 106] on span "Meeting Kraken <> Ledger: Brand + Affiliate" at bounding box center [129, 107] width 223 height 11
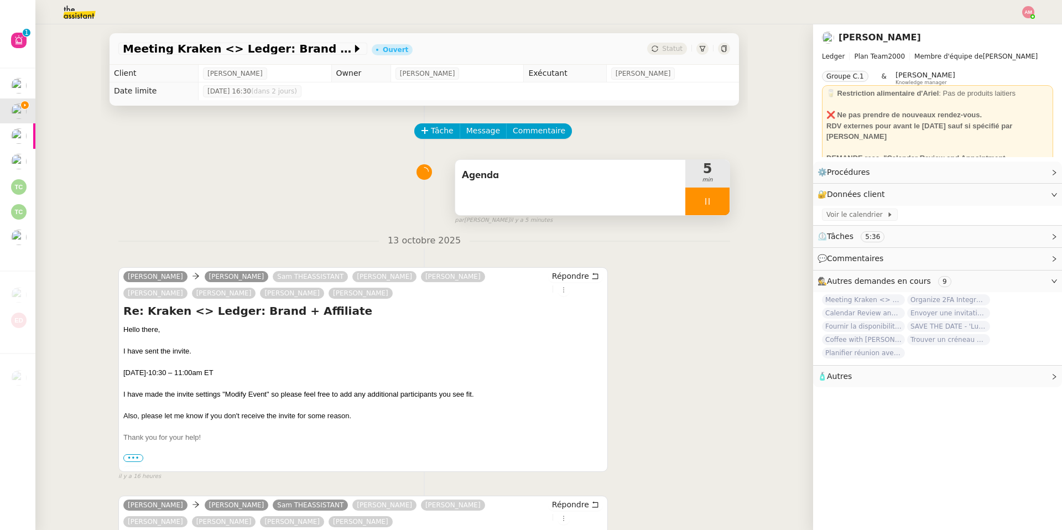
click at [707, 197] on icon at bounding box center [707, 201] width 9 height 9
click at [719, 199] on icon at bounding box center [718, 201] width 9 height 9
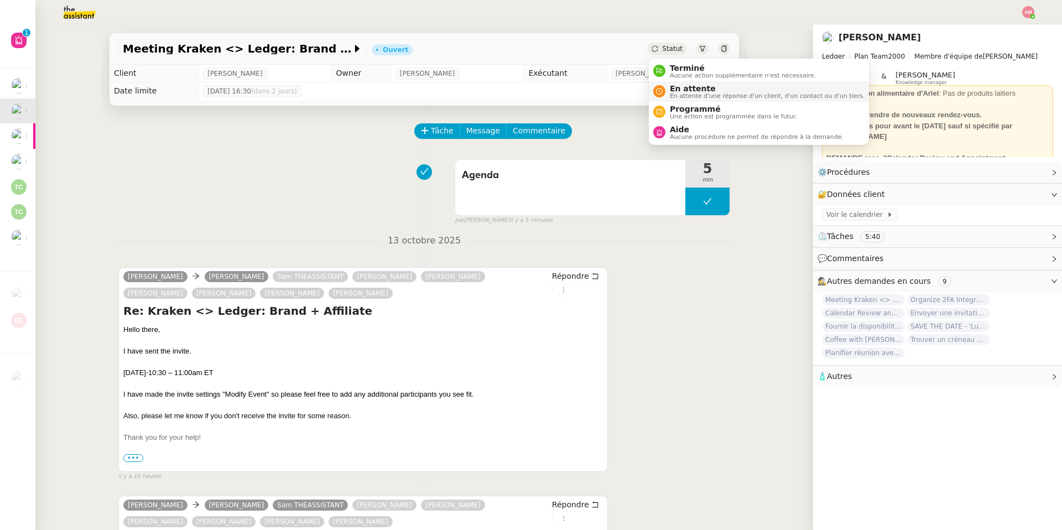
click at [687, 87] on span "En attente" at bounding box center [767, 88] width 195 height 9
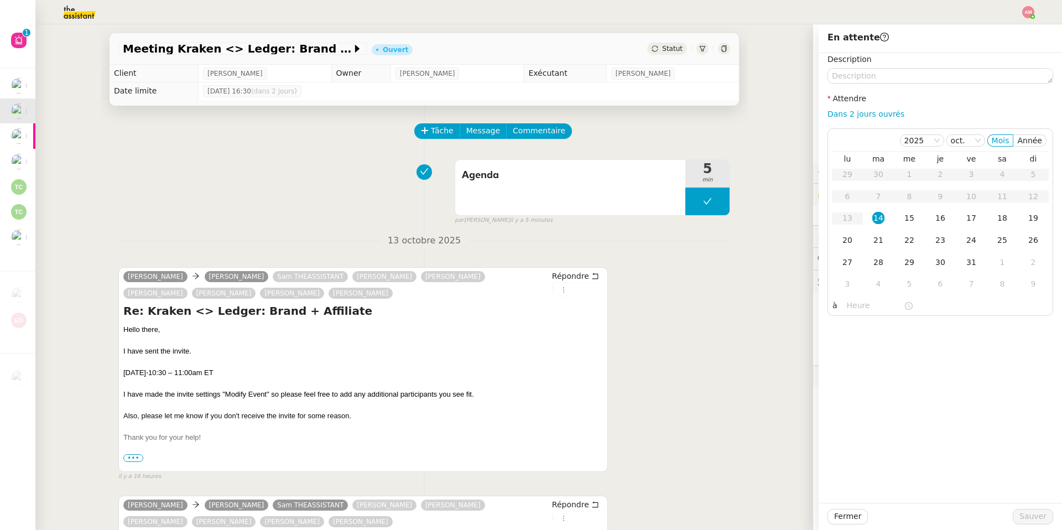
click at [862, 122] on div "Description Attendre Dans 2 jours ouvrés 2025 oct. Mois Année lu ma me je ve sa…" at bounding box center [940, 184] width 226 height 263
click at [861, 119] on div "Dans 2 jours ouvrés" at bounding box center [940, 114] width 226 height 13
click at [973, 214] on div "17" at bounding box center [971, 218] width 12 height 12
click at [1033, 514] on span "Sauver" at bounding box center [1032, 516] width 27 height 13
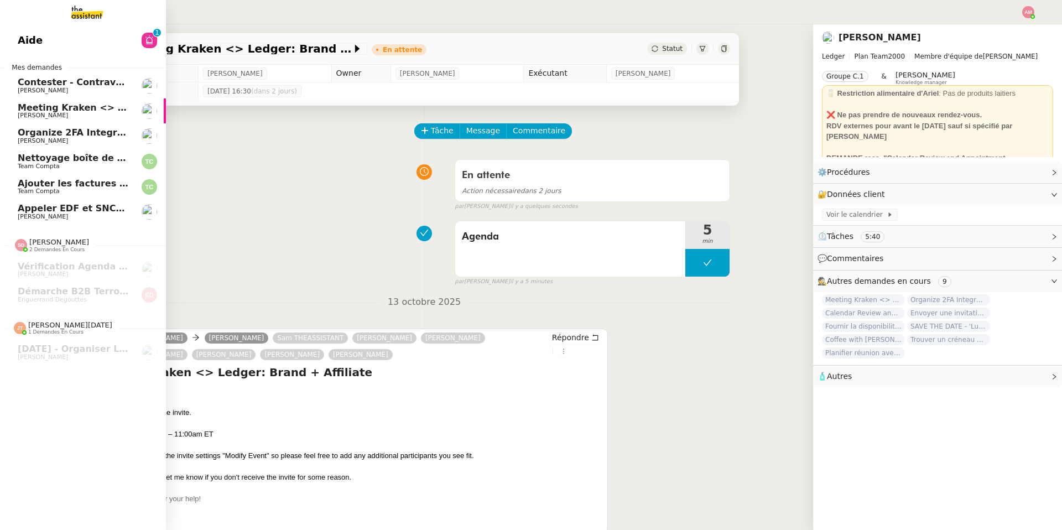
click at [33, 138] on span "[PERSON_NAME]" at bounding box center [43, 140] width 50 height 7
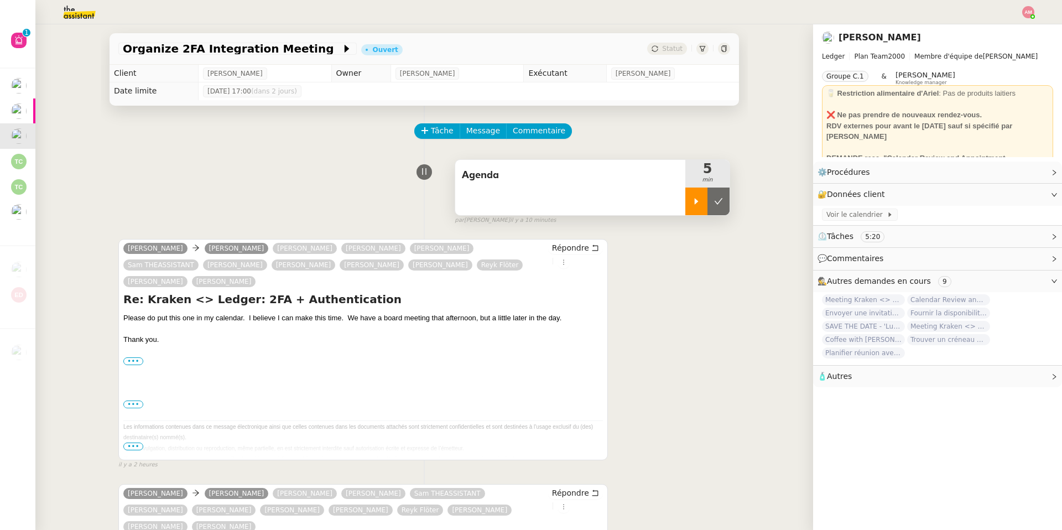
click at [700, 199] on icon at bounding box center [696, 201] width 9 height 9
click at [566, 248] on span "Répondre" at bounding box center [570, 247] width 37 height 11
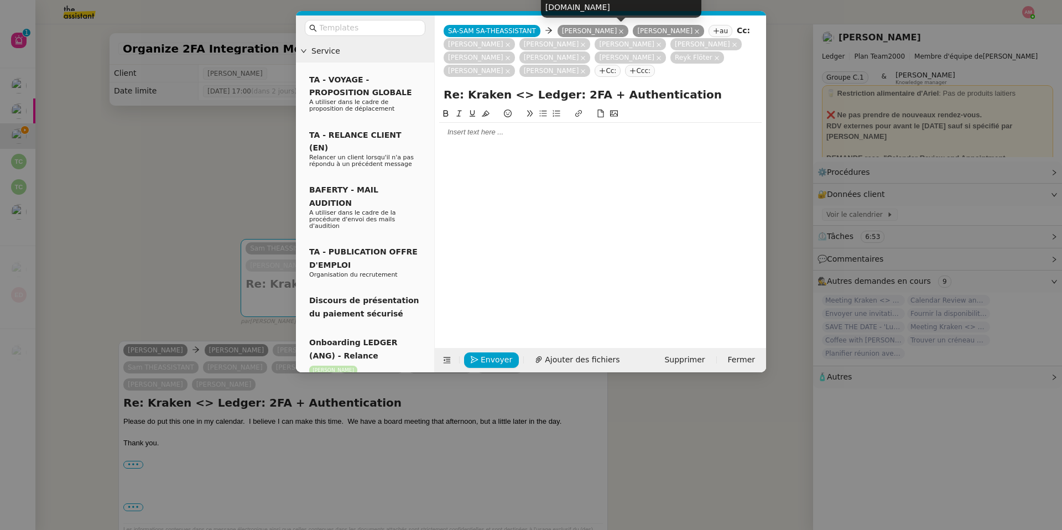
click at [618, 33] on icon at bounding box center [621, 32] width 6 height 6
click at [633, 33] on nz-tag "Guillaume MATHIAS" at bounding box center [668, 31] width 71 height 12
click at [606, 33] on nz-tag "Guillaume MATHIAS" at bounding box center [593, 31] width 71 height 12
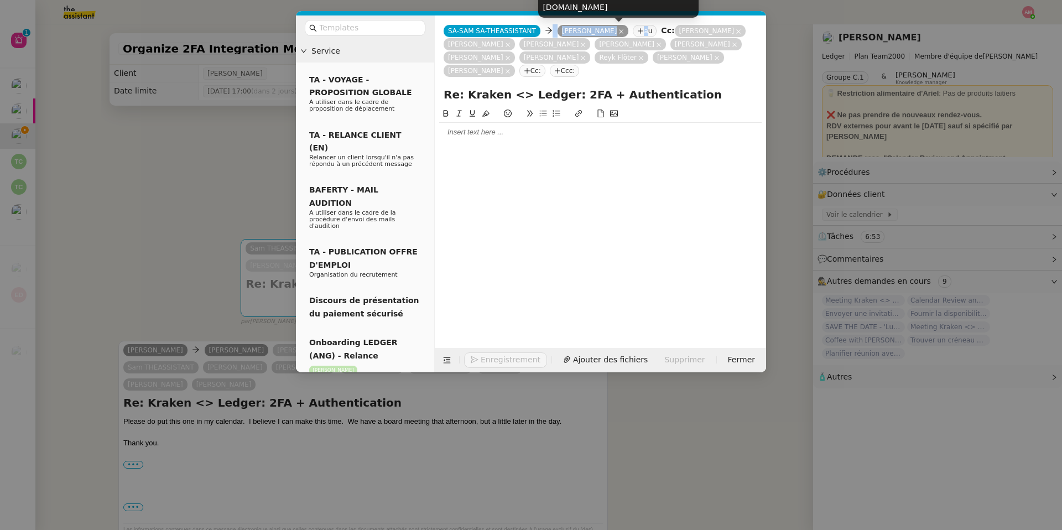
click at [624, 31] on icon at bounding box center [621, 32] width 6 height 6
click at [631, 31] on nz-tag "Korey Buecheler" at bounding box center [634, 31] width 71 height 12
click at [661, 33] on icon at bounding box center [663, 32] width 6 height 6
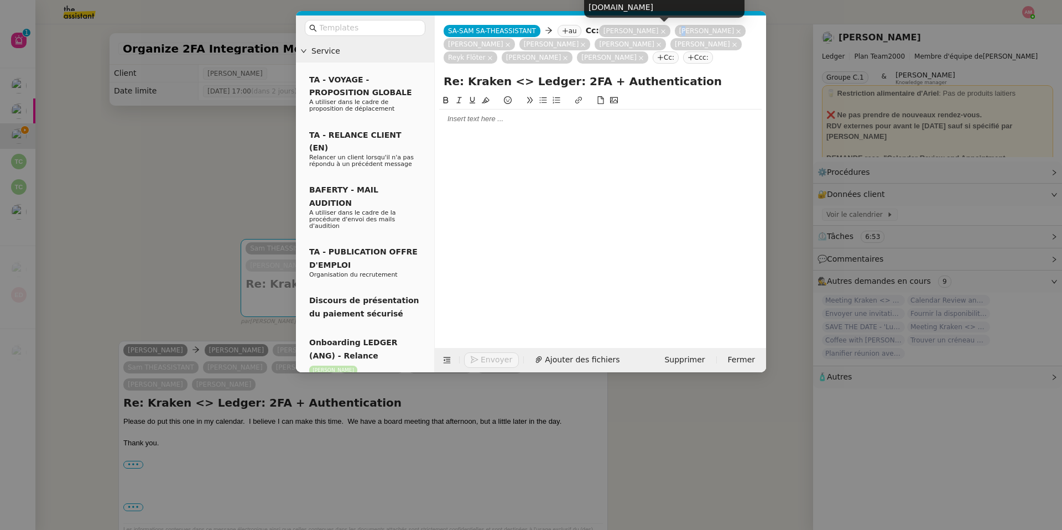
click at [661, 33] on icon at bounding box center [663, 32] width 6 height 6
click at [661, 33] on nz-tag "Adrian Wyland" at bounding box center [634, 31] width 71 height 12
click at [660, 33] on icon at bounding box center [663, 32] width 6 height 6
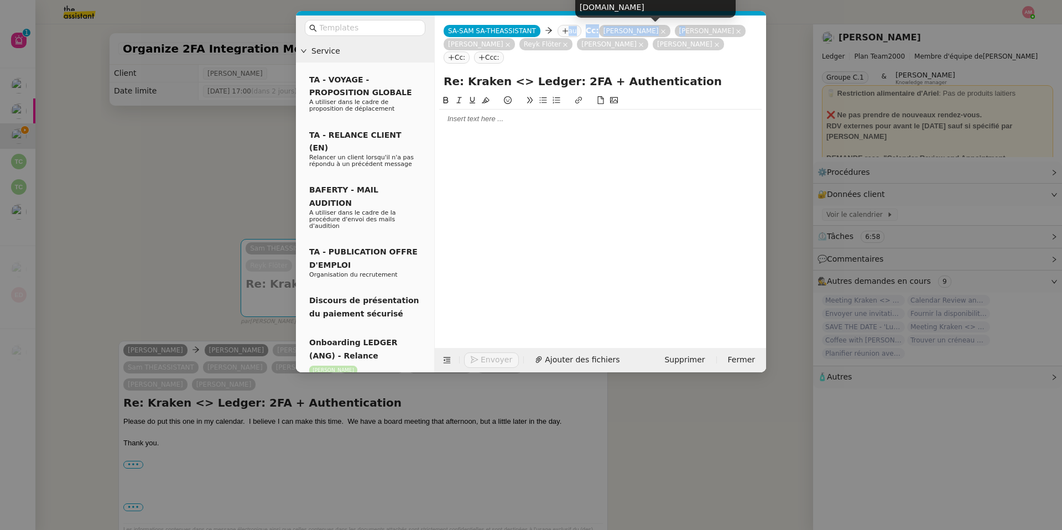
click at [661, 33] on icon at bounding box center [663, 31] width 4 height 4
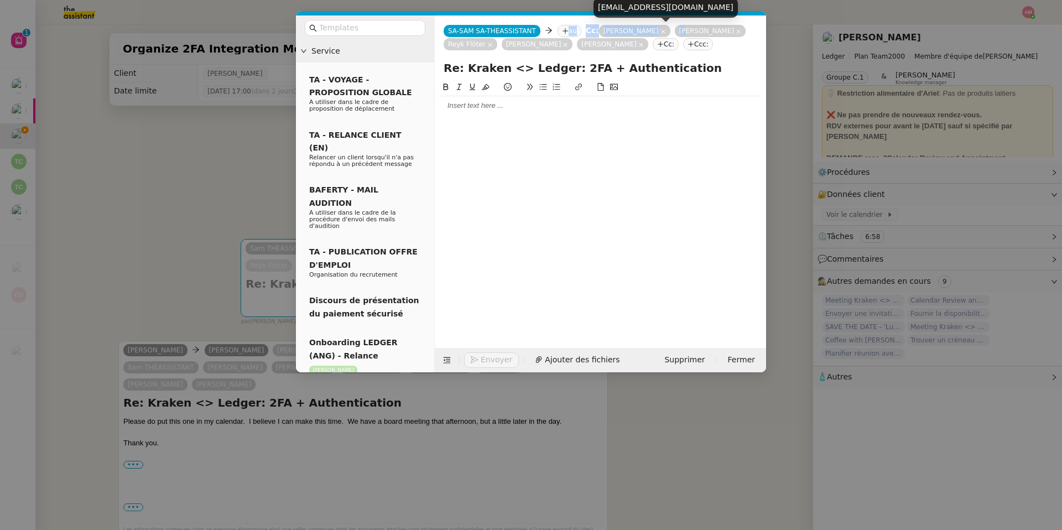
click at [653, 33] on nz-tag "Nicholas Percoco" at bounding box center [634, 31] width 71 height 12
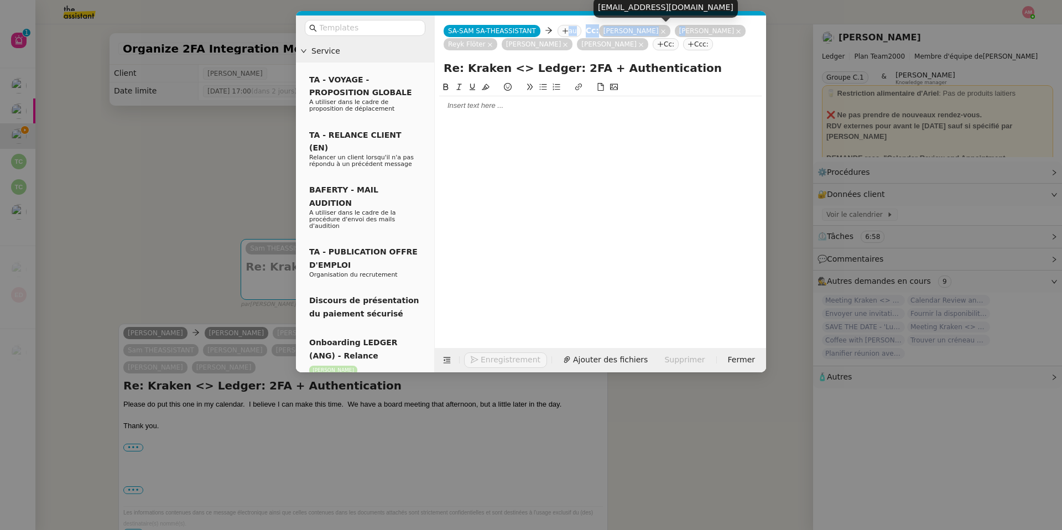
click at [662, 32] on icon at bounding box center [663, 32] width 6 height 6
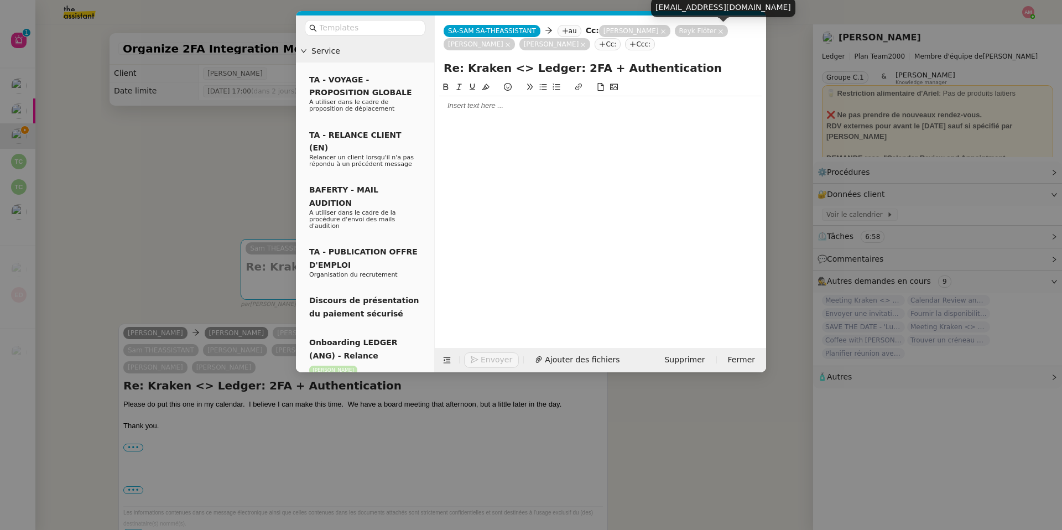
click at [675, 32] on nz-tag "Reyk Flöter" at bounding box center [702, 31] width 54 height 12
click at [657, 32] on nz-tag "Riccardo Galli" at bounding box center [634, 31] width 71 height 12
click at [661, 31] on icon at bounding box center [663, 31] width 4 height 4
click at [653, 31] on app-ticket-composer-emailaddresses "Reyk Flöter Laurent CASTILLO Charles GUILLEMET Cc:" at bounding box center [588, 37] width 289 height 22
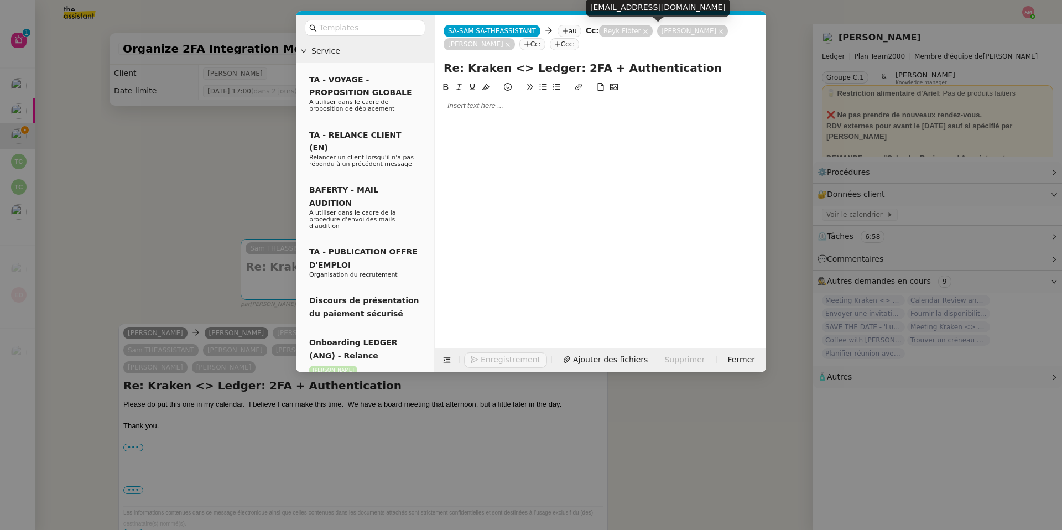
click at [647, 31] on icon at bounding box center [646, 32] width 6 height 6
click at [647, 31] on nz-tag "Laurent CASTILLO" at bounding box center [634, 31] width 71 height 12
click at [665, 30] on icon at bounding box center [663, 31] width 4 height 4
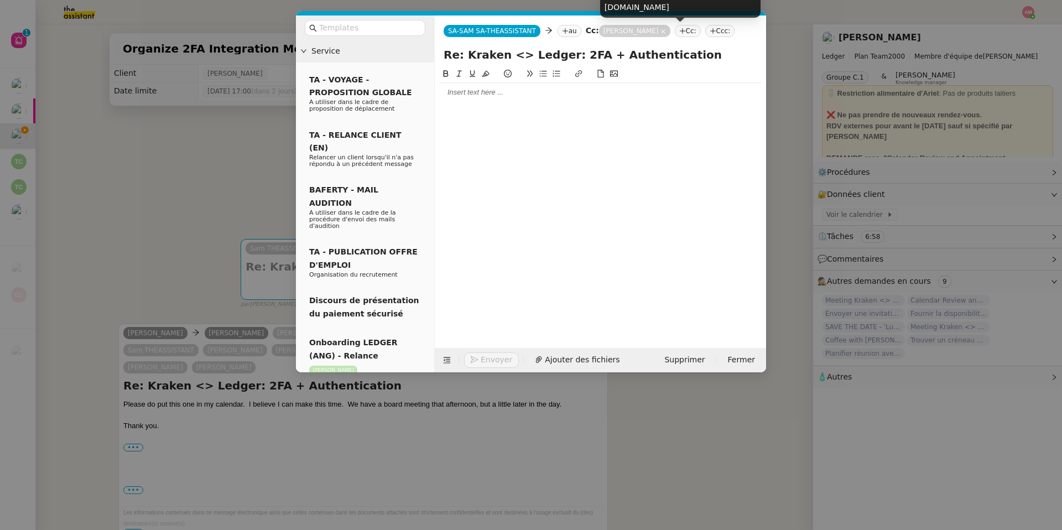
click at [666, 32] on icon at bounding box center [663, 32] width 6 height 6
click at [600, 110] on div at bounding box center [600, 198] width 322 height 263
click at [584, 94] on div at bounding box center [600, 92] width 322 height 10
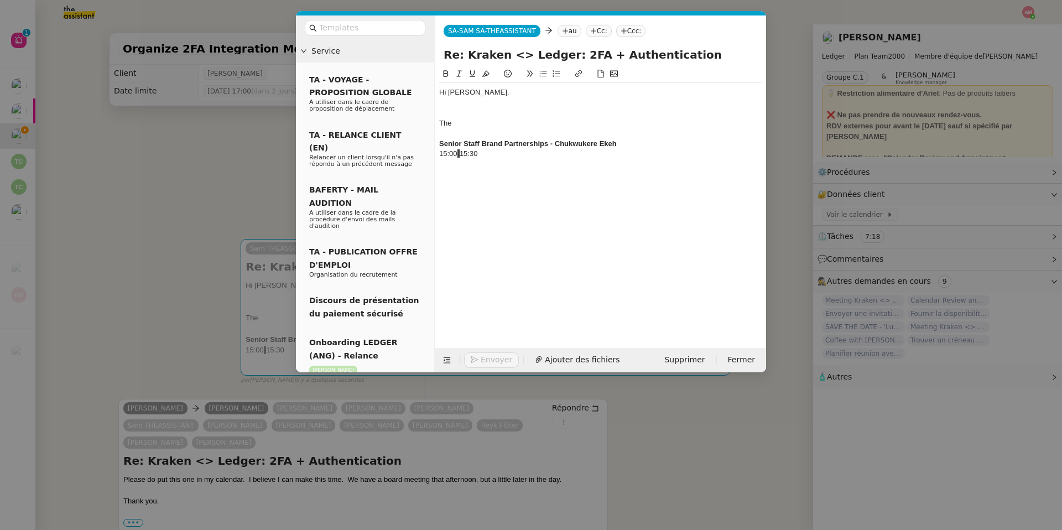
drag, startPoint x: 460, startPoint y: 58, endPoint x: 704, endPoint y: 50, distance: 244.0
click at [704, 50] on input "Re: Kraken <> Ledger: 2FA + Authentication" at bounding box center [601, 54] width 314 height 17
click at [512, 123] on div "The" at bounding box center [600, 123] width 322 height 10
click at [440, 143] on strong "Senior Staff Brand Partnerships - Chukwukere Ekeh" at bounding box center [528, 143] width 178 height 8
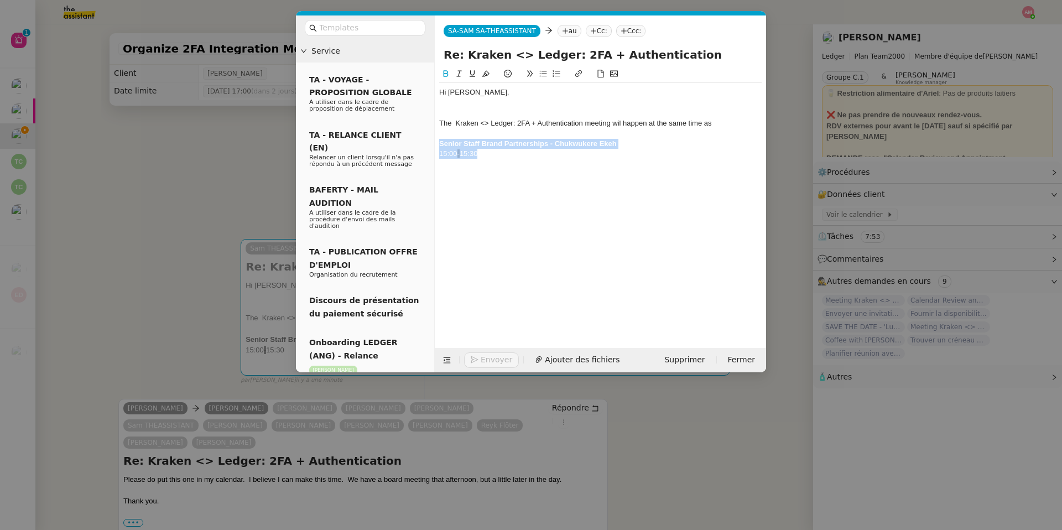
drag, startPoint x: 480, startPoint y: 154, endPoint x: 436, endPoint y: 142, distance: 44.8
click at [439, 139] on div "Hi Ariel, The Kraken <> Ledger: 2FA + Authentication meeting wil happen at the …" at bounding box center [600, 123] width 322 height 80
click at [436, 142] on nz-spin "Hi Ariel, The Kraken <> Ledger: 2FA + Authentication meeting wil happen at the …" at bounding box center [600, 201] width 331 height 268
drag, startPoint x: 439, startPoint y: 142, endPoint x: 525, endPoint y: 158, distance: 87.7
click at [525, 158] on div "Hi Ariel, The Kraken <> Ledger: 2FA + Authentication meeting wil happen at the …" at bounding box center [600, 123] width 322 height 80
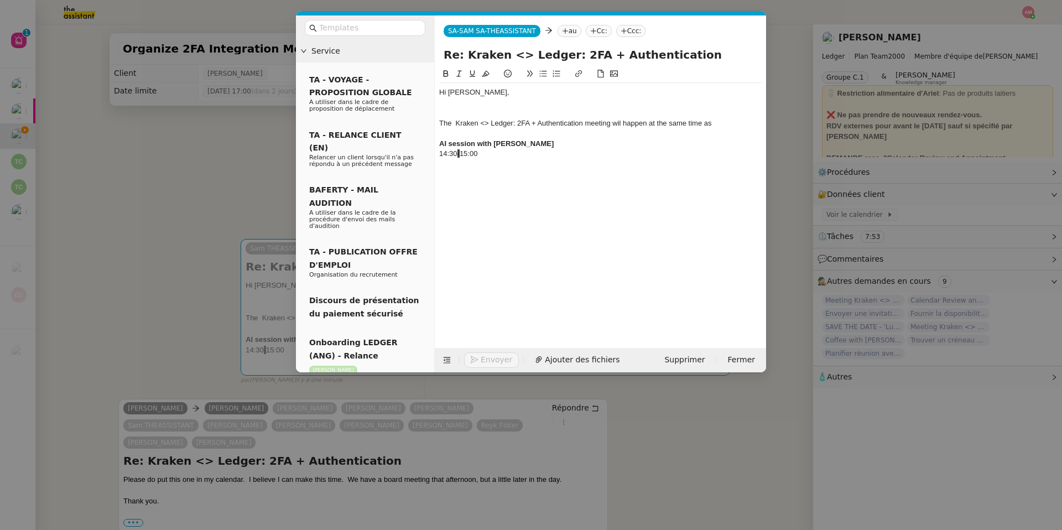
click at [440, 153] on div "14:30 - 15:00" at bounding box center [600, 154] width 322 height 10
click at [648, 122] on div "The Kraken <> Ledger: 2FA + Authentication meeting wil happen at the same time …" at bounding box center [600, 123] width 322 height 10
drag, startPoint x: 527, startPoint y: 173, endPoint x: 524, endPoint y: 145, distance: 27.7
click at [524, 145] on div "Hi Ariel, The Kraken <> Ledger: 2FA + Authentication meeting wil happen thursda…" at bounding box center [600, 128] width 322 height 91
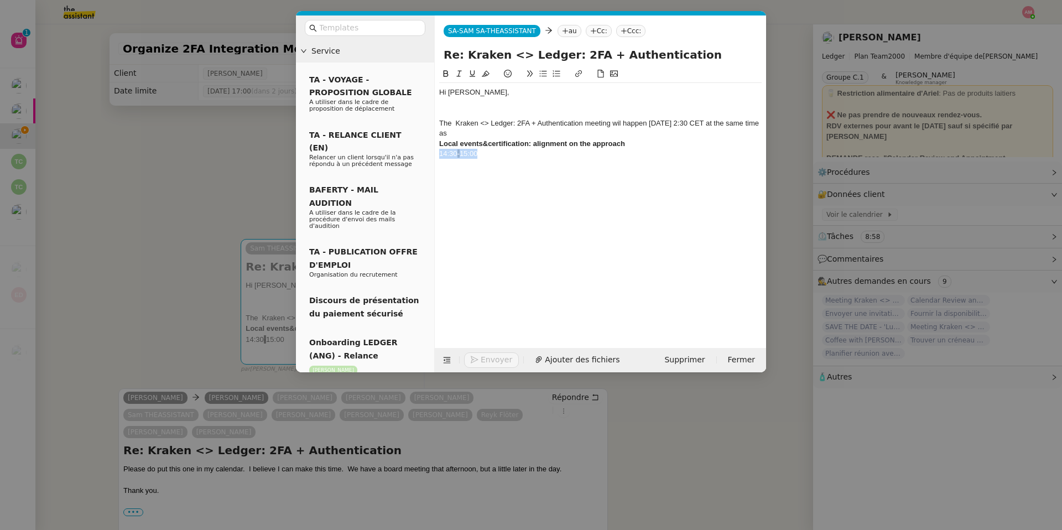
drag, startPoint x: 492, startPoint y: 155, endPoint x: 427, endPoint y: 155, distance: 64.7
click at [427, 155] on nz-layout "Service TA - VOYAGE - PROPOSITION GLOBALE A utiliser dans le cadre de propositi…" at bounding box center [531, 193] width 470 height 357
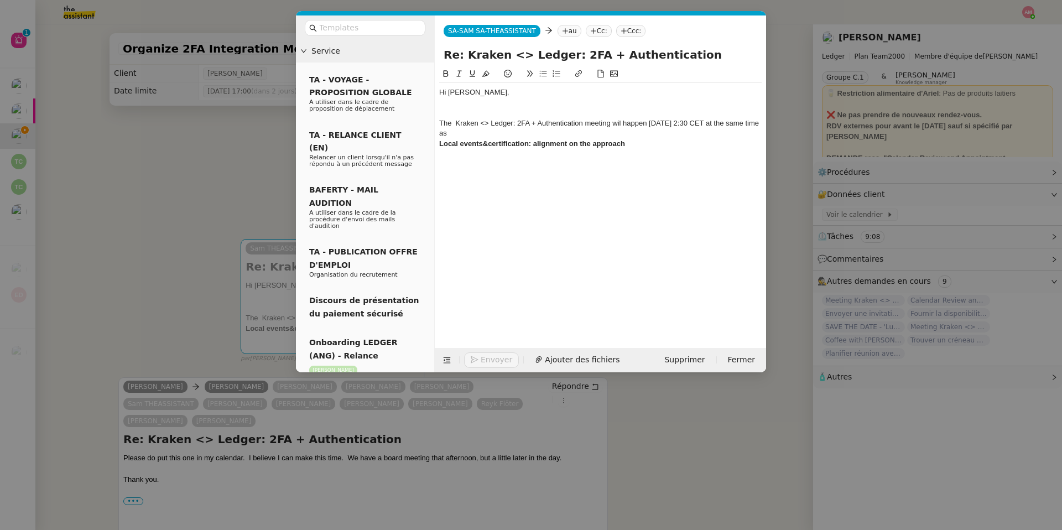
click at [575, 133] on div "The Kraken <> Ledger: 2FA + Authentication meeting wil happen thursday, October…" at bounding box center [600, 128] width 322 height 20
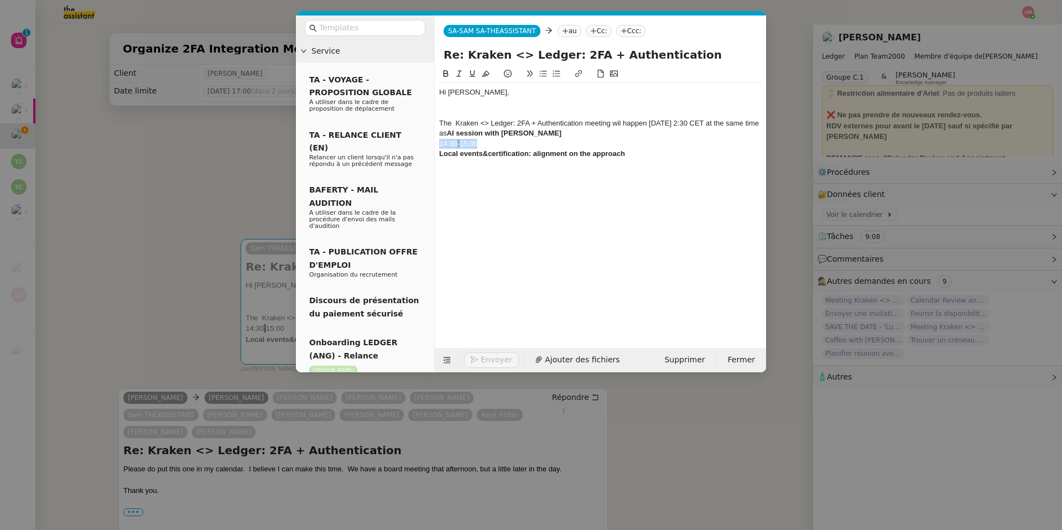
drag, startPoint x: 496, startPoint y: 143, endPoint x: 431, endPoint y: 142, distance: 64.7
click at [431, 142] on nz-layout "Service TA - VOYAGE - PROPOSITION GLOBALE A utiliser dans le cadre de propositi…" at bounding box center [531, 193] width 470 height 357
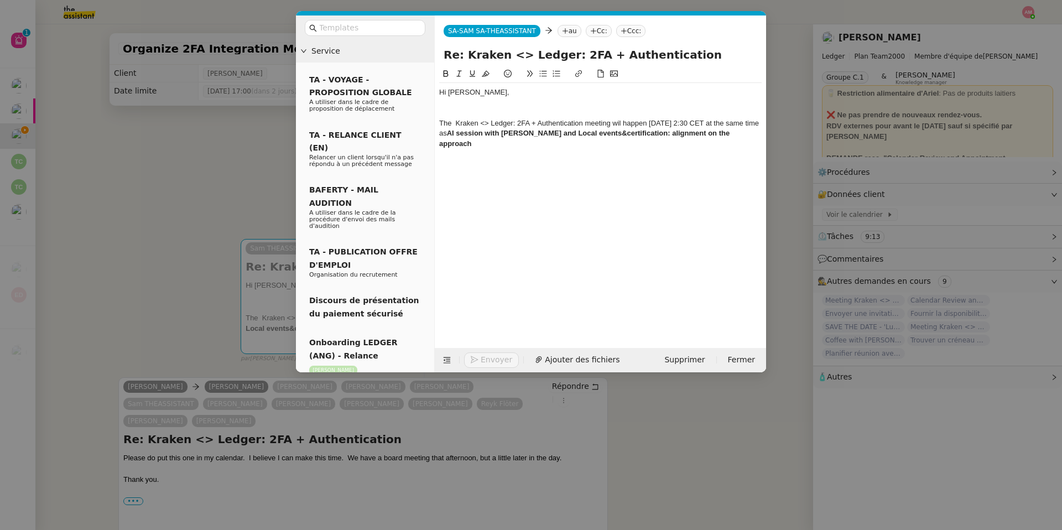
click at [488, 151] on div "Hi Ariel, The Kraken <> Ledger: 2FA + Authentication meeting wil happen thursda…" at bounding box center [600, 118] width 322 height 70
click at [619, 127] on div "The Kraken <> Ledger: 2FA + Authentication meeting wil happen thursday, October…" at bounding box center [600, 133] width 322 height 30
click at [649, 121] on div "The Kraken <> Ledger: 2FA + Authentication meeting will happen thursday, Octobe…" at bounding box center [600, 133] width 322 height 30
click at [132, 374] on nz-modal-container "Service TA - VOYAGE - PROPOSITION GLOBALE A utiliser dans le cadre de propositi…" at bounding box center [531, 265] width 1062 height 530
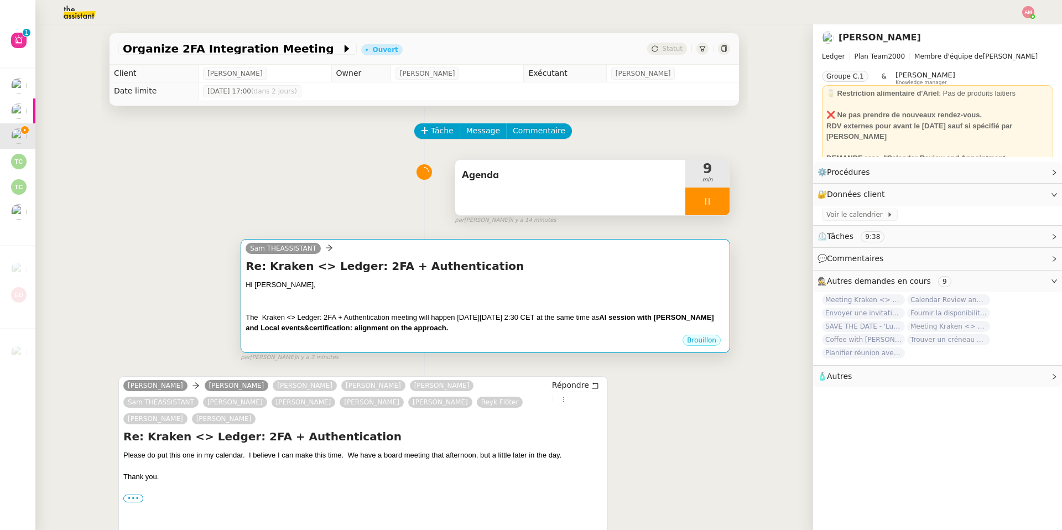
click at [450, 288] on div "Hi Ariel," at bounding box center [486, 284] width 480 height 11
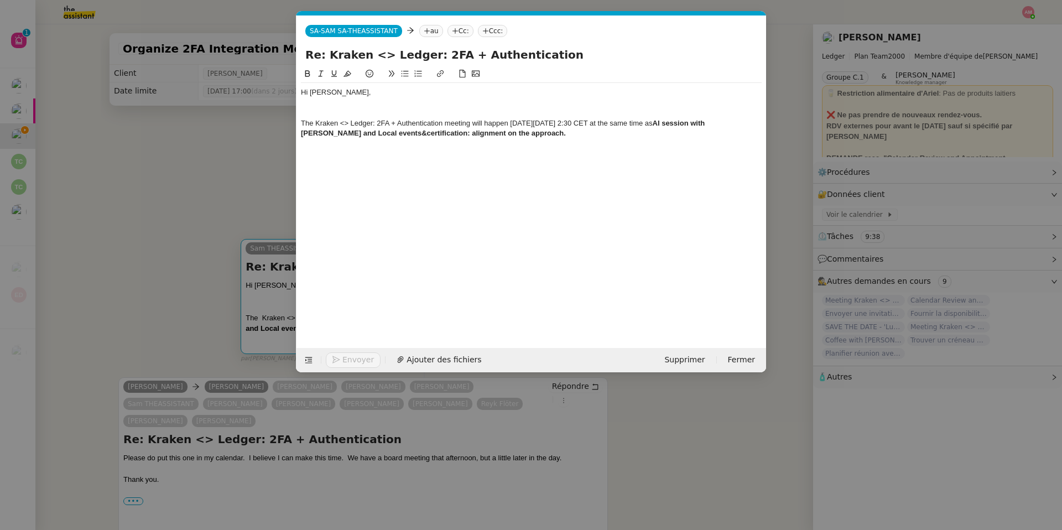
scroll to position [0, 23]
click at [597, 138] on div "The Kraken <> Ledger: 2FA + Authentication meeting will happen on thursday, Oct…" at bounding box center [531, 128] width 461 height 20
click at [699, 121] on strong "AI session with Ariel and Local events&certification: alignment on the approach." at bounding box center [504, 128] width 406 height 18
click at [426, 132] on strong "AI session with Ariel and Local events&certification: alignment on the approach." at bounding box center [492, 133] width 319 height 8
click at [428, 134] on strong "AI session with Ariel and Local events&certification: alignment on the approach." at bounding box center [492, 133] width 319 height 8
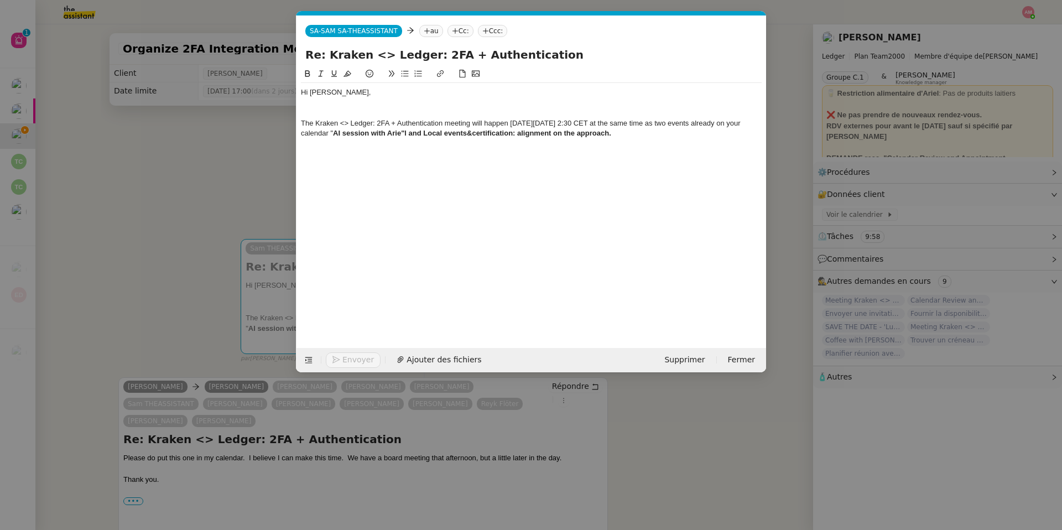
click at [448, 134] on strong "AI session with Arie"l and Local events&certification: alignment on the approac…" at bounding box center [472, 133] width 278 height 8
click at [643, 142] on div "Hi Ariel, The Kraken <> Ledger: 2FA + Authentication meeting will happen on thu…" at bounding box center [531, 113] width 461 height 60
click at [643, 138] on div "The Kraken <> Ledger: 2FA + Authentication meeting will happen on thursday, Oct…" at bounding box center [531, 128] width 461 height 20
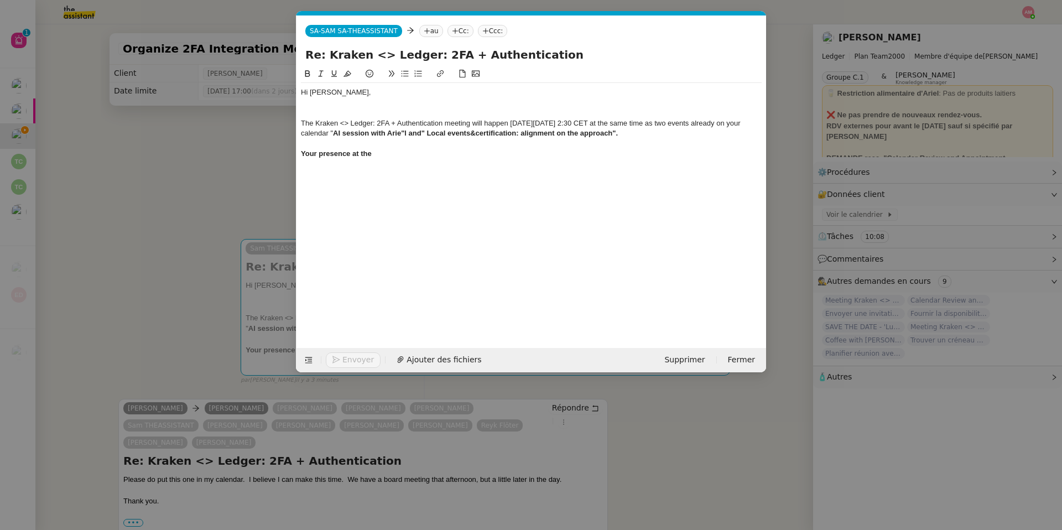
click at [319, 112] on div at bounding box center [531, 113] width 461 height 10
copy div "Kraken <> Ledger: 2FA + Authentication meetin"
drag, startPoint x: 434, startPoint y: 123, endPoint x: 467, endPoint y: 121, distance: 32.7
click at [467, 121] on div "The Kraken <> Ledger: 2FA + Authentication meeting will happen on thursday, Oct…" at bounding box center [531, 128] width 461 height 20
click at [421, 157] on div "Your presence at the" at bounding box center [531, 154] width 461 height 10
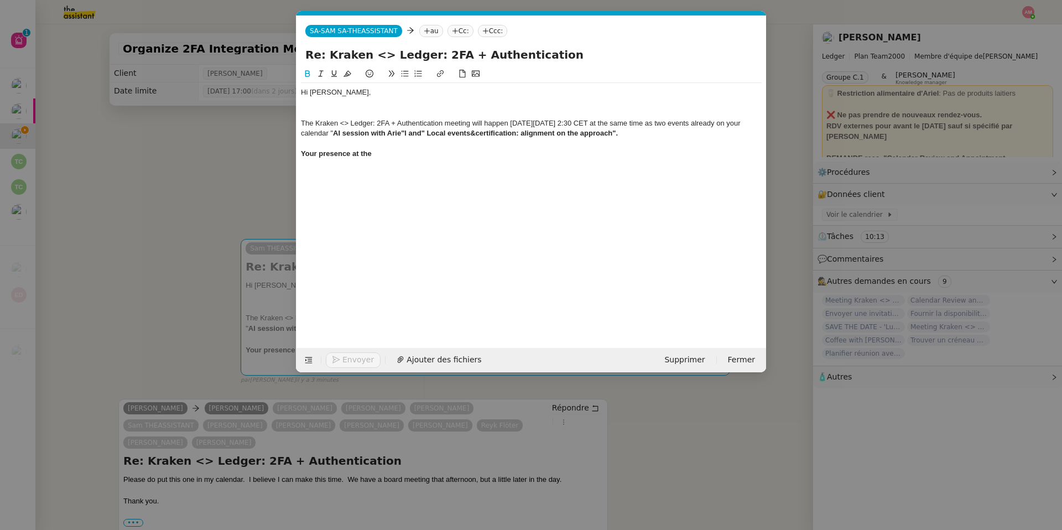
scroll to position [0, 0]
click at [117, 265] on nz-modal-container "Service TA - VOYAGE - PROPOSITION GLOBALE A utiliser dans le cadre de propositi…" at bounding box center [531, 265] width 1062 height 530
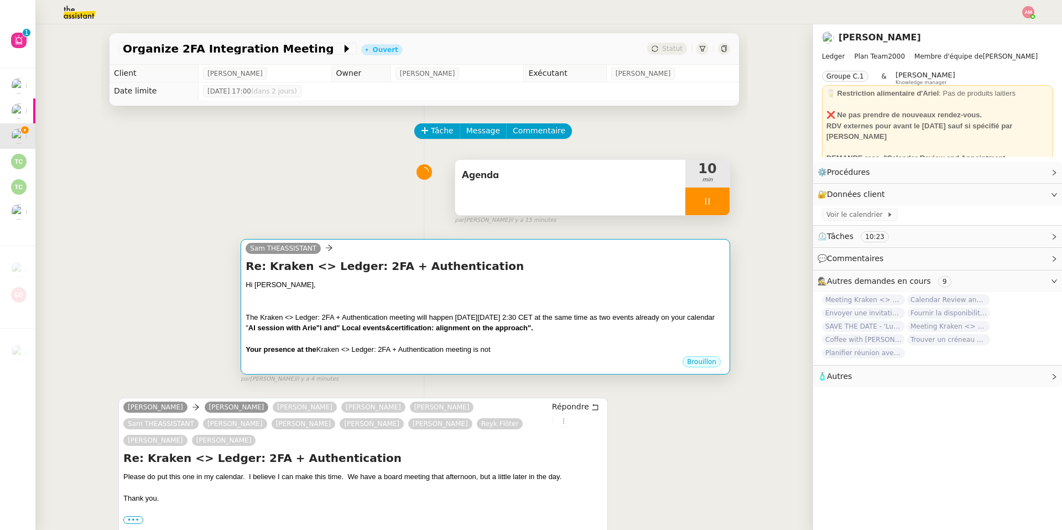
click at [389, 334] on div "The Kraken <> Ledger: 2FA + Authentication meeting will happen on thursday, Oct…" at bounding box center [486, 323] width 480 height 22
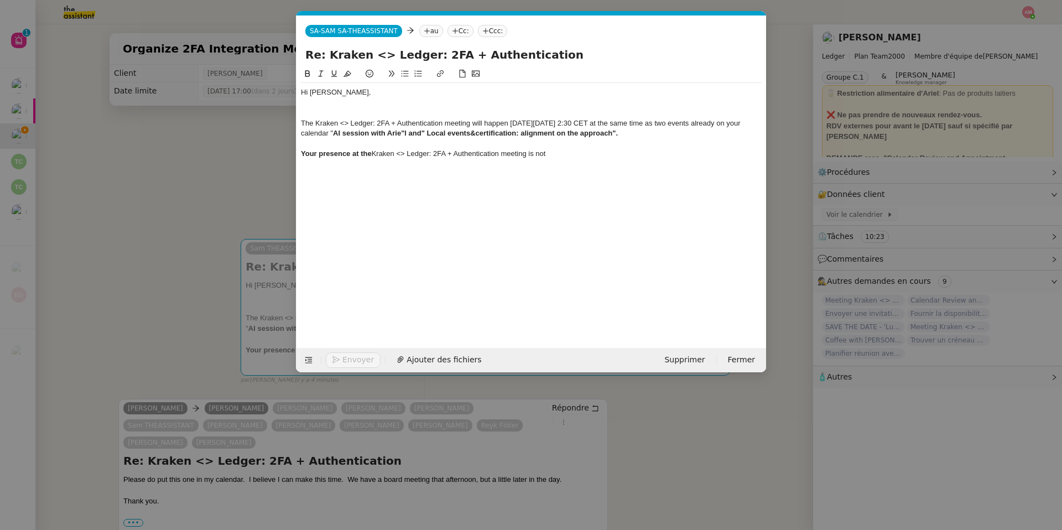
scroll to position [0, 23]
drag, startPoint x: 534, startPoint y: 153, endPoint x: 598, endPoint y: 153, distance: 63.6
click at [598, 153] on div "Your presence at the Kraken <> Ledger: 2FA + Authentication meeting is not" at bounding box center [531, 154] width 461 height 10
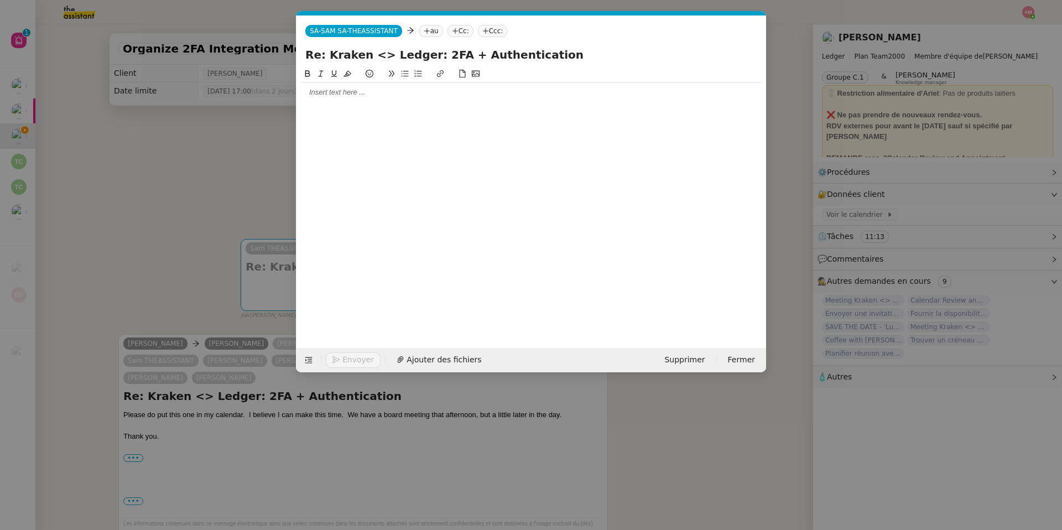
scroll to position [0, 0]
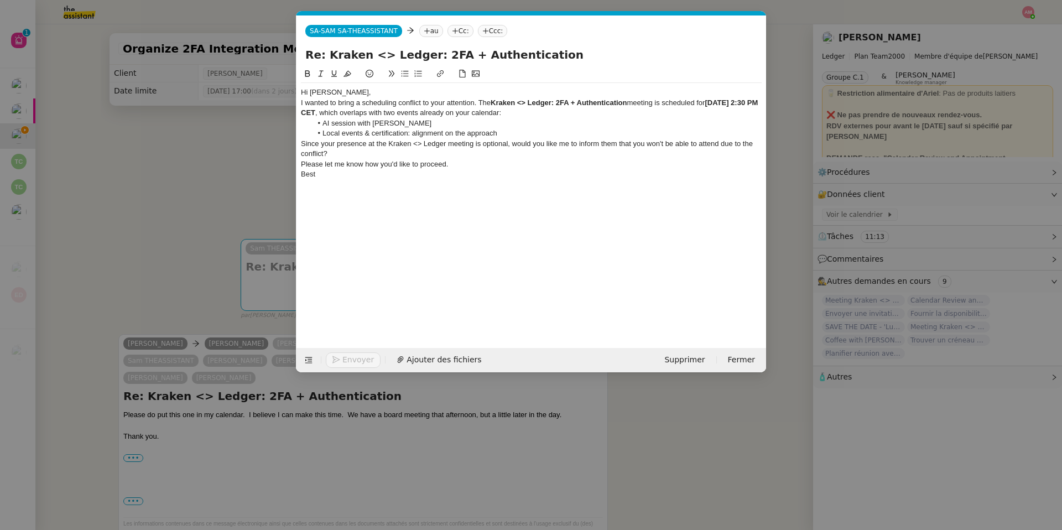
click at [389, 95] on div "Hi Ariel," at bounding box center [531, 92] width 461 height 10
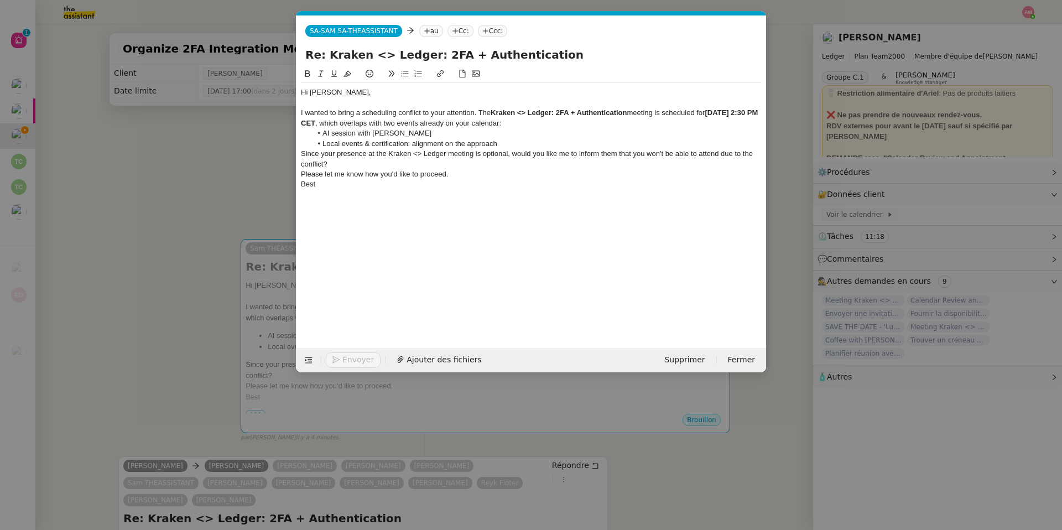
click at [622, 120] on div "I wanted to bring a scheduling conflict to your attention. The Kraken <> Ledger…" at bounding box center [531, 118] width 461 height 20
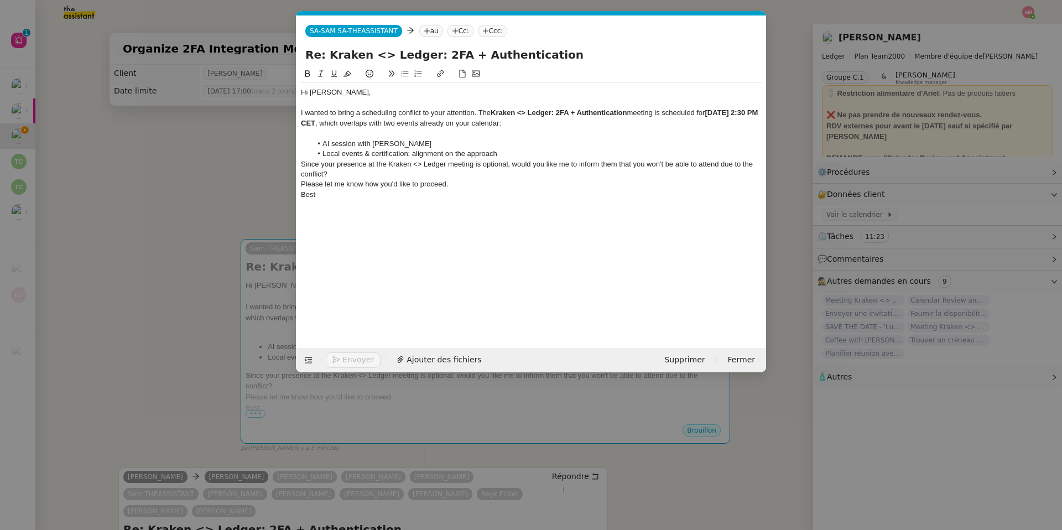
click at [553, 151] on li "Local events & certification: alignment on the approach" at bounding box center [537, 154] width 450 height 10
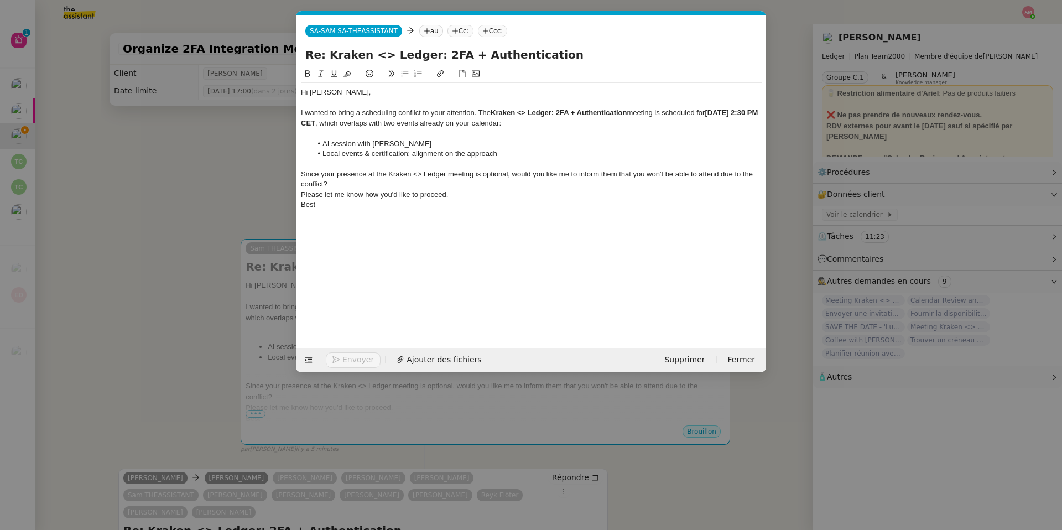
click at [406, 185] on div "Since your presence at the Kraken <> Ledger meeting is optional, would you like…" at bounding box center [531, 179] width 461 height 20
click at [558, 114] on strong "Kraken <> Ledger: 2FA + Authentication" at bounding box center [559, 112] width 136 height 8
drag, startPoint x: 558, startPoint y: 114, endPoint x: 629, endPoint y: 112, distance: 70.8
click at [629, 112] on div "I wanted to bring a scheduling conflict to your attention. The Kraken <> Ledger…" at bounding box center [531, 118] width 461 height 20
copy strong "2FA + Authentication"
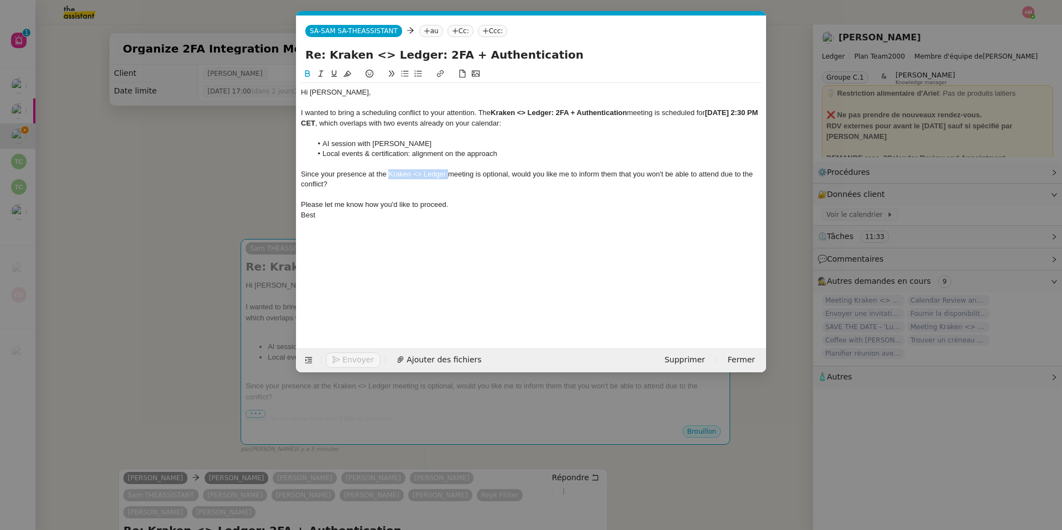
drag, startPoint x: 449, startPoint y: 175, endPoint x: 388, endPoint y: 176, distance: 60.3
click at [388, 176] on div "Since your presence at the Kraken <> Ledger meeting is optional, would you like…" at bounding box center [531, 179] width 461 height 20
drag, startPoint x: 734, startPoint y: 175, endPoint x: 736, endPoint y: 184, distance: 9.5
click at [736, 184] on div "Since your presence at the 2FA + Authentication meeting is optional, would you …" at bounding box center [531, 179] width 461 height 20
click at [544, 202] on div "Best" at bounding box center [531, 205] width 461 height 10
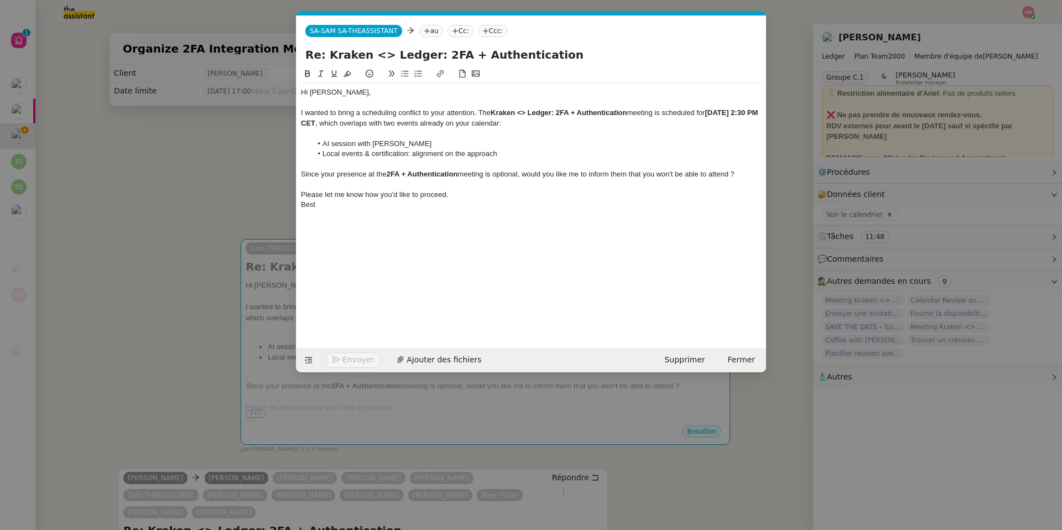
click at [539, 199] on div "Please let me know how you'd like to proceed." at bounding box center [531, 195] width 461 height 10
click at [379, 220] on div at bounding box center [531, 225] width 461 height 10
click at [373, 209] on div at bounding box center [531, 205] width 461 height 10
click at [367, 218] on div "Best" at bounding box center [531, 215] width 461 height 10
click at [108, 367] on nz-modal-container "Service TA - VOYAGE - PROPOSITION GLOBALE A utiliser dans le cadre de propositi…" at bounding box center [531, 265] width 1062 height 530
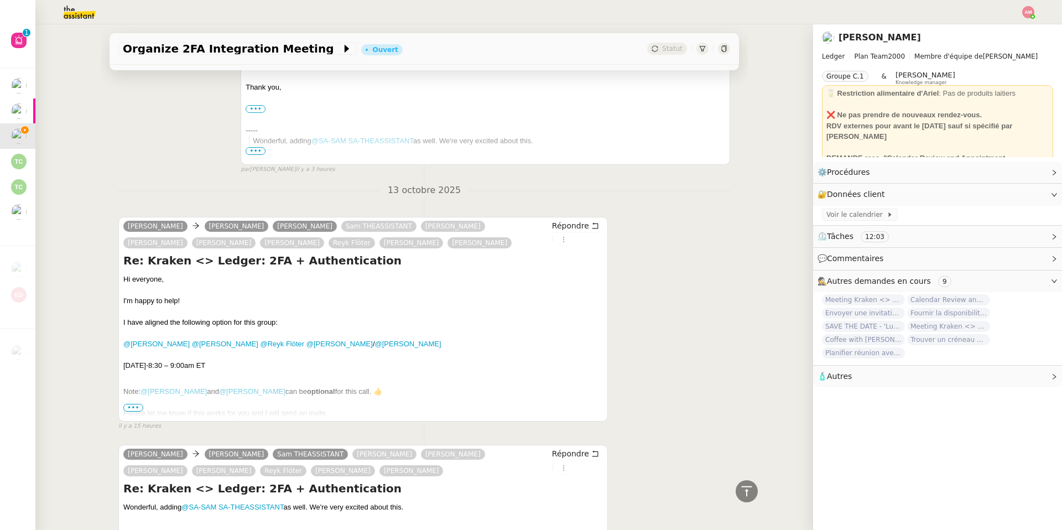
scroll to position [1004, 0]
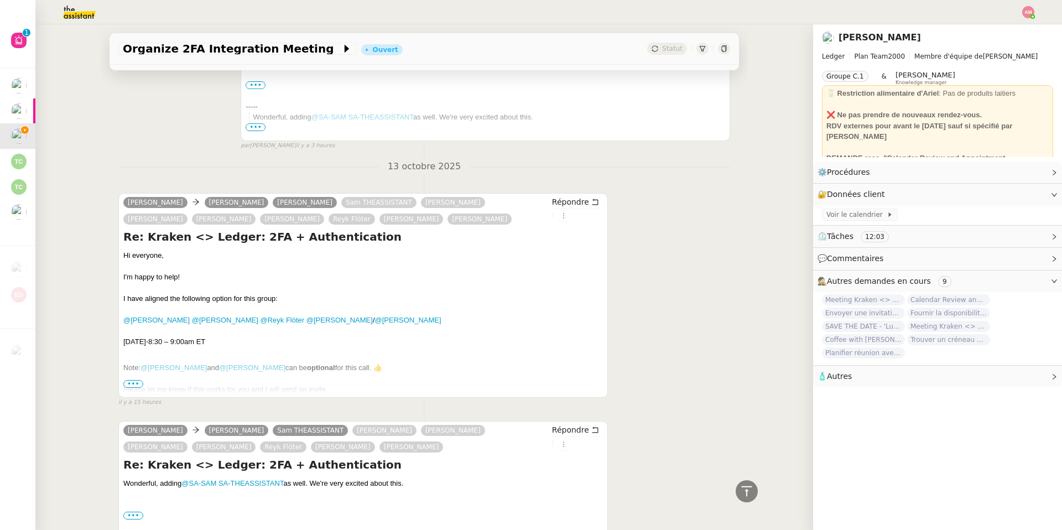
click at [133, 380] on span "•••" at bounding box center [133, 384] width 20 height 8
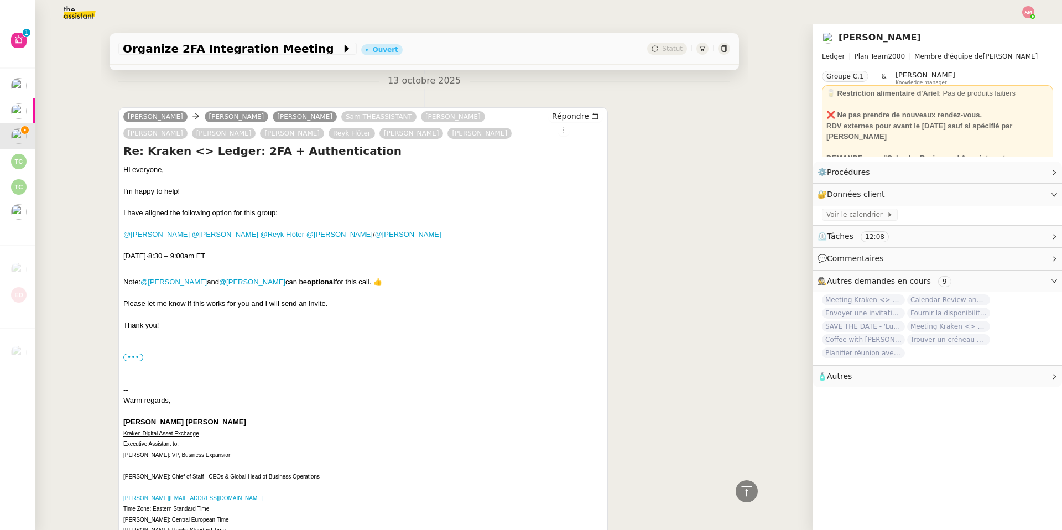
scroll to position [1376, 0]
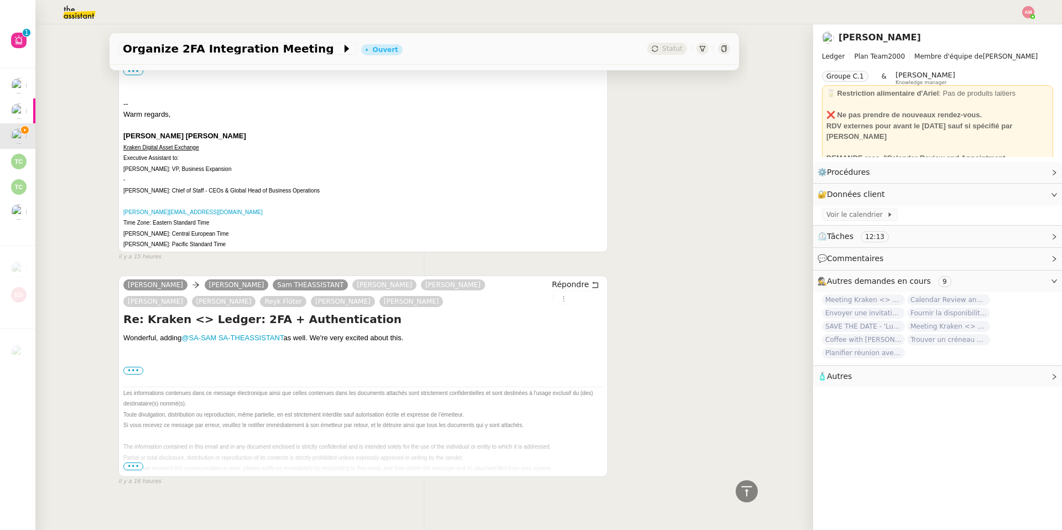
click at [128, 462] on span "•••" at bounding box center [133, 466] width 20 height 8
click at [137, 365] on div "••• On Mon, Oct 13, 2025 at 6:51 PM Korey Buecheler < korey.buecheler@kraken.co…" at bounding box center [363, 370] width 480 height 11
click at [137, 367] on label "•••" at bounding box center [133, 371] width 20 height 8
click at [0, 0] on input "•••" at bounding box center [0, 0] width 0 height 0
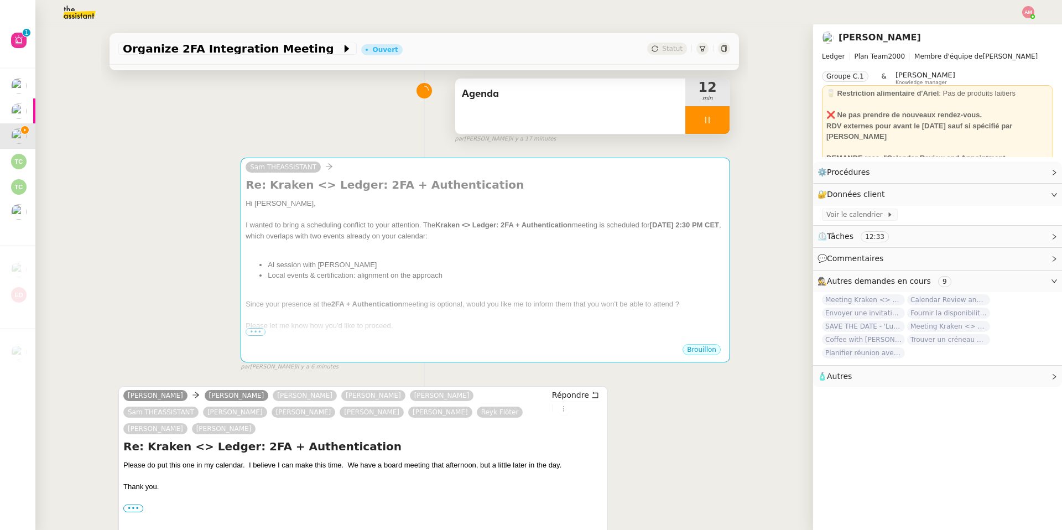
scroll to position [0, 0]
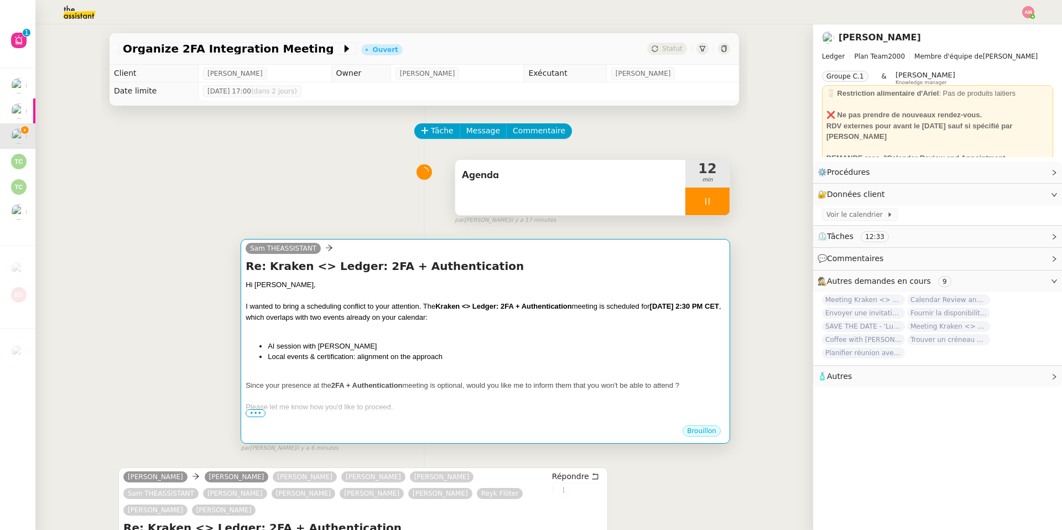
click at [355, 359] on li "Local events & certification: alignment on the approach" at bounding box center [496, 356] width 457 height 11
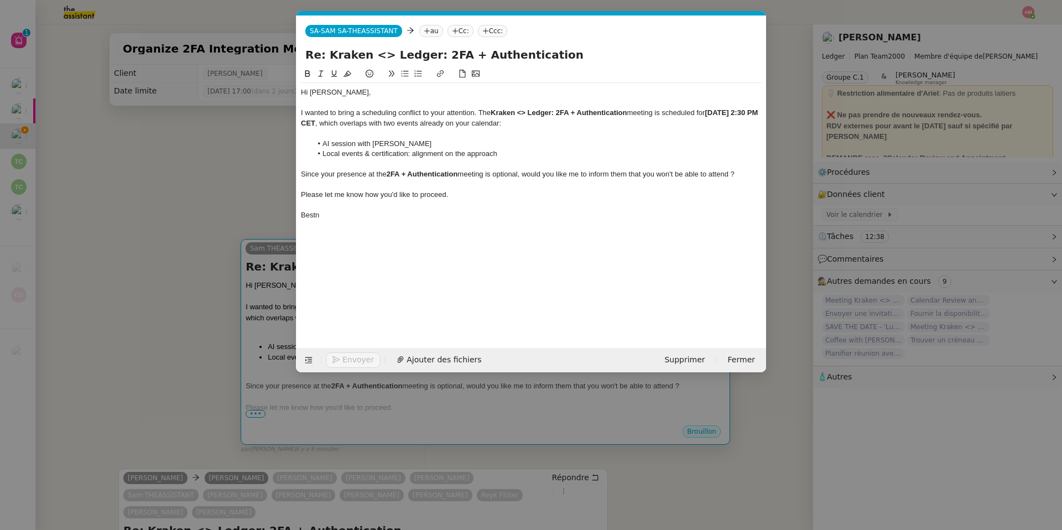
scroll to position [0, 23]
click at [324, 214] on div "Bestn" at bounding box center [531, 215] width 461 height 10
drag, startPoint x: 492, startPoint y: 175, endPoint x: 525, endPoint y: 178, distance: 32.8
click at [525, 178] on div "Since your presence at the 2FA + Authentication meeting is optional, would you …" at bounding box center [531, 174] width 461 height 10
click at [306, 74] on icon at bounding box center [308, 74] width 8 height 8
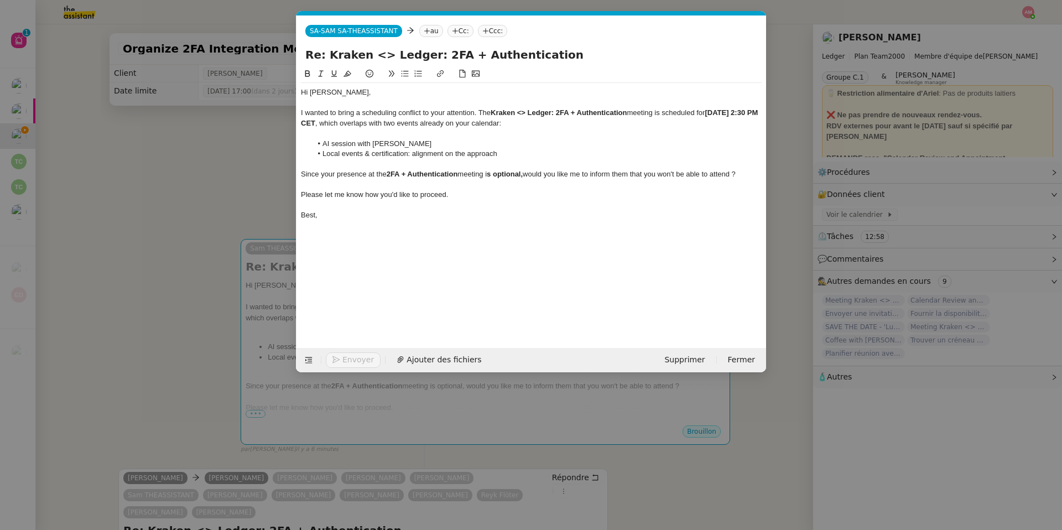
click at [578, 249] on div "Hi Ariel, I wanted to bring a scheduling conflict to your attention. The Kraken…" at bounding box center [531, 198] width 461 height 263
drag, startPoint x: 493, startPoint y: 180, endPoint x: 489, endPoint y: 175, distance: 6.3
click at [489, 175] on div "Hi Ariel, I wanted to bring a scheduling conflict to your attention. The Kraken…" at bounding box center [531, 154] width 461 height 142
click at [489, 175] on div "Since your presence at the 2FA + Authentication meeting i s optional, would you…" at bounding box center [531, 174] width 461 height 10
drag, startPoint x: 489, startPoint y: 175, endPoint x: 497, endPoint y: 175, distance: 7.7
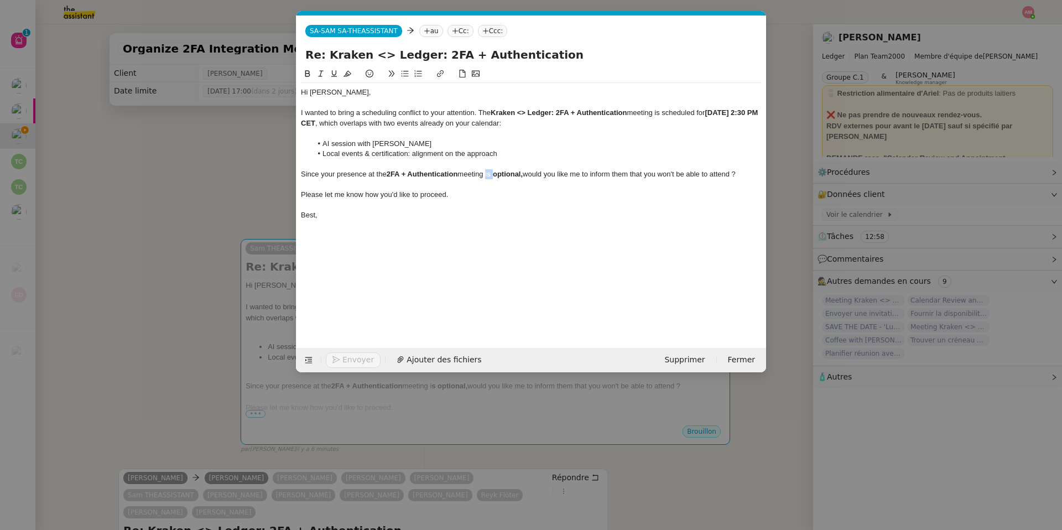
click at [497, 175] on div "Since your presence at the 2FA + Authentication meeting i s optional, would you…" at bounding box center [531, 174] width 461 height 10
click at [411, 251] on div "Hi Ariel, I wanted to bring a scheduling conflict to your attention. The Kraken…" at bounding box center [531, 198] width 461 height 263
click at [429, 33] on icon at bounding box center [427, 31] width 7 height 7
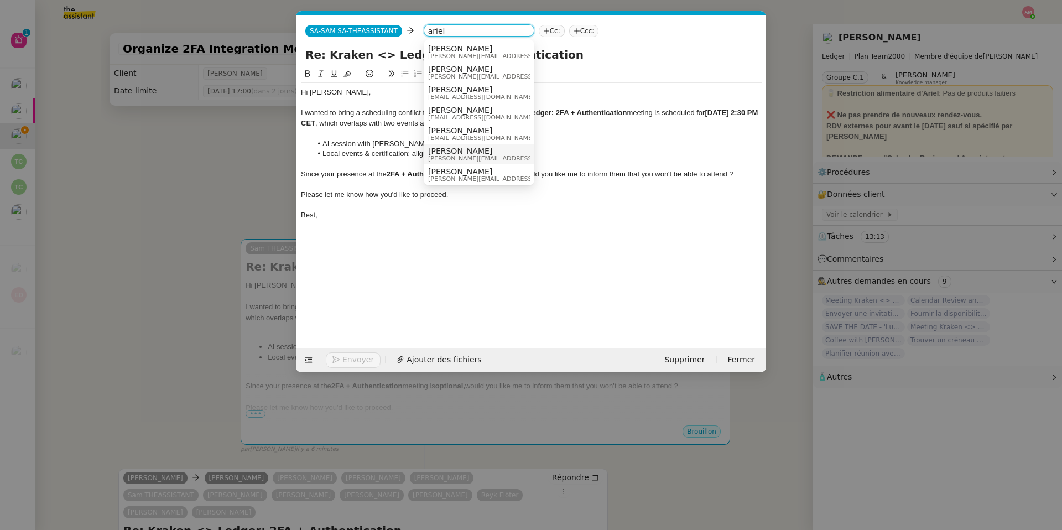
type input "ariel"
click at [466, 157] on span "ariel.wengroff@ledger.fr" at bounding box center [506, 158] width 157 height 6
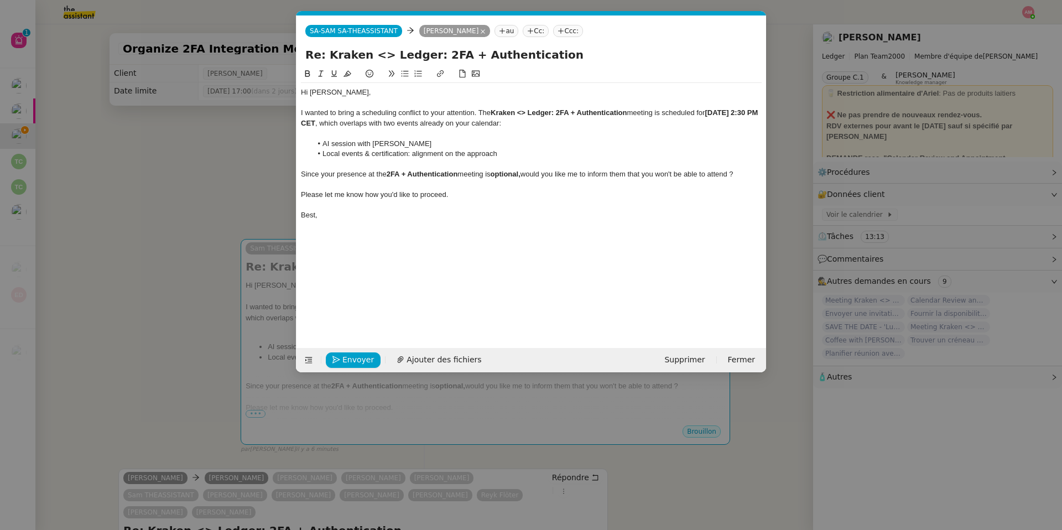
click at [460, 272] on div "Hi Ariel, I wanted to bring a scheduling conflict to your attention. The Kraken…" at bounding box center [531, 198] width 461 height 263
click at [410, 227] on div "Hi Ariel, I wanted to bring a scheduling conflict to your attention. The Kraken…" at bounding box center [531, 198] width 461 height 263
click at [357, 362] on span "Envoyer" at bounding box center [358, 359] width 32 height 13
drag, startPoint x: 357, startPoint y: 362, endPoint x: 385, endPoint y: 260, distance: 105.5
click at [385, 260] on form "SA-SAM SA-THEASSISTANT SA-SAM SA-THEASSISTANT Ariel Wengroff Ariel Wengroff au …" at bounding box center [531, 193] width 470 height 357
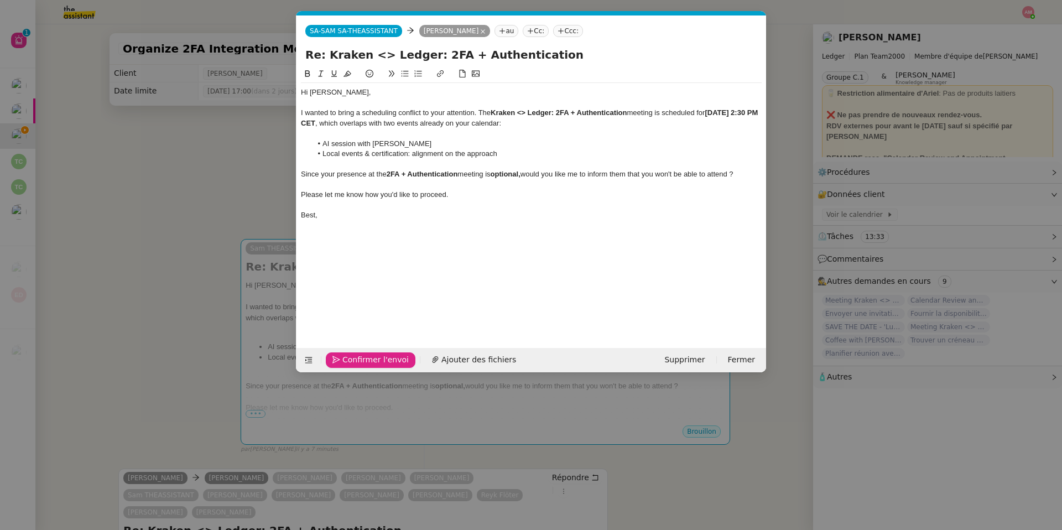
click at [378, 358] on span "Confirmer l'envoi" at bounding box center [375, 359] width 66 height 13
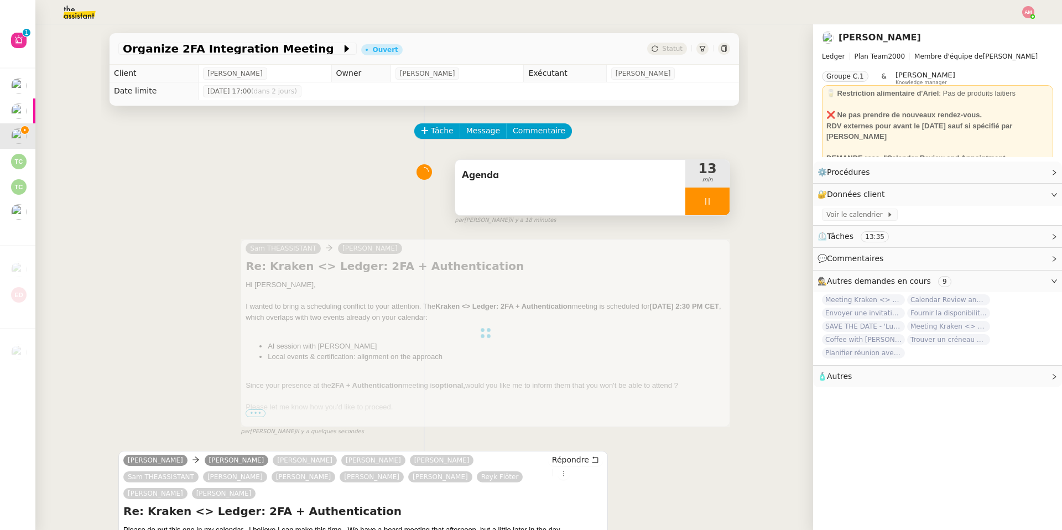
click at [710, 204] on icon at bounding box center [707, 201] width 9 height 9
click at [713, 199] on button at bounding box center [718, 201] width 22 height 28
click at [696, 199] on button at bounding box center [707, 201] width 44 height 28
click at [695, 199] on icon at bounding box center [696, 201] width 9 height 9
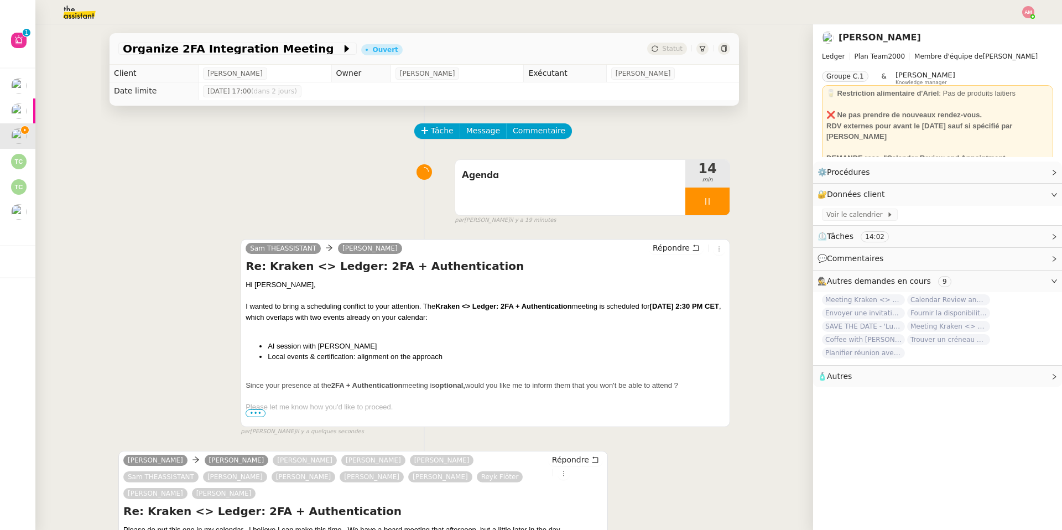
click at [695, 199] on div at bounding box center [707, 201] width 44 height 28
click at [713, 201] on button at bounding box center [718, 201] width 22 height 28
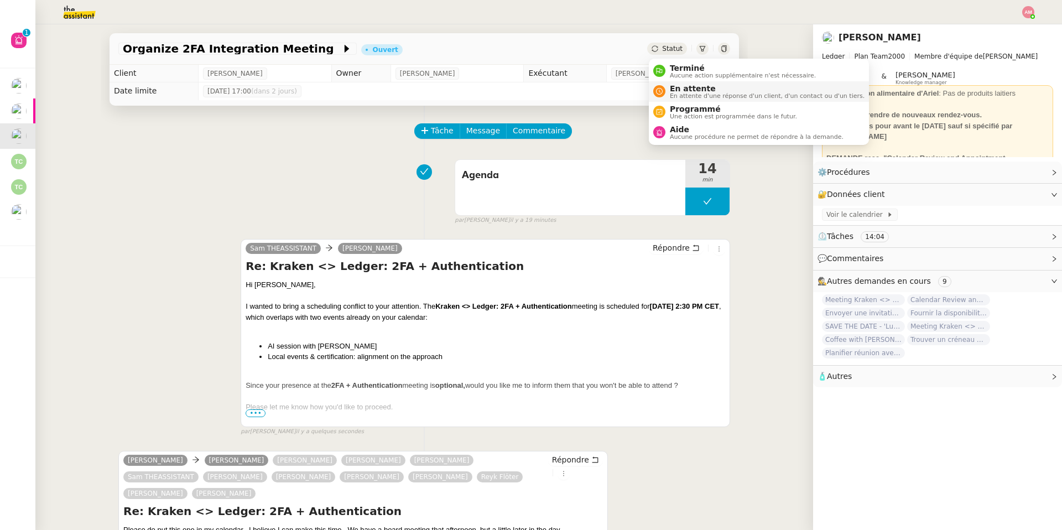
click at [667, 89] on div "En attente En attente d'une réponse d'un client, d'un contact ou d'un tiers." at bounding box center [764, 91] width 199 height 15
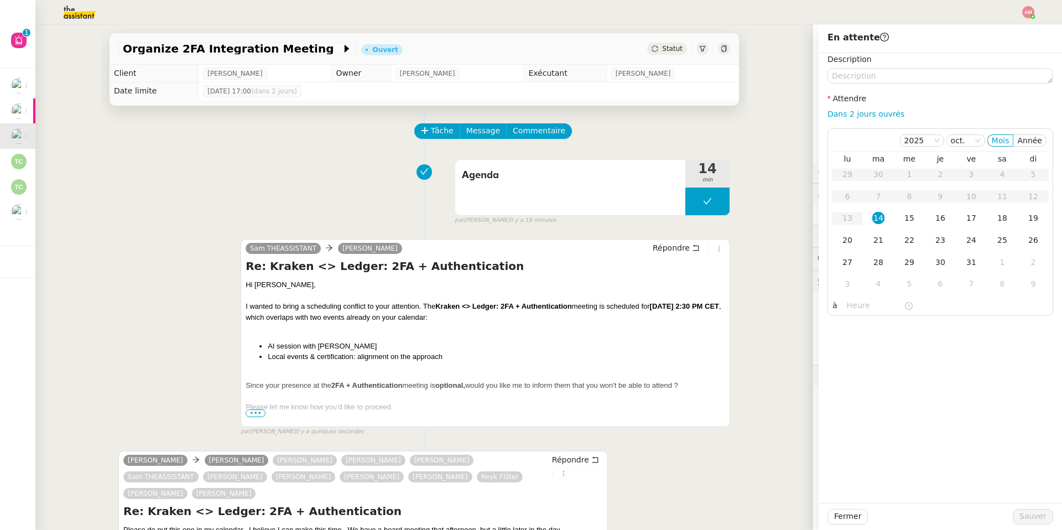
click at [841, 107] on nz-form-label "Attendre" at bounding box center [846, 99] width 39 height 15
click at [842, 113] on link "Dans 2 jours ouvrés" at bounding box center [865, 114] width 77 height 9
type input "07:00"
click at [1027, 513] on span "Sauver" at bounding box center [1032, 516] width 27 height 13
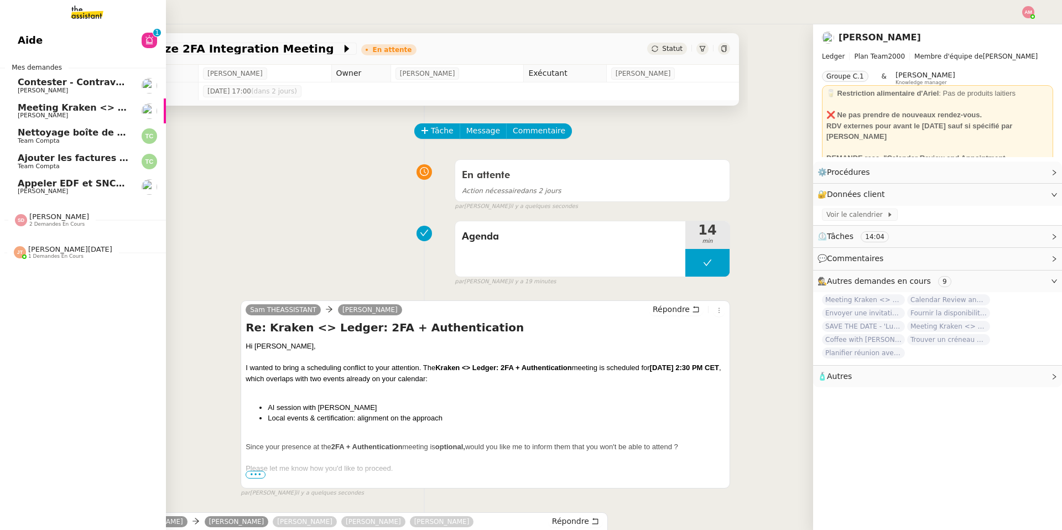
click at [59, 152] on link "Ajouter les factures UBER à Pennylane Team Compta" at bounding box center [83, 161] width 166 height 25
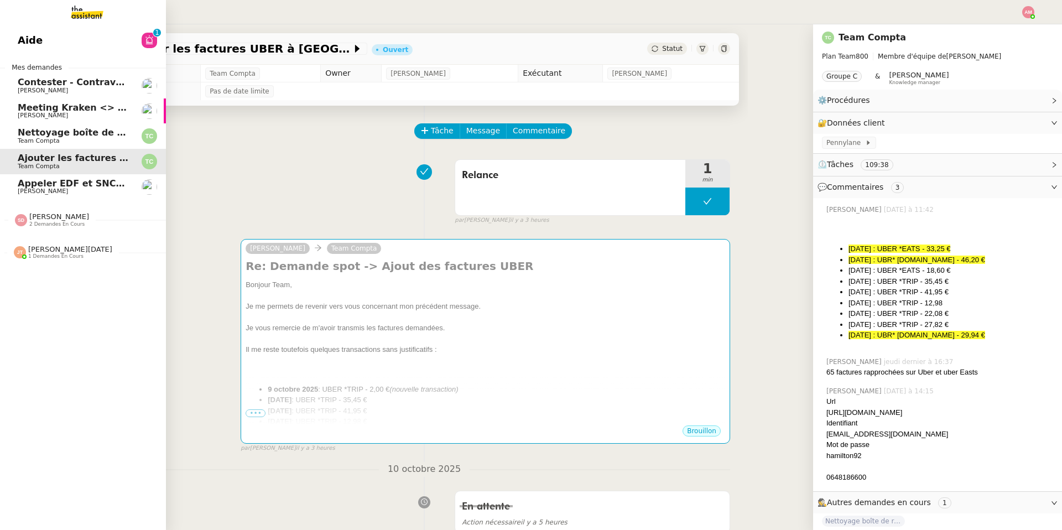
click at [59, 137] on span "Nettoyage boîte de réception PENNYLANE - Octobre 2025" at bounding box center [161, 132] width 287 height 11
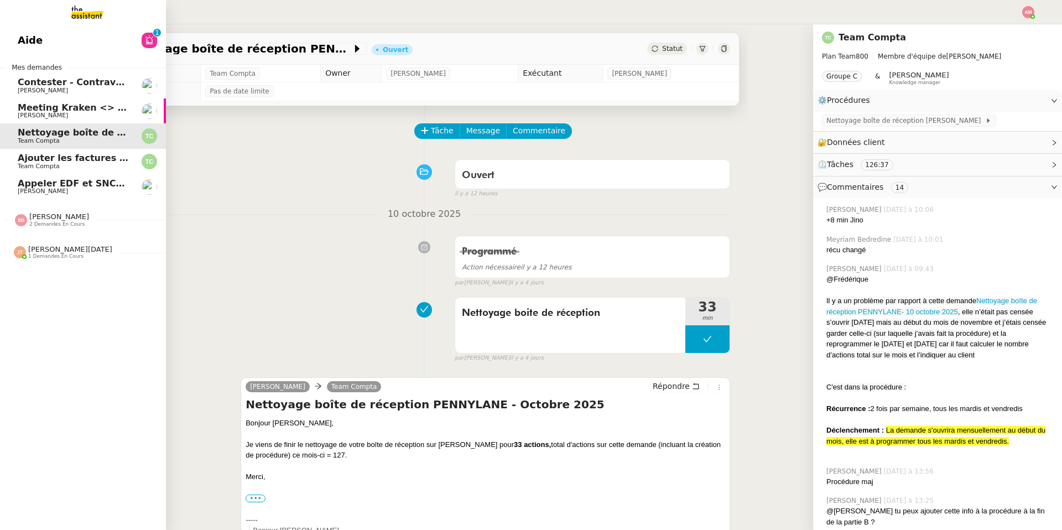
click at [53, 112] on span "[PERSON_NAME]" at bounding box center [43, 115] width 50 height 7
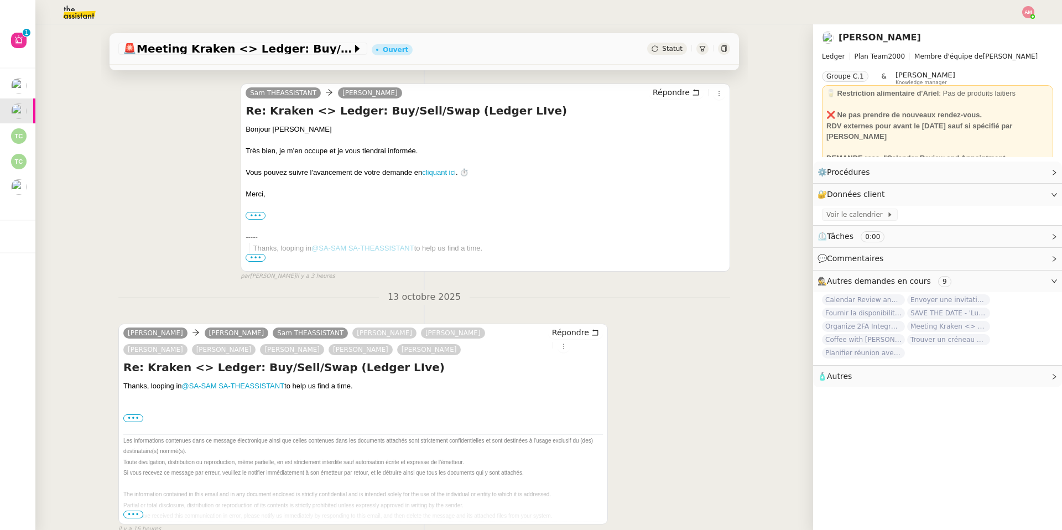
scroll to position [188, 0]
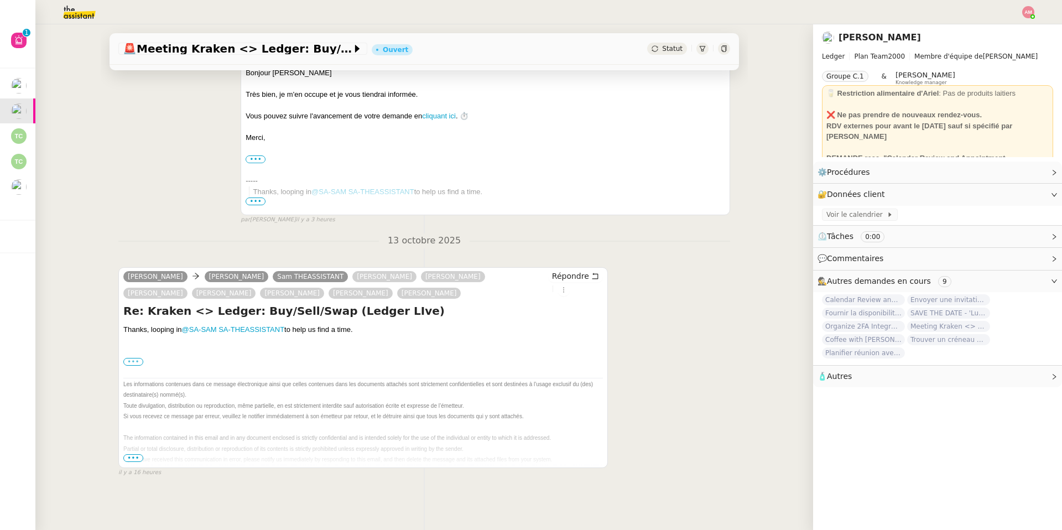
click at [132, 364] on label "•••" at bounding box center [133, 362] width 20 height 8
click at [0, 0] on input "•••" at bounding box center [0, 0] width 0 height 0
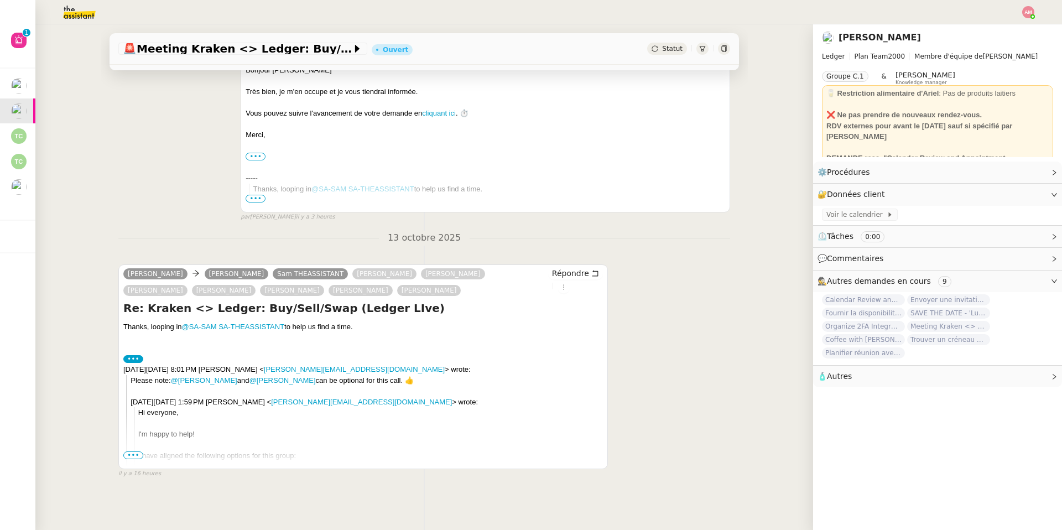
click at [127, 459] on span "•••" at bounding box center [133, 455] width 20 height 8
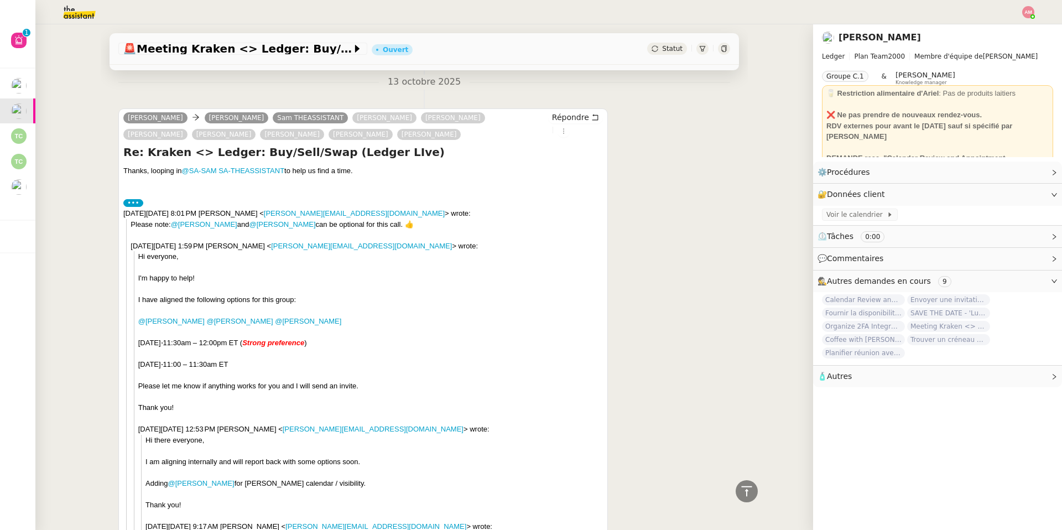
scroll to position [337, 0]
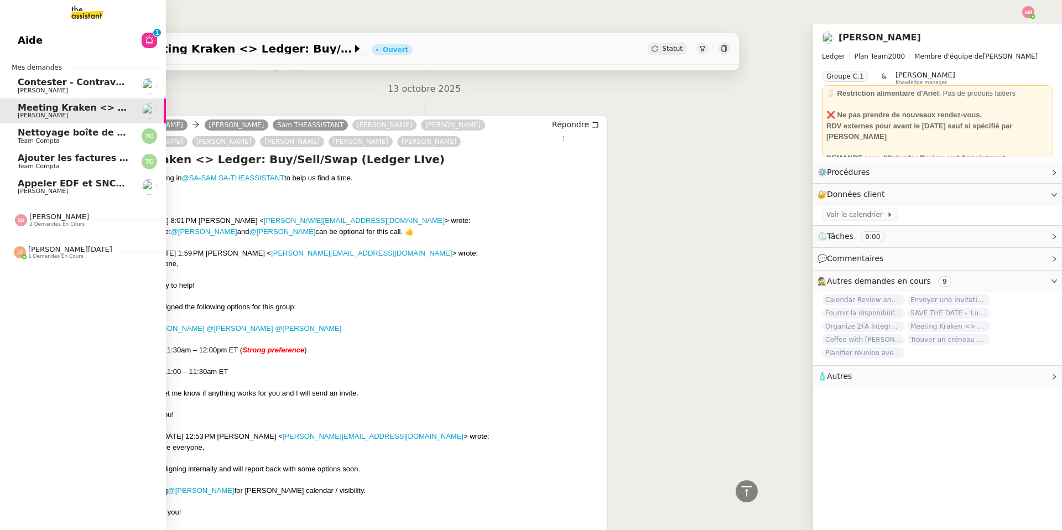
click at [36, 215] on span "[PERSON_NAME]" at bounding box center [59, 216] width 60 height 8
click at [46, 217] on span "[PERSON_NAME]" at bounding box center [59, 216] width 60 height 8
click at [55, 169] on span "Team Compta" at bounding box center [39, 166] width 42 height 7
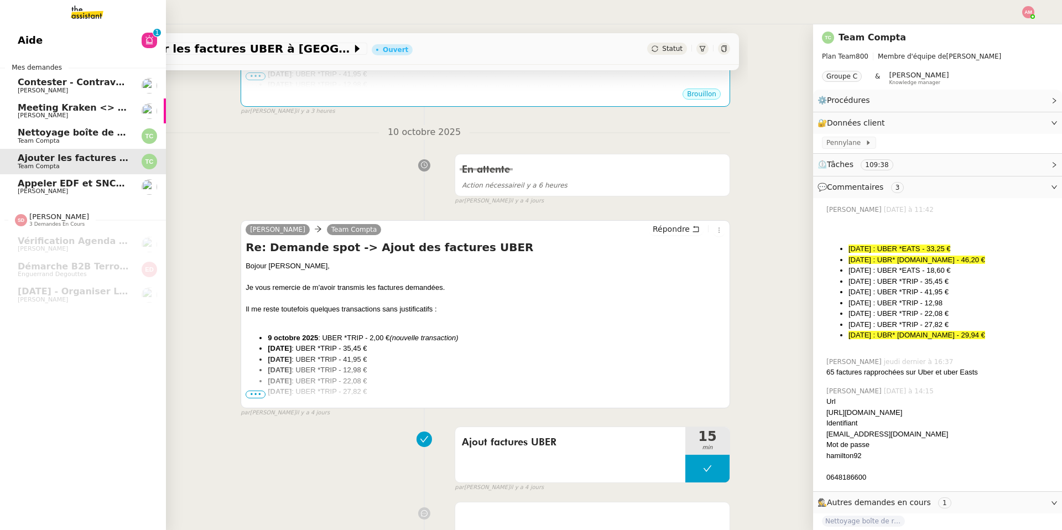
scroll to position [142, 0]
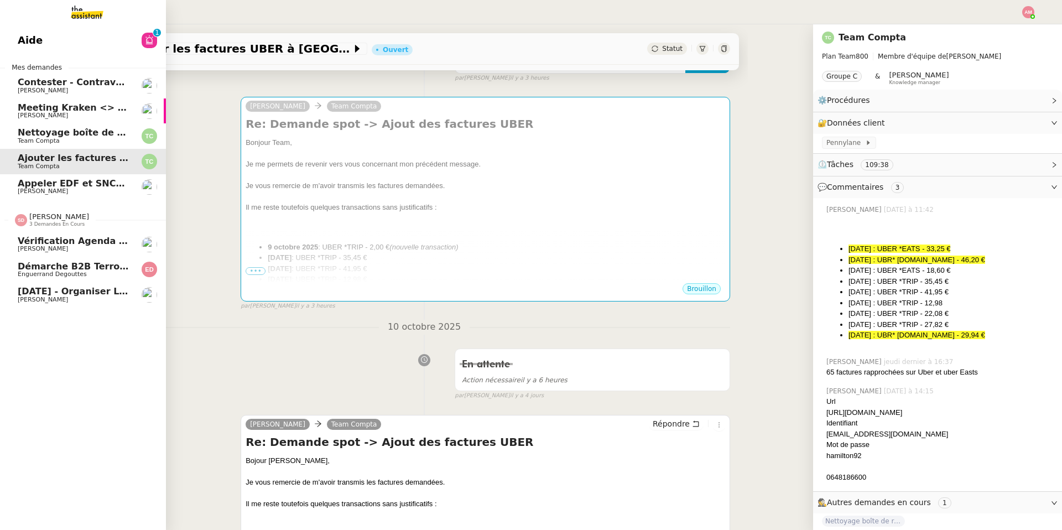
click at [52, 288] on span "[DATE] - Organiser le vol pour [PERSON_NAME]" at bounding box center [137, 291] width 238 height 11
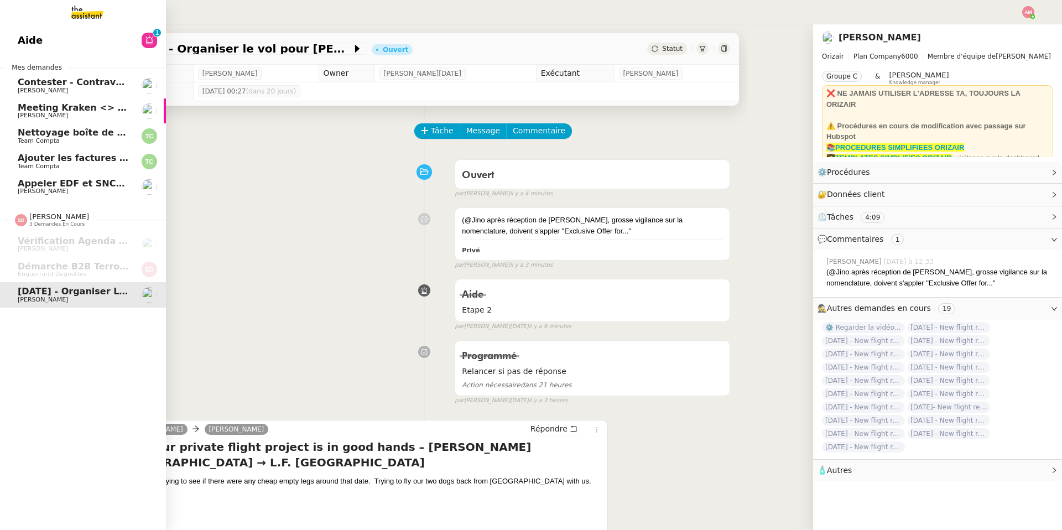
click at [22, 176] on link "Appeler EDF et SNCF pour confirmations Jean-Baptiste Barfety" at bounding box center [83, 186] width 166 height 25
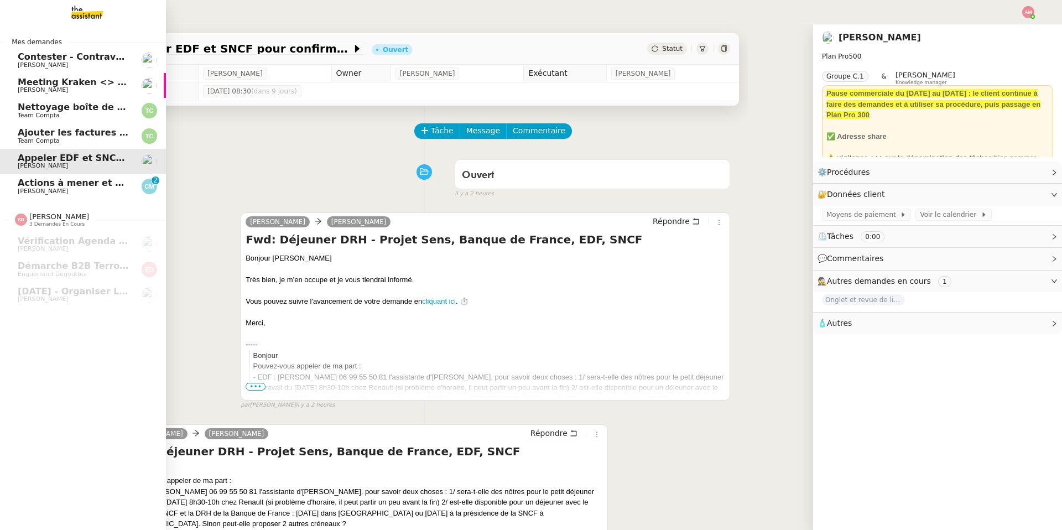
click at [25, 186] on span "Actions à mener et suivi du base du rapport" at bounding box center [128, 183] width 220 height 11
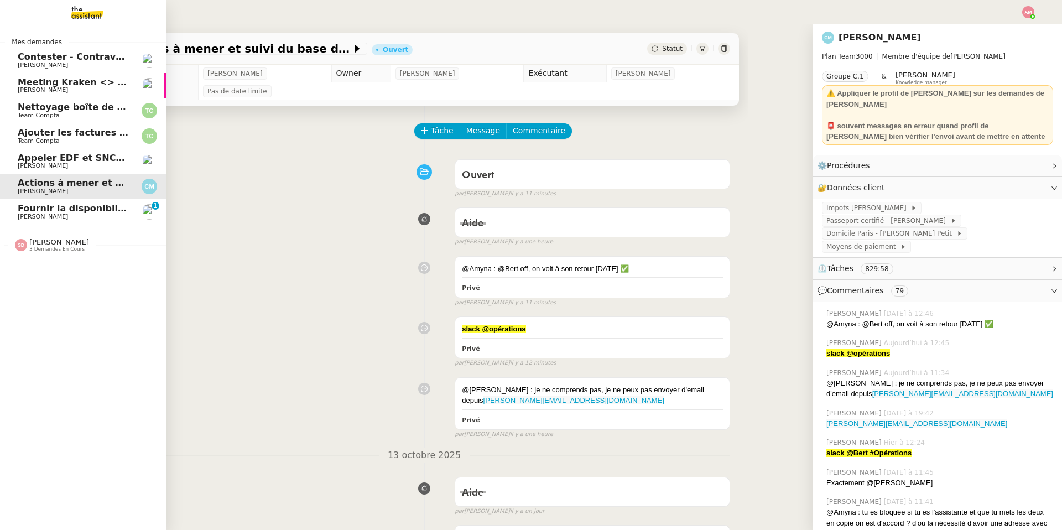
click at [14, 204] on link "Fournir la disponibilité d'Ariel Ariel Wengroff 0 1 2 3 4 5 6 7 8 9" at bounding box center [83, 211] width 166 height 25
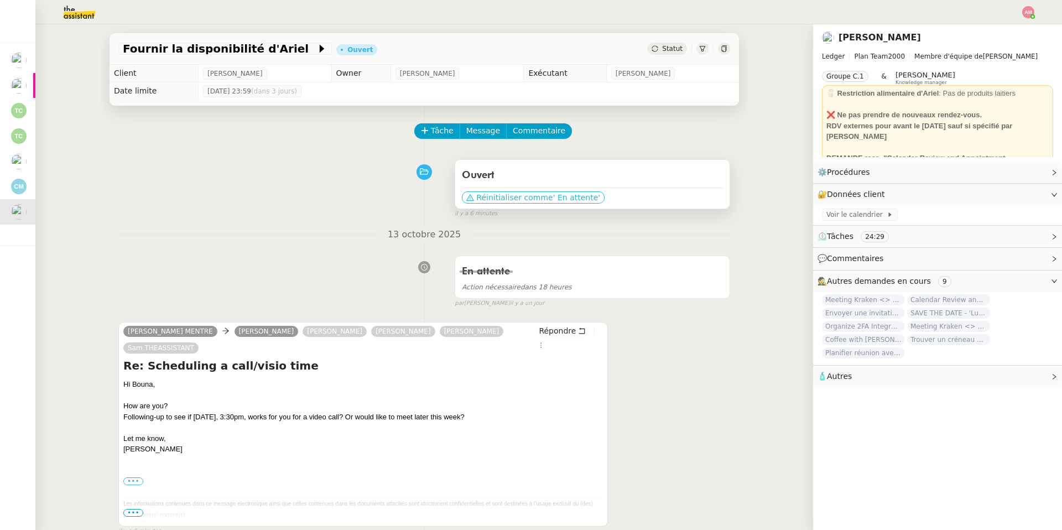
click at [471, 197] on icon at bounding box center [470, 197] width 8 height 7
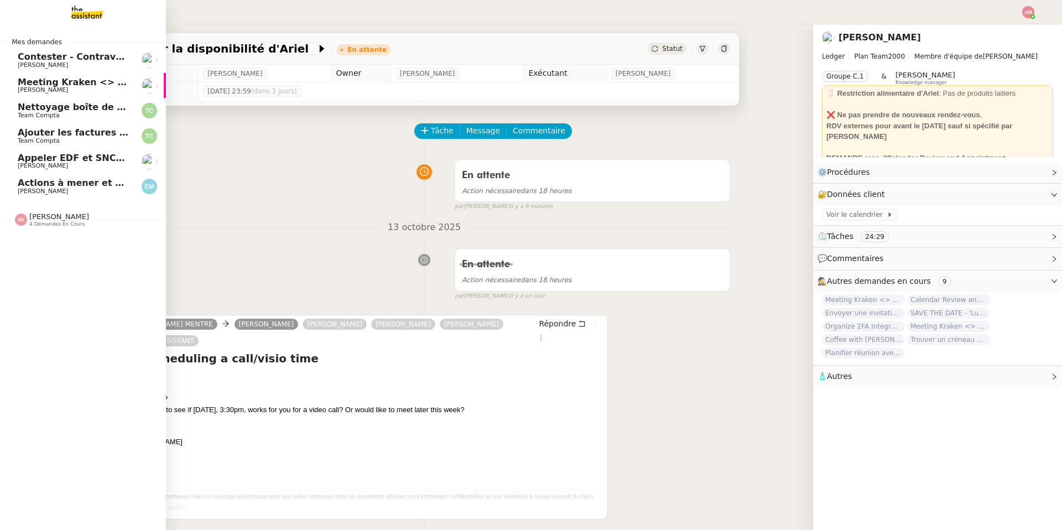
click at [28, 227] on div "Sheida Delpazir 4 demandes en cours" at bounding box center [83, 215] width 166 height 32
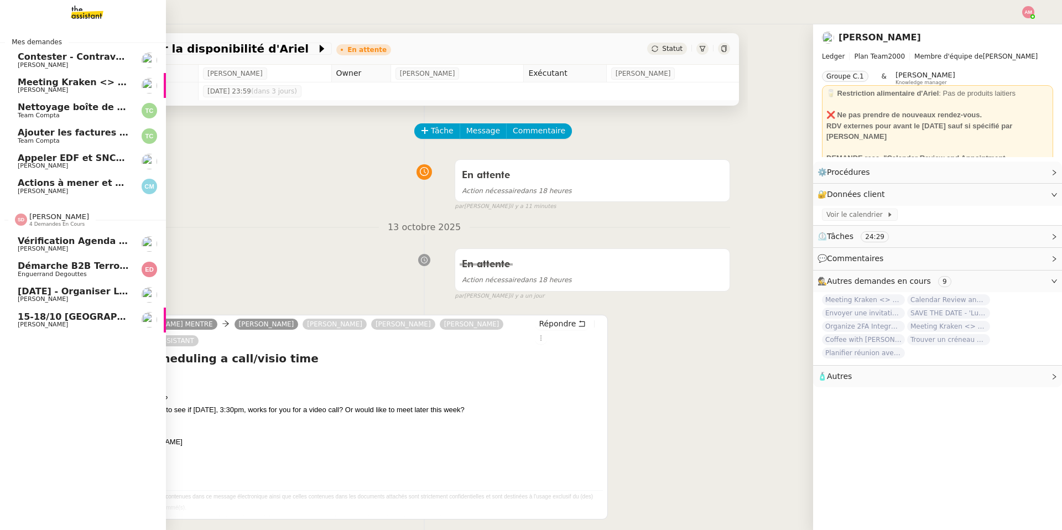
click at [82, 246] on span "[PERSON_NAME]" at bounding box center [74, 249] width 112 height 7
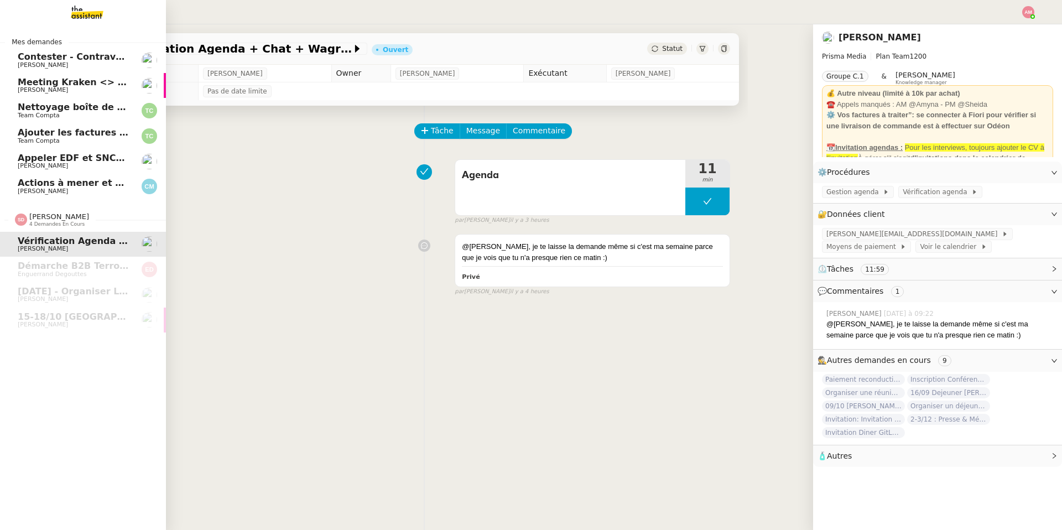
click at [50, 174] on link "Actions à mener et suivi du base du rapport Claire Morysse" at bounding box center [83, 186] width 166 height 25
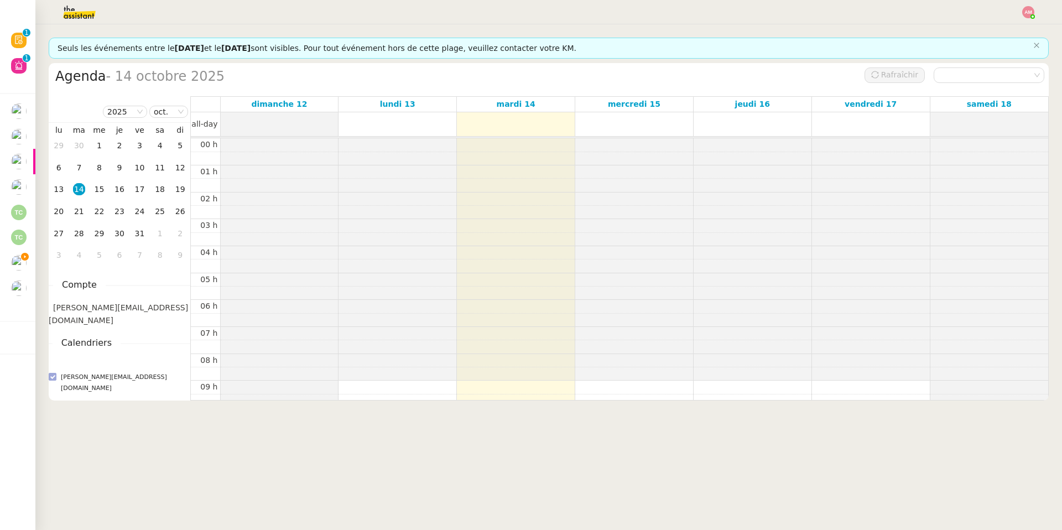
scroll to position [162, 0]
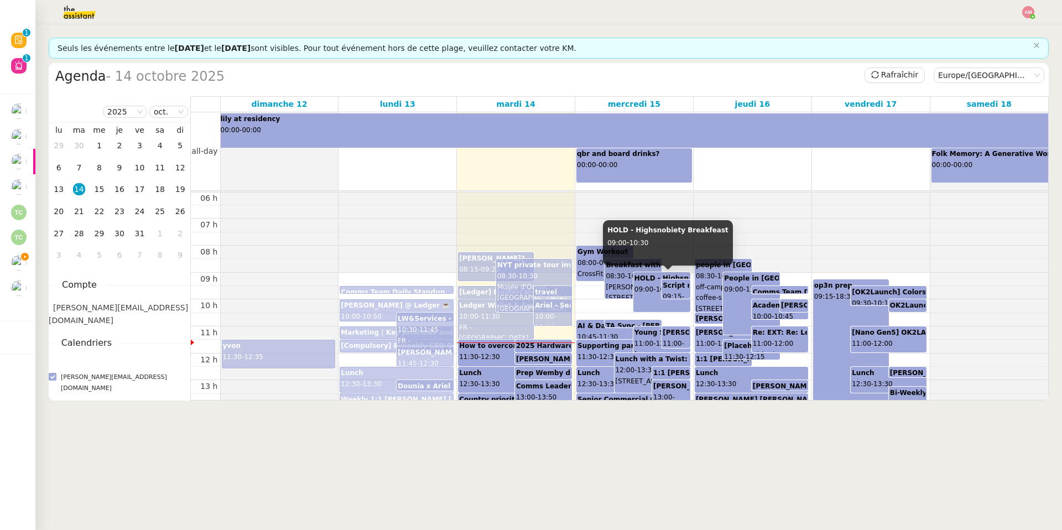
click at [649, 283] on div "HOLD - Highsnobiety Breakfeast 09:00 - 10:30" at bounding box center [661, 289] width 55 height 33
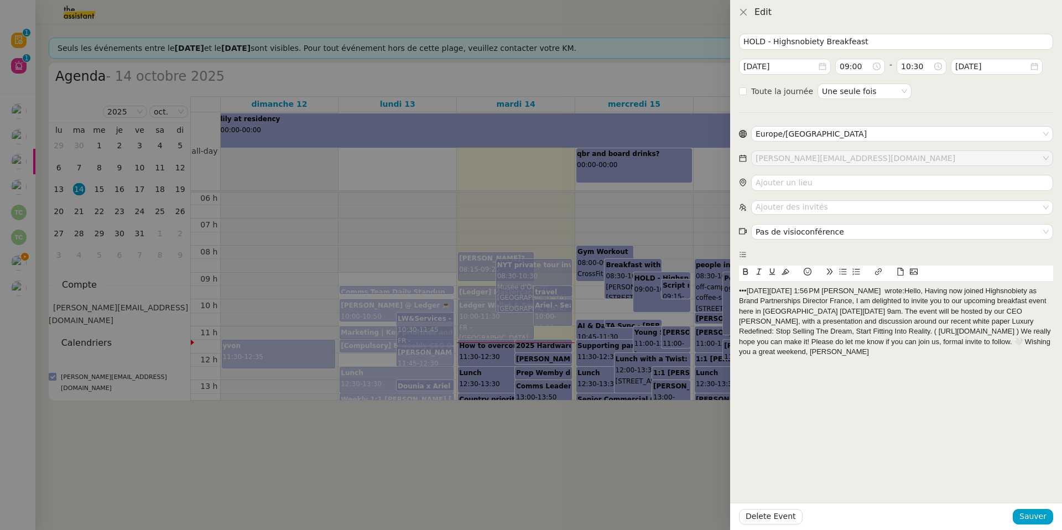
click at [608, 277] on div at bounding box center [531, 265] width 1062 height 530
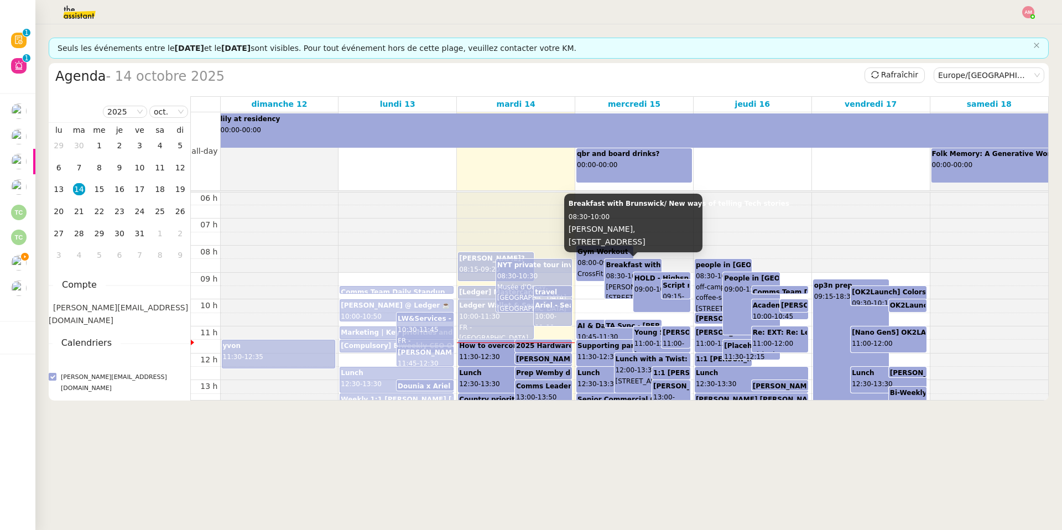
click at [617, 279] on span "08:30" at bounding box center [615, 276] width 19 height 8
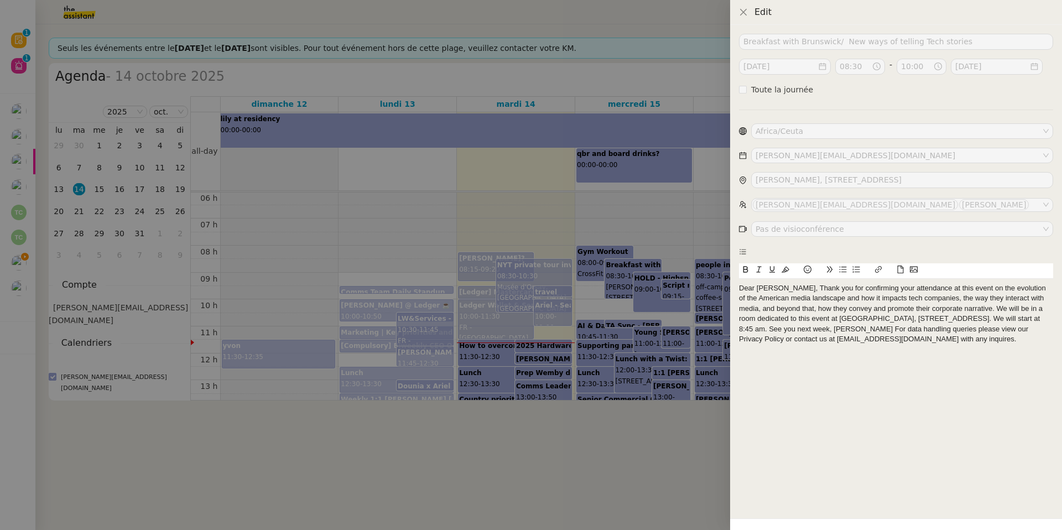
click at [619, 294] on div at bounding box center [531, 265] width 1062 height 530
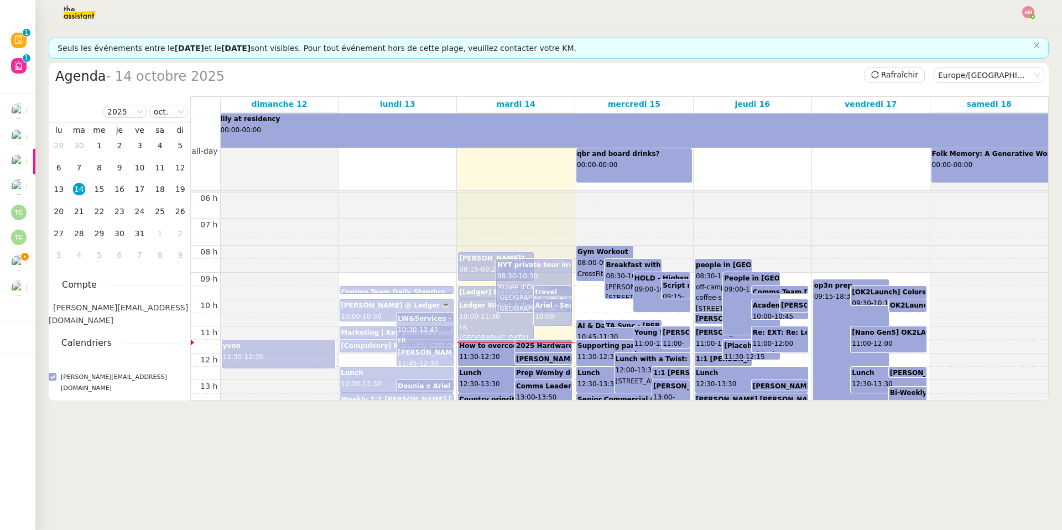
click at [644, 292] on span "09:00" at bounding box center [643, 289] width 19 height 8
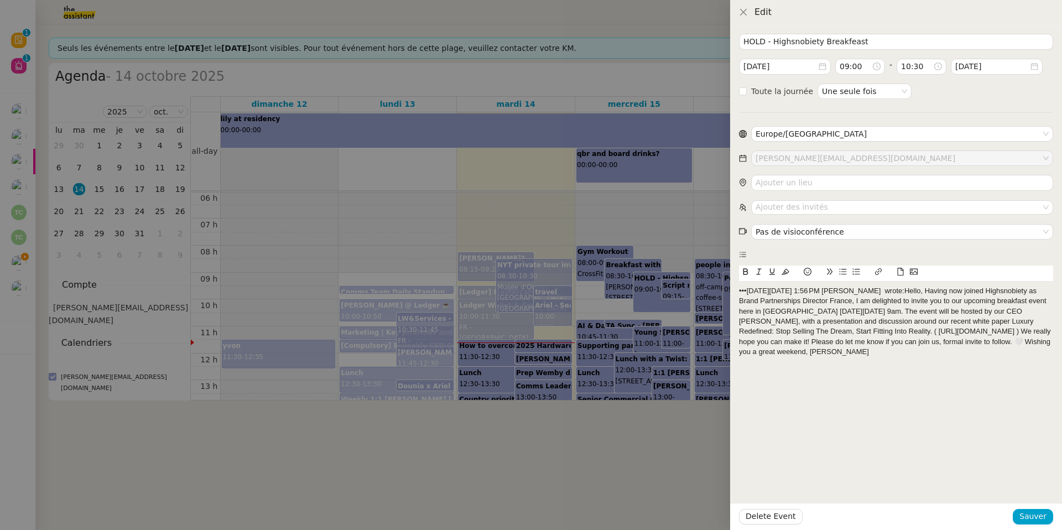
click at [666, 286] on div at bounding box center [531, 265] width 1062 height 530
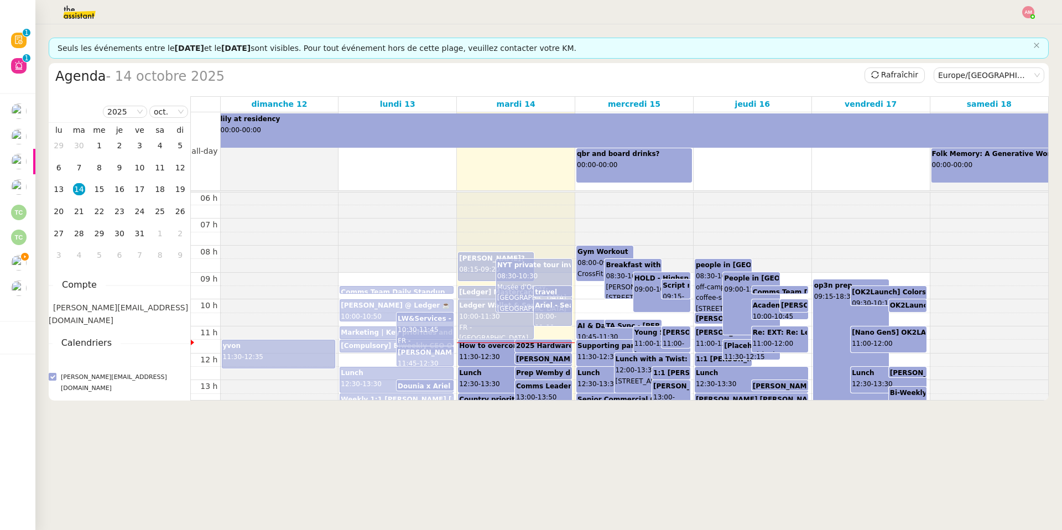
click at [674, 288] on b "Script review session - keynote" at bounding box center [721, 286] width 117 height 8
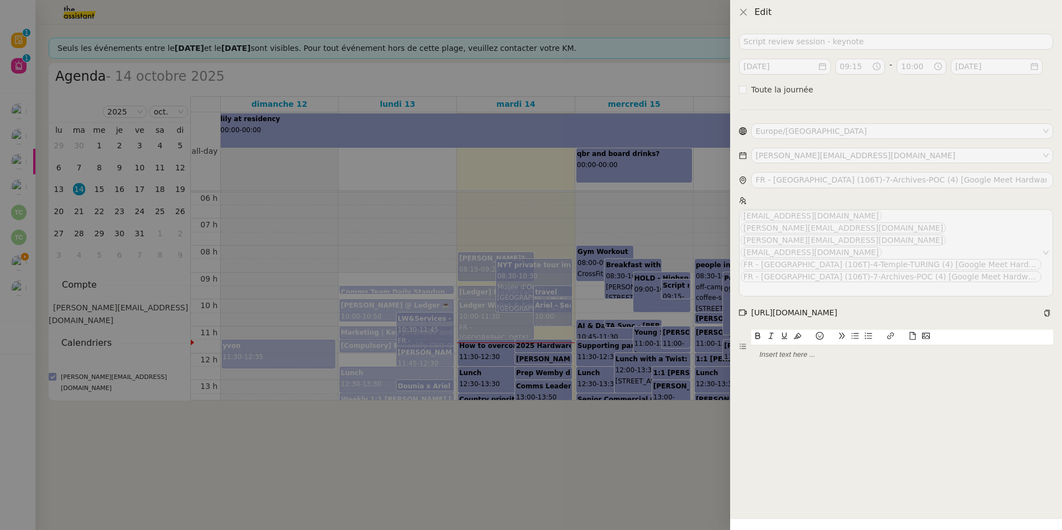
click at [634, 314] on div at bounding box center [531, 265] width 1062 height 530
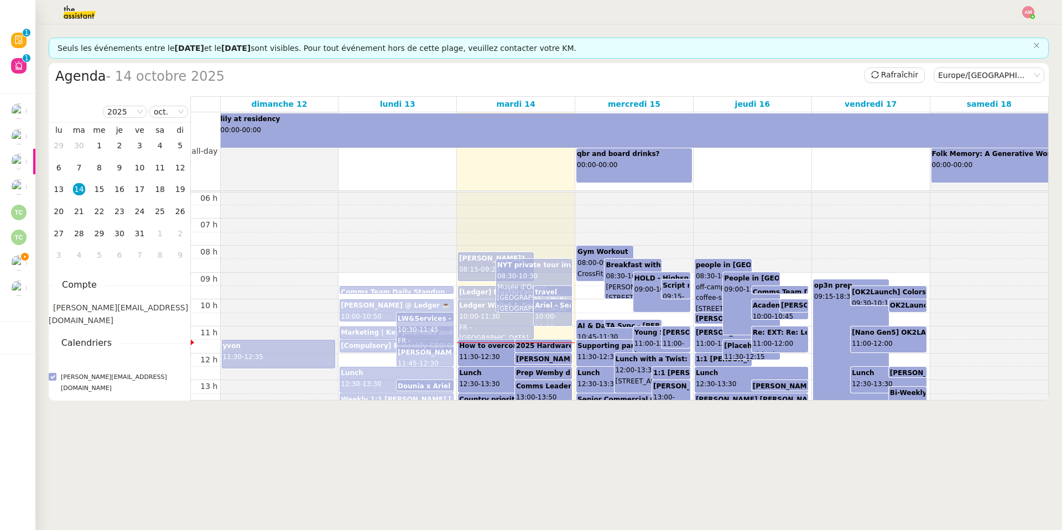
click at [639, 309] on div "HOLD - Highsnobiety Breakfeast 09:00 - 10:30" at bounding box center [662, 292] width 56 height 39
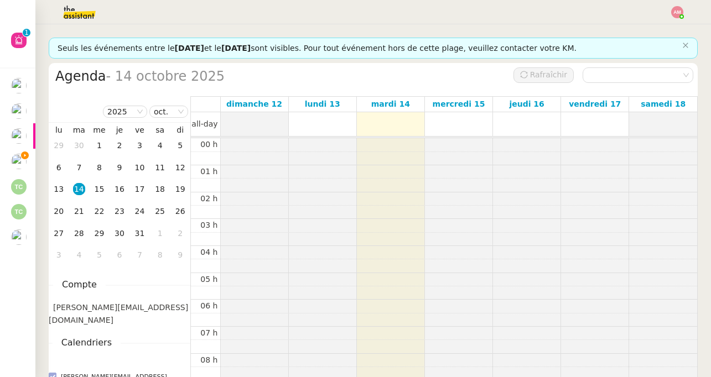
scroll to position [162, 0]
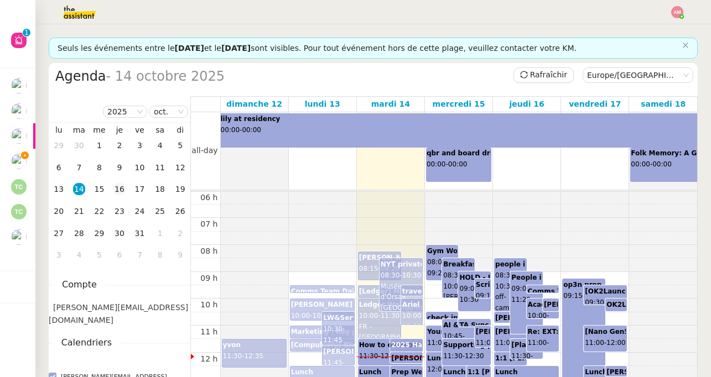
click at [112, 187] on td "16" at bounding box center [120, 190] width 20 height 22
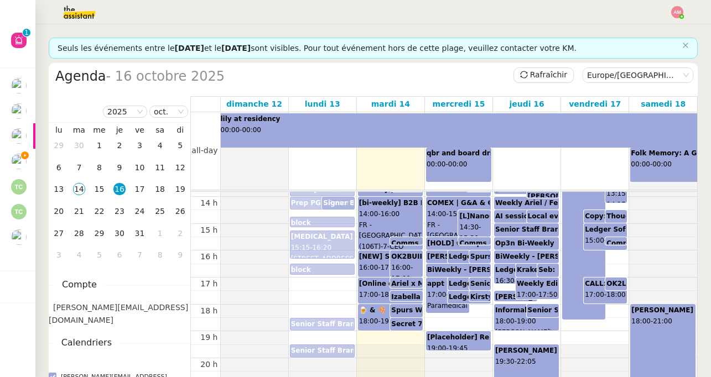
scroll to position [371, 0]
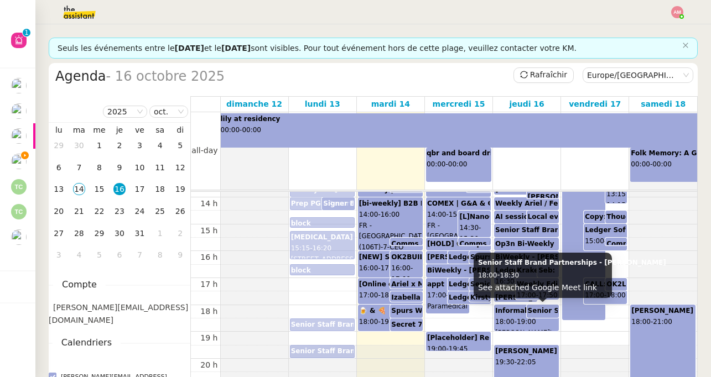
click at [547, 309] on b "Senior Staff Brand Partnerships - [PERSON_NAME]" at bounding box center [622, 311] width 188 height 8
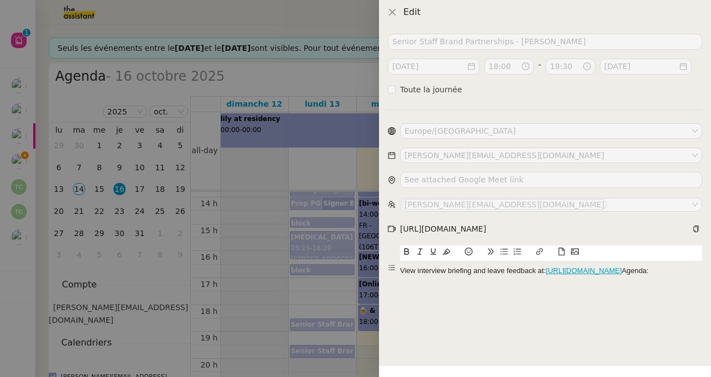
click at [333, 288] on div at bounding box center [355, 188] width 711 height 377
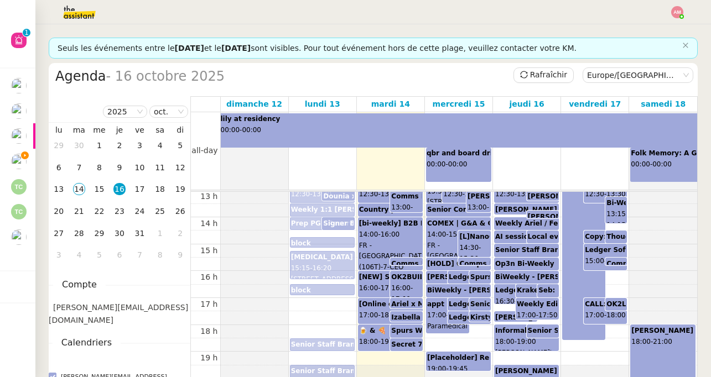
scroll to position [348, 0]
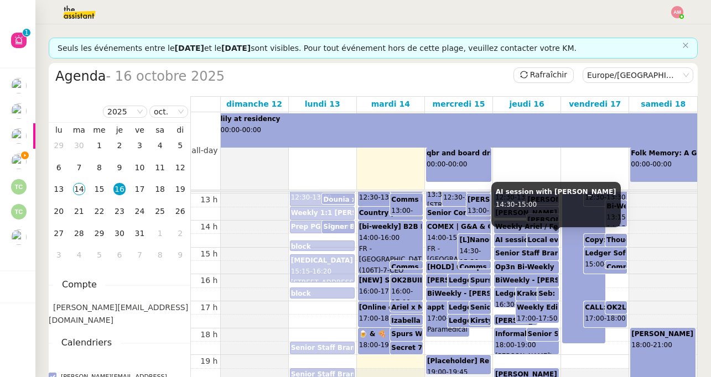
click at [523, 241] on b "AI session with [PERSON_NAME]" at bounding box center [555, 240] width 121 height 8
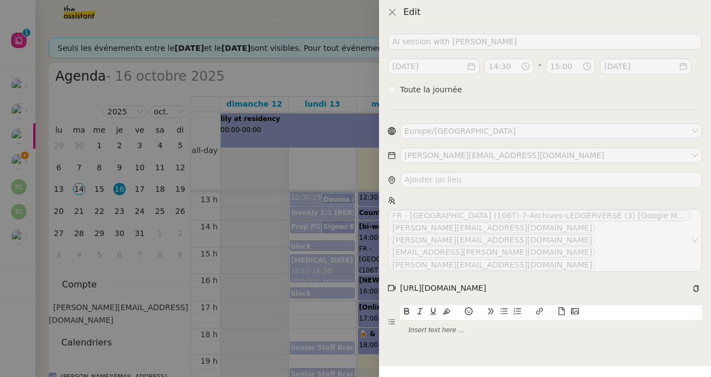
click at [321, 221] on div at bounding box center [355, 188] width 711 height 377
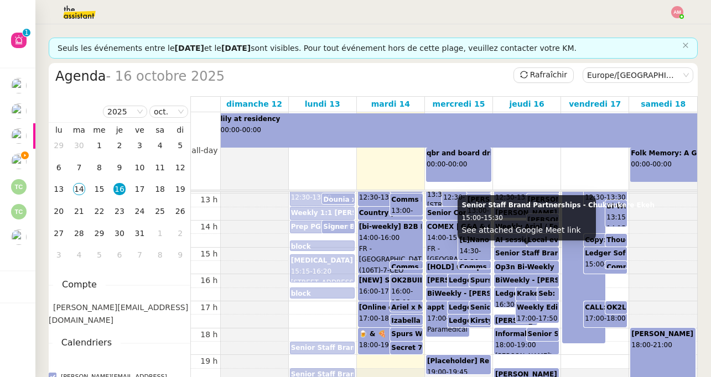
click at [513, 252] on b "Senior Staff Brand Partnerships - Chukwukere Ekeh" at bounding box center [591, 253] width 192 height 8
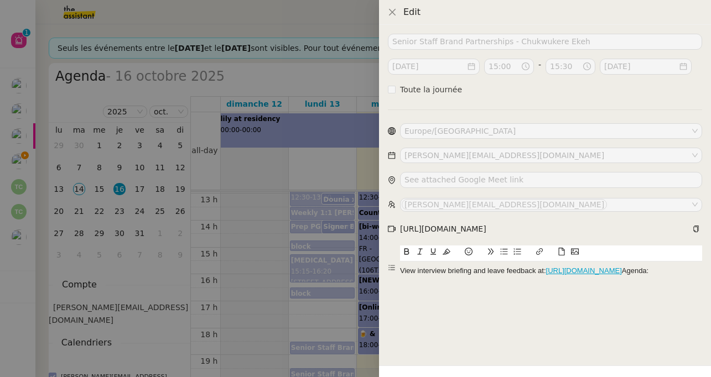
click at [350, 285] on div at bounding box center [355, 188] width 711 height 377
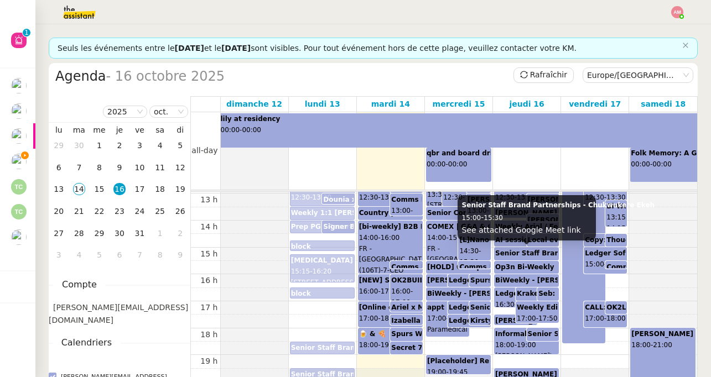
click at [534, 253] on b "Senior Staff Brand Partnerships - Chukwukere Ekeh" at bounding box center [591, 253] width 192 height 8
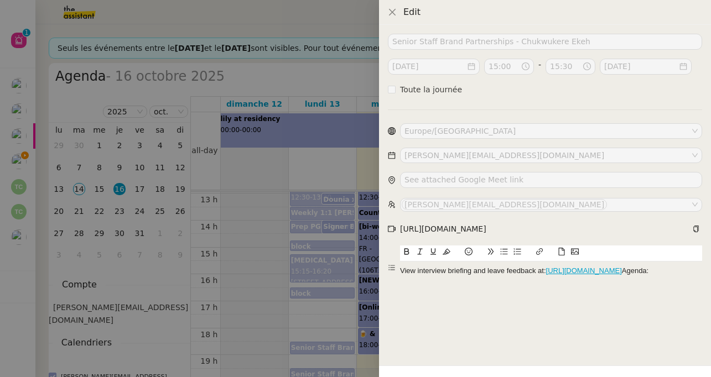
click at [292, 226] on div at bounding box center [355, 188] width 711 height 377
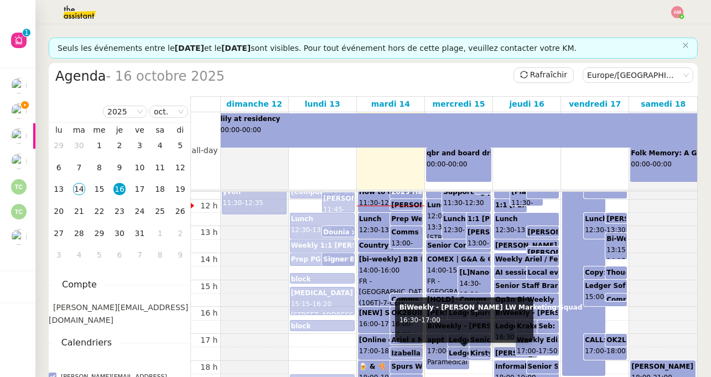
scroll to position [317, 0]
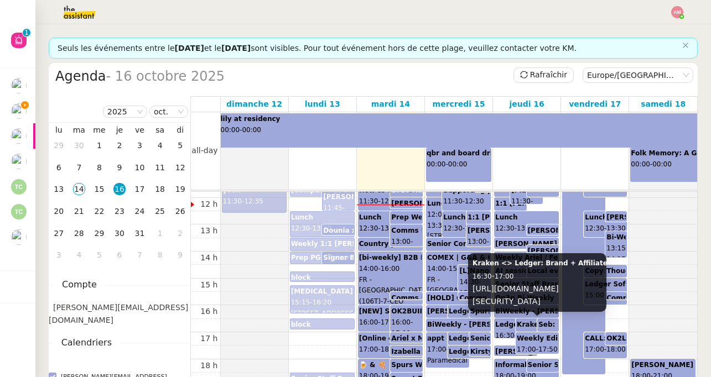
click at [527, 321] on b "Kraken <> Ledger: Brand + Affiliate" at bounding box center [584, 325] width 135 height 8
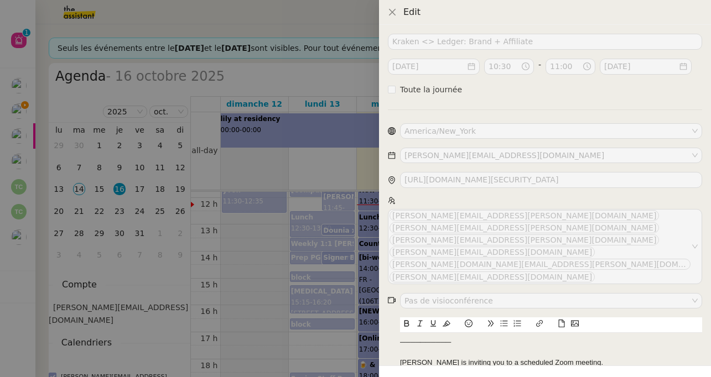
click at [347, 294] on div at bounding box center [355, 188] width 711 height 377
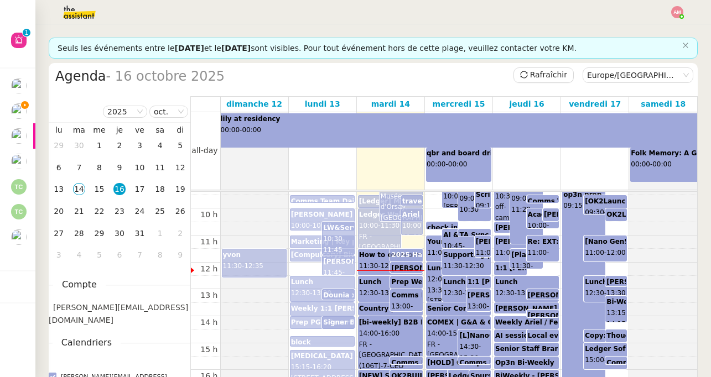
scroll to position [23, 0]
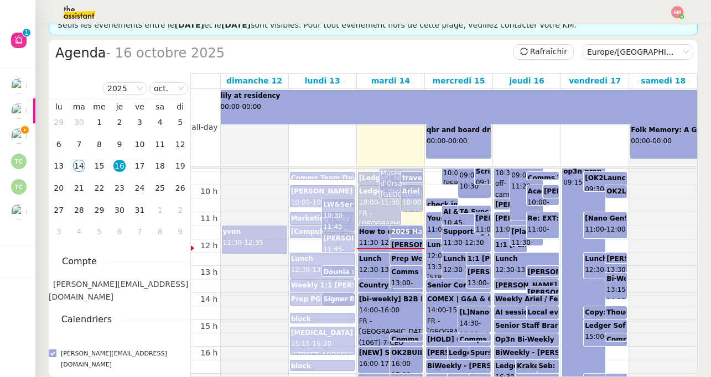
click at [541, 326] on tr "yvon 11:30 - 12:35 Robert @ Ledger ☕️ 10:00 - 10:50 106 Rue du Temple, 75003 Pa…" at bounding box center [444, 238] width 506 height 645
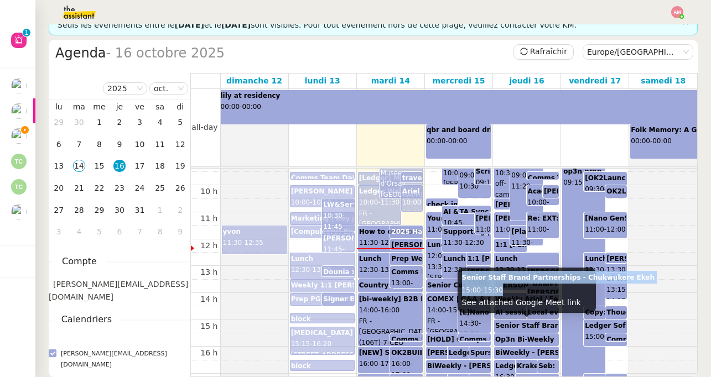
copy div "Senior Staff Brand Partnerships - Chukwukere Ekeh 15:00 - 15:30"
drag, startPoint x: 460, startPoint y: 278, endPoint x: 517, endPoint y: 286, distance: 58.2
click at [517, 286] on div "Senior Staff Brand Partnerships - Chukwukere Ekeh 15:00 - 15:30 See attached Go…" at bounding box center [526, 290] width 138 height 45
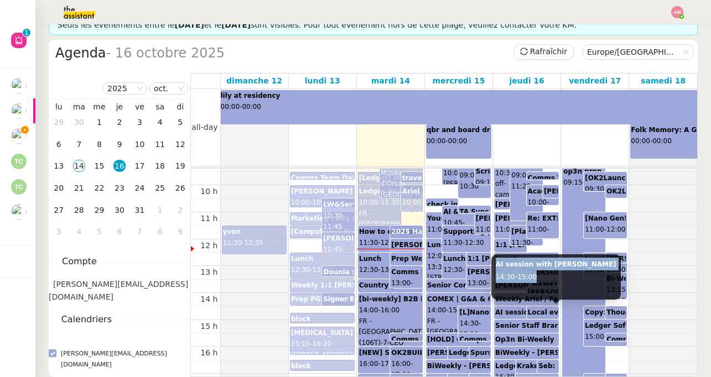
copy div "AI session with Ariel 14:30 - 15:00"
drag, startPoint x: 494, startPoint y: 264, endPoint x: 548, endPoint y: 277, distance: 55.7
click at [548, 277] on div "AI session with Ariel 14:30 - 15:00" at bounding box center [555, 276] width 129 height 45
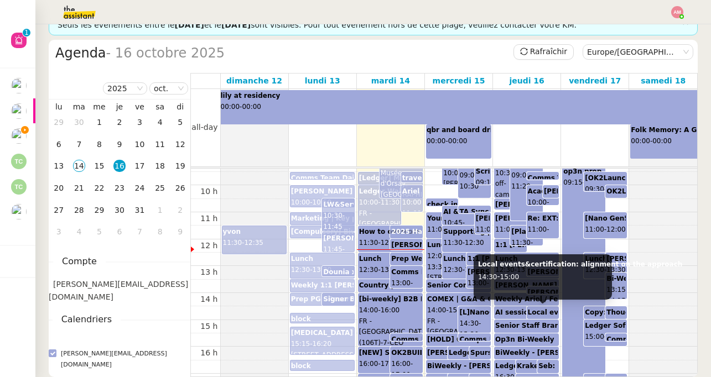
click at [540, 313] on b "Local events&certification: alignment on the approach" at bounding box center [630, 313] width 204 height 8
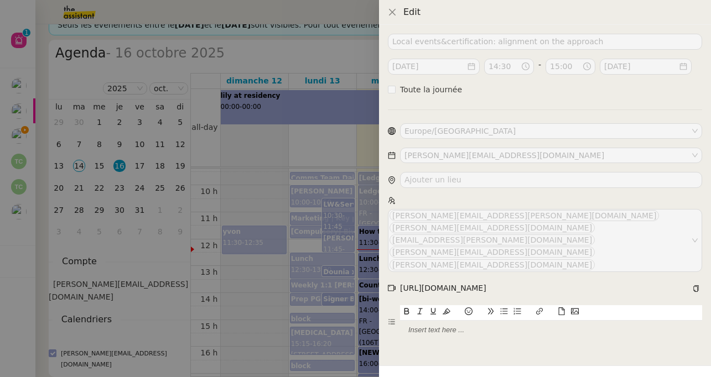
click at [359, 290] on div at bounding box center [355, 188] width 711 height 377
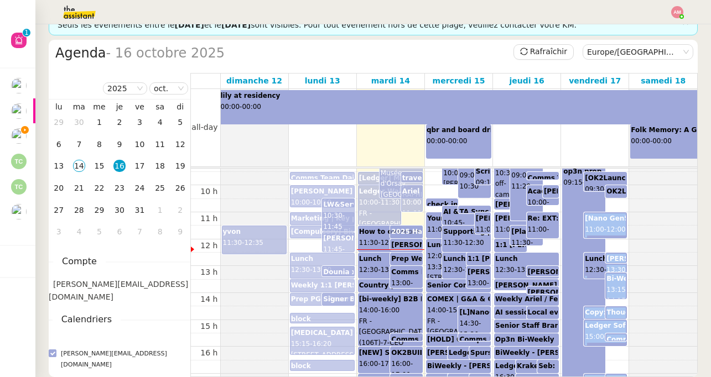
drag, startPoint x: 475, startPoint y: 264, endPoint x: 600, endPoint y: 276, distance: 125.0
drag, startPoint x: 477, startPoint y: 262, endPoint x: 592, endPoint y: 273, distance: 116.1
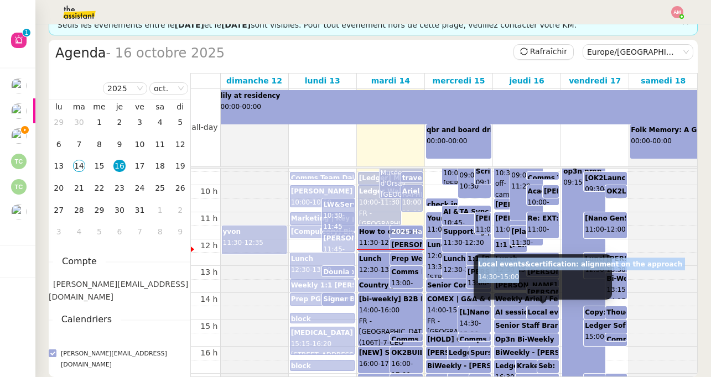
copy div "Local events&certification: alignment on the approach 14:30 - 15:00"
drag, startPoint x: 481, startPoint y: 264, endPoint x: 530, endPoint y: 278, distance: 51.1
click at [530, 278] on div "Local events&certification: alignment on the approach 14:30 - 15:00" at bounding box center [542, 276] width 138 height 45
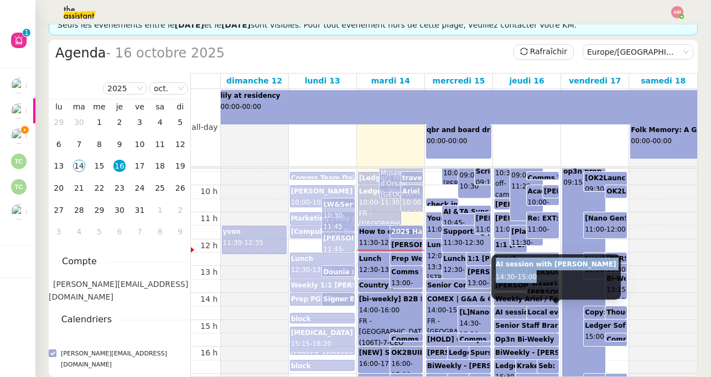
copy div "AI session with Ariel 14:30 - 15:00"
drag, startPoint x: 494, startPoint y: 265, endPoint x: 541, endPoint y: 280, distance: 50.0
click at [541, 280] on div "AI session with Ariel 14:30 - 15:00" at bounding box center [555, 276] width 129 height 45
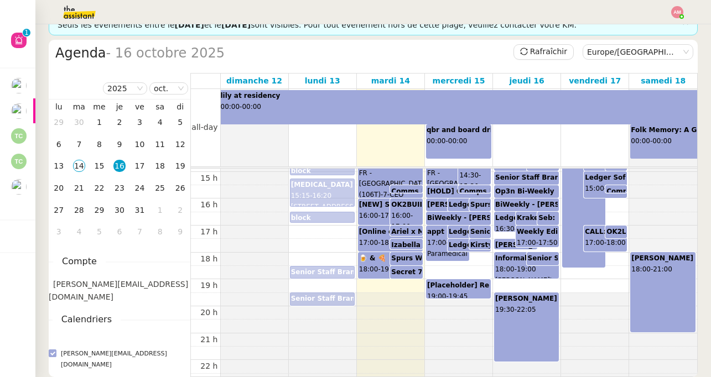
scroll to position [405, 0]
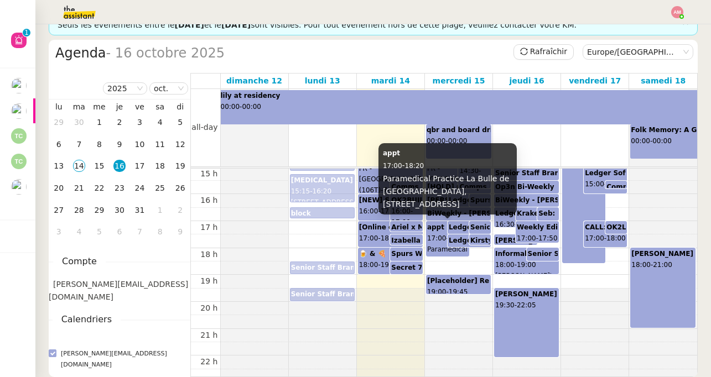
click at [442, 222] on div "appt 17:00 - 18:20 Paramedical Practice La Bulle de Pont de Sèvres, 10 Square d…" at bounding box center [447, 239] width 41 height 34
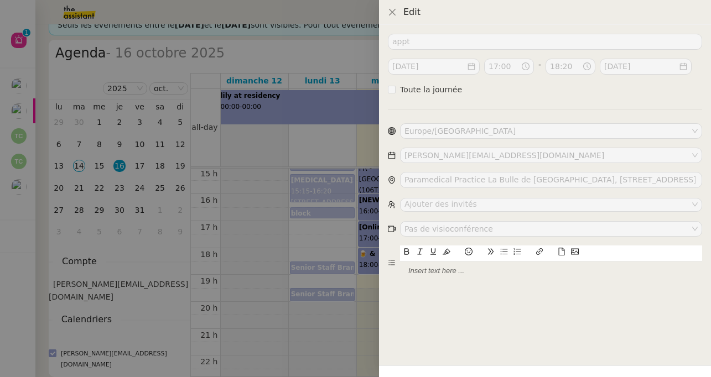
click at [360, 248] on div at bounding box center [355, 188] width 711 height 377
